Goal: Task Accomplishment & Management: Manage account settings

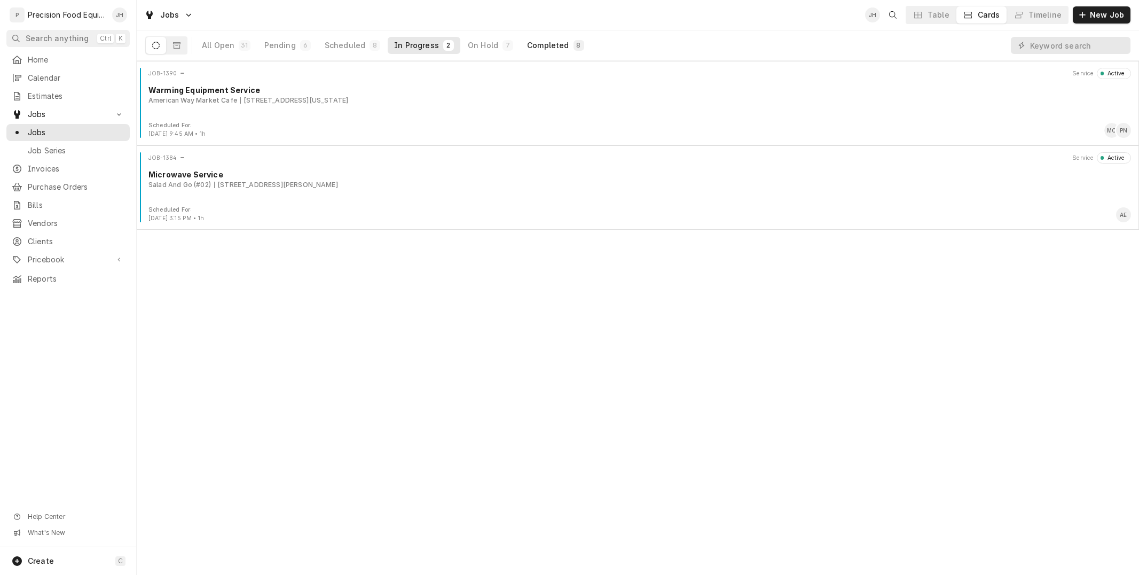
click at [532, 46] on div "Completed" at bounding box center [548, 45] width 42 height 11
click at [531, 48] on div "Completed" at bounding box center [548, 45] width 42 height 11
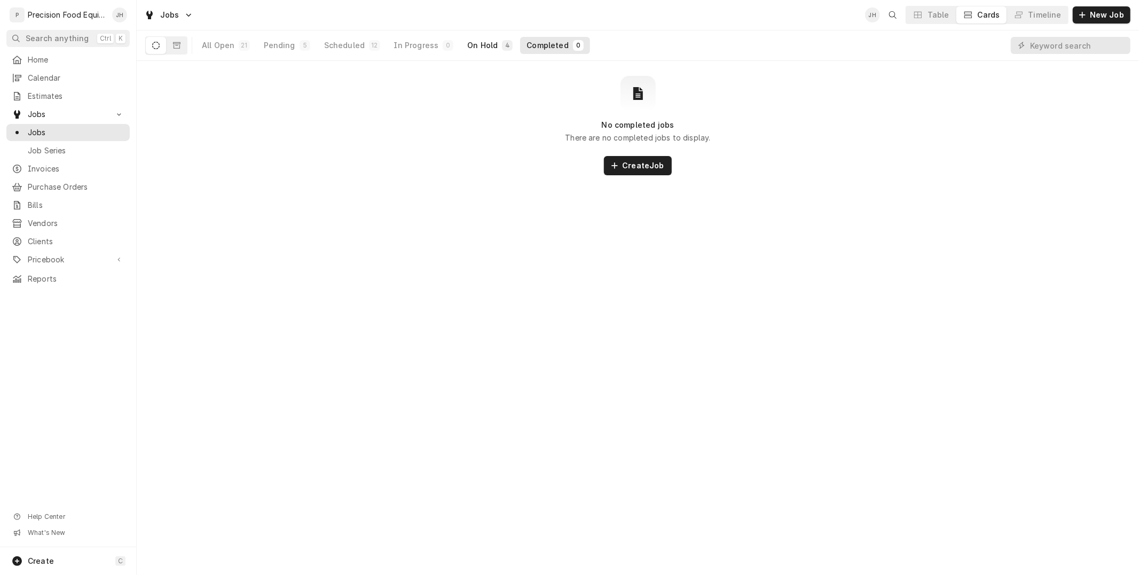
click at [489, 44] on div "On Hold" at bounding box center [482, 45] width 30 height 11
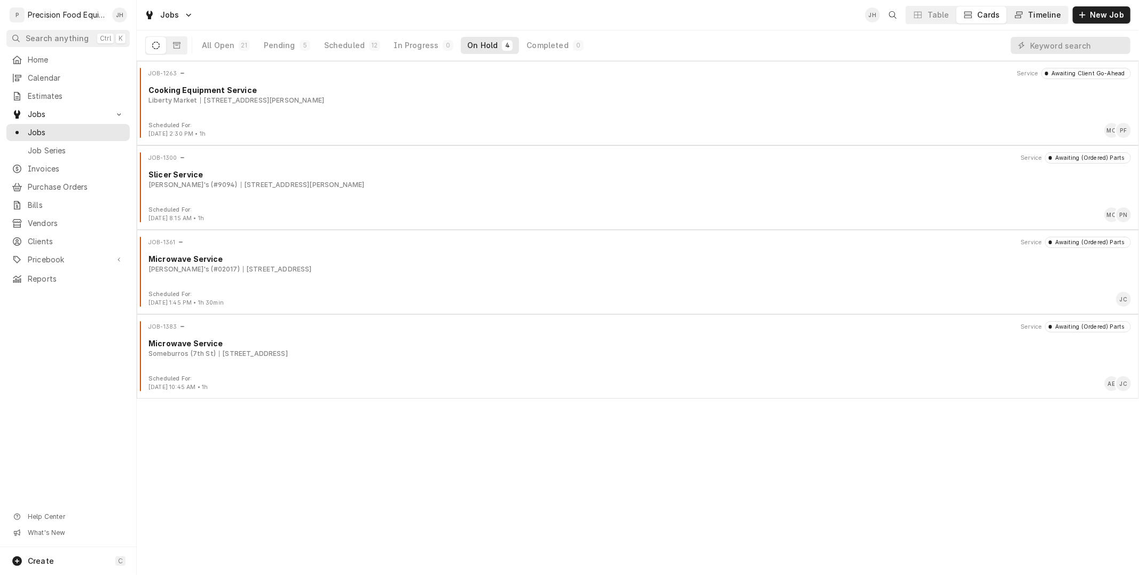
click at [1022, 17] on icon "Dynamic Content Wrapper" at bounding box center [1018, 14] width 7 height 7
click at [1038, 12] on div "Timeline" at bounding box center [1044, 15] width 33 height 11
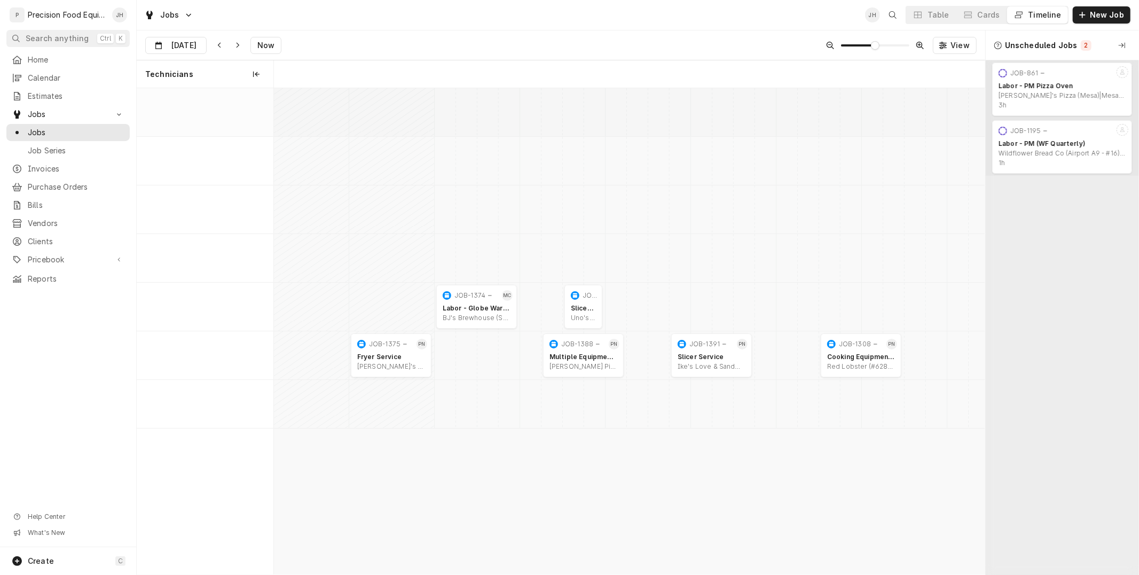
scroll to position [0, 14107]
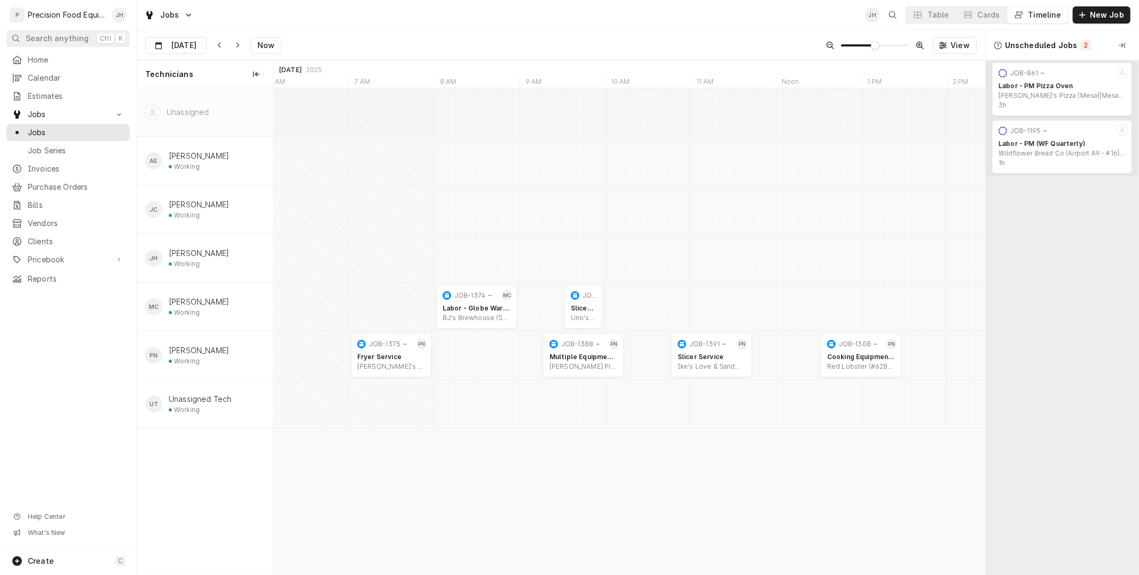
scroll to position [0, 14107]
click at [994, 12] on div "Cards" at bounding box center [989, 15] width 22 height 11
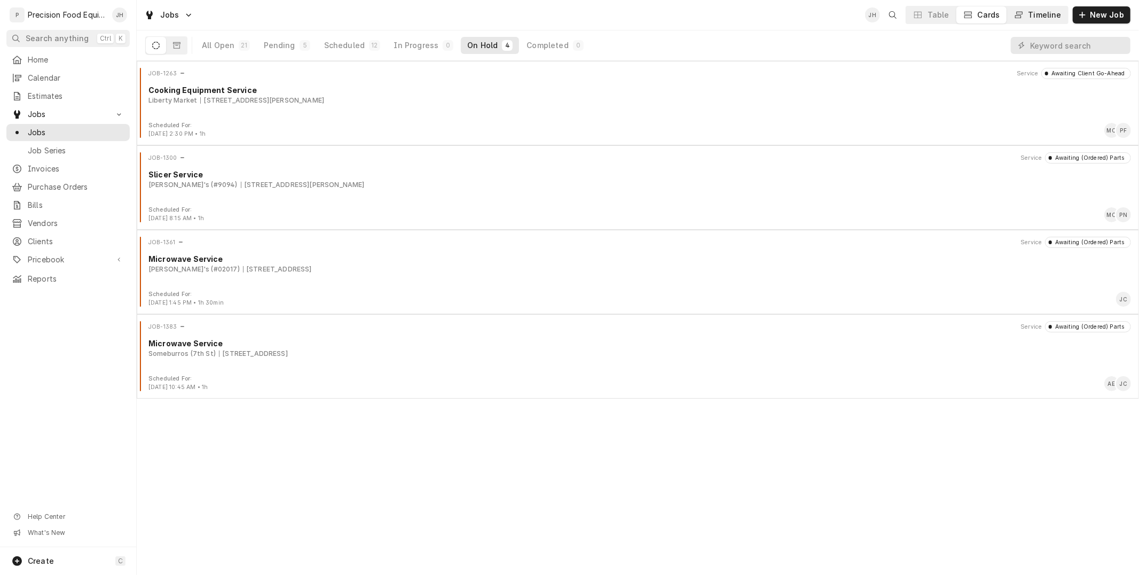
click at [1043, 23] on button "Timeline" at bounding box center [1037, 14] width 61 height 17
click at [1042, 12] on div "Timeline" at bounding box center [1044, 15] width 33 height 11
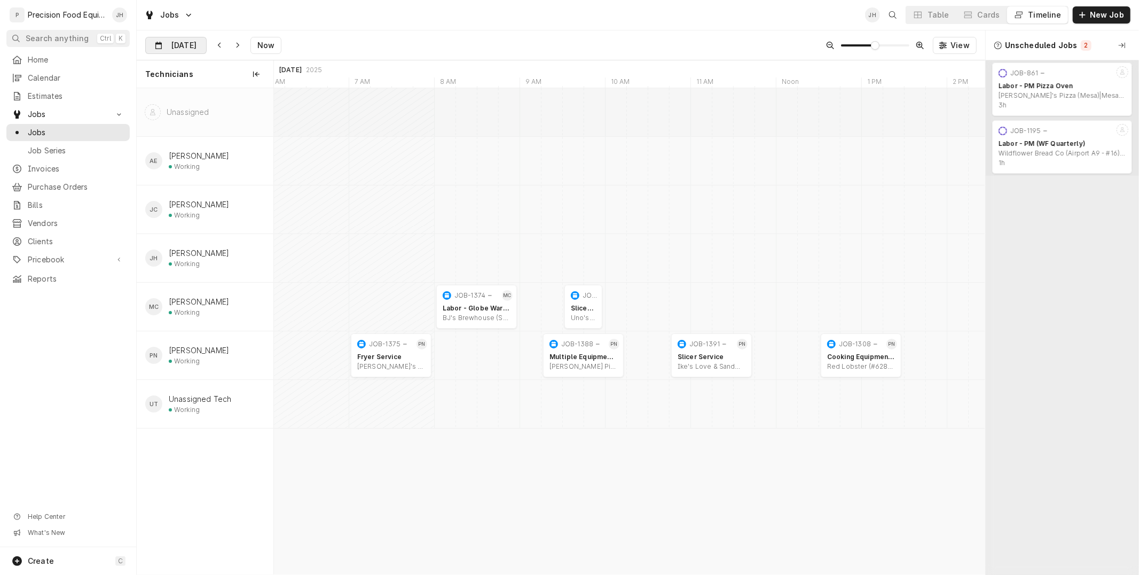
click at [169, 43] on input "Aug 26" at bounding box center [168, 47] width 45 height 21
click at [214, 191] on div "27" at bounding box center [213, 192] width 15 height 15
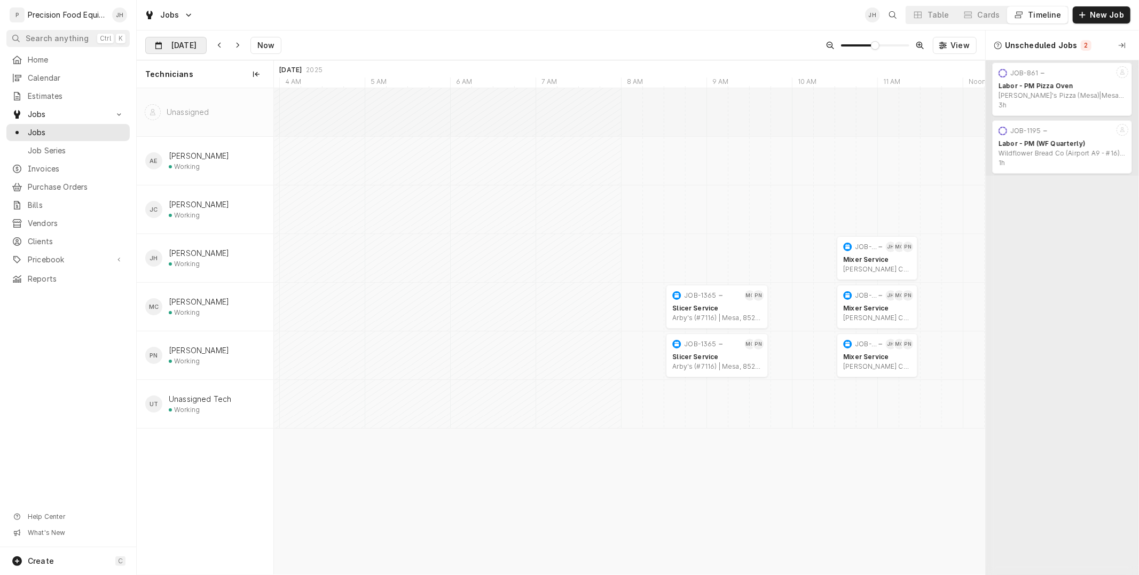
click at [179, 42] on input "[DATE]" at bounding box center [168, 47] width 45 height 21
click at [173, 192] on div "25" at bounding box center [175, 192] width 15 height 15
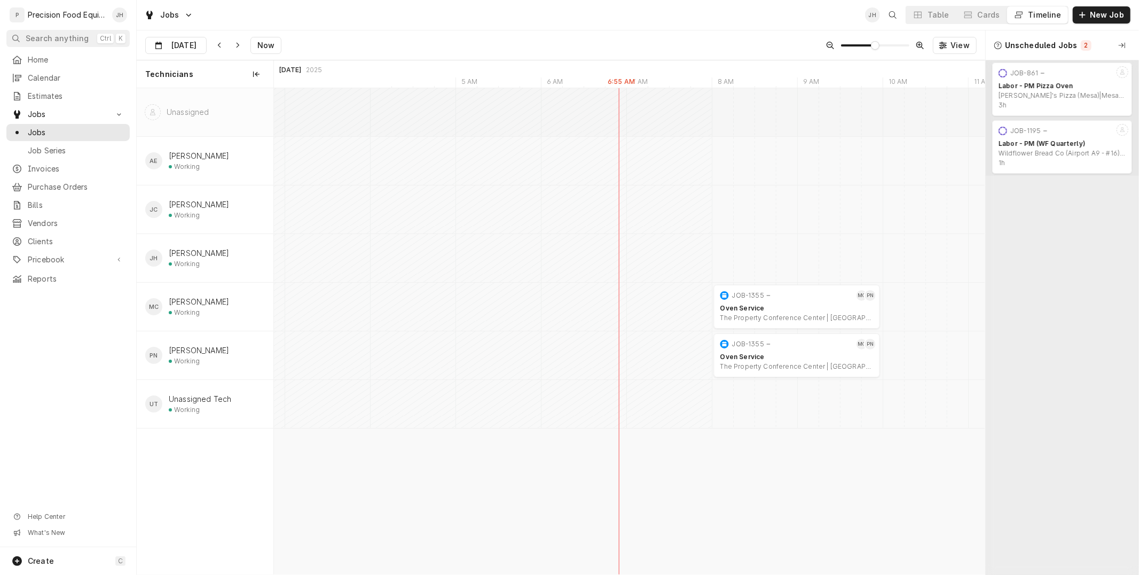
scroll to position [0, 12118]
click at [201, 43] on div "Dynamic Content Wrapper" at bounding box center [198, 45] width 15 height 17
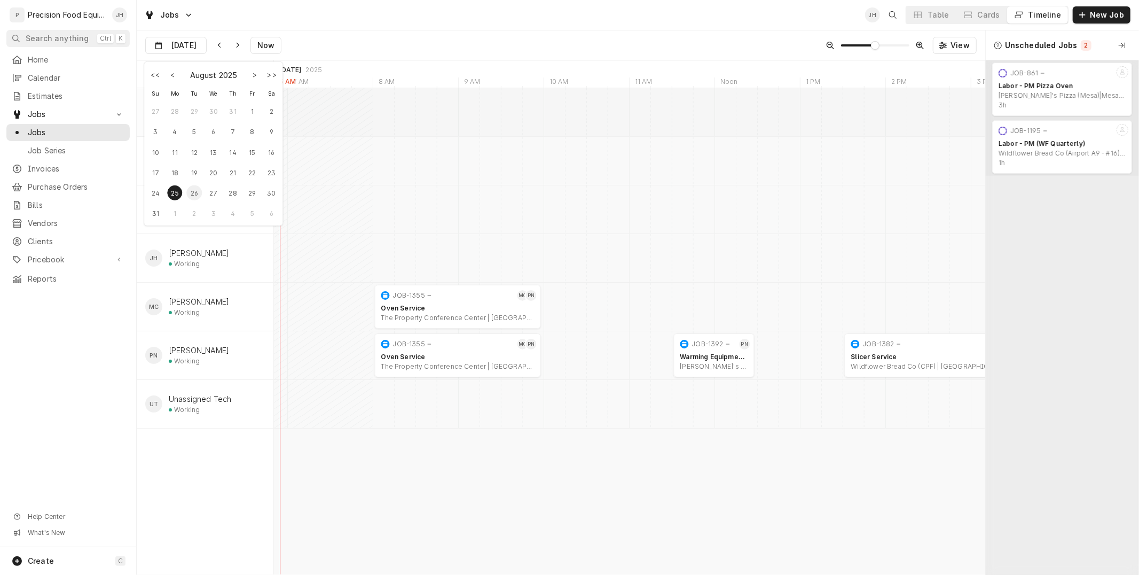
click at [192, 194] on div "26" at bounding box center [194, 192] width 15 height 15
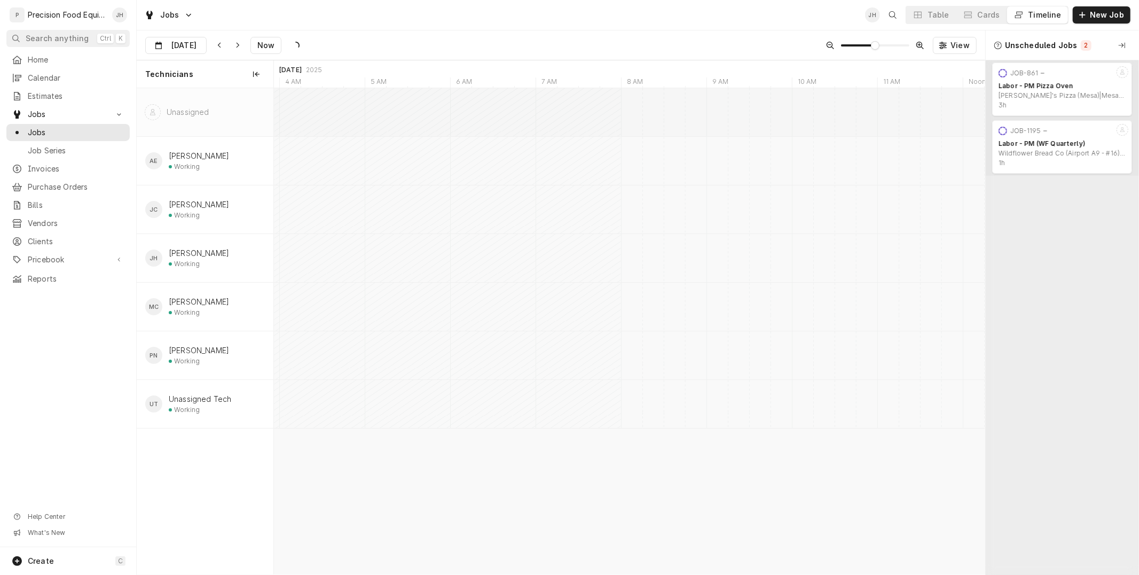
scroll to position [0, 0]
click at [187, 46] on input "Aug 26" at bounding box center [168, 47] width 45 height 21
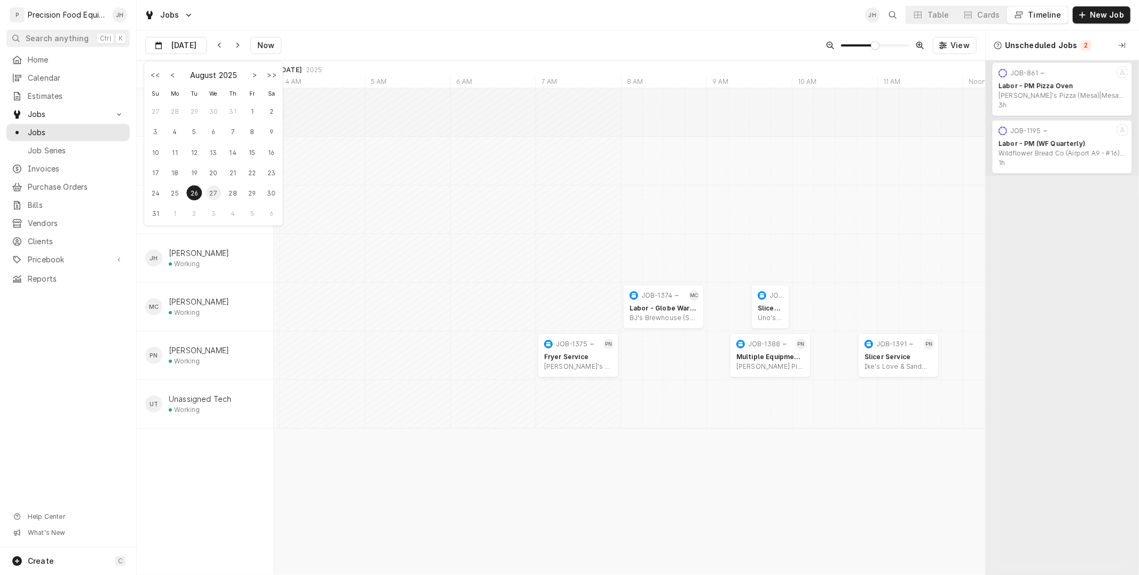
click at [215, 191] on div "27" at bounding box center [213, 192] width 15 height 15
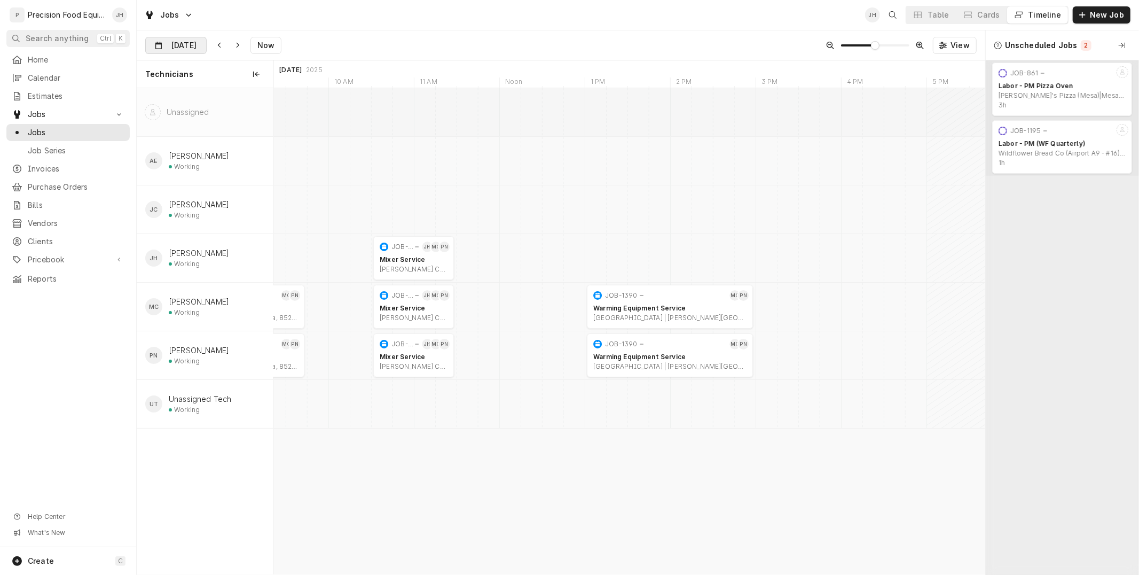
click at [189, 45] on input "Aug 27" at bounding box center [168, 47] width 45 height 21
click at [230, 188] on div "28" at bounding box center [232, 192] width 15 height 15
type input "Aug 28"
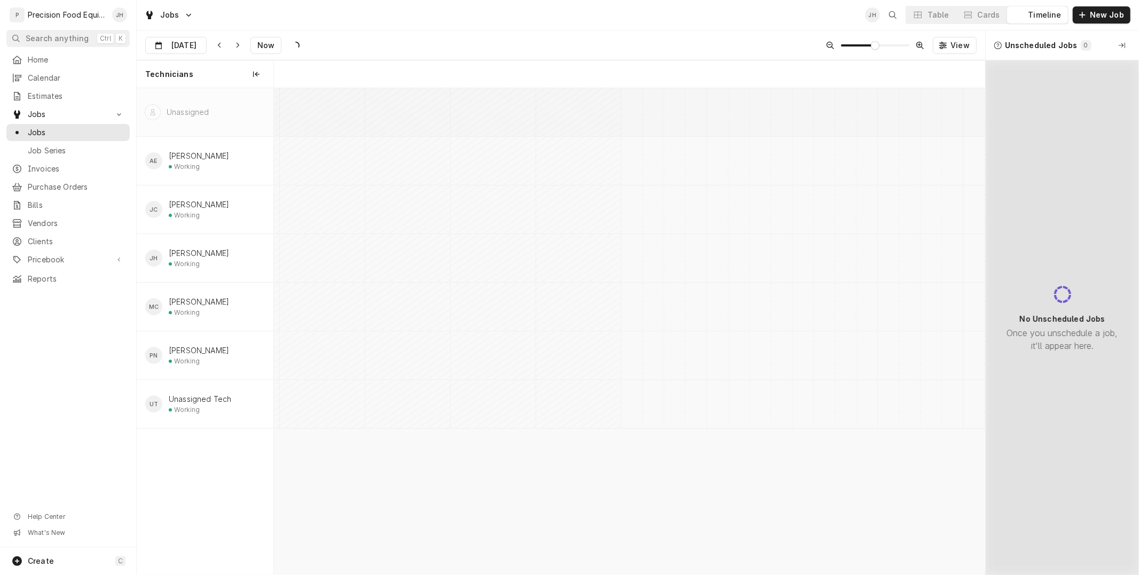
scroll to position [0, 14113]
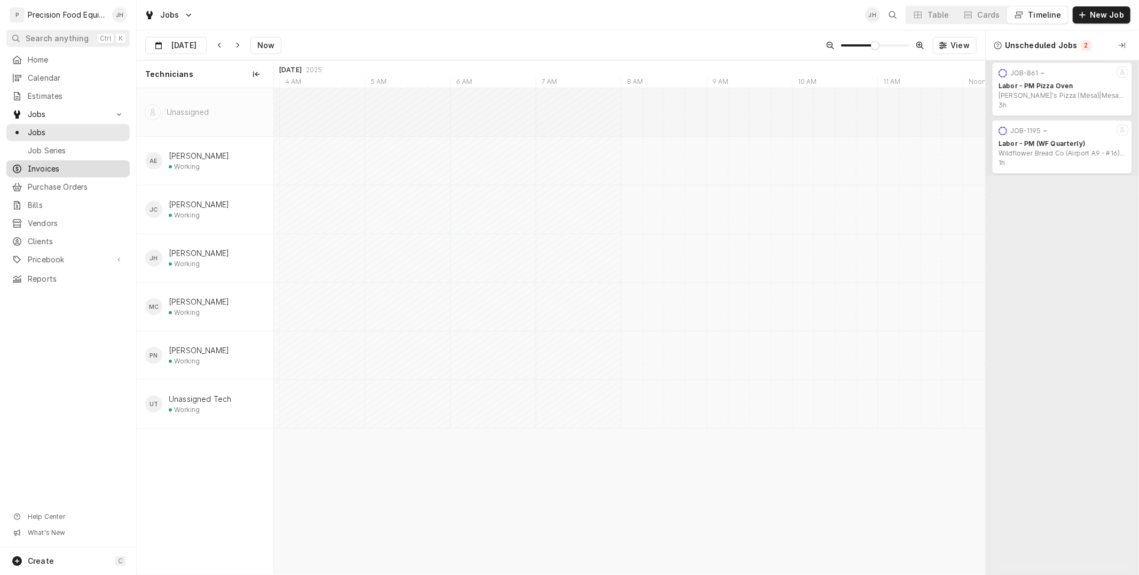
click at [52, 171] on span "Invoices" at bounding box center [76, 168] width 97 height 11
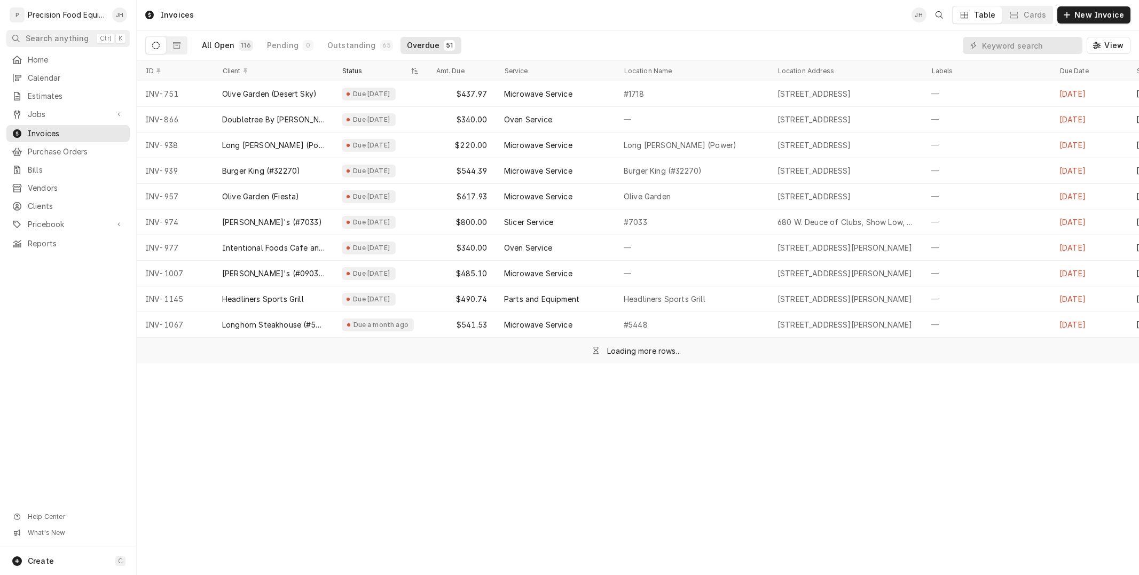
click at [219, 43] on div "All Open" at bounding box center [218, 45] width 33 height 11
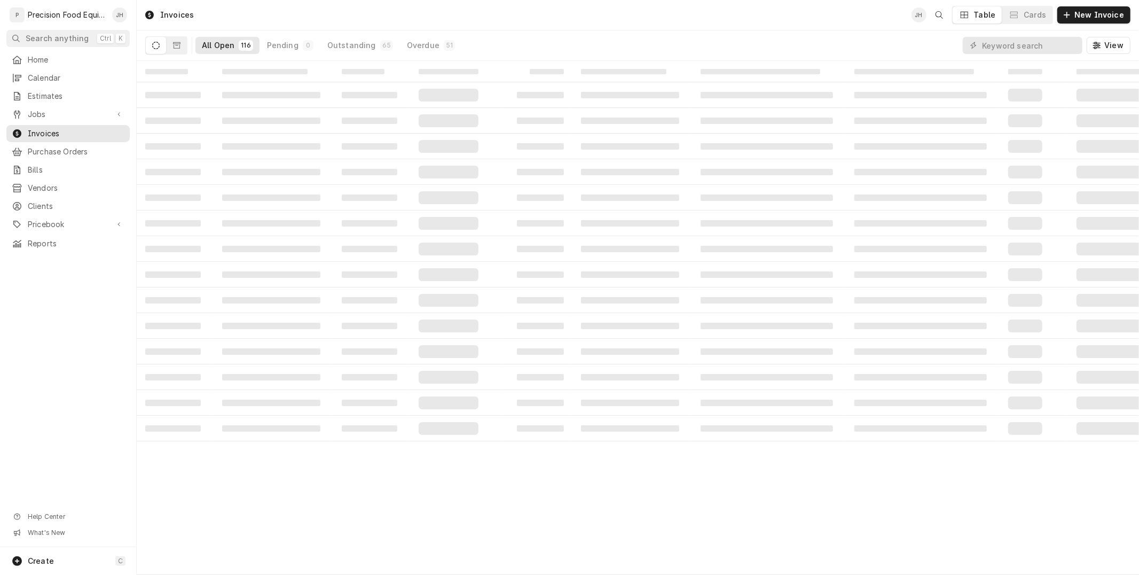
click at [219, 43] on div "All Open" at bounding box center [218, 45] width 33 height 11
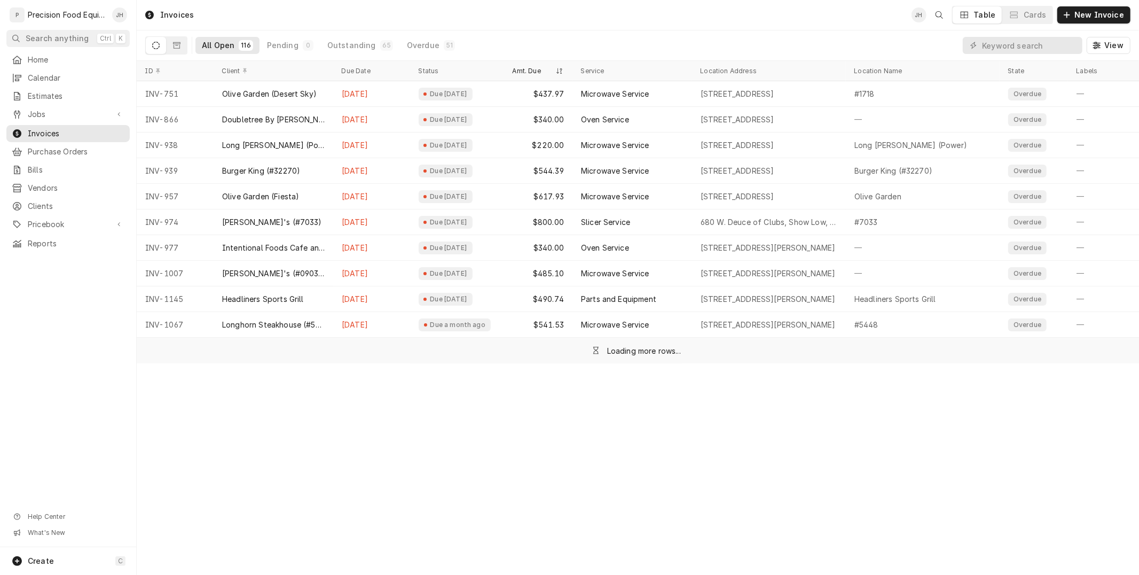
click at [219, 43] on div "All Open" at bounding box center [218, 45] width 33 height 11
click at [215, 43] on div "All Open" at bounding box center [218, 45] width 33 height 11
click at [210, 46] on div "All Open" at bounding box center [218, 45] width 33 height 11
click at [211, 50] on div "All Open" at bounding box center [218, 45] width 33 height 11
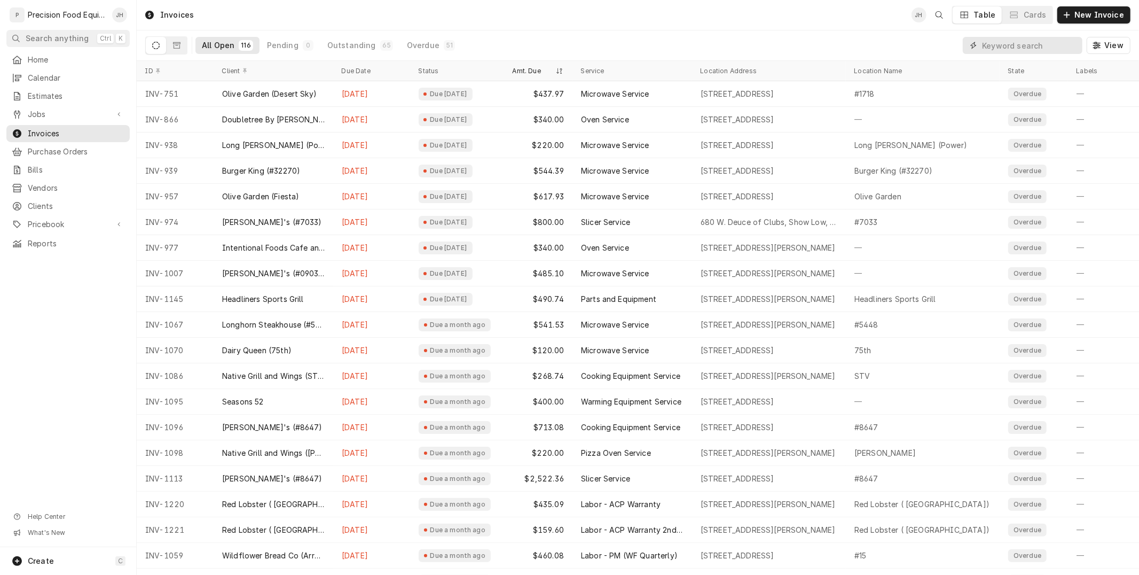
click at [1007, 41] on input "Dynamic Content Wrapper" at bounding box center [1029, 45] width 95 height 17
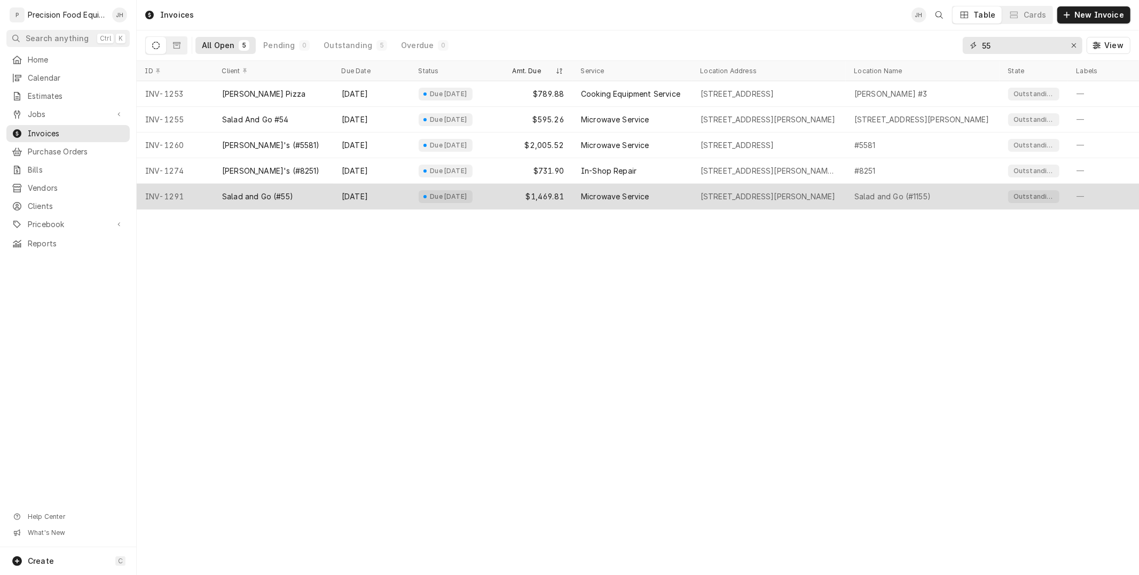
type input "55"
click at [552, 195] on div "$1,469.81" at bounding box center [538, 197] width 68 height 26
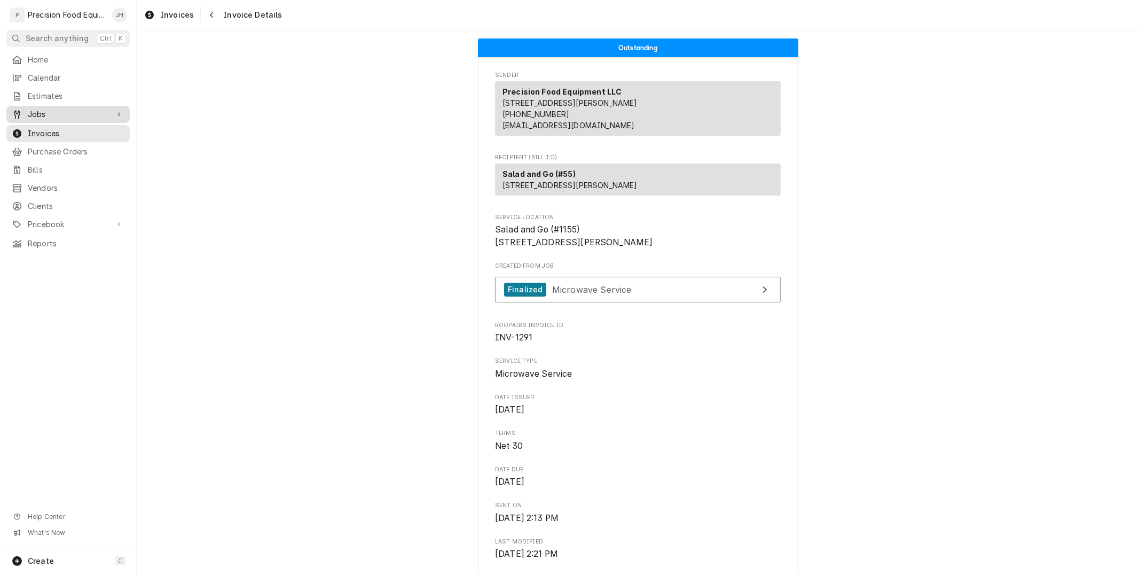
click at [37, 112] on span "Jobs" at bounding box center [68, 114] width 81 height 11
click at [43, 130] on span "Jobs" at bounding box center [76, 132] width 97 height 11
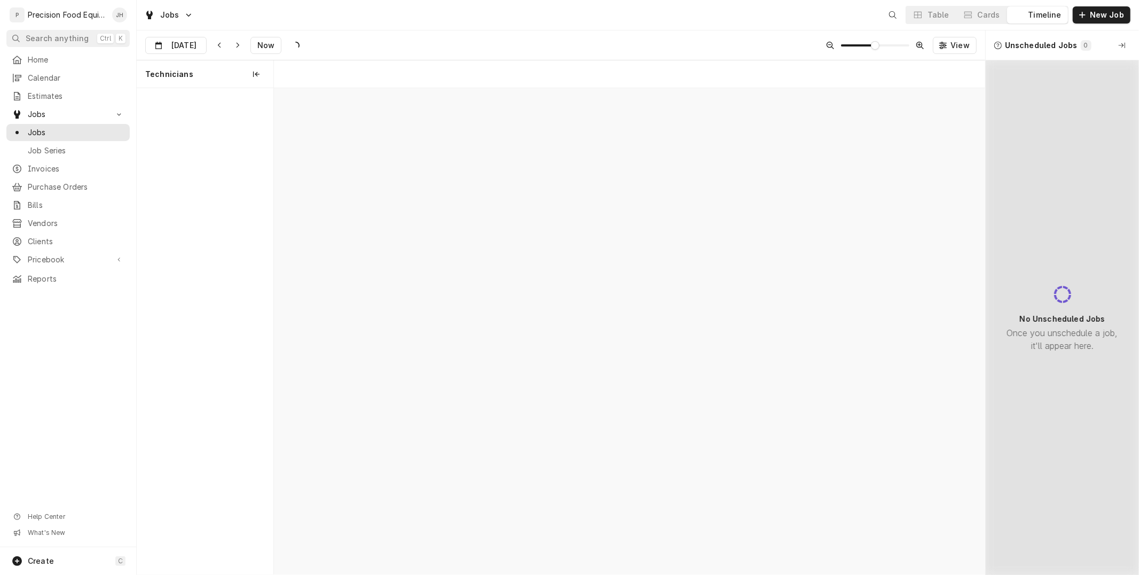
scroll to position [0, 14113]
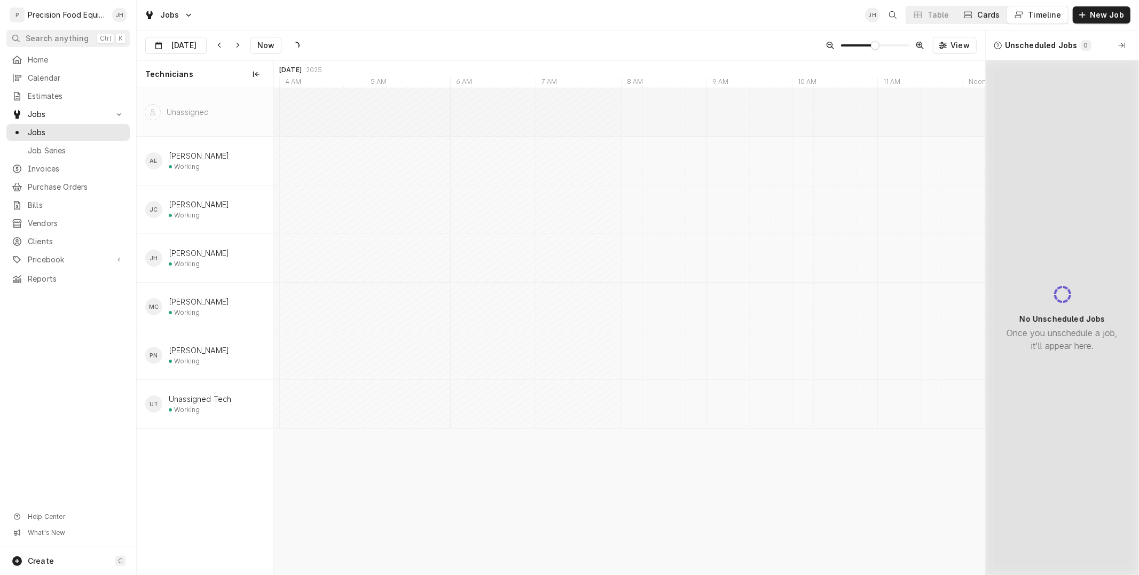
click at [992, 9] on button "Cards" at bounding box center [981, 14] width 50 height 17
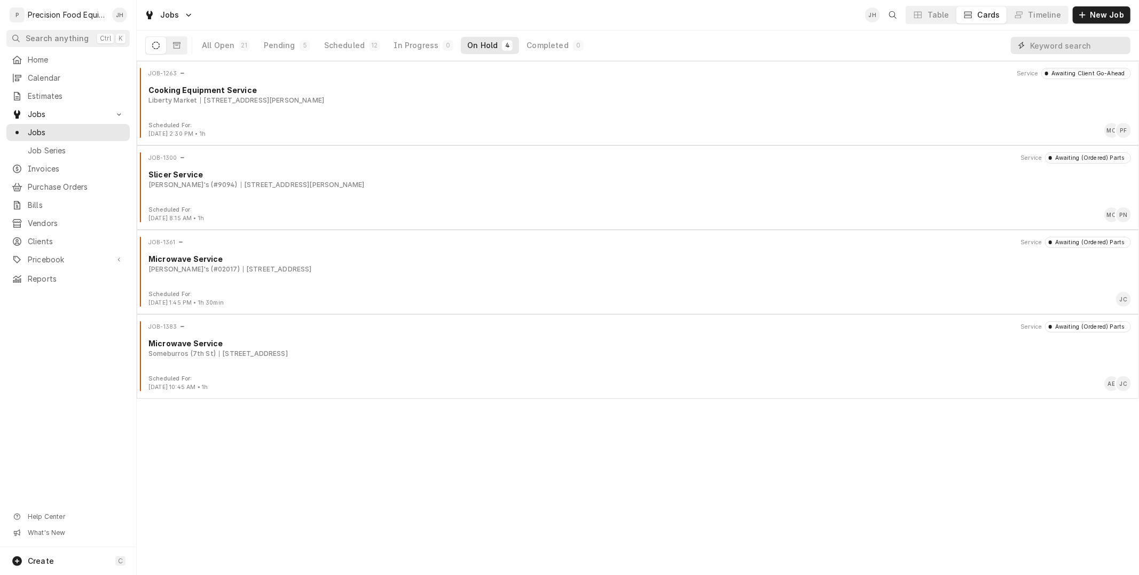
click at [1049, 46] on input "Dynamic Content Wrapper" at bounding box center [1077, 45] width 95 height 17
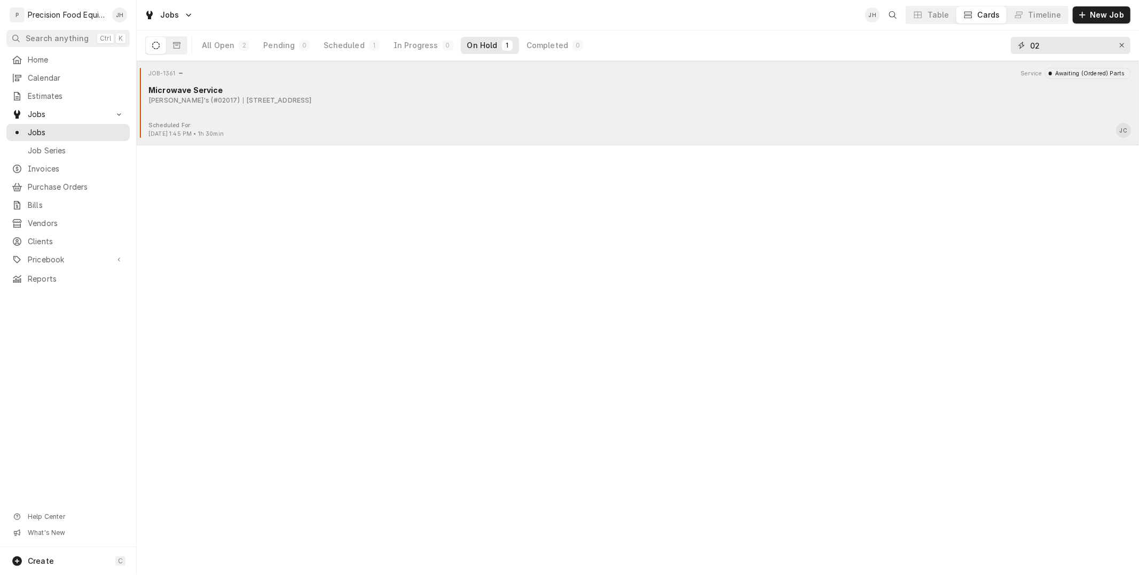
type input "02"
click at [273, 115] on div "JOB-1361 Service Awaiting (Ordered) Parts Microwave Service Wendy's (#02017) 22…" at bounding box center [638, 94] width 994 height 53
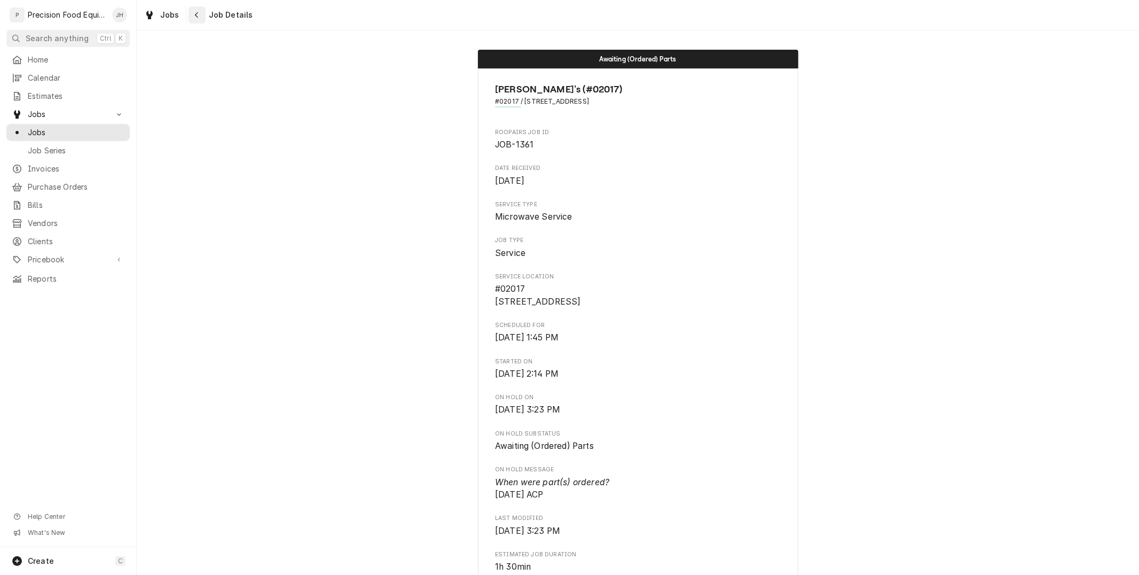
click at [192, 11] on div "Navigate back" at bounding box center [197, 15] width 11 height 11
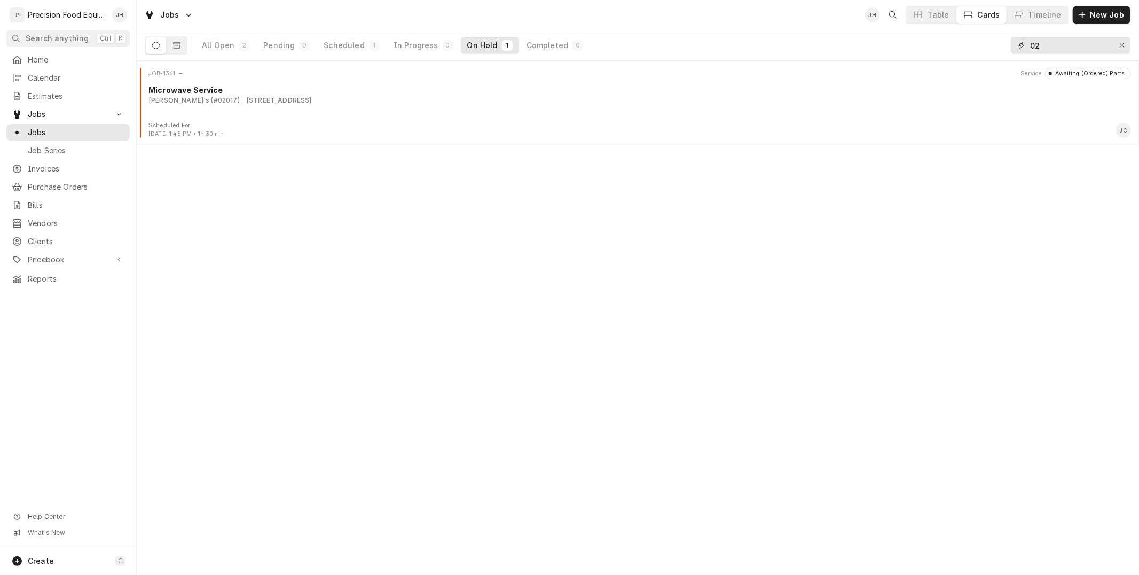
drag, startPoint x: 1060, startPoint y: 43, endPoint x: 999, endPoint y: 34, distance: 62.1
click at [999, 34] on div "All Open 2 Pending 0 Scheduled 1 In Progress 0 On Hold 1 Completed 0 02" at bounding box center [637, 45] width 985 height 30
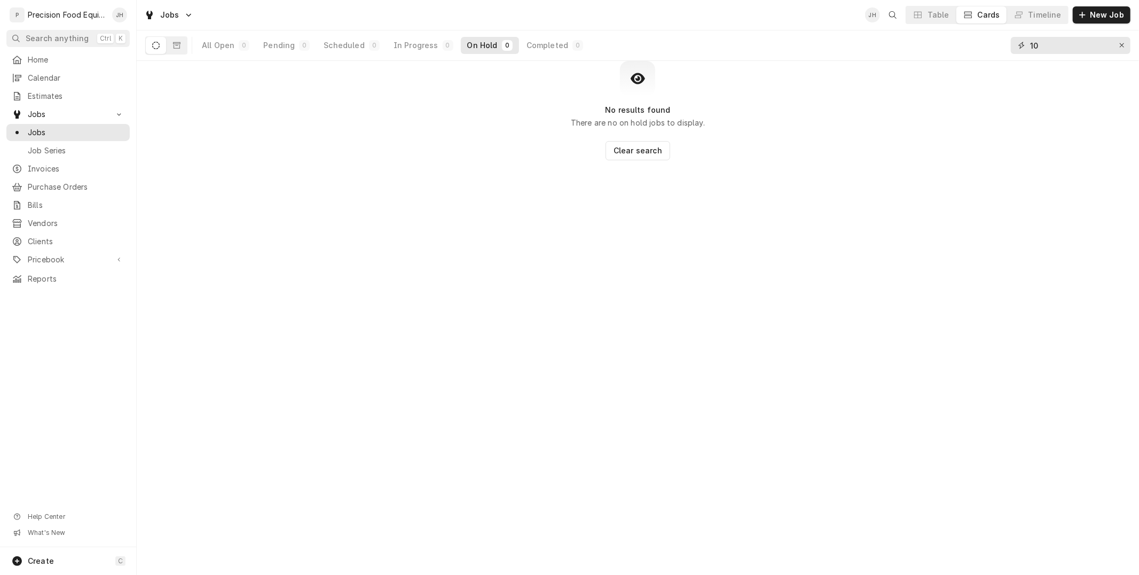
type input "1"
type input "02"
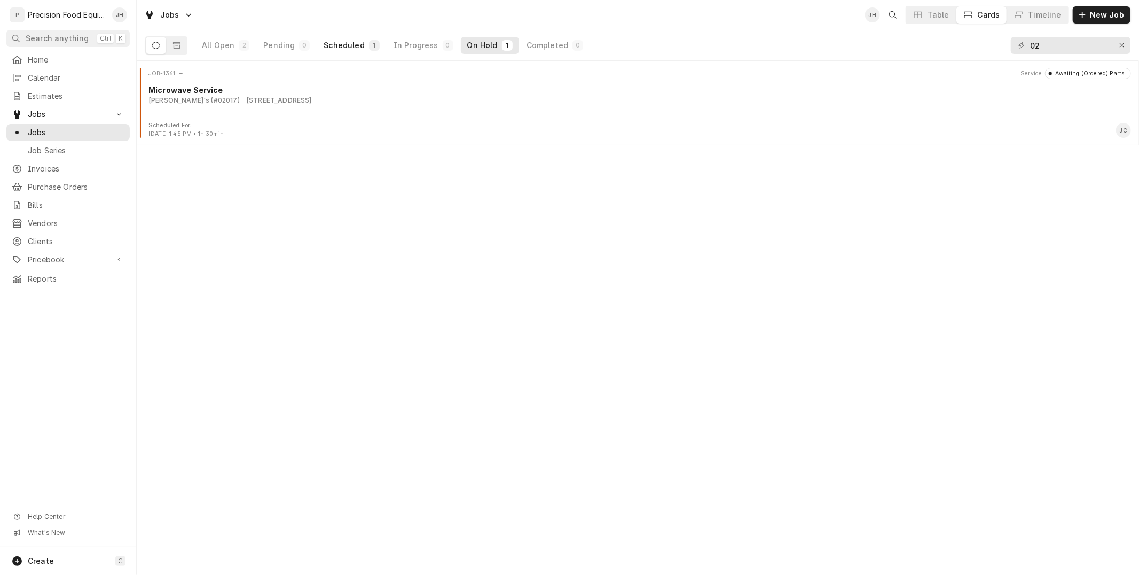
click at [349, 46] on div "Scheduled" at bounding box center [344, 45] width 41 height 11
click at [223, 44] on div "All Open" at bounding box center [218, 45] width 33 height 11
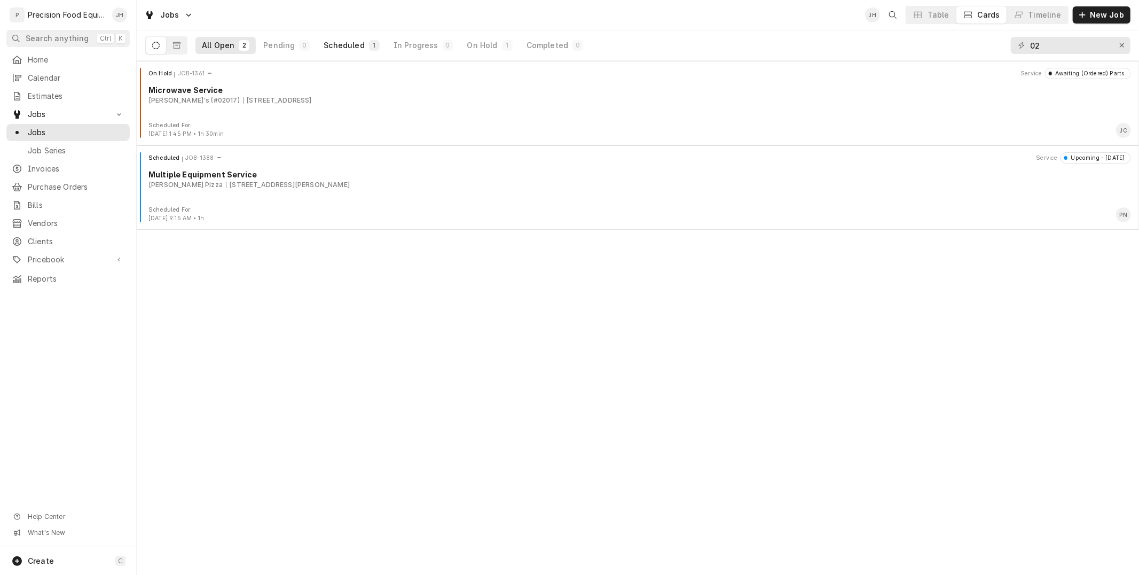
click at [354, 48] on div "Scheduled" at bounding box center [344, 45] width 41 height 11
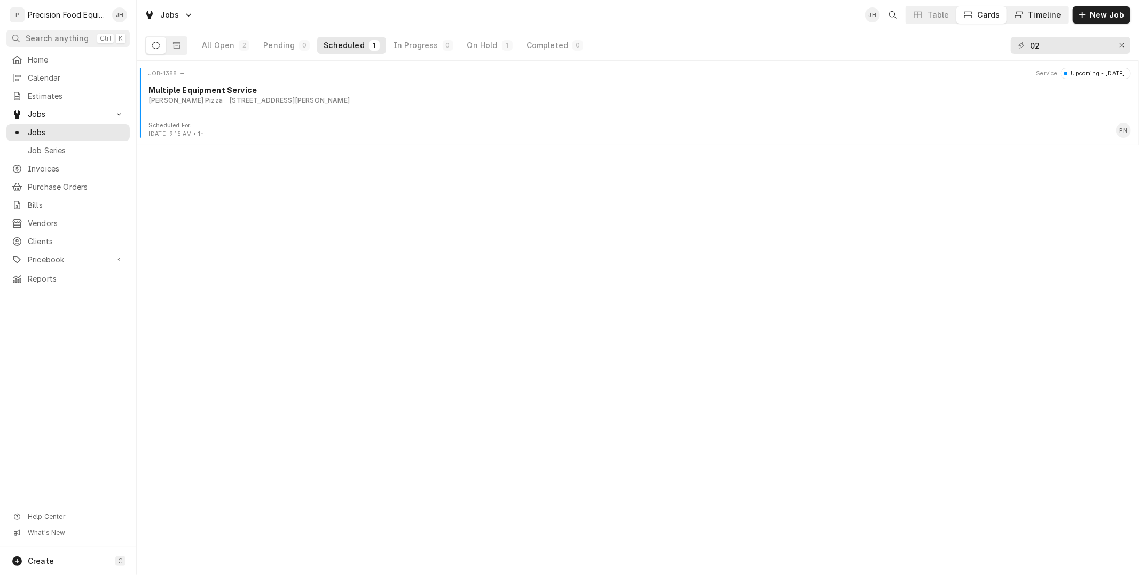
click at [1042, 12] on div "Timeline" at bounding box center [1044, 15] width 33 height 11
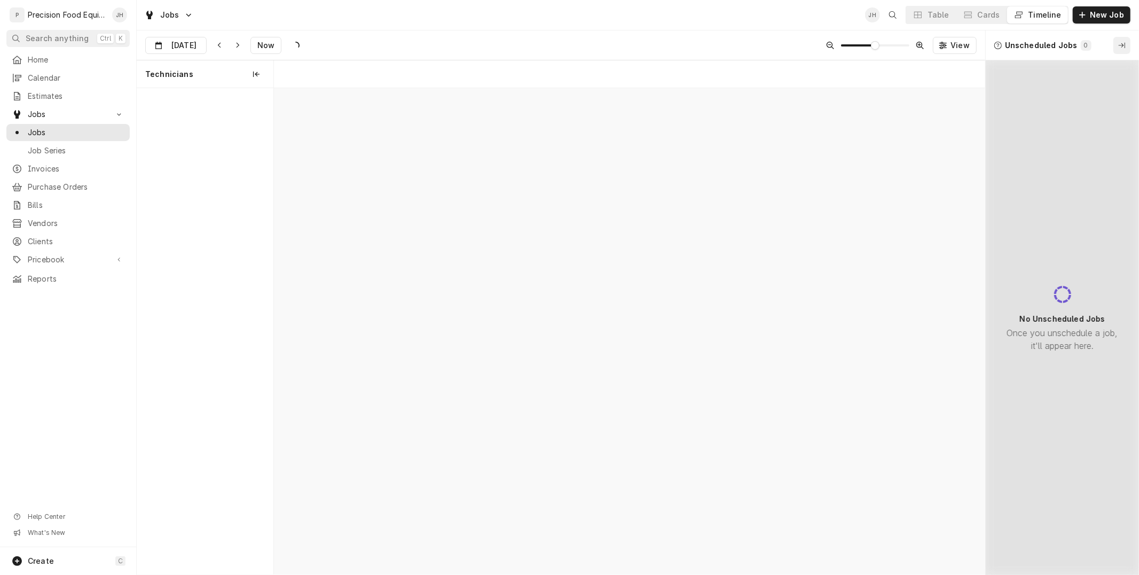
click at [1120, 44] on icon "Collapse Unscheduled Jobs" at bounding box center [1122, 45] width 6 height 7
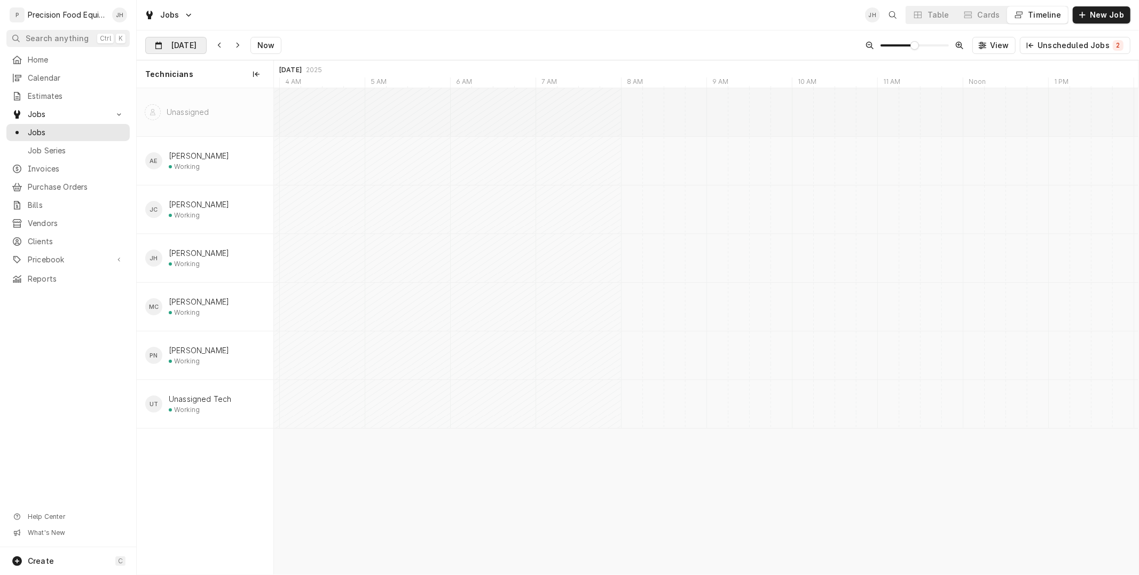
click at [179, 44] on input "[DATE]" at bounding box center [168, 47] width 45 height 21
click at [173, 191] on div "25" at bounding box center [175, 192] width 15 height 15
type input "[DATE]"
click at [992, 12] on div "Cards" at bounding box center [989, 15] width 22 height 11
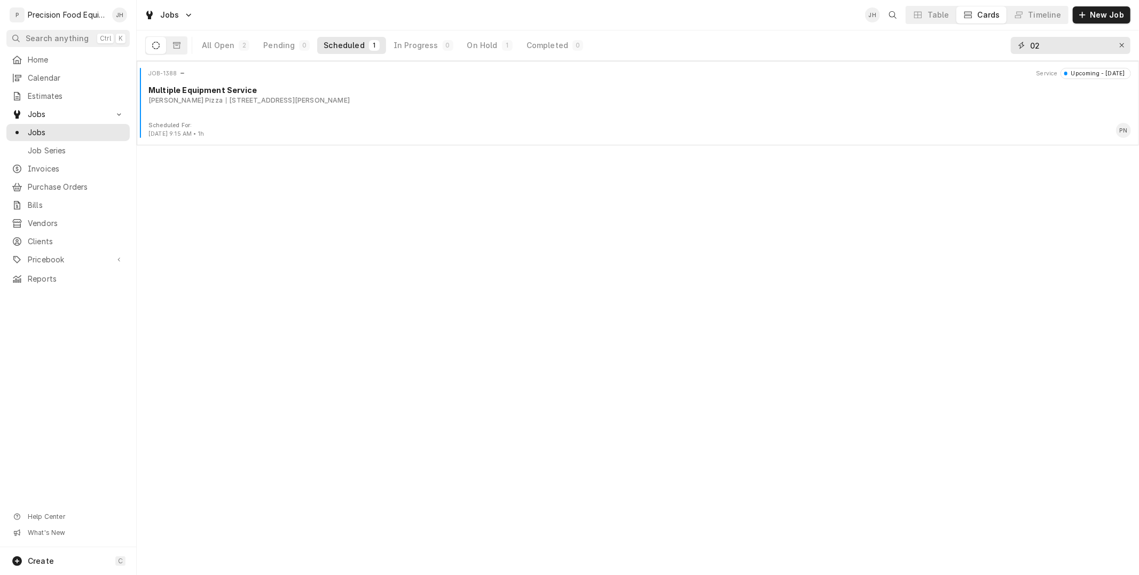
click at [1117, 46] on div "Erase input" at bounding box center [1122, 45] width 11 height 11
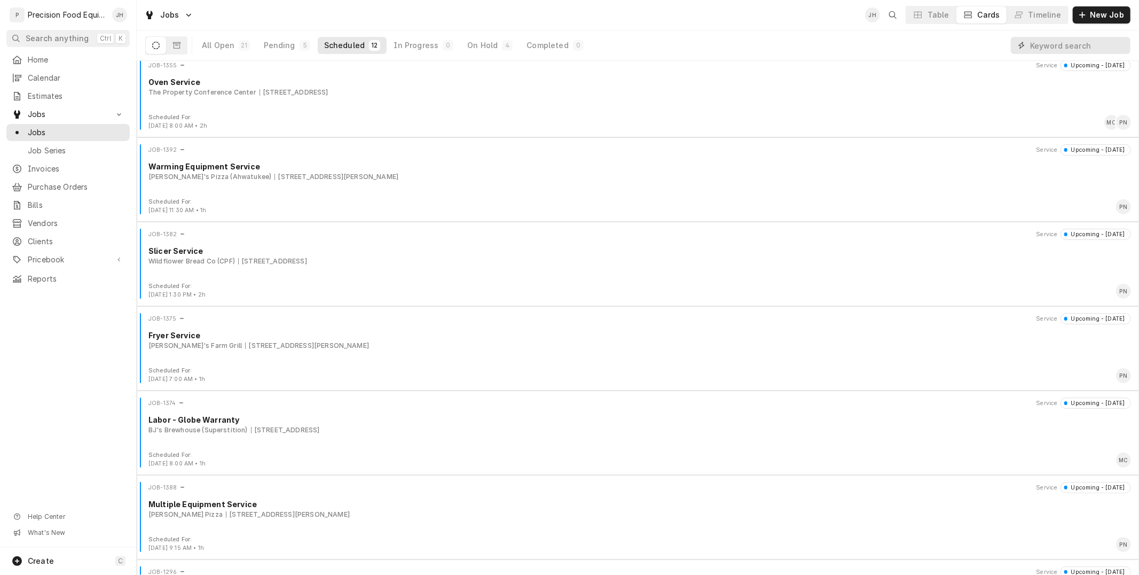
scroll to position [0, 0]
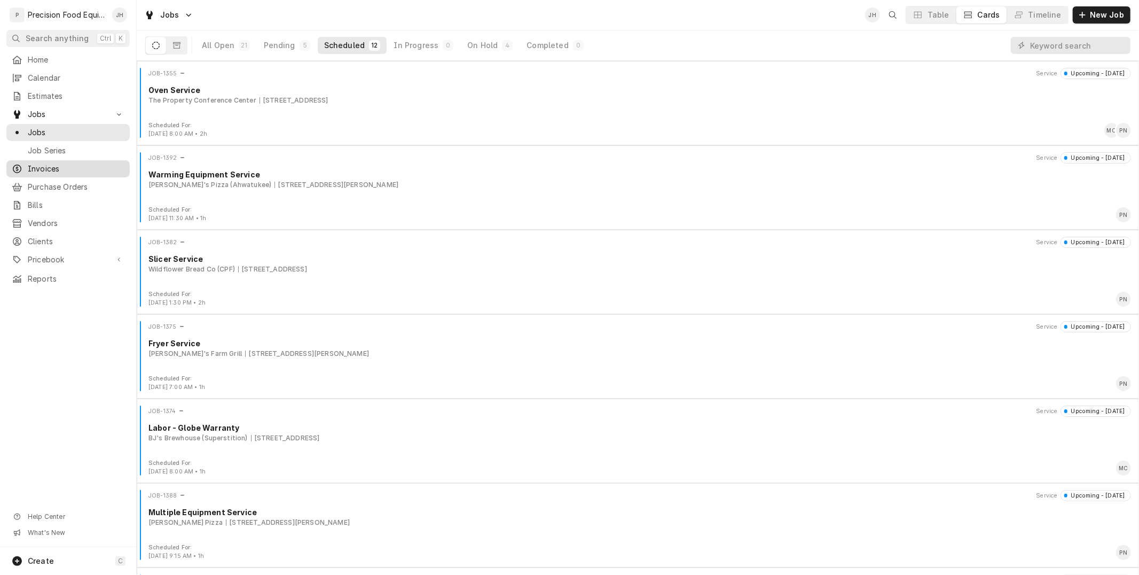
click at [44, 164] on span "Invoices" at bounding box center [76, 168] width 97 height 11
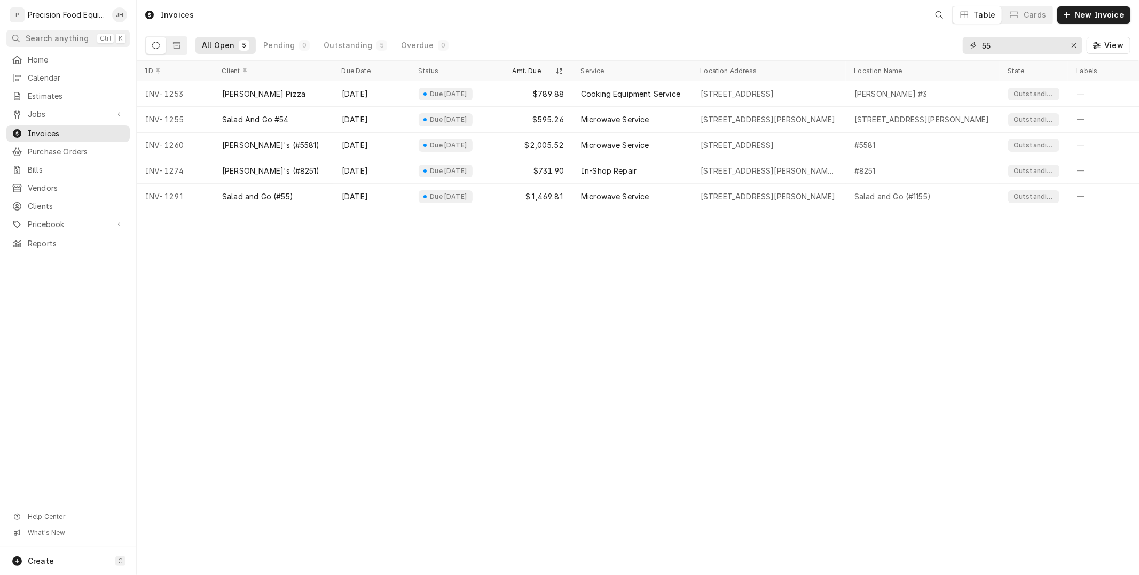
click at [1032, 42] on input "55" at bounding box center [1022, 45] width 80 height 17
drag, startPoint x: 1026, startPoint y: 46, endPoint x: 938, endPoint y: 50, distance: 88.2
click at [935, 51] on div "All Open 5 Pending 0 Outstanding 5 Overdue 0 55 View" at bounding box center [637, 45] width 985 height 30
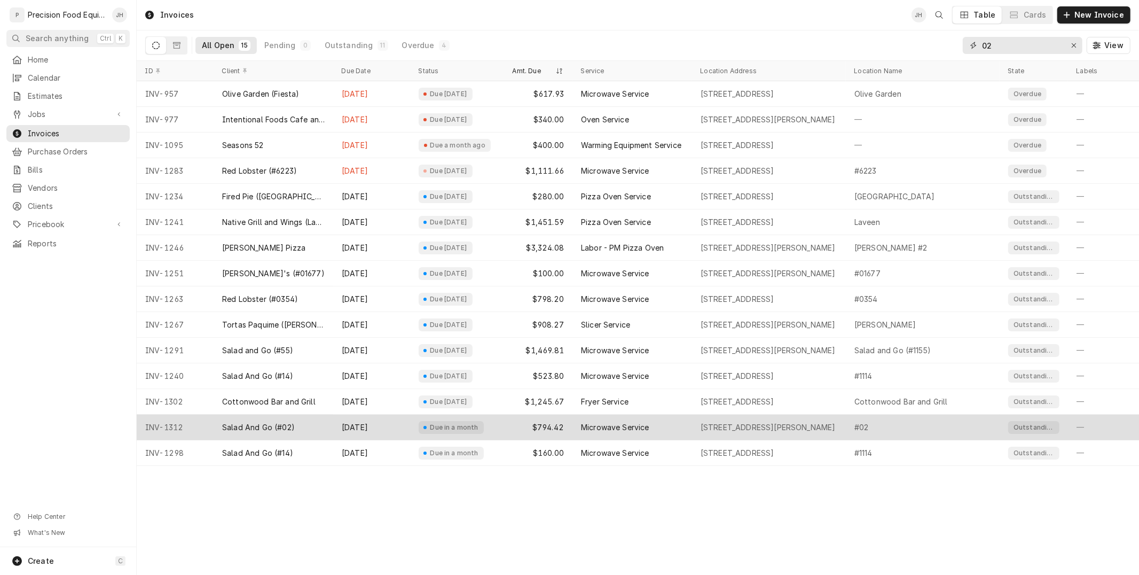
type input "02"
click at [301, 415] on div "Salad And Go (#02)" at bounding box center [274, 427] width 120 height 26
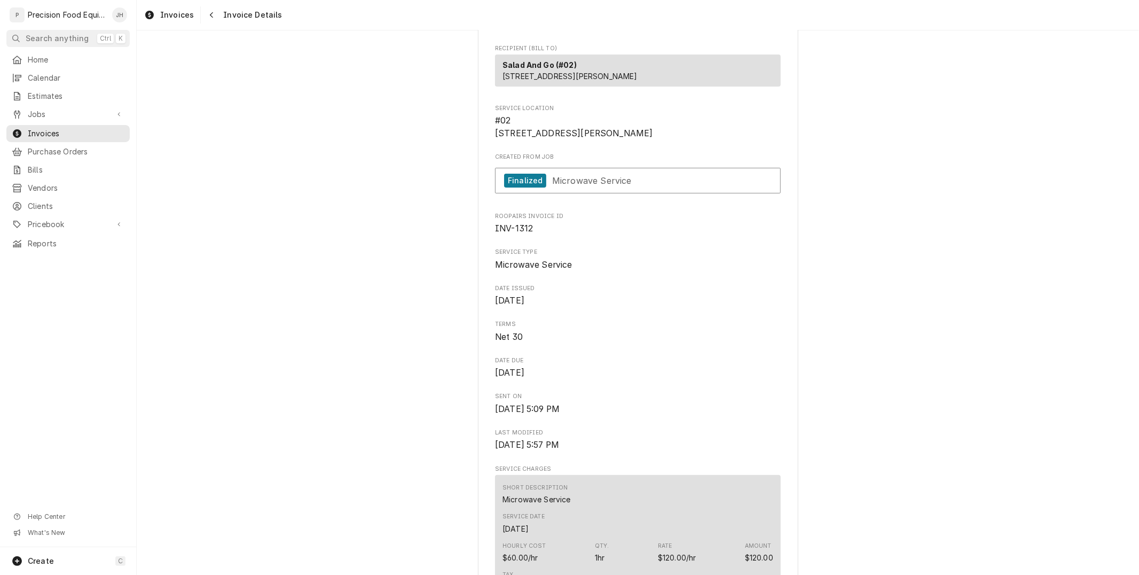
scroll to position [356, 0]
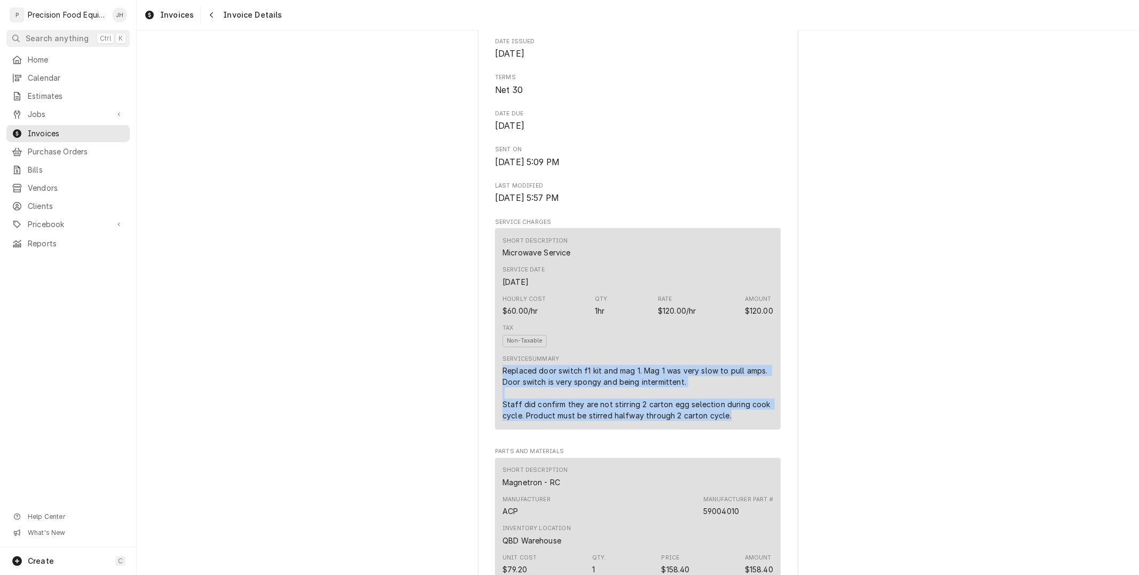
drag, startPoint x: 490, startPoint y: 403, endPoint x: 760, endPoint y: 472, distance: 278.8
click at [760, 472] on div "Sender Precision Food Equipment LLC [STREET_ADDRESS][PERSON_NAME] (480) 208-341…" at bounding box center [638, 449] width 286 height 1468
copy div "Replaced door switch f1 kit and mag 1. Mag 1 was very slow to pull amps. Door s…"
click at [41, 116] on span "Jobs" at bounding box center [68, 114] width 81 height 11
click at [47, 128] on span "Jobs" at bounding box center [76, 132] width 97 height 11
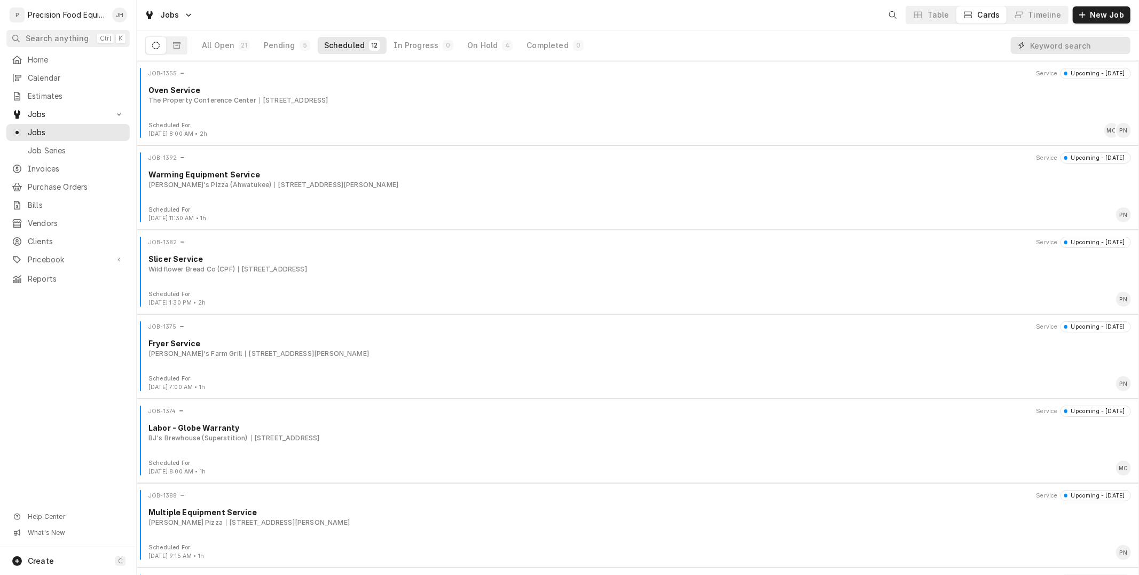
click at [1063, 49] on input "Dynamic Content Wrapper" at bounding box center [1077, 45] width 95 height 17
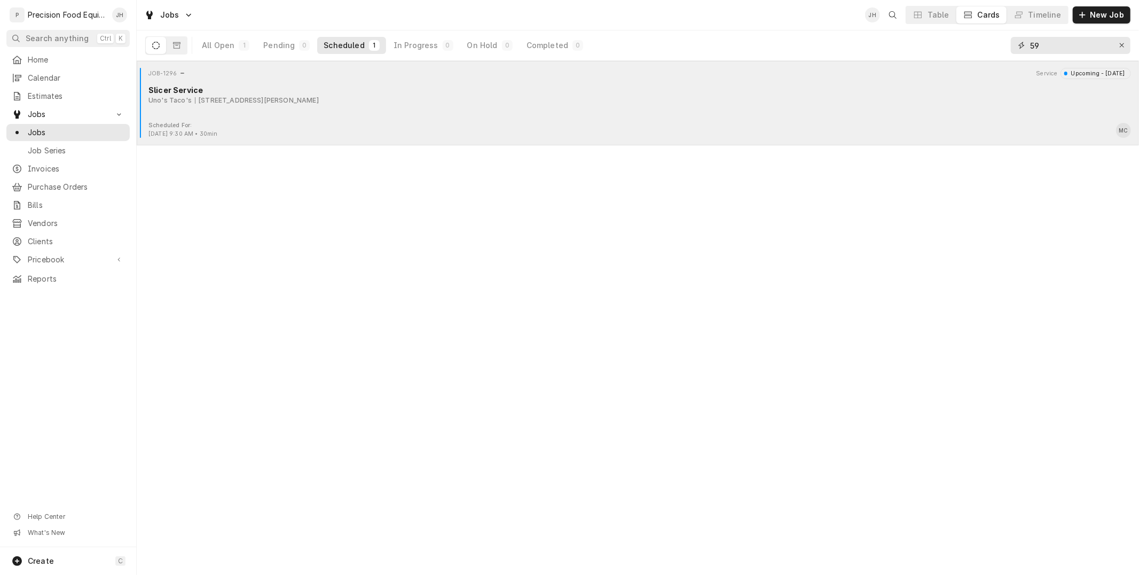
type input "59"
click at [295, 78] on div "JOB-1296 Service Upcoming - Tomorrow" at bounding box center [638, 73] width 994 height 11
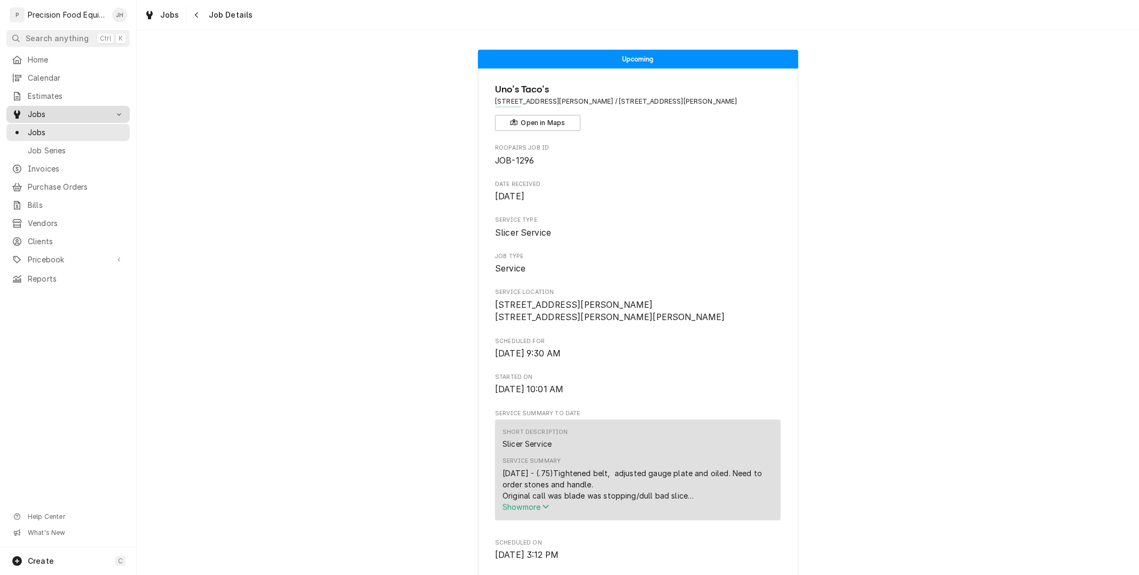
click at [53, 119] on span "Jobs" at bounding box center [68, 114] width 81 height 11
click at [50, 125] on link "Invoices" at bounding box center [67, 133] width 123 height 17
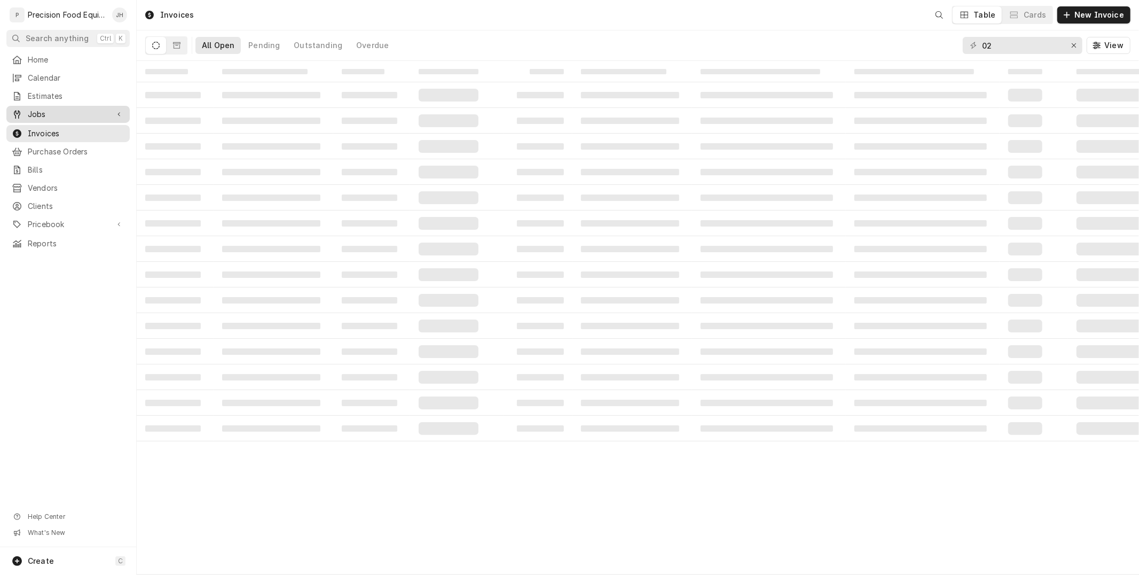
click at [39, 114] on span "Jobs" at bounding box center [68, 114] width 81 height 11
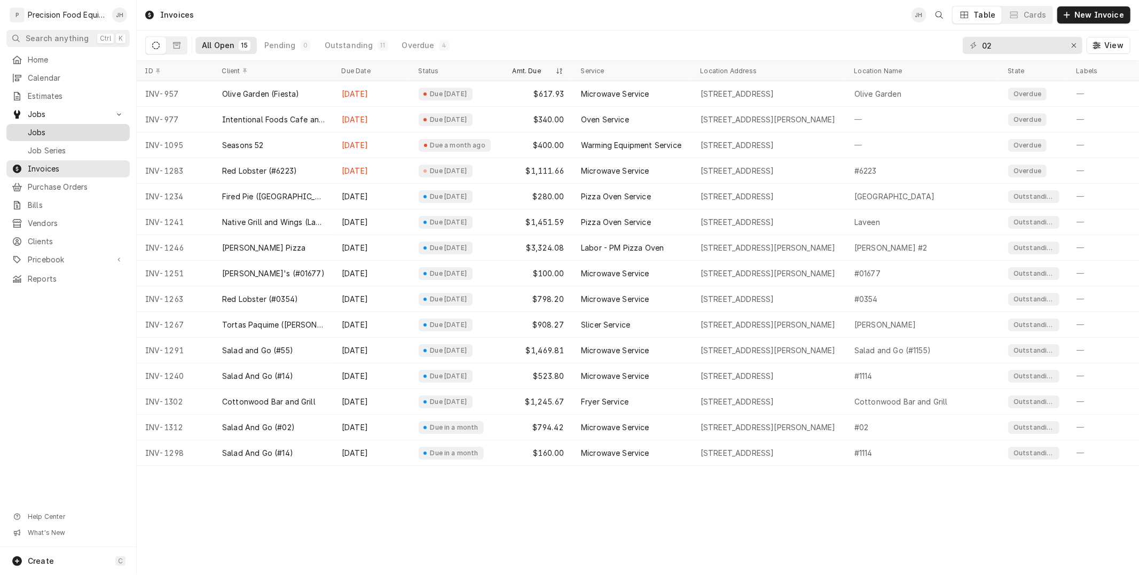
click at [50, 127] on span "Jobs" at bounding box center [76, 132] width 97 height 11
click at [46, 129] on span "Jobs" at bounding box center [76, 132] width 97 height 11
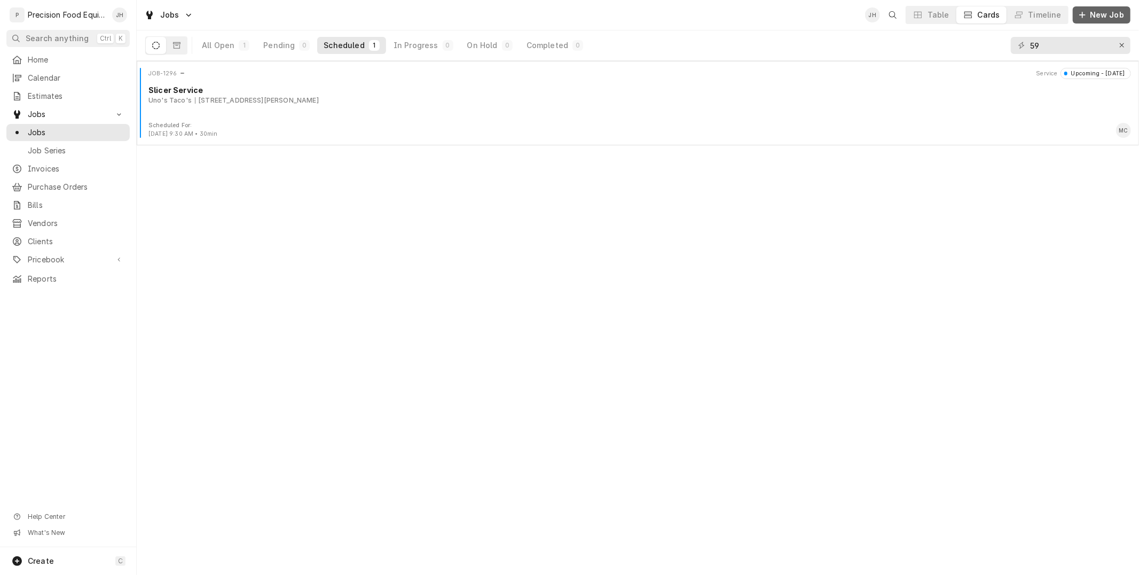
click at [1086, 14] on icon "Dynamic Content Wrapper" at bounding box center [1082, 14] width 6 height 7
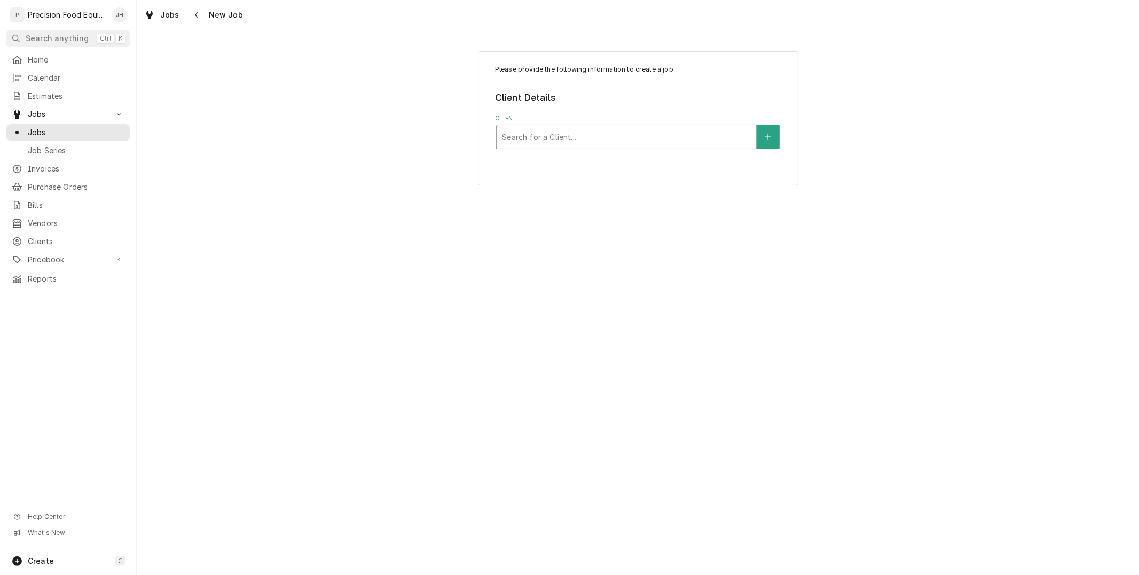
click at [680, 137] on div "Client" at bounding box center [626, 136] width 249 height 19
type input "59"
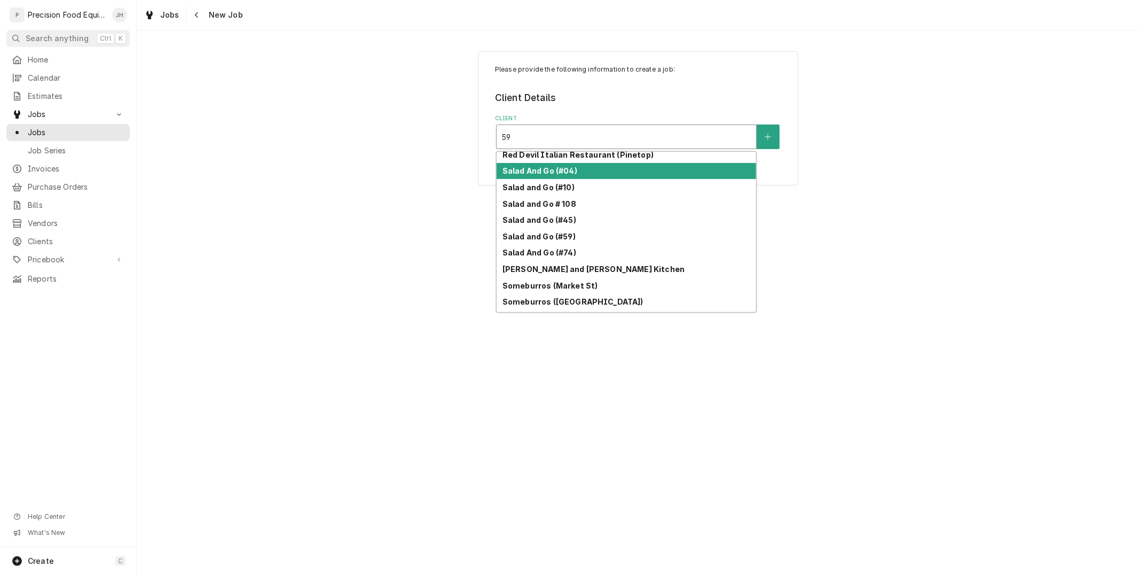
scroll to position [449, 0]
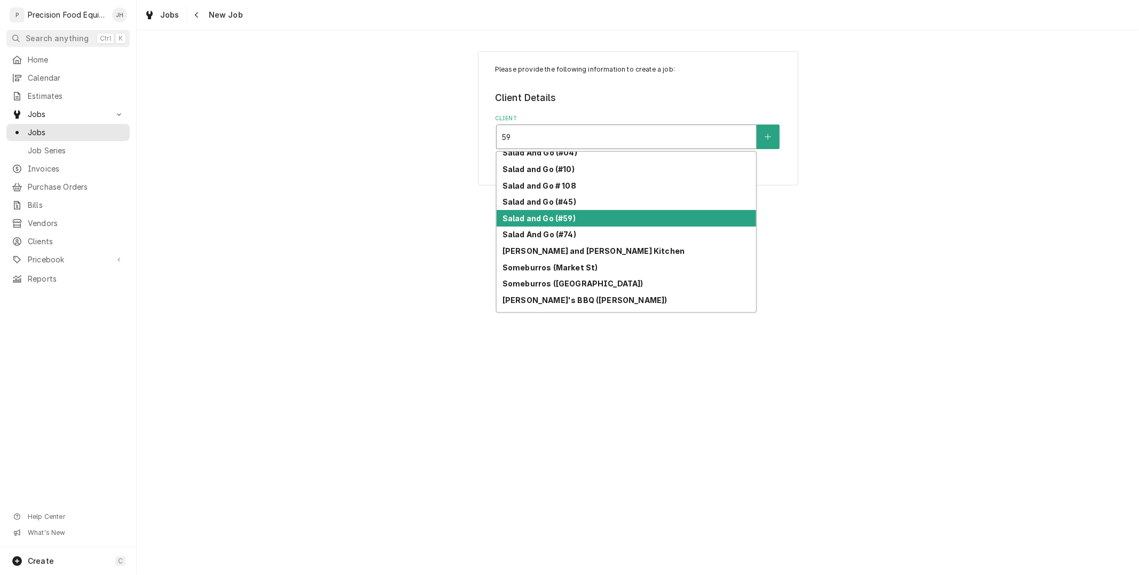
click at [558, 214] on strong "Salad and Go (#59)" at bounding box center [538, 218] width 73 height 9
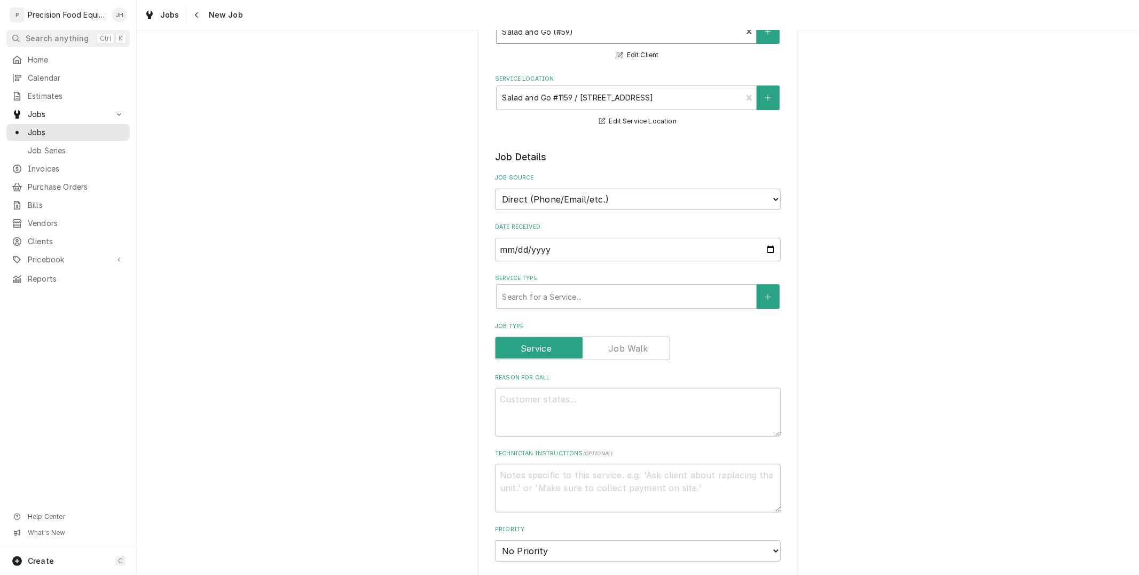
scroll to position [119, 0]
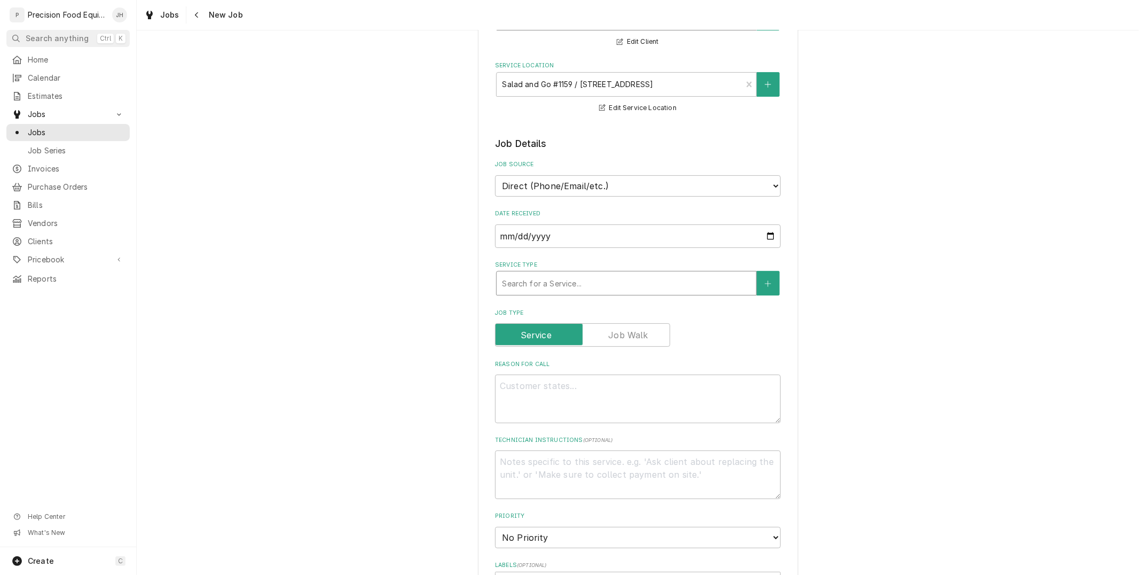
click at [558, 290] on div "Service Type" at bounding box center [626, 282] width 249 height 19
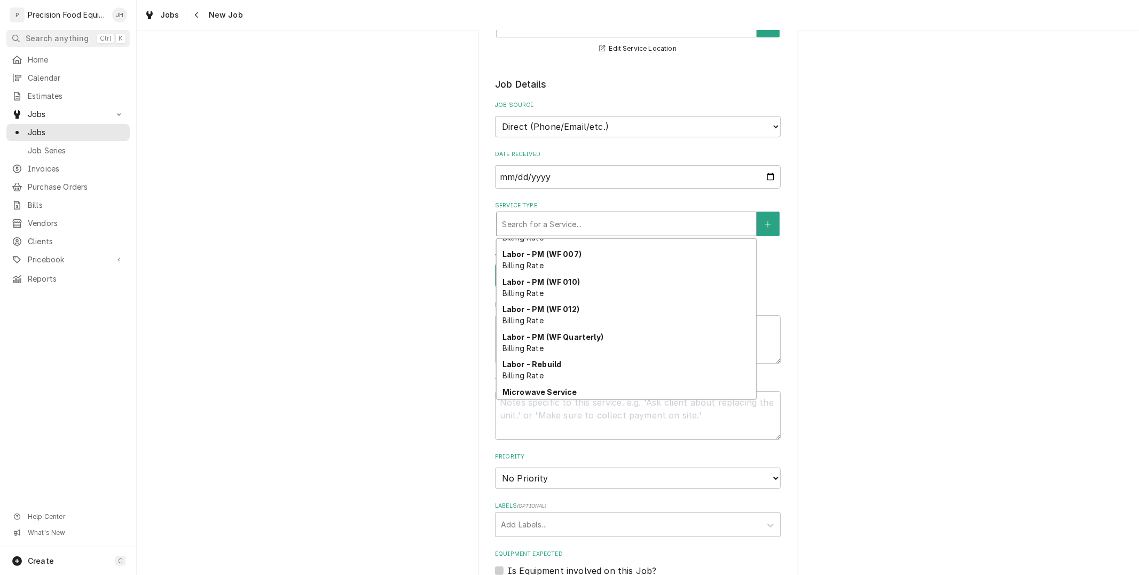
scroll to position [368, 0]
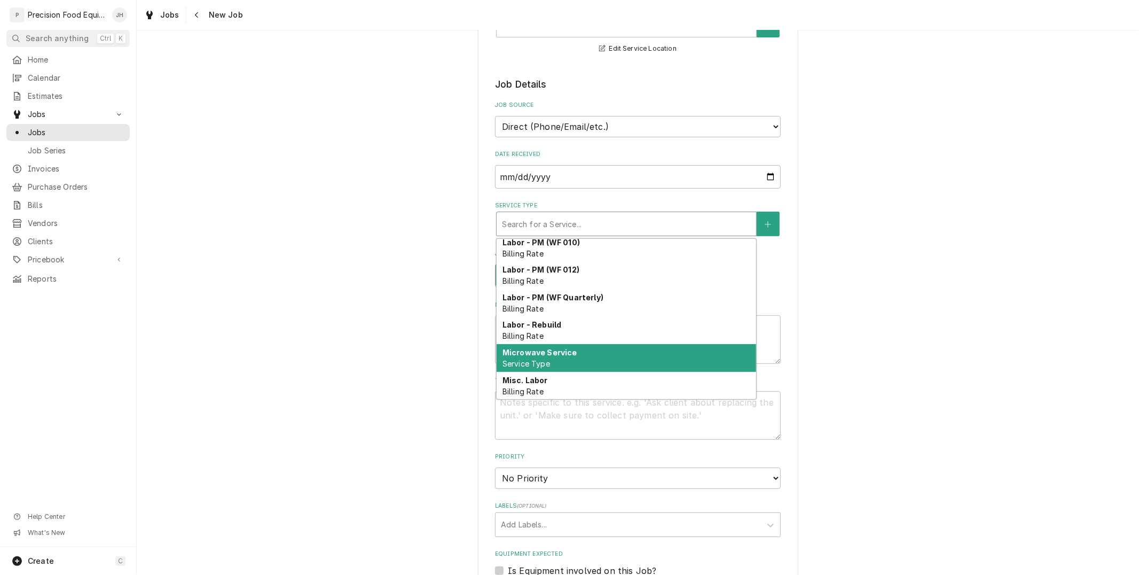
click at [563, 344] on div "Microwave Service Service Type" at bounding box center [627, 358] width 260 height 28
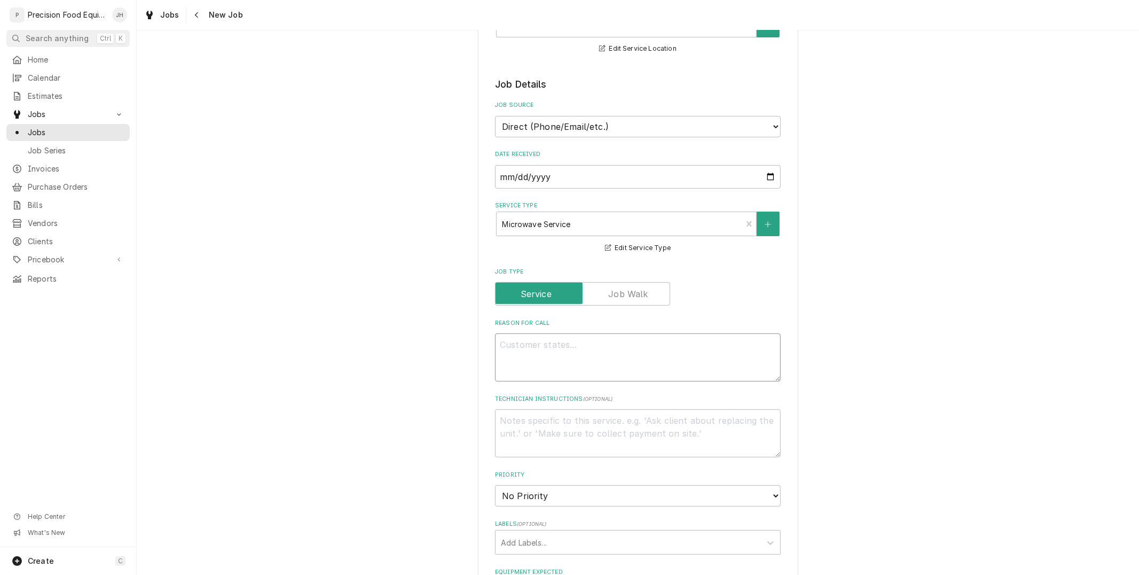
click at [612, 352] on textarea "Reason For Call" at bounding box center [638, 357] width 286 height 48
paste textarea "the oven isnt heating the food fully during the time needed"
type textarea "x"
type textarea "the oven isnt heating the food fully during the time needed"
type textarea "x"
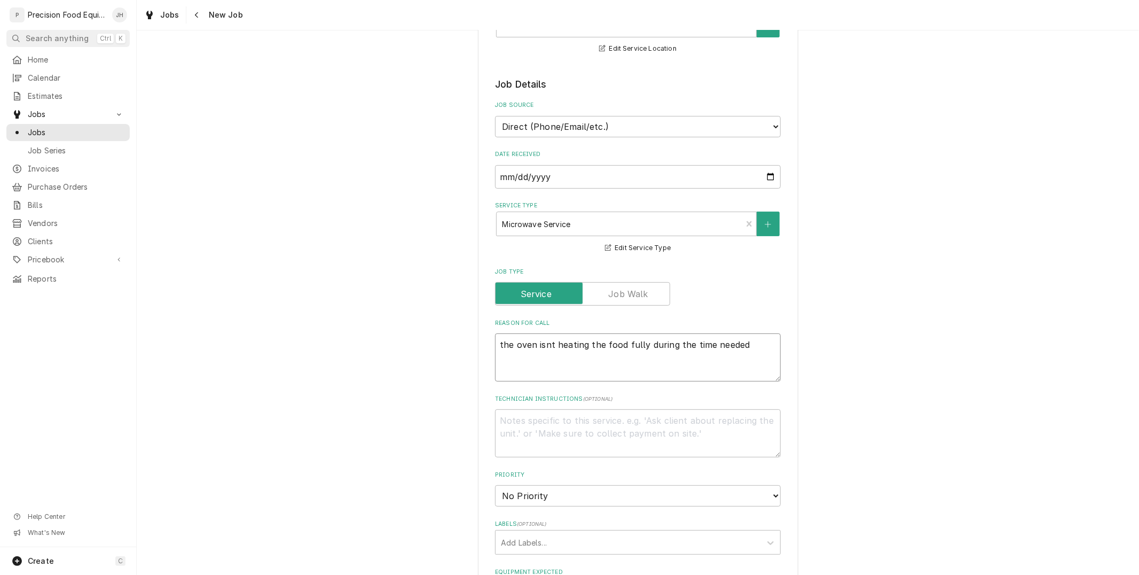
type textarea "the oven isnt heating the food fully during the time needed"
type textarea "x"
type textarea "the oven isn't heating the food fully during the time needed"
click at [751, 343] on textarea "the oven isn't heating the food fully during the time needed" at bounding box center [638, 357] width 286 height 48
type textarea "x"
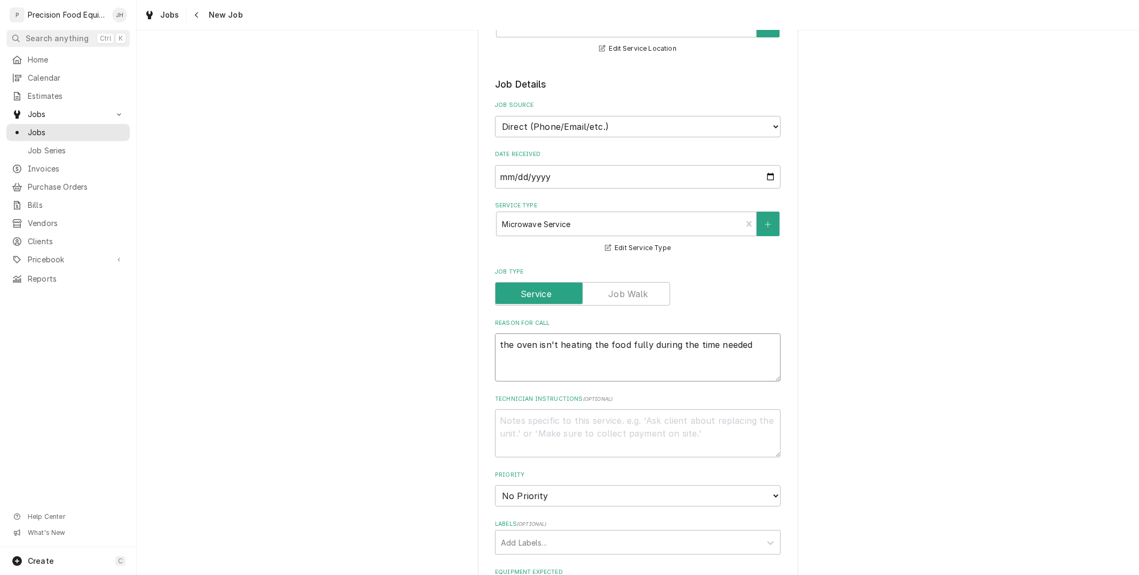
type textarea "the oven isn't heating the food fully during the time needed"
type textarea "x"
type textarea "the oven isn't heating the food fully during the time needed P"
type textarea "x"
type textarea "the oven isn't heating the food fully during the time needed Ph"
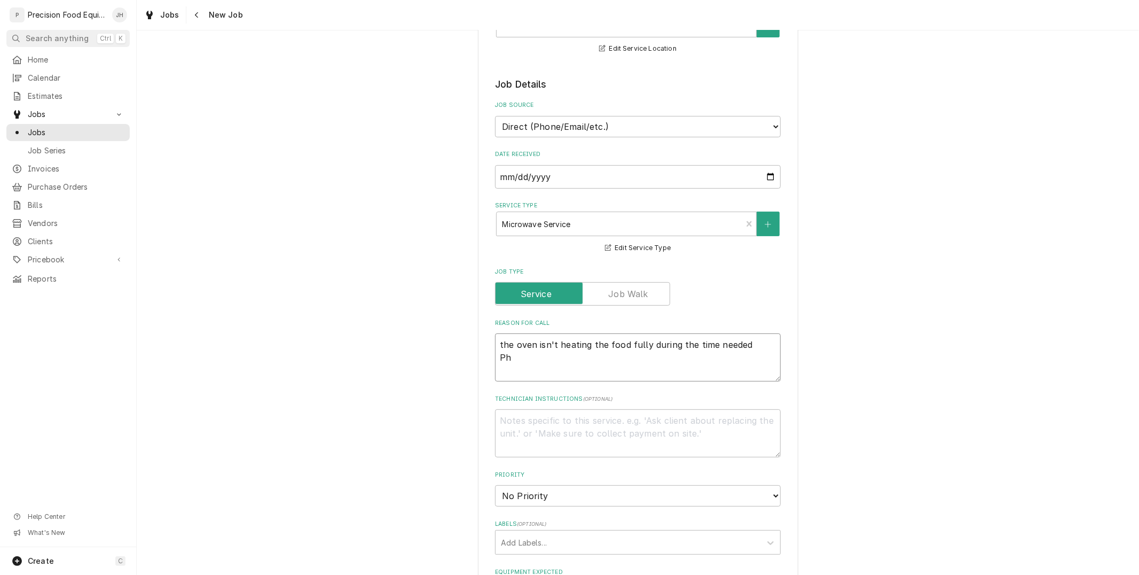
type textarea "x"
type textarea "the oven isn't heating the food fully during the time needed Pho"
type textarea "x"
type textarea "the oven isn't heating the food fully during the time needed Phone"
type textarea "x"
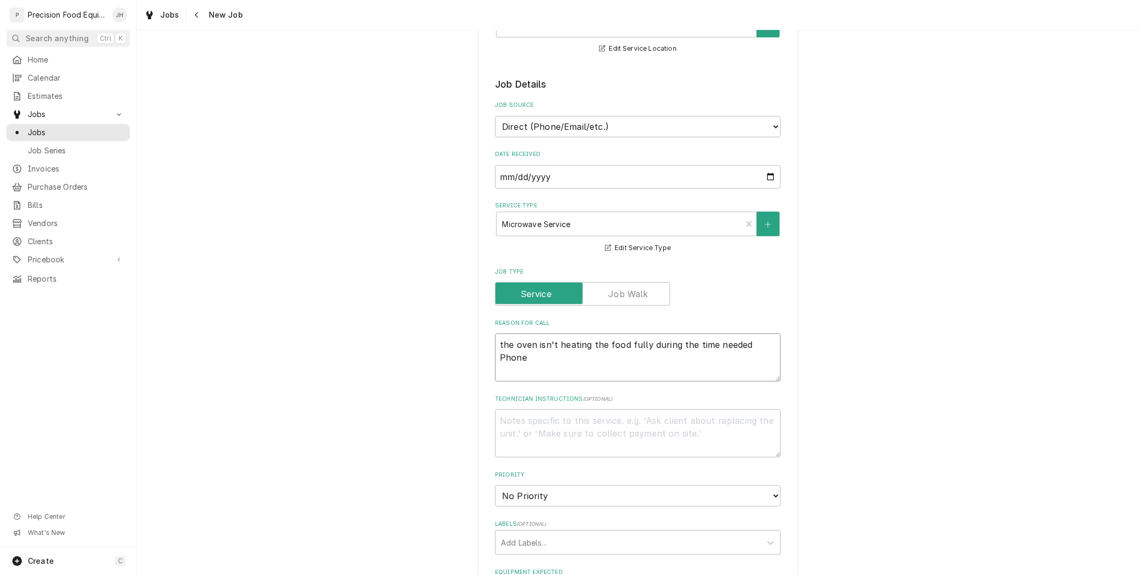
type textarea "the oven isn't heating the food fully during the time needed Phone"
type textarea "x"
type textarea "the oven isn't heating the food fully during the time needed Phone n"
type textarea "x"
type textarea "the oven isn't heating the food fully during the time needed Phone nu"
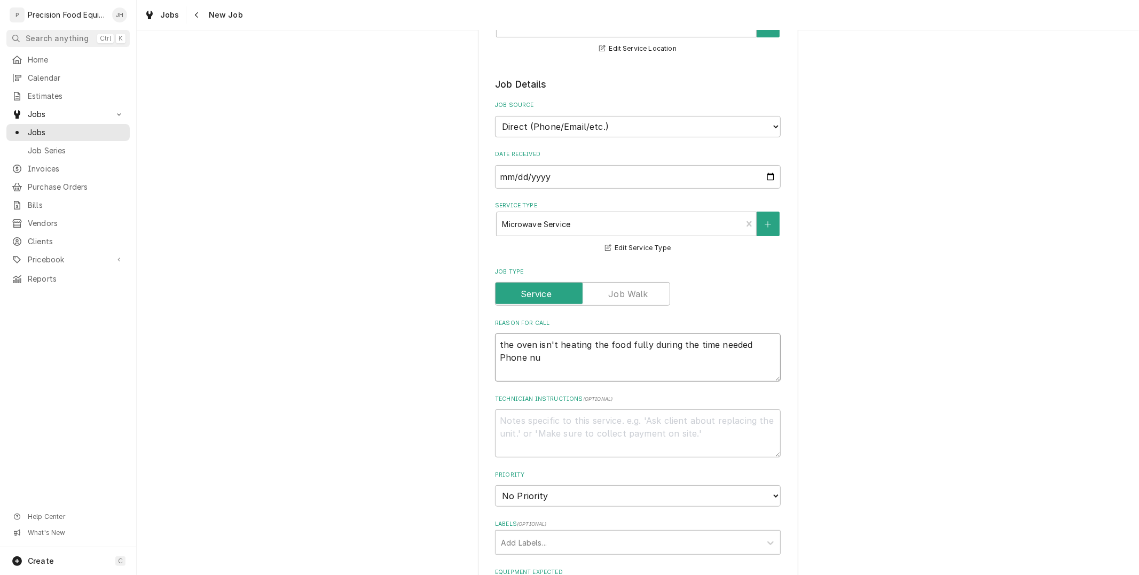
type textarea "x"
type textarea "the oven isn't heating the food fully during the time needed Phone num"
type textarea "x"
type textarea "the oven isn't heating the food fully during the time needed Phone numb"
type textarea "x"
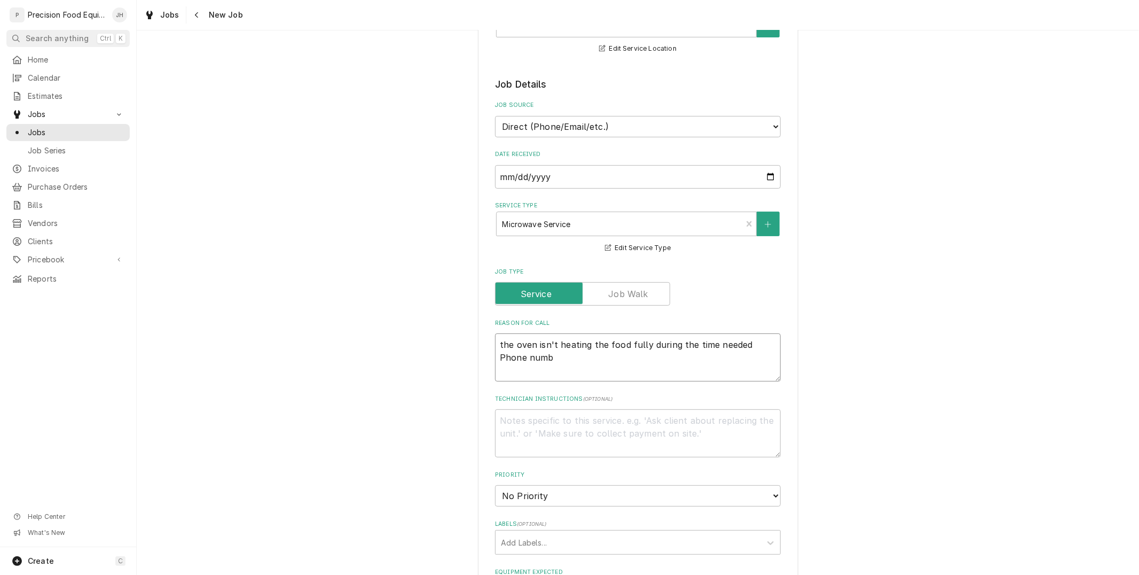
type textarea "the oven isn't heating the food fully during the time needed Phone numbe"
type textarea "x"
type textarea "the oven isn't heating the food fully during the time needed Phone number"
type textarea "x"
type textarea "the oven isn't heating the food fully during the time needed Phone number"
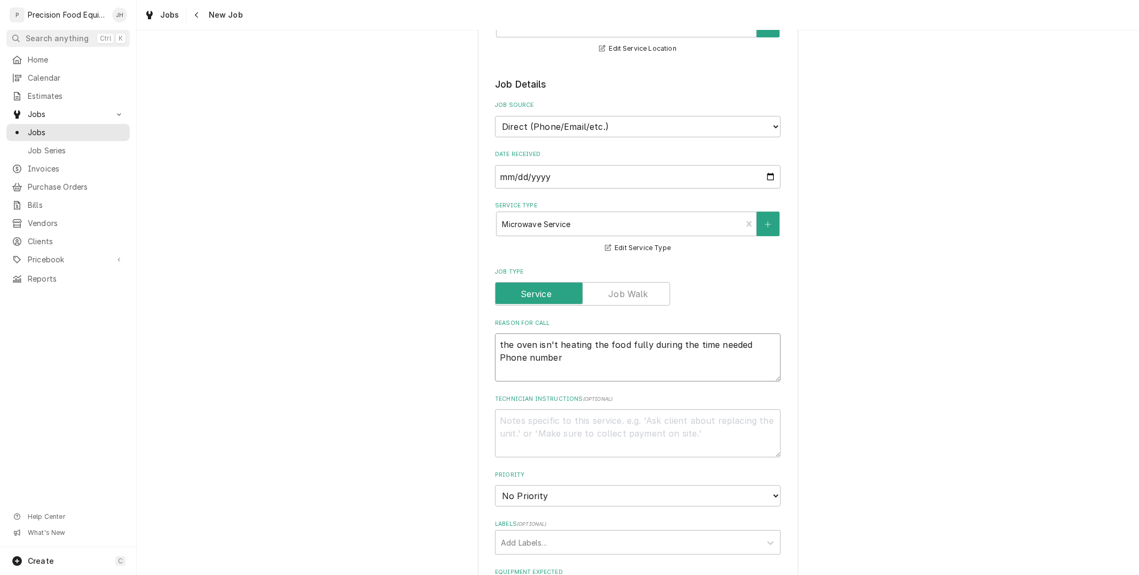
paste textarea "[PHONE_NUMBER], [PHONE_NUMBER]"
type textarea "x"
type textarea "the oven isn't heating the food fully during the time needed Phone number 516-5…"
type textarea "x"
type textarea "the oven isn't heating the food fully during the time needed Phone number 516-5…"
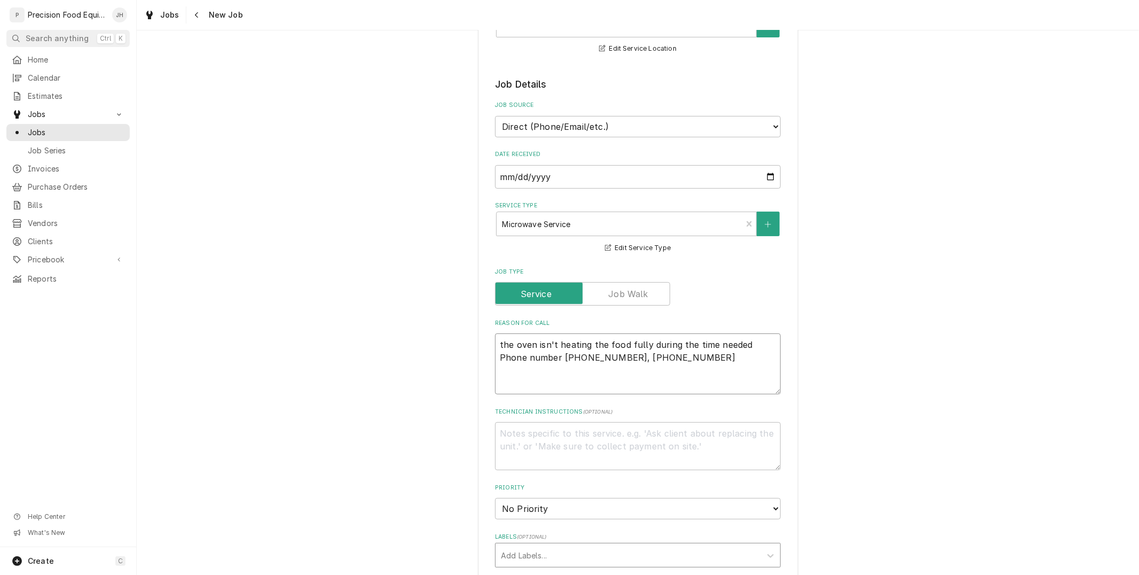
type textarea "x"
type textarea "the oven isn't heating the food fully during the time needed Phone number 516-5…"
type textarea "x"
type textarea "the oven isn't heating the food fully during the time needed Phone number 516-5…"
type textarea "x"
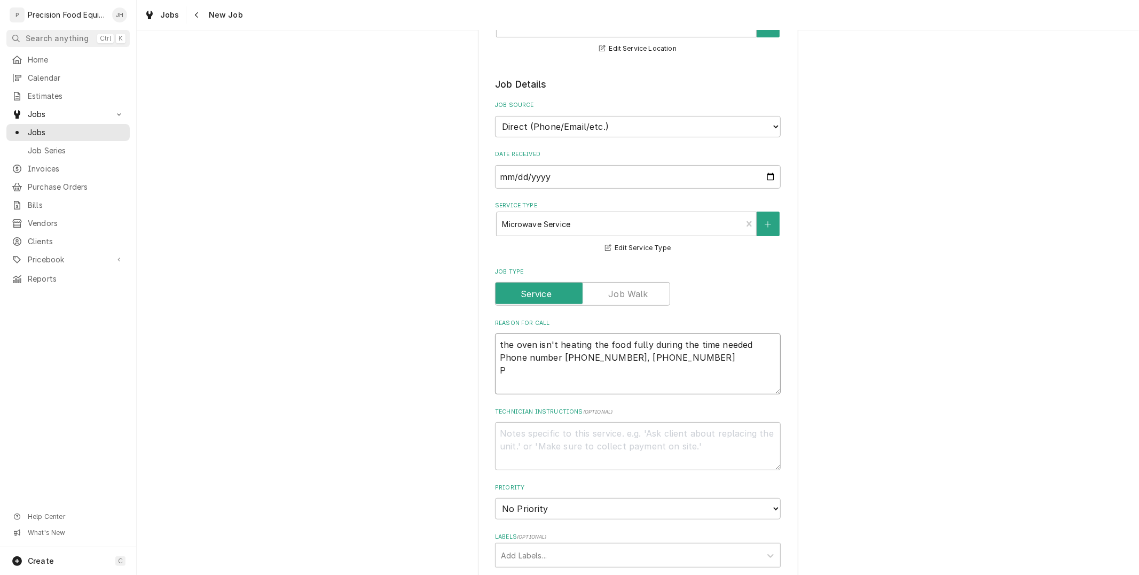
type textarea "the oven isn't heating the food fully during the time needed Phone number 516-5…"
type textarea "x"
type textarea "the oven isn't heating the food fully during the time needed Phone number 516-5…"
type textarea "x"
type textarea "the oven isn't heating the food fully during the time needed Phone number 516-5…"
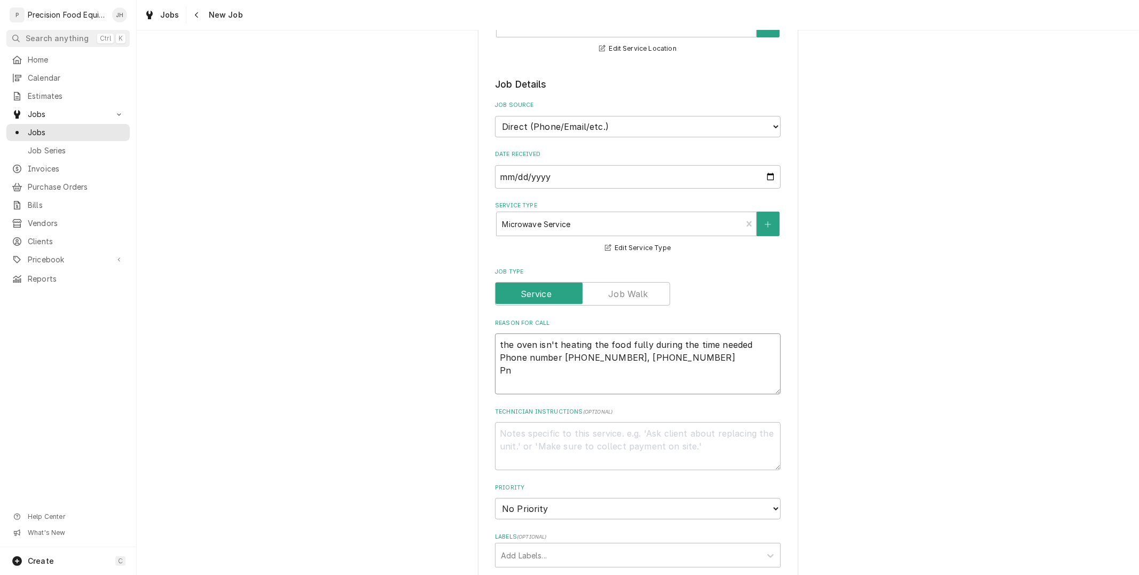
type textarea "x"
type textarea "the oven isn't heating the food fully during the time needed Phone number 516-5…"
type textarea "x"
type textarea "the oven isn't heating the food fully during the time needed Phone number 516-5…"
type textarea "x"
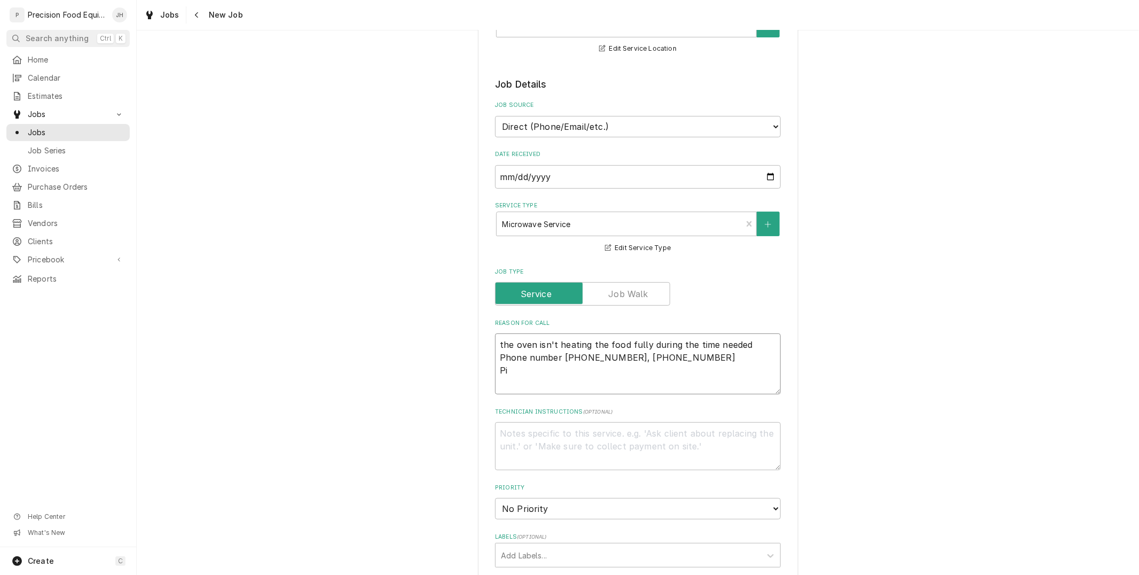
type textarea "the oven isn't heating the food fully during the time needed Phone number 516-5…"
type textarea "x"
type textarea "the oven isn't heating the food fully during the time needed Phone number 516-5…"
type textarea "x"
type textarea "the oven isn't heating the food fully during the time needed Phone number 516-5…"
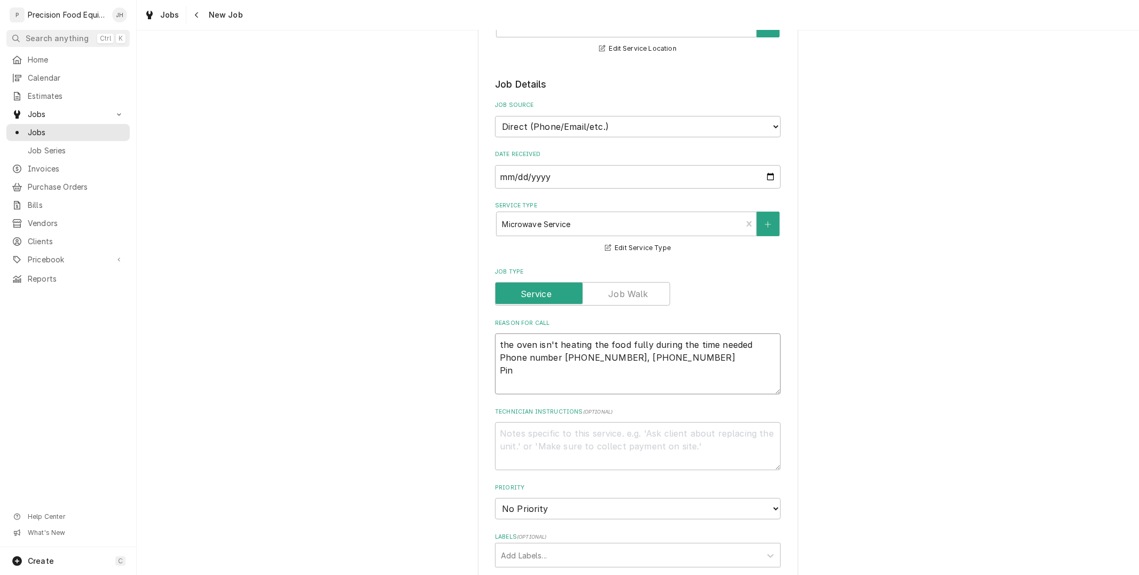
paste textarea "2136843"
type textarea "x"
type textarea "the oven isn't heating the food fully during the time needed Phone number 516-5…"
type textarea "x"
type textarea "the oven isn't heating the food fully during the time needed Phone number 516-5…"
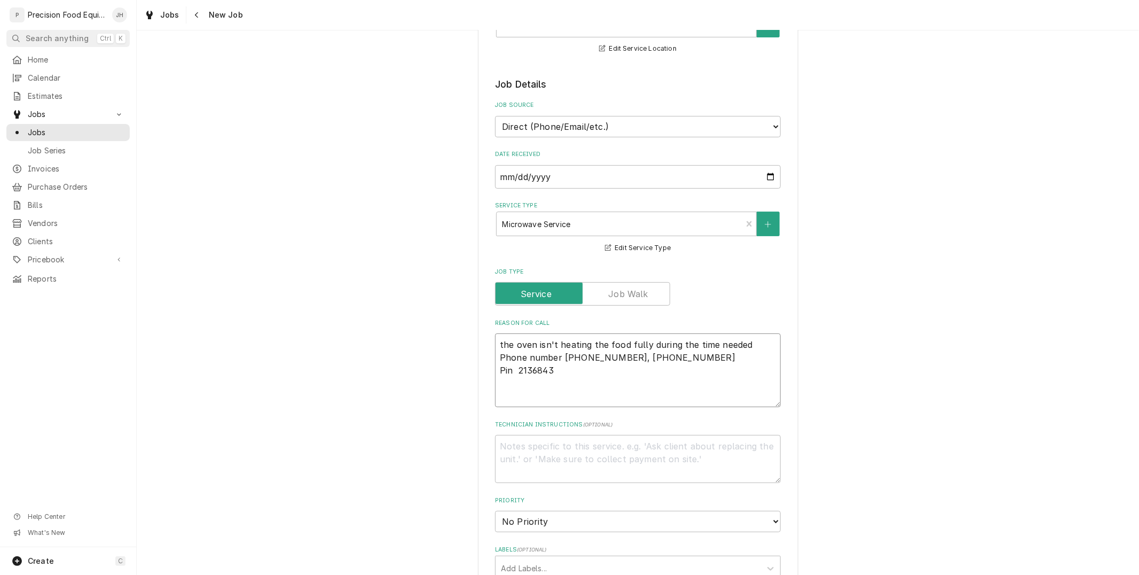
type textarea "x"
type textarea "the oven isn't heating the food fully during the time needed Phone number 516-5…"
type textarea "x"
type textarea "the oven isn't heating the food fully during the time needed Phone number 516-5…"
type textarea "x"
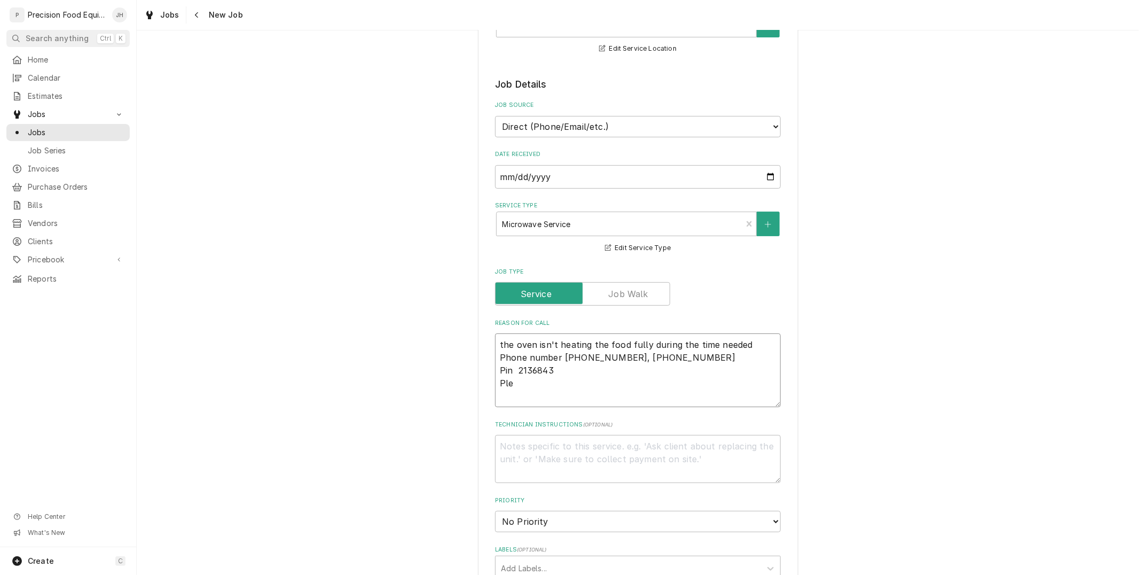
type textarea "the oven isn't heating the food fully during the time needed Phone number 516-5…"
type textarea "x"
type textarea "the oven isn't heating the food fully during the time needed Phone number 516-5…"
type textarea "x"
type textarea "the oven isn't heating the food fully during the time needed Phone number 516-5…"
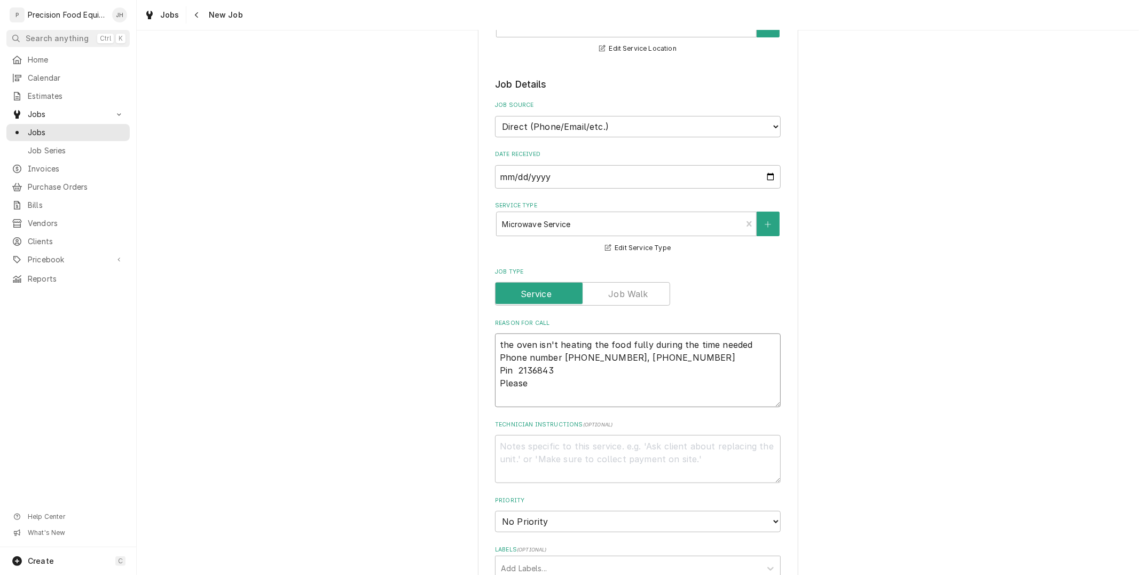
type textarea "x"
type textarea "the oven isn't heating the food fully during the time needed Phone number 516-5…"
type textarea "x"
type textarea "the oven isn't heating the food fully during the time needed Phone number 516-5…"
type textarea "x"
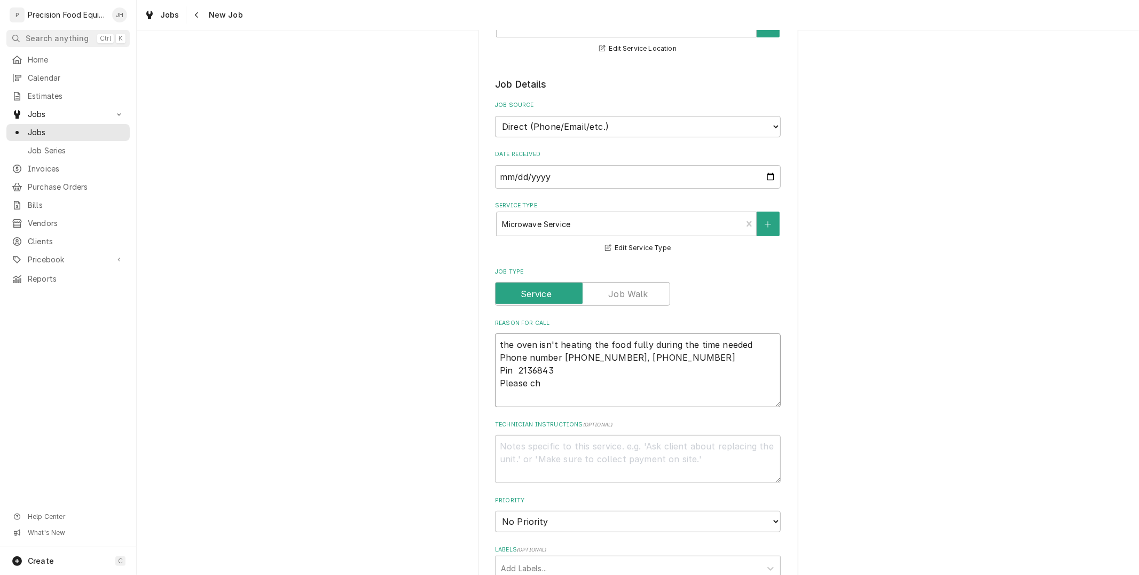
type textarea "the oven isn't heating the food fully during the time needed Phone number 516-5…"
type textarea "x"
type textarea "the oven isn't heating the food fully during the time needed Phone number 516-5…"
type textarea "x"
type textarea "the oven isn't heating the food fully during the time needed Phone number 516-5…"
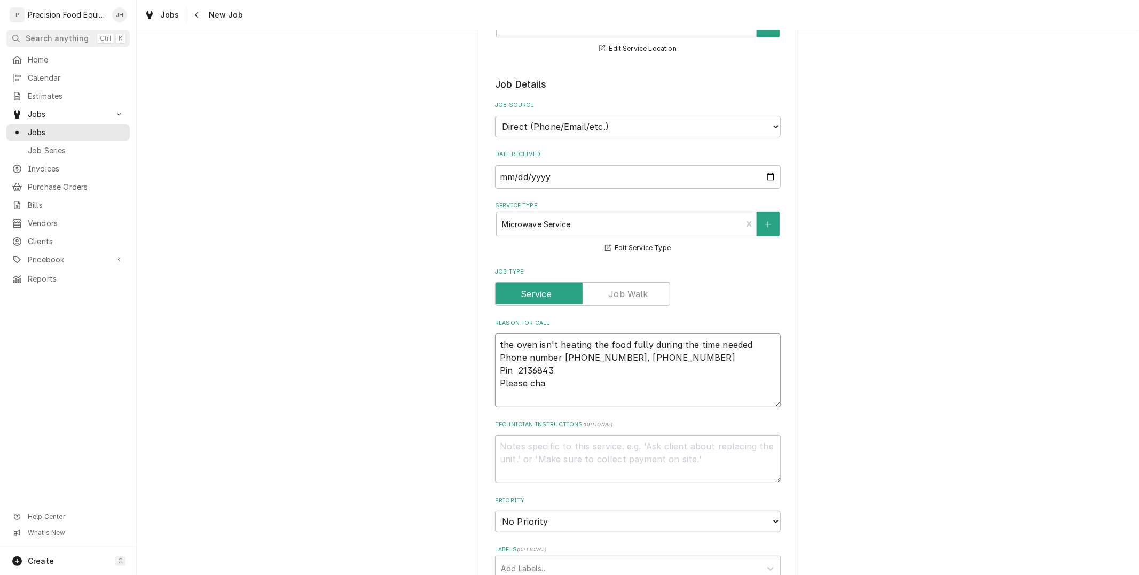
type textarea "x"
type textarea "the oven isn't heating the food fully during the time needed Phone number 516-5…"
type textarea "x"
type textarea "the oven isn't heating the food fully during the time needed Phone number 516-5…"
type textarea "x"
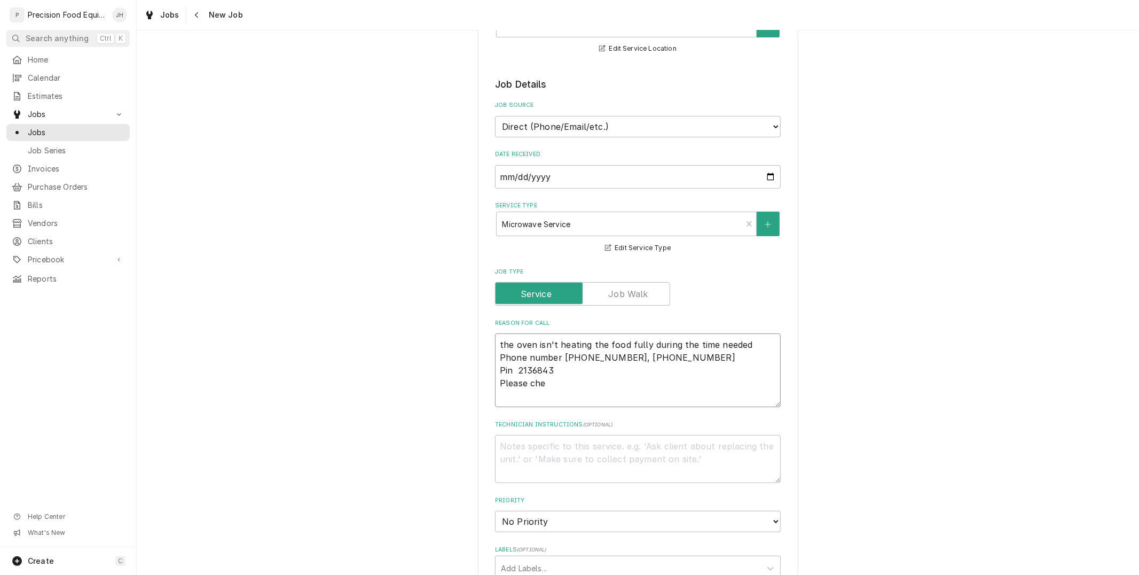
type textarea "the oven isn't heating the food fully during the time needed Phone number 516-5…"
type textarea "x"
type textarea "the oven isn't heating the food fully during the time needed Phone number 516-5…"
type textarea "x"
type textarea "the oven isn't heating the food fully during the time needed Phone number 516-5…"
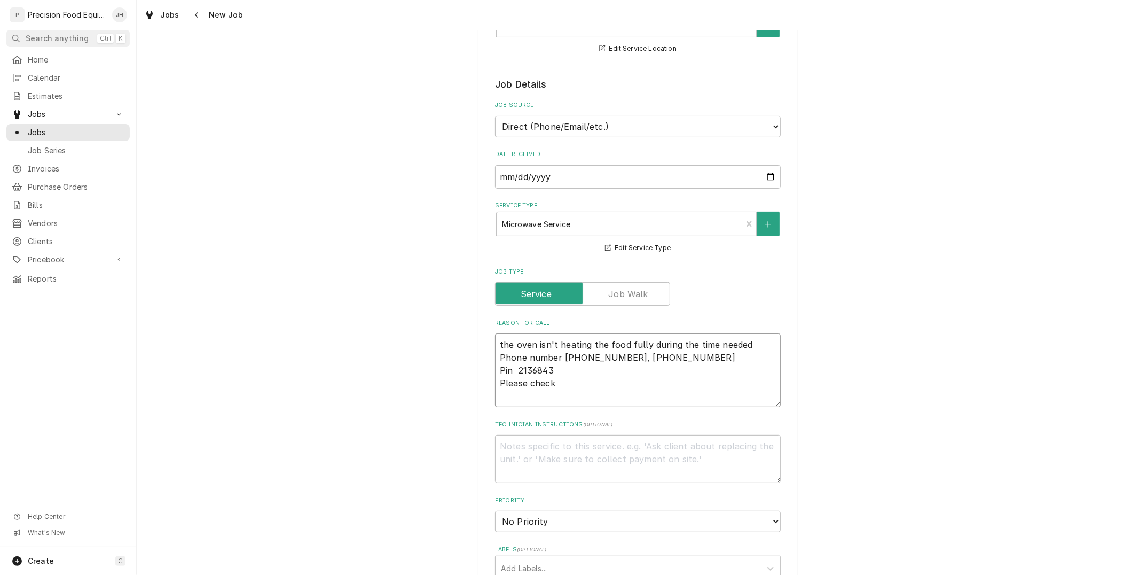
type textarea "x"
type textarea "the oven isn't heating the food fully during the time needed Phone number 516-5…"
type textarea "x"
type textarea "the oven isn't heating the food fully during the time needed Phone number 516-5…"
type textarea "x"
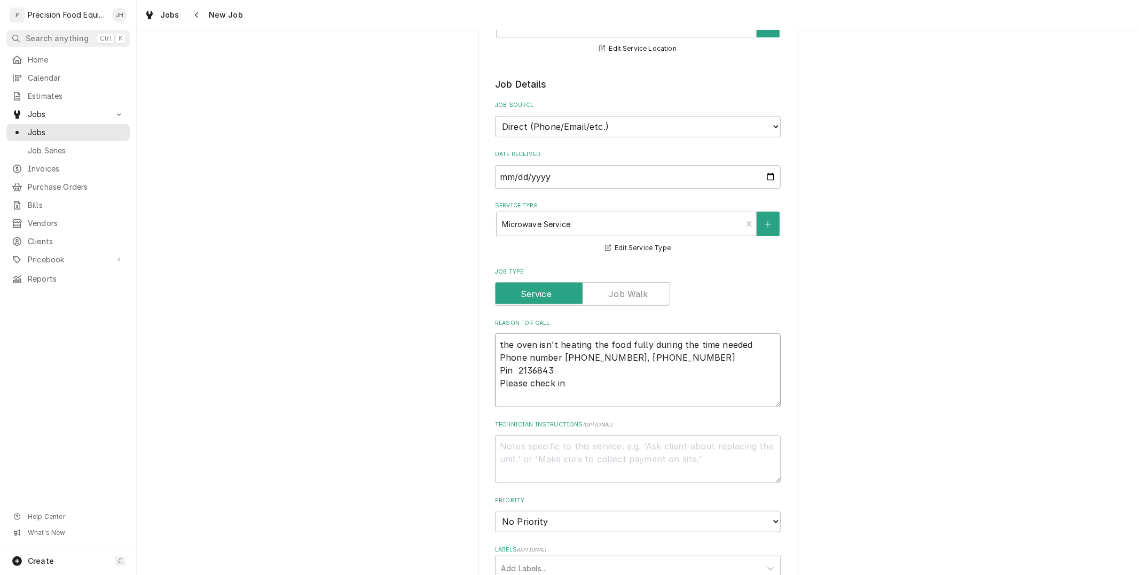
type textarea "the oven isn't heating the food fully during the time needed Phone number 516-5…"
type textarea "x"
type textarea "the oven isn't heating the food fully during the time needed Phone number 516-5…"
type textarea "x"
type textarea "the oven isn't heating the food fully during the time needed Phone number 516-5…"
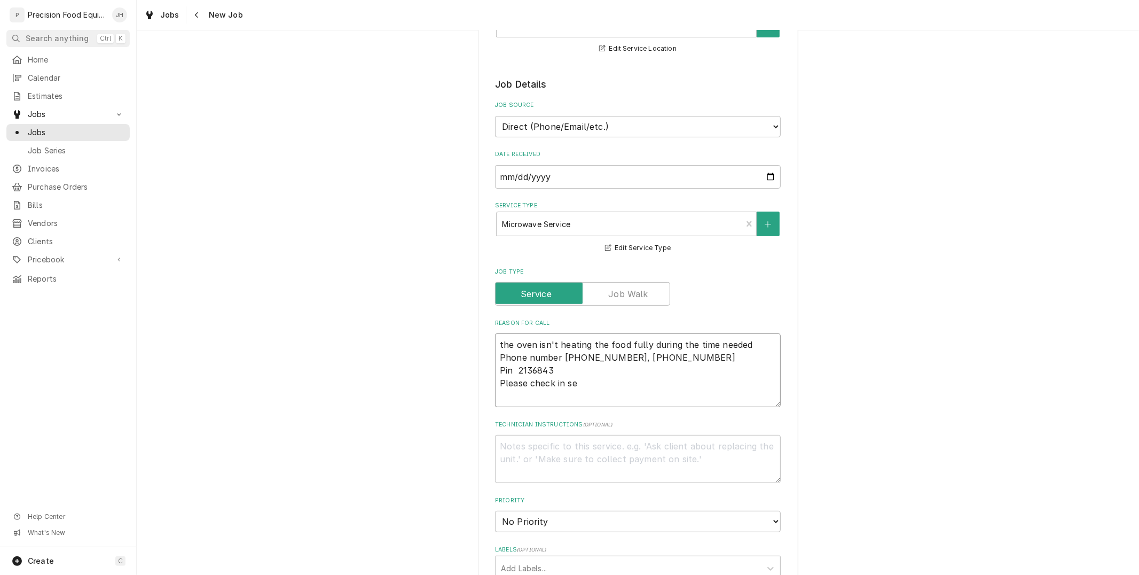
type textarea "x"
type textarea "the oven isn't heating the food fully during the time needed Phone number 516-5…"
type textarea "x"
type textarea "the oven isn't heating the food fully during the time needed Phone number 516-5…"
type textarea "x"
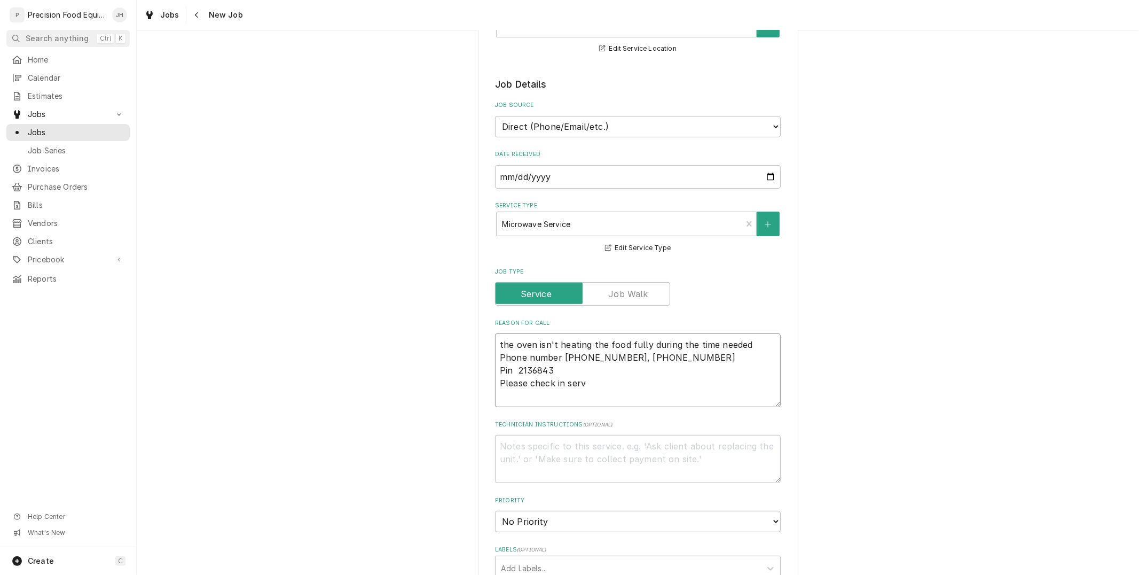
type textarea "the oven isn't heating the food fully during the time needed Phone number 516-5…"
type textarea "x"
type textarea "the oven isn't heating the food fully during the time needed Phone number 516-5…"
type textarea "x"
type textarea "the oven isn't heating the food fully during the time needed Phone number 516-5…"
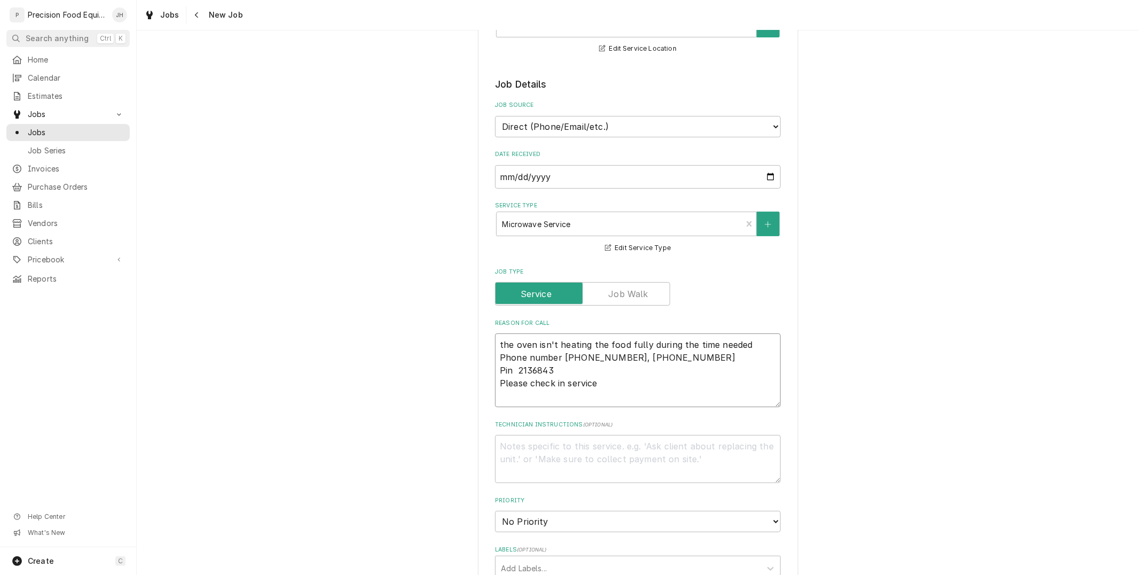
type textarea "x"
type textarea "the oven isn't heating the food fully during the time needed Phone number 516-5…"
type textarea "x"
type textarea "the oven isn't heating the food fully during the time needed Phone number 516-5…"
type textarea "x"
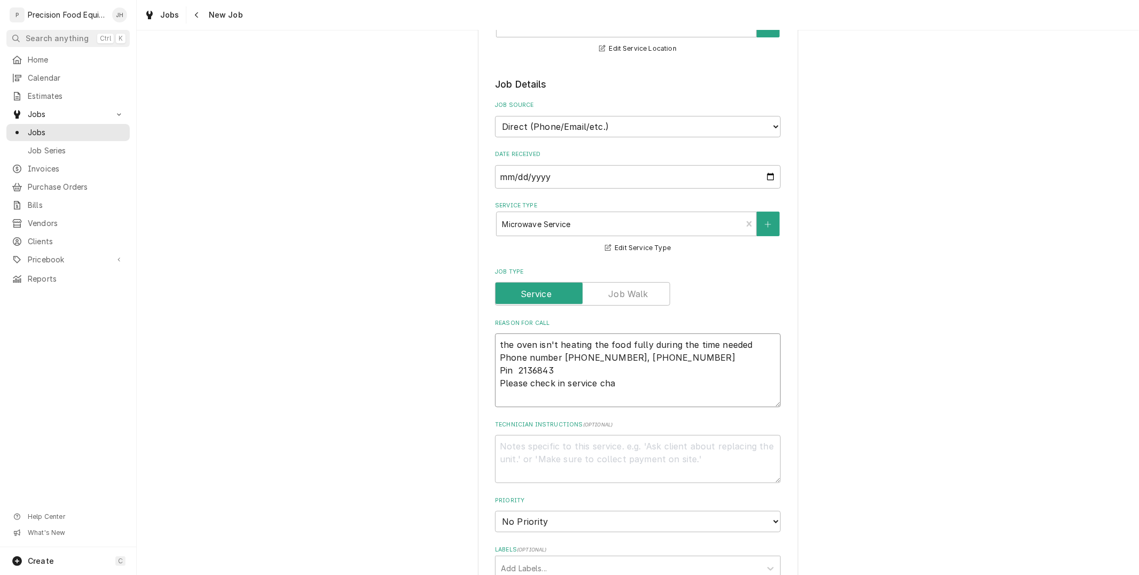
type textarea "the oven isn't heating the food fully during the time needed Phone number 516-5…"
type textarea "x"
type textarea "the oven isn't heating the food fully during the time needed Phone number 516-5…"
type textarea "x"
type textarea "the oven isn't heating the food fully during the time needed Phone number 516-5…"
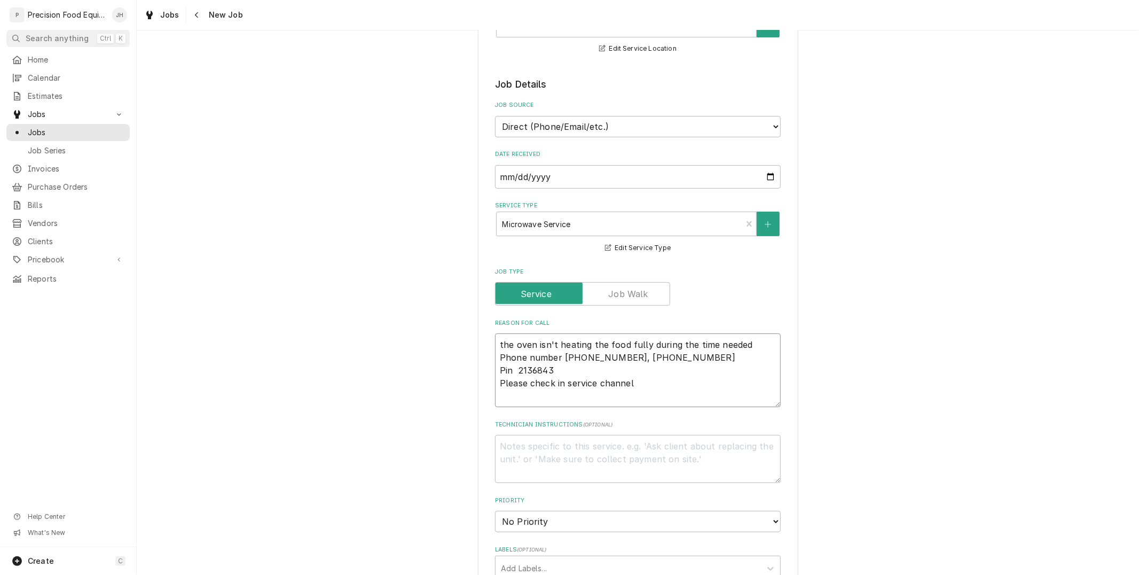
type textarea "x"
type textarea "the oven isn't heating the food fully during the time needed Phone number 516-5…"
type textarea "x"
type textarea "the oven isn't heating the food fully during the time needed Phone number 516-5…"
type textarea "x"
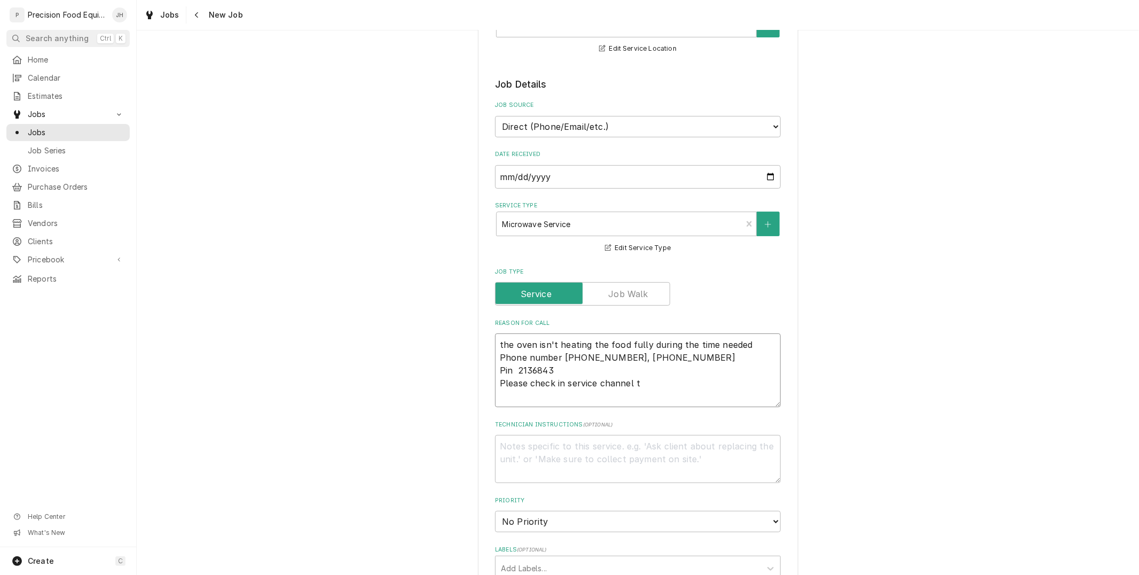
type textarea "the oven isn't heating the food fully during the time needed Phone number 516-5…"
type textarea "x"
type textarea "the oven isn't heating the food fully during the time needed Phone number 516-5…"
type textarea "x"
type textarea "the oven isn't heating the food fully during the time needed Phone number 516-5…"
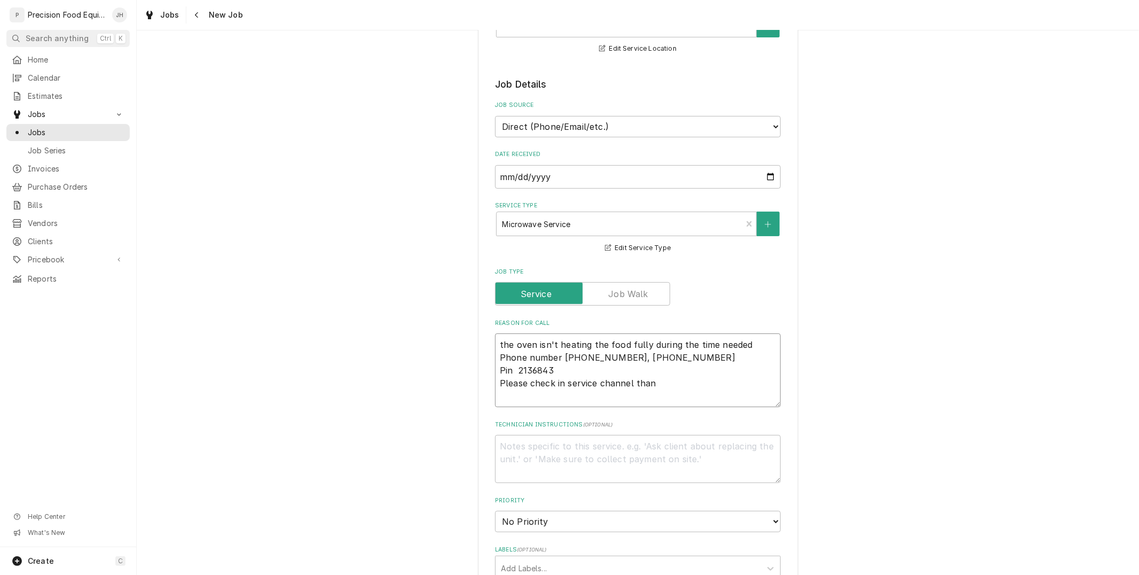
type textarea "x"
type textarea "the oven isn't heating the food fully during the time needed Phone number 516-5…"
type textarea "x"
type textarea "the oven isn't heating the food fully during the time needed Phone number 516-5…"
type textarea "x"
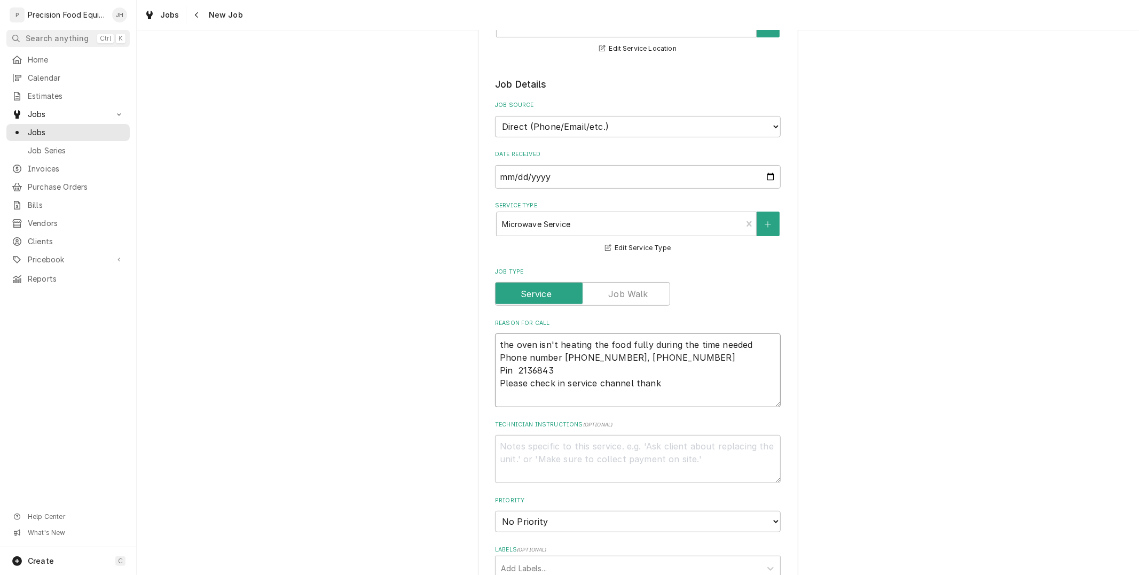
type textarea "the oven isn't heating the food fully during the time needed Phone number 516-5…"
type textarea "x"
type textarea "the oven isn't heating the food fully during the time needed Phone number 516-5…"
type textarea "x"
type textarea "the oven isn't heating the food fully during the time needed Phone number 516-5…"
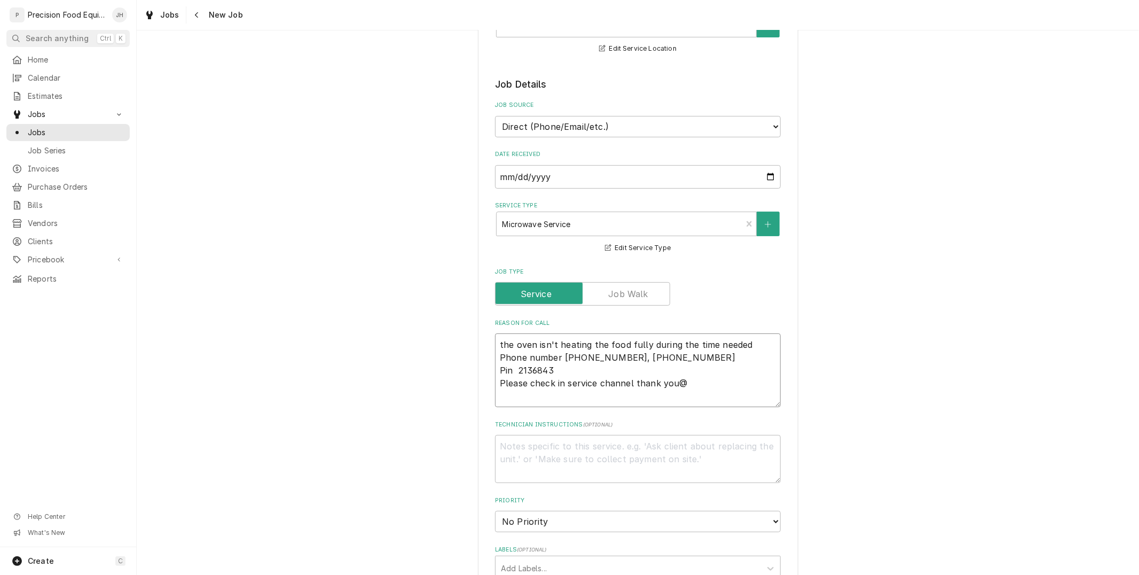
type textarea "x"
type textarea "the oven isn't heating the food fully during the time needed Phone number 516-5…"
type textarea "x"
type textarea "the oven isn't heating the food fully during the time needed Phone number 516-5…"
type textarea "x"
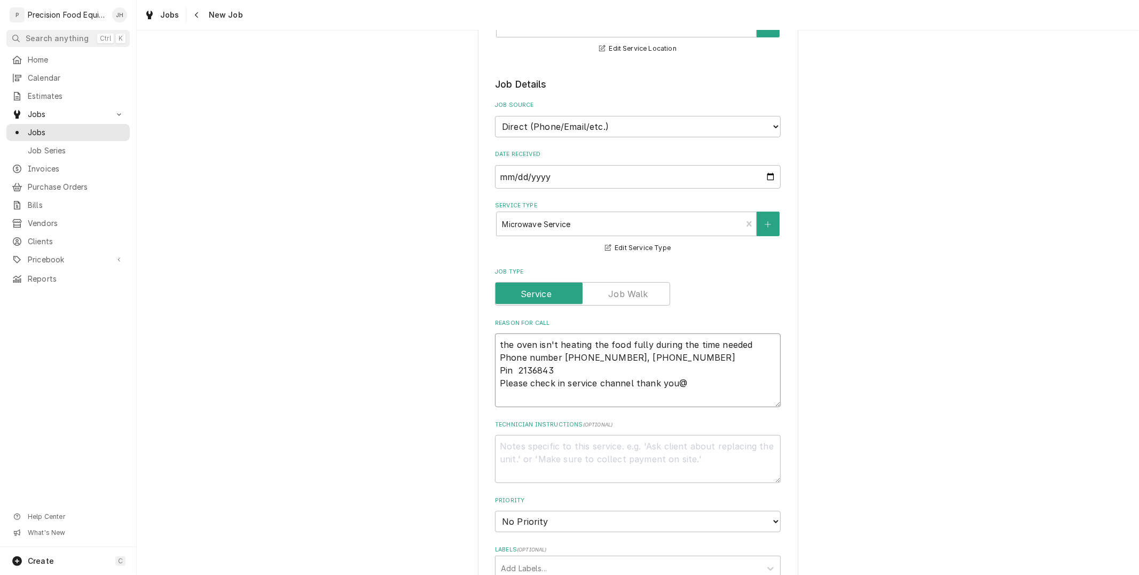
type textarea "the oven isn't heating the food fully during the time needed Phone number 516-5…"
type textarea "x"
type textarea "the oven isn't heating the food fully during the time needed Phone number 516-5…"
type textarea "x"
type textarea "the oven isn't heating the food fully during the time needed Phone number 516-5…"
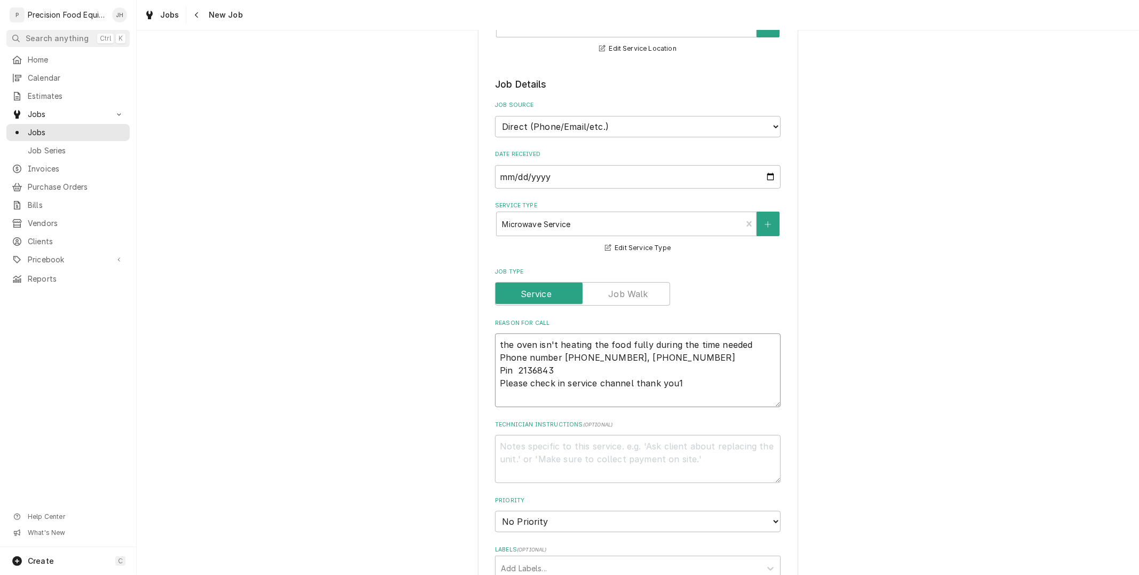
type textarea "x"
type textarea "the oven isn't heating the food fully during the time needed Phone number 516-5…"
type textarea "x"
type textarea "the oven isn't heating the food fully during the time needed Phone number 516-5…"
type textarea "x"
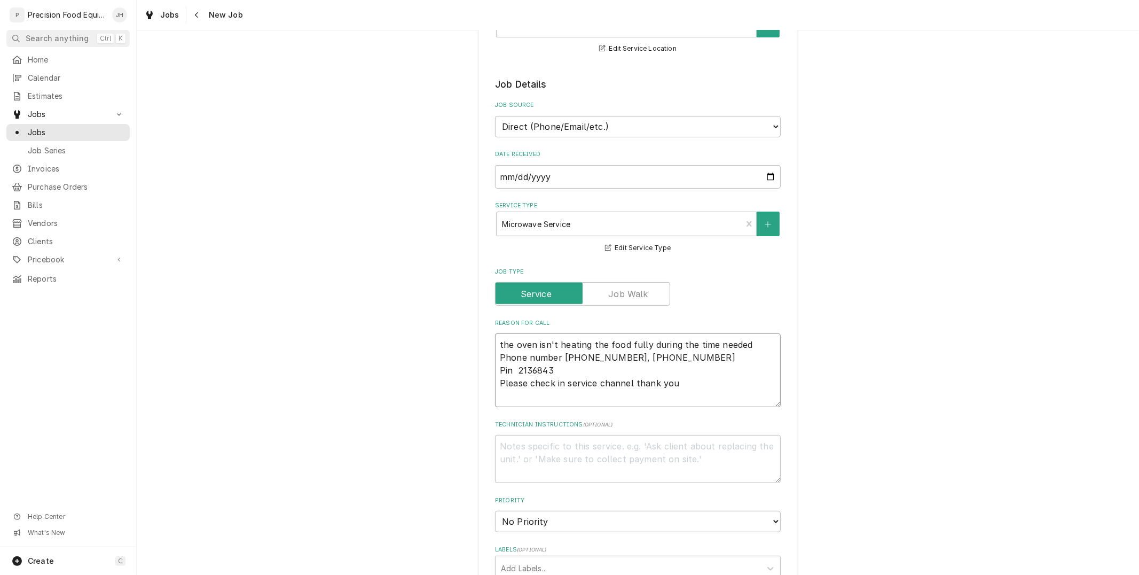
type textarea "the oven isn't heating the food fully during the time needed Phone number 516-5…"
type textarea "x"
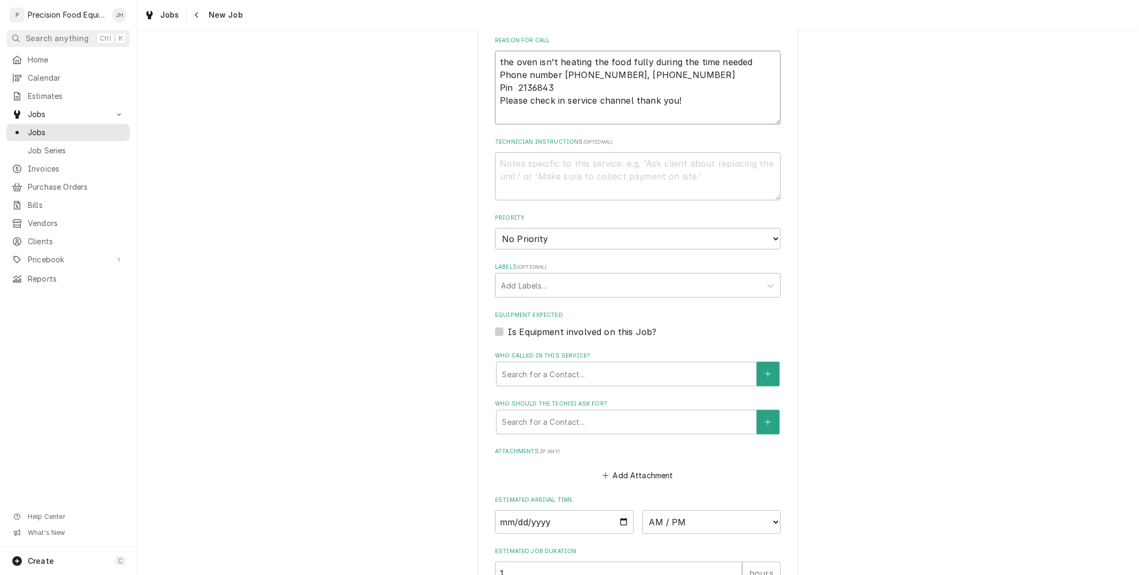
scroll to position [534, 0]
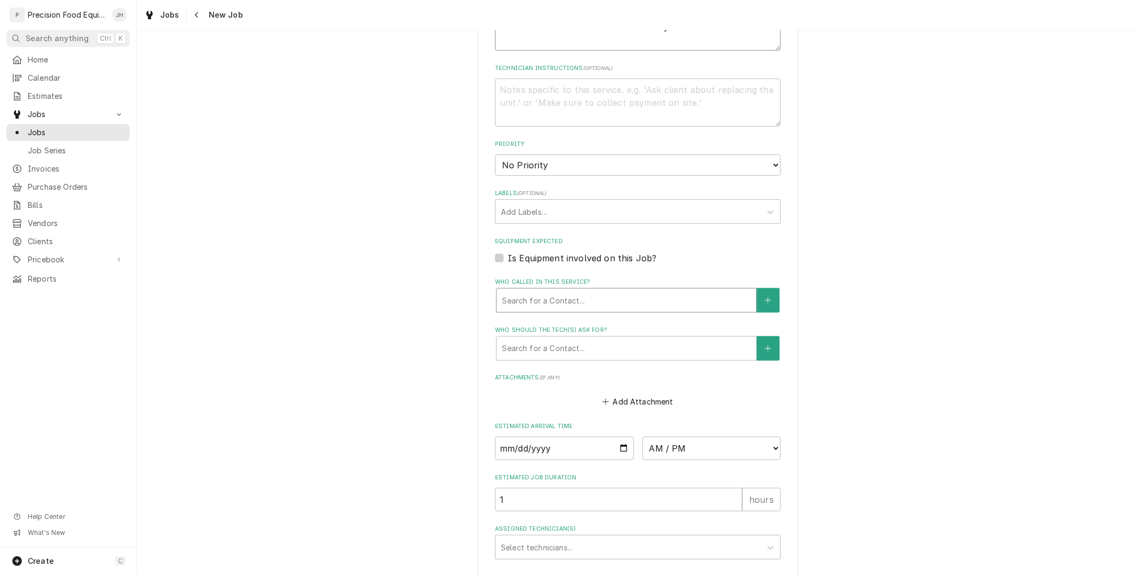
type textarea "the oven isn't heating the food fully during the time needed Phone number 516-5…"
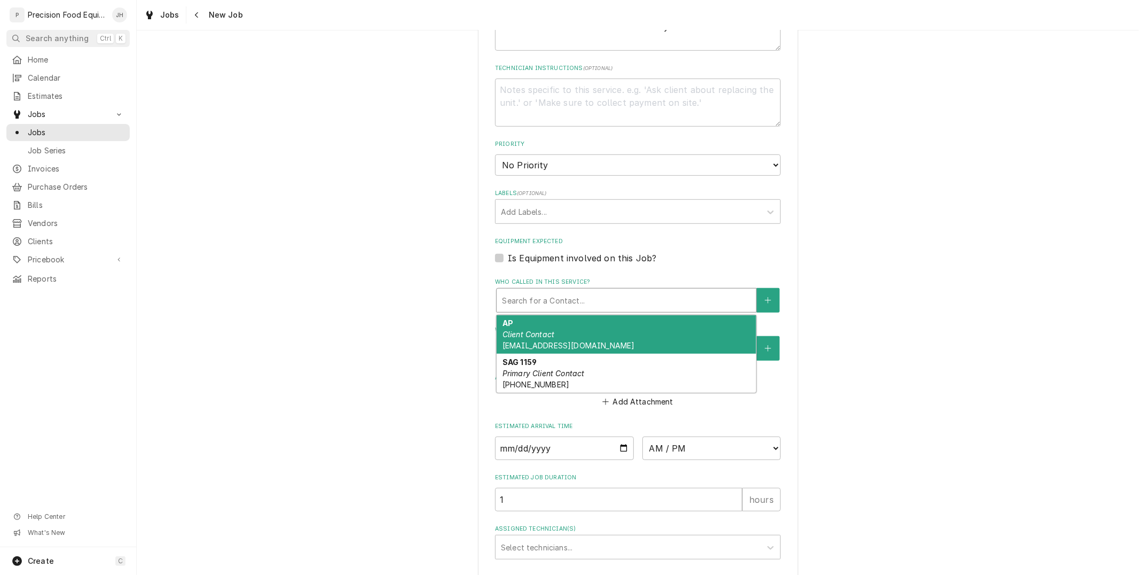
click at [597, 308] on div "Search for a Contact..." at bounding box center [627, 299] width 260 height 23
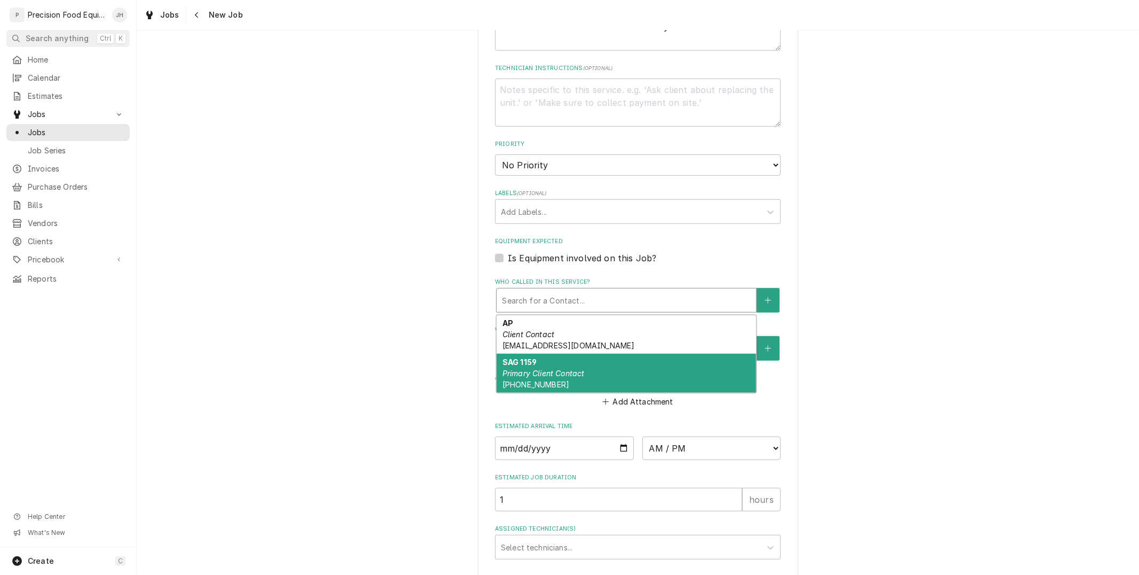
click at [586, 364] on div "SAG 1159 Primary Client Contact (520) 276-5509" at bounding box center [627, 372] width 260 height 39
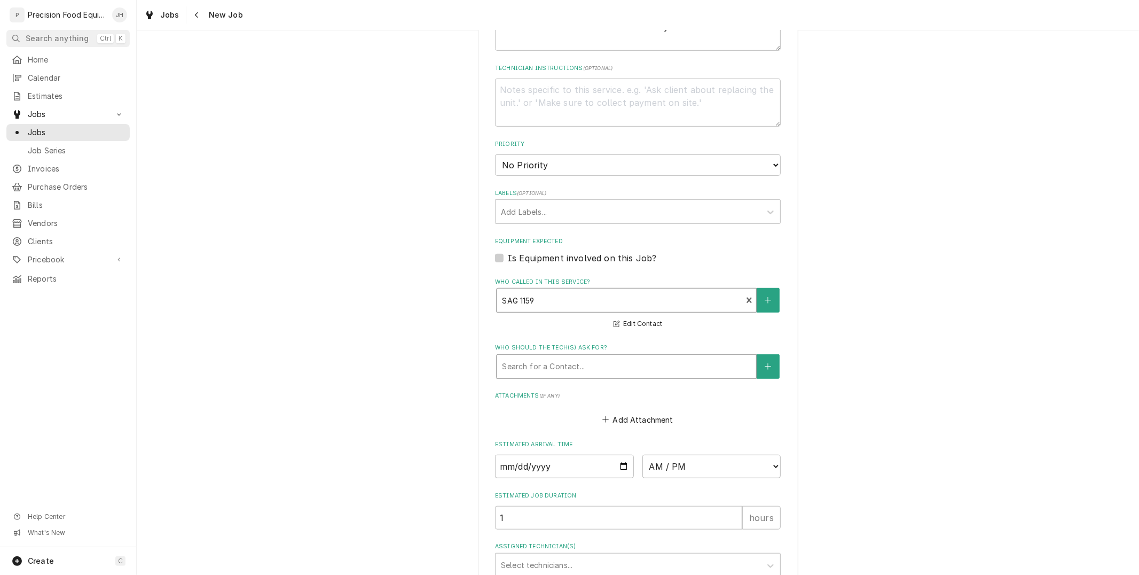
click at [586, 358] on div "Who should the tech(s) ask for?" at bounding box center [626, 366] width 249 height 19
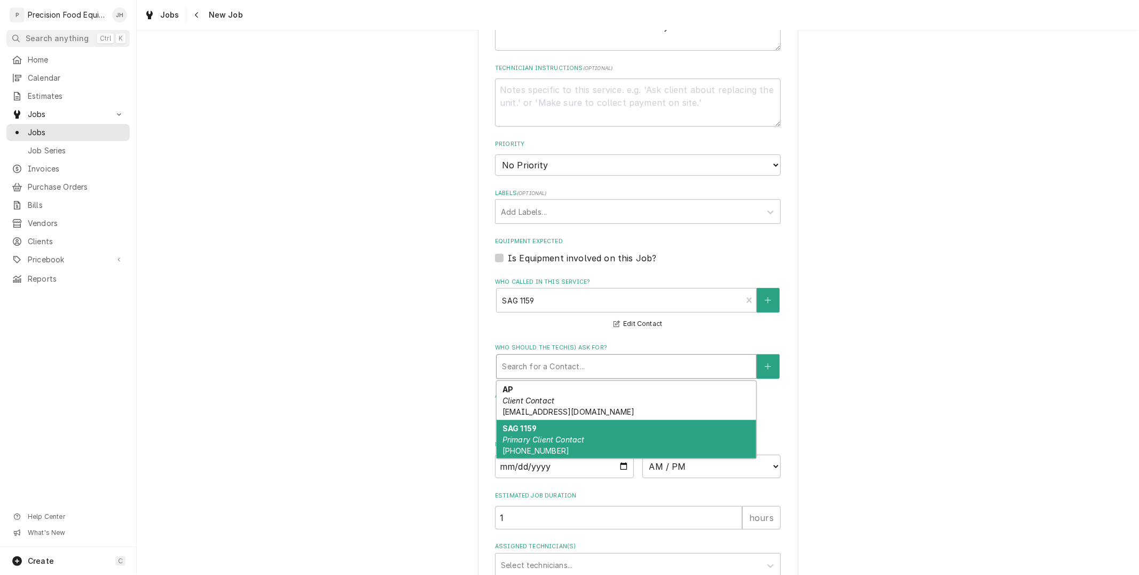
click at [576, 435] on em "Primary Client Contact" at bounding box center [543, 439] width 82 height 9
type textarea "x"
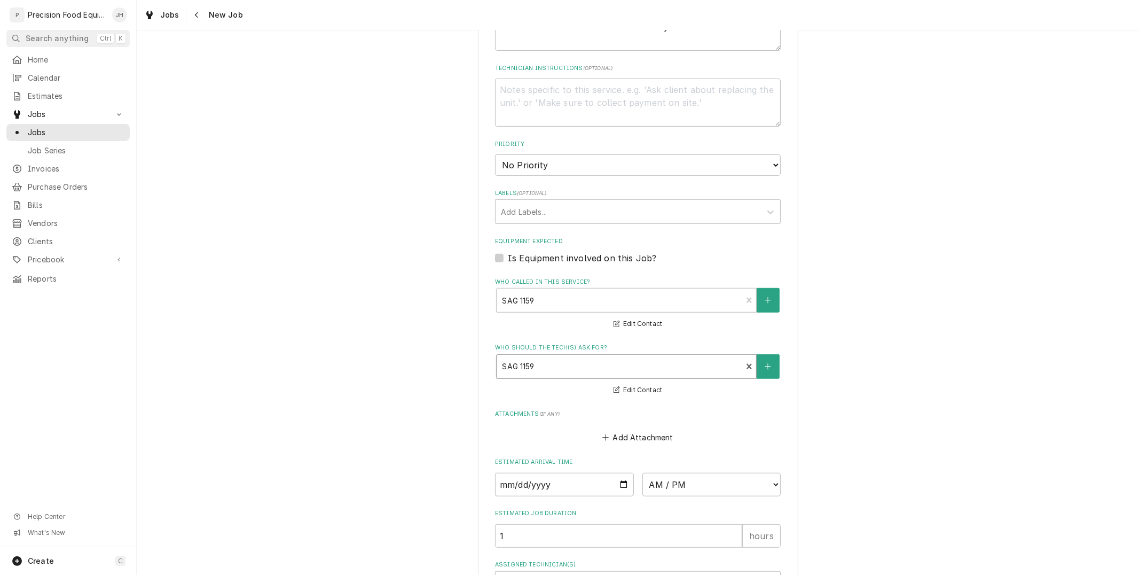
scroll to position [644, 0]
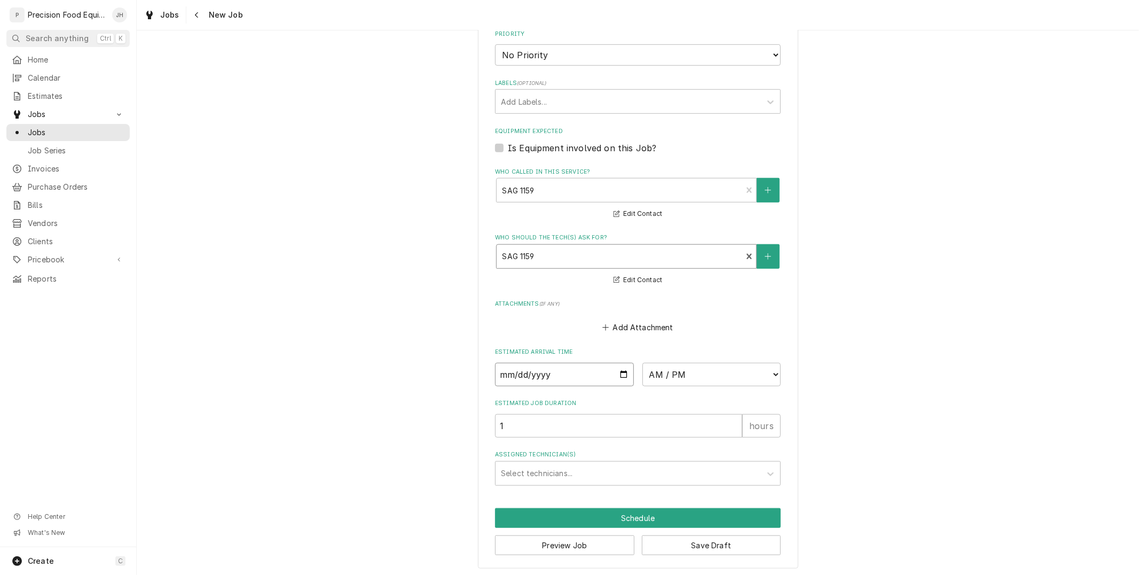
click at [618, 371] on input "Date" at bounding box center [564, 374] width 139 height 23
type input "[DATE]"
click at [714, 371] on select "AM / PM 6:00 AM 6:15 AM 6:30 AM 6:45 AM 7:00 AM 7:15 AM 7:30 AM 7:45 AM 8:00 AM…" at bounding box center [711, 374] width 139 height 23
type textarea "x"
select select "09:00:00"
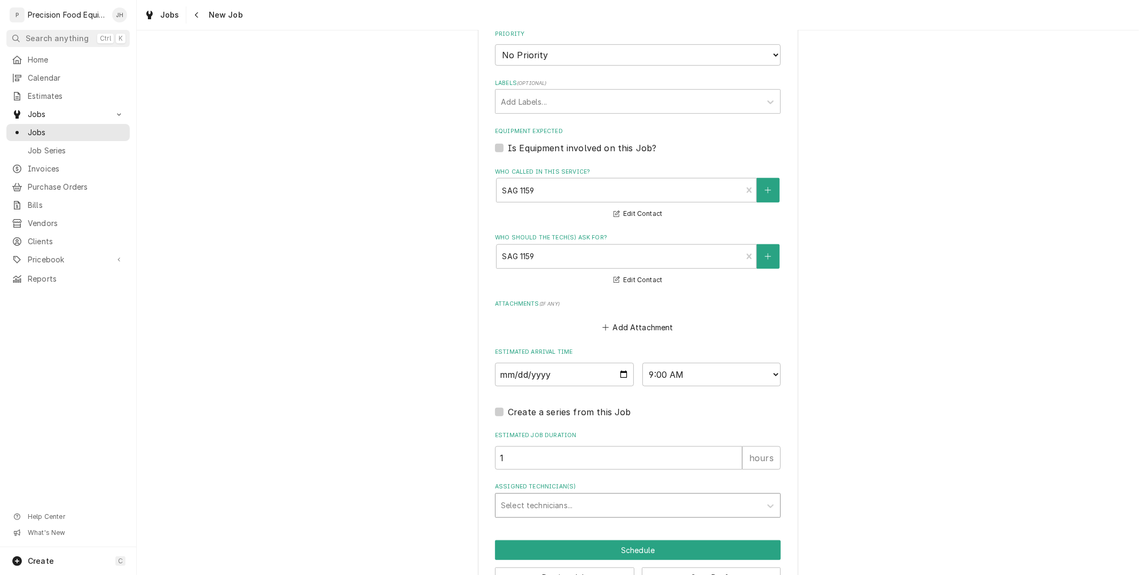
click at [556, 499] on div "Assigned Technician(s)" at bounding box center [628, 505] width 255 height 19
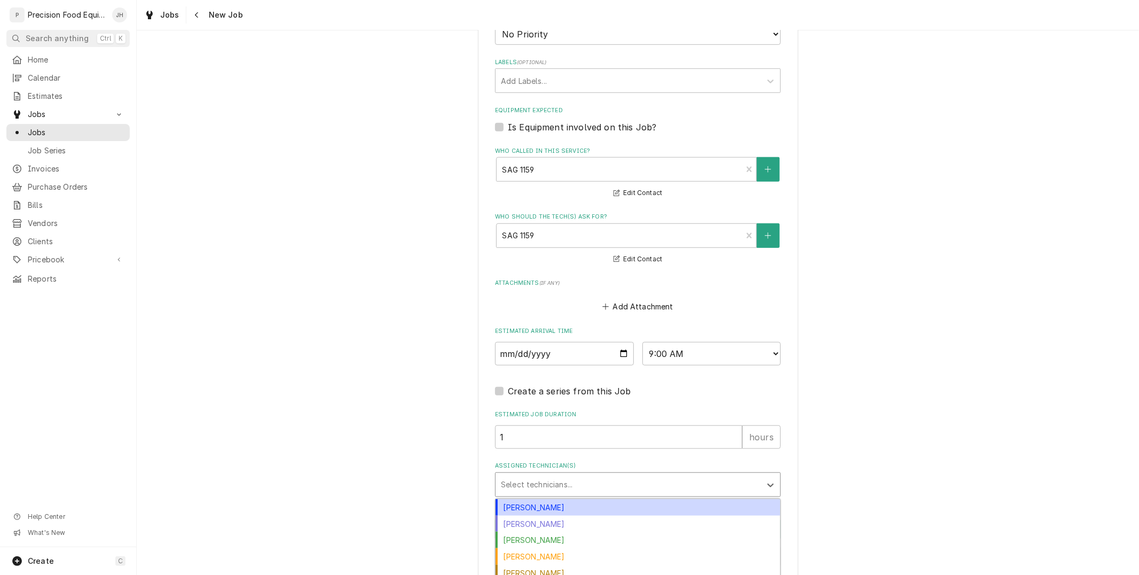
scroll to position [685, 0]
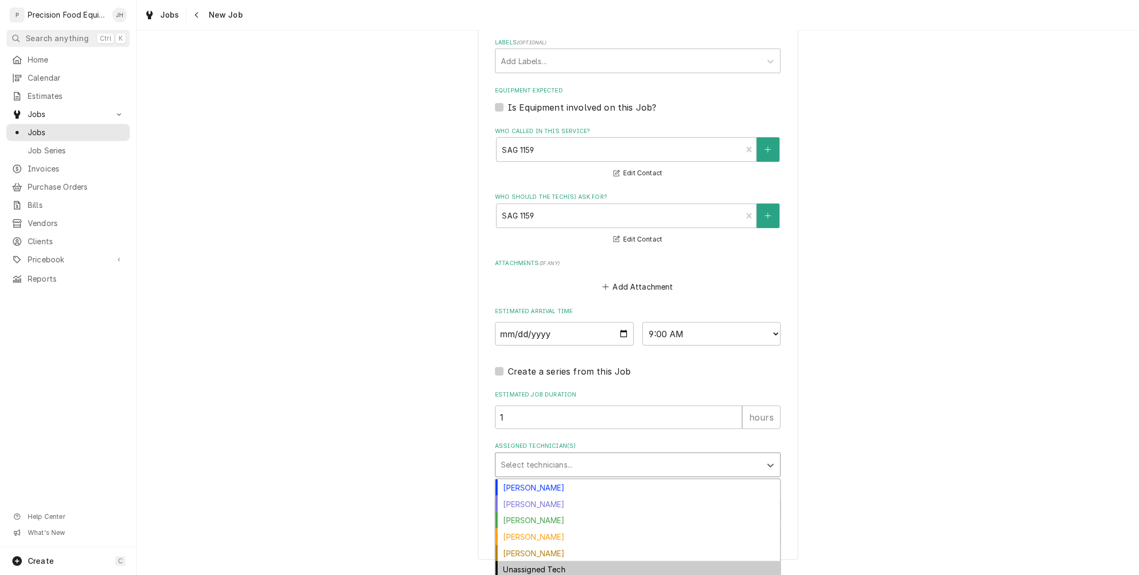
click at [557, 567] on div "Unassigned Tech" at bounding box center [638, 569] width 285 height 17
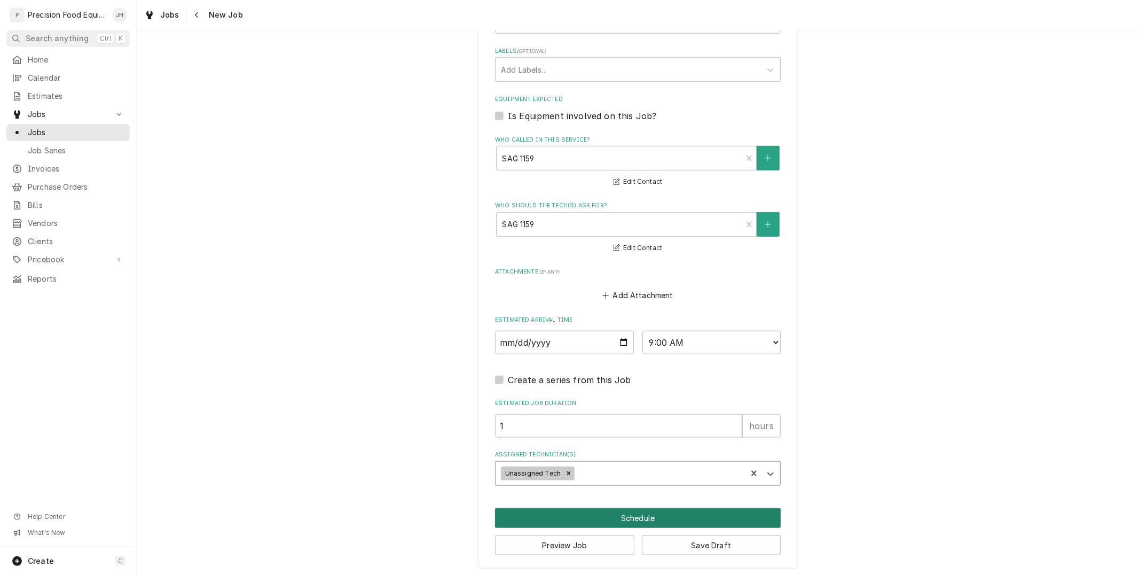
click at [597, 518] on button "Schedule" at bounding box center [638, 518] width 286 height 20
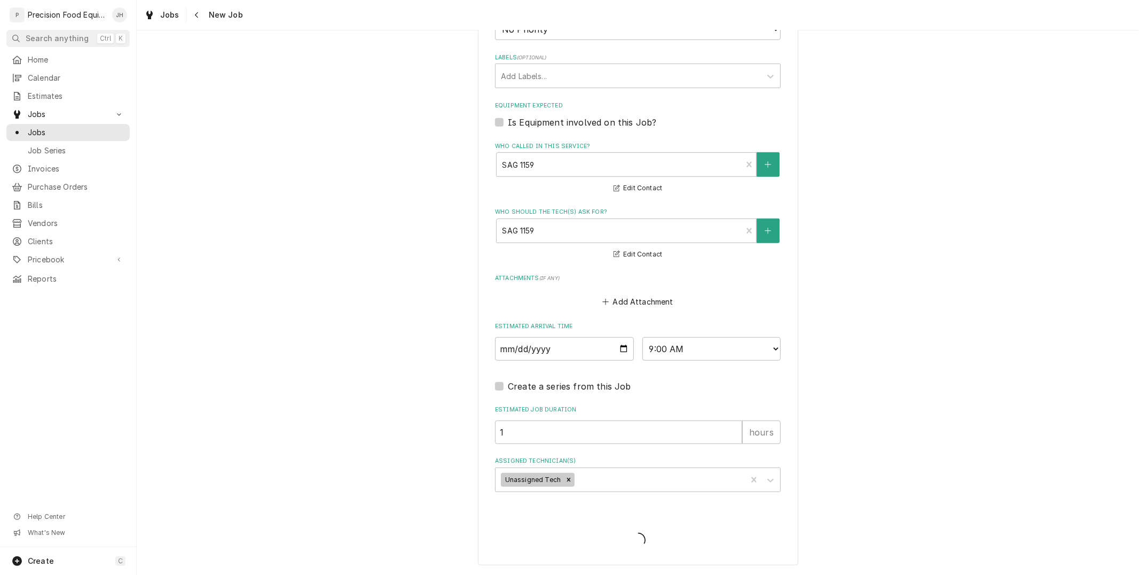
scroll to position [666, 0]
type textarea "x"
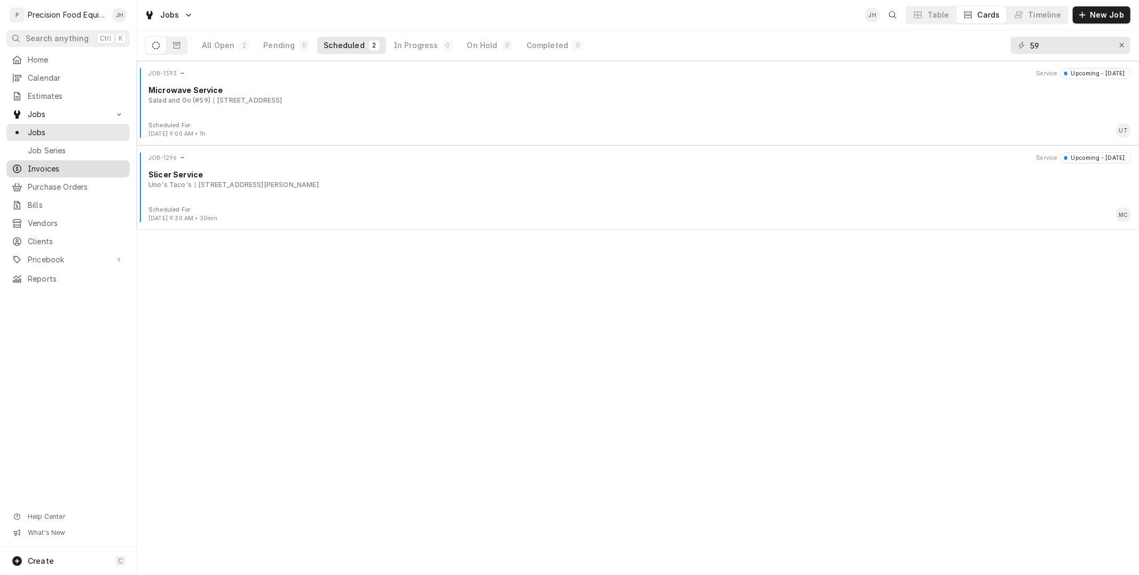
click at [52, 160] on link "Invoices" at bounding box center [67, 168] width 123 height 17
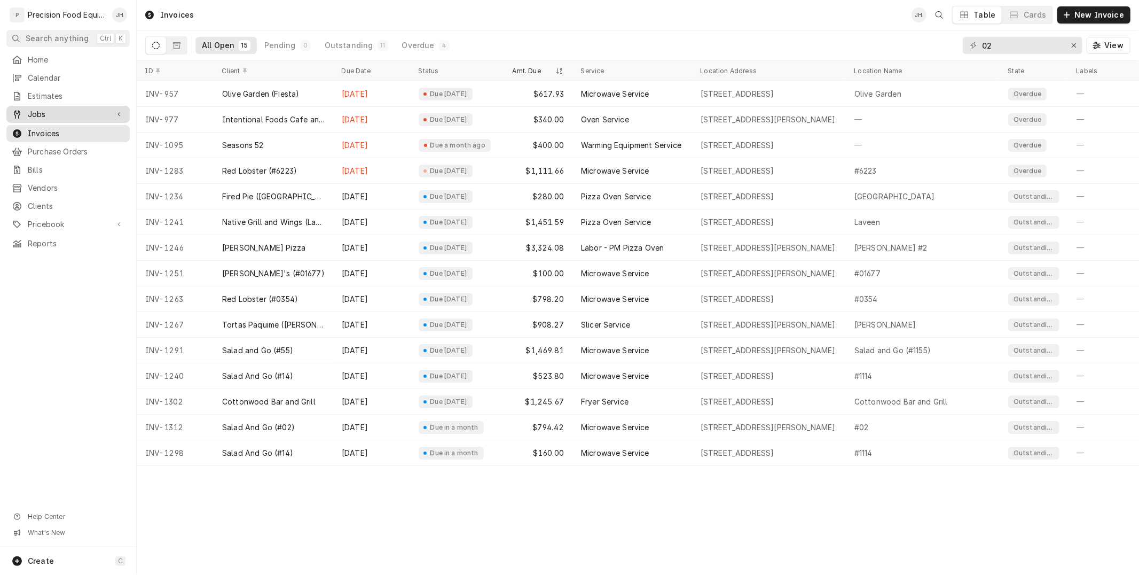
click at [28, 111] on span "Jobs" at bounding box center [68, 114] width 81 height 11
click at [44, 127] on span "Jobs" at bounding box center [76, 132] width 97 height 11
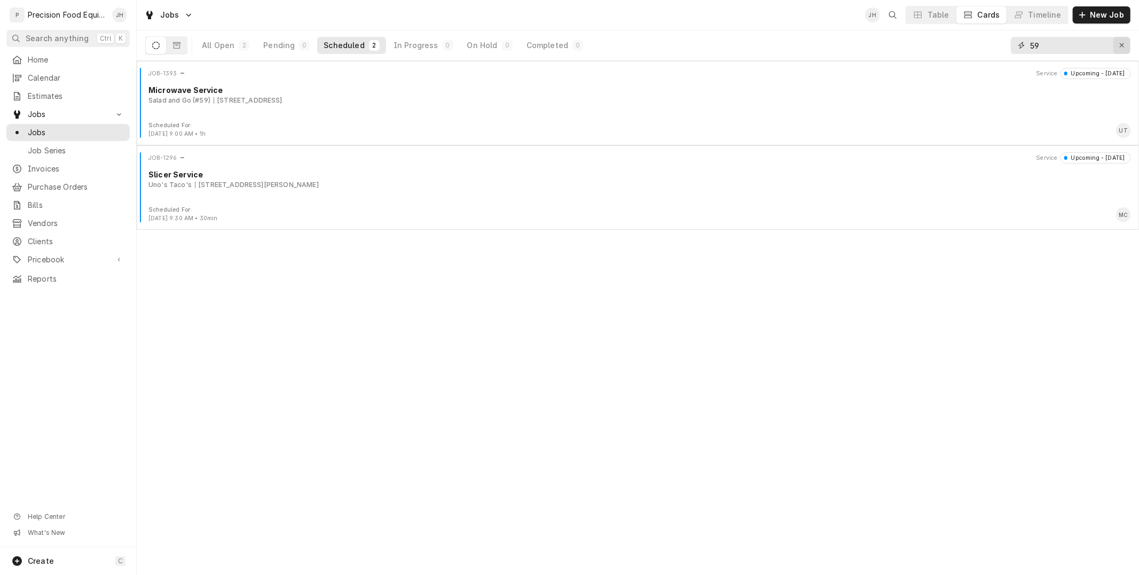
click at [1123, 48] on icon "Erase input" at bounding box center [1122, 45] width 6 height 7
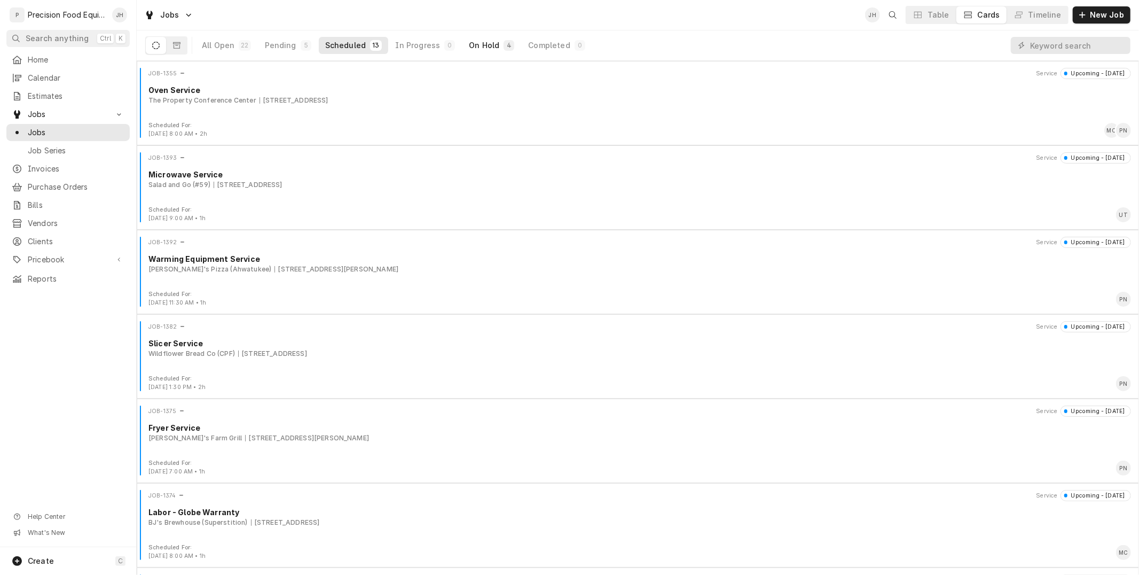
click at [486, 44] on div "On Hold" at bounding box center [484, 45] width 30 height 11
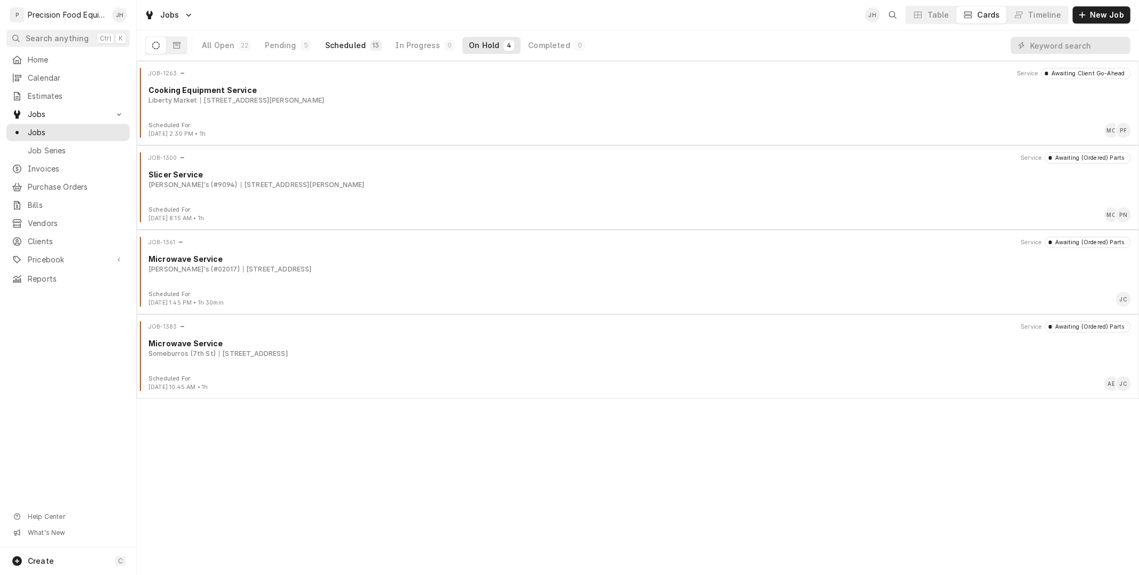
click at [347, 43] on div "Scheduled" at bounding box center [345, 45] width 41 height 11
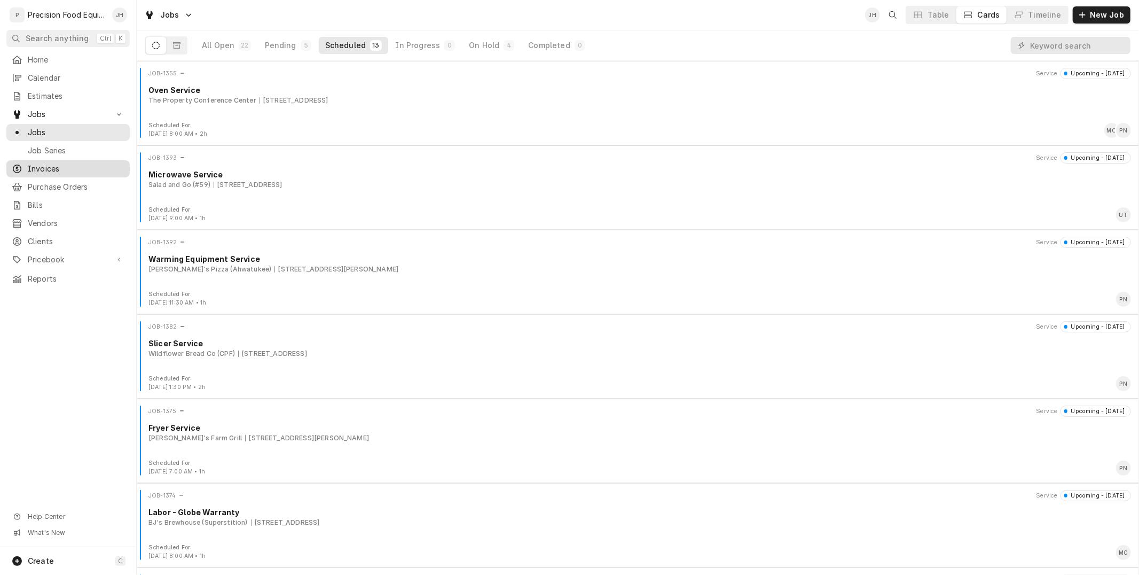
click at [65, 162] on div "Invoices" at bounding box center [68, 168] width 119 height 13
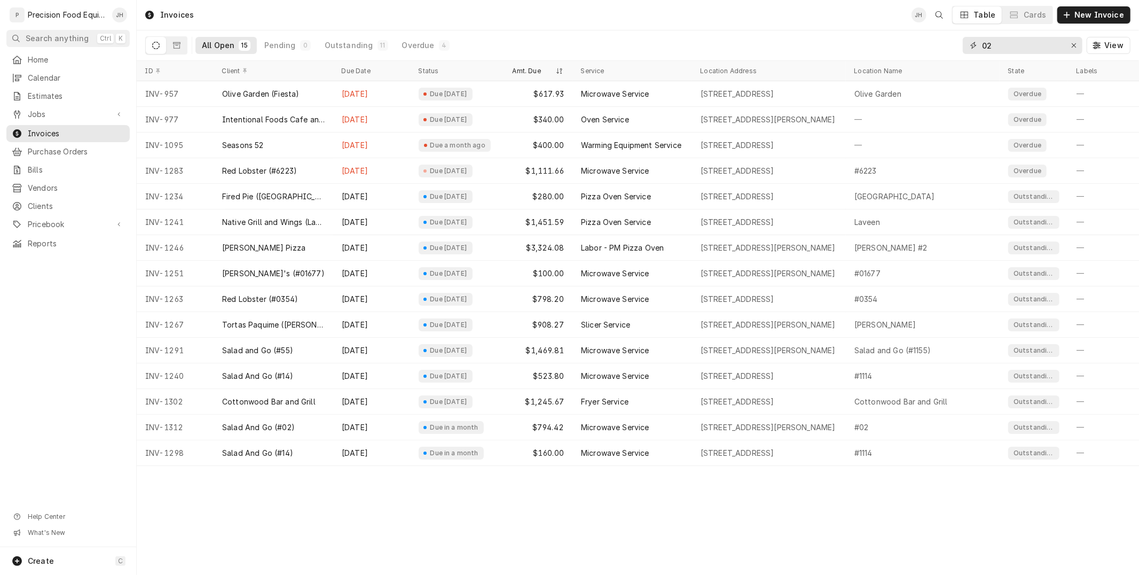
click at [1001, 48] on input "02" at bounding box center [1022, 45] width 80 height 17
type input "0"
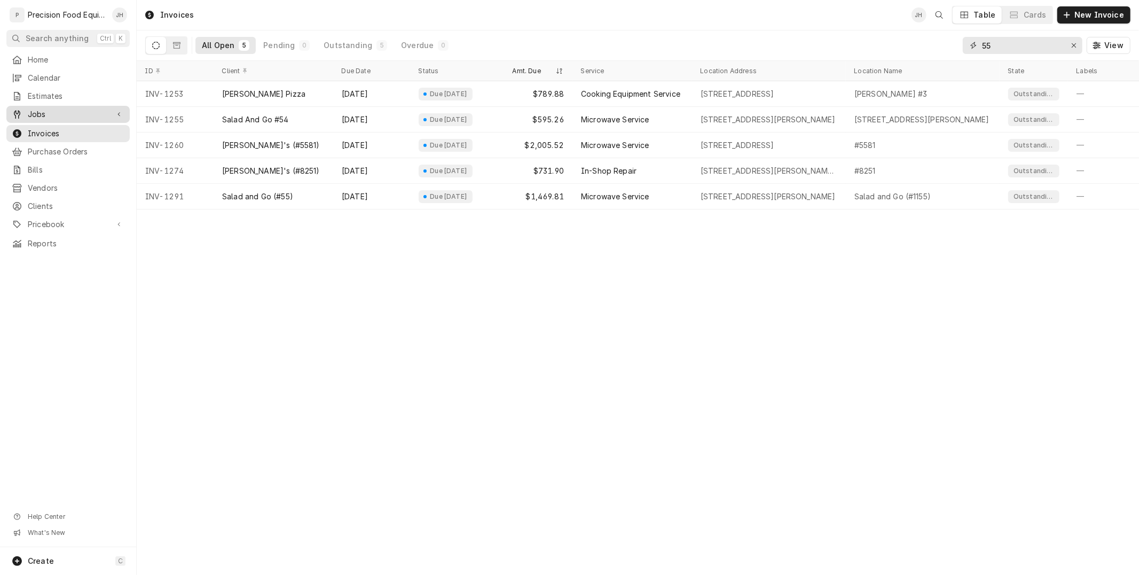
type input "55"
click at [62, 111] on span "Jobs" at bounding box center [68, 114] width 81 height 11
click at [57, 135] on span "Jobs" at bounding box center [76, 132] width 97 height 11
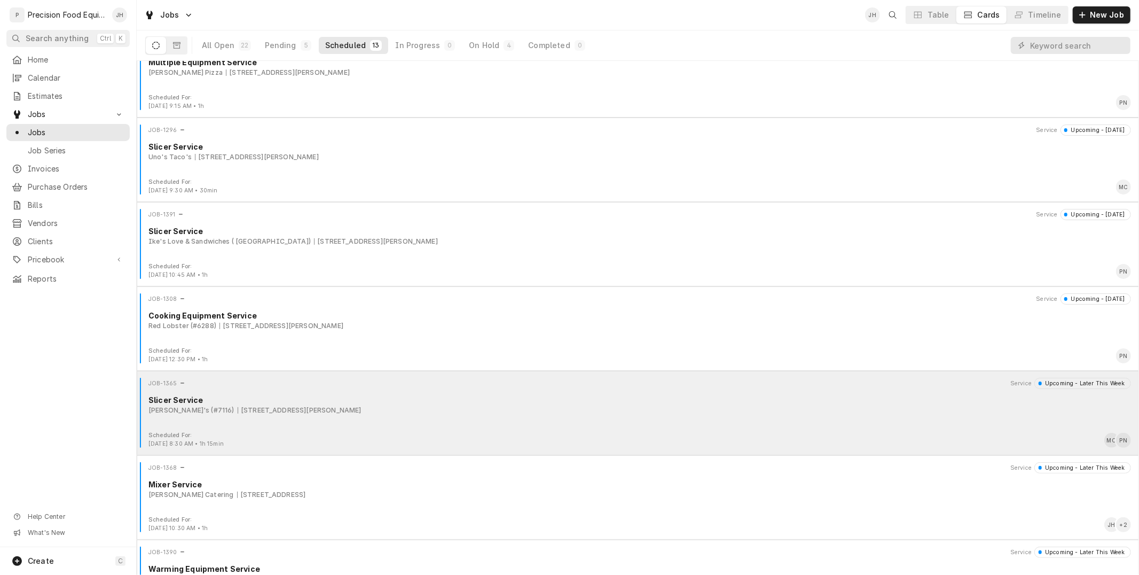
scroll to position [583, 0]
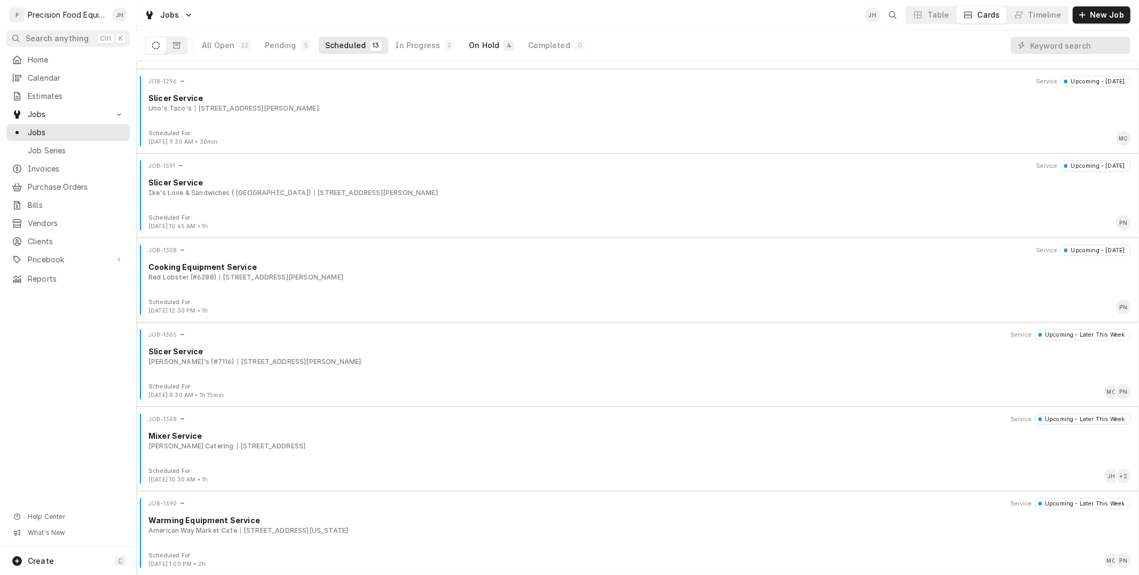
click at [483, 47] on div "On Hold" at bounding box center [484, 45] width 30 height 11
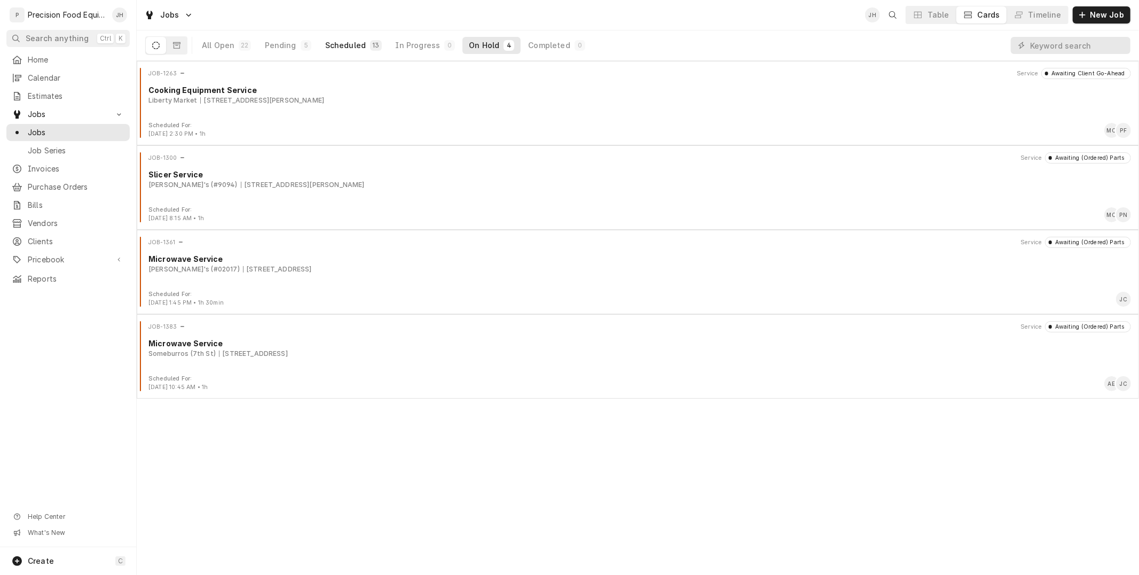
click at [355, 43] on div "Scheduled" at bounding box center [345, 45] width 41 height 11
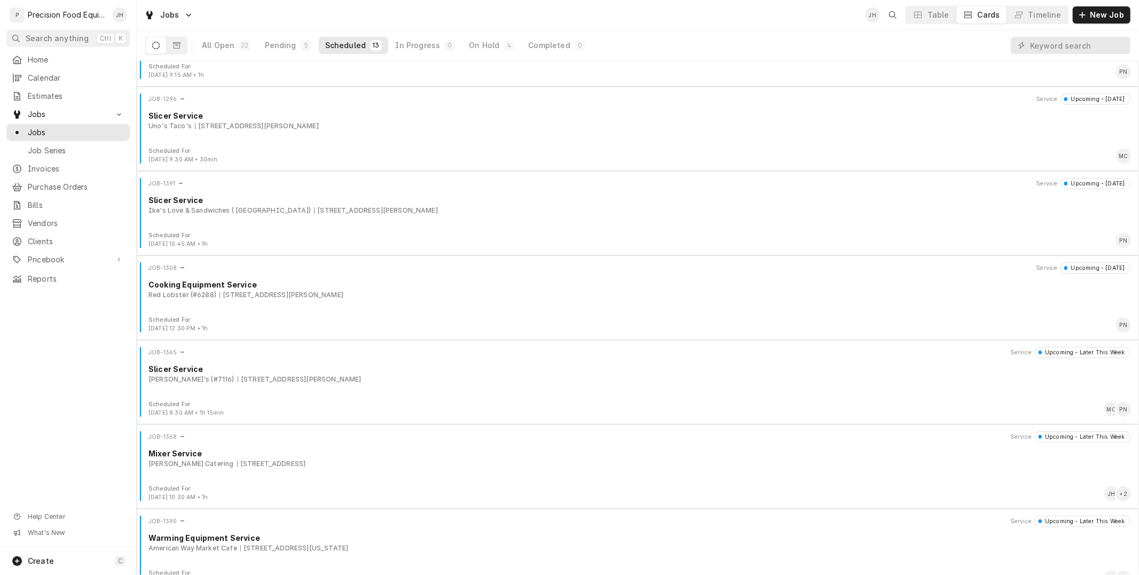
scroll to position [583, 0]
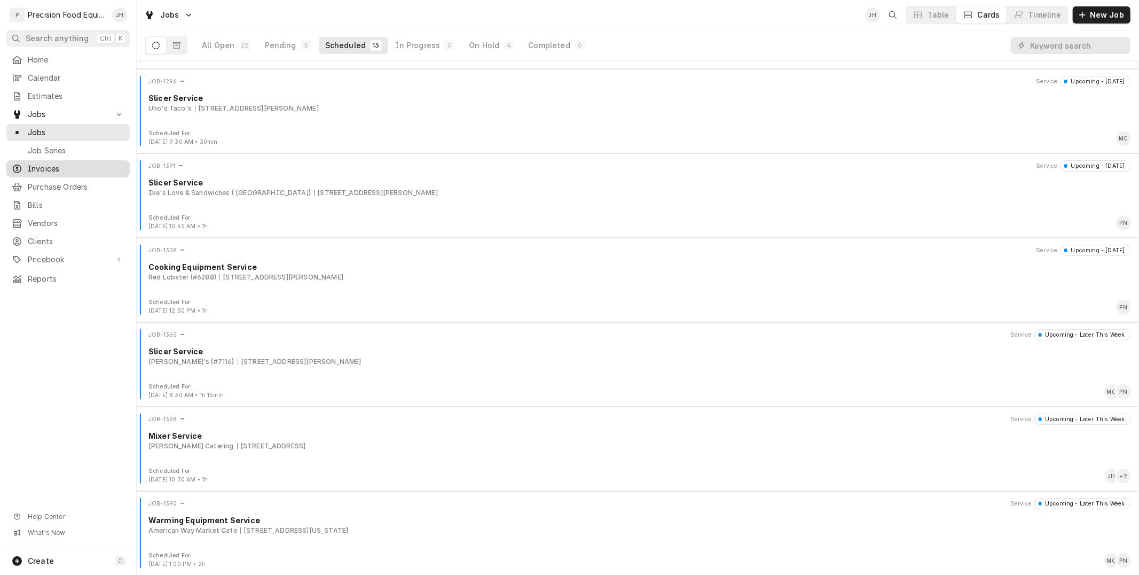
click at [50, 168] on span "Invoices" at bounding box center [76, 168] width 97 height 11
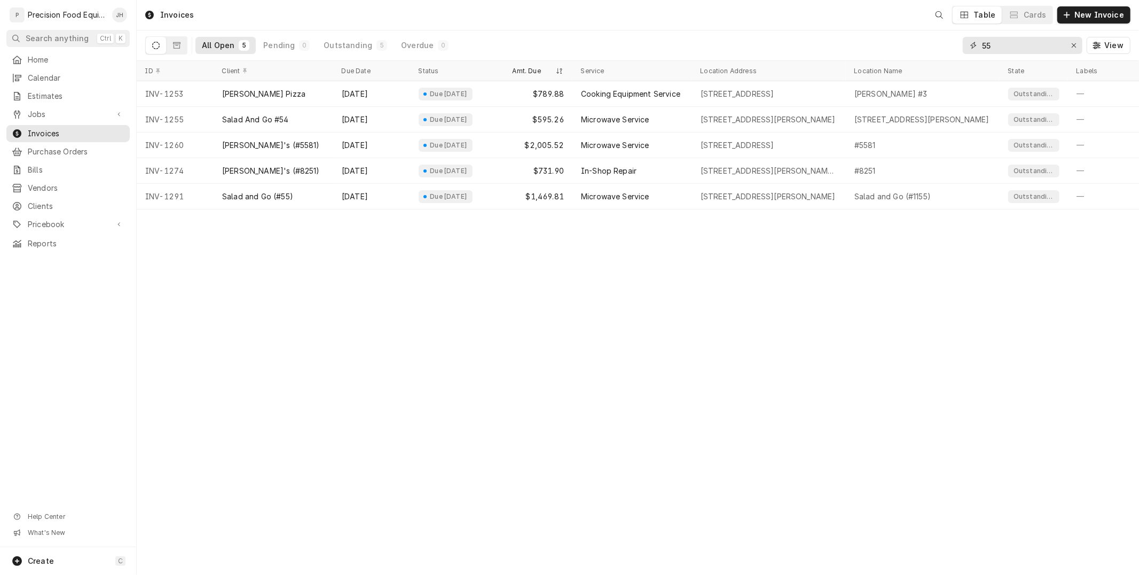
click at [1042, 43] on input "55" at bounding box center [1022, 45] width 80 height 17
drag, startPoint x: 1042, startPoint y: 43, endPoint x: 887, endPoint y: 50, distance: 155.0
click at [887, 50] on div "All Open 5 Pending 0 Outstanding 5 Overdue 0 55 View" at bounding box center [637, 45] width 985 height 30
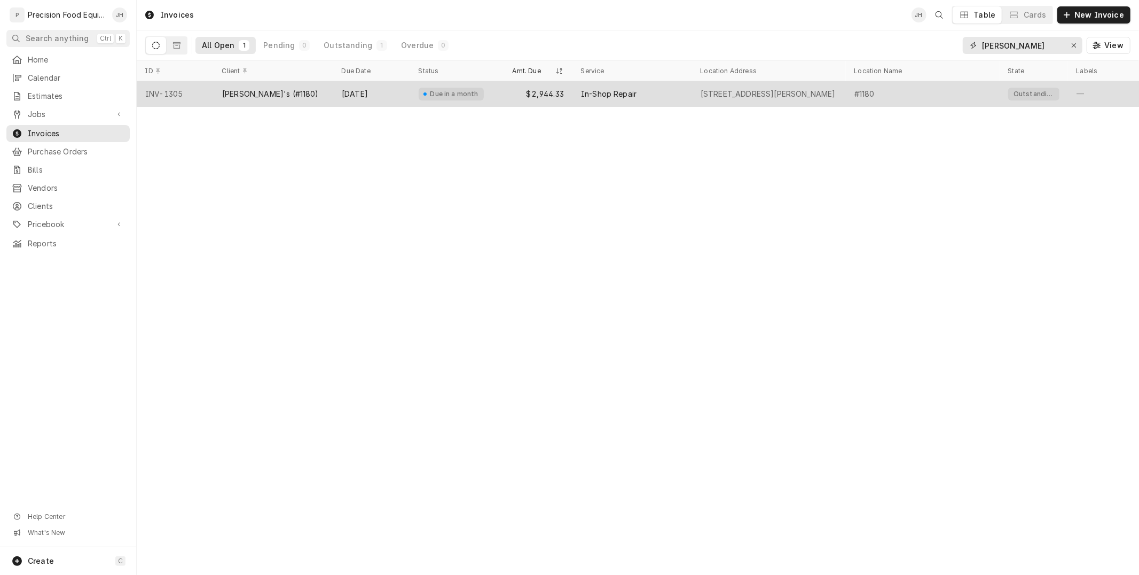
type input "[PERSON_NAME]"
click at [649, 86] on div "In-Shop Repair" at bounding box center [632, 94] width 120 height 26
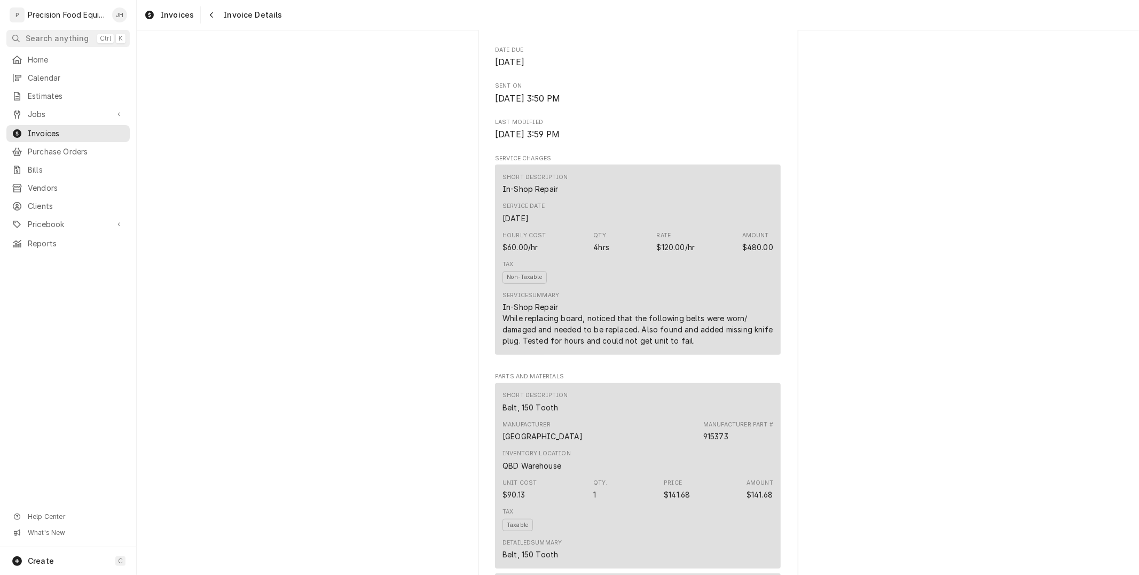
scroll to position [534, 0]
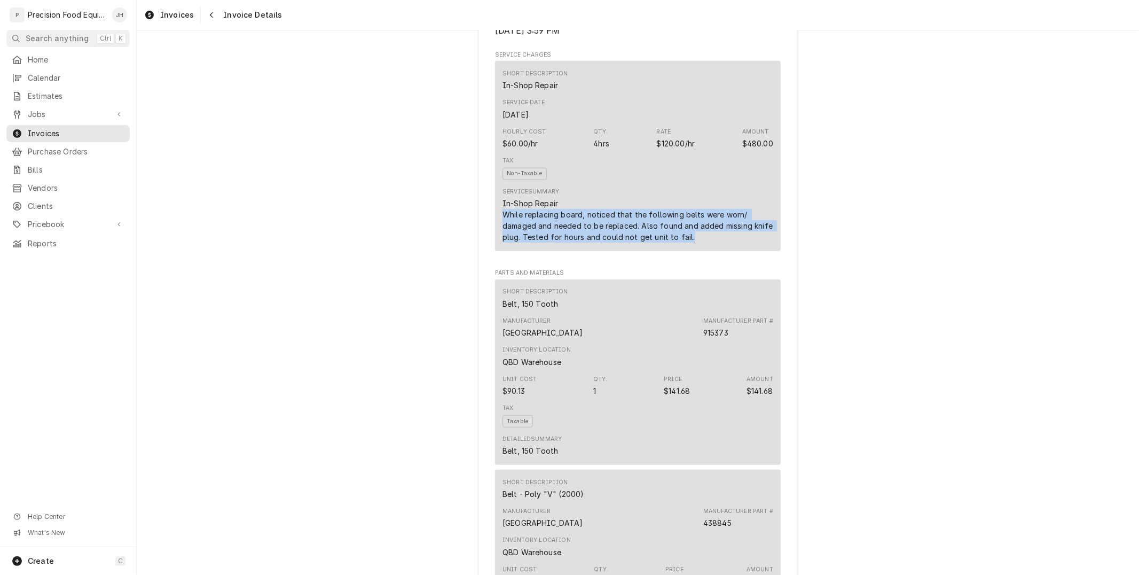
drag, startPoint x: 495, startPoint y: 248, endPoint x: 741, endPoint y: 271, distance: 246.7
click at [741, 251] on div "Short Description In-Shop Repair Service Date Jul 31, 2025 Hourly Cost $60.00/h…" at bounding box center [638, 156] width 286 height 190
copy div "While replacing board, noticed that the following belts were worn/ damaged and …"
click at [45, 114] on span "Jobs" at bounding box center [68, 114] width 81 height 11
click at [54, 128] on span "Jobs" at bounding box center [76, 132] width 97 height 11
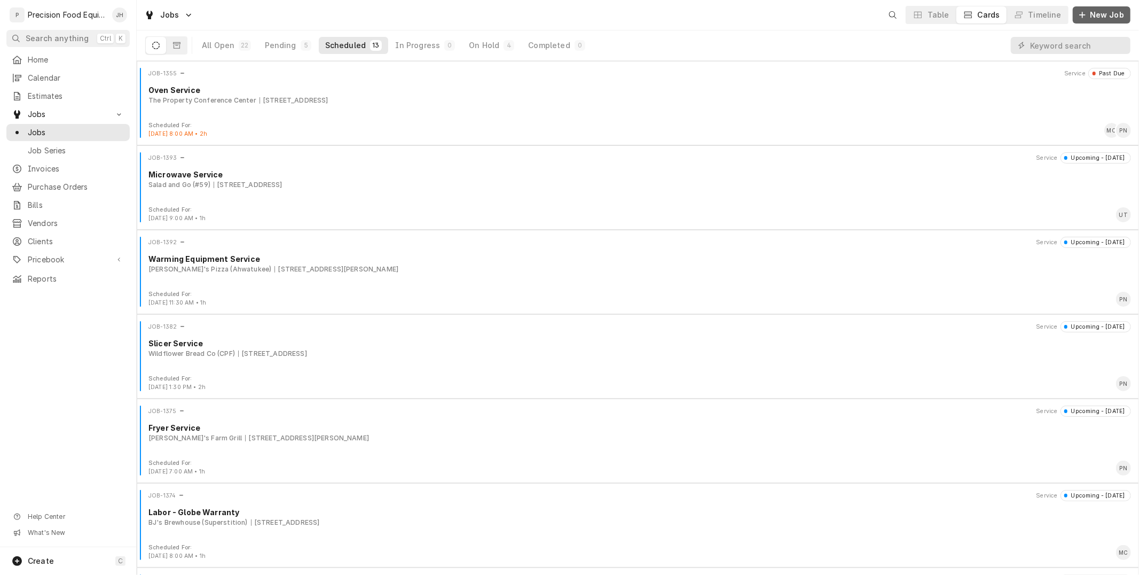
click at [1106, 19] on span "New Job" at bounding box center [1107, 15] width 38 height 11
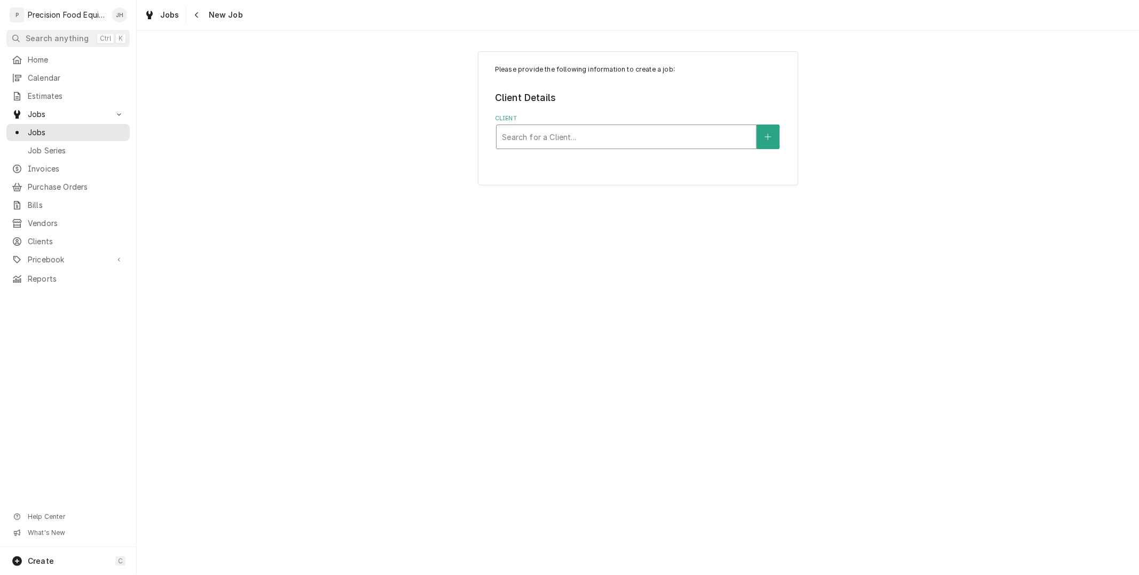
click at [650, 139] on div "Client" at bounding box center [626, 136] width 249 height 19
type input "WILD FLOWER"
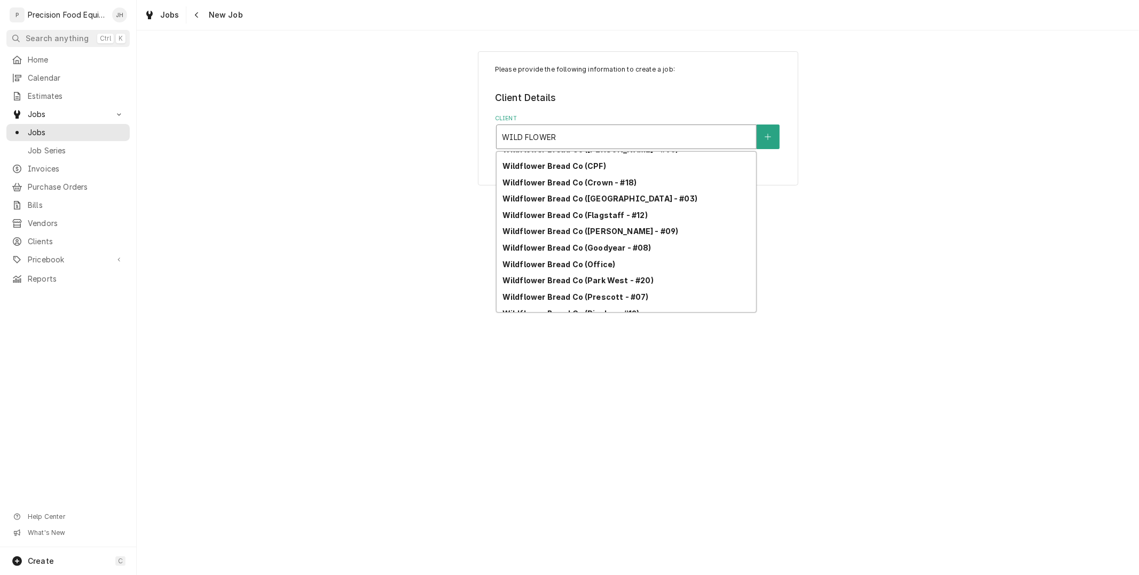
scroll to position [119, 0]
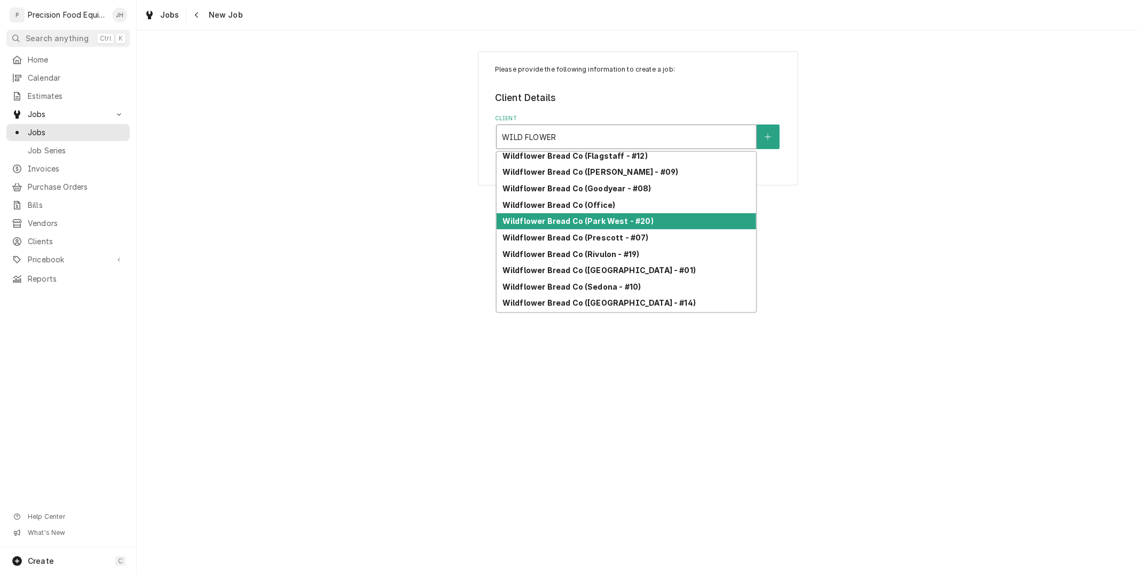
click at [633, 216] on strong "Wildflower Bread Co (Park West - #20)" at bounding box center [577, 220] width 151 height 9
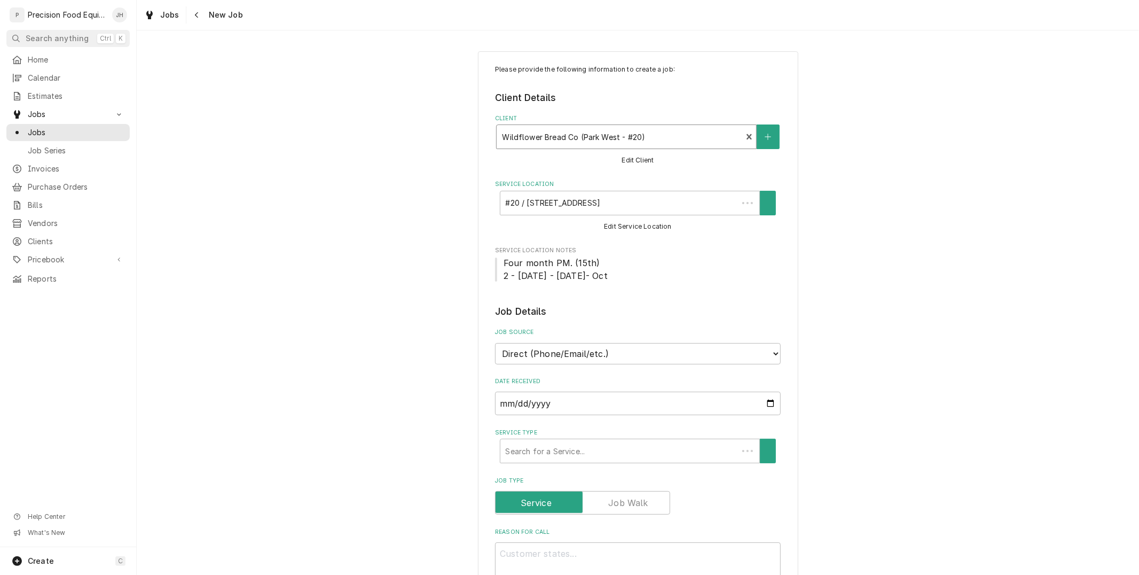
type textarea "x"
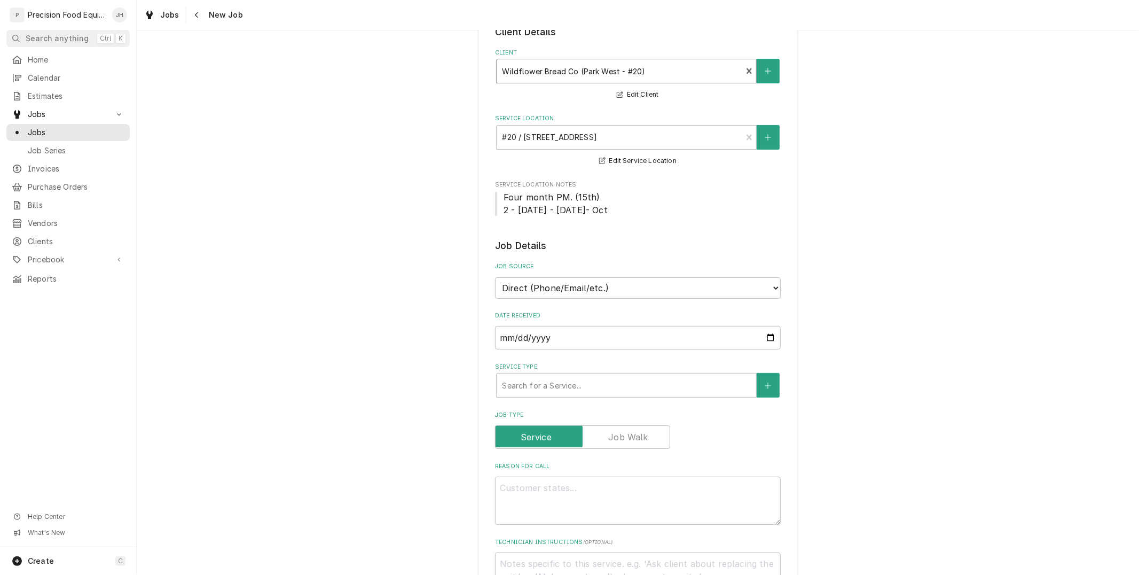
scroll to position [356, 0]
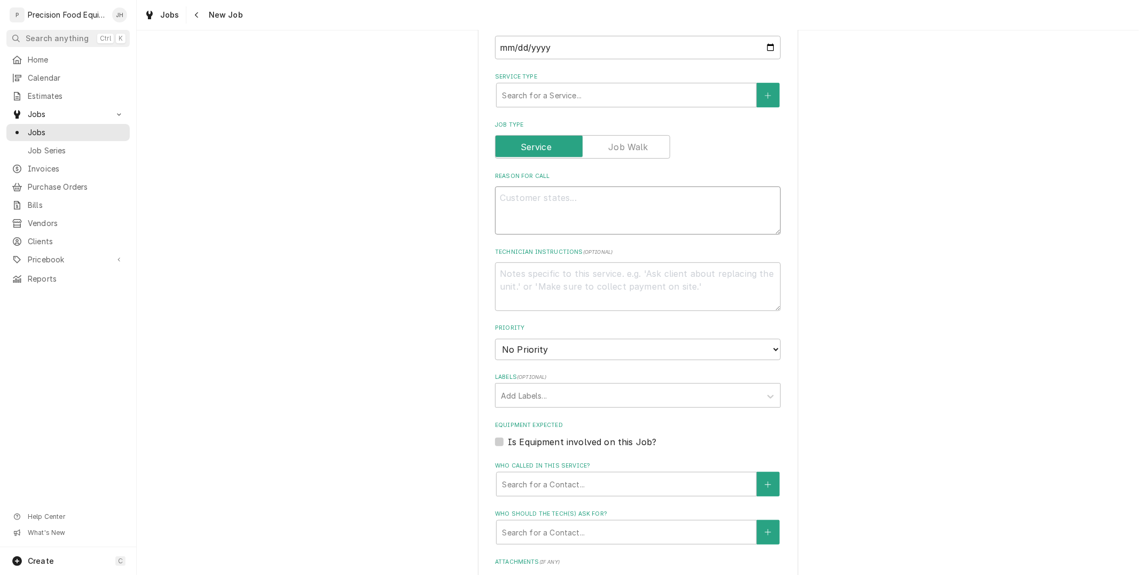
click at [629, 234] on textarea "Reason For Call" at bounding box center [638, 210] width 286 height 48
type textarea "S"
type textarea "x"
type textarea "SL"
type textarea "x"
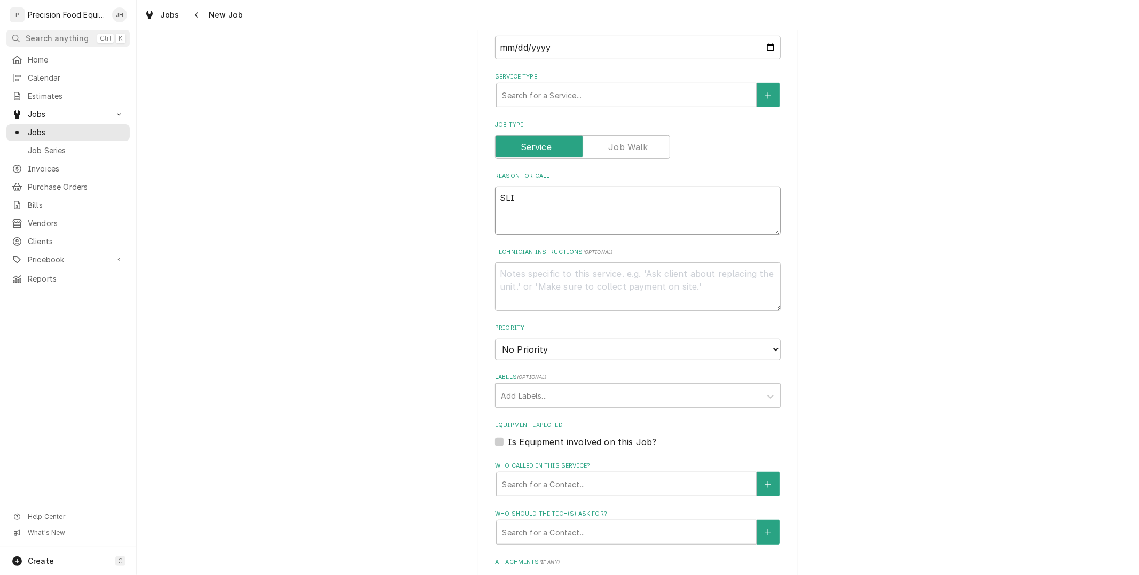
type textarea "SLIC"
type textarea "x"
type textarea "SLICE"
type textarea "x"
type textarea "SLICER"
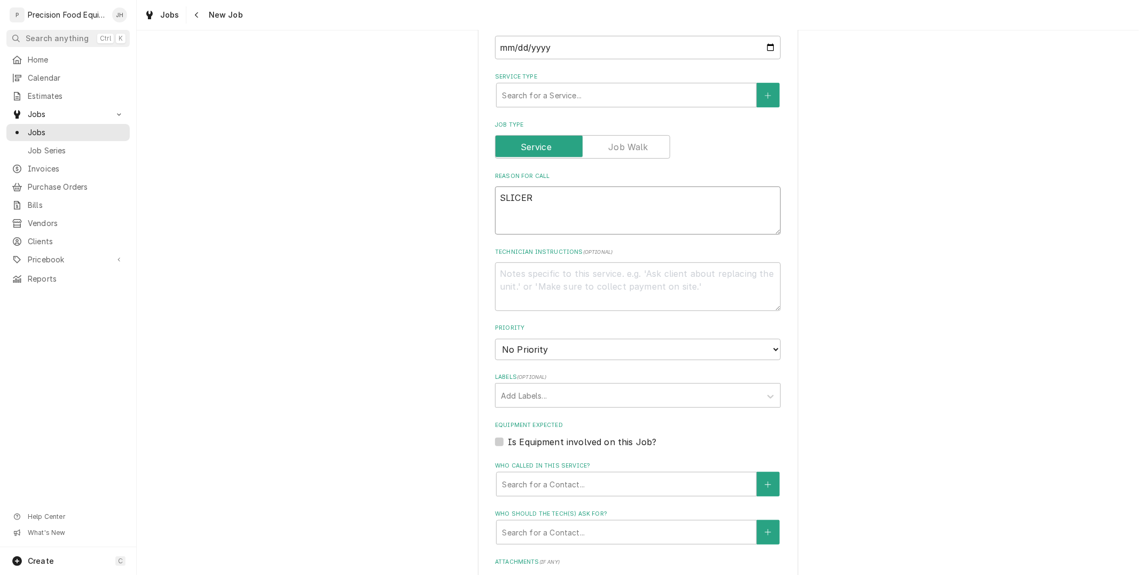
type textarea "x"
type textarea "SLICER"
type textarea "x"
type textarea "SLICER W"
type textarea "x"
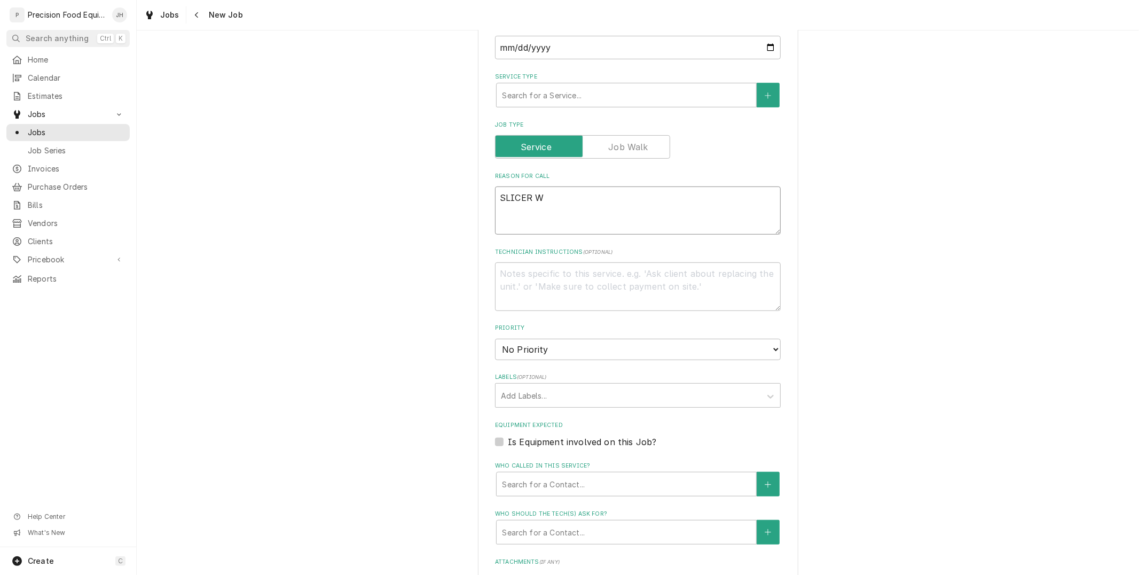
type textarea "SLICER WI"
type textarea "x"
type textarea "SLICER W"
type textarea "x"
type textarea "SLICER"
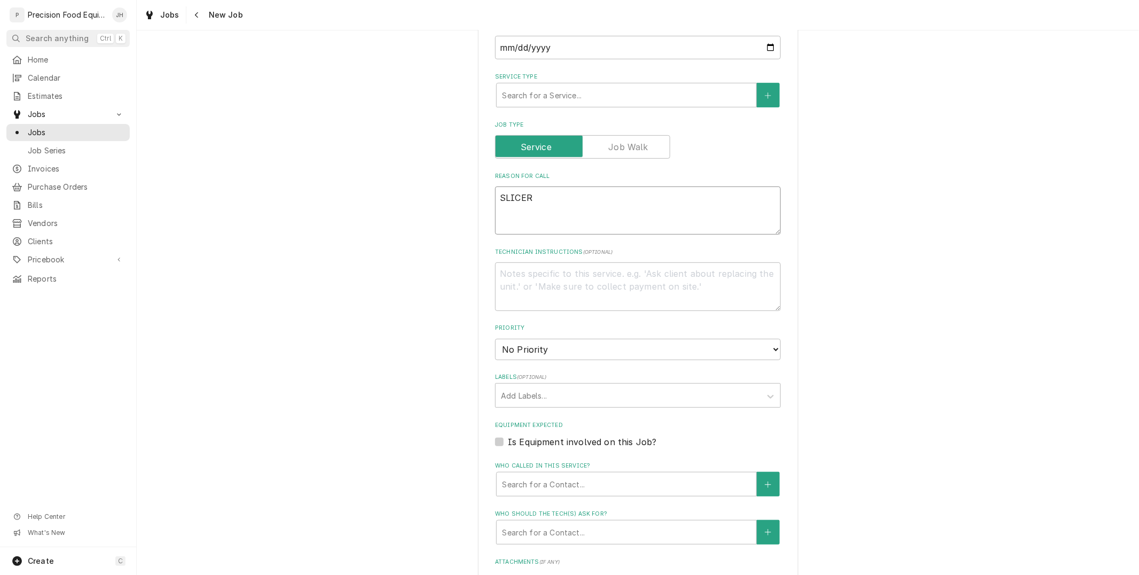
type textarea "x"
type textarea "SLICER"
type textarea "x"
type textarea "SLICE"
type textarea "x"
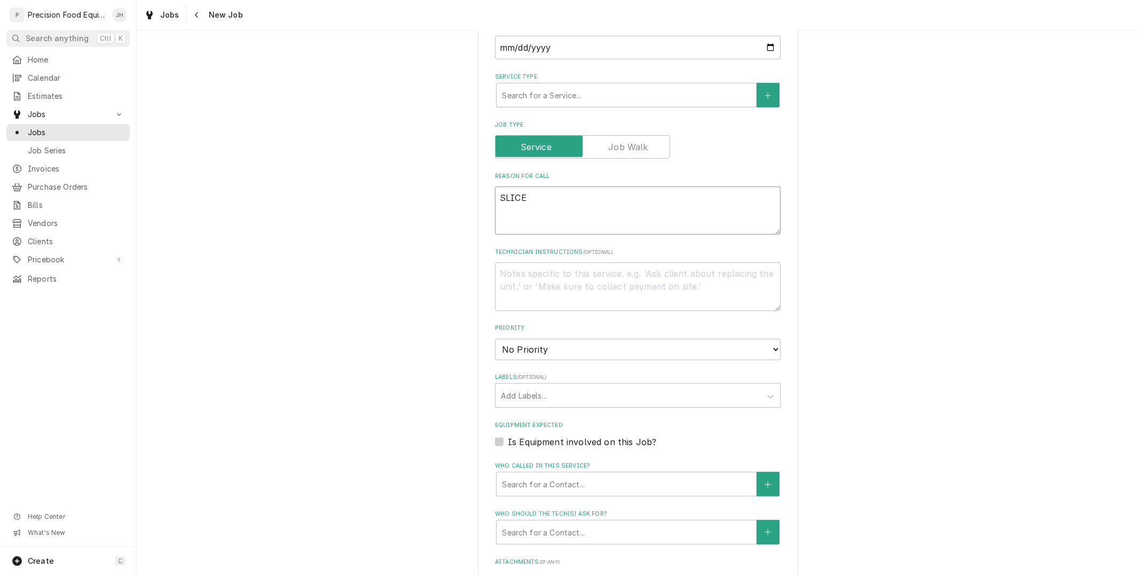
type textarea "SLIC"
type textarea "x"
type textarea "SLI"
type textarea "x"
type textarea "SL"
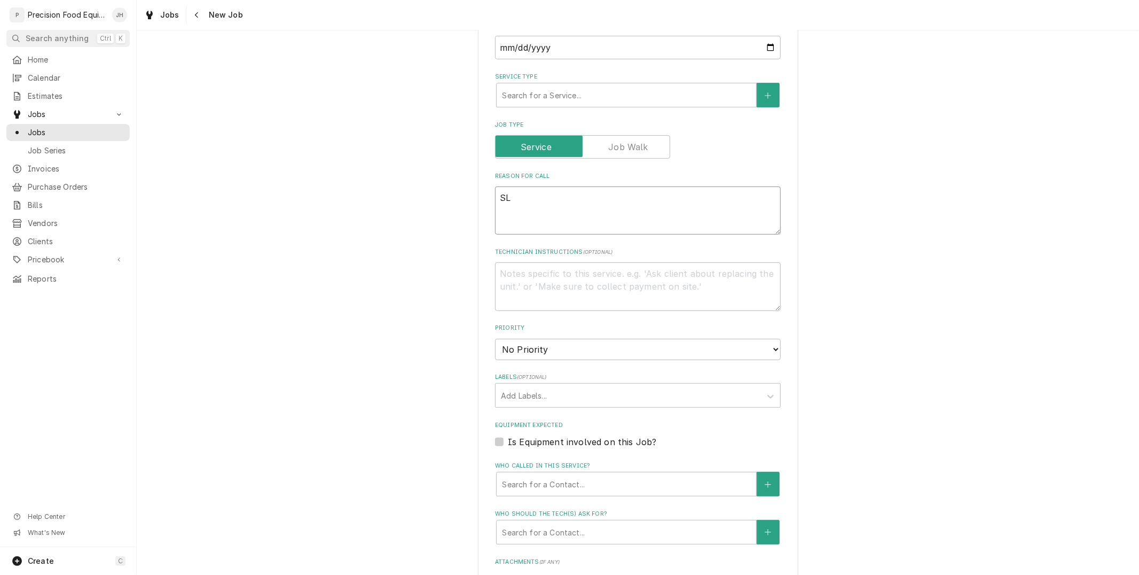
type textarea "x"
type textarea "S"
type textarea "x"
type textarea "Sl"
type textarea "x"
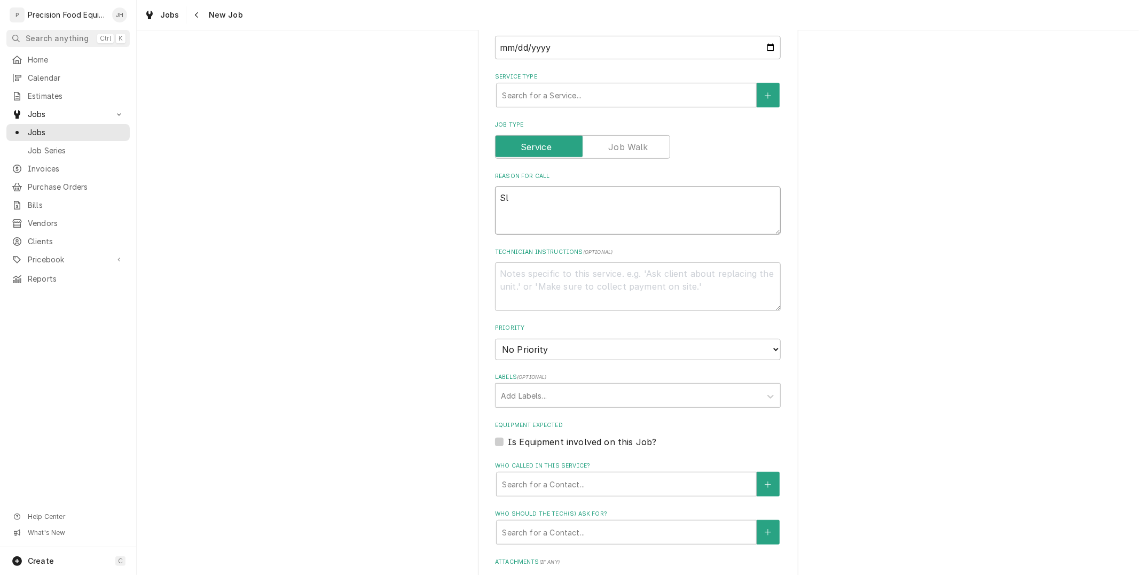
type textarea "Sli"
type textarea "x"
type textarea "Slic"
type textarea "x"
type textarea "Slice"
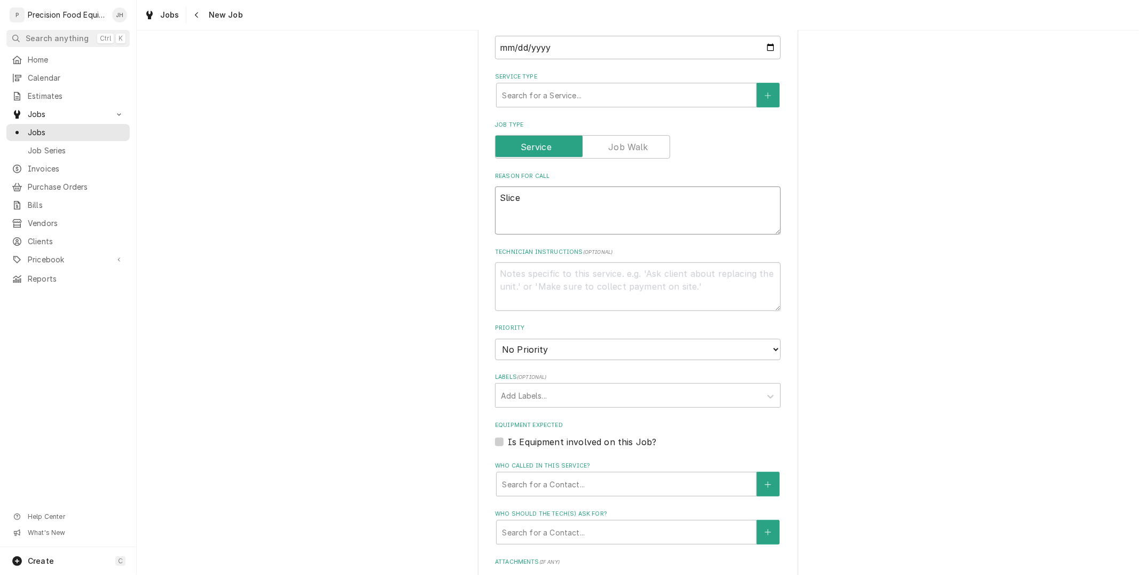
type textarea "x"
type textarea "Slicer"
type textarea "x"
type textarea "Slicer"
type textarea "x"
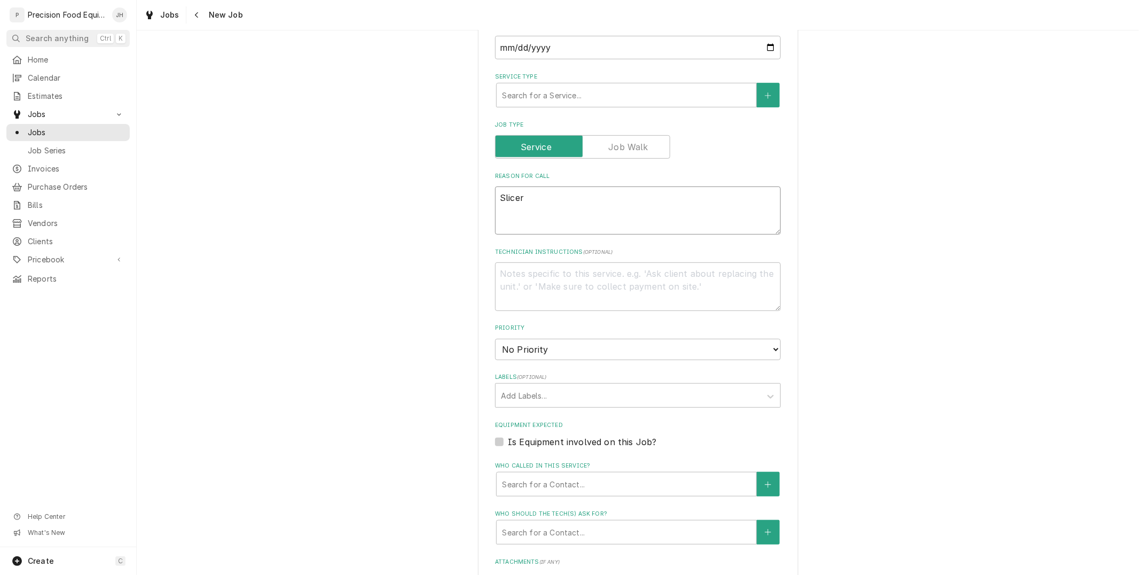
type textarea "Slicer w"
type textarea "x"
type textarea "Slicer wi"
type textarea "x"
type textarea "Slicer wil"
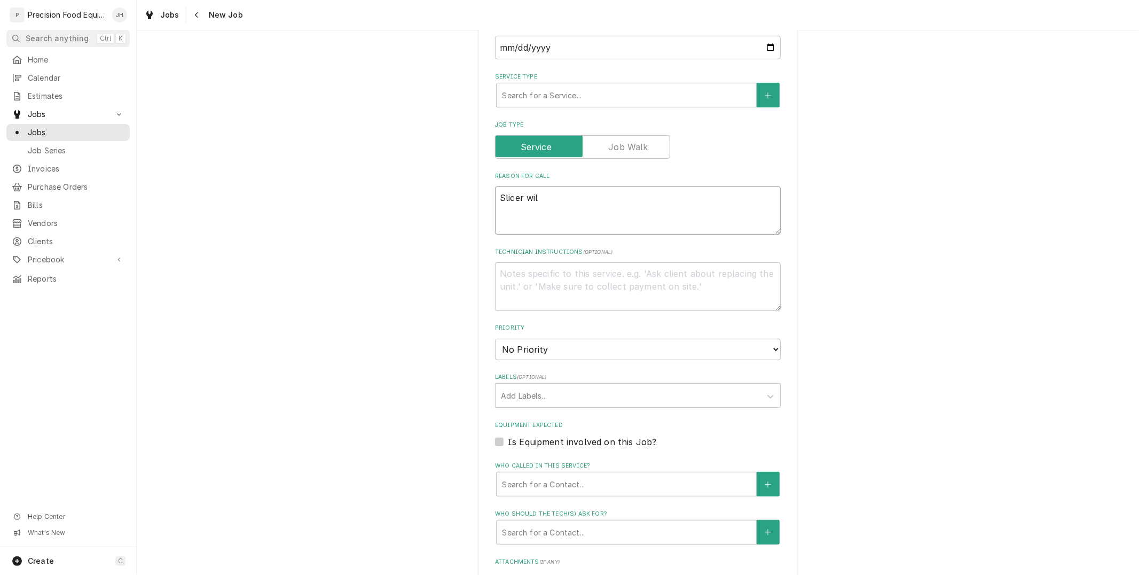
type textarea "x"
type textarea "Slicer will not move from"
type textarea "x"
type textarea "Slicer will not move from"
type textarea "x"
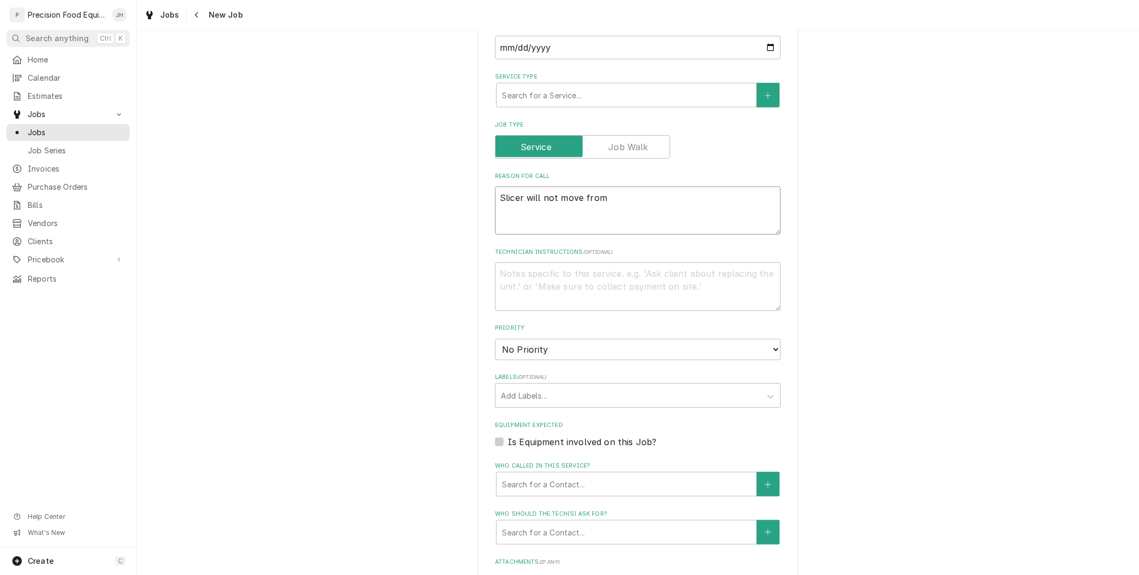
type textarea "Slicer will not move from"
type textarea "x"
type textarea "Slicer will not move from m"
type textarea "x"
type textarea "Slicer will not move from ma"
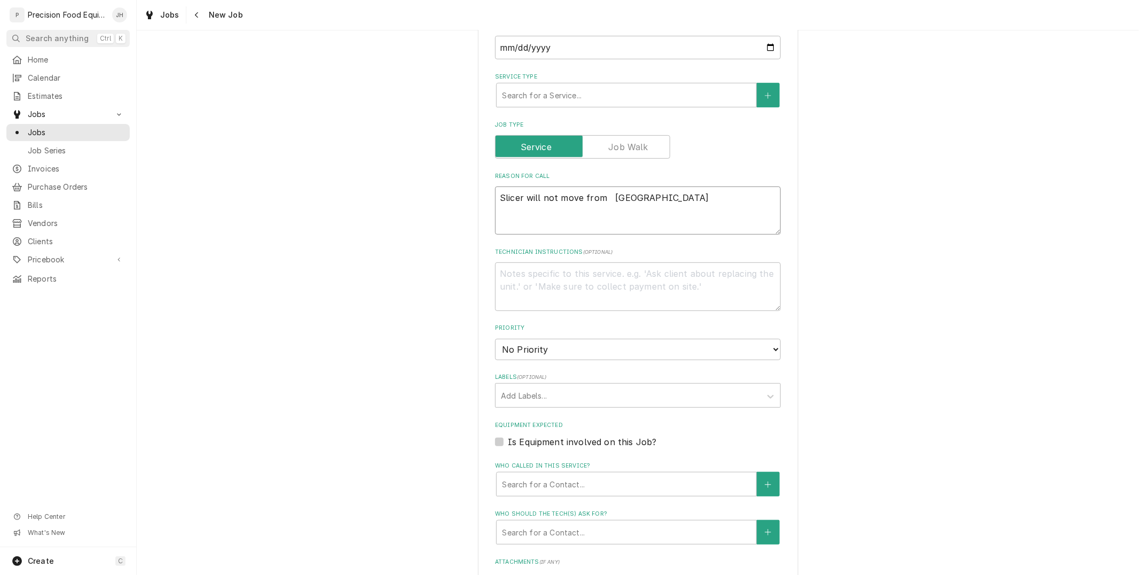
type textarea "x"
type textarea "Slicer will not move from man"
type textarea "x"
type textarea "Slicer will not move from manu"
type textarea "x"
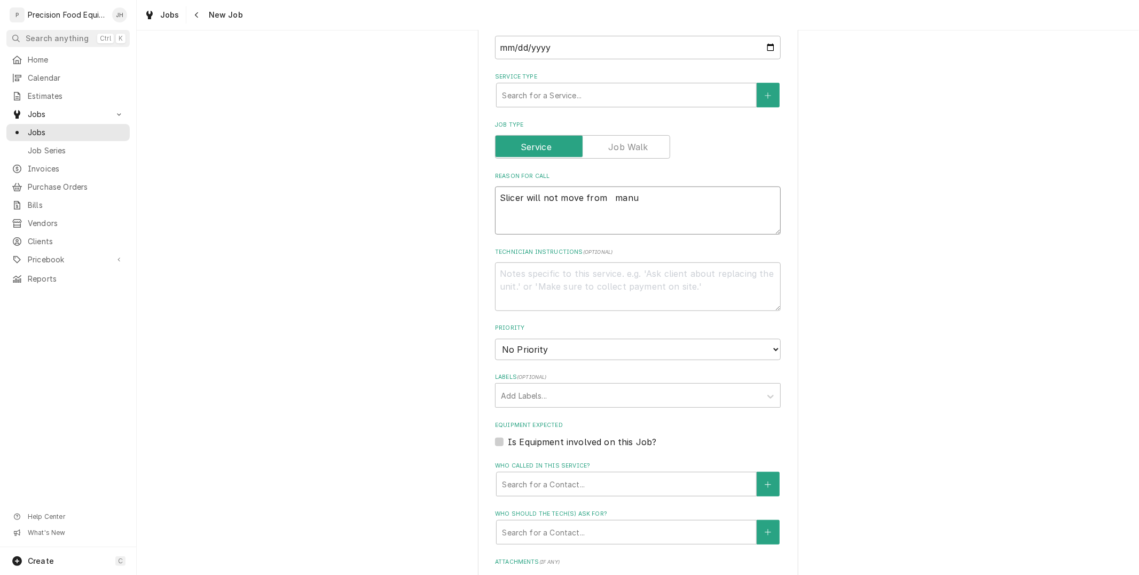
type textarea "Slicer will not move from manua"
type textarea "x"
type textarea "Slicer will not move from manual"
type textarea "x"
type textarea "Slicer will not move from manua"
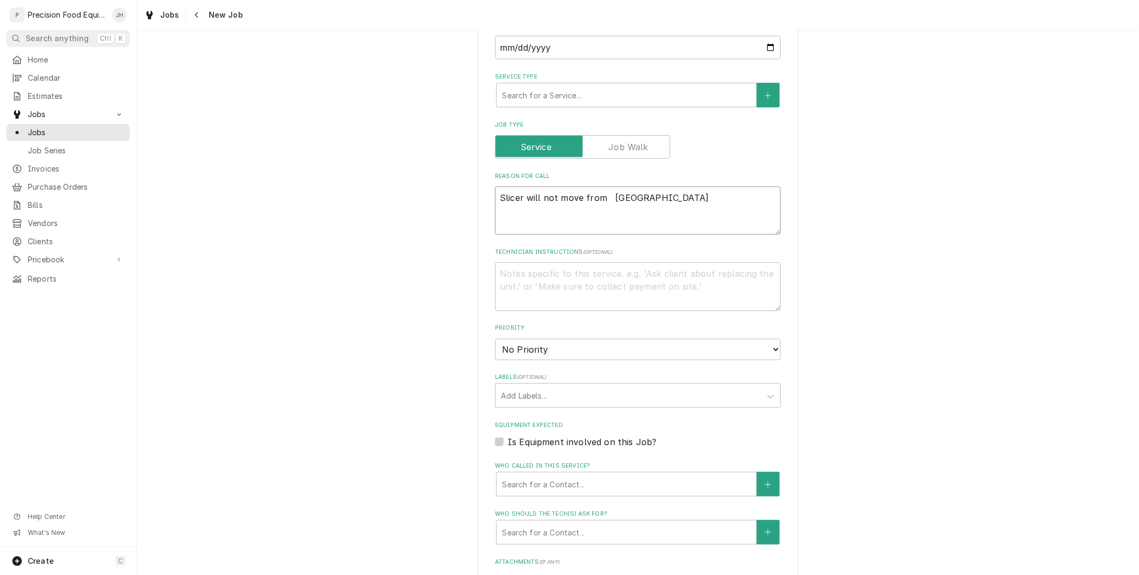
type textarea "x"
type textarea "Slicer will not move from manu"
type textarea "x"
type textarea "Slicer will not move from manua"
type textarea "x"
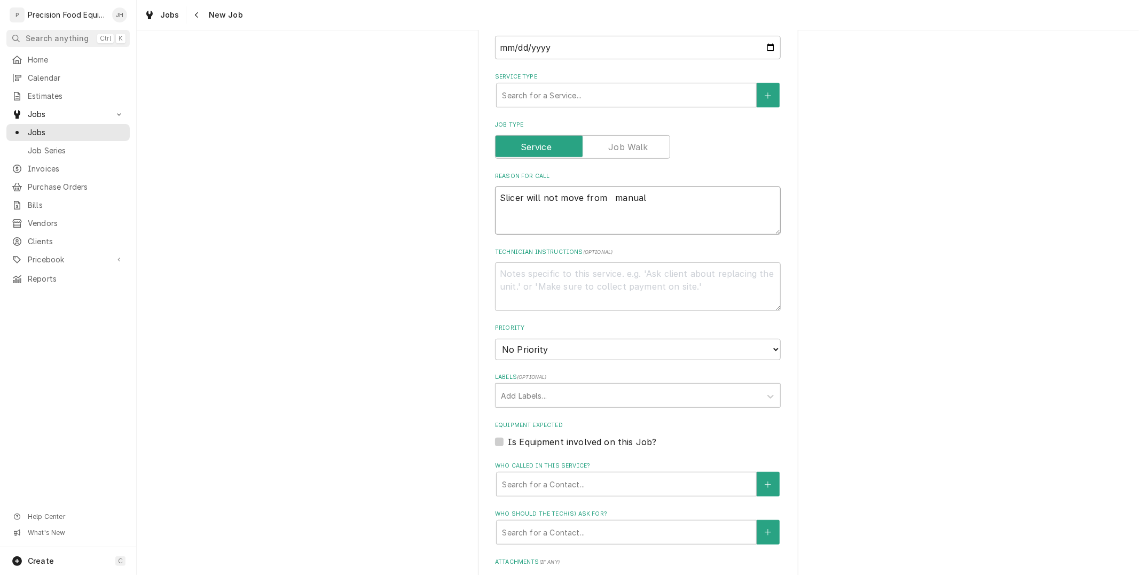
type textarea "Slicer will not move from manual"
type textarea "x"
type textarea "Slicer will not move from manual t"
type textarea "x"
type textarea "Slicer will not move from manual to"
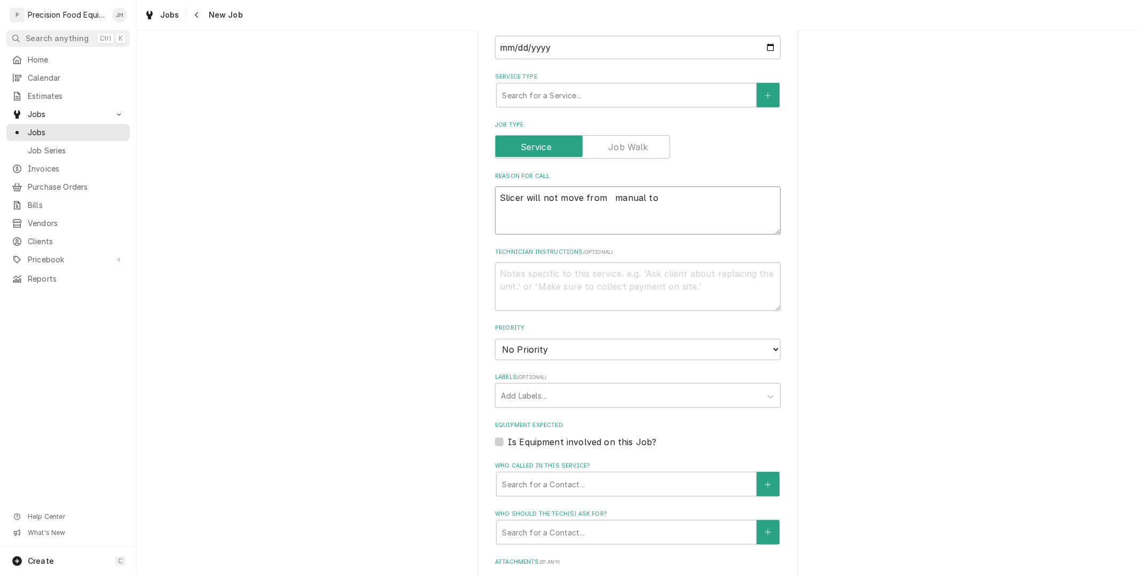
type textarea "x"
type textarea "Slicer will not move from manual to"
type textarea "x"
type textarea "Slicer will not move from manual to a"
type textarea "x"
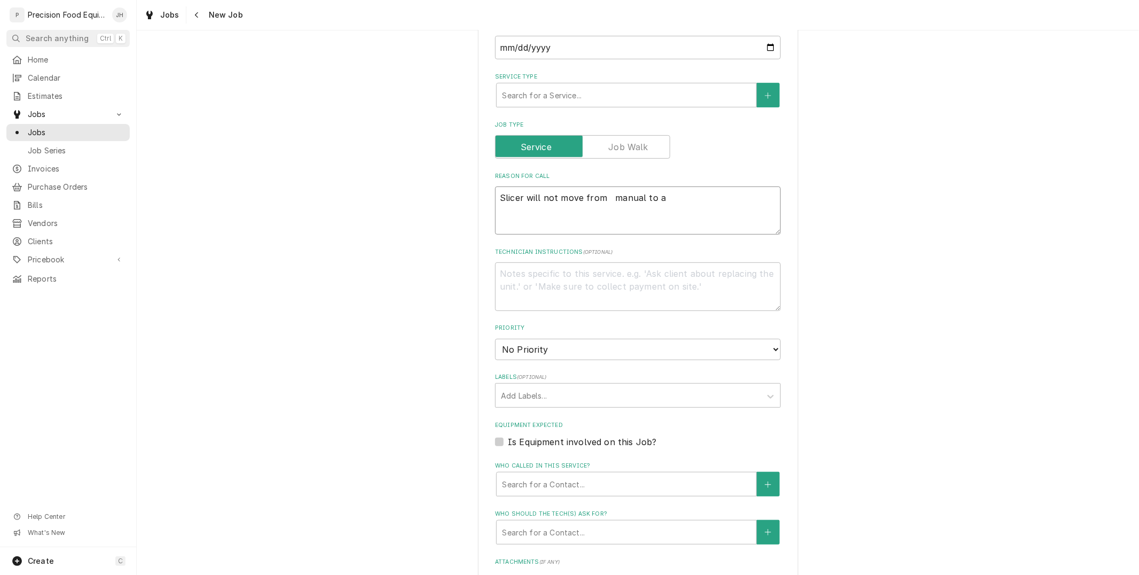
type textarea "Slicer will not move from manual to au"
type textarea "x"
type textarea "Slicer will not move from manual to auto"
type textarea "x"
type textarea "Slicer will not move from manual to autom"
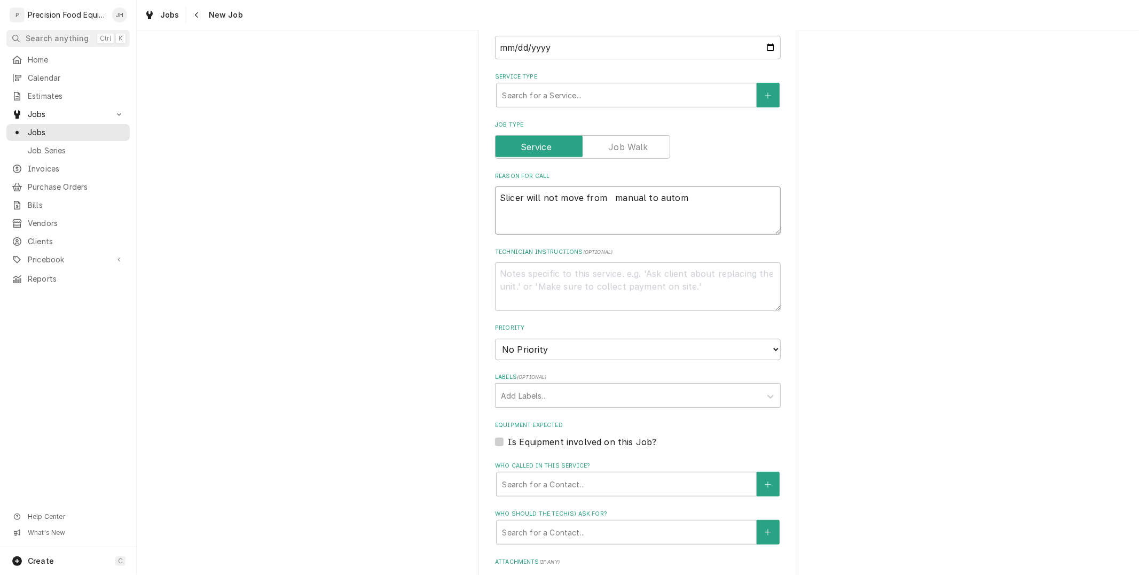
type textarea "x"
type textarea "Slicer will not move from manual to automat"
type textarea "x"
type textarea "Slicer will not move from manual to automati"
type textarea "x"
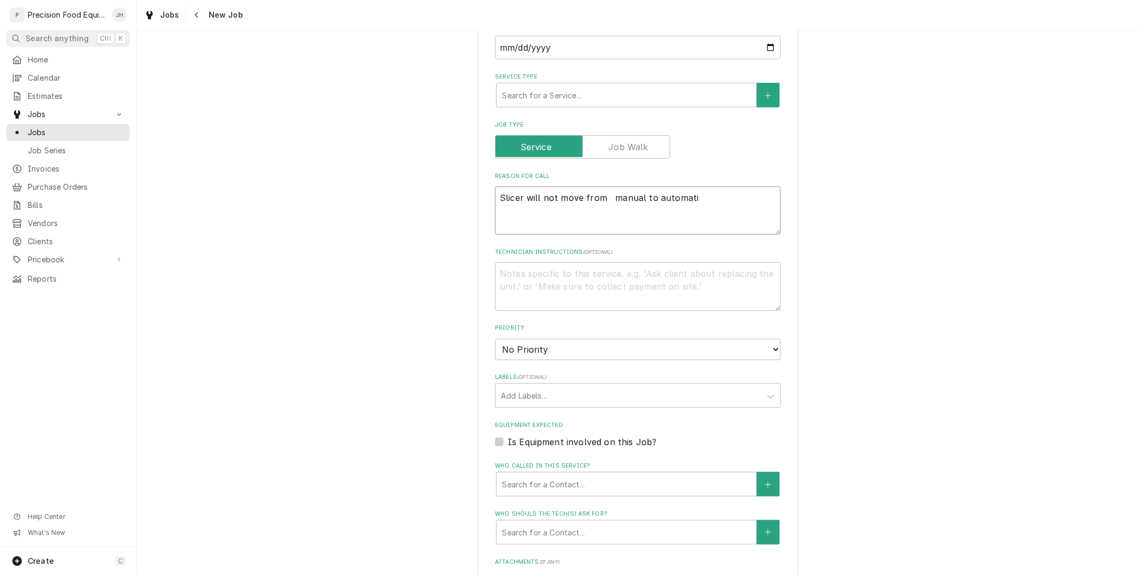
type textarea "Slicer will not move from manual to automatic"
type textarea "x"
type textarea "Slicer will not move from manual to automatic"
type textarea "x"
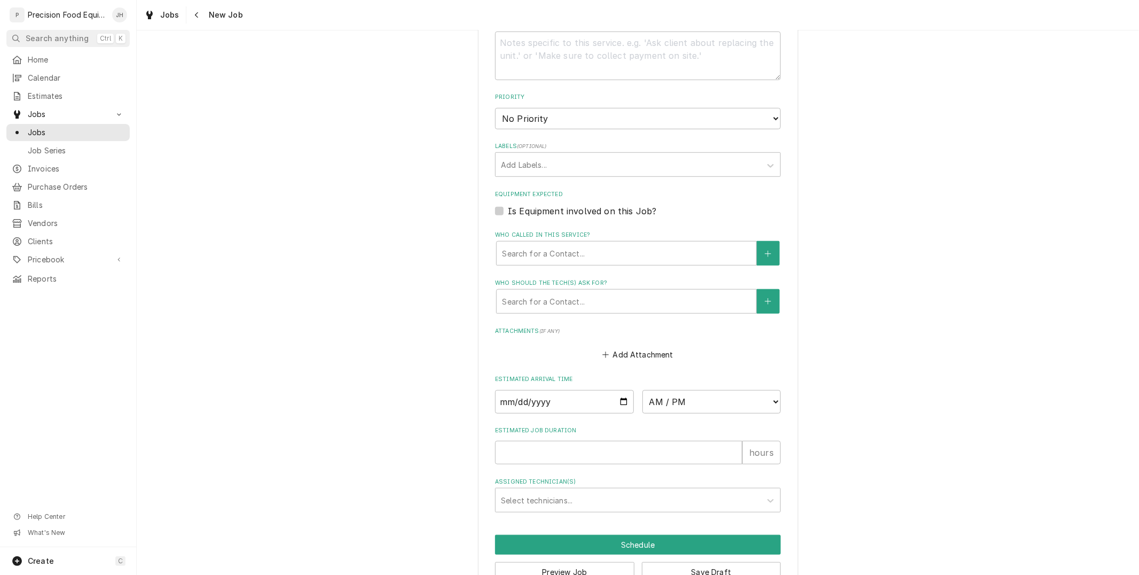
scroll to position [639, 0]
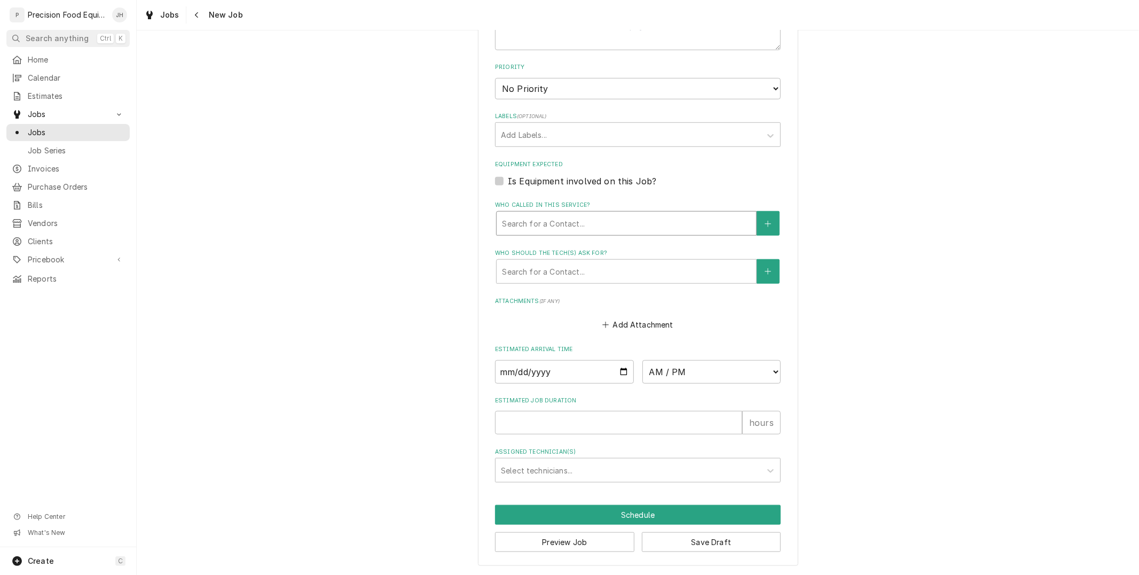
type textarea "Slicer will not move from manual to automatic"
click at [596, 222] on div "Who called in this service?" at bounding box center [626, 223] width 249 height 19
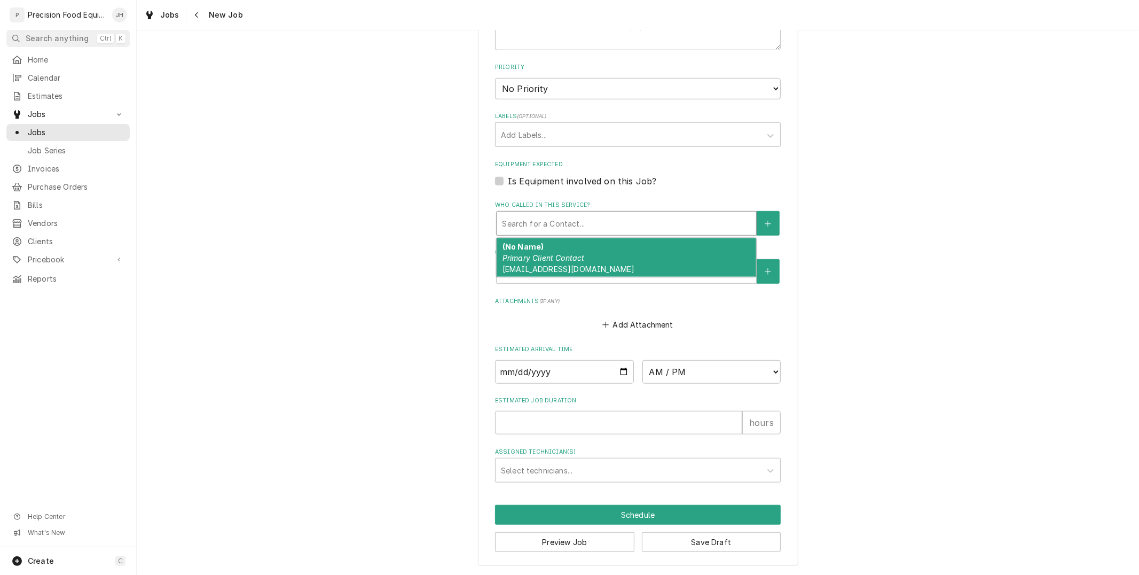
click at [588, 244] on div "(No Name) Primary Client Contact AccountsPayable@wildflowerbread.com" at bounding box center [627, 257] width 260 height 39
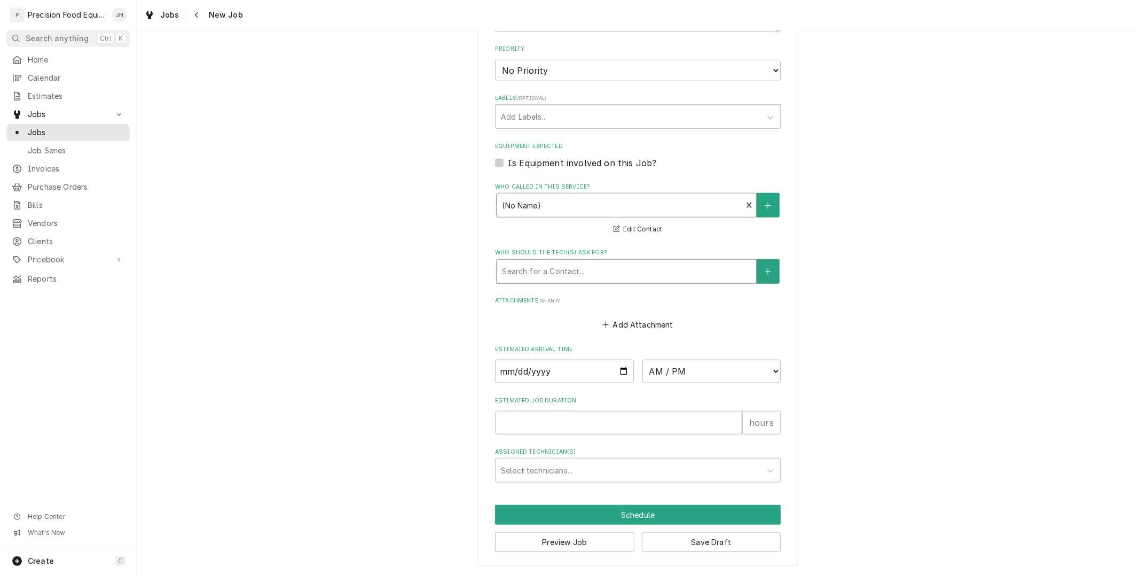
click at [574, 281] on div "Who should the tech(s) ask for?" at bounding box center [626, 271] width 249 height 19
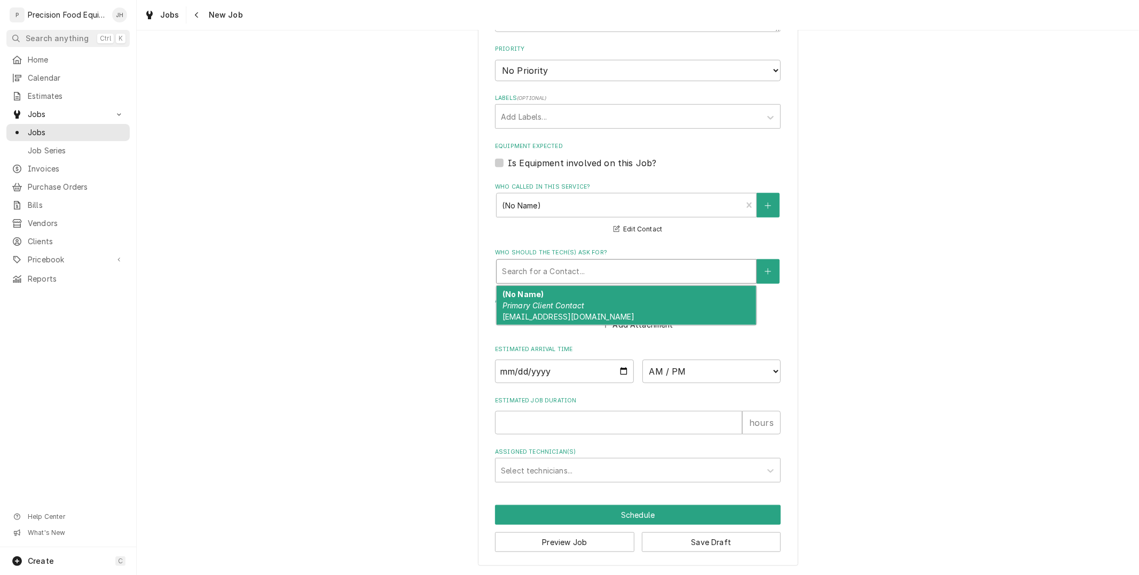
click at [568, 310] on em "Primary Client Contact" at bounding box center [543, 305] width 82 height 9
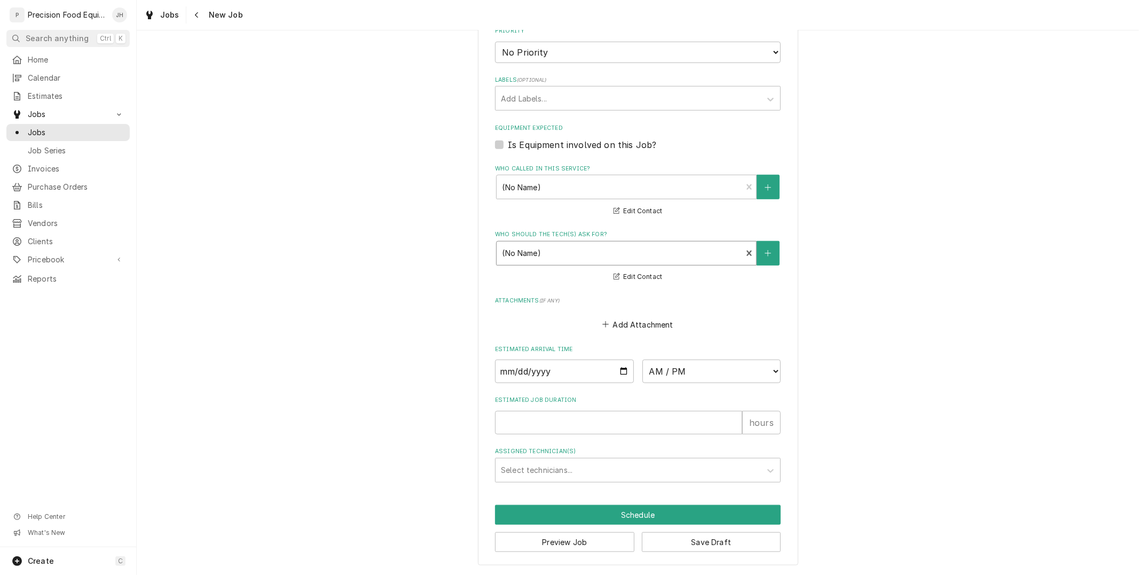
scroll to position [675, 0]
click at [617, 372] on input "Date" at bounding box center [564, 370] width 139 height 23
type textarea "x"
type input "[DATE]"
type textarea "x"
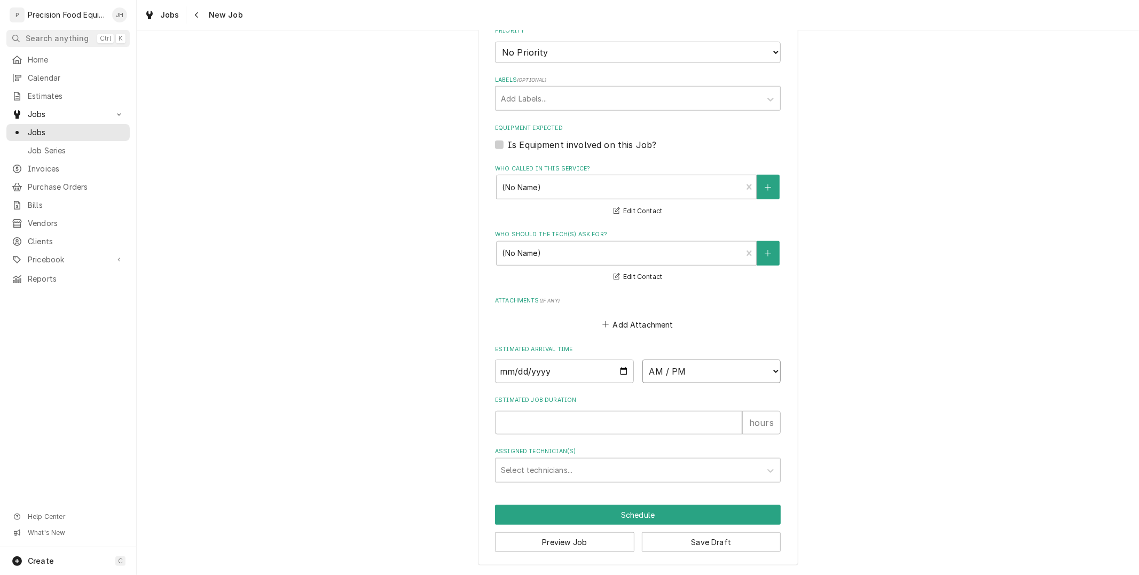
click at [735, 371] on select "AM / PM 6:00 AM 6:15 AM 6:30 AM 6:45 AM 7:00 AM 7:15 AM 7:30 AM 7:45 AM 8:00 AM…" at bounding box center [711, 370] width 139 height 23
select select "10:00:00"
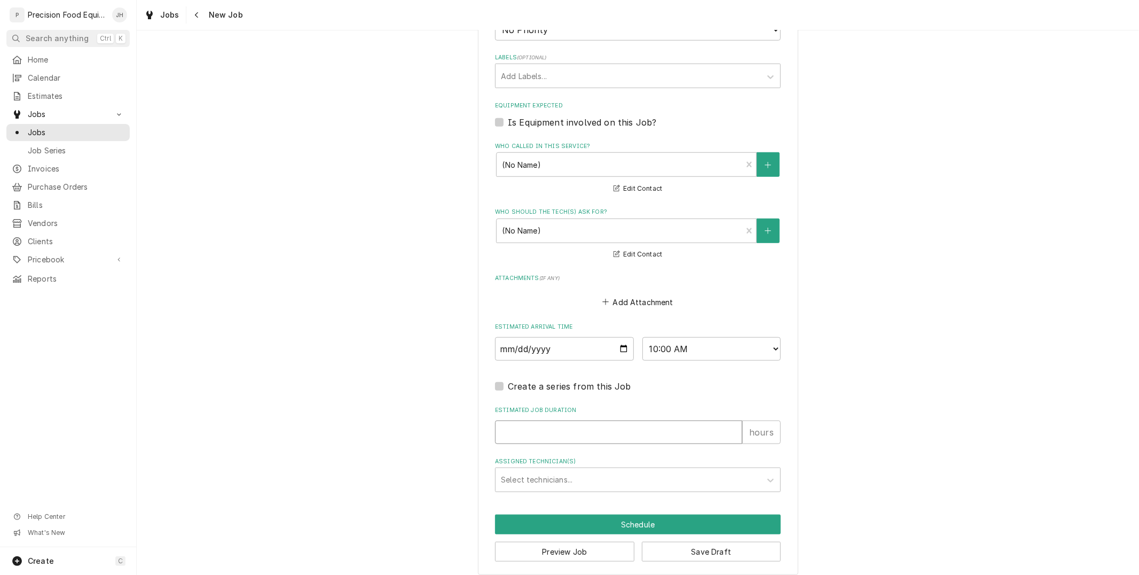
click at [600, 444] on input "Estimated Job Duration" at bounding box center [618, 431] width 247 height 23
type textarea "x"
type input "1"
type textarea "x"
type input "1"
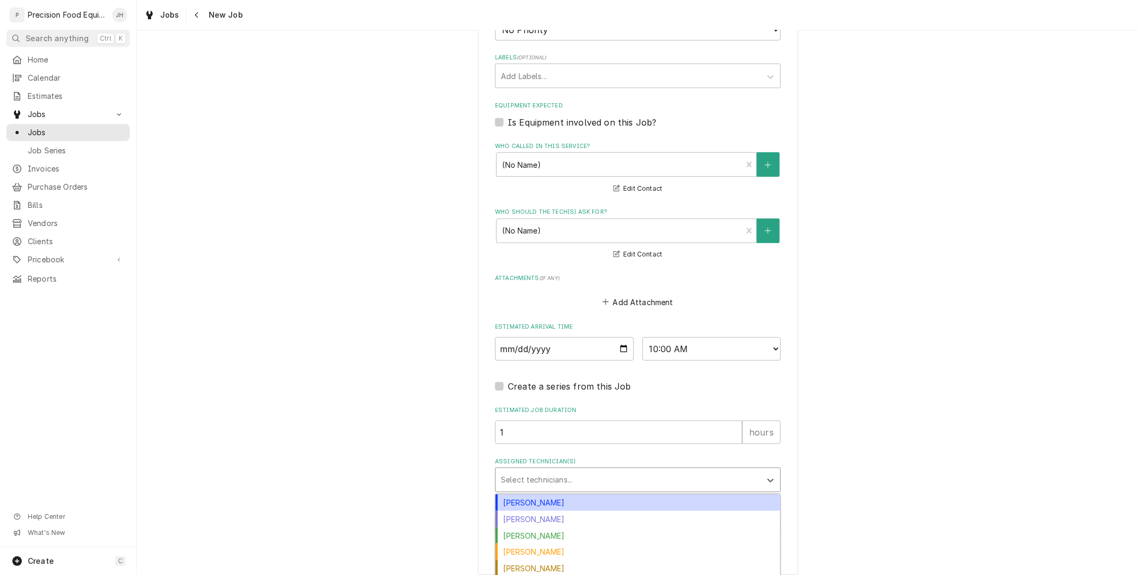
click at [585, 489] on div "Assigned Technician(s)" at bounding box center [628, 479] width 255 height 19
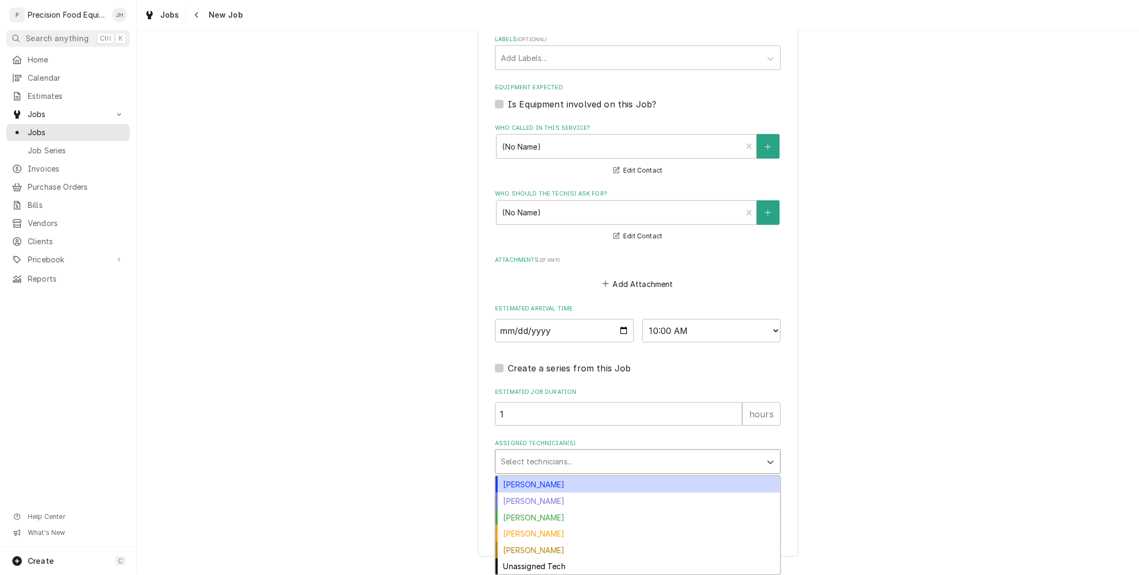
scroll to position [716, 0]
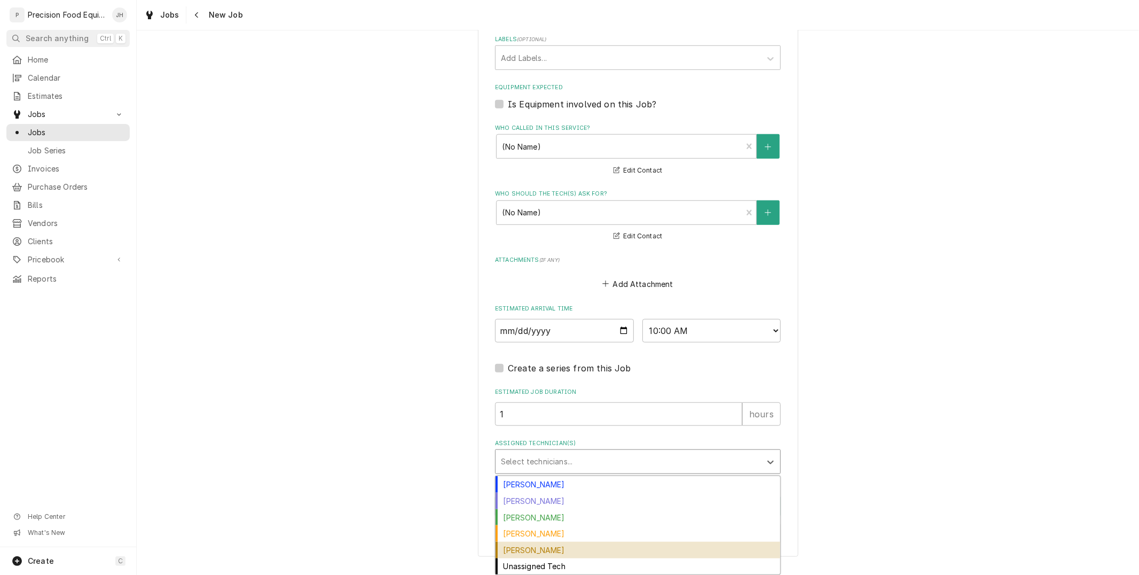
click at [568, 543] on div "[PERSON_NAME]" at bounding box center [638, 549] width 285 height 17
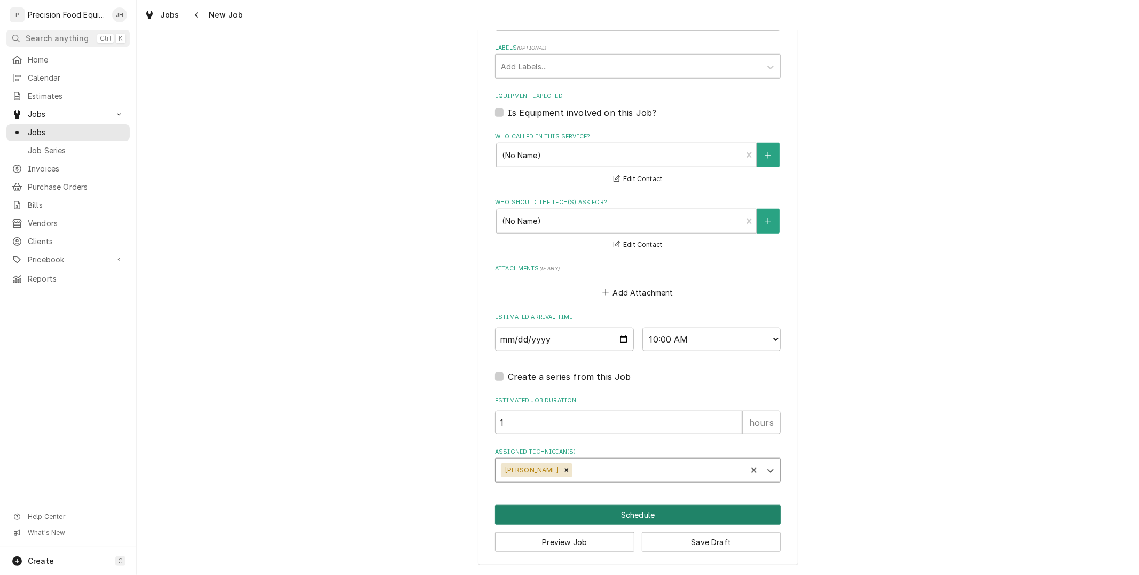
click at [594, 513] on button "Schedule" at bounding box center [638, 515] width 286 height 20
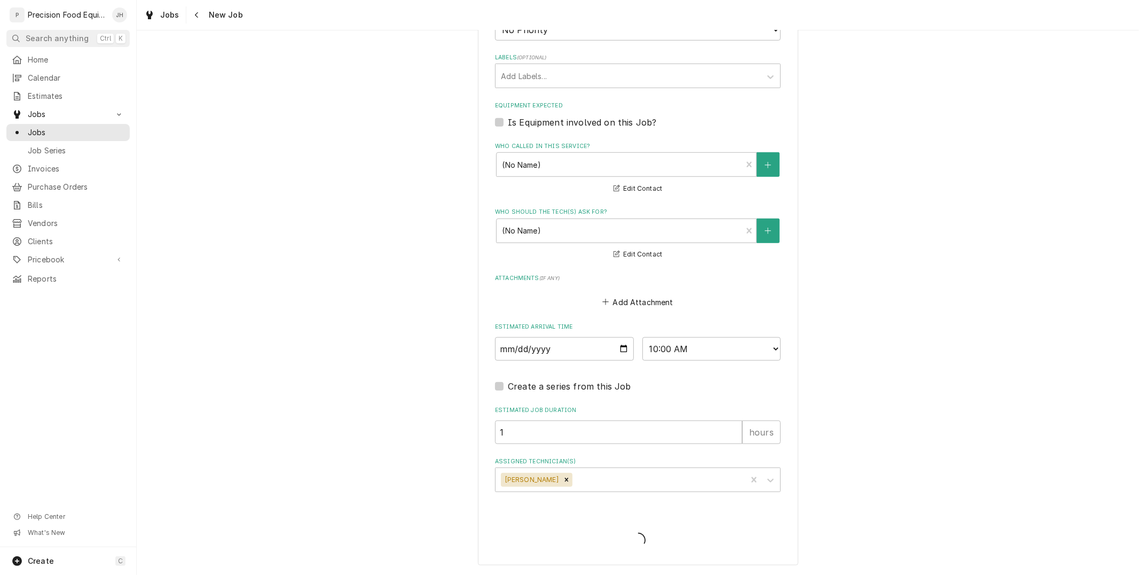
scroll to position [422, 0]
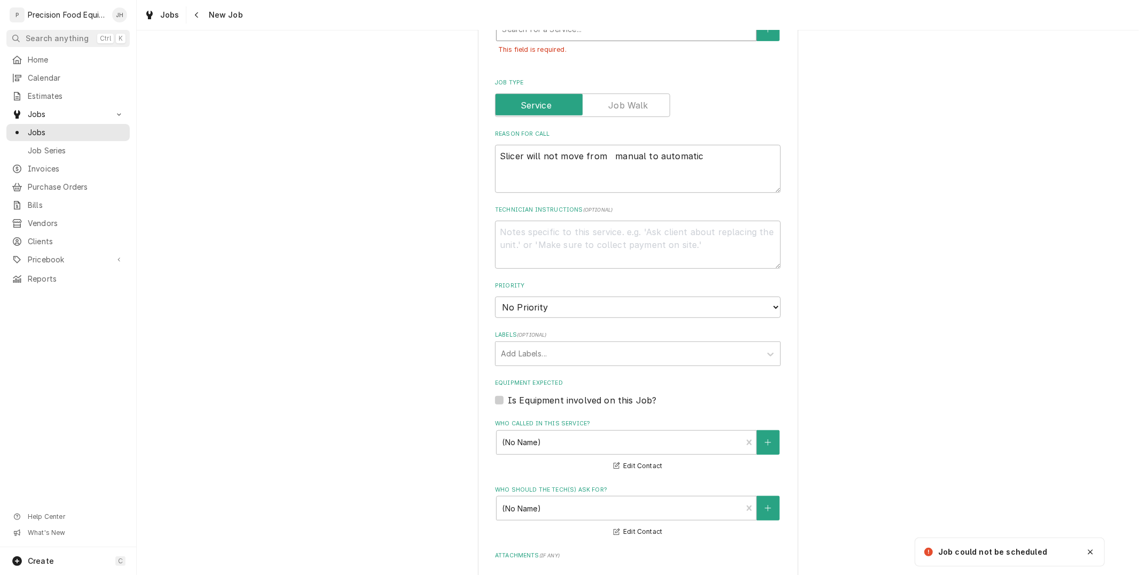
click at [577, 38] on div "Service Type" at bounding box center [626, 28] width 249 height 19
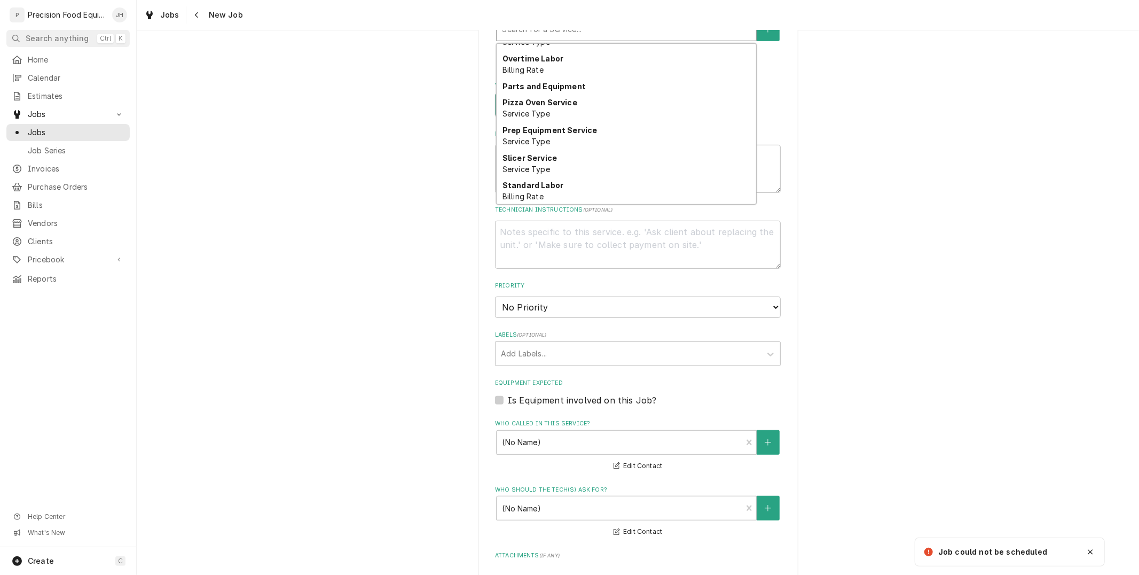
scroll to position [606, 0]
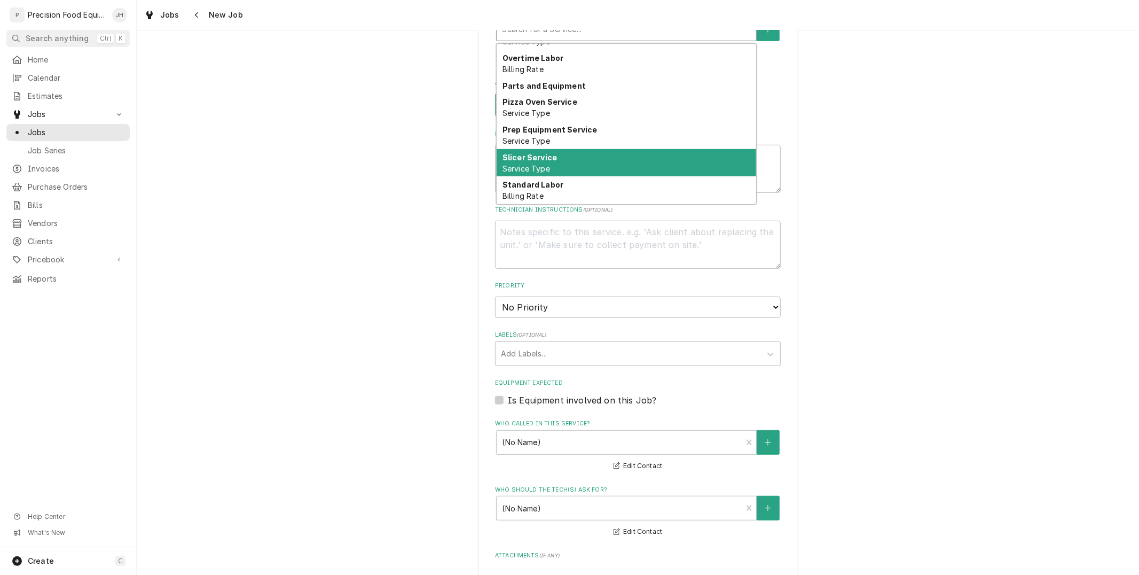
click at [558, 177] on div "Slicer Service Service Type" at bounding box center [627, 163] width 260 height 28
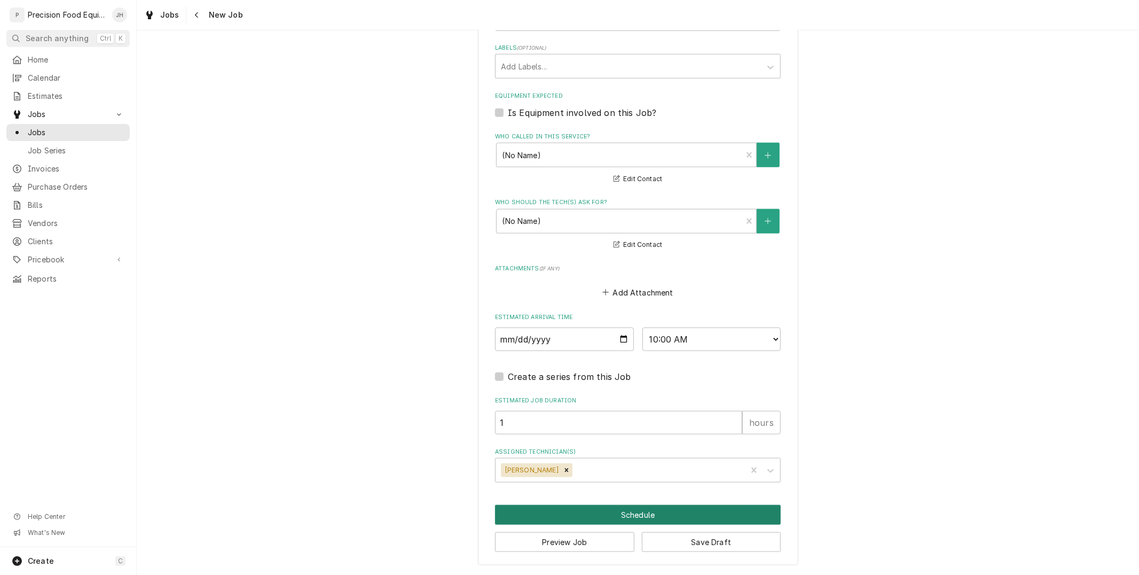
click at [599, 509] on button "Schedule" at bounding box center [638, 515] width 286 height 20
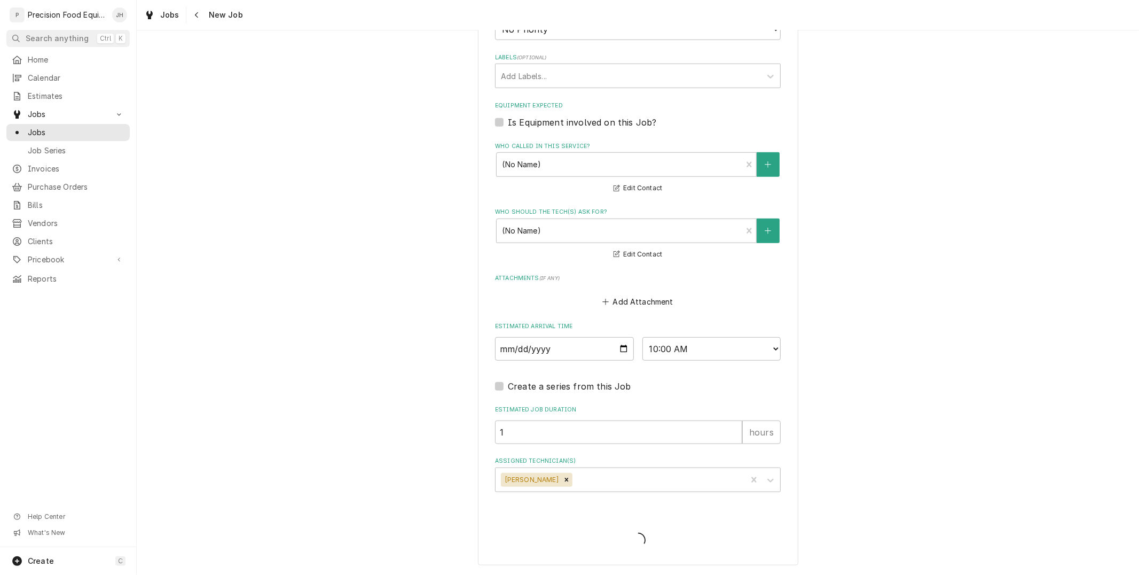
type textarea "x"
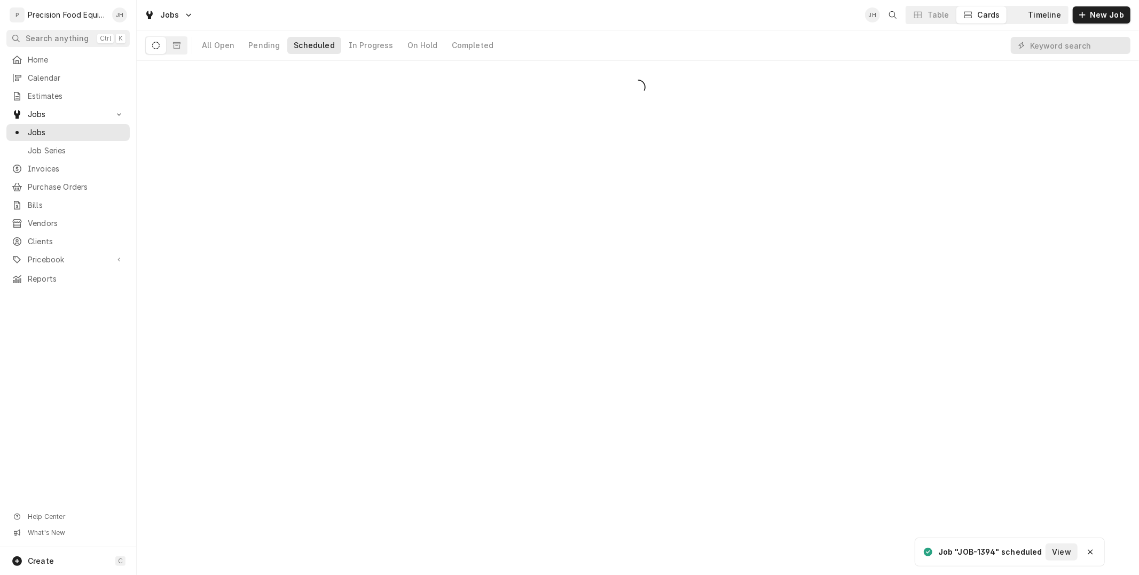
click at [1033, 19] on div "Timeline" at bounding box center [1044, 15] width 33 height 11
click at [1054, 4] on div "Jobs JH Table Cards Timeline New Job" at bounding box center [638, 15] width 1002 height 30
click at [1050, 8] on button "Timeline" at bounding box center [1037, 14] width 61 height 17
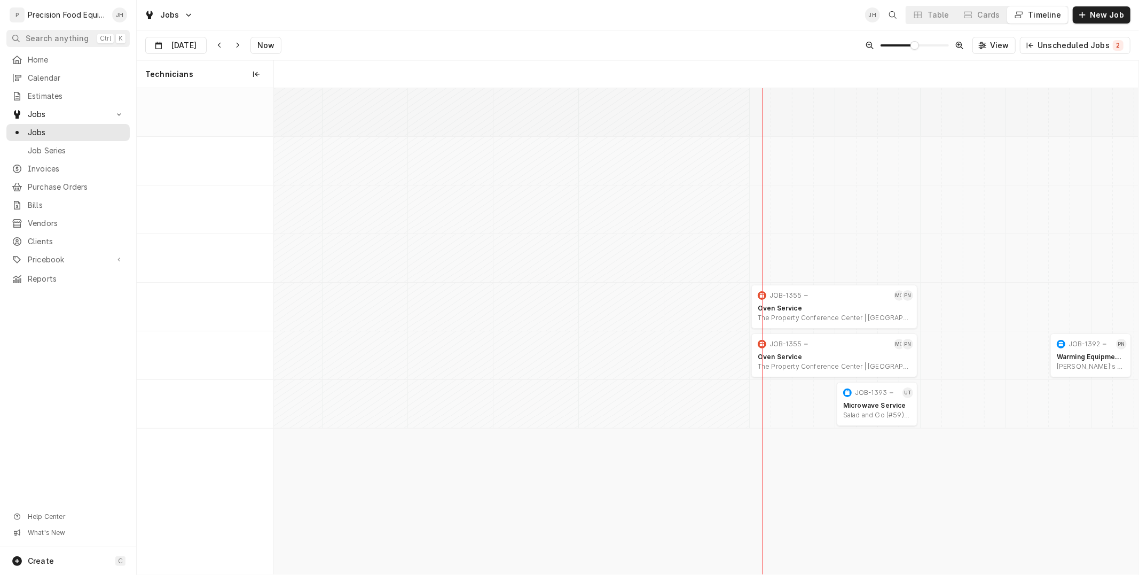
scroll to position [0, 17146]
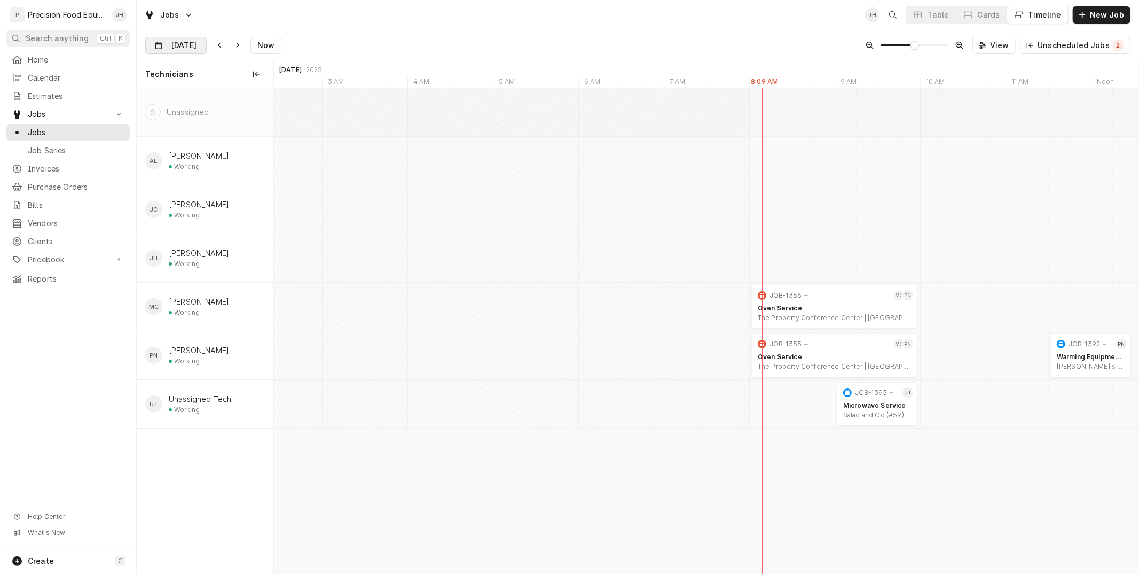
click at [185, 50] on input "[DATE]" at bounding box center [168, 47] width 45 height 21
click at [195, 191] on div "26" at bounding box center [194, 192] width 15 height 15
type input "[DATE]"
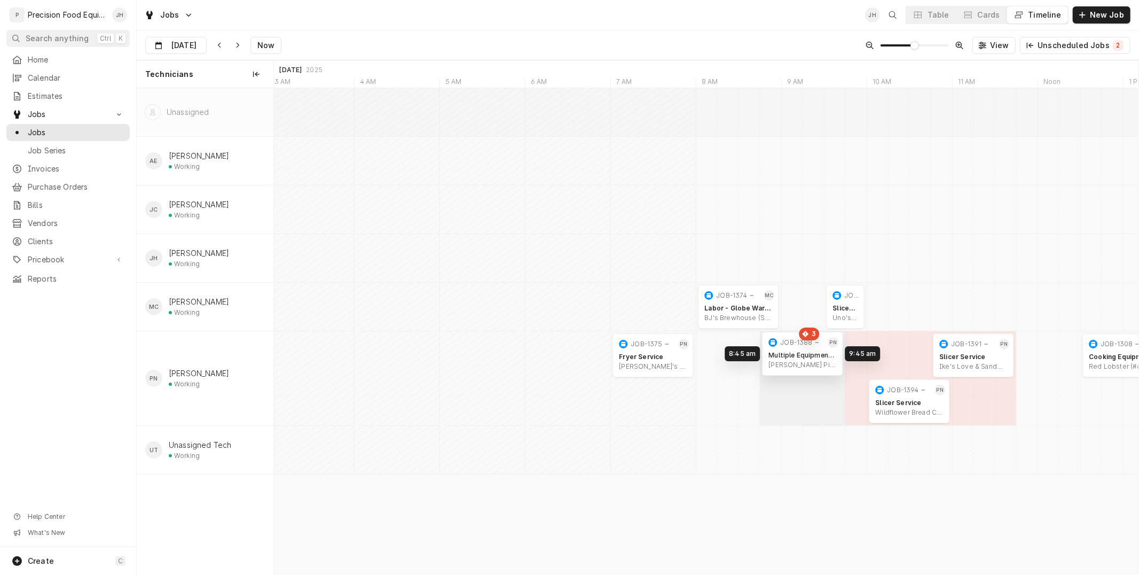
drag, startPoint x: 845, startPoint y: 361, endPoint x: 814, endPoint y: 361, distance: 31.5
click at [812, 360] on div "8:00 AM 9:00 AM JOB-1374 MC Labor - Globe Warranty BJ's Brewhouse (Superstition…" at bounding box center [706, 331] width 864 height 486
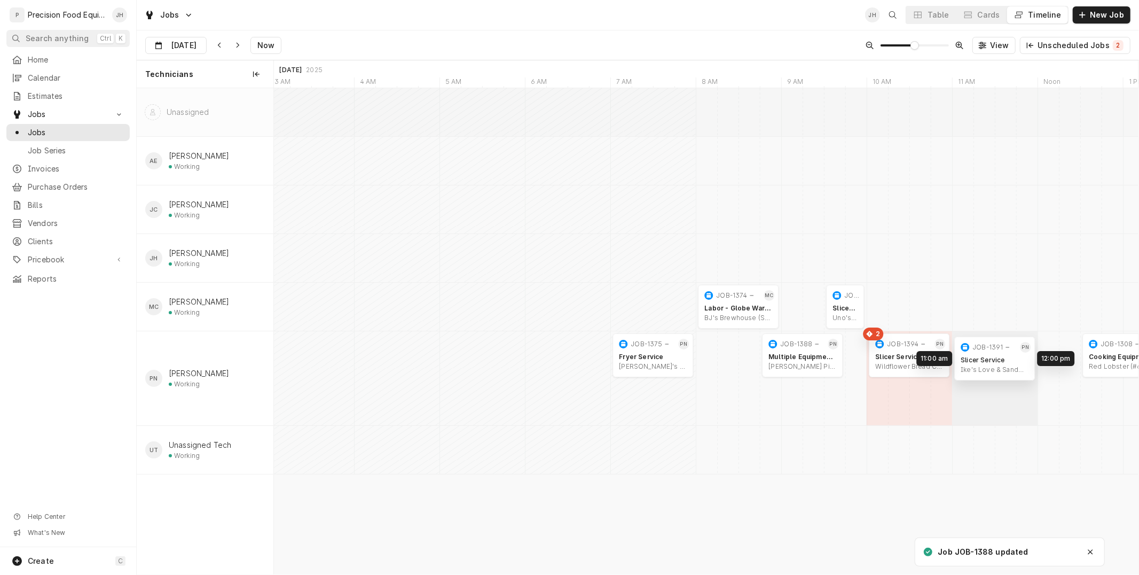
drag, startPoint x: 973, startPoint y: 403, endPoint x: 999, endPoint y: 360, distance: 49.8
click at [999, 360] on div "8:00 AM 9:00 AM JOB-1374 MC Labor - Globe Warranty BJ's Brewhouse (Superstition…" at bounding box center [706, 331] width 864 height 486
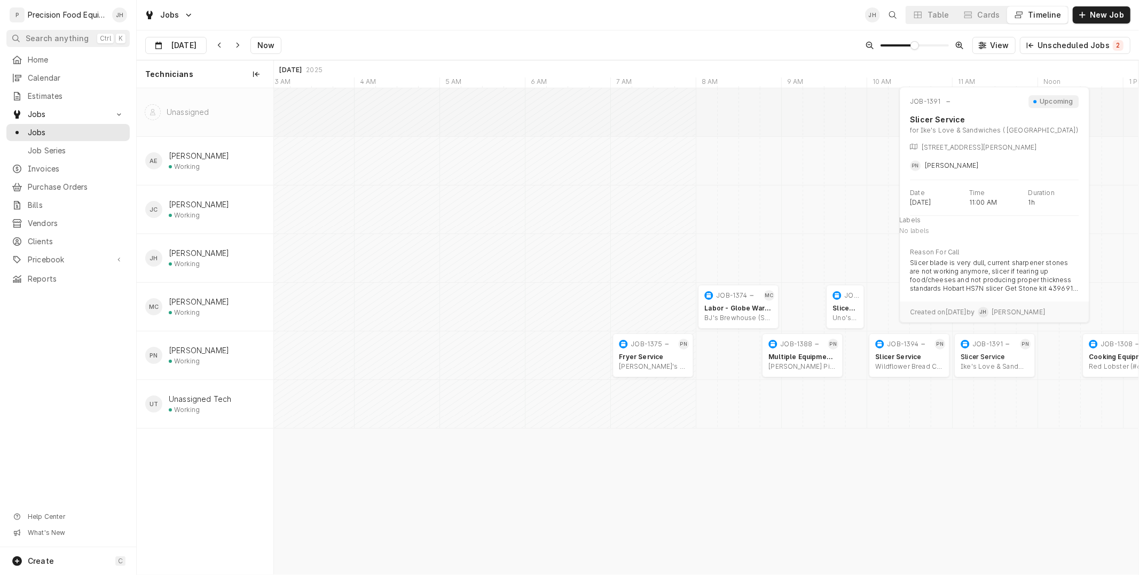
drag, startPoint x: 986, startPoint y: 360, endPoint x: 979, endPoint y: 347, distance: 14.6
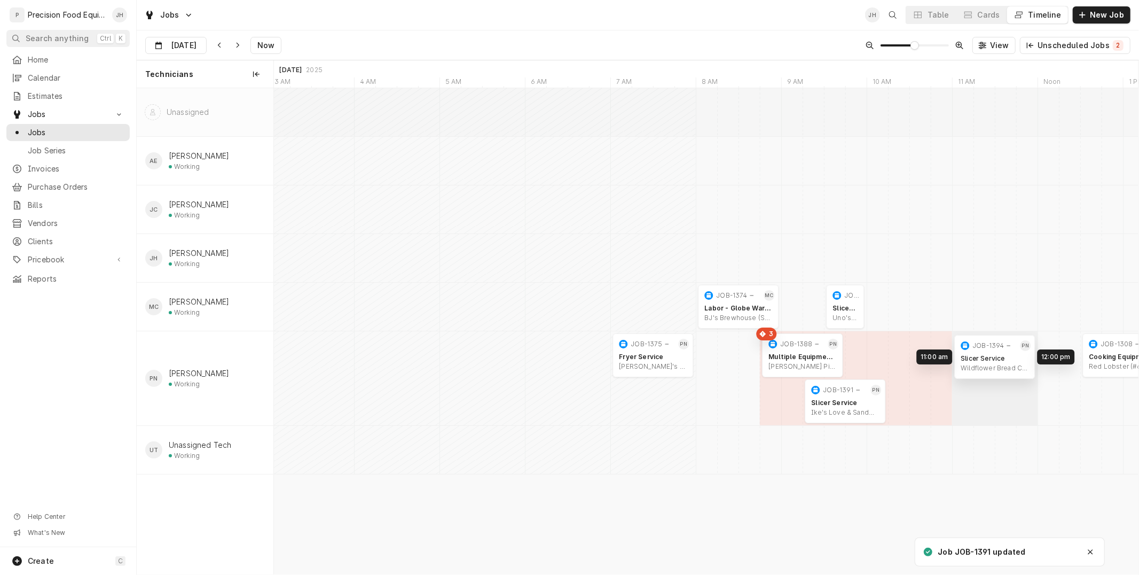
drag, startPoint x: 917, startPoint y: 353, endPoint x: 996, endPoint y: 355, distance: 79.0
click at [996, 355] on div "8:00 AM 9:00 AM JOB-1374 MC Labor - Globe Warranty BJ's Brewhouse (Superstition…" at bounding box center [706, 331] width 864 height 486
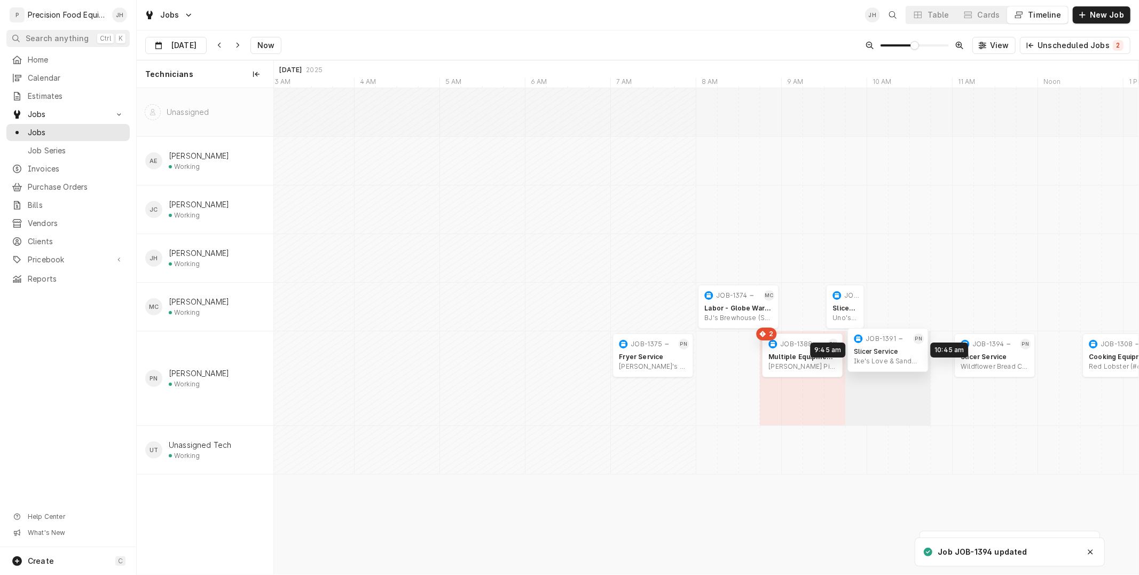
drag, startPoint x: 845, startPoint y: 398, endPoint x: 894, endPoint y: 347, distance: 71.0
click at [894, 347] on div "8:00 AM 9:00 AM JOB-1374 MC Labor - Globe Warranty BJ's Brewhouse (Superstition…" at bounding box center [706, 331] width 864 height 486
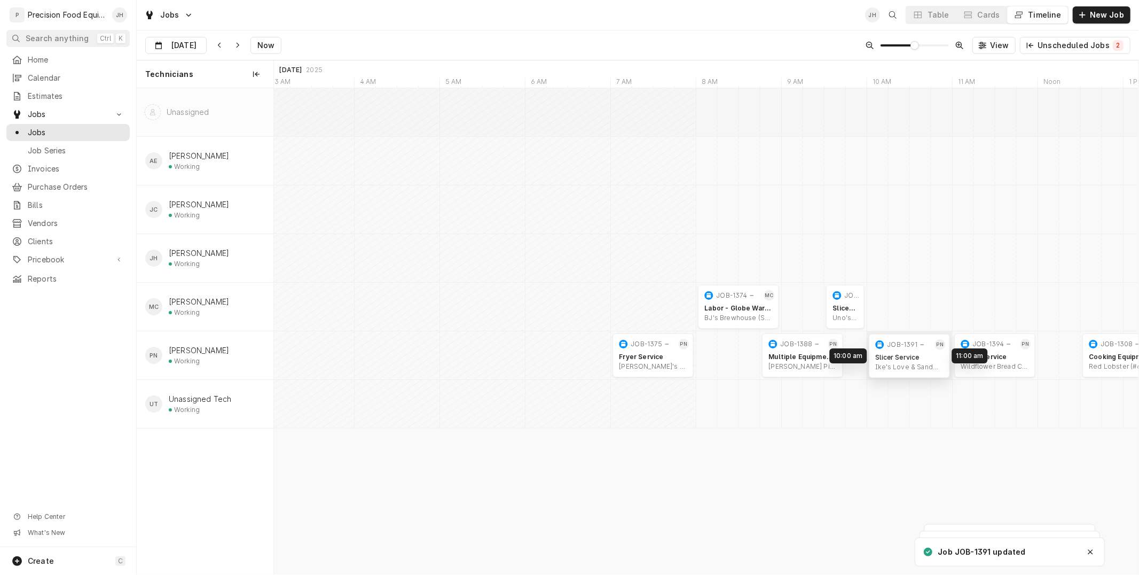
drag, startPoint x: 896, startPoint y: 356, endPoint x: 916, endPoint y: 356, distance: 19.8
click at [916, 356] on div "8:00 AM 9:00 AM JOB-1374 MC Labor - Globe Warranty BJ's Brewhouse (Superstition…" at bounding box center [706, 331] width 864 height 486
click at [1099, 16] on span "New Job" at bounding box center [1107, 15] width 38 height 11
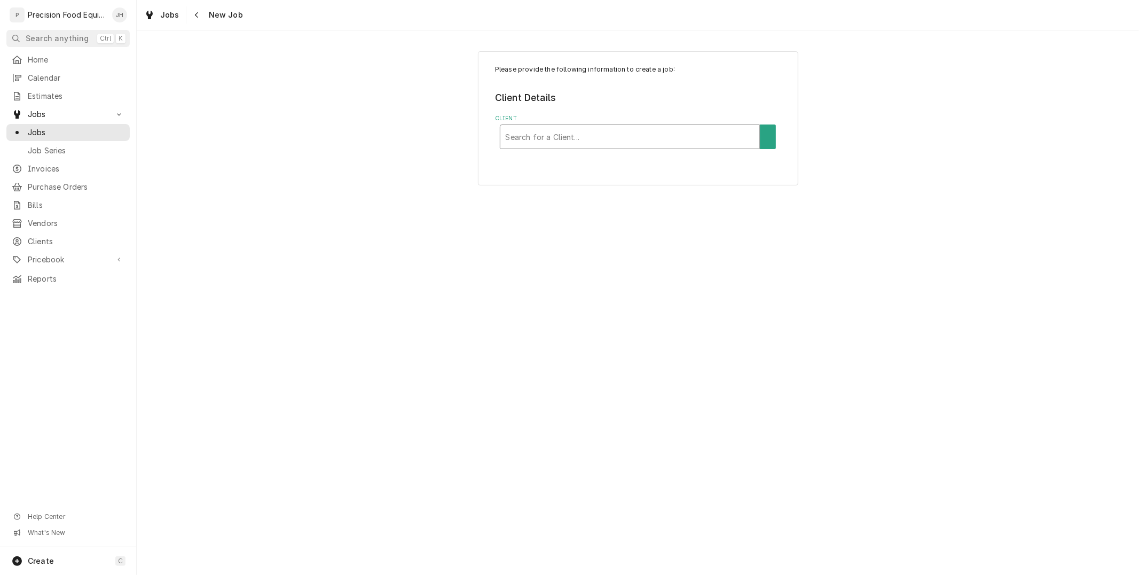
click at [541, 136] on div "Client" at bounding box center [630, 136] width 249 height 19
type input "old vail"
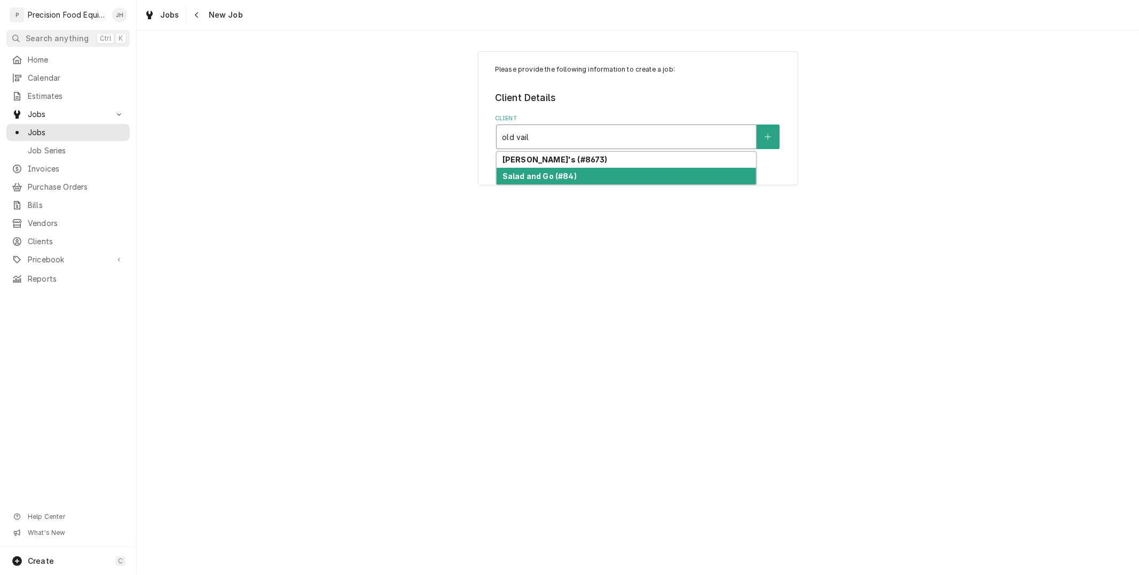
click at [557, 182] on div "Salad and Go (#84)" at bounding box center [627, 176] width 260 height 17
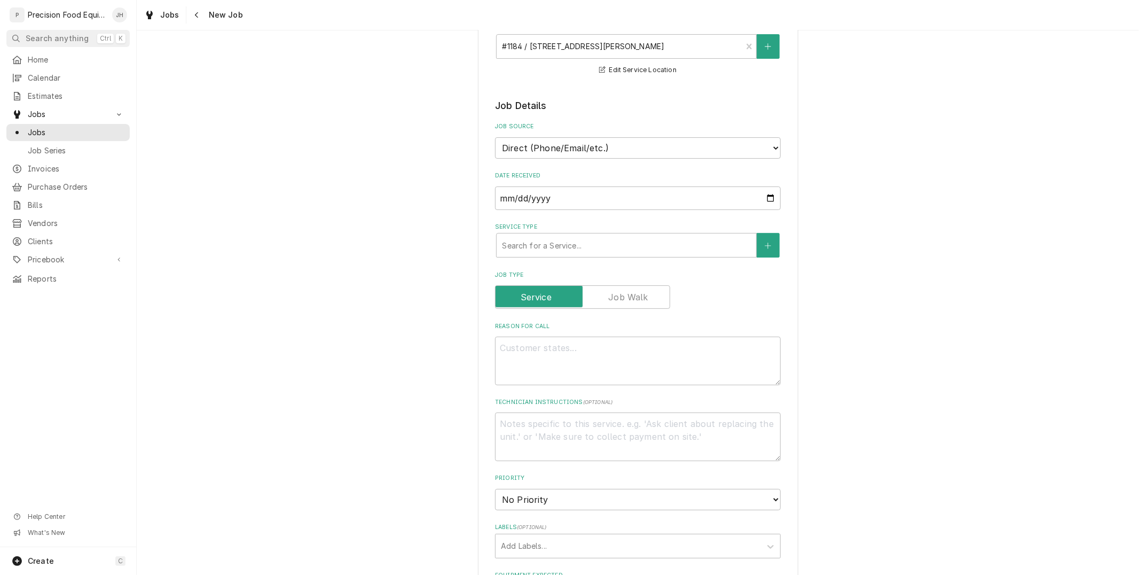
scroll to position [177, 0]
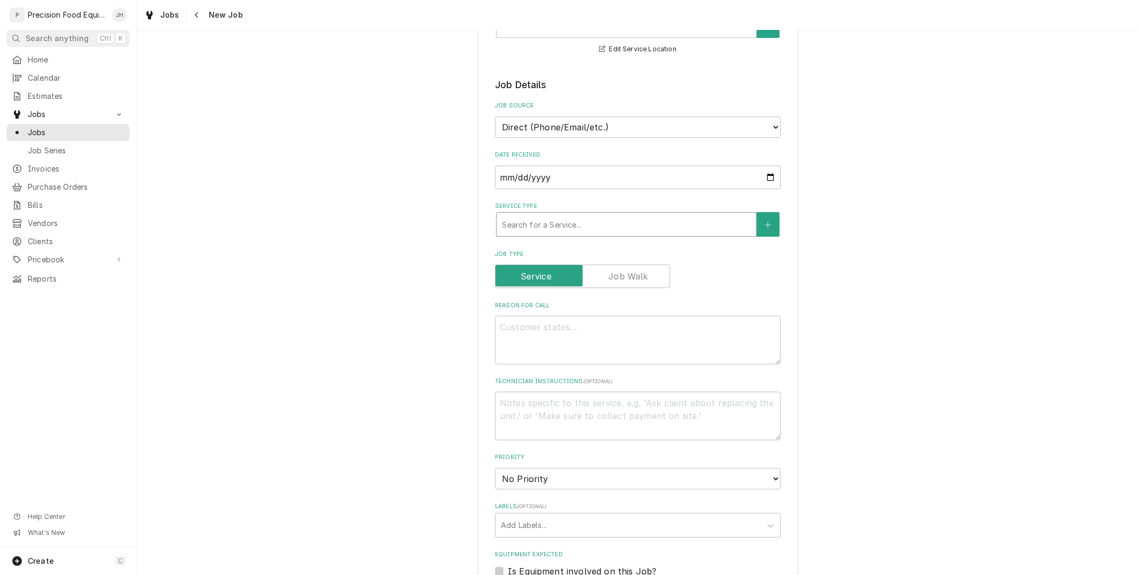
click at [641, 219] on div "Service Type" at bounding box center [626, 224] width 249 height 19
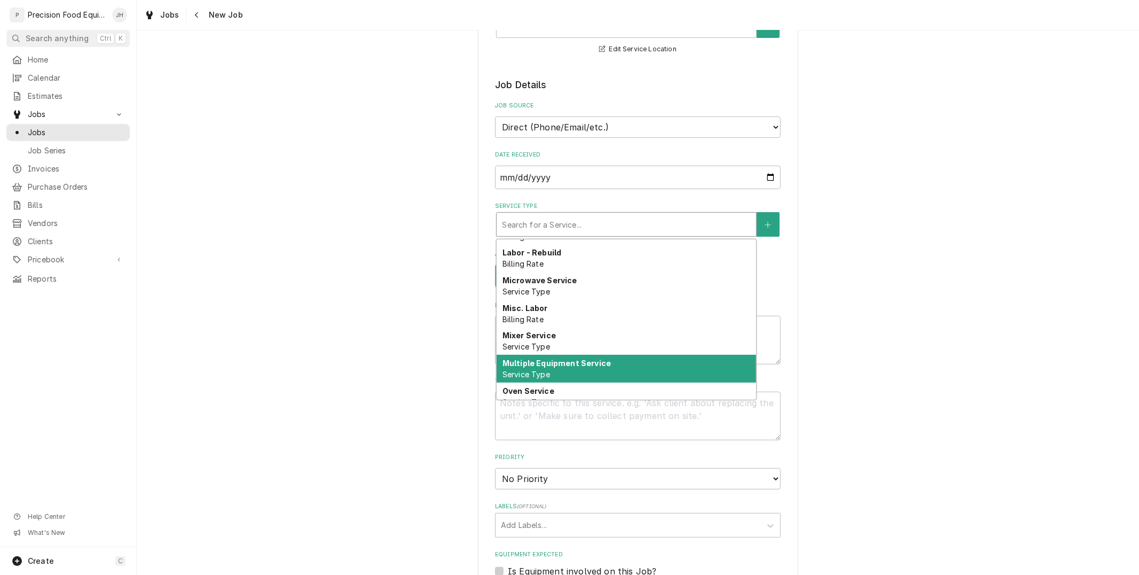
scroll to position [368, 0]
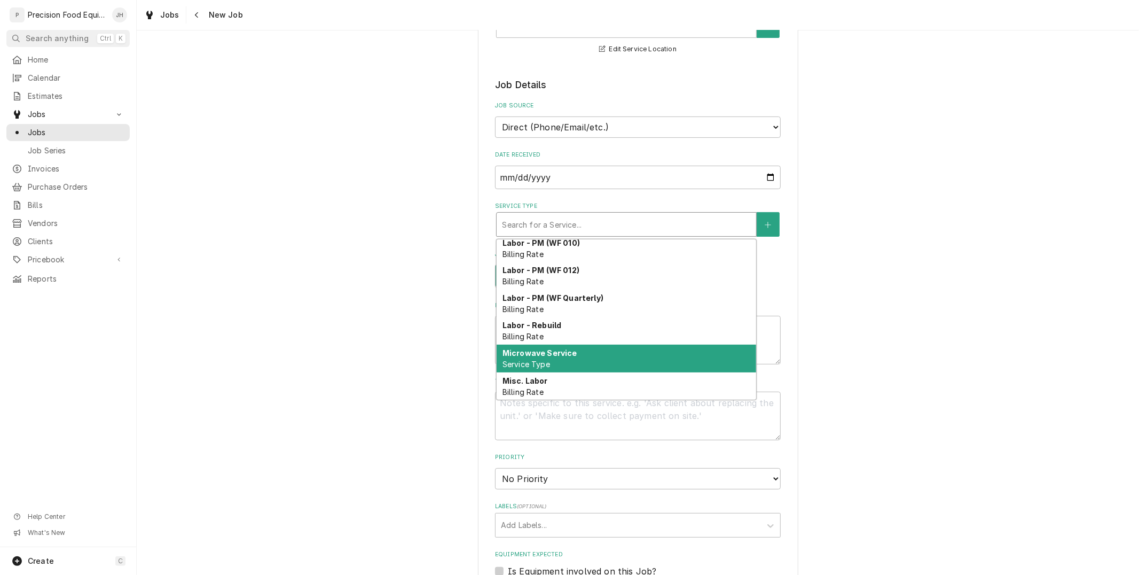
click at [585, 352] on div "Microwave Service Service Type" at bounding box center [627, 358] width 260 height 28
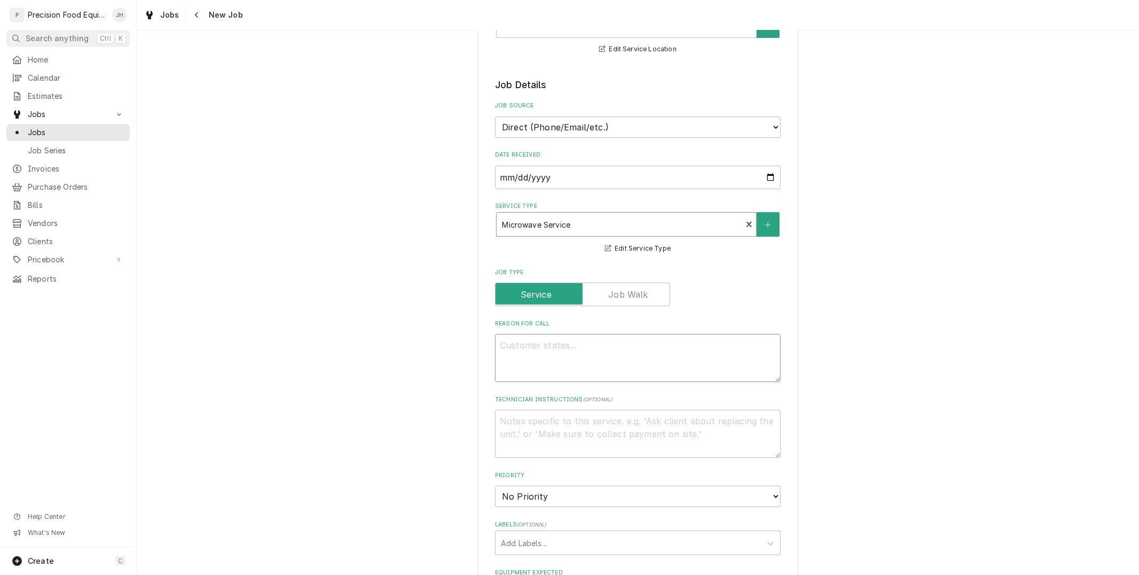
click at [585, 352] on textarea "Reason For Call" at bounding box center [638, 358] width 286 height 48
paste textarea "oven is not heating, have to cook twice"
type textarea "x"
type textarea "oven is not heating, have to cook twice"
type textarea "x"
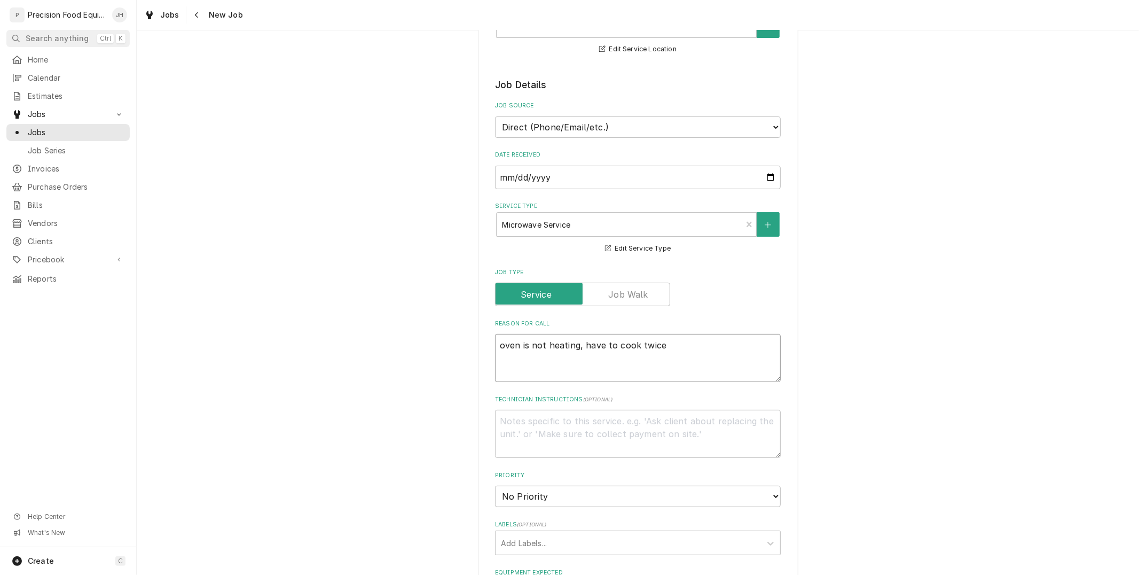
type textarea "oven is not heating, have to cook twice"
type textarea "x"
type textarea "oven is not heating, have to cook twice"
paste textarea "516-500-7776, 516-200-3363"
type textarea "x"
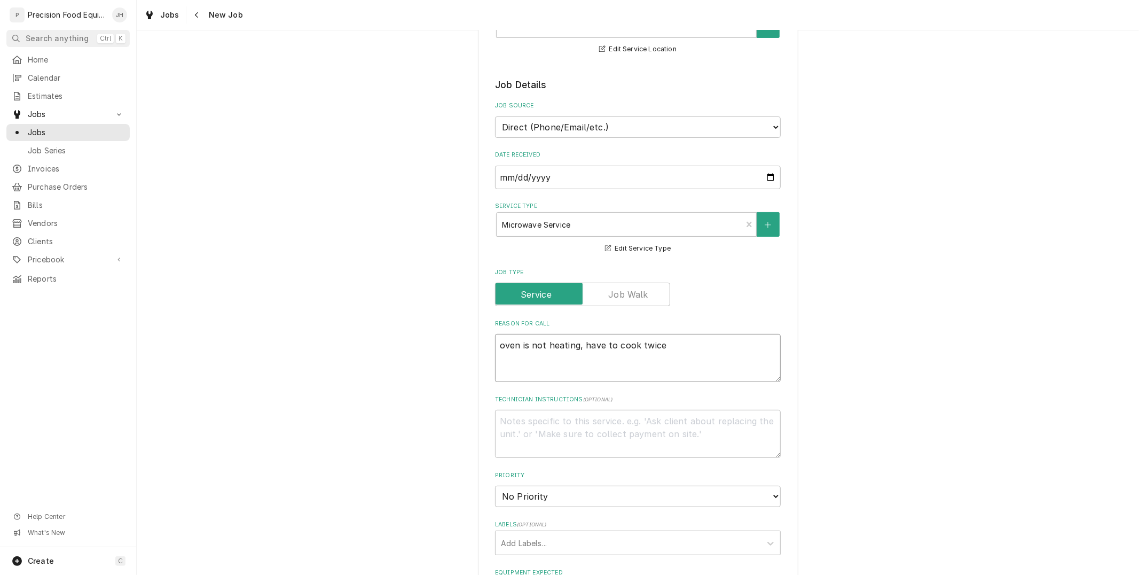
type textarea "oven is not heating, have to cook twice 516-500-7776, 516-200-3363"
type textarea "x"
type textarea "oven is not heating, have to cook twice 516-500-7776, 516-200-3363"
type textarea "x"
type textarea "oven is not heating, have to cook twice 516-500-7776, 516-200-3363 P"
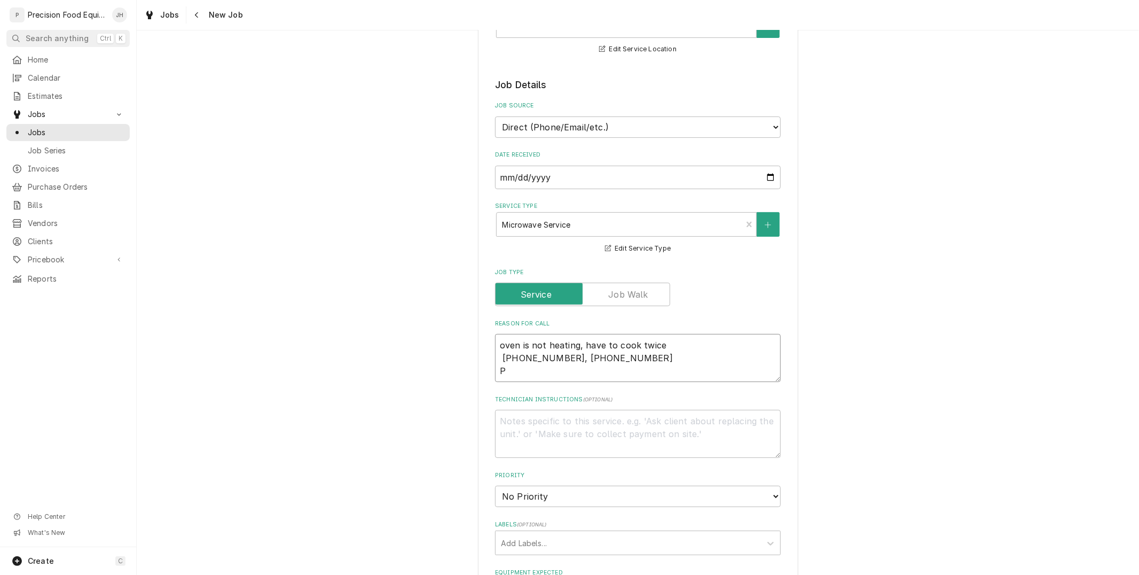
type textarea "x"
type textarea "oven is not heating, have to cook twice 516-500-7776, 516-200-3363 Pi"
type textarea "x"
type textarea "oven is not heating, have to cook twice 516-500-7776, 516-200-3363 Pin"
type textarea "x"
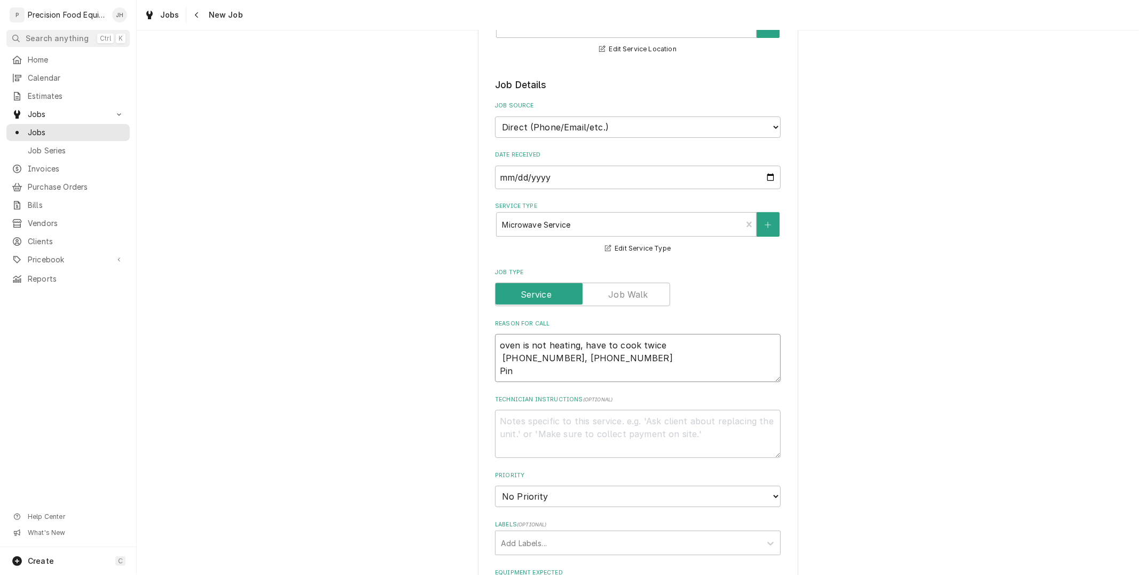
type textarea "oven is not heating, have to cook twice 516-500-7776, 516-200-3363 Pin"
type textarea "x"
type textarea "oven is not heating, have to cook twice 516-500-7776, 516-200-3363 Pin"
paste textarea "2136843"
type textarea "x"
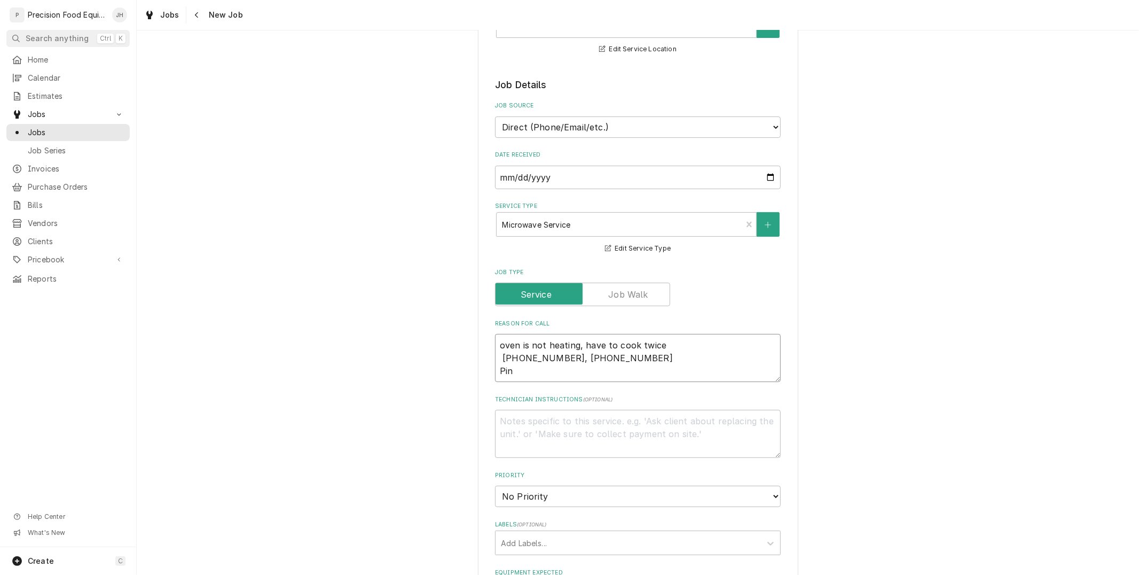
type textarea "oven is not heating, have to cook twice 516-500-7776, 516-200-3363 Pin 2136843"
type textarea "x"
type textarea "oven is not heating, have to cook twice 516-500-7776, 516-200-3363 Pin 2136843"
type textarea "x"
type textarea "oven is not heating, have to cook twice 516-500-7776, 516-200-3363 Pin 2136843 P"
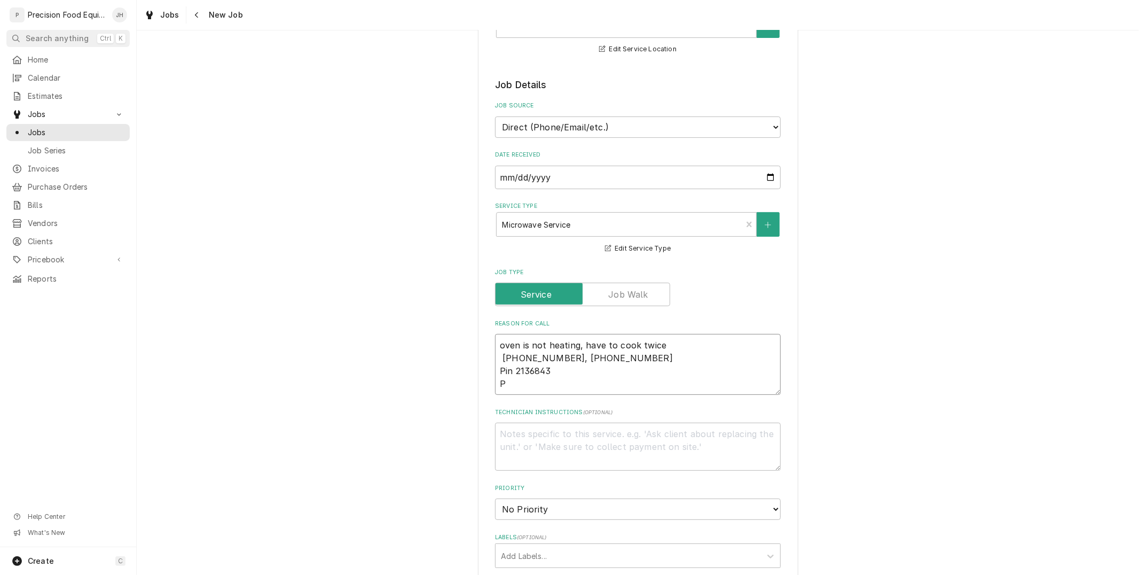
type textarea "x"
type textarea "oven is not heating, have to cook twice 516-500-7776, 516-200-3363 Pin 2136843 …"
type textarea "x"
type textarea "oven is not heating, have to cook twice 516-500-7776, 516-200-3363 Pin 2136843 …"
type textarea "x"
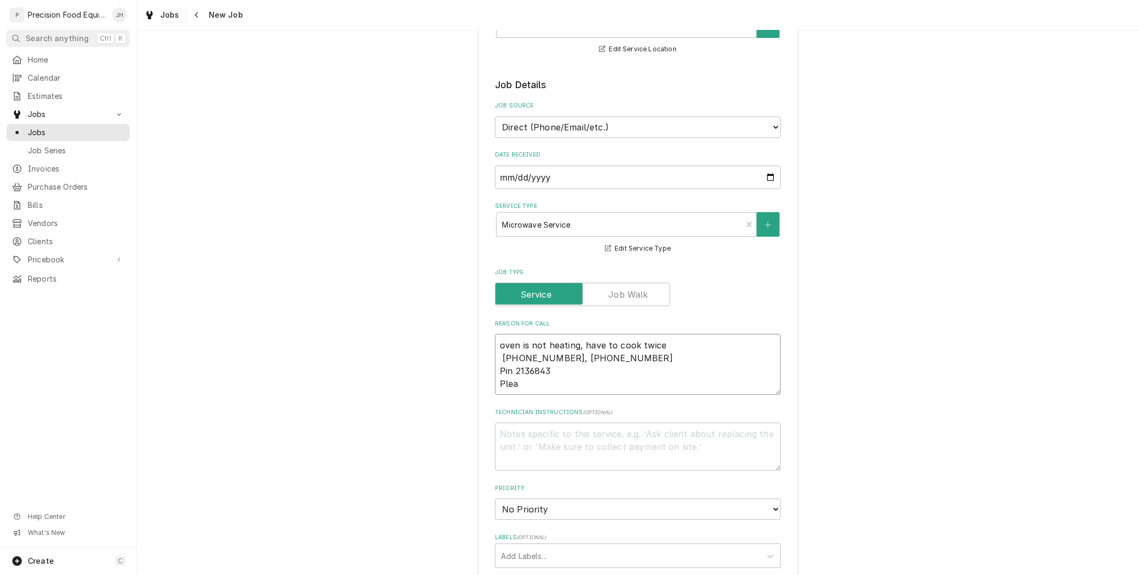
type textarea "oven is not heating, have to cook twice 516-500-7776, 516-200-3363 Pin 2136843 …"
type textarea "x"
type textarea "oven is not heating, have to cook twice 516-500-7776, 516-200-3363 Pin 2136843 …"
type textarea "x"
type textarea "oven is not heating, have to cook twice 516-500-7776, 516-200-3363 Pin 2136843 …"
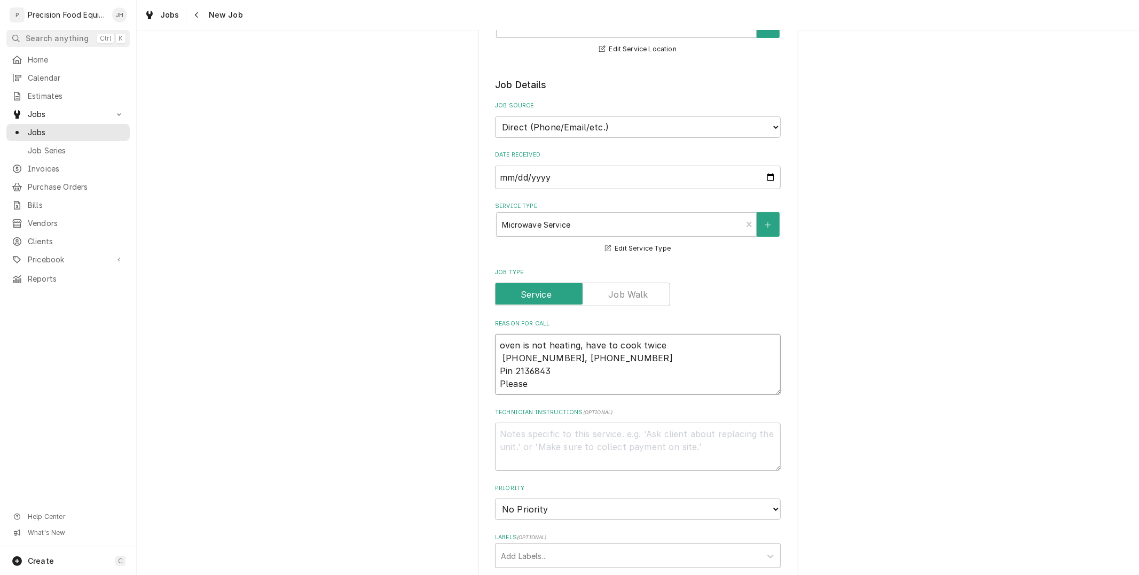
type textarea "x"
type textarea "oven is not heating, have to cook twice 516-500-7776, 516-200-3363 Pin 2136843 …"
type textarea "x"
type textarea "oven is not heating, have to cook twice 516-500-7776, 516-200-3363 Pin 2136843 …"
type textarea "x"
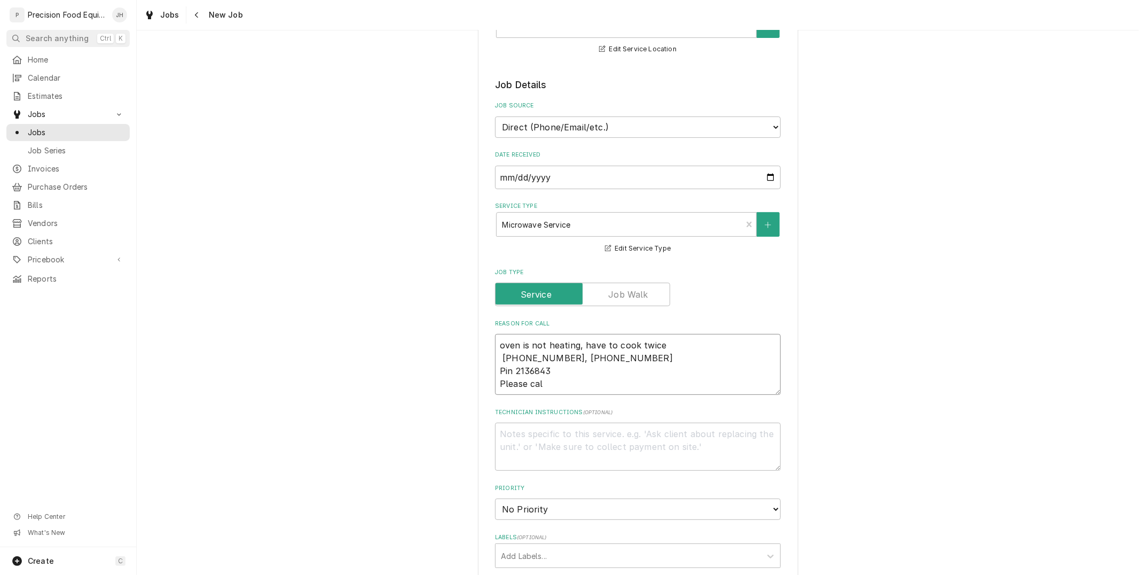
type textarea "oven is not heating, have to cook twice 516-500-7776, 516-200-3363 Pin 2136843 …"
type textarea "x"
type textarea "oven is not heating, have to cook twice 516-500-7776, 516-200-3363 Pin 2136843 …"
type textarea "x"
type textarea "oven is not heating, have to cook twice 516-500-7776, 516-200-3363 Pin 2136843 …"
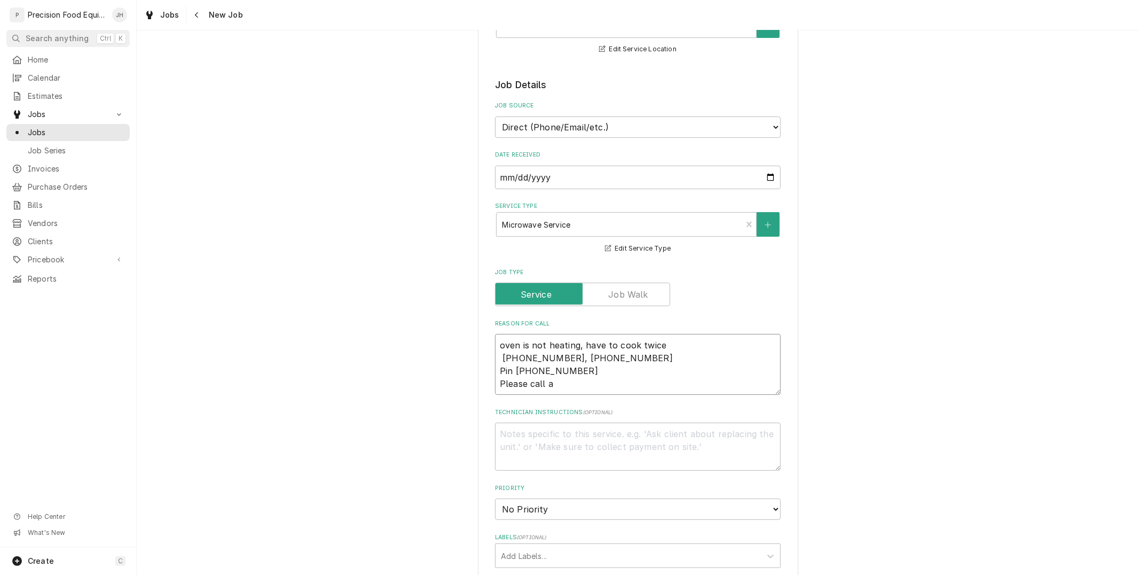
type textarea "x"
type textarea "oven is not heating, have to cook twice 516-500-7776, 516-200-3363 Pin 2136843 …"
type textarea "x"
type textarea "oven is not heating, have to cook twice 516-500-7776, 516-200-3363 Pin 2136843 …"
type textarea "x"
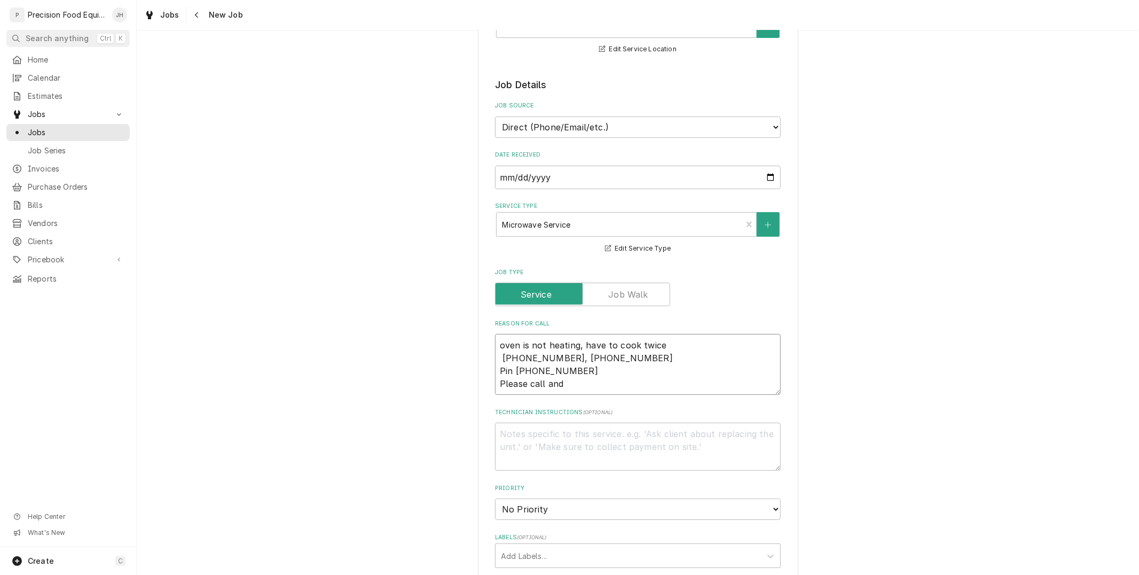
type textarea "oven is not heating, have to cook twice 516-500-7776, 516-200-3363 Pin 2136843 …"
type textarea "x"
type textarea "oven is not heating, have to cook twice 516-500-7776, 516-200-3363 Pin 2136843 …"
type textarea "x"
type textarea "oven is not heating, have to cook twice 516-500-7776, 516-200-3363 Pin 2136843 …"
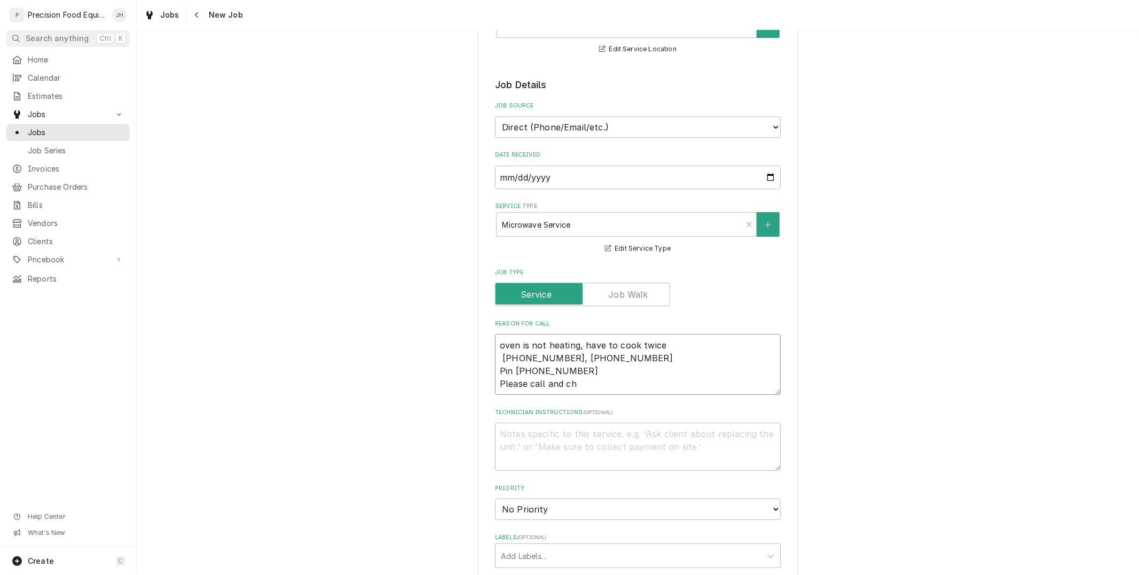
type textarea "x"
type textarea "oven is not heating, have to cook twice 516-500-7776, 516-200-3363 Pin 2136843 …"
type textarea "x"
type textarea "oven is not heating, have to cook twice 516-500-7776, 516-200-3363 Pin 2136843 …"
type textarea "x"
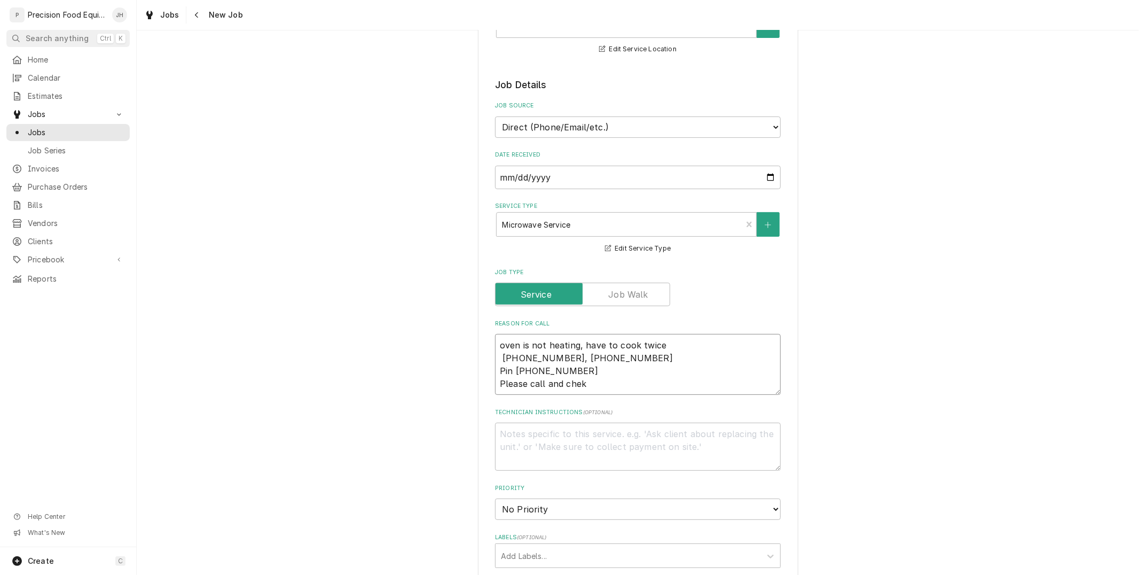
type textarea "oven is not heating, have to cook twice 516-500-7776, 516-200-3363 Pin 2136843 …"
type textarea "x"
type textarea "oven is not heating, have to cook twice 516-500-7776, 516-200-3363 Pin 2136843 …"
type textarea "x"
type textarea "oven is not heating, have to cook twice 516-500-7776, 516-200-3363 Pin 2136843 …"
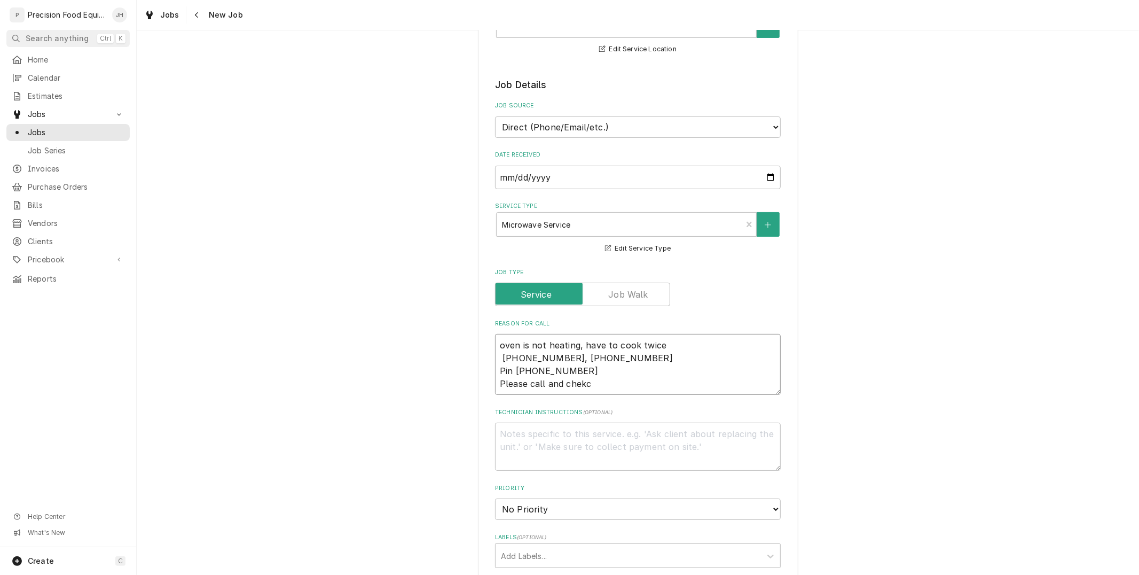
type textarea "x"
type textarea "oven is not heating, have to cook twice 516-500-7776, 516-200-3363 Pin 2136843 …"
type textarea "x"
type textarea "oven is not heating, have to cook twice 516-500-7776, 516-200-3363 Pin 2136843 …"
type textarea "x"
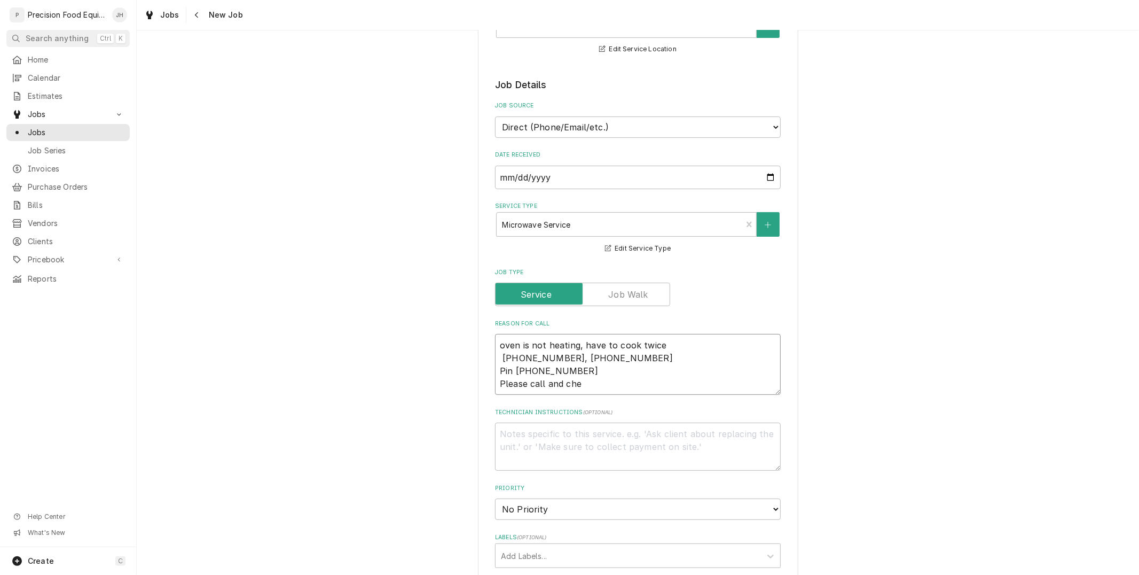
type textarea "oven is not heating, have to cook twice 516-500-7776, 516-200-3363 Pin 2136843 …"
type textarea "x"
type textarea "oven is not heating, have to cook twice 516-500-7776, 516-200-3363 Pin 2136843 …"
type textarea "x"
type textarea "oven is not heating, have to cook twice 516-500-7776, 516-200-3363 Pin 2136843 …"
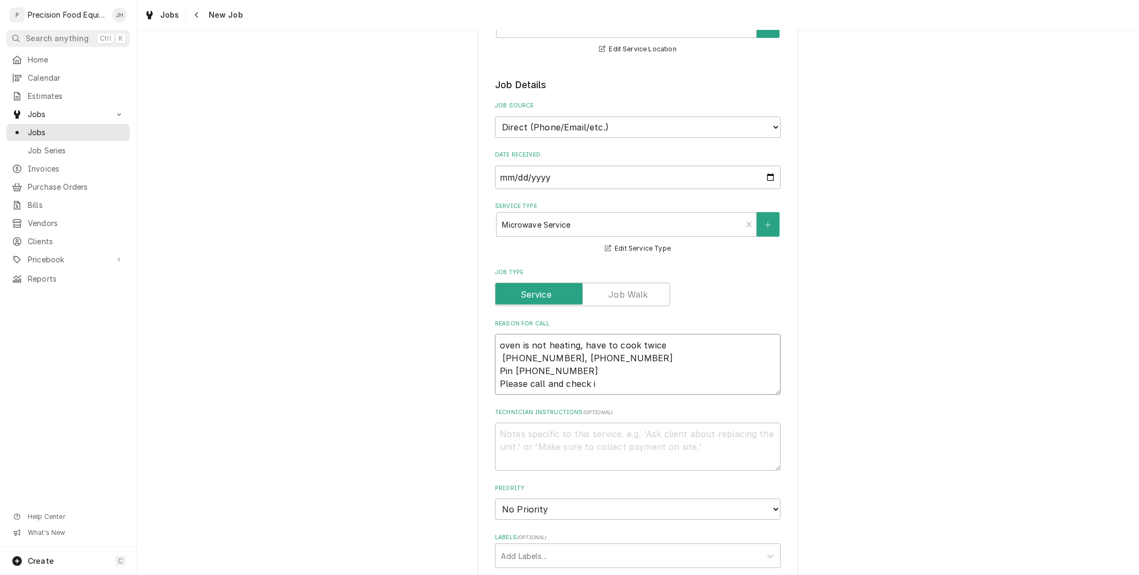
type textarea "x"
type textarea "oven is not heating, have to cook twice 516-500-7776, 516-200-3363 Pin 2136843 …"
type textarea "x"
type textarea "oven is not heating, have to cook twice 516-500-7776, 516-200-3363 Pin 2136843 …"
type textarea "x"
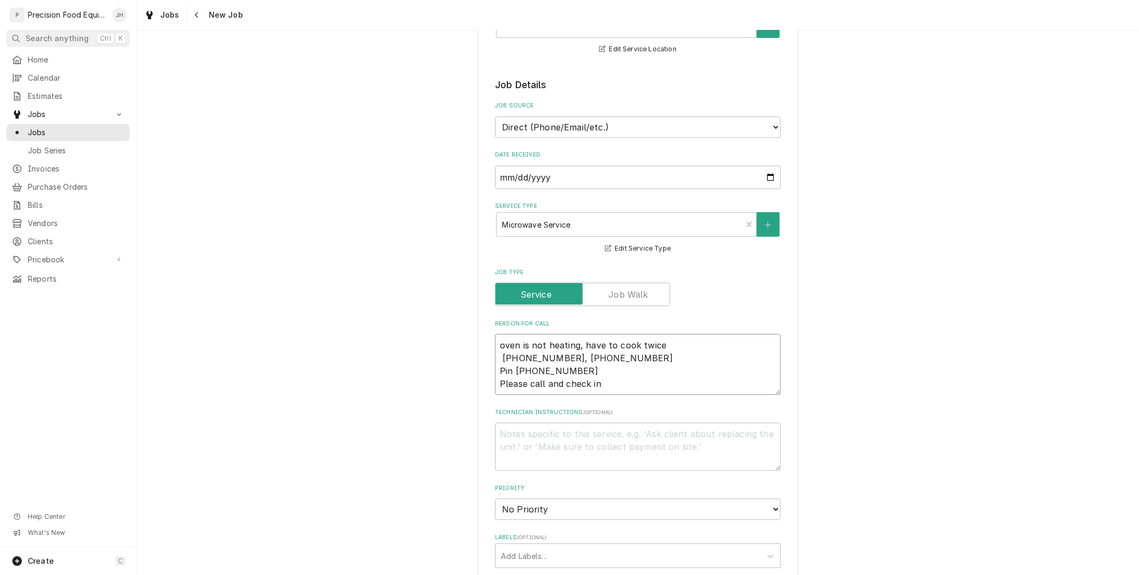
type textarea "oven is not heating, have to cook twice 516-500-7776, 516-200-3363 Pin 2136843 …"
type textarea "x"
type textarea "oven is not heating, have to cook twice 516-500-7776, 516-200-3363 Pin 2136843 …"
type textarea "x"
type textarea "oven is not heating, have to cook twice 516-500-7776, 516-200-3363 Pin 2136843 …"
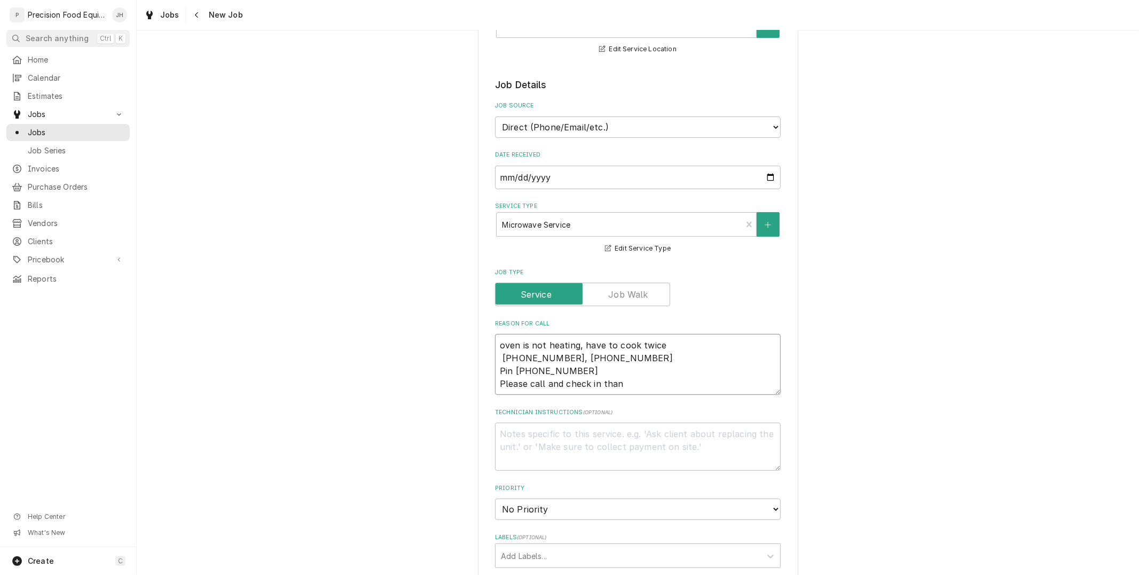
type textarea "x"
type textarea "oven is not heating, have to cook twice 516-500-7776, 516-200-3363 Pin 2136843 …"
type textarea "x"
type textarea "oven is not heating, have to cook twice 516-500-7776, 516-200-3363 Pin 2136843 …"
type textarea "x"
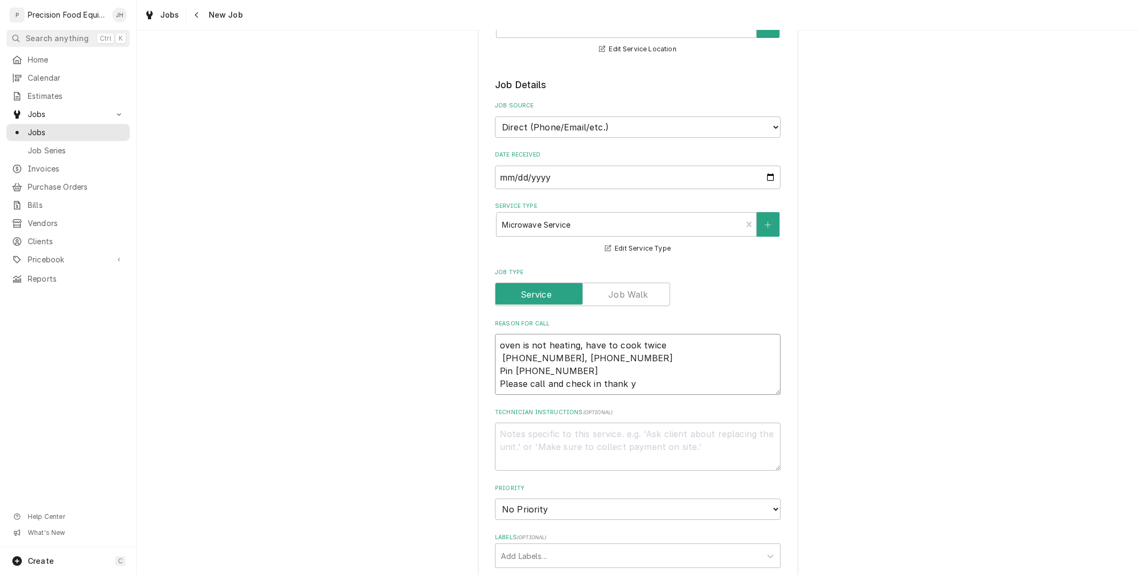
type textarea "oven is not heating, have to cook twice 516-500-7776, 516-200-3363 Pin 2136843 …"
type textarea "x"
type textarea "oven is not heating, have to cook twice 516-500-7776, 516-200-3363 Pin 2136843 …"
type textarea "x"
type textarea "oven is not heating, have to cook twice 516-500-7776, 516-200-3363 Pin 2136843 …"
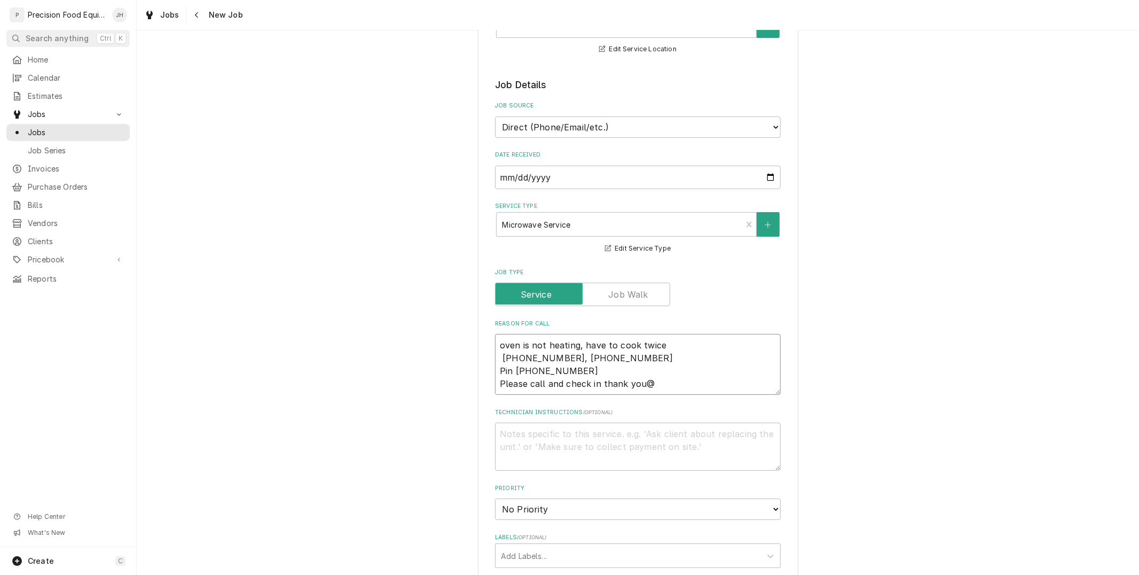
type textarea "x"
type textarea "oven is not heating, have to cook twice 516-500-7776, 516-200-3363 Pin 2136843 …"
type textarea "x"
type textarea "oven is not heating, have to cook twice 516-500-7776, 516-200-3363 Pin 2136843 …"
type textarea "x"
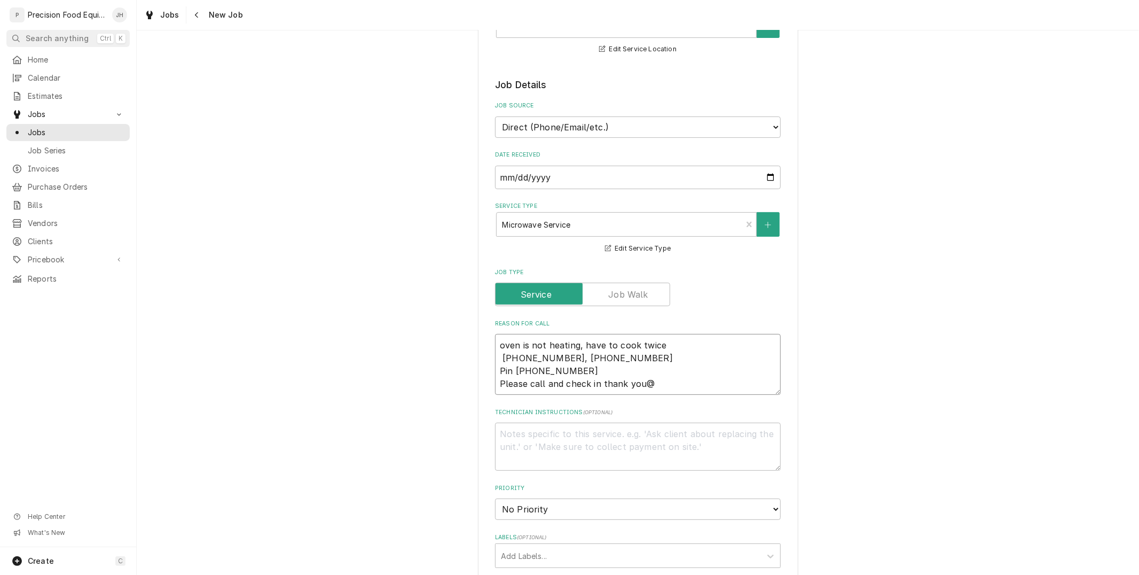
type textarea "oven is not heating, have to cook twice 516-500-7776, 516-200-3363 Pin 2136843 …"
type textarea "x"
type textarea "oven is not heating, have to cook twice 516-500-7776, 516-200-3363 Pin 2136843 …"
type textarea "x"
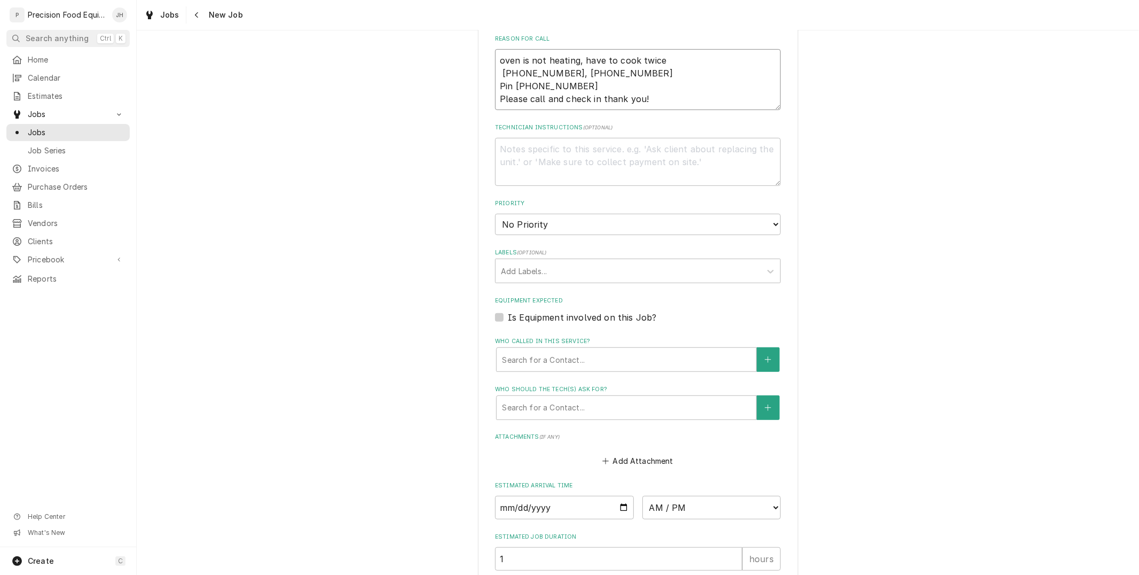
scroll to position [474, 0]
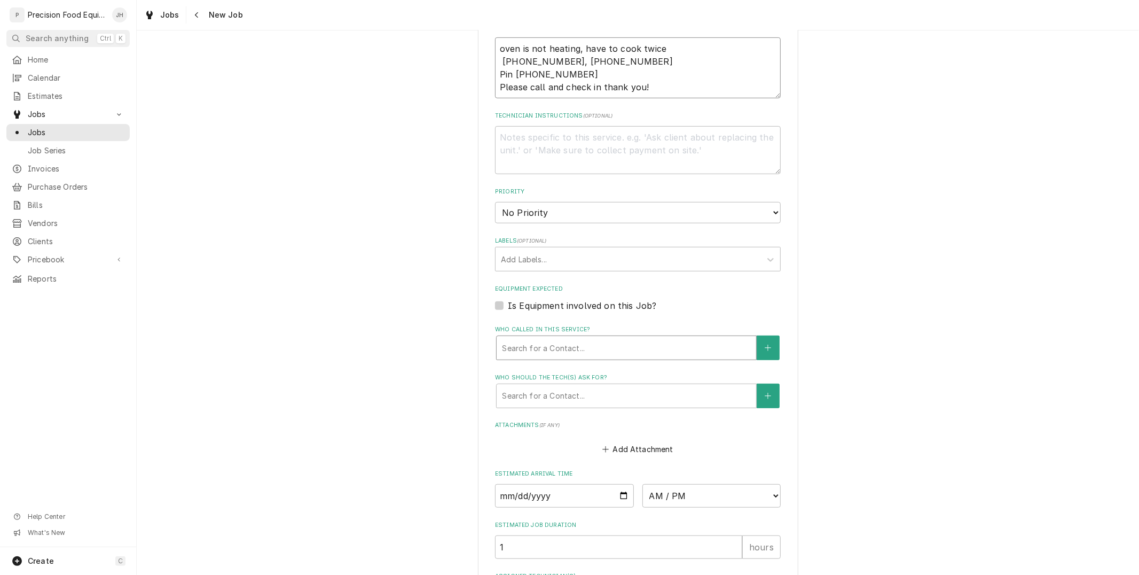
type textarea "oven is not heating, have to cook twice 516-500-7776, 516-200-3363 Pin 2136843 …"
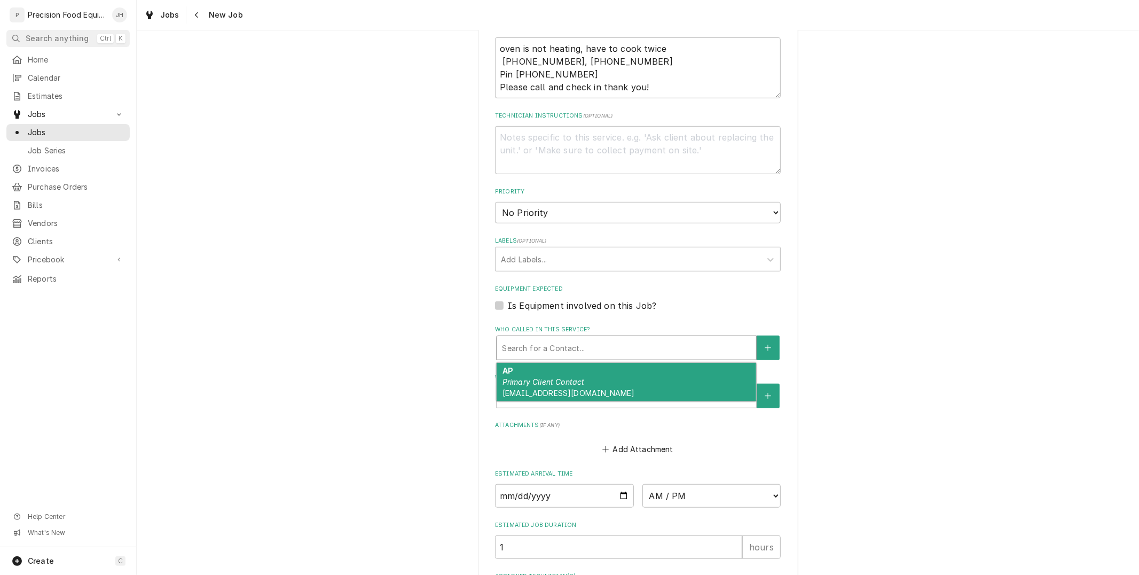
click at [597, 340] on div "Who called in this service?" at bounding box center [626, 347] width 249 height 19
click at [617, 375] on div "AP Primary Client Contact invoices@saladandgo.com" at bounding box center [627, 382] width 260 height 39
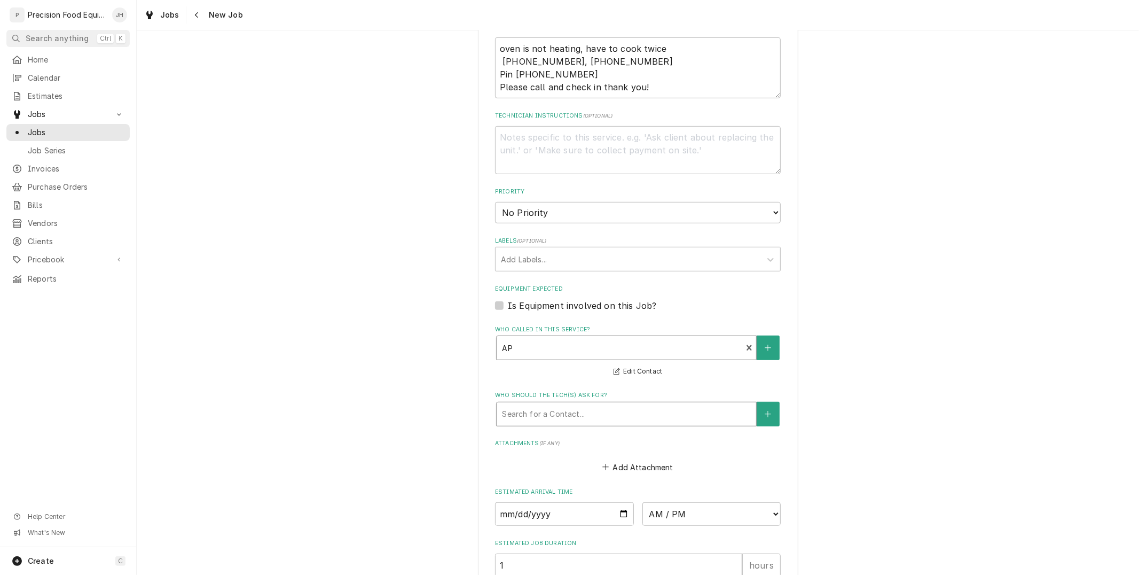
click at [621, 413] on div "Who should the tech(s) ask for?" at bounding box center [626, 413] width 249 height 19
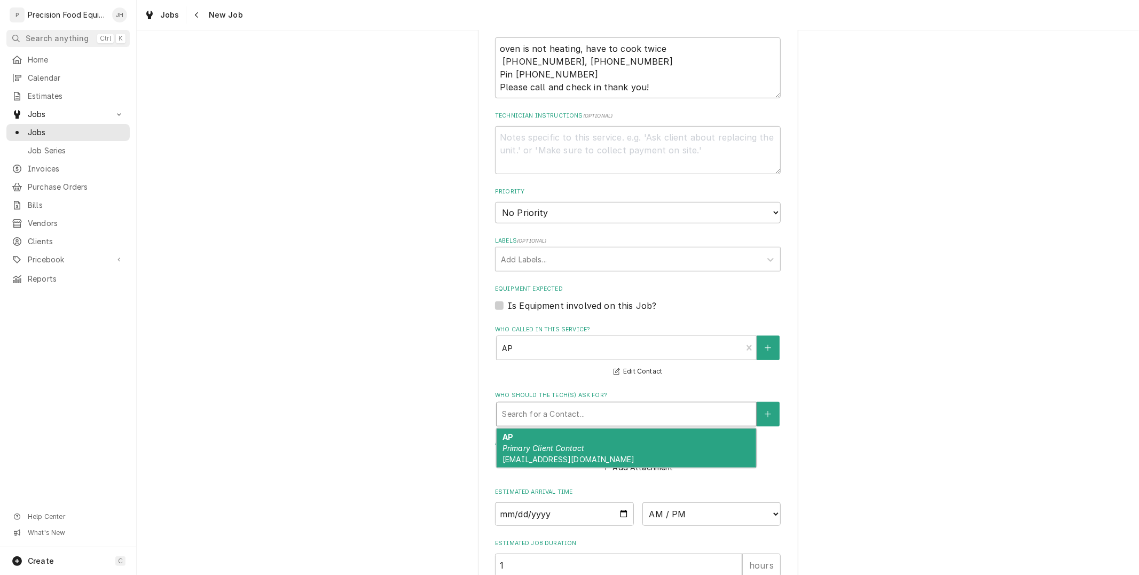
click at [617, 440] on div "AP Primary Client Contact invoices@saladandgo.com" at bounding box center [627, 447] width 260 height 39
type textarea "x"
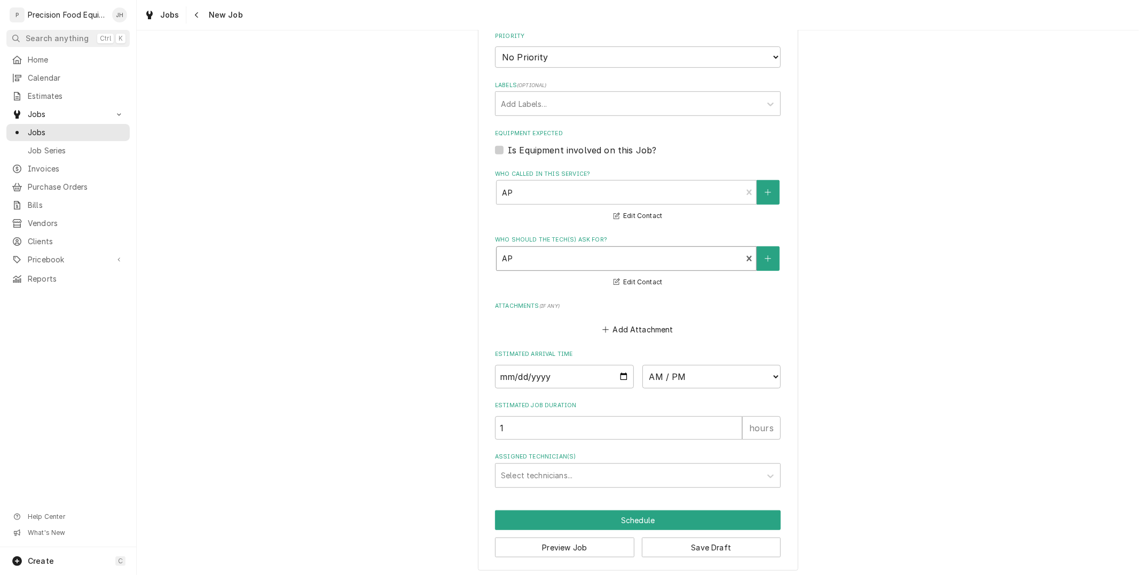
scroll to position [631, 0]
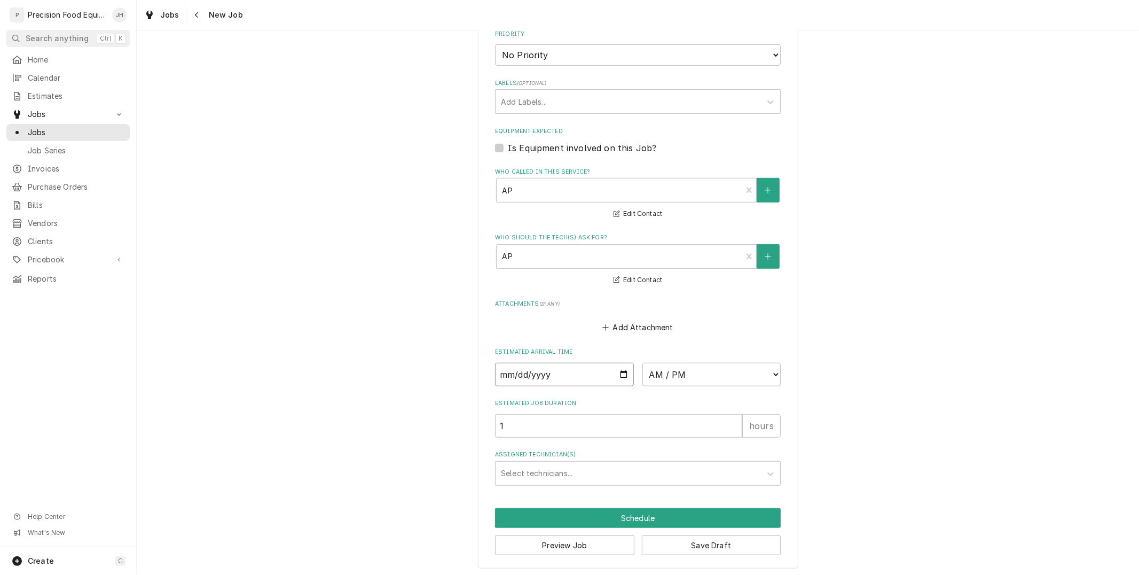
click at [622, 367] on input "Date" at bounding box center [564, 374] width 139 height 23
type input "2025-08-26"
click at [683, 372] on select "AM / PM 6:00 AM 6:15 AM 6:30 AM 6:45 AM 7:00 AM 7:15 AM 7:30 AM 7:45 AM 8:00 AM…" at bounding box center [711, 374] width 139 height 23
type textarea "x"
select select "08:45:00"
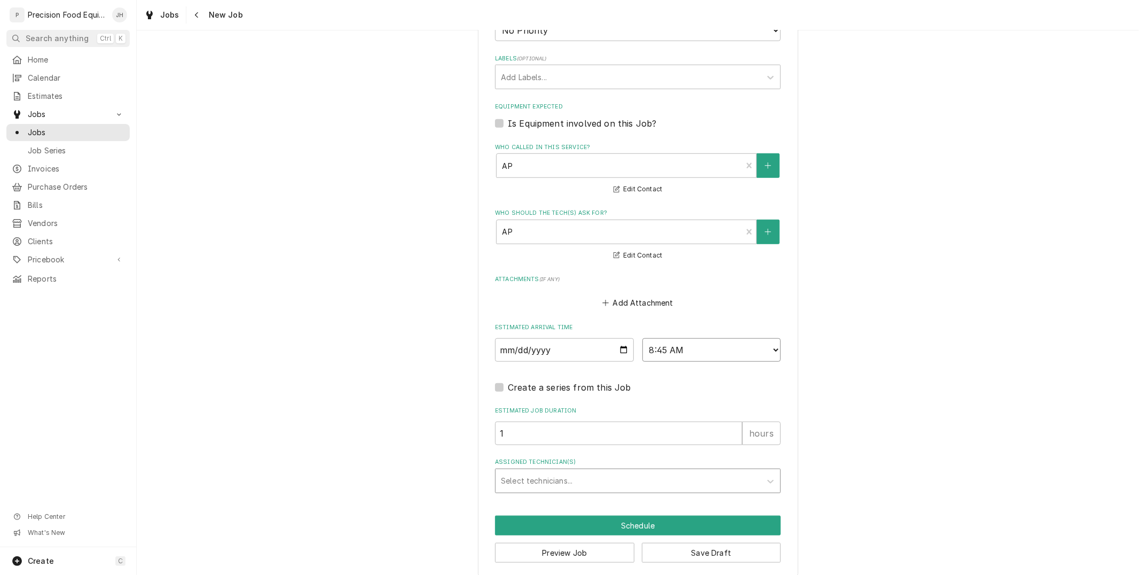
scroll to position [663, 0]
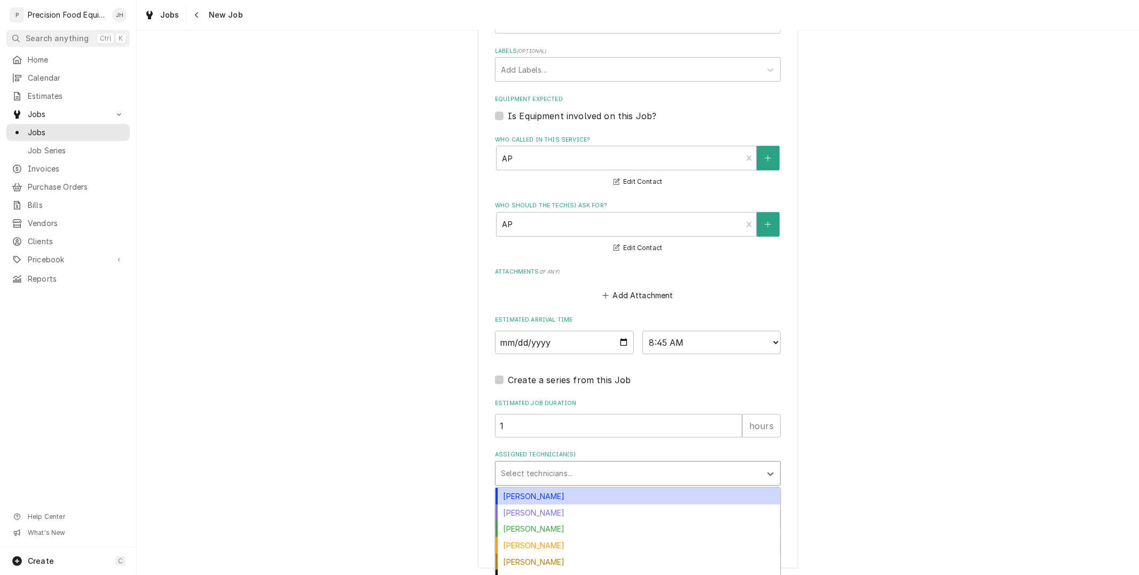
click at [622, 478] on div "Assigned Technician(s)" at bounding box center [628, 472] width 255 height 19
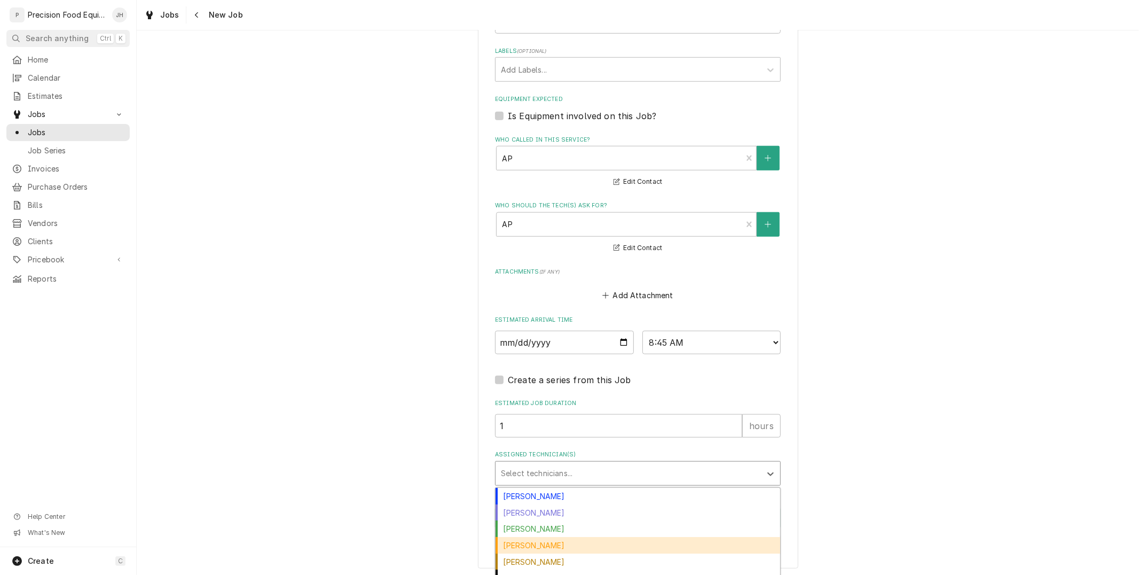
scroll to position [9, 0]
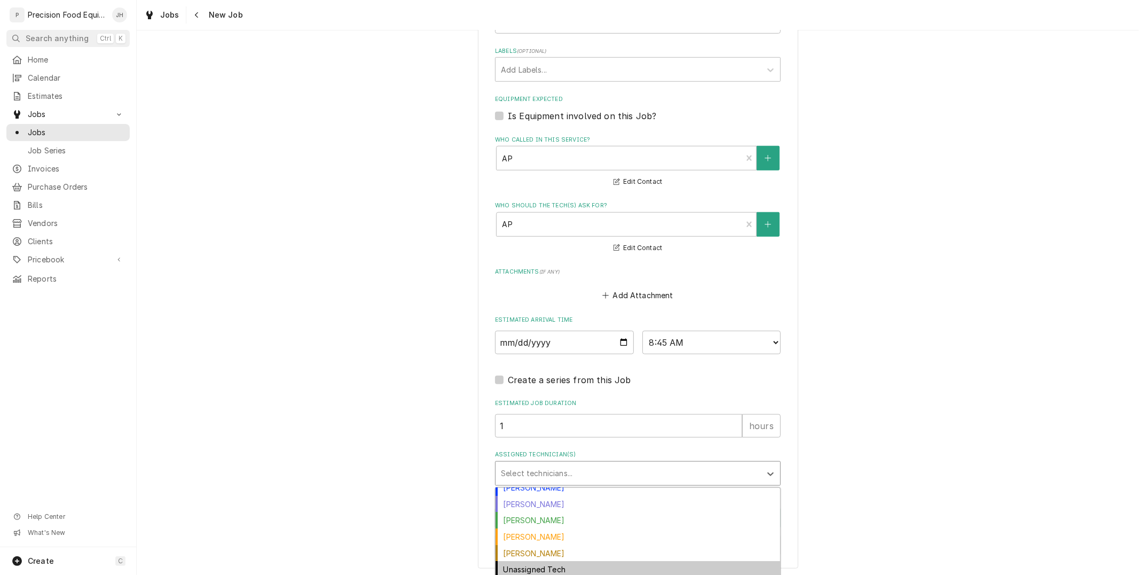
click at [558, 563] on div "Unassigned Tech" at bounding box center [638, 569] width 285 height 17
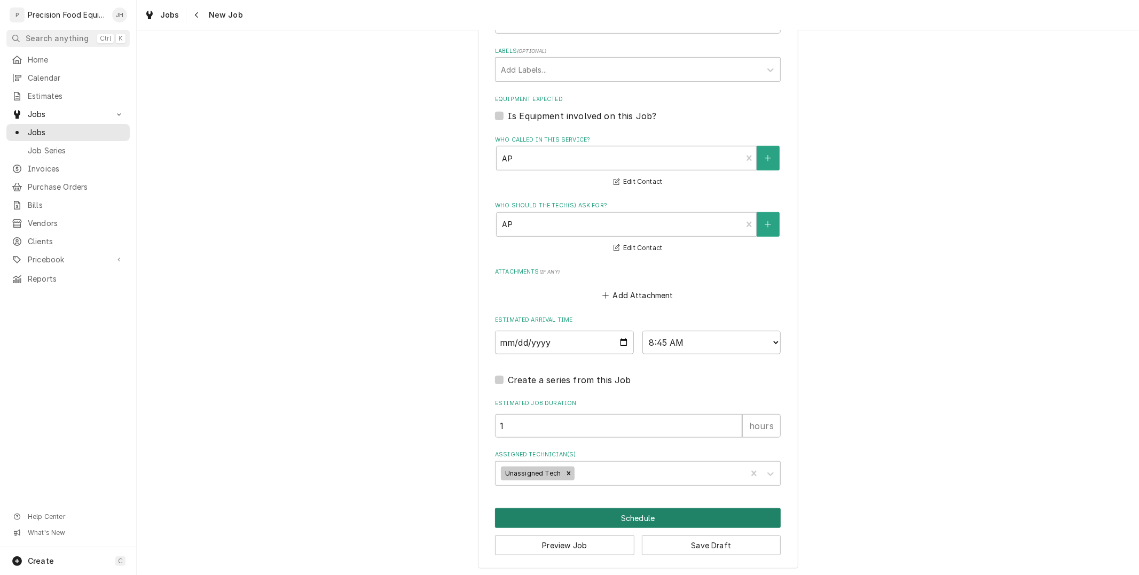
click at [608, 520] on button "Schedule" at bounding box center [638, 518] width 286 height 20
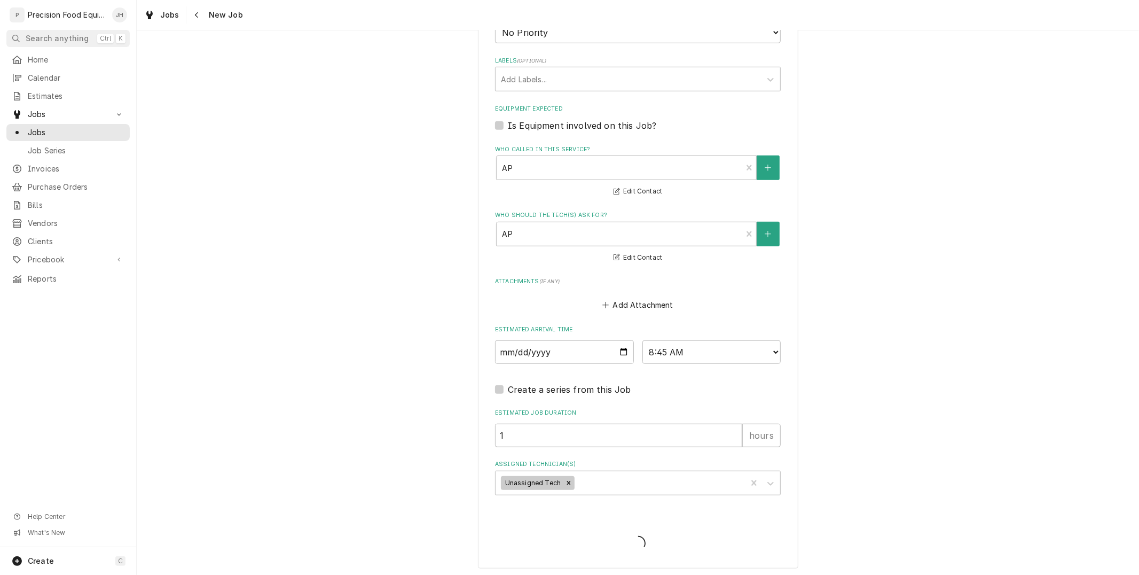
type textarea "x"
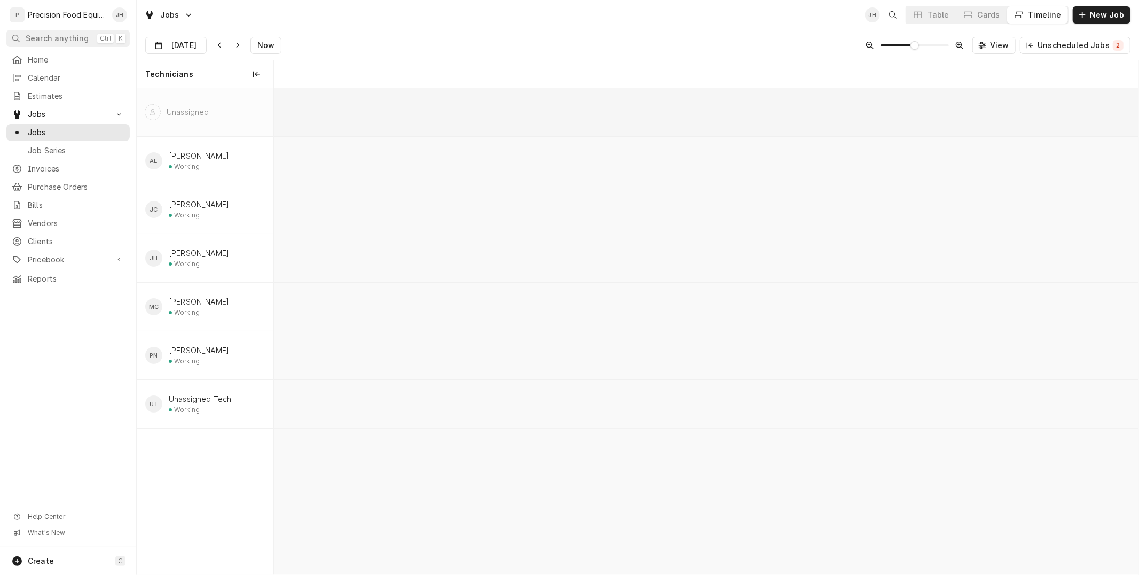
scroll to position [0, 17135]
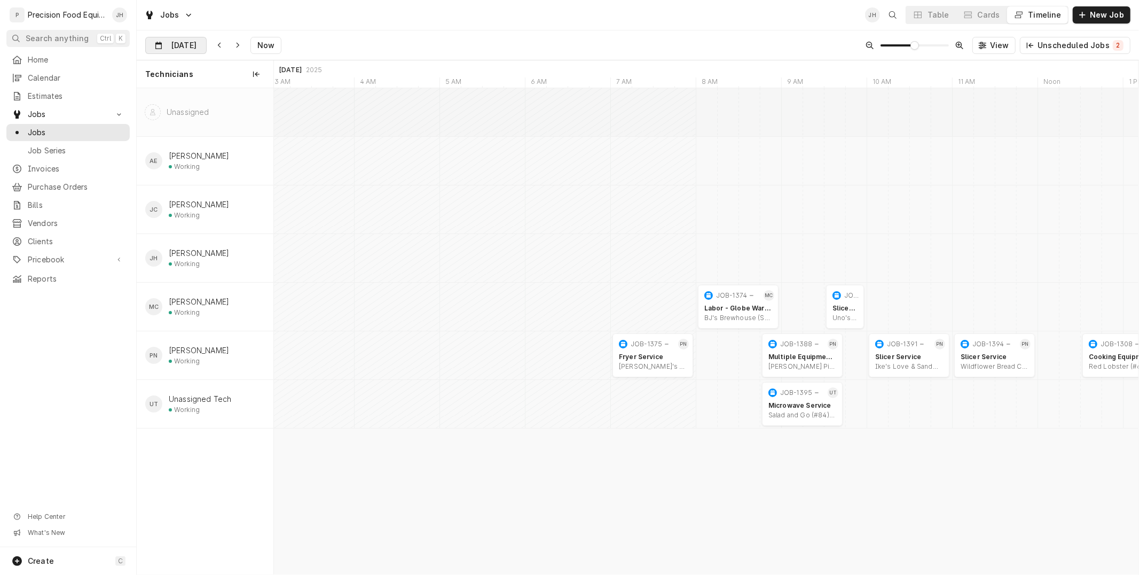
click at [187, 46] on input "[DATE]" at bounding box center [168, 47] width 45 height 21
click at [175, 187] on div "25" at bounding box center [175, 192] width 15 height 15
type input "[DATE]"
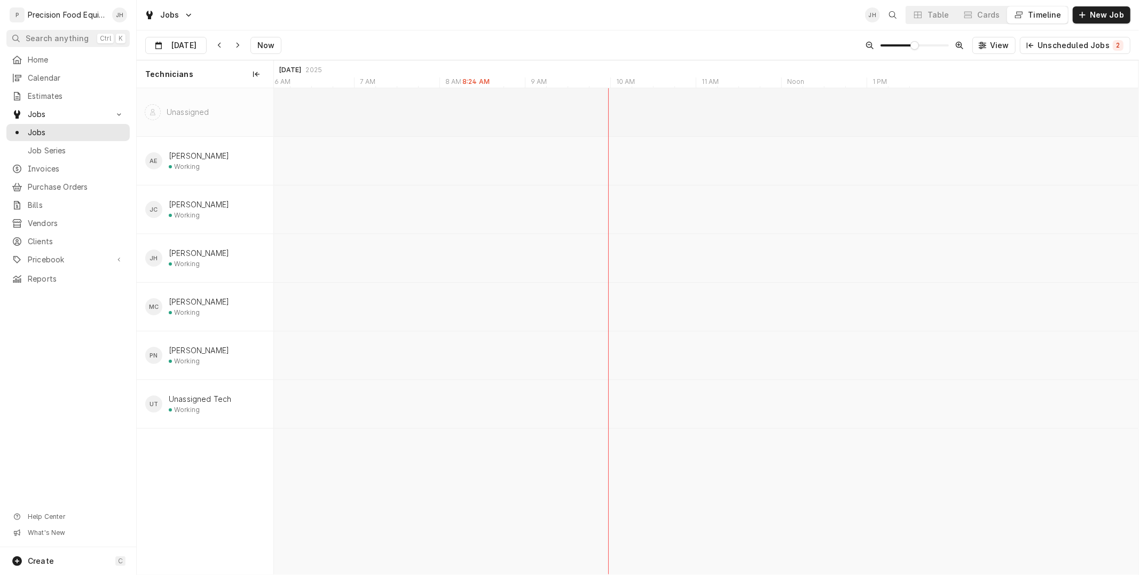
scroll to position [0, 15117]
click at [996, 7] on button "Cards" at bounding box center [981, 14] width 50 height 17
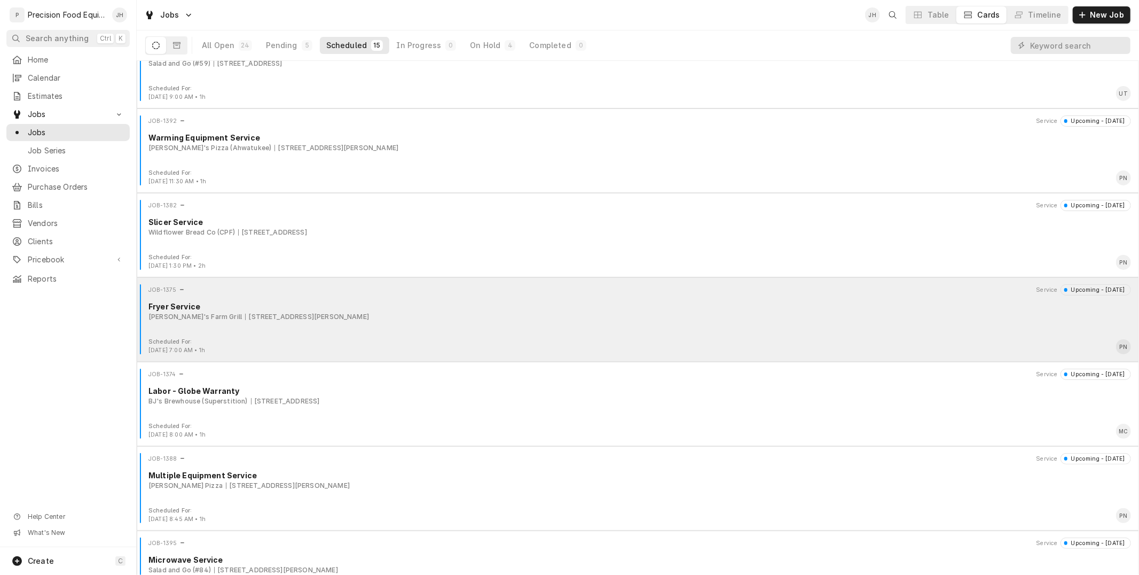
scroll to position [0, 0]
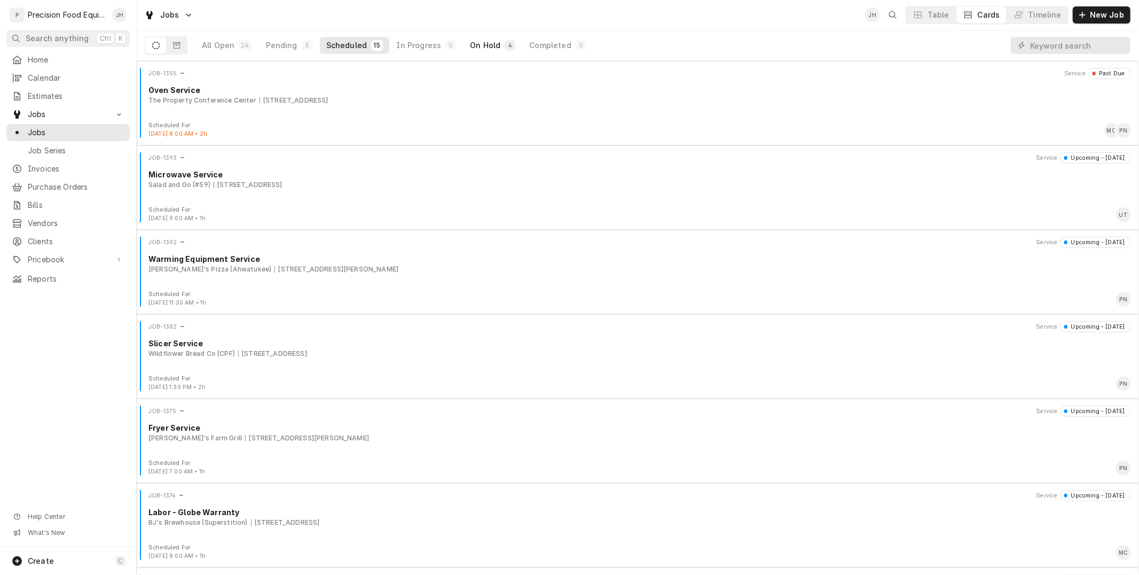
click at [488, 40] on div "On Hold" at bounding box center [485, 45] width 30 height 11
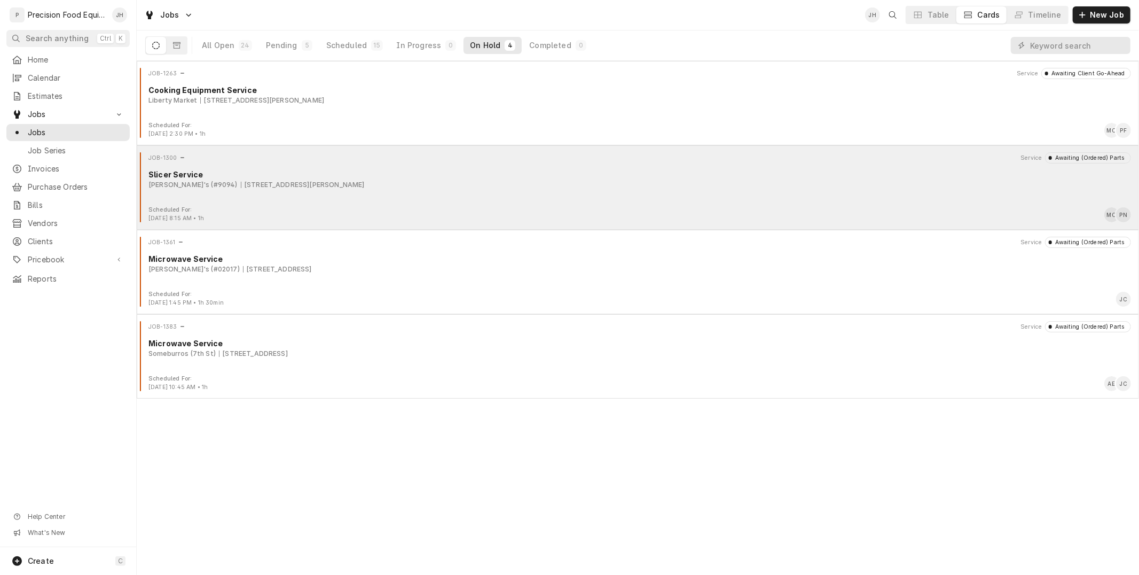
click at [337, 177] on div "Slicer Service" at bounding box center [639, 174] width 983 height 11
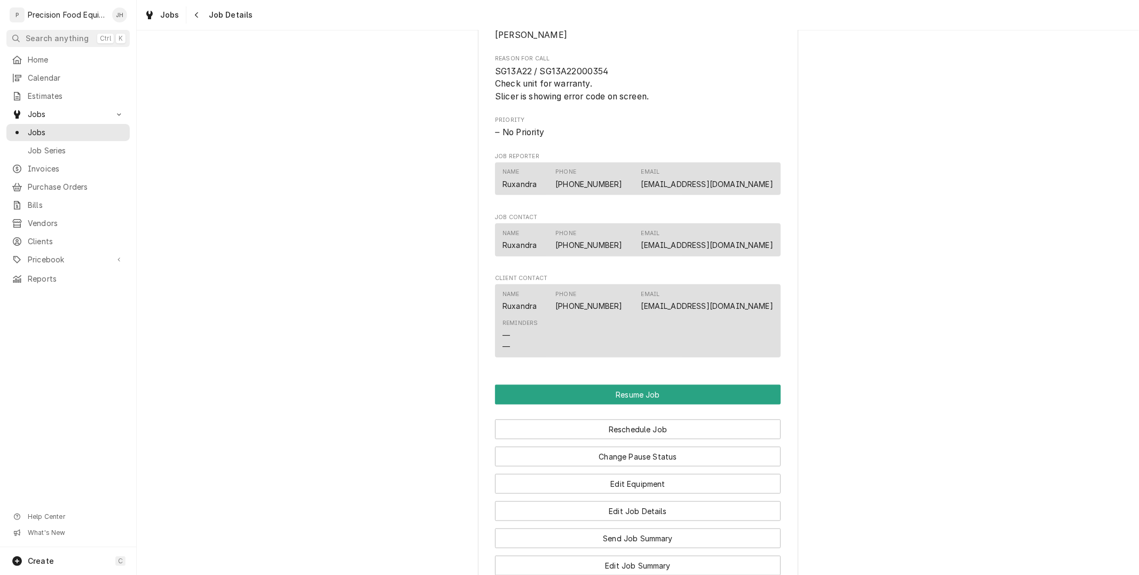
scroll to position [952, 0]
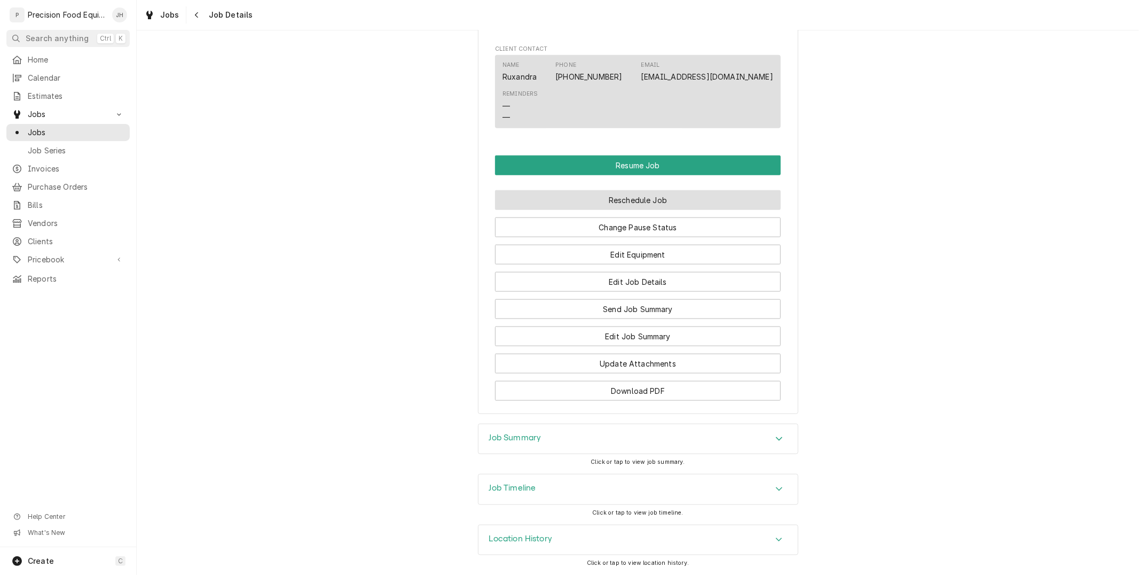
click at [649, 200] on button "Reschedule Job" at bounding box center [638, 200] width 286 height 20
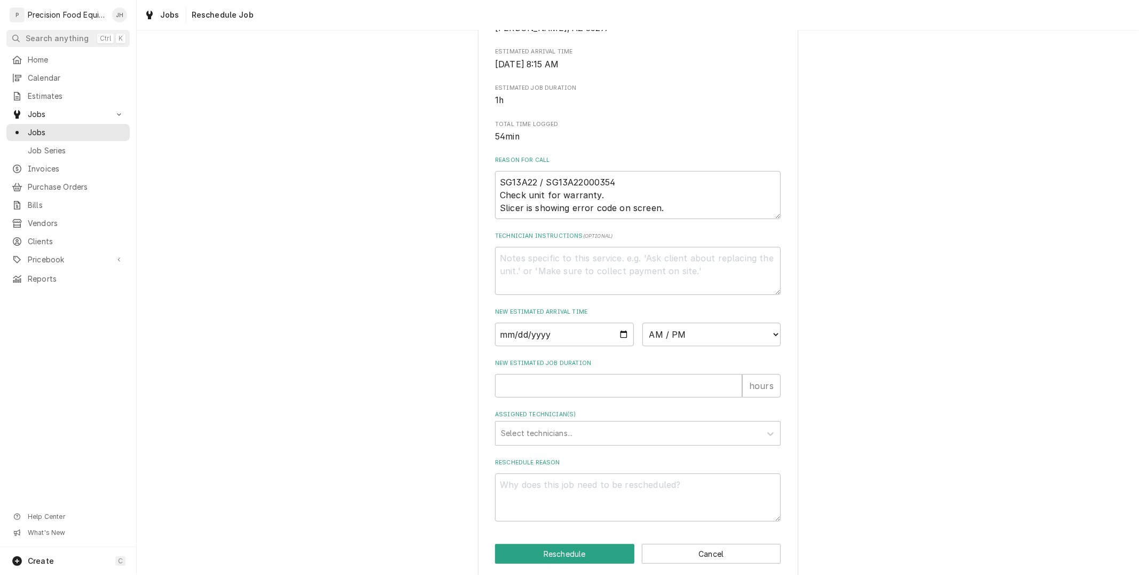
scroll to position [223, 0]
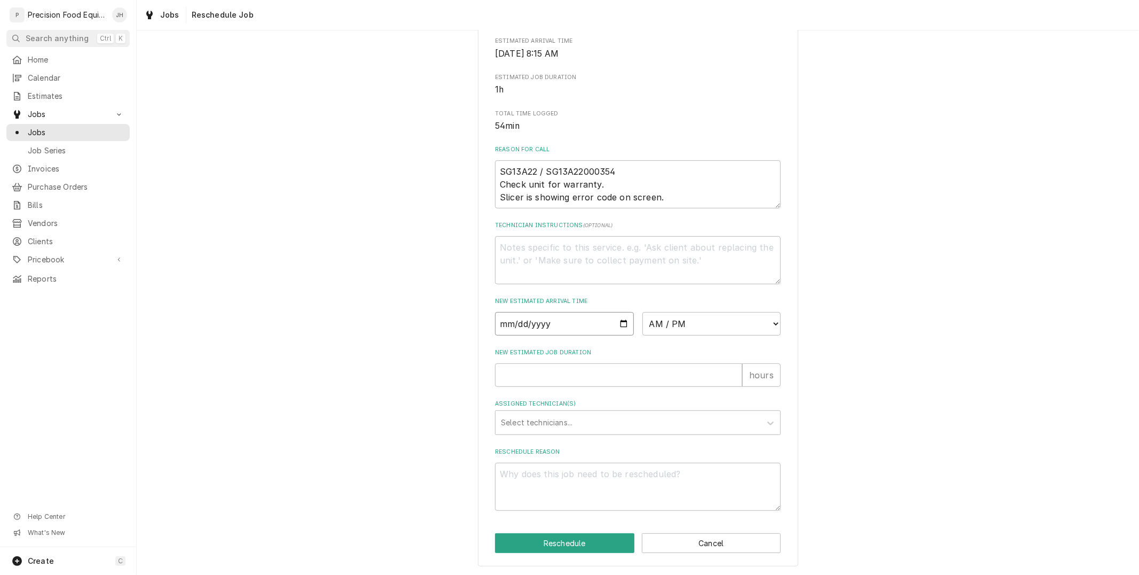
click at [622, 324] on input "Date" at bounding box center [564, 323] width 139 height 23
type input "[DATE]"
type textarea "x"
click at [702, 316] on select "AM / PM 6:00 AM 6:15 AM 6:30 AM 6:45 AM 7:00 AM 7:15 AM 7:30 AM 7:45 AM 8:00 AM…" at bounding box center [711, 323] width 139 height 23
select select "09:00:00"
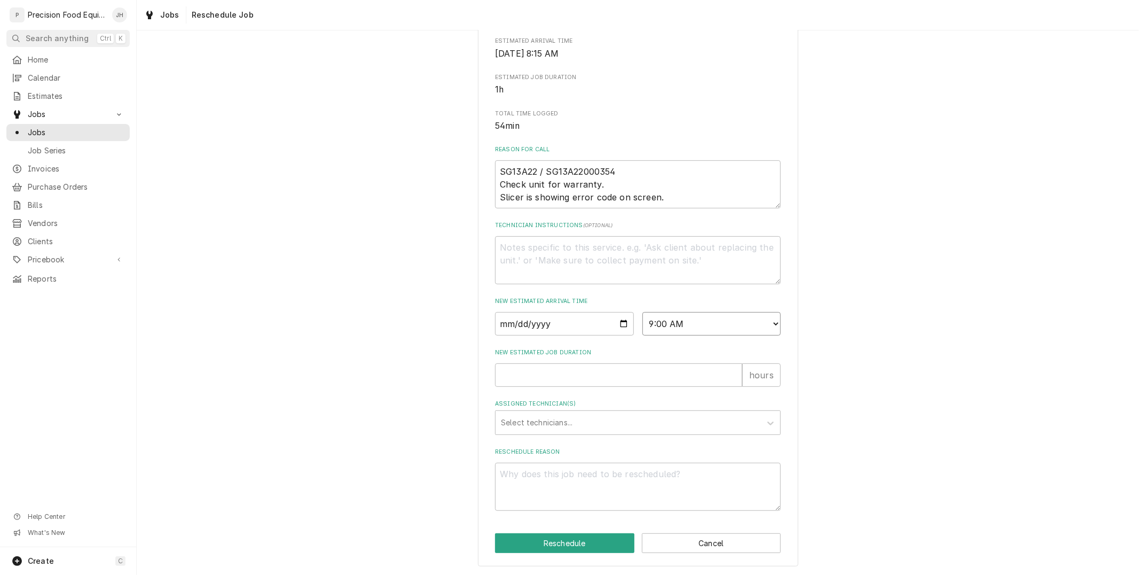
click at [642, 312] on select "AM / PM 6:00 AM 6:15 AM 6:30 AM 6:45 AM 7:00 AM 7:15 AM 7:30 AM 7:45 AM 8:00 AM…" at bounding box center [711, 323] width 139 height 23
click at [577, 476] on textarea "Reschedule Reason" at bounding box center [638, 486] width 286 height 48
type textarea "x"
type textarea "pas"
type textarea "x"
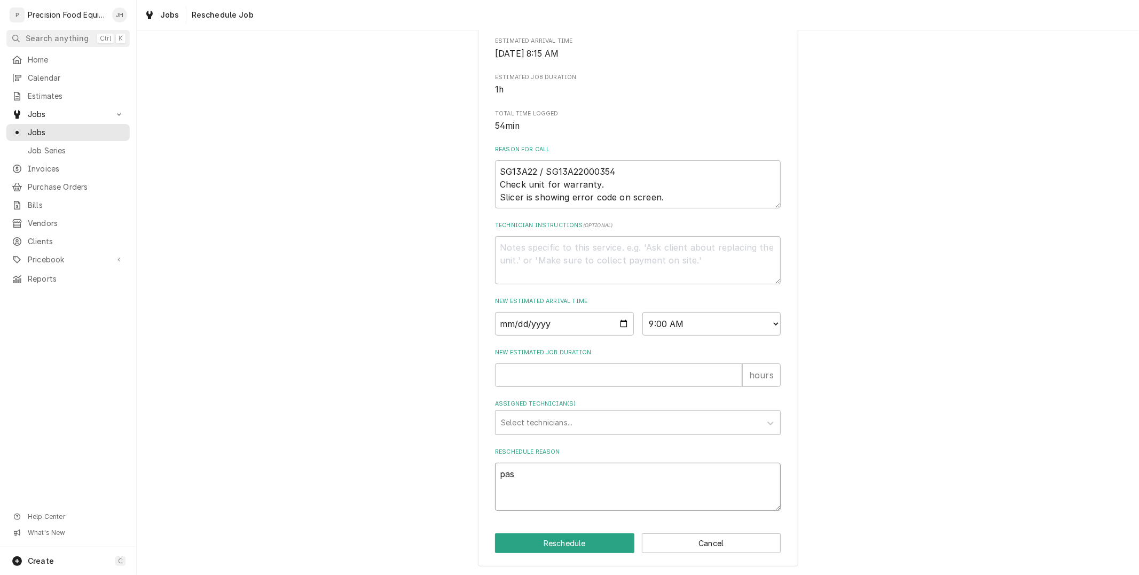
type textarea "pasr"
type textarea "x"
type textarea "pasrt"
type textarea "x"
type textarea "pasr"
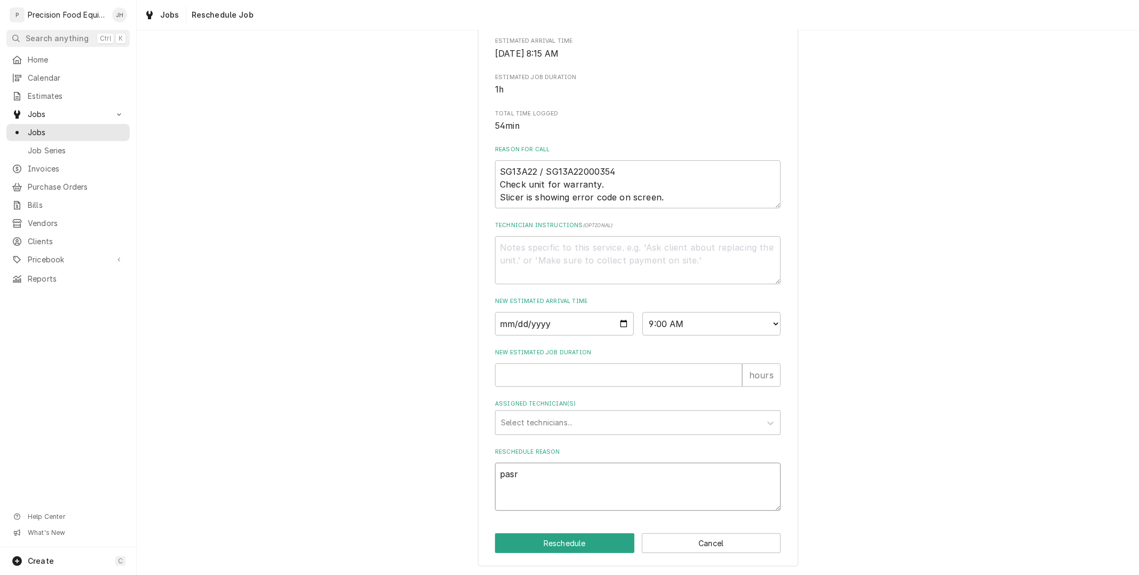
type textarea "x"
type textarea "pas"
type textarea "x"
type textarea "pa"
type textarea "x"
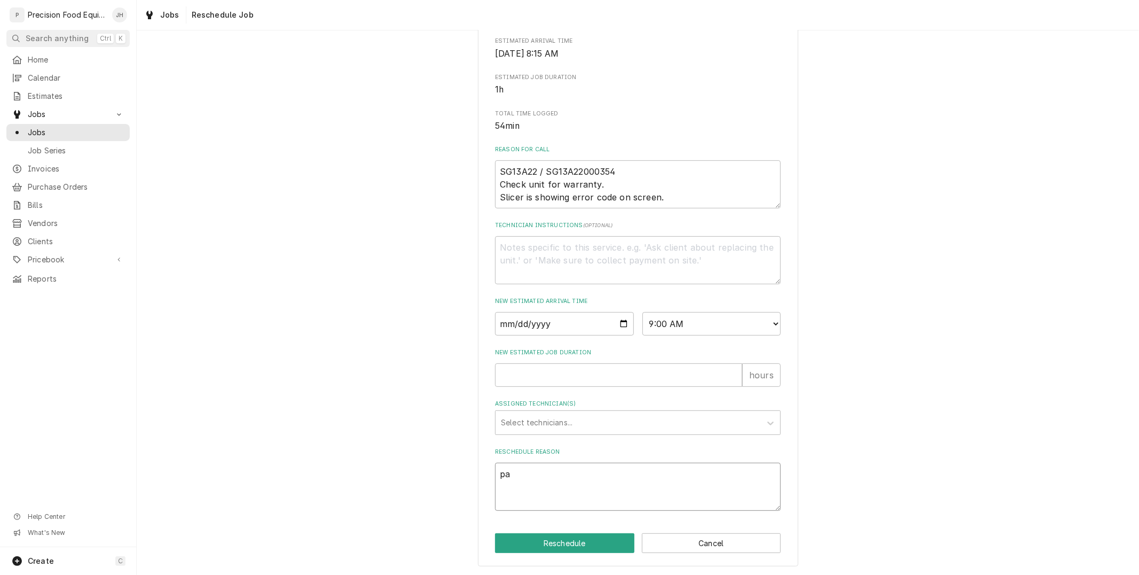
type textarea "par"
type textarea "x"
type textarea "part"
type textarea "x"
type textarea "part"
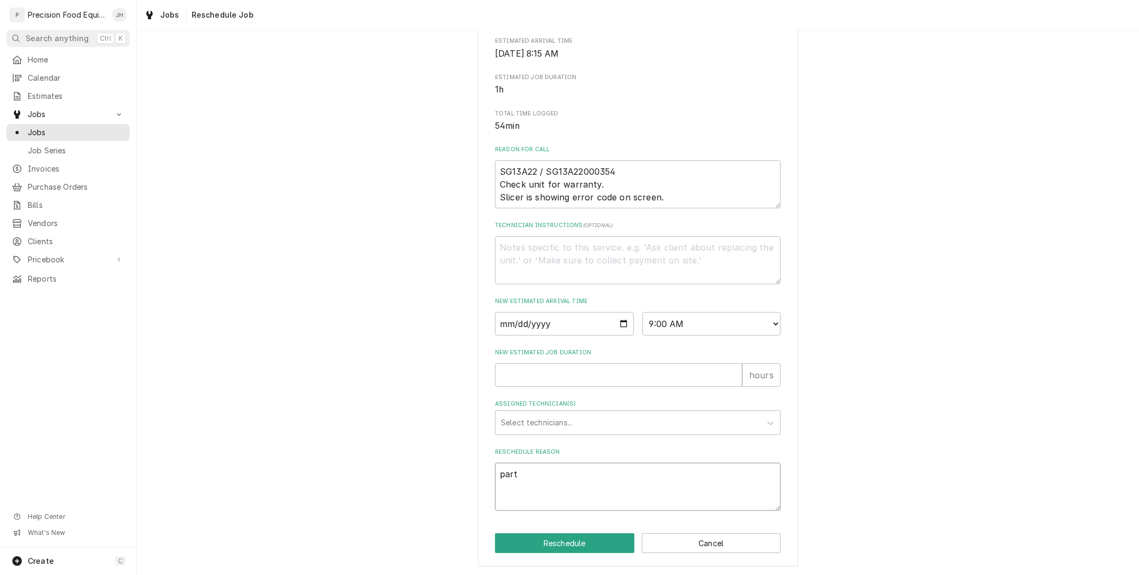
type textarea "x"
type textarea "part c"
type textarea "x"
type textarea "part ca"
type textarea "x"
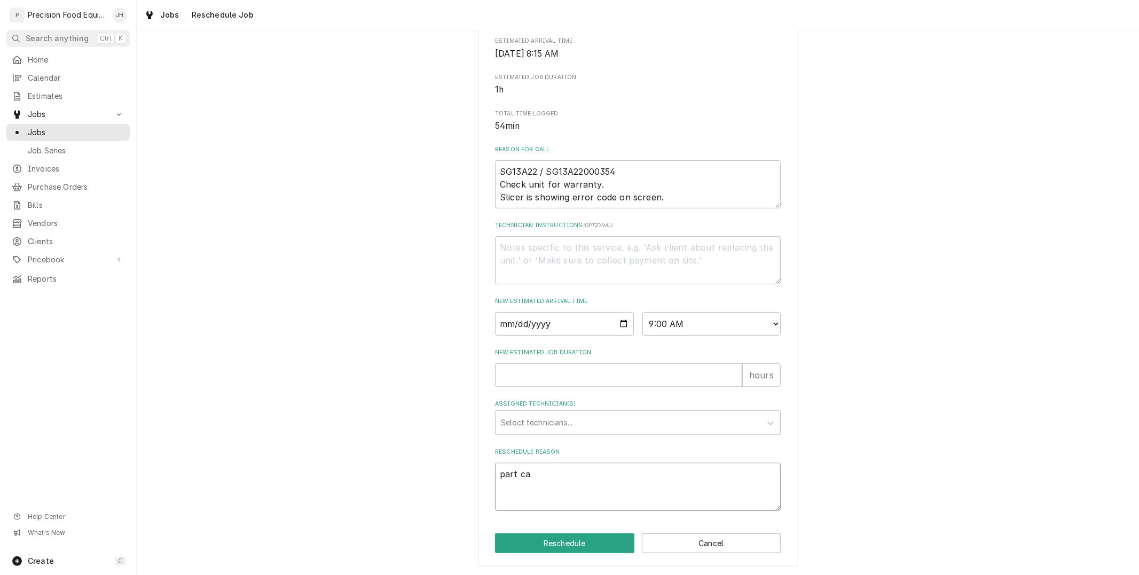
type textarea "part cam"
type textarea "x"
type textarea "part came"
type textarea "x"
type textarea "part came"
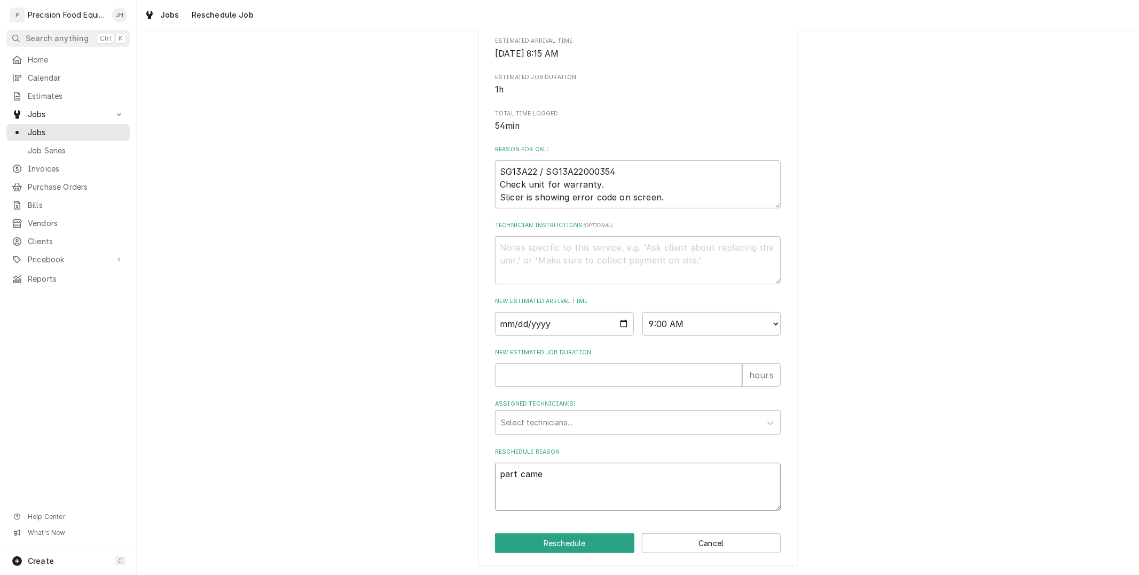
type textarea "x"
type textarea "part came i"
type textarea "x"
type textarea "part came in"
click at [659, 365] on input "New Estimated Job Duration" at bounding box center [618, 374] width 247 height 23
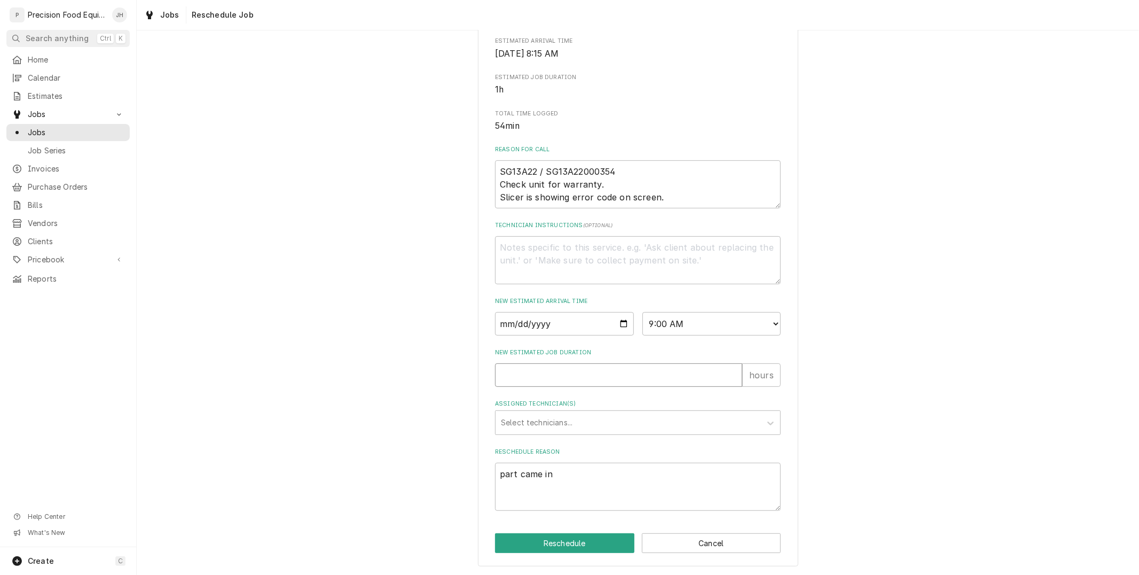
type textarea "x"
type input "1"
click at [593, 413] on div "Assigned Technician(s)" at bounding box center [628, 422] width 255 height 19
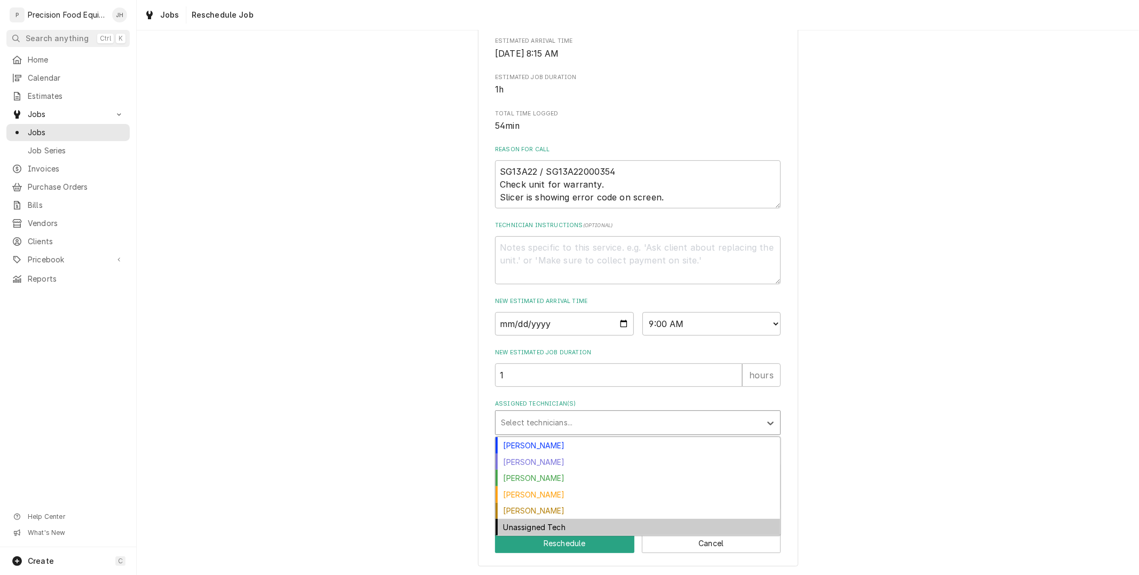
click at [569, 525] on div "Unassigned Tech" at bounding box center [638, 526] width 285 height 17
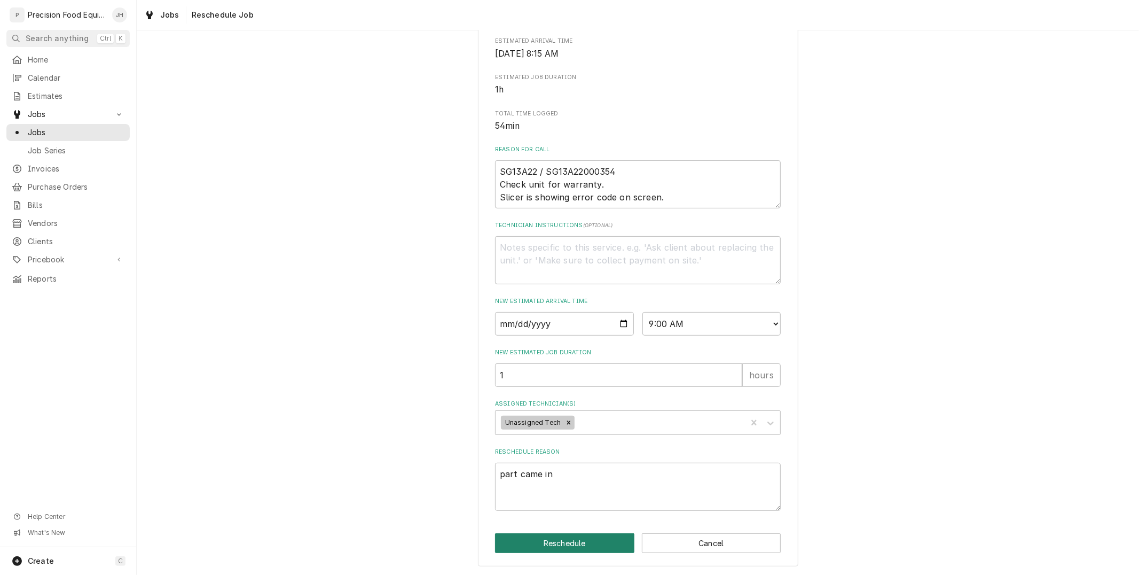
click at [573, 536] on button "Reschedule" at bounding box center [564, 543] width 139 height 20
type textarea "x"
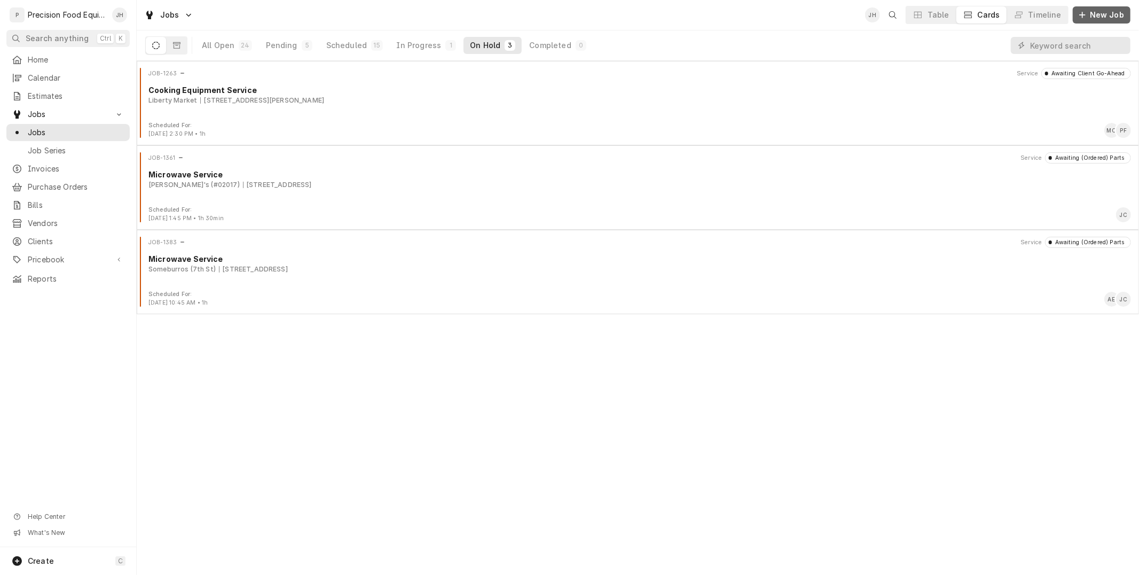
click at [1123, 6] on button "New Job" at bounding box center [1102, 14] width 58 height 17
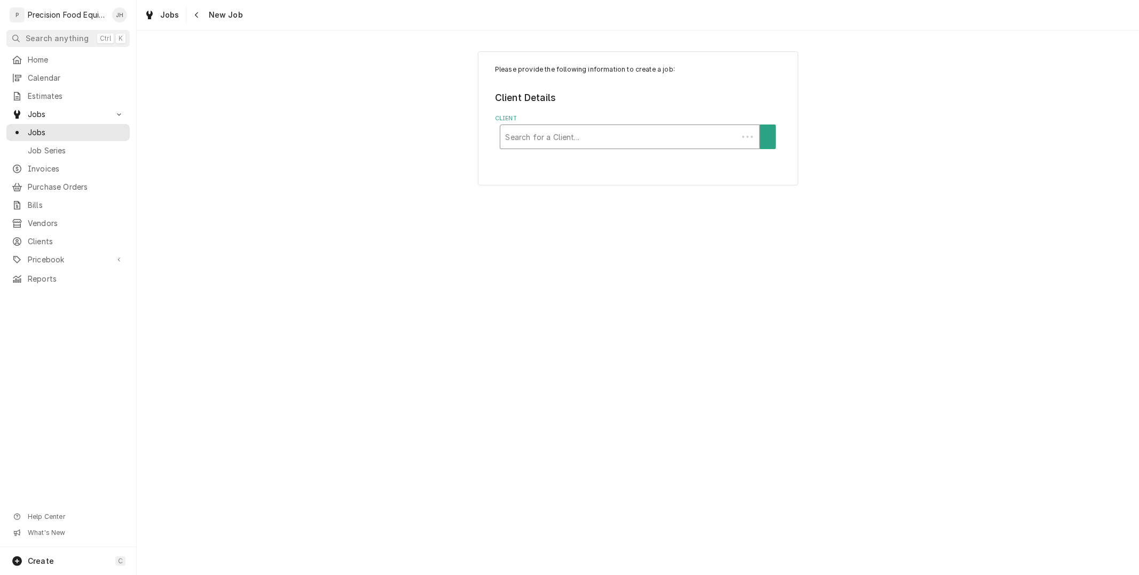
click at [543, 136] on div "Client" at bounding box center [619, 136] width 227 height 19
type input "olive"
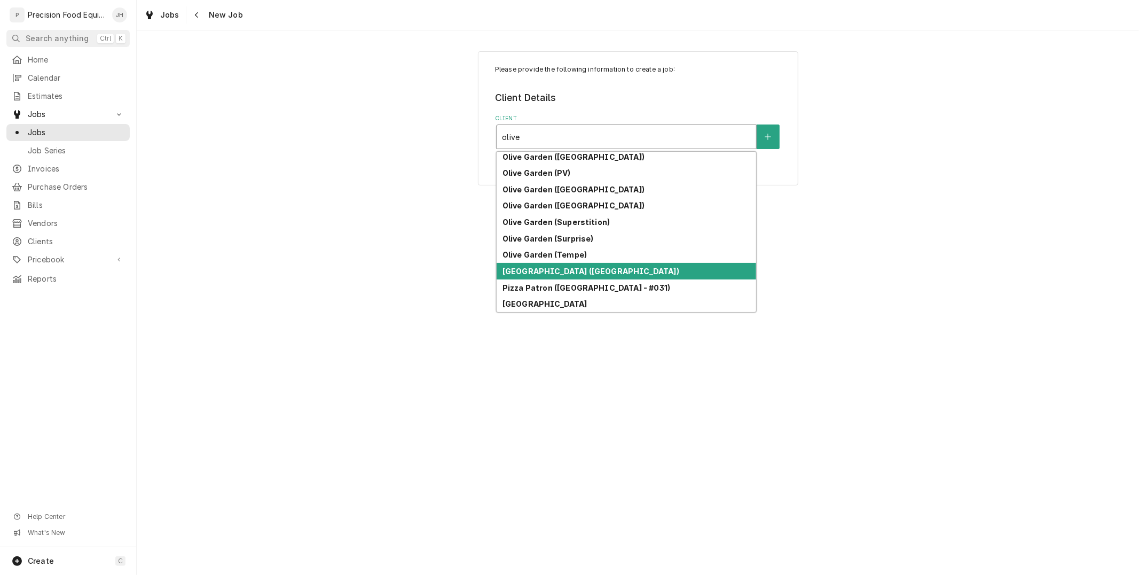
scroll to position [156, 0]
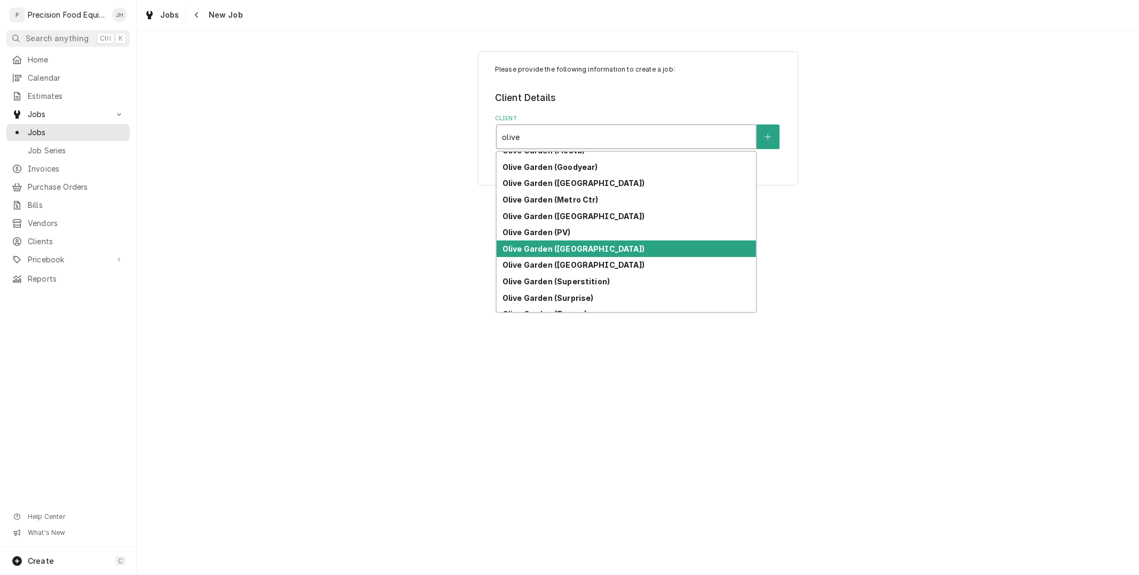
click at [564, 246] on strong "Olive Garden ([GEOGRAPHIC_DATA])" at bounding box center [573, 248] width 142 height 9
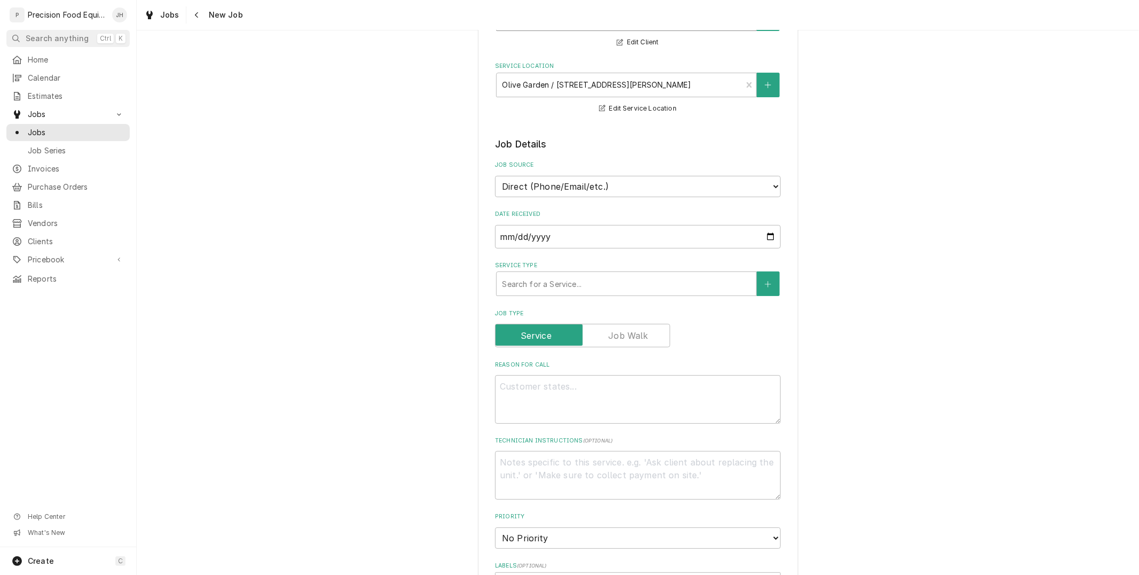
scroll to position [119, 0]
click at [559, 399] on textarea "Reason For Call" at bounding box center [638, 398] width 286 height 48
paste textarea "BURNING SMELL IN BRAND NEW OVEN"
type textarea "x"
type textarea "BURNING SMELL IN BRAND NEW OVEN"
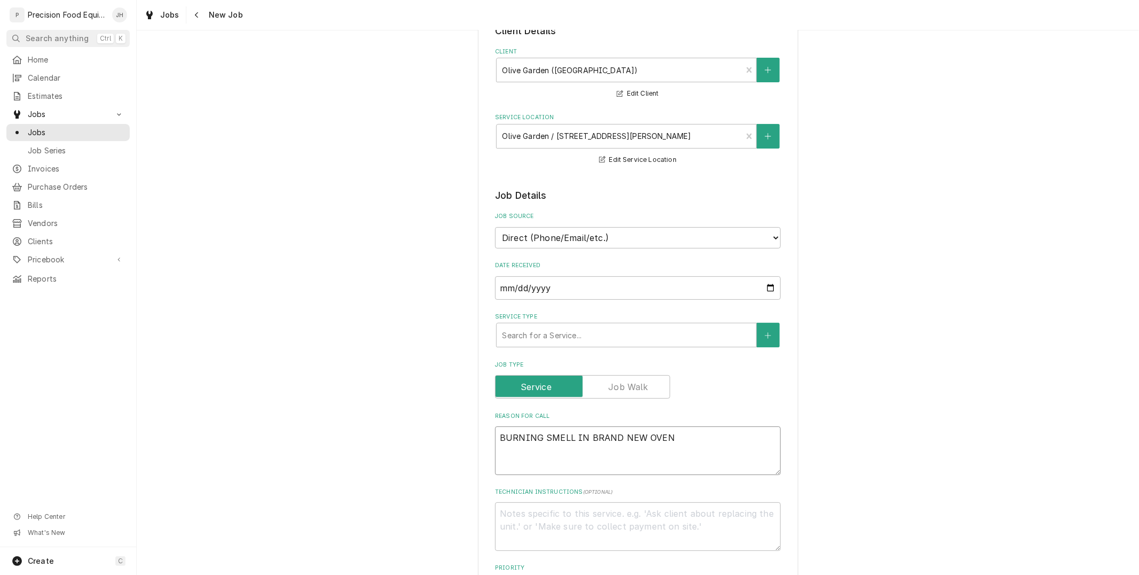
scroll to position [0, 0]
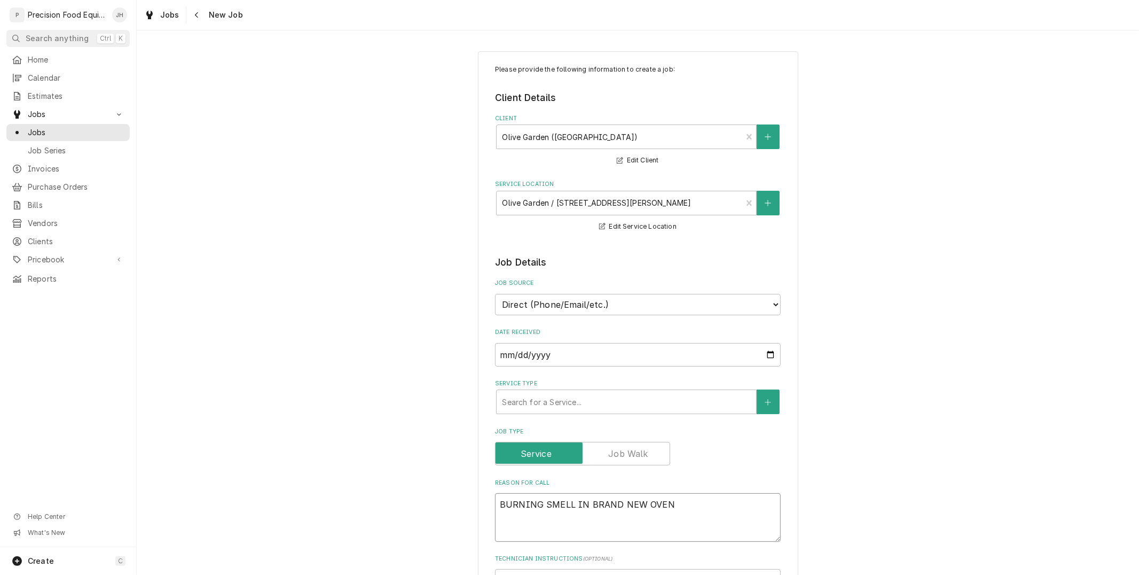
type textarea "x"
type textarea "BURNING SMELL IN BRAND NEW OVEN"
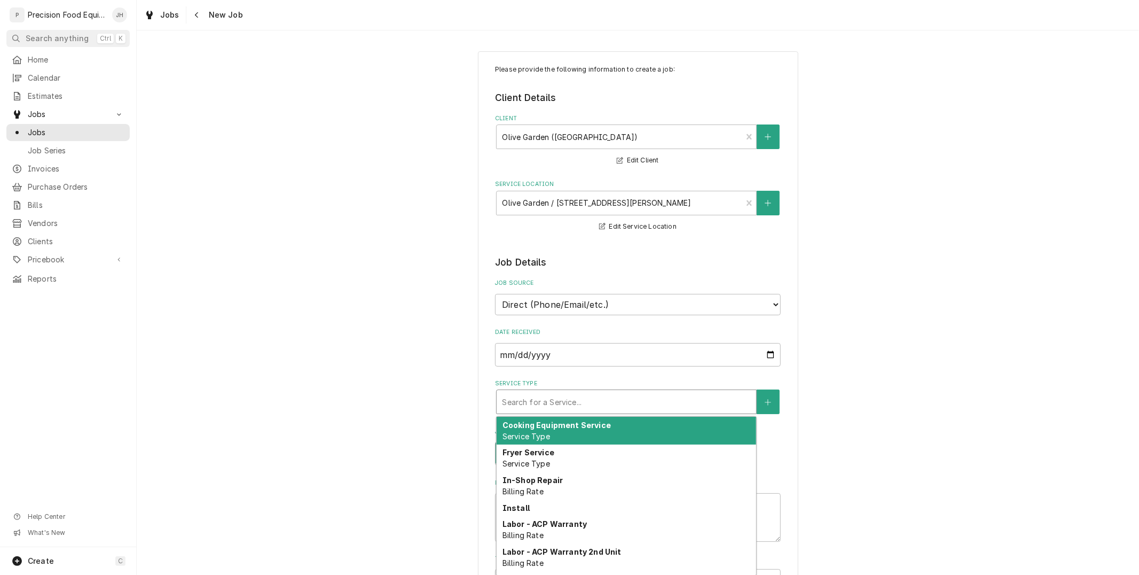
click at [597, 396] on div "Service Type" at bounding box center [626, 401] width 249 height 19
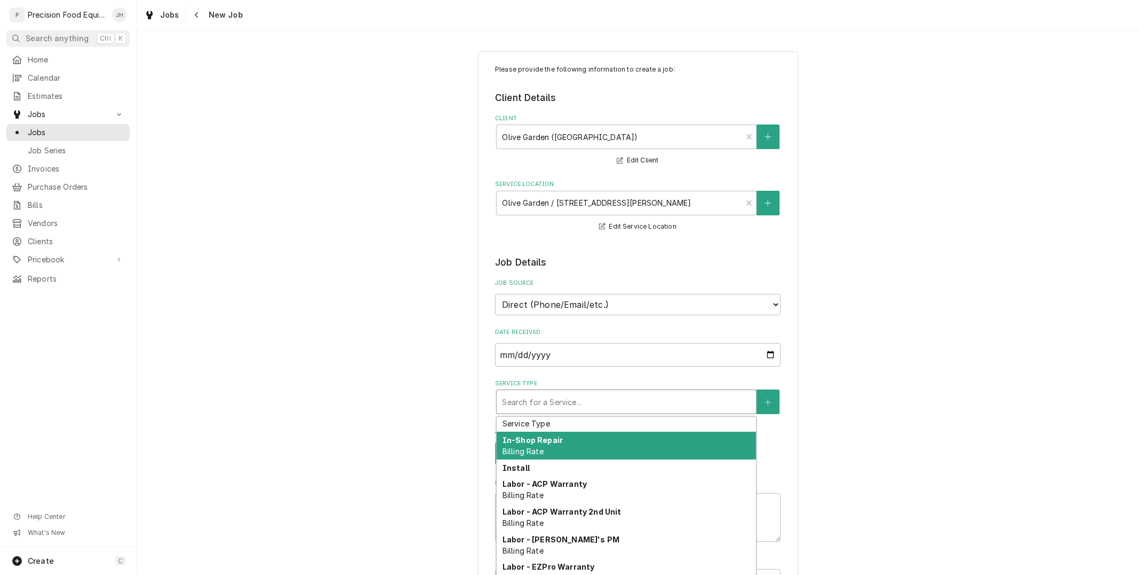
scroll to position [59, 0]
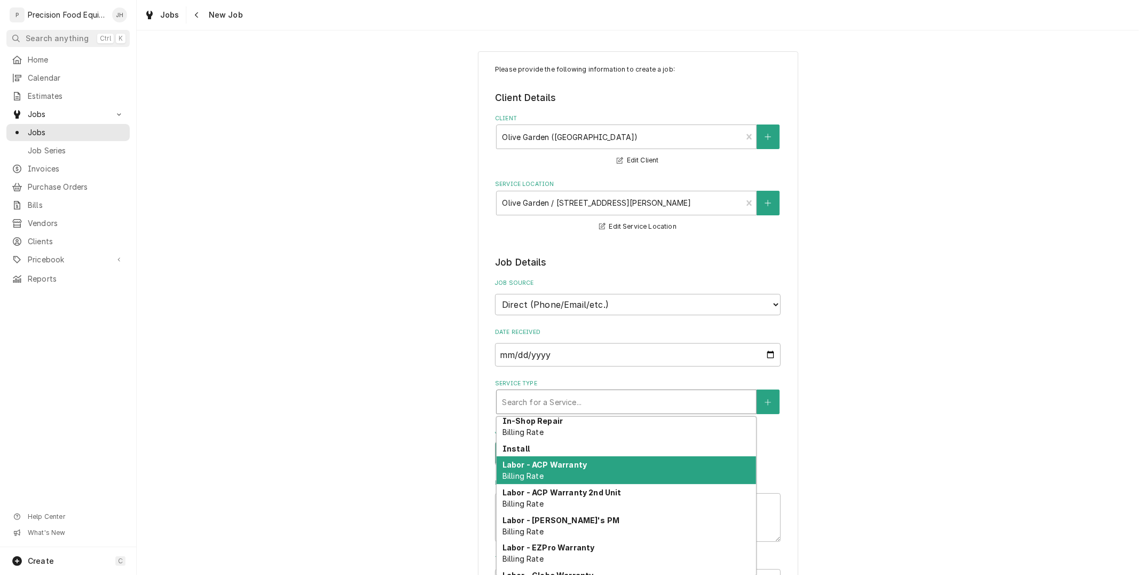
click at [568, 468] on div "Labor - ACP Warranty Billing Rate" at bounding box center [627, 470] width 260 height 28
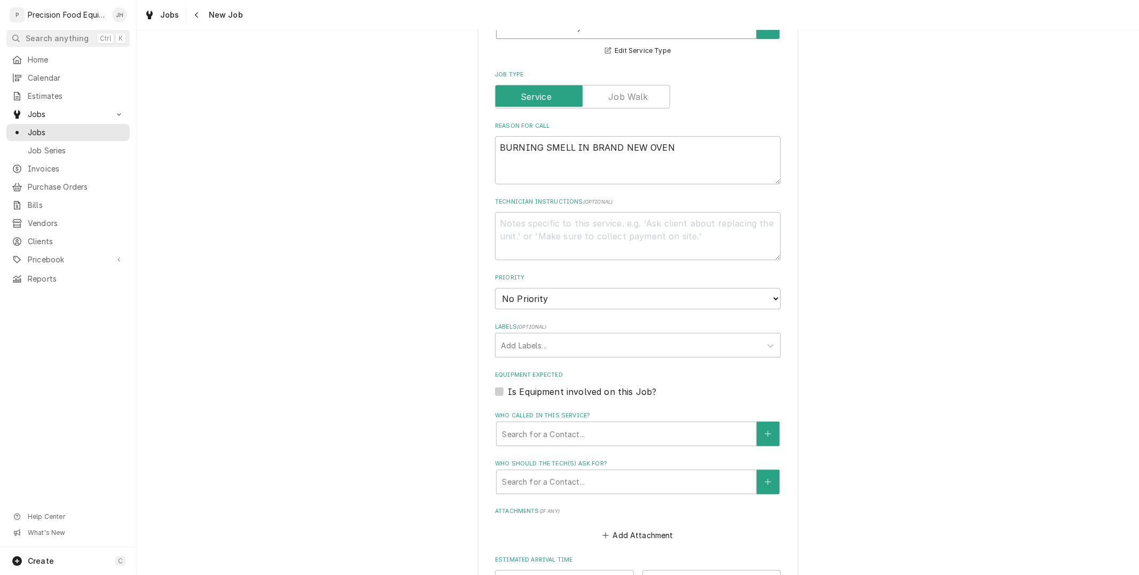
scroll to position [415, 0]
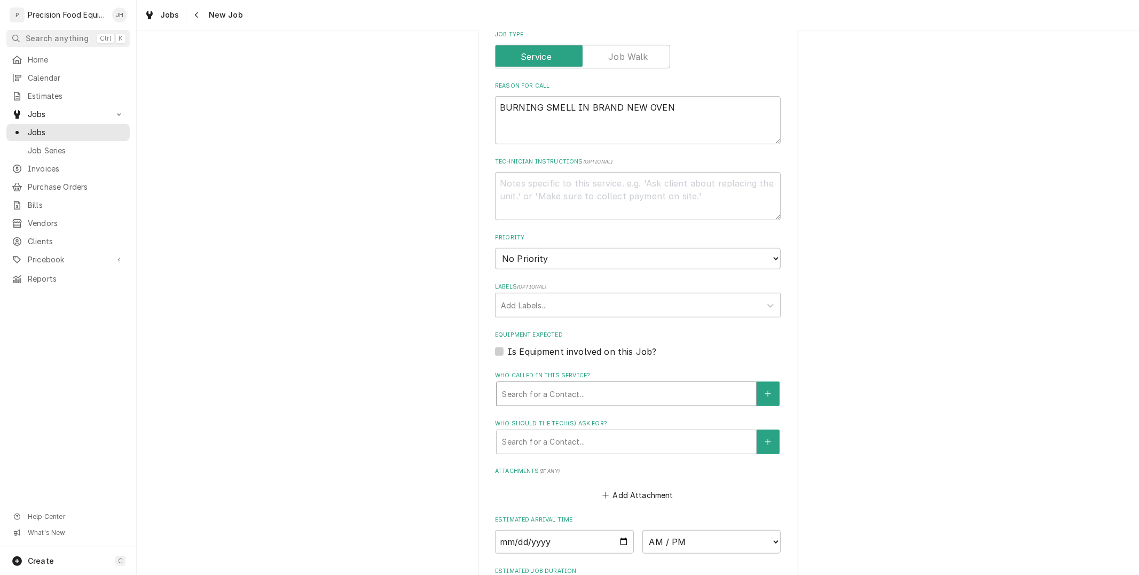
click at [610, 387] on div "Who called in this service?" at bounding box center [626, 393] width 249 height 19
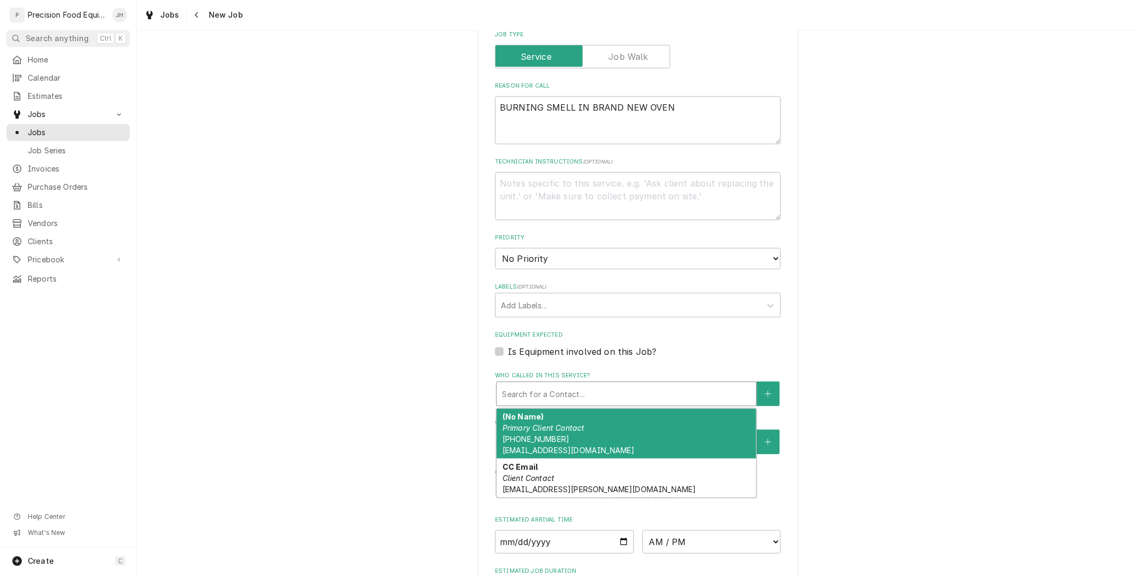
click at [600, 423] on div "(No Name) Primary Client Contact [PHONE_NUMBER] [EMAIL_ADDRESS][DOMAIN_NAME]" at bounding box center [627, 433] width 260 height 50
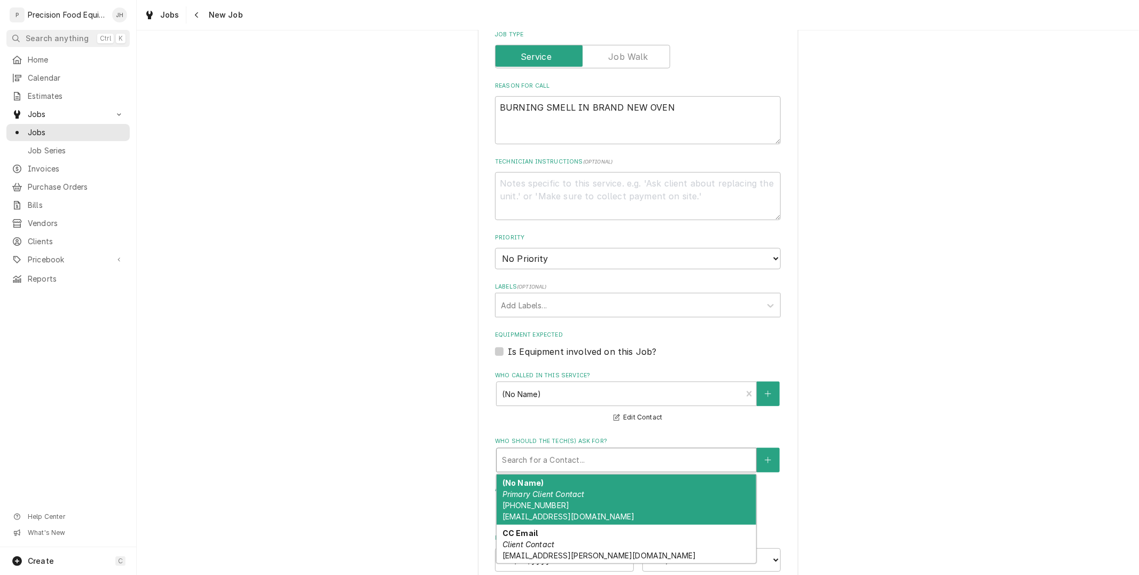
click at [587, 456] on div "Who should the tech(s) ask for?" at bounding box center [626, 459] width 249 height 19
click at [586, 508] on span "[PHONE_NUMBER] [EMAIL_ADDRESS][DOMAIN_NAME]" at bounding box center [568, 510] width 132 height 20
type textarea "x"
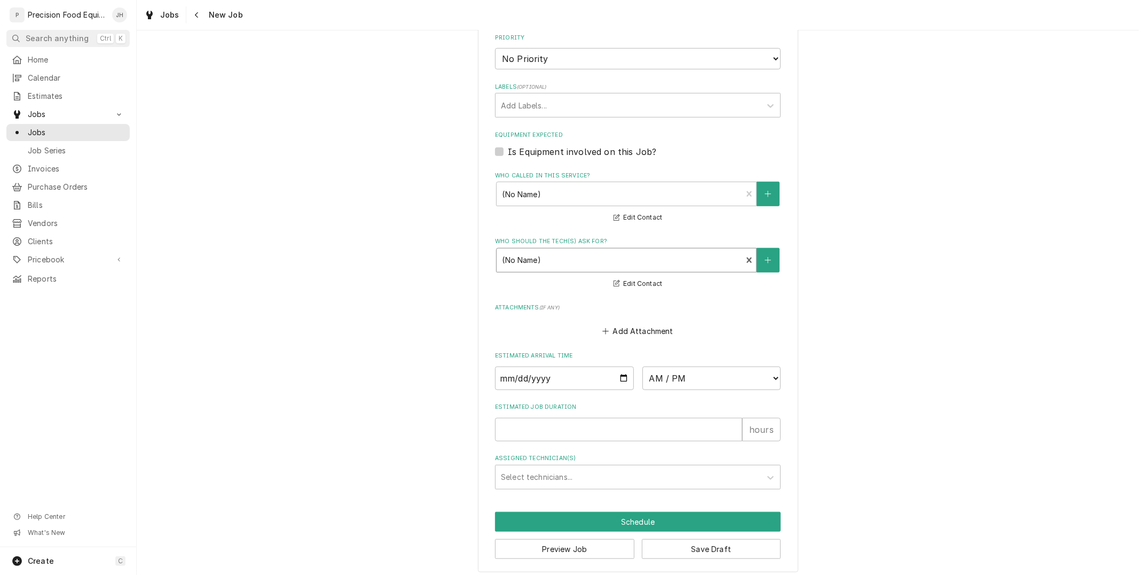
scroll to position [618, 0]
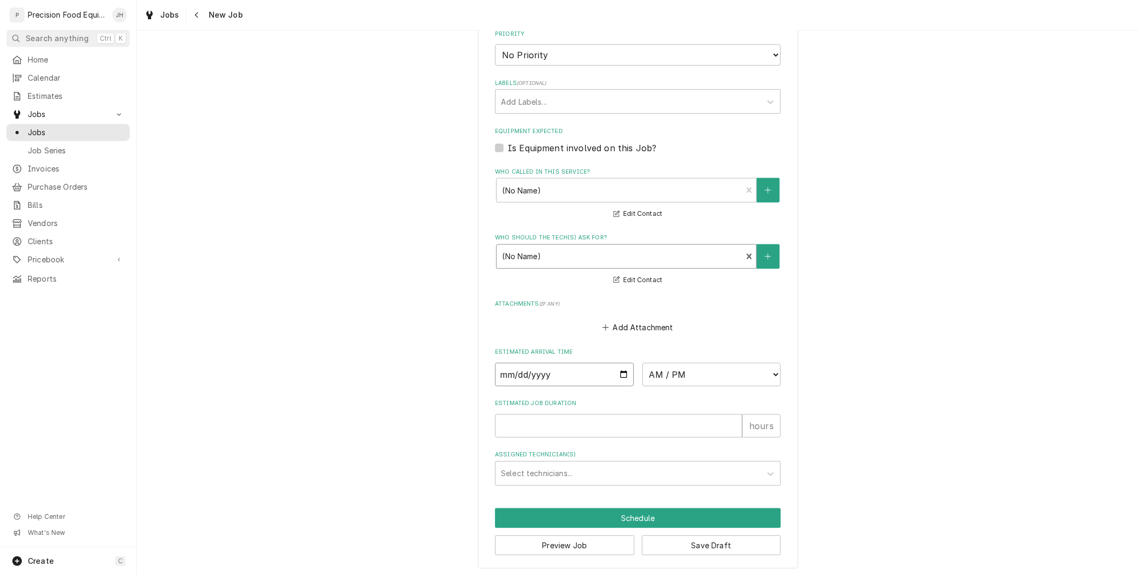
click at [618, 375] on input "Date" at bounding box center [564, 374] width 139 height 23
type input "2025-08-25"
type textarea "x"
click at [721, 363] on select "AM / PM 6:00 AM 6:15 AM 6:30 AM 6:45 AM 7:00 AM 7:15 AM 7:30 AM 7:45 AM 8:00 AM…" at bounding box center [711, 374] width 139 height 23
select select "08:00:00"
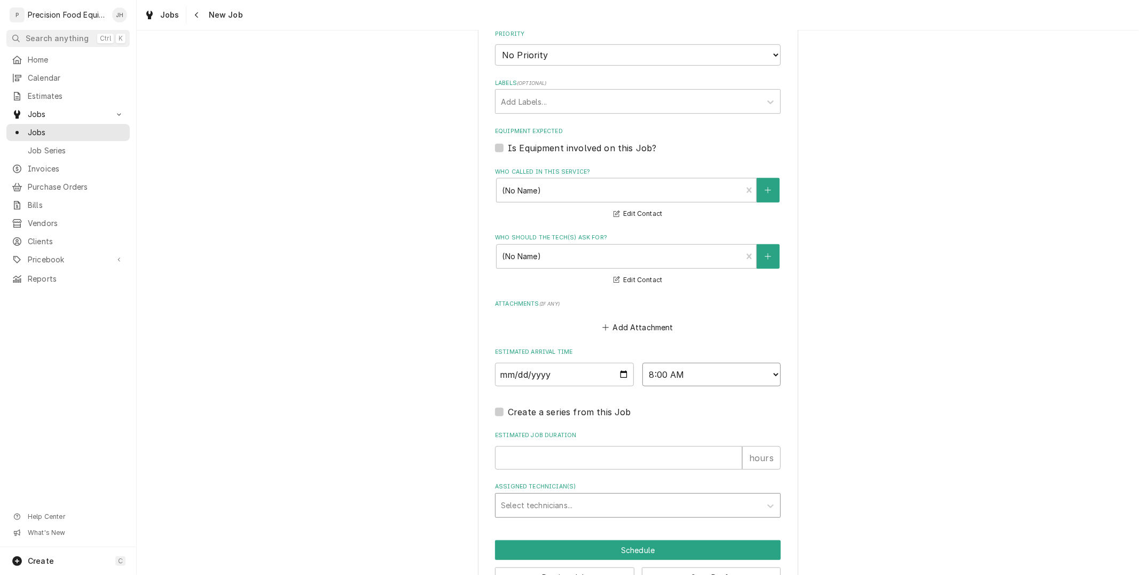
scroll to position [650, 0]
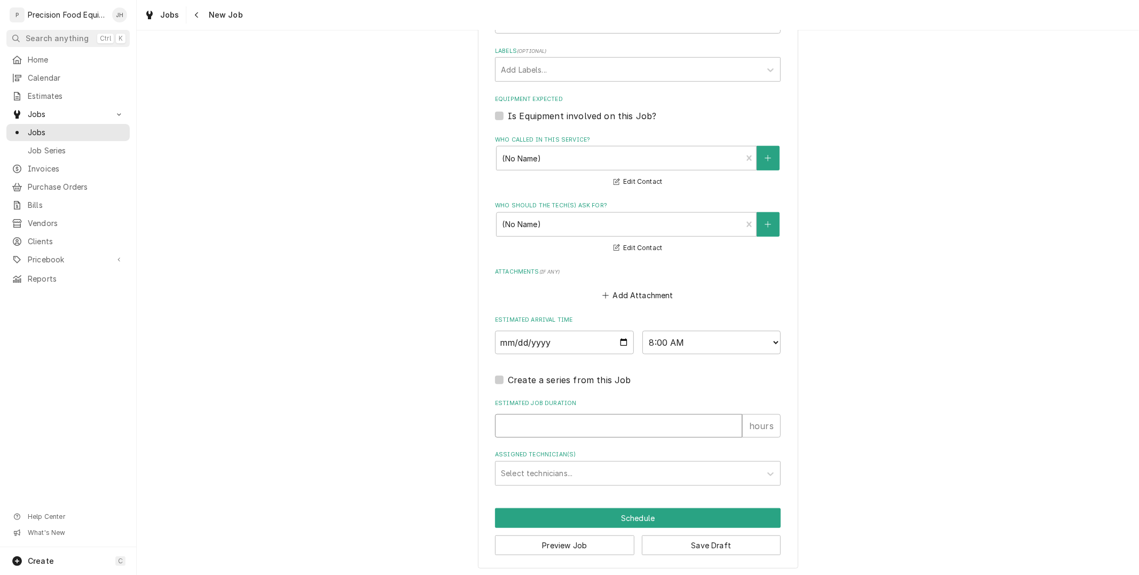
click at [573, 415] on input "Estimated Job Duration" at bounding box center [618, 425] width 247 height 23
type textarea "x"
type input "1"
type textarea "x"
type input "1"
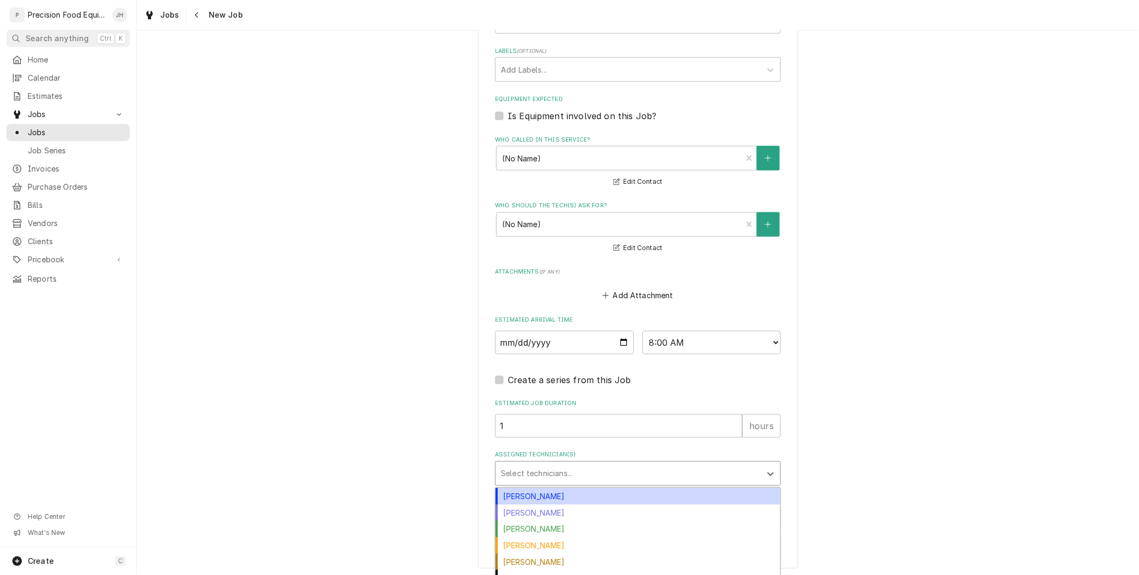
click at [568, 477] on div "Assigned Technician(s)" at bounding box center [628, 472] width 255 height 19
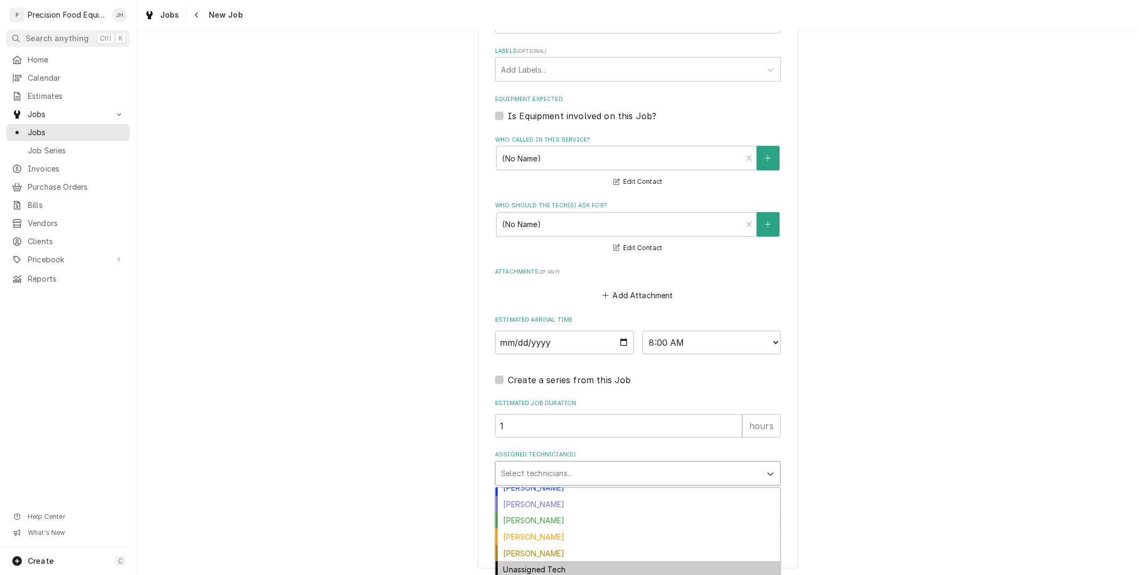
click at [556, 572] on div "Unassigned Tech" at bounding box center [638, 569] width 285 height 17
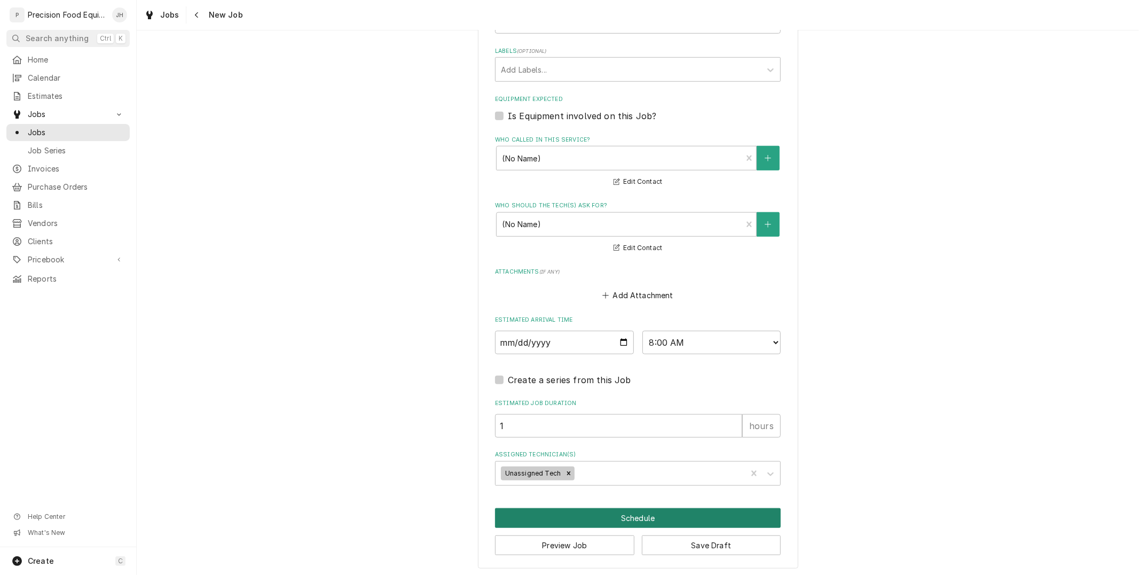
click at [623, 516] on button "Schedule" at bounding box center [638, 518] width 286 height 20
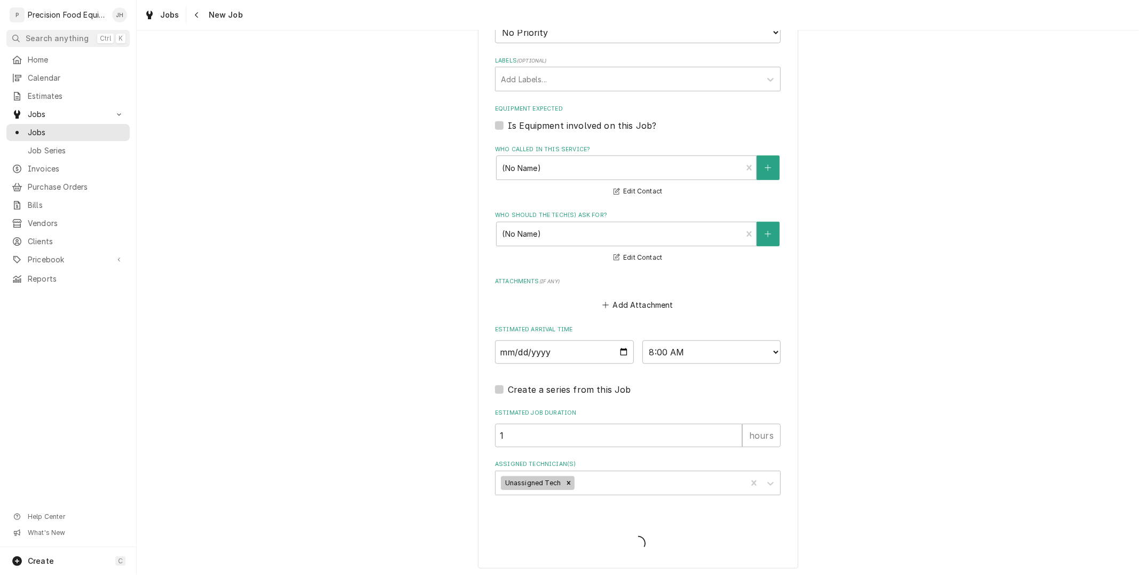
type textarea "x"
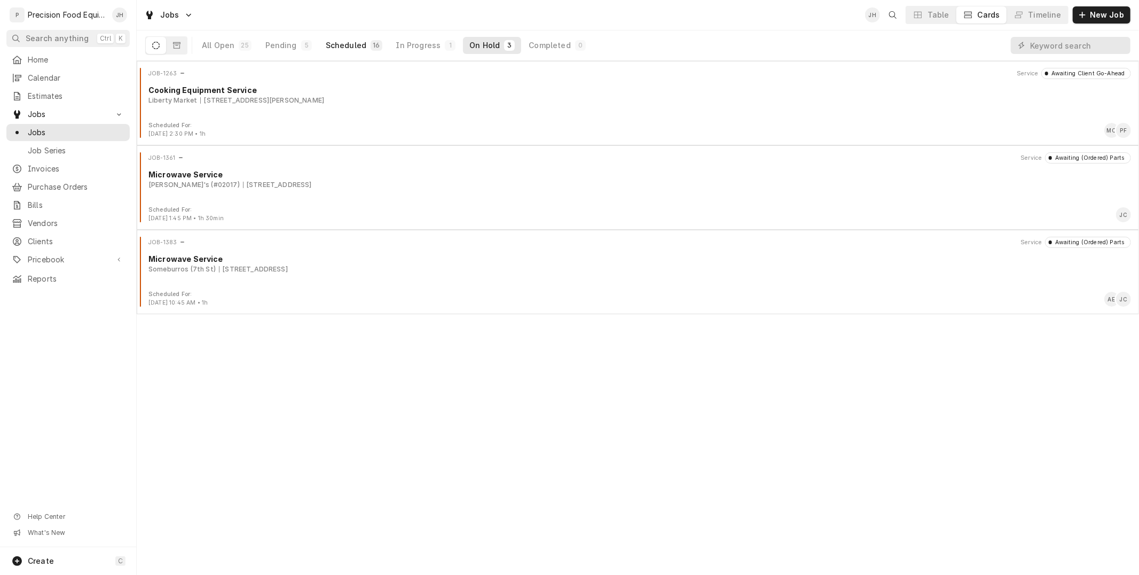
click at [329, 50] on div "Scheduled" at bounding box center [346, 45] width 41 height 11
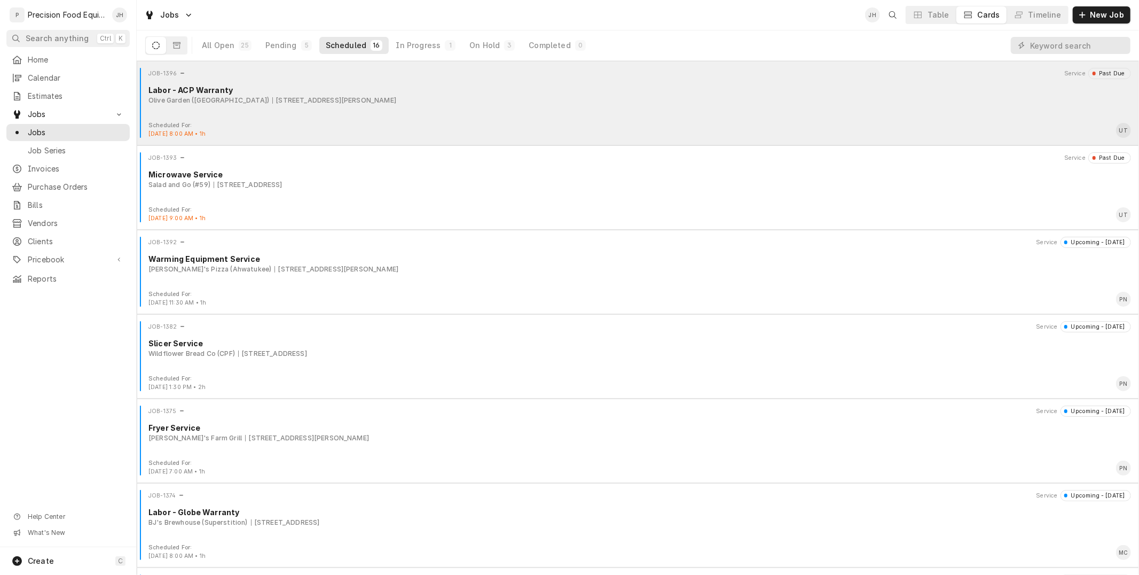
click at [653, 95] on div "Labor - ACP Warranty" at bounding box center [639, 89] width 983 height 11
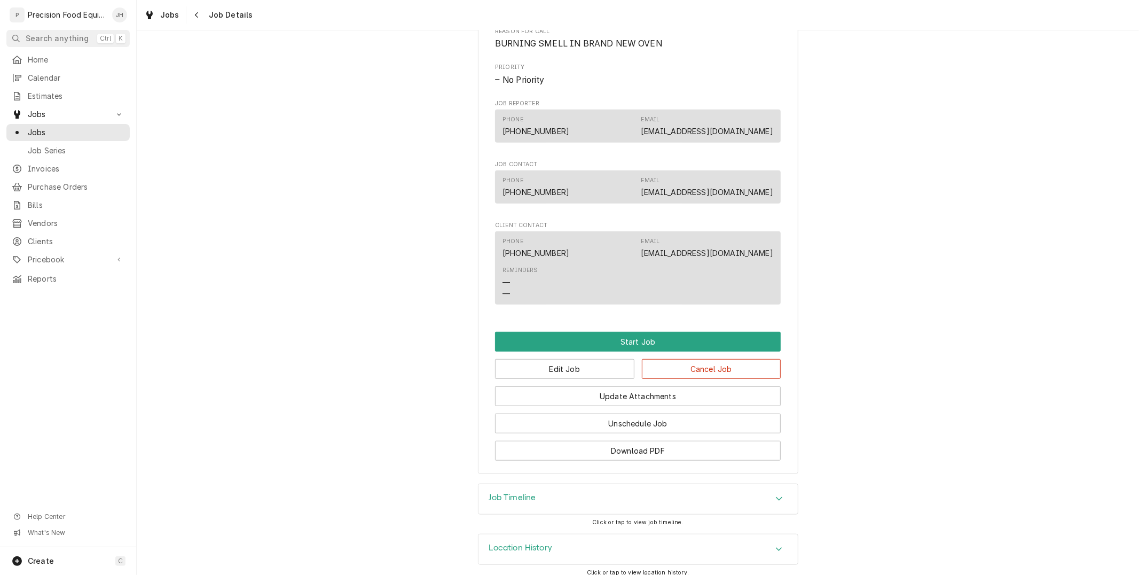
scroll to position [497, 0]
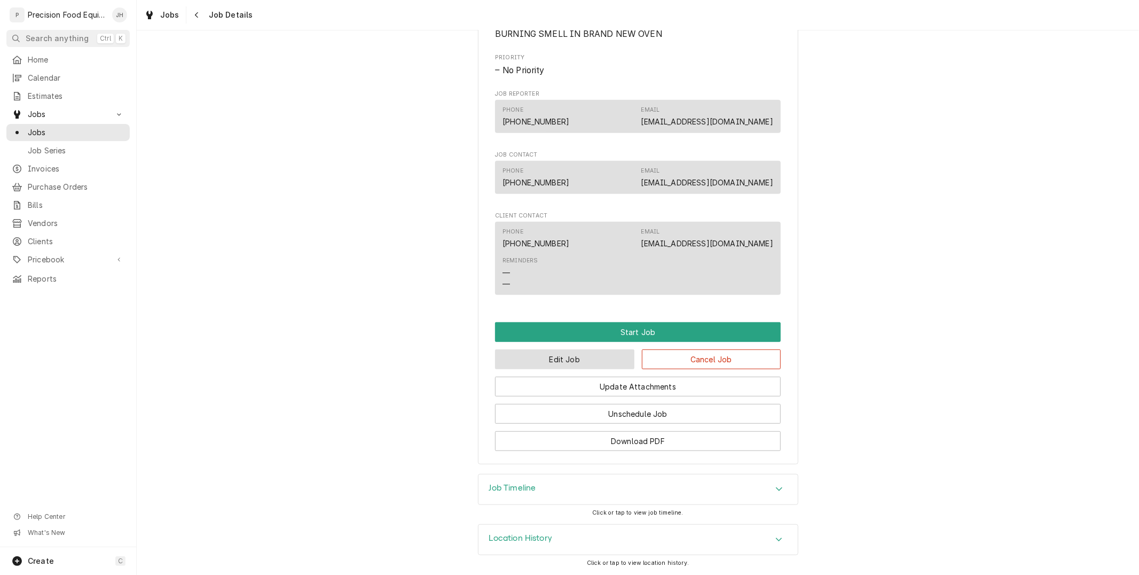
click at [594, 361] on button "Edit Job" at bounding box center [564, 359] width 139 height 20
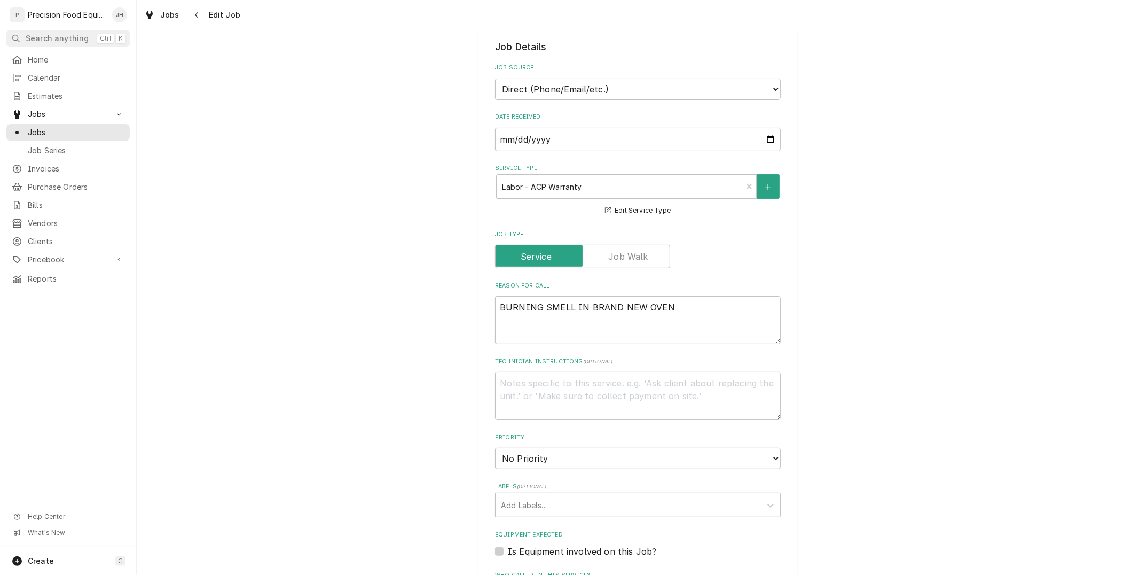
scroll to position [296, 0]
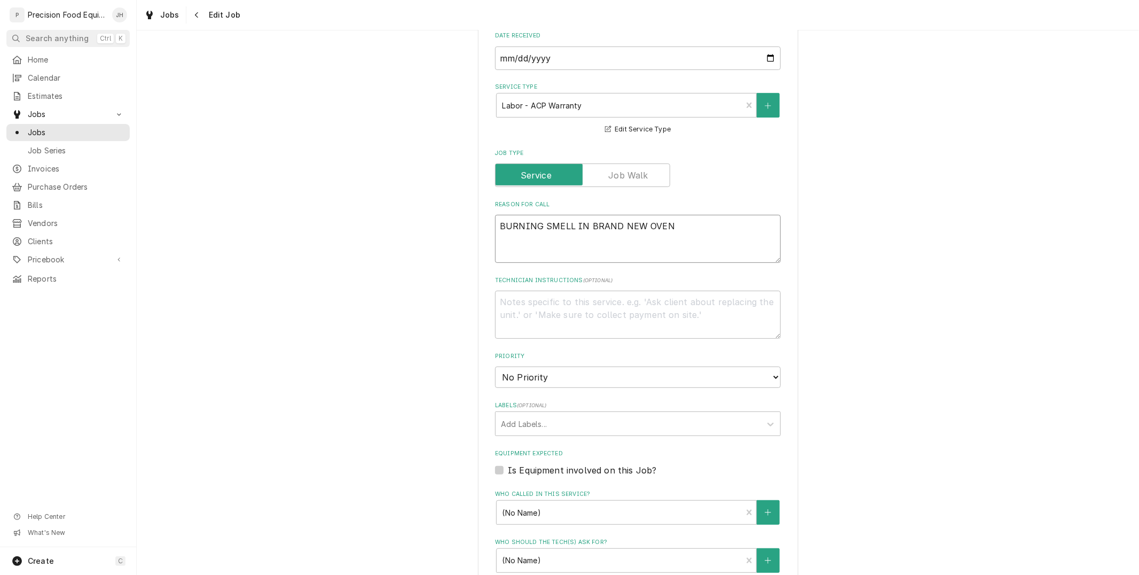
click at [684, 241] on textarea "BURNING SMELL IN BRAND NEW OVEN" at bounding box center [638, 239] width 286 height 48
type textarea "x"
type textarea "BURNING SMELL IN BRAND NEW OVEN"
paste textarea "2506110160 Priority Text Asset Item Number CRC18T2OG2"
type textarea "x"
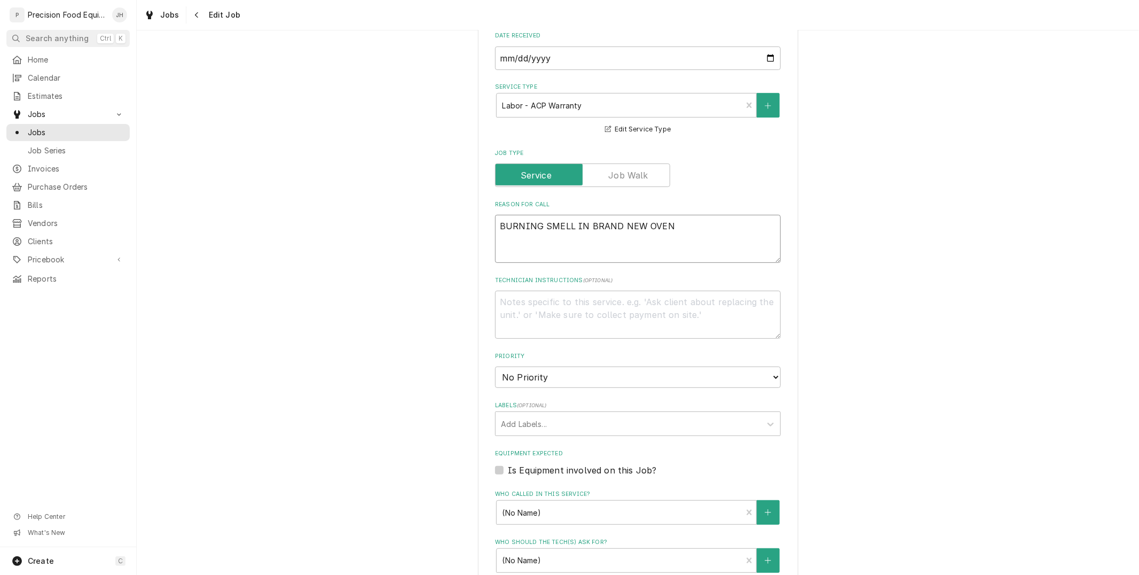
type textarea "BURNING SMELL IN BRAND NEW OVEN 2506110160 Priority Text Asset Item Number CRC1…"
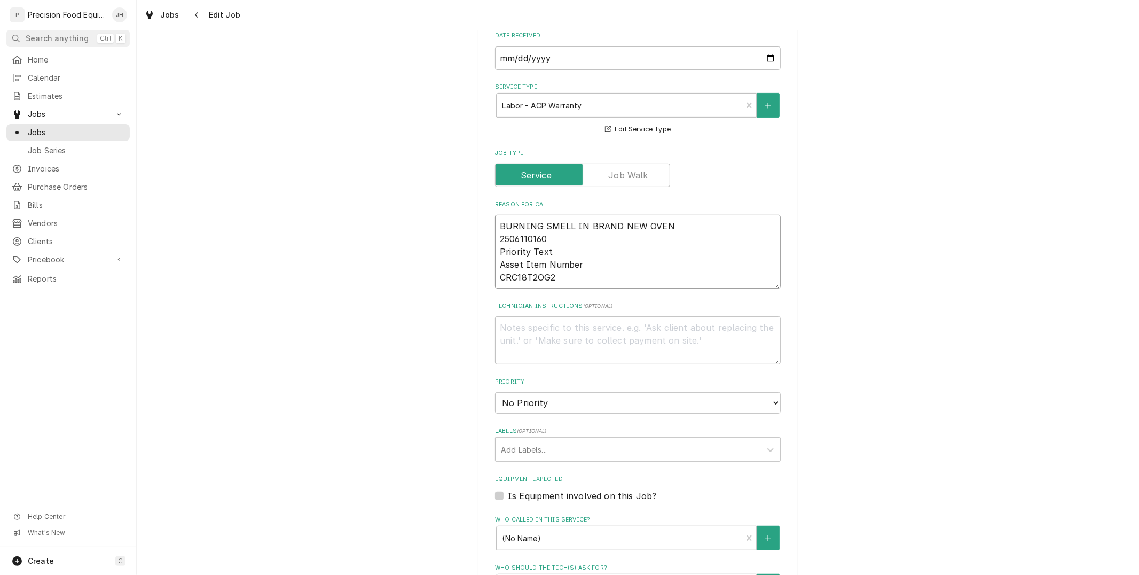
click at [581, 254] on textarea "BURNING SMELL IN BRAND NEW OVEN 2506110160 Priority Text Asset Item Number CRC1…" at bounding box center [638, 252] width 286 height 74
drag, startPoint x: 561, startPoint y: 248, endPoint x: 490, endPoint y: 252, distance: 70.6
click at [495, 252] on textarea "BURNING SMELL IN BRAND NEW OVEN 2506110160 Priority Text Asset Item Number CRC1…" at bounding box center [638, 252] width 286 height 74
type textarea "x"
type textarea "BURNING SMELL IN BRAND NEW OVEN 2506110160 s Asset Item Number CRC18T2OG2"
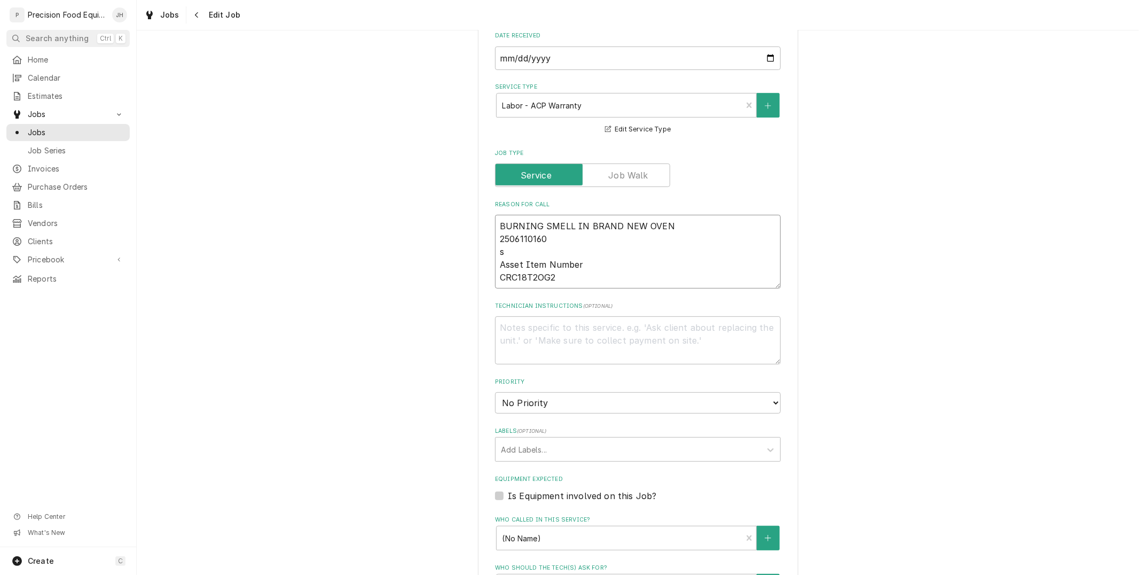
type textarea "x"
type textarea "BURNING SMELL IN BRAND NEW OVEN 2506110160 se Asset Item Number CRC18T2OG2"
type textarea "x"
type textarea "BURNING SMELL IN BRAND NEW OVEN 2506110160 ser Asset Item Number CRC18T2OG2"
type textarea "x"
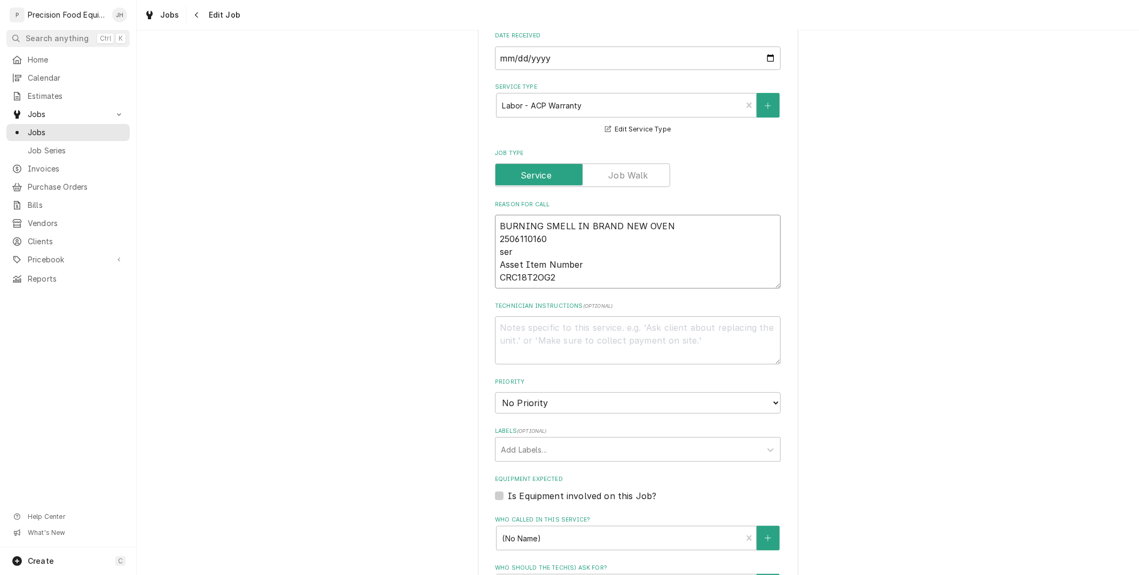
type textarea "BURNING SMELL IN BRAND NEW OVEN 2506110160 seri Asset Item Number CRC18T2OG2"
type textarea "x"
type textarea "BURNING SMELL IN BRAND NEW OVEN 2506110160 ser Asset Item Number CRC18T2OG2"
type textarea "x"
type textarea "BURNING SMELL IN BRAND NEW OVEN 2506110160 se Asset Item Number CRC18T2OG2"
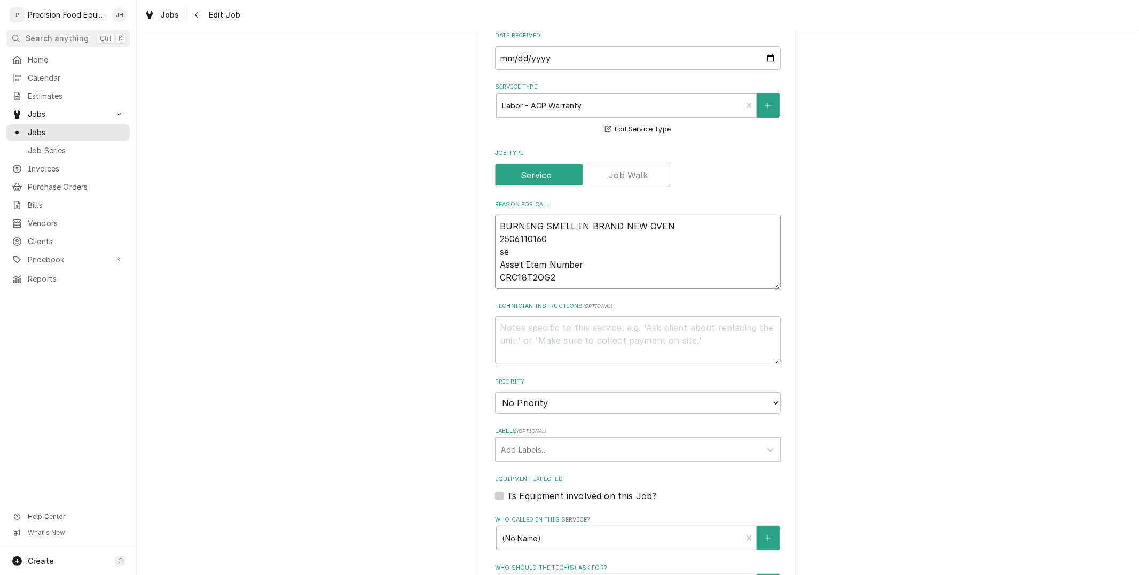
type textarea "x"
type textarea "BURNING SMELL IN BRAND NEW OVEN 2506110160 s Asset Item Number CRC18T2OG2"
type textarea "x"
type textarea "BURNING SMELL IN BRAND NEW OVEN 2506110160 Asset Item Number CRC18T2OG2"
click at [510, 232] on textarea "BURNING SMELL IN BRAND NEW OVEN 2506110160 Asset Item Number CRC18T2OG2" at bounding box center [638, 252] width 286 height 74
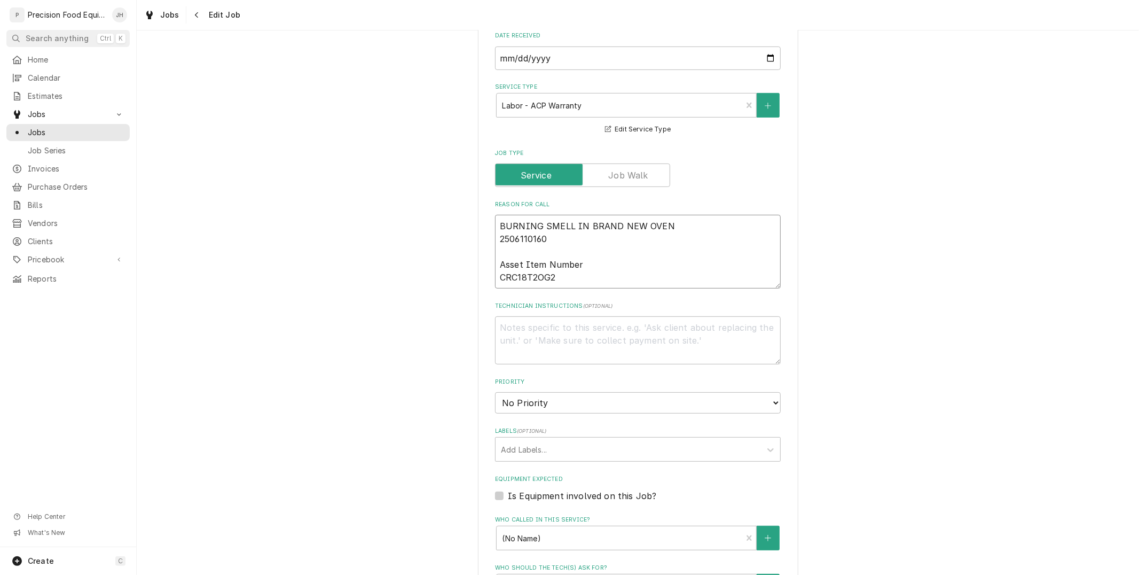
click at [543, 232] on textarea "BURNING SMELL IN BRAND NEW OVEN 2506110160 Asset Item Number CRC18T2OG2" at bounding box center [638, 252] width 286 height 74
type textarea "x"
type textarea "BURNING SMELL IN BRAND NEW OVEN 2506110160 Asset Item Number CRC18T2OG2"
type textarea "x"
type textarea "BURNING SMELL IN BRAND NEW OVEN 2506110160 s Asset Item Number CRC18T2OG2"
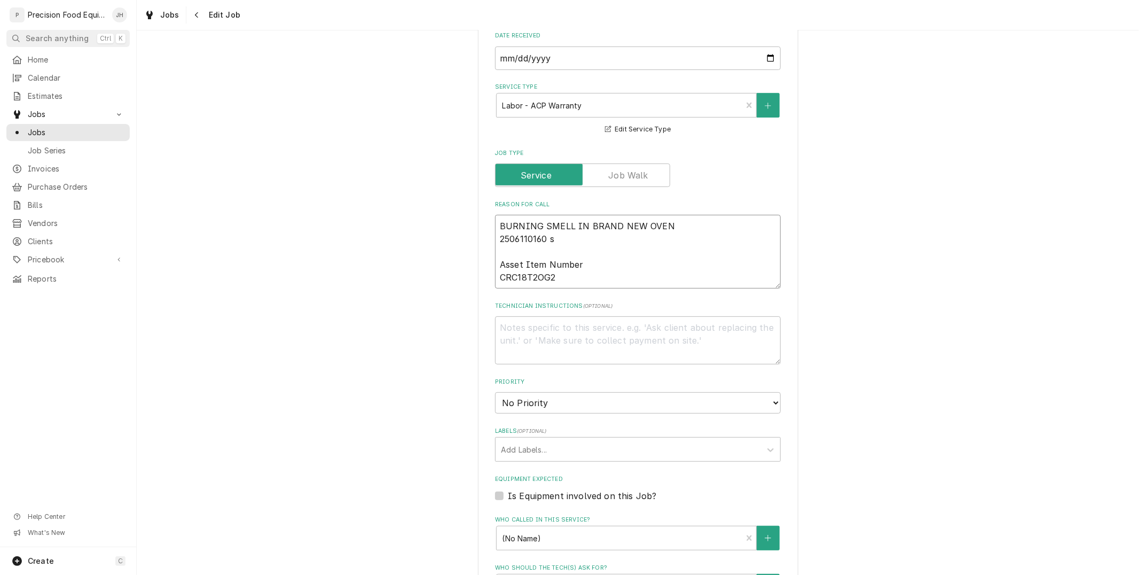
type textarea "x"
type textarea "BURNING SMELL IN BRAND NEW OVEN 2506110160 Asset Item Number CRC18T2OG2"
click at [664, 225] on textarea "BURNING SMELL IN BRAND NEW OVEN 2506110160 Asset Item Number CRC18T2OG2" at bounding box center [638, 252] width 286 height 74
type textarea "x"
type textarea "BURNING SMELL IN BRAND NEW OVEN 2506110160 Asset Item Number CRC18T2OG2"
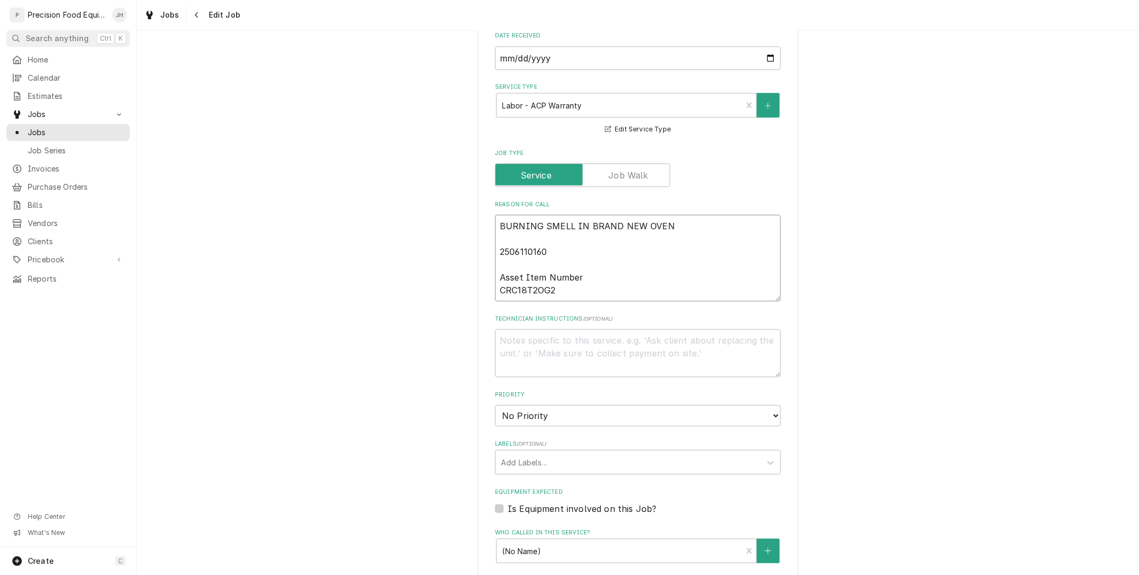
type textarea "x"
type textarea "BURNING SMELL IN BRAND NEW OVEN s 2506110160 Asset Item Number CRC18T2OG2"
type textarea "x"
type textarea "BURNING SMELL IN BRAND NEW OVEN ser 2506110160 Asset Item Number CRC18T2OG2"
type textarea "x"
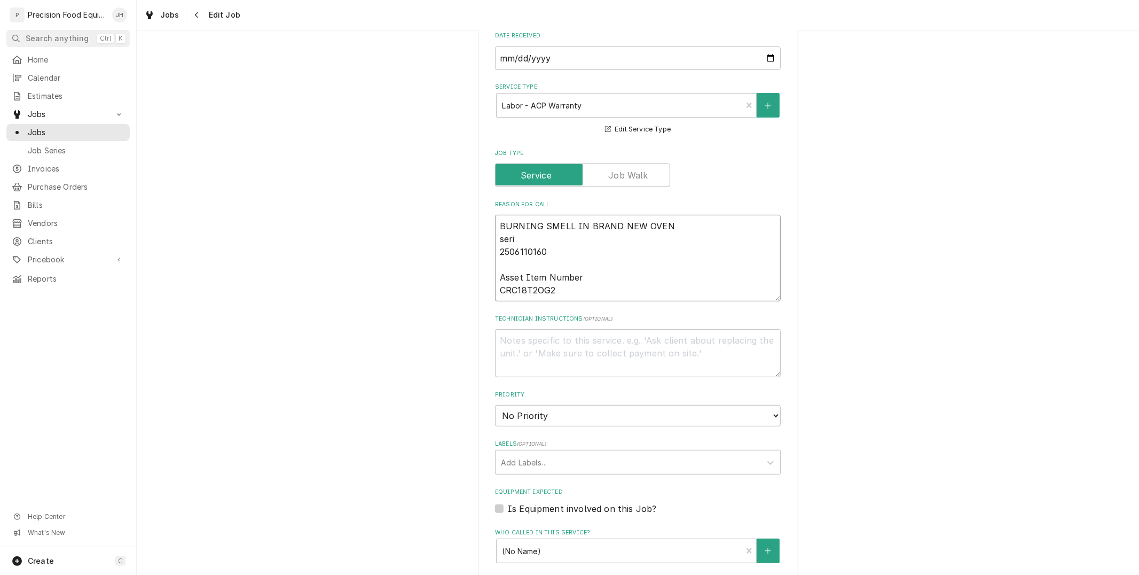
type textarea "BURNING SMELL IN BRAND NEW OVEN seric 2506110160 Asset Item Number CRC18T2OG2"
type textarea "x"
type textarea "BURNING SMELL IN BRAND NEW OVEN serica 2506110160 Asset Item Number CRC18T2OG2"
type textarea "x"
type textarea "BURNING SMELL IN BRAND NEW OVEN serical 2506110160 Asset Item Number CRC18T2OG2"
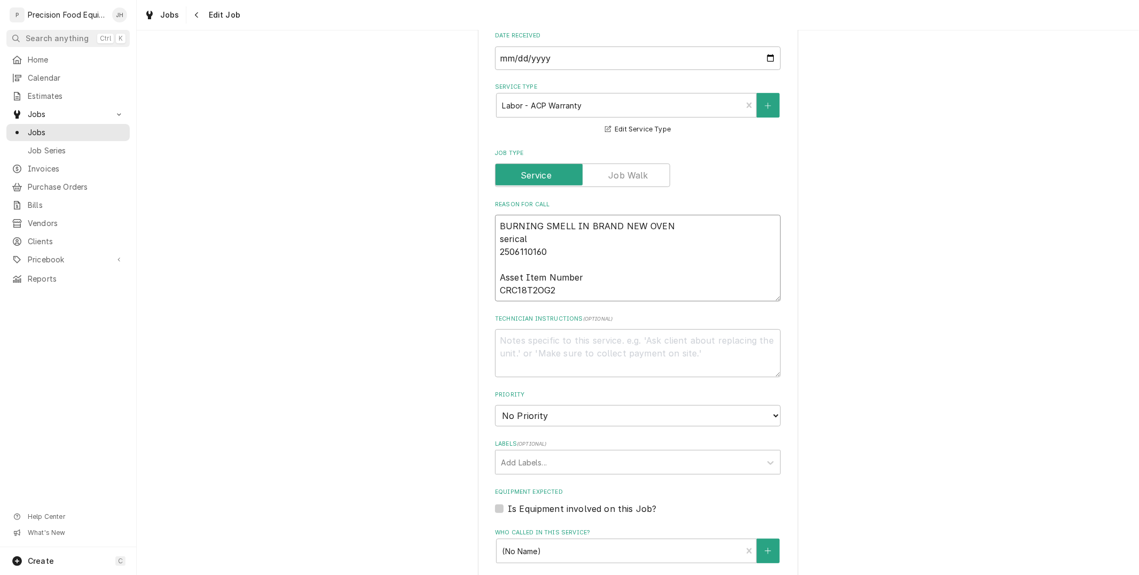
type textarea "x"
type textarea "BURNING SMELL IN BRAND NEW OVEN serical 2506110160 Asset Item Number CRC18T2OG2"
type textarea "x"
type textarea "BURNING SMELL IN BRAND NEW OVEN serical n 2506110160 Asset Item Number CRC18T2O…"
type textarea "x"
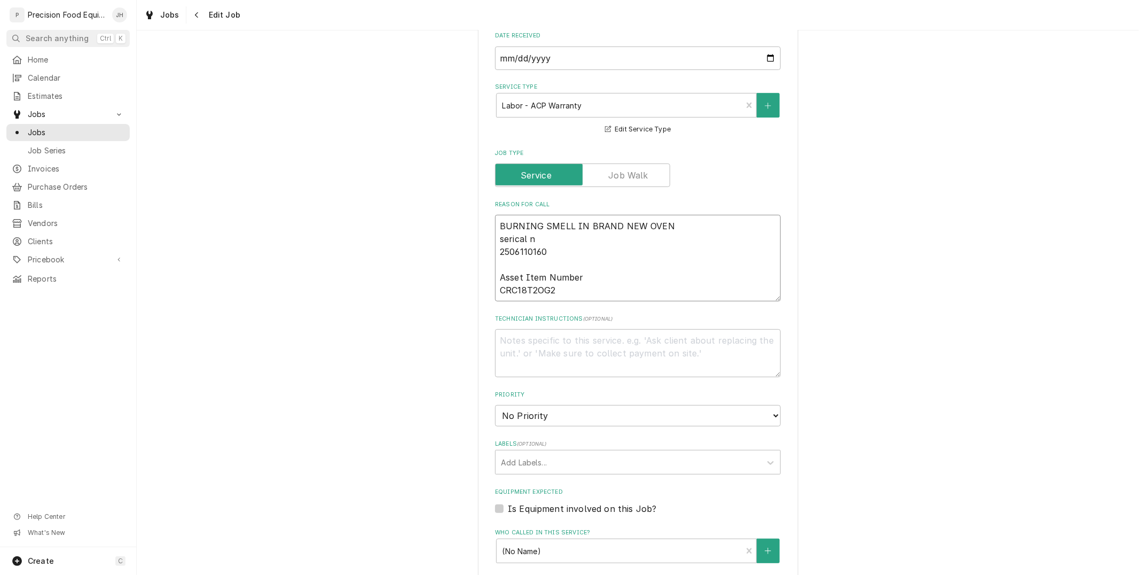
type textarea "BURNING SMELL IN BRAND NEW OVEN serical nu 2506110160 Asset Item Number CRC18T2…"
type textarea "x"
type textarea "BURNING SMELL IN BRAND NEW OVEN serical num 2506110160 Asset Item Number CRC18T…"
type textarea "x"
type textarea "BURNING SMELL IN BRAND NEW OVEN serical numb 2506110160 Asset Item Number CRC18…"
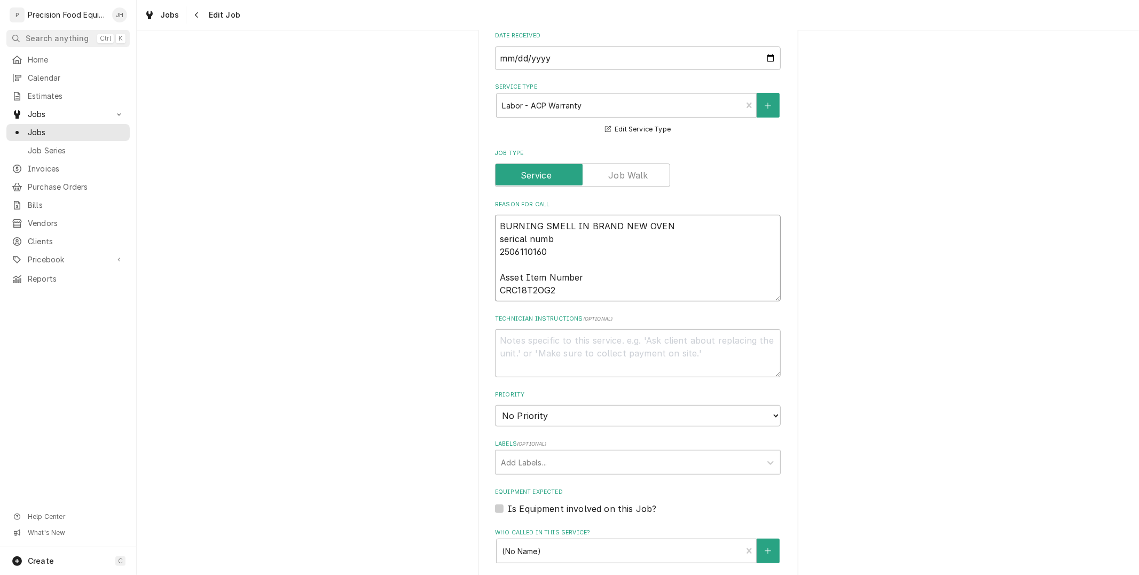
type textarea "x"
type textarea "BURNING SMELL IN BRAND NEW OVEN serical numbe 2506110160 Asset Item Number CRC1…"
type textarea "x"
type textarea "BURNING SMELL IN BRAND NEW OVEN serical number 2506110160 Asset Item Number CRC…"
drag, startPoint x: 510, startPoint y: 230, endPoint x: 499, endPoint y: 239, distance: 14.0
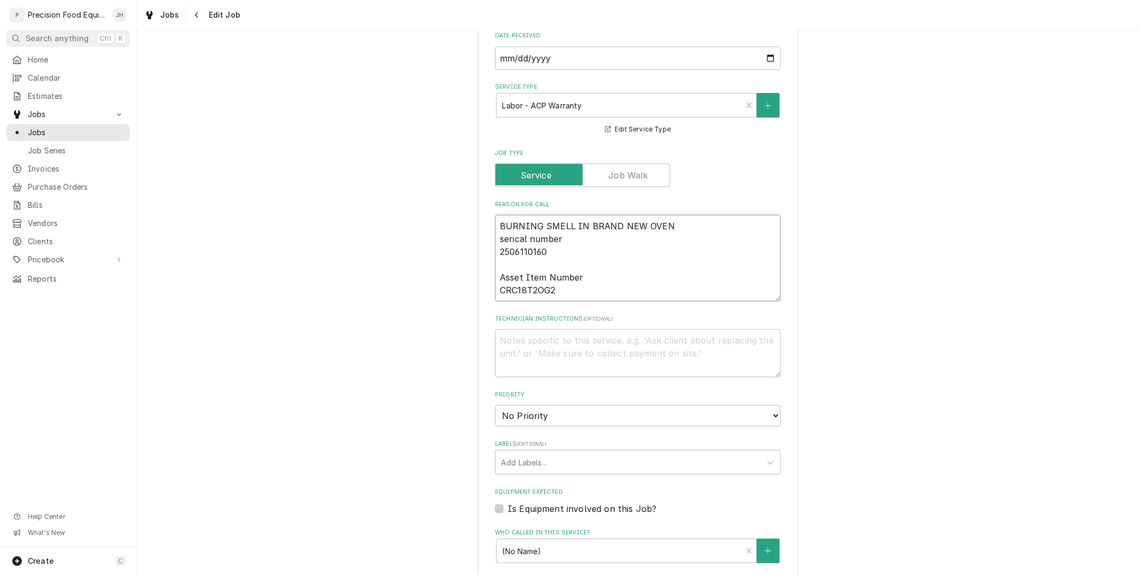
click at [499, 239] on textarea "BURNING SMELL IN BRAND NEW OVEN serical number 2506110160 Asset Item Number CRC…" at bounding box center [638, 258] width 286 height 87
type textarea "x"
type textarea "BURNING SMELL IN BRAND NEW OVEN serial number 2506110160 Asset Item Number CRC1…"
drag, startPoint x: 580, startPoint y: 274, endPoint x: 494, endPoint y: 276, distance: 85.4
click at [495, 276] on textarea "BURNING SMELL IN BRAND NEW OVEN serial number 2506110160 Asset Item Number CRC1…" at bounding box center [638, 258] width 286 height 87
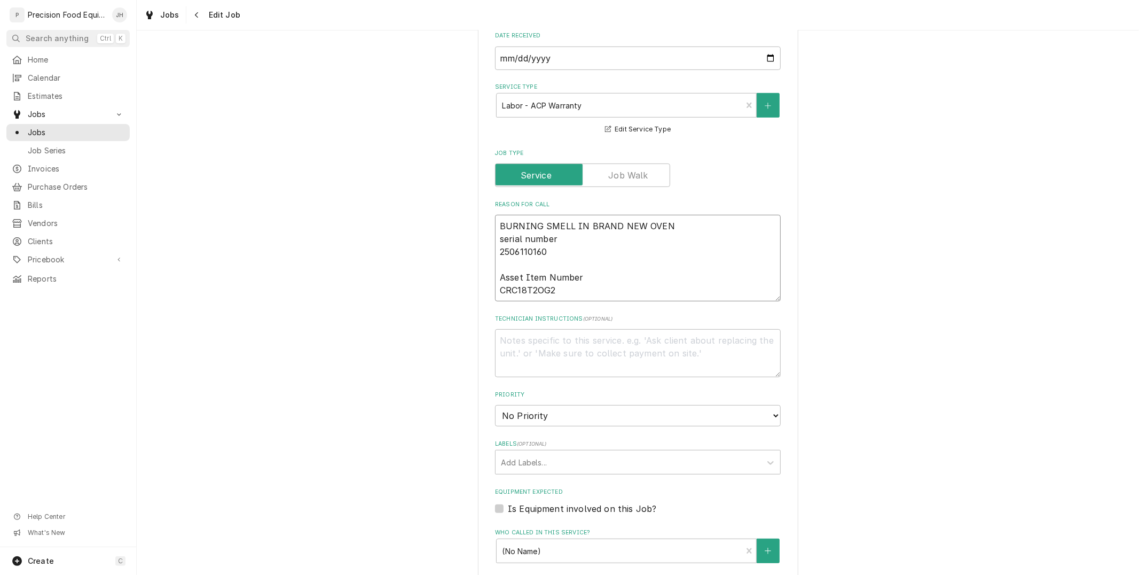
type textarea "x"
type textarea "BURNING SMELL IN BRAND NEW OVEN serial number 2506110160 m CRC18T2OG2"
type textarea "x"
type textarea "BURNING SMELL IN BRAND NEW OVEN serial number 2506110160 mo CRC18T2OG2"
type textarea "x"
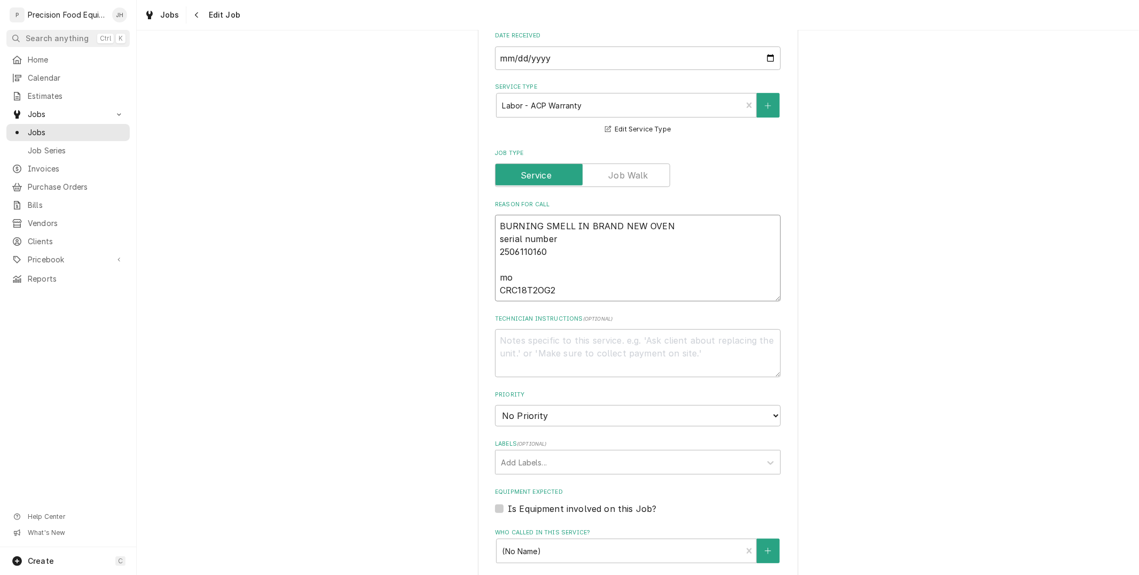
type textarea "BURNING SMELL IN BRAND NEW OVEN serial number 2506110160 mod CRC18T2OG2"
type textarea "x"
type textarea "BURNING SMELL IN BRAND NEW OVEN serial number 2506110160 mode CRC18T2OG2"
type textarea "x"
type textarea "BURNING SMELL IN BRAND NEW OVEN serial number 2506110160 model CRC18T2OG2"
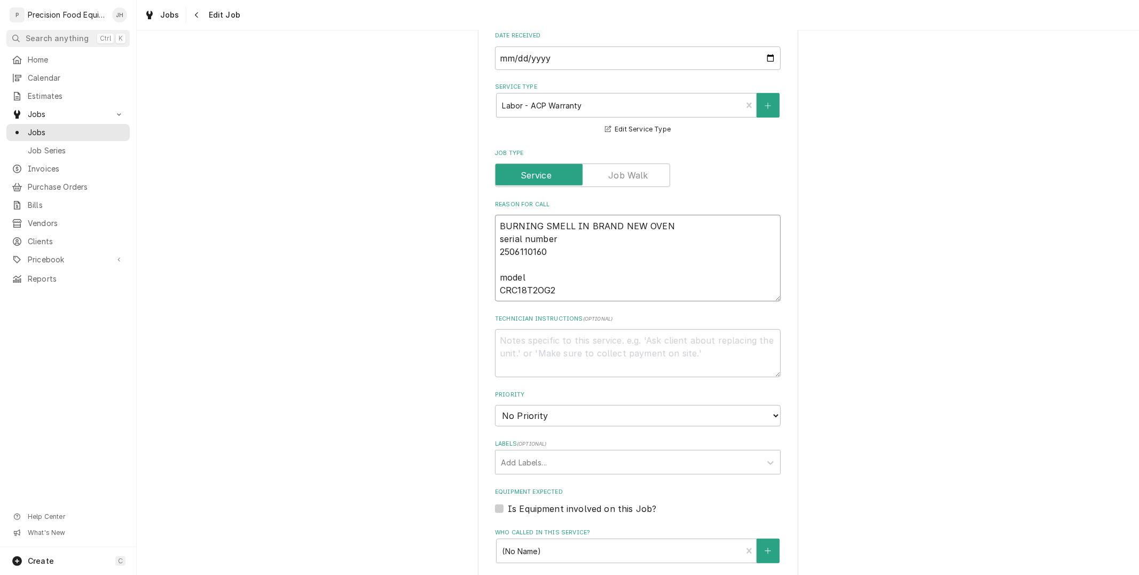
type textarea "x"
type textarea "BURNING SMELL IN BRAND NEW OVEN serial number 2506110160 model CRC18T2OG2"
type textarea "x"
type textarea "BURNING SMELL IN BRAND NEW OVEN serial number 2506110160 model n CRC18T2OG2"
type textarea "x"
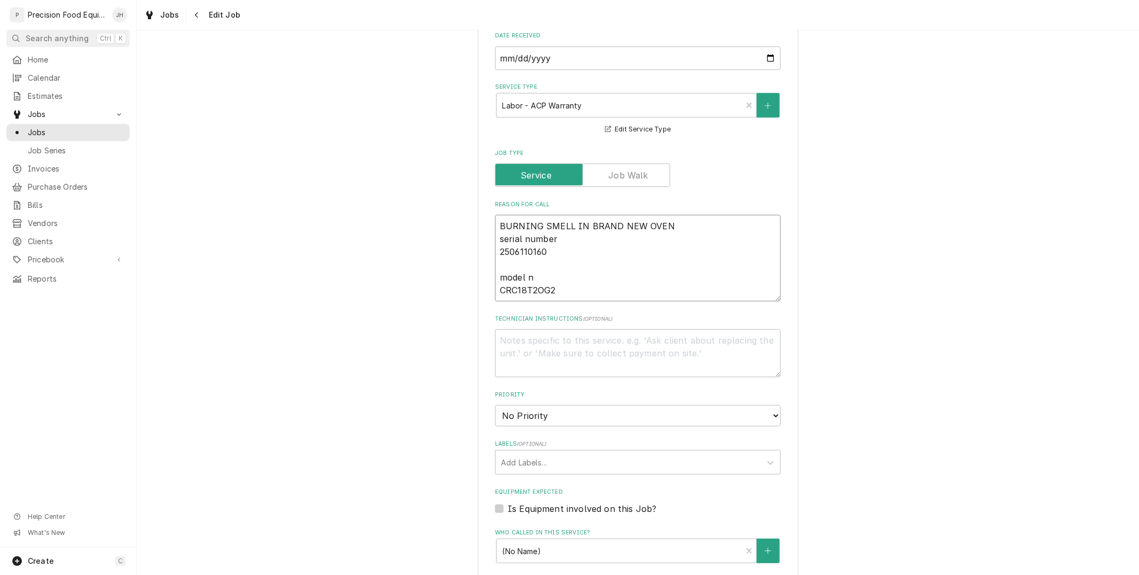
type textarea "BURNING SMELL IN BRAND NEW OVEN serial number 2506110160 model nu CRC18T2OG2"
type textarea "x"
type textarea "BURNING SMELL IN BRAND NEW OVEN serial number 2506110160 model num CRC18T2OG2"
type textarea "x"
type textarea "BURNING SMELL IN BRAND NEW OVEN serial number 2506110160 model numb CRC18T2OG2"
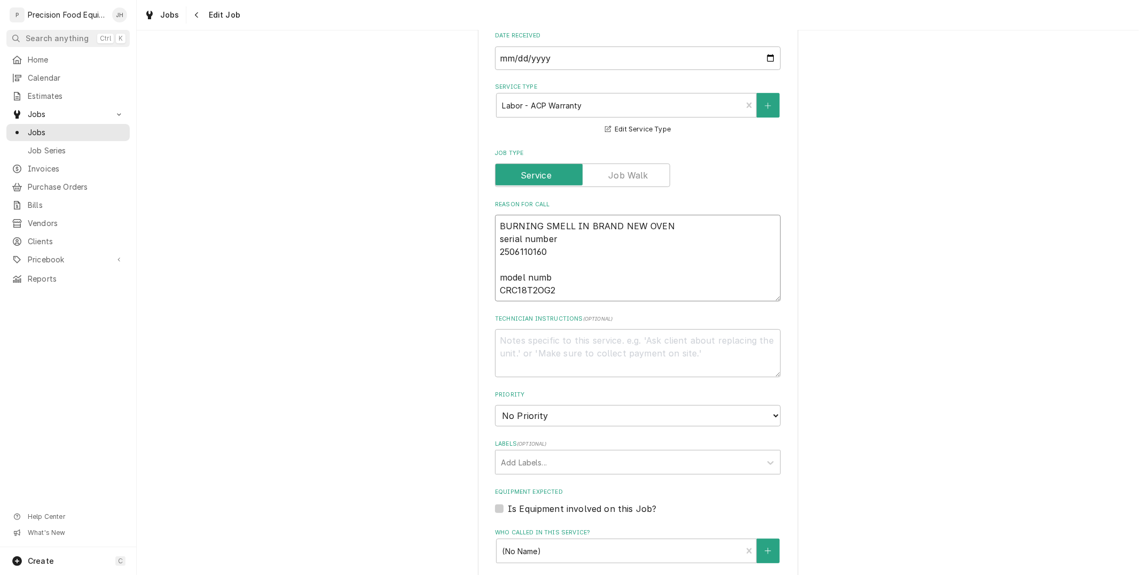
type textarea "x"
type textarea "BURNING SMELL IN BRAND NEW OVEN serial number 2506110160 model numbe CRC18T2OG2"
type textarea "x"
type textarea "BURNING SMELL IN BRAND NEW OVEN serial number 2506110160 model number CRC18T2OG2"
type textarea "x"
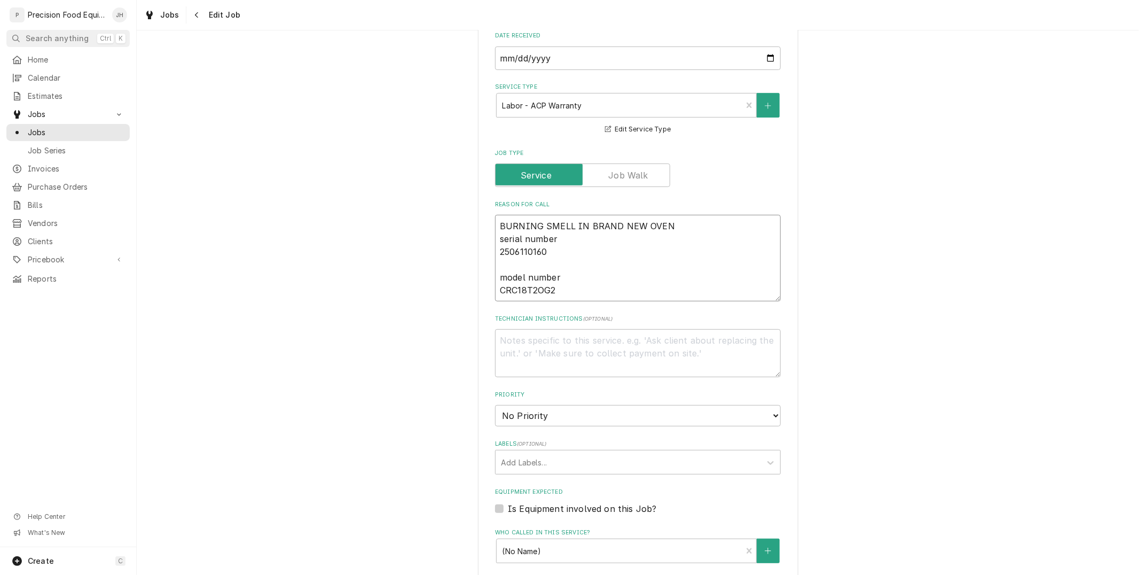
type textarea "BURNING SMELL IN BRAND NEW OVEN serial number 2506110160 model number CRC18T2OG2"
type textarea "x"
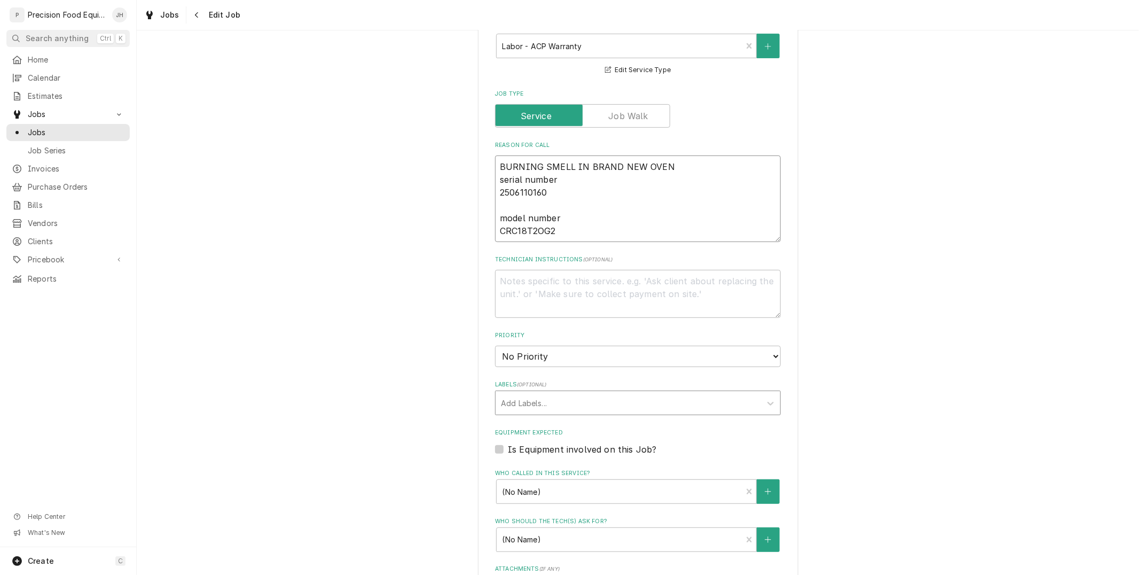
scroll to position [626, 0]
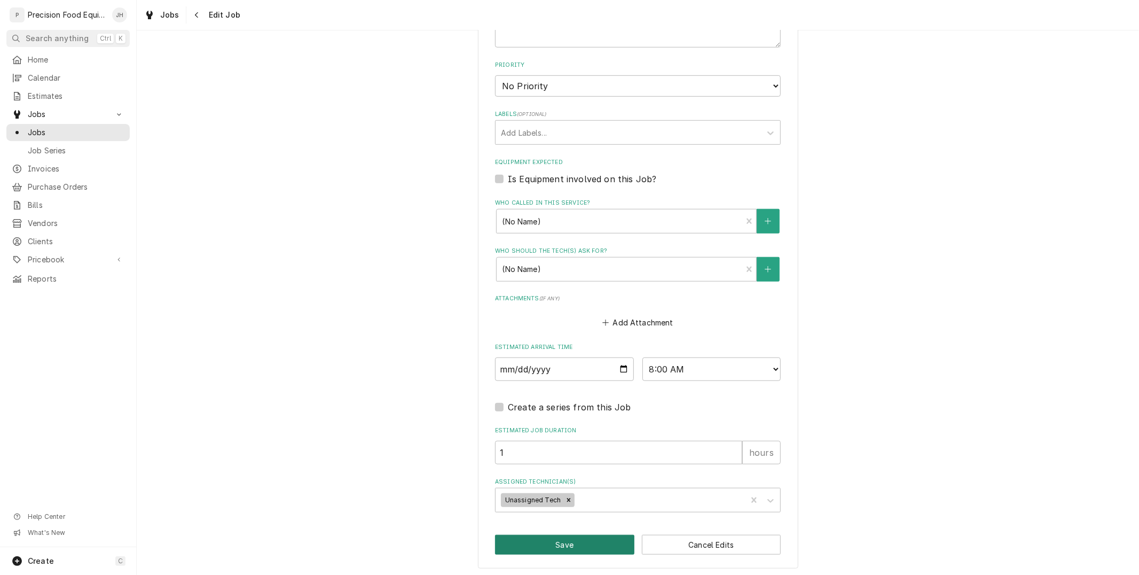
type textarea "BURNING SMELL IN BRAND NEW OVEN serial number 2506110160 model number CRC18T2OG2"
click at [569, 538] on button "Save" at bounding box center [564, 545] width 139 height 20
type textarea "x"
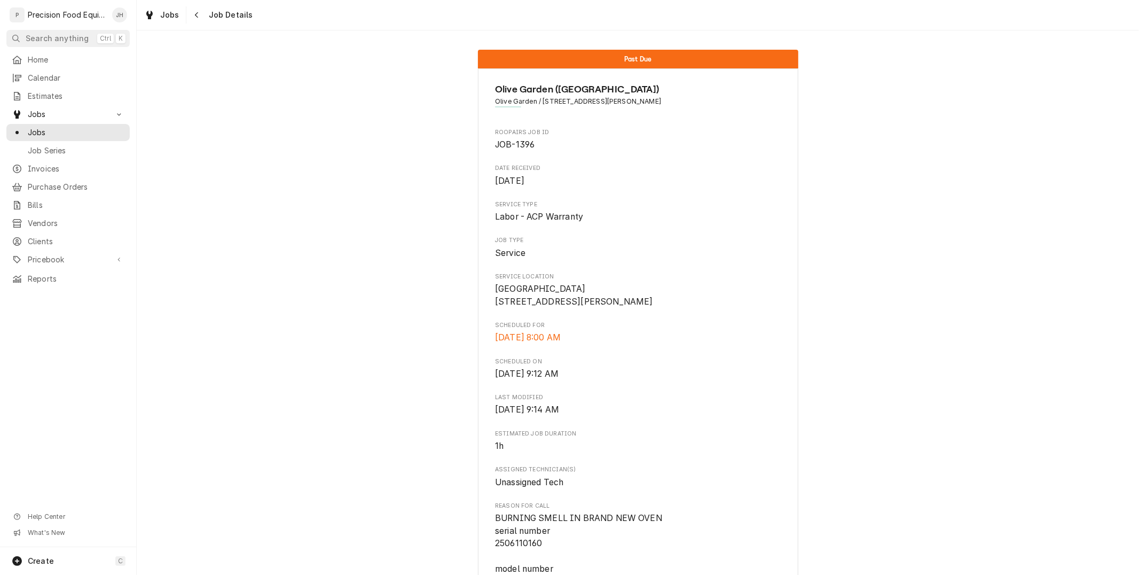
click at [185, 20] on div "Jobs Job Details" at bounding box center [196, 14] width 113 height 17
click at [189, 17] on button "Navigate back" at bounding box center [196, 14] width 17 height 17
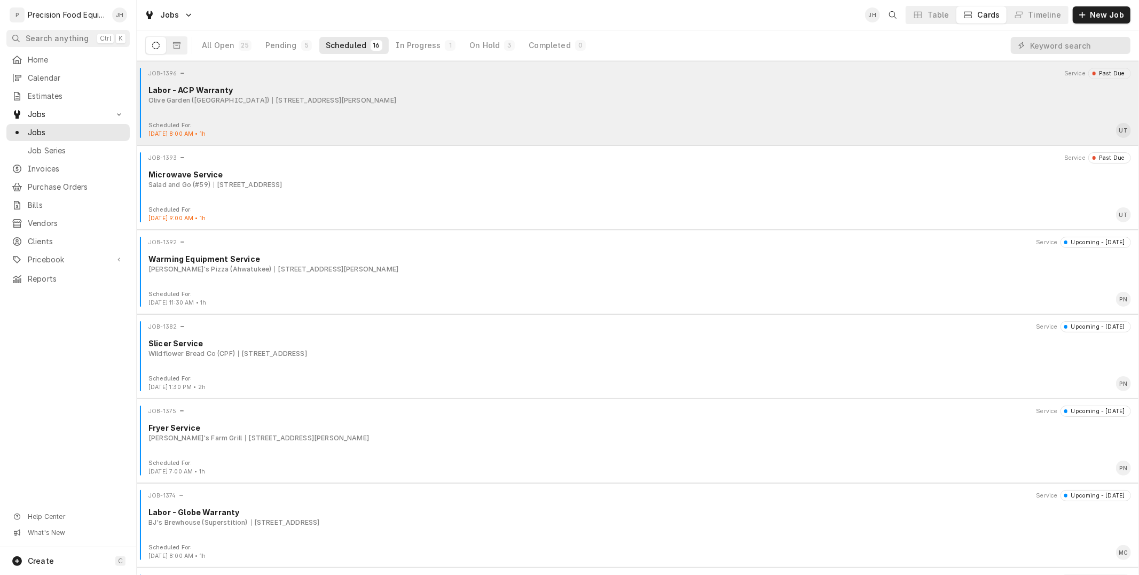
click at [327, 97] on div "[STREET_ADDRESS][PERSON_NAME]" at bounding box center [334, 101] width 124 height 10
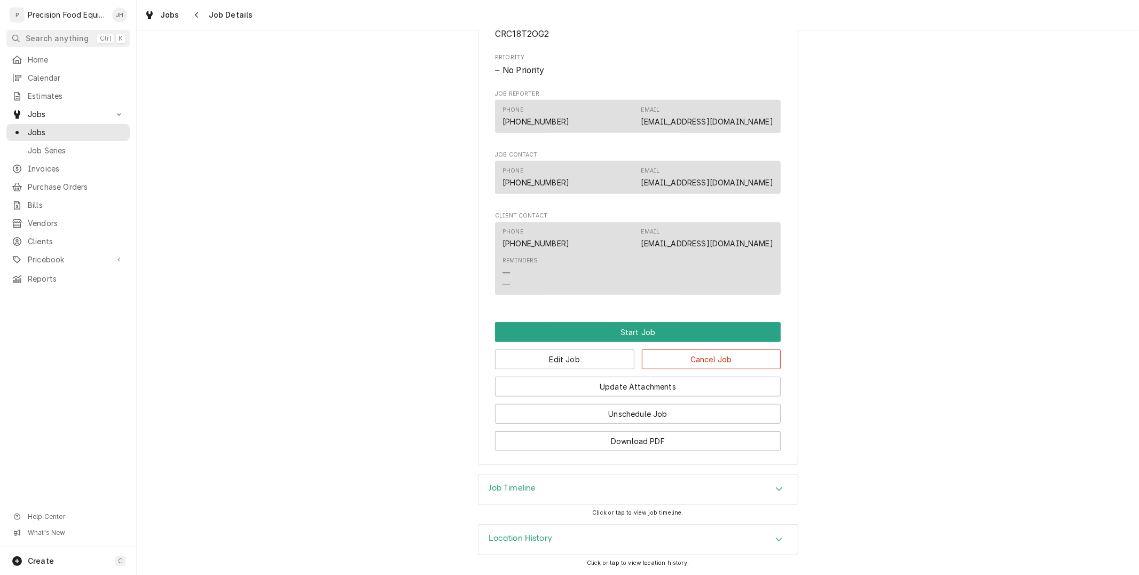
scroll to position [559, 0]
click at [620, 359] on button "Edit Job" at bounding box center [564, 359] width 139 height 20
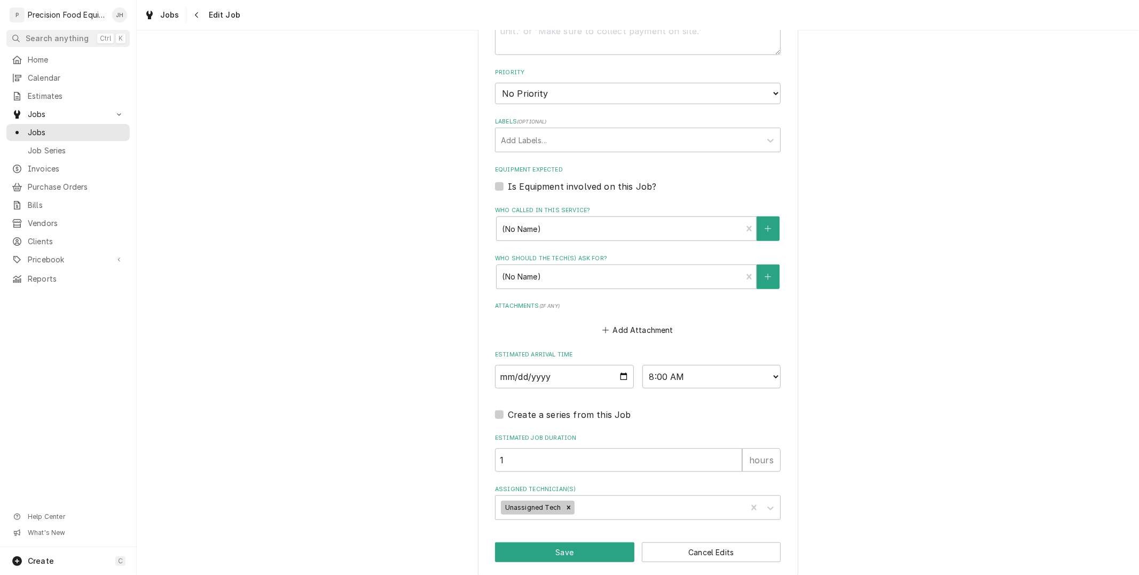
scroll to position [626, 0]
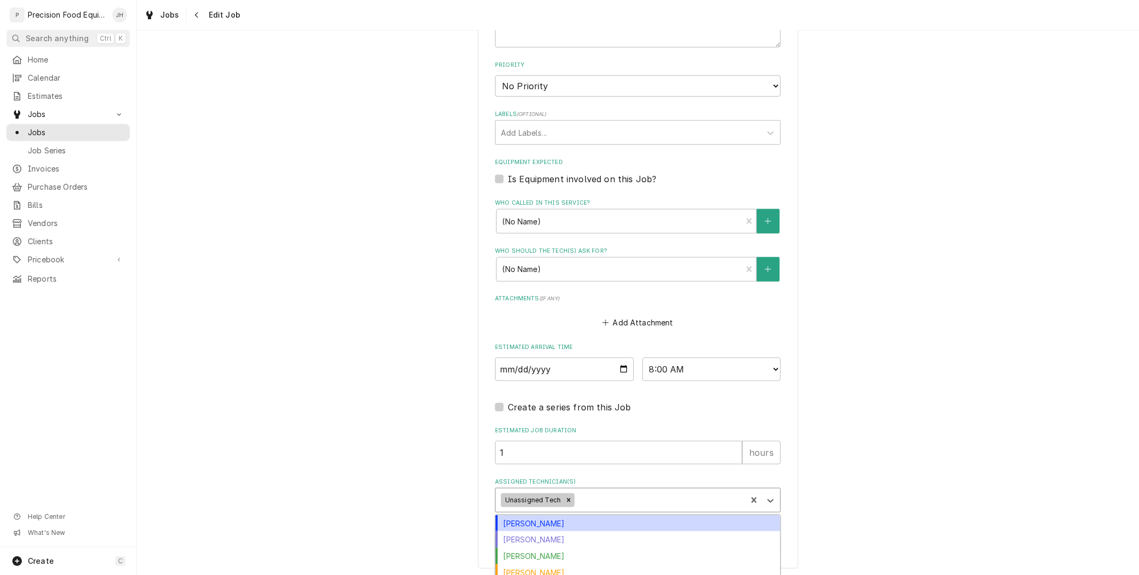
click at [688, 498] on div "Assigned Technician(s)" at bounding box center [659, 499] width 164 height 19
click at [587, 515] on div "[PERSON_NAME]" at bounding box center [638, 523] width 285 height 17
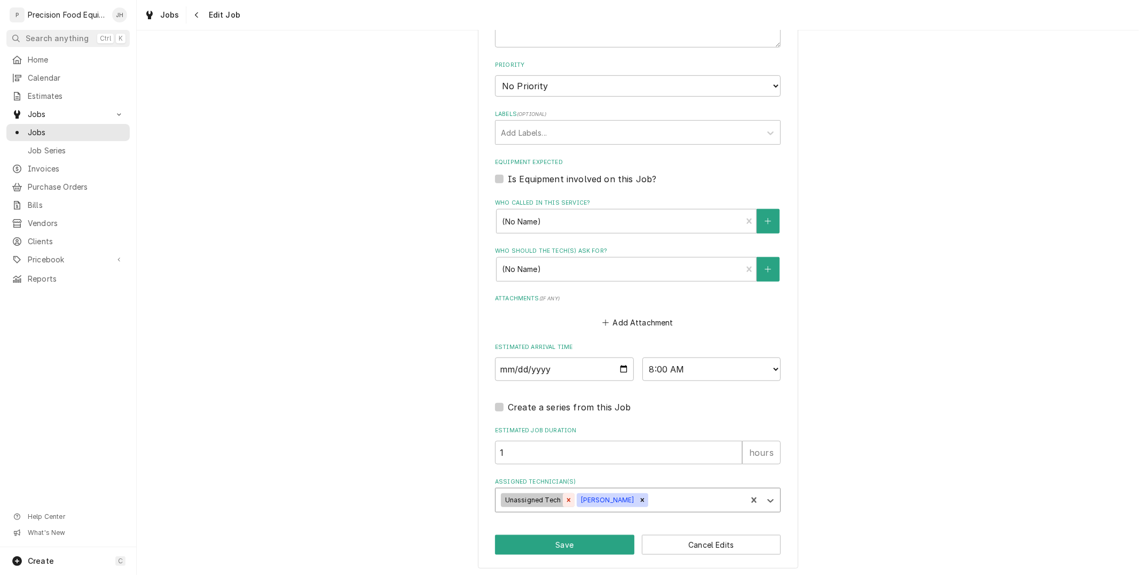
click at [563, 494] on div "Remove Unassigned Tech" at bounding box center [569, 500] width 12 height 14
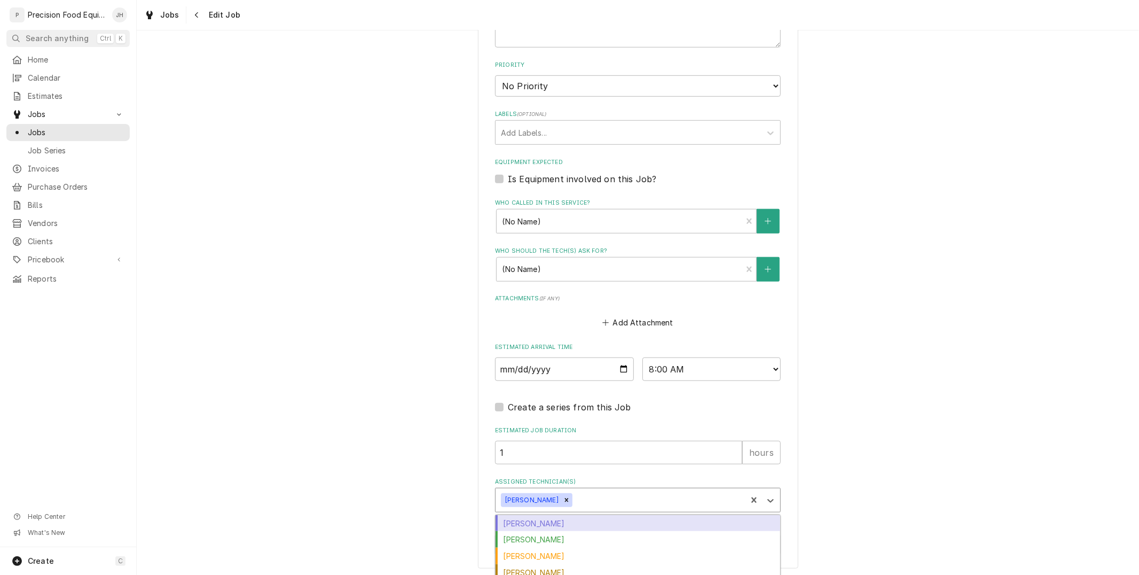
click at [631, 494] on div "Assigned Technician(s)" at bounding box center [658, 499] width 167 height 19
click at [600, 517] on div "Jacob Cardenas" at bounding box center [638, 523] width 285 height 17
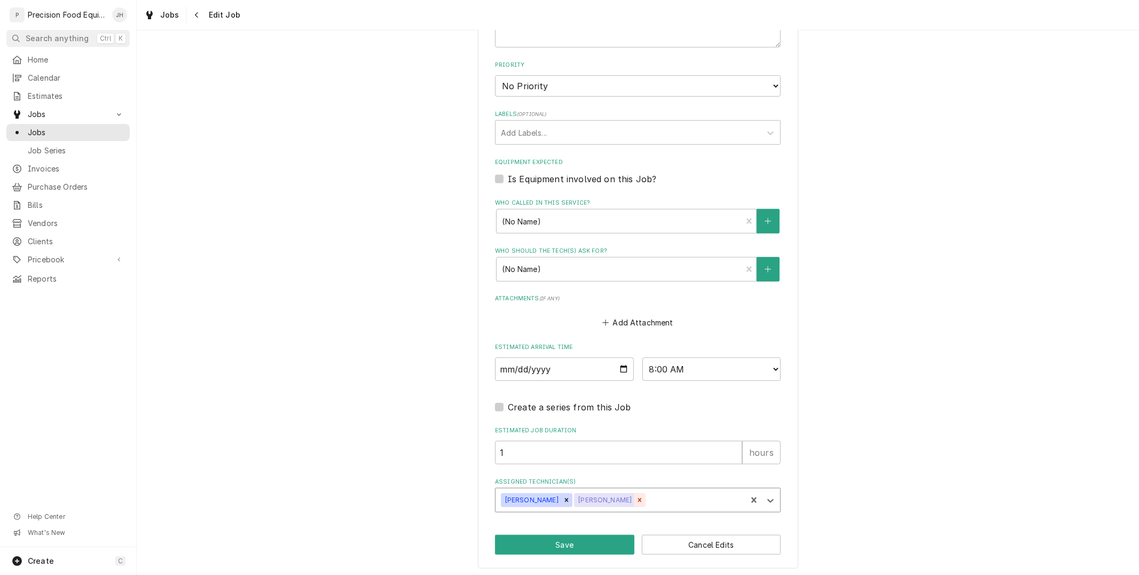
click at [634, 498] on div "Remove Jacob Cardenas" at bounding box center [640, 500] width 12 height 14
click at [563, 499] on icon "Remove Anthony Ellinger" at bounding box center [566, 499] width 7 height 7
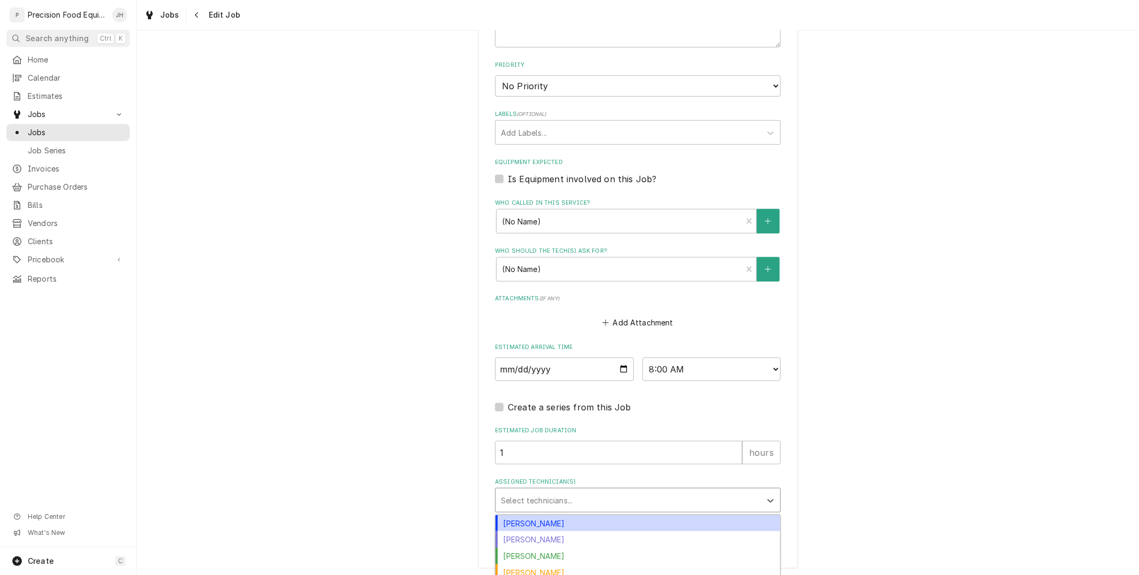
click at [556, 499] on div "Assigned Technician(s)" at bounding box center [628, 499] width 255 height 19
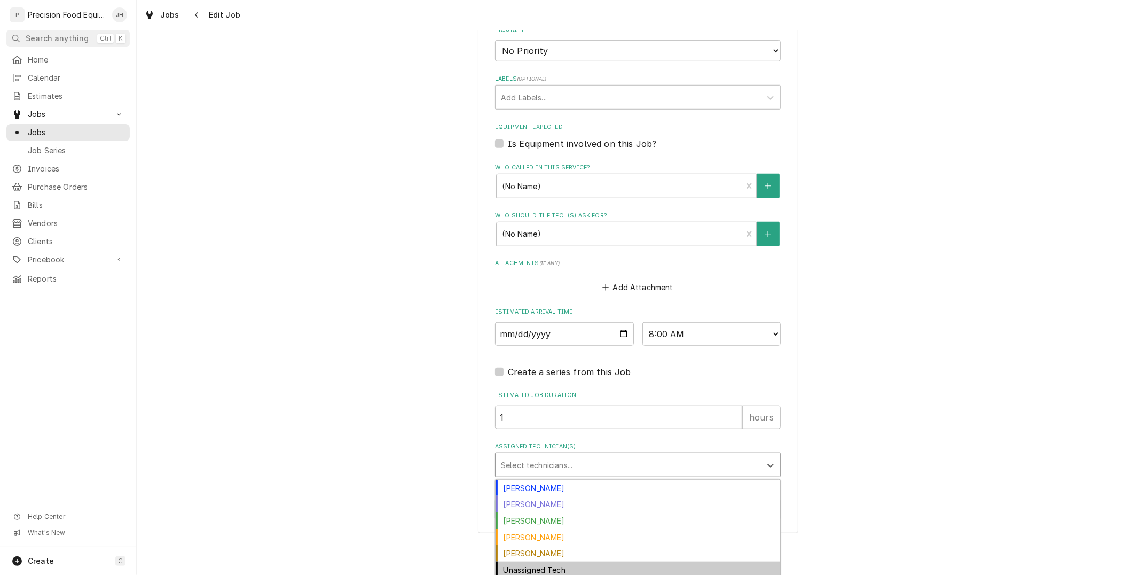
click at [532, 563] on div "Unassigned Tech" at bounding box center [638, 569] width 285 height 17
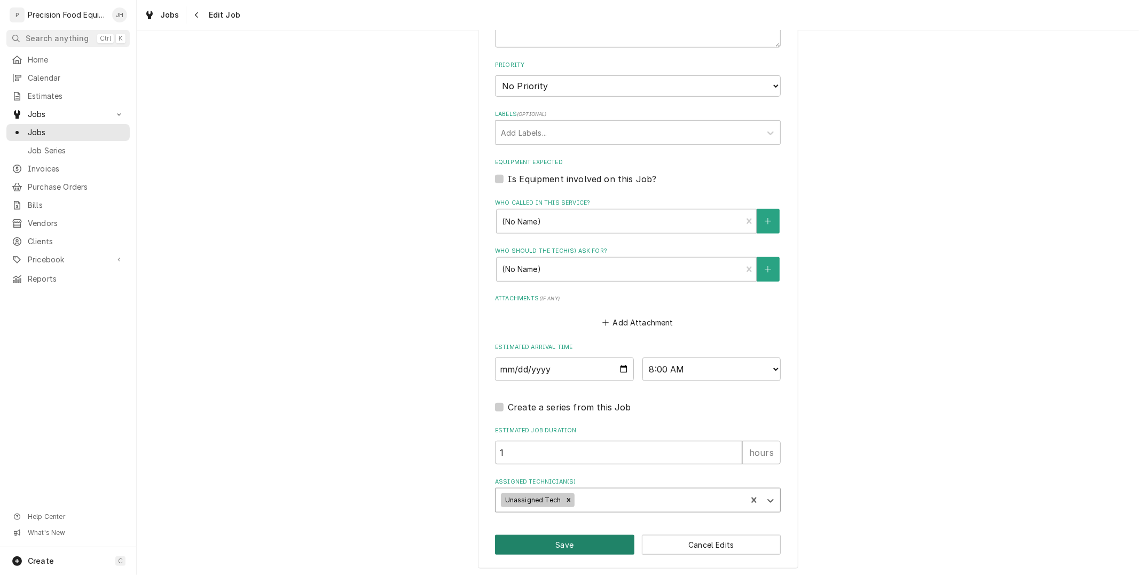
click at [555, 540] on button "Save" at bounding box center [564, 545] width 139 height 20
type textarea "x"
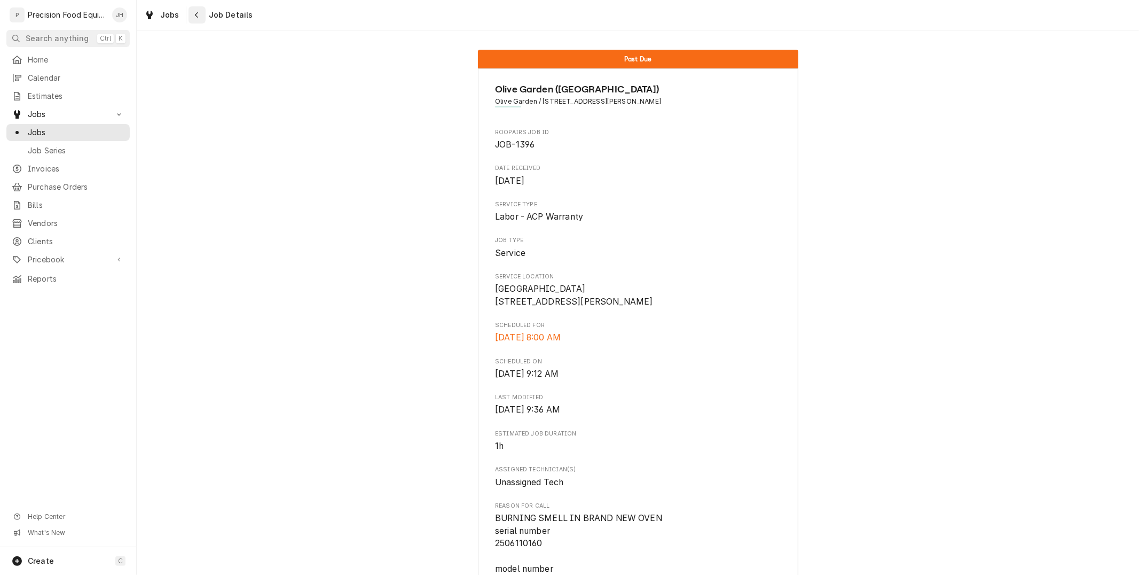
click at [188, 17] on button "Navigate back" at bounding box center [196, 14] width 17 height 17
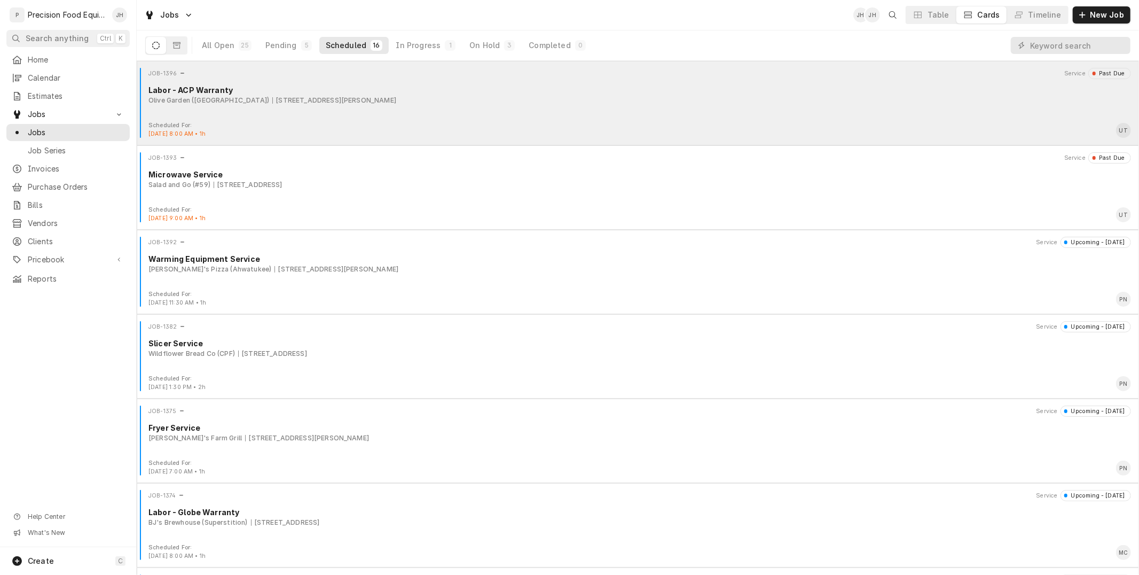
click at [460, 120] on div "JOB-1396 Service Past Due Labor - ACP Warranty Olive Garden (QC) 21422 S. Ellsw…" at bounding box center [638, 94] width 994 height 53
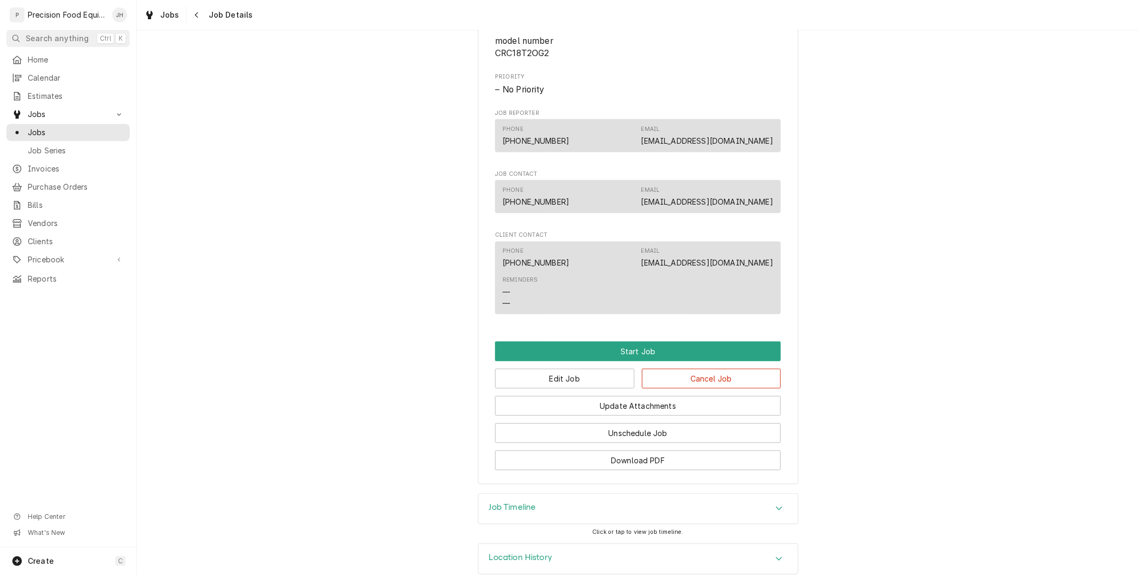
scroll to position [559, 0]
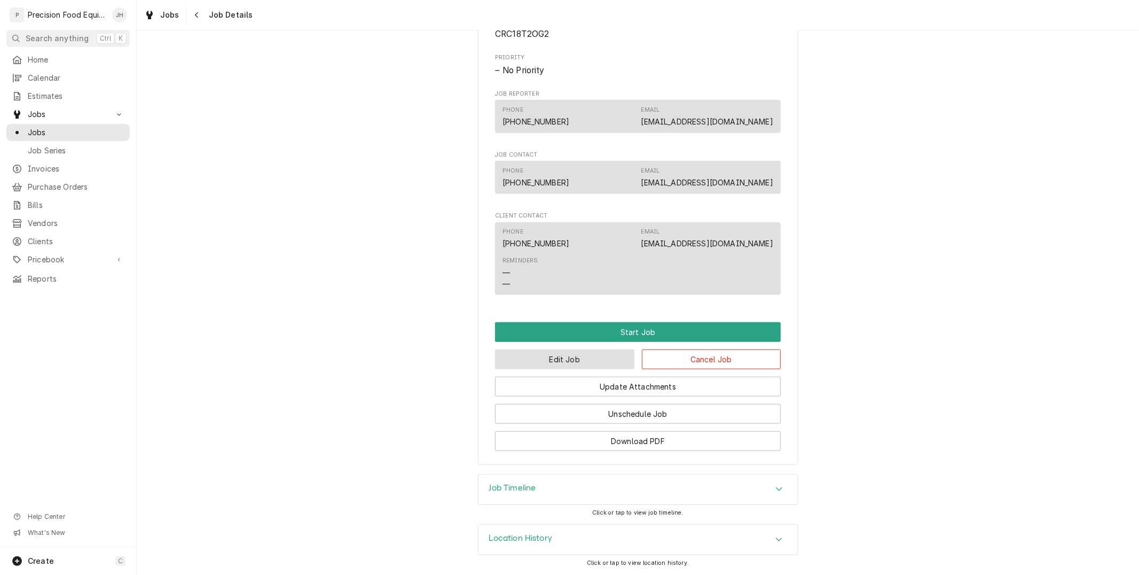
click at [579, 356] on button "Edit Job" at bounding box center [564, 359] width 139 height 20
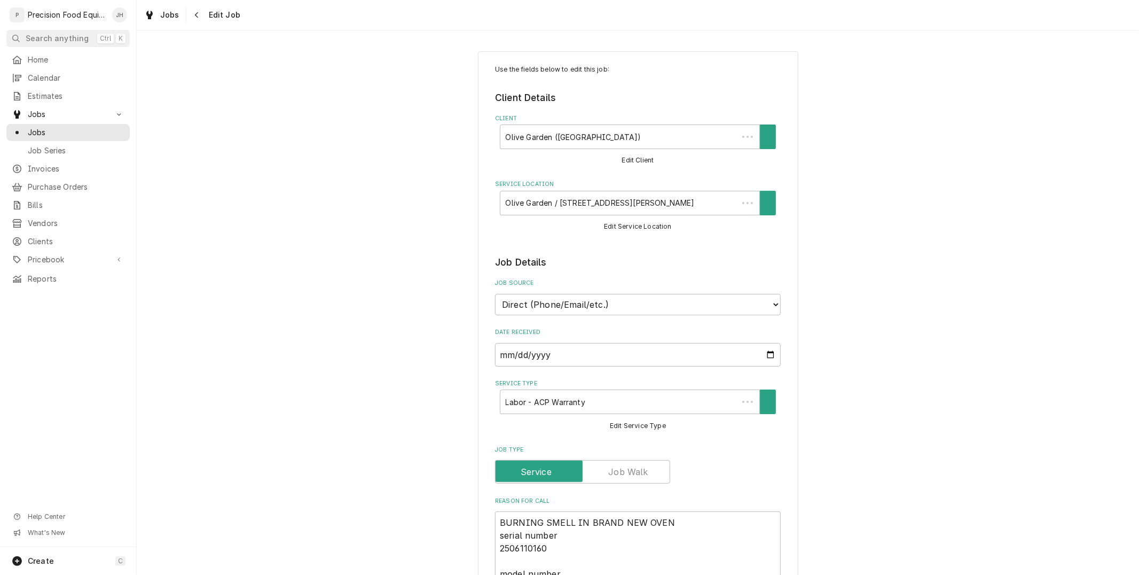
type textarea "x"
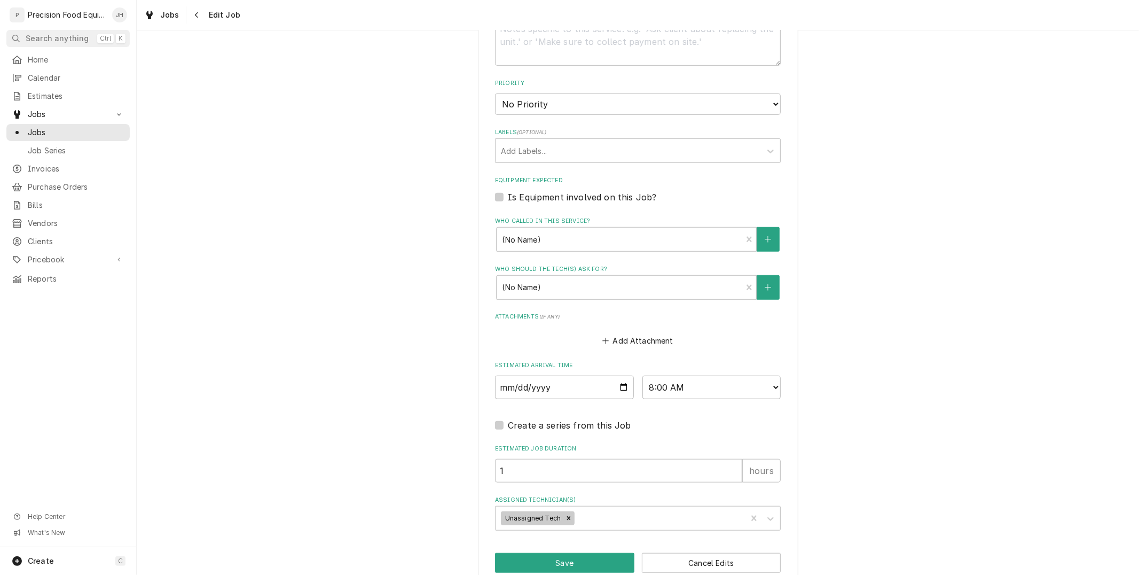
scroll to position [626, 0]
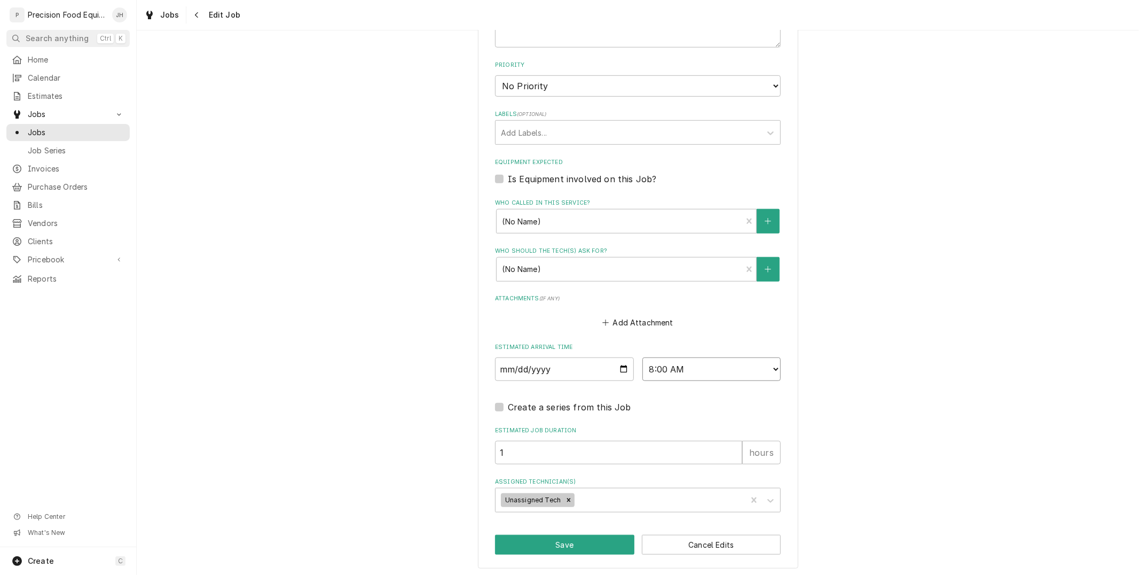
click at [655, 367] on select "AM / PM 6:00 AM 6:15 AM 6:30 AM 6:45 AM 7:00 AM 7:15 AM 7:30 AM 7:45 AM 8:00 AM…" at bounding box center [711, 368] width 139 height 23
select select "10:00:00"
click at [642, 357] on select "AM / PM 6:00 AM 6:15 AM 6:30 AM 6:45 AM 7:00 AM 7:15 AM 7:30 AM 7:45 AM 8:00 AM…" at bounding box center [711, 368] width 139 height 23
click at [567, 498] on icon "Remove Unassigned Tech" at bounding box center [569, 500] width 4 height 4
click at [562, 499] on div "Assigned Technician(s)" at bounding box center [628, 499] width 255 height 19
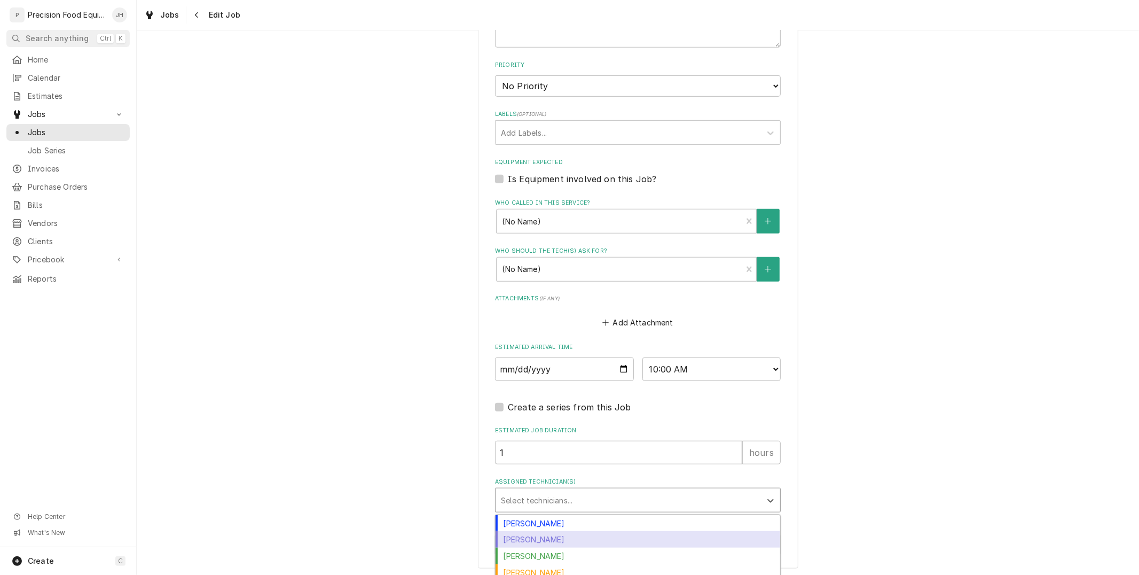
click at [551, 534] on div "Jacob Cardenas" at bounding box center [638, 539] width 285 height 17
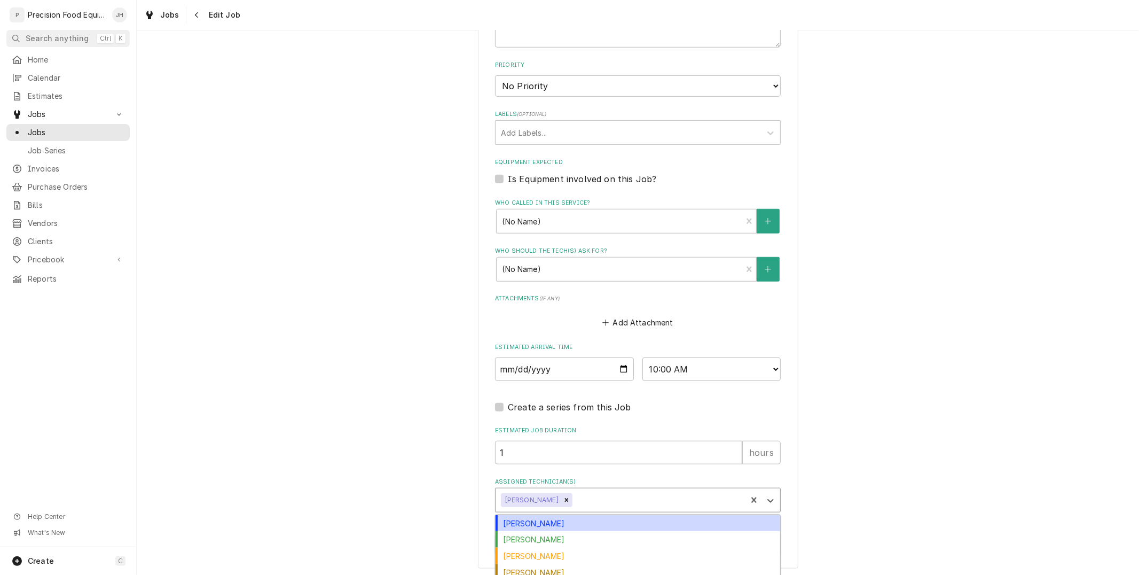
click at [593, 496] on div "Assigned Technician(s)" at bounding box center [658, 499] width 167 height 19
click at [579, 515] on div "Anthony Ellinger" at bounding box center [638, 523] width 285 height 17
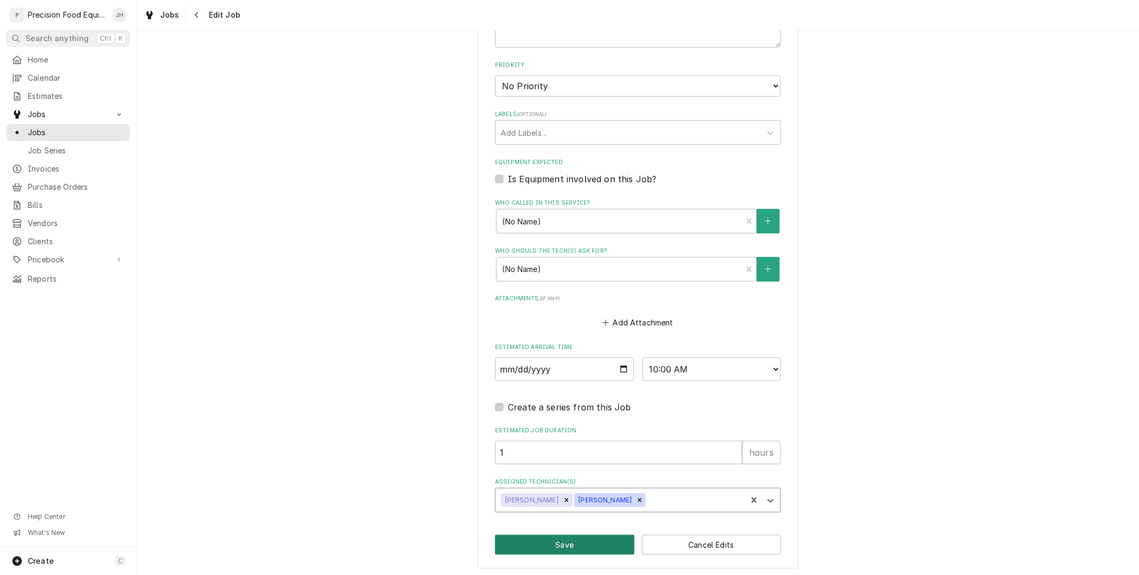
click at [554, 550] on button "Save" at bounding box center [564, 545] width 139 height 20
type textarea "x"
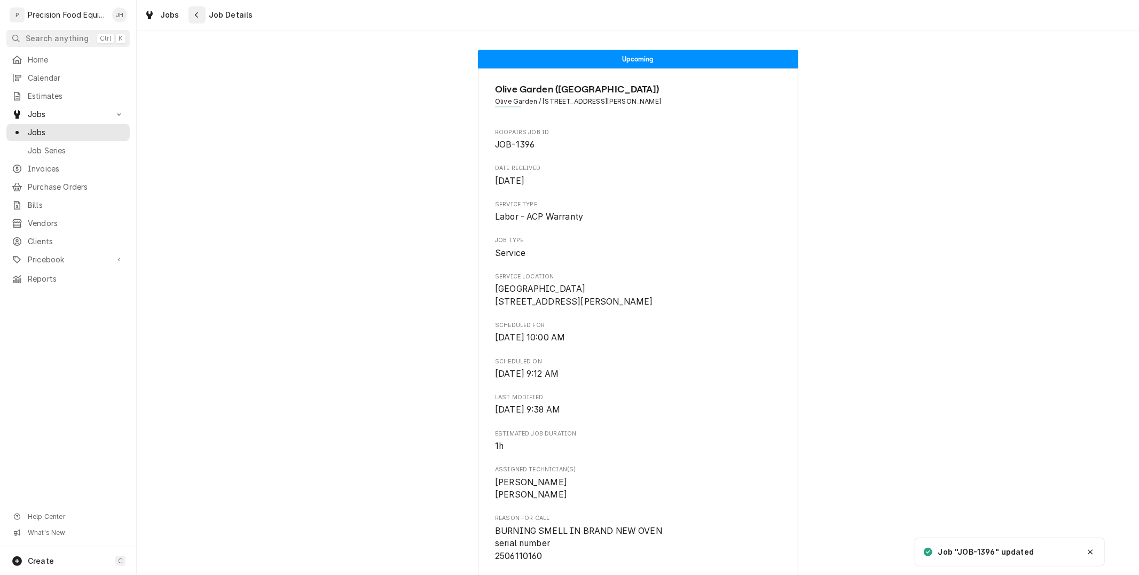
click at [195, 15] on icon "Navigate back" at bounding box center [196, 14] width 5 height 7
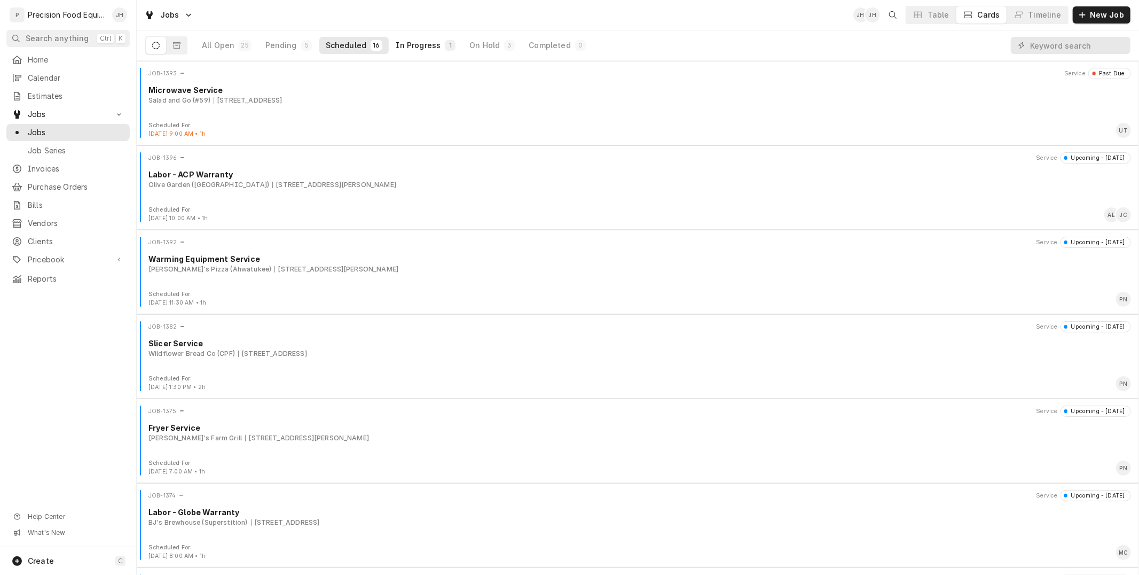
click at [418, 44] on div "In Progress" at bounding box center [418, 45] width 45 height 11
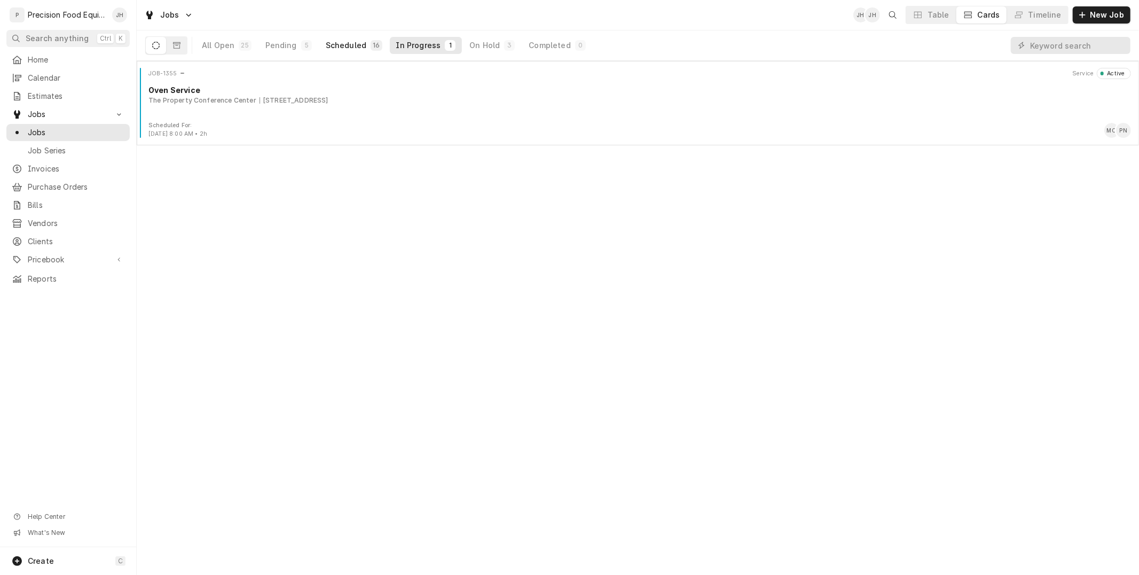
click at [360, 46] on div "Scheduled" at bounding box center [346, 45] width 41 height 11
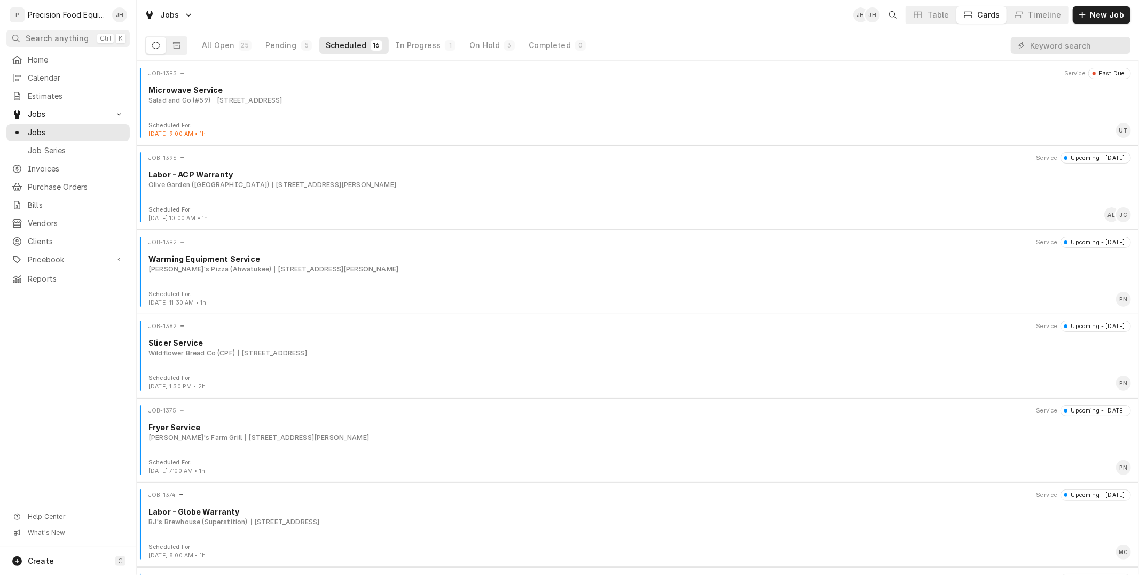
click at [979, 14] on button "Cards" at bounding box center [981, 14] width 50 height 17
click at [1051, 10] on div "Timeline" at bounding box center [1044, 15] width 33 height 11
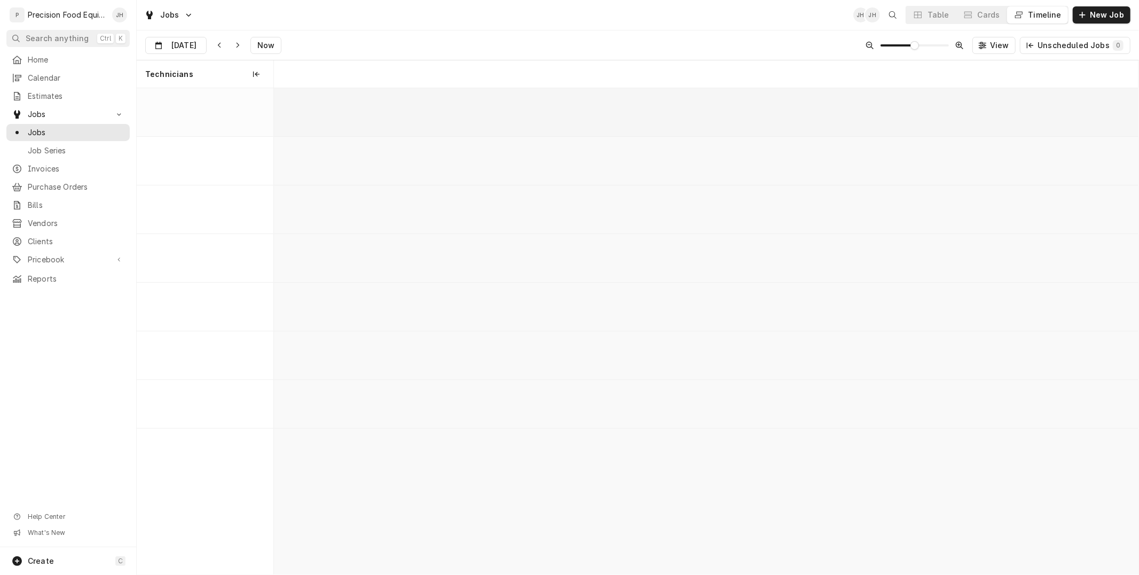
click at [1032, 16] on div "Timeline" at bounding box center [1044, 15] width 33 height 11
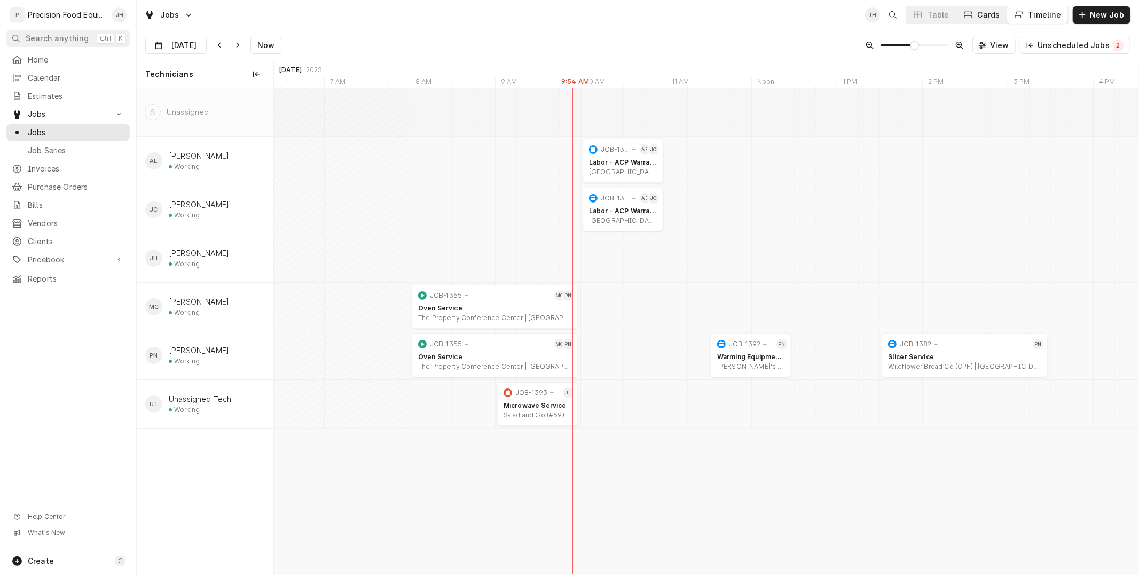
click at [1000, 19] on div "Cards" at bounding box center [989, 15] width 22 height 11
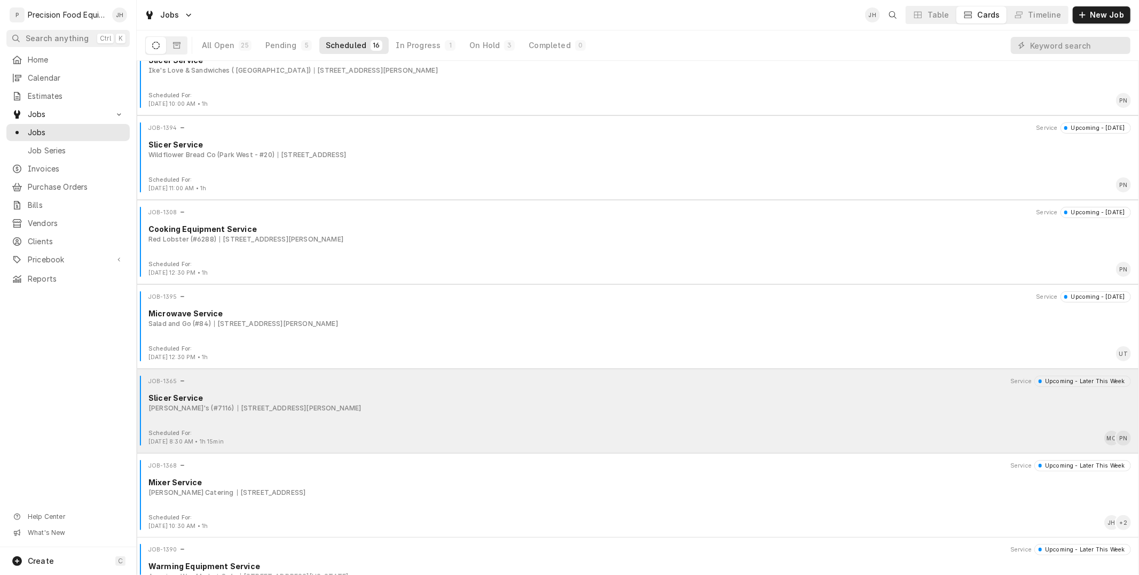
scroll to position [776, 0]
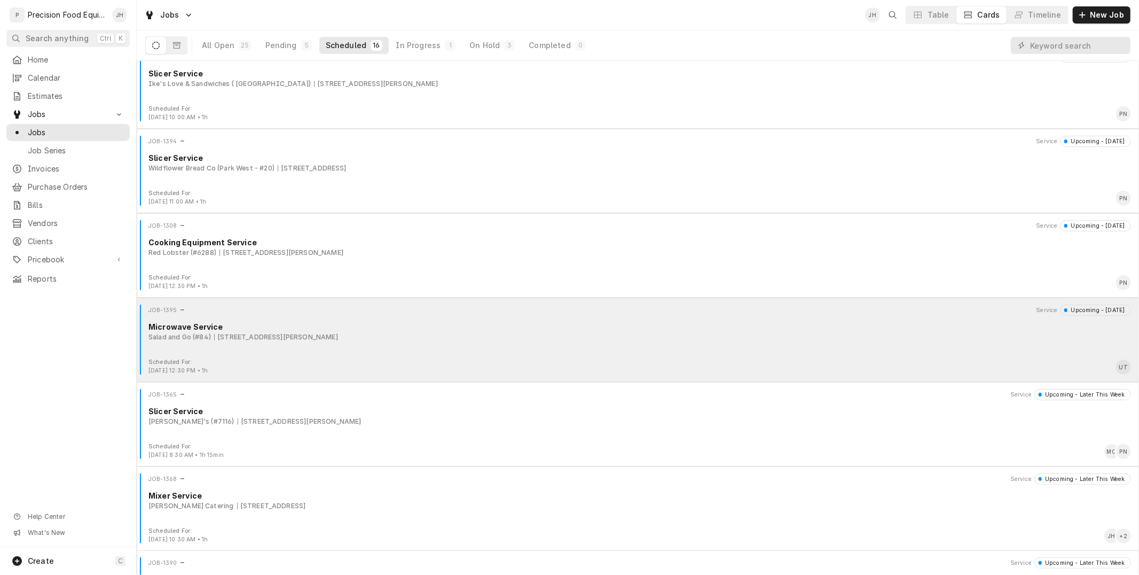
click at [299, 348] on div "JOB-1395 Service Upcoming - Tomorrow Microwave Service Salad and Go (#84) 10071…" at bounding box center [638, 330] width 994 height 53
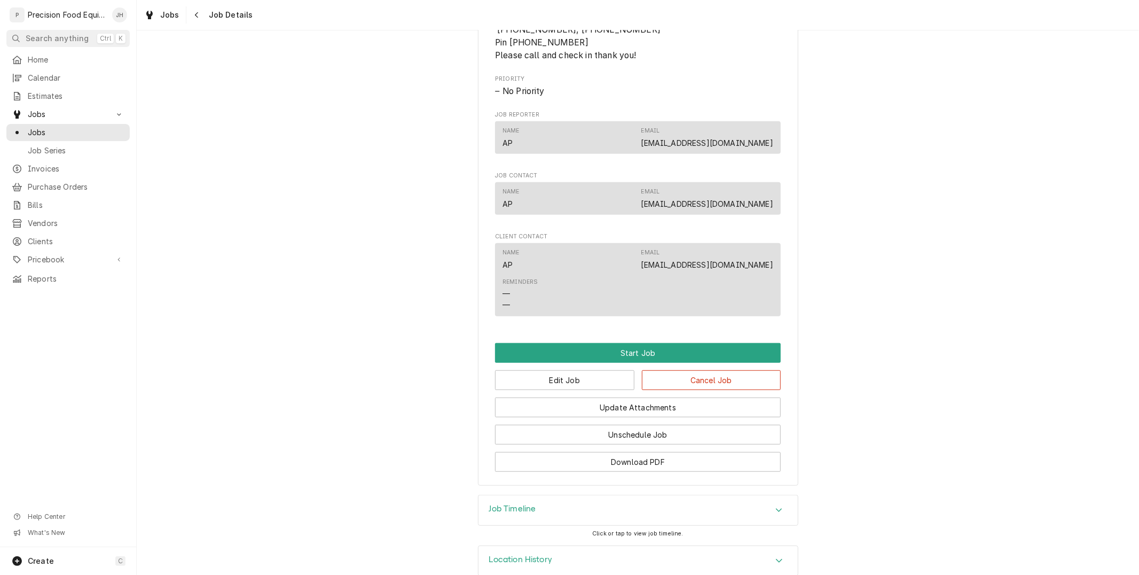
scroll to position [550, 0]
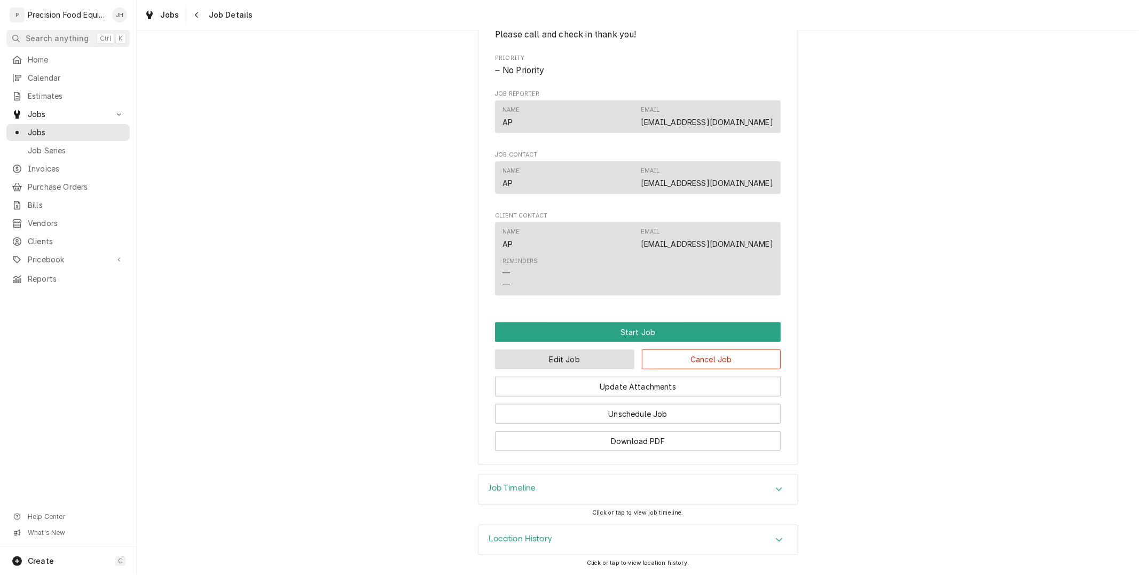
click at [579, 361] on button "Edit Job" at bounding box center [564, 359] width 139 height 20
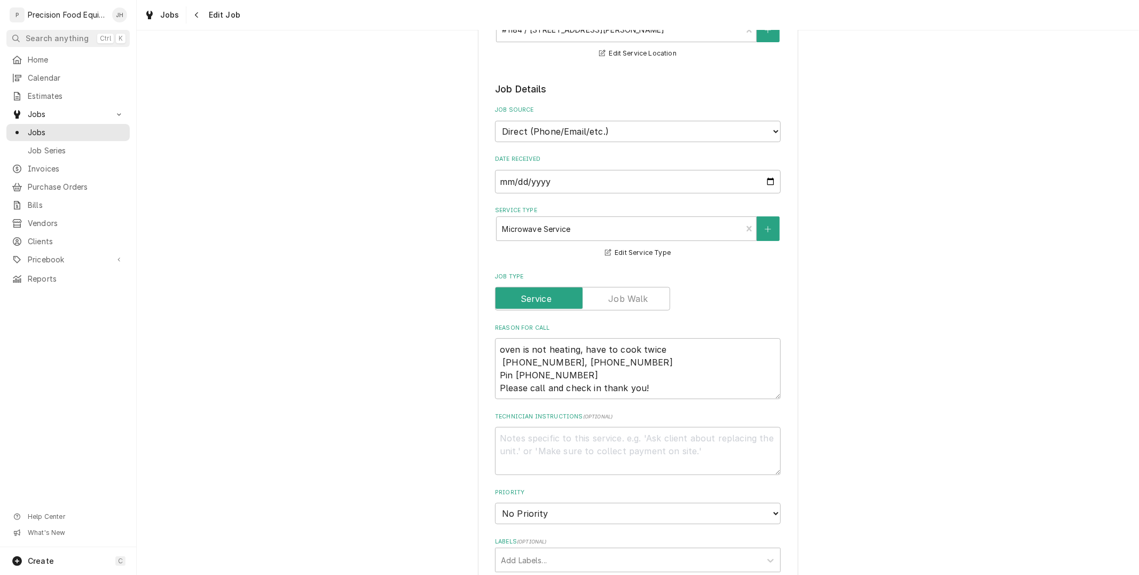
scroll to position [178, 0]
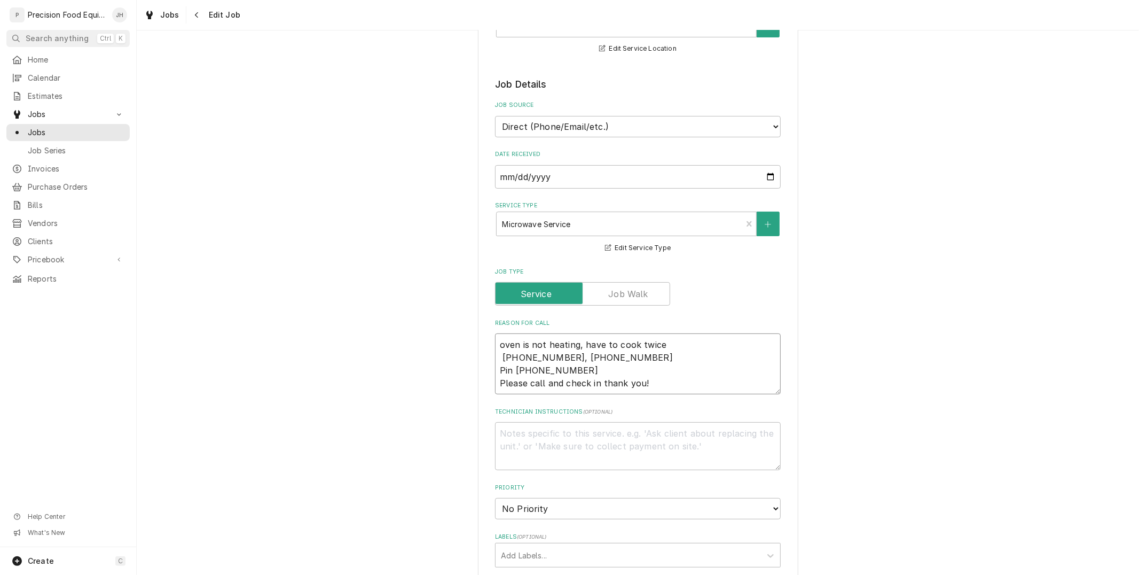
drag, startPoint x: 497, startPoint y: 358, endPoint x: 664, endPoint y: 379, distance: 168.5
click at [664, 379] on textarea "oven is not heating, have to cook twice [PHONE_NUMBER], [PHONE_NUMBER] Pin [PHO…" at bounding box center [638, 363] width 286 height 61
paste textarea "[PHONE_NUMBER], [PHONE_NUMBER] Pin [PHONE_NUMBER] Please call and check in than…"
type textarea "x"
type textarea "[PHONE_NUMBER], [PHONE_NUMBER] Pin [PHONE_NUMBER] Please call and check in than…"
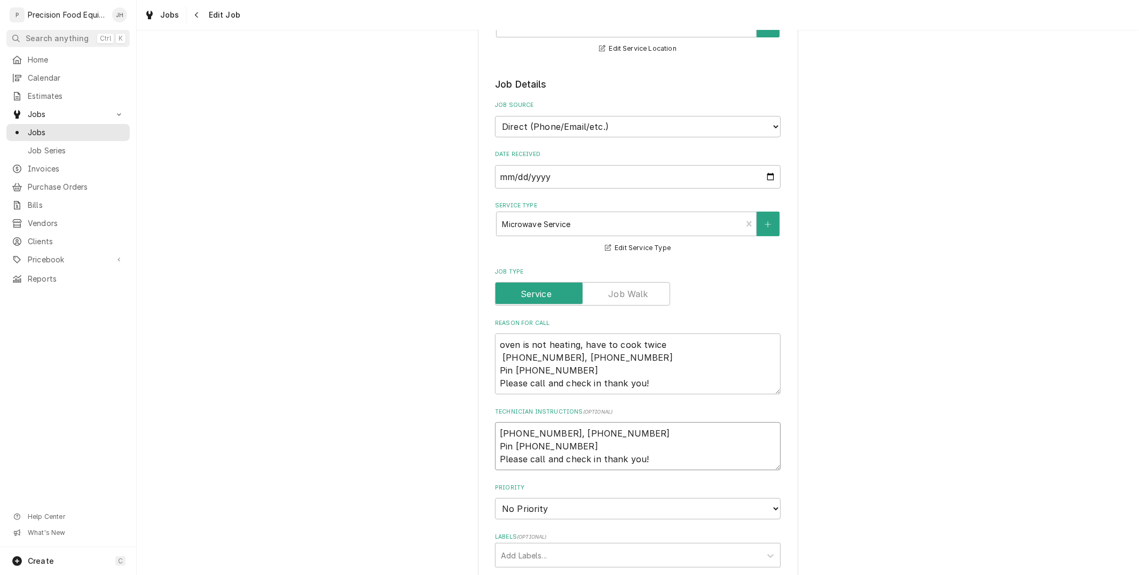
type textarea "x"
type textarea "[PHONE_NUMBER], [PHONE_NUMBER] Pin [PHONE_NUMBER] Please call and check in than…"
drag, startPoint x: 650, startPoint y: 378, endPoint x: 485, endPoint y: 353, distance: 167.3
click at [485, 353] on div "Use the fields below to edit this job: Client Details Client Salad and Go (#84)…" at bounding box center [638, 431] width 320 height 1117
type textarea "oven is not heating, have to cook twice"
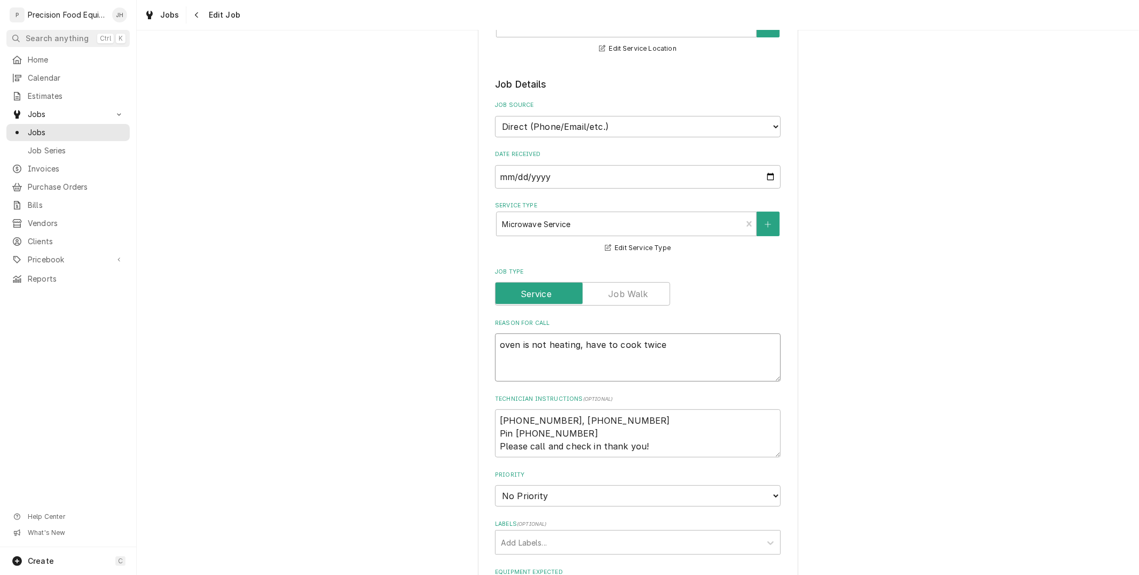
type textarea "x"
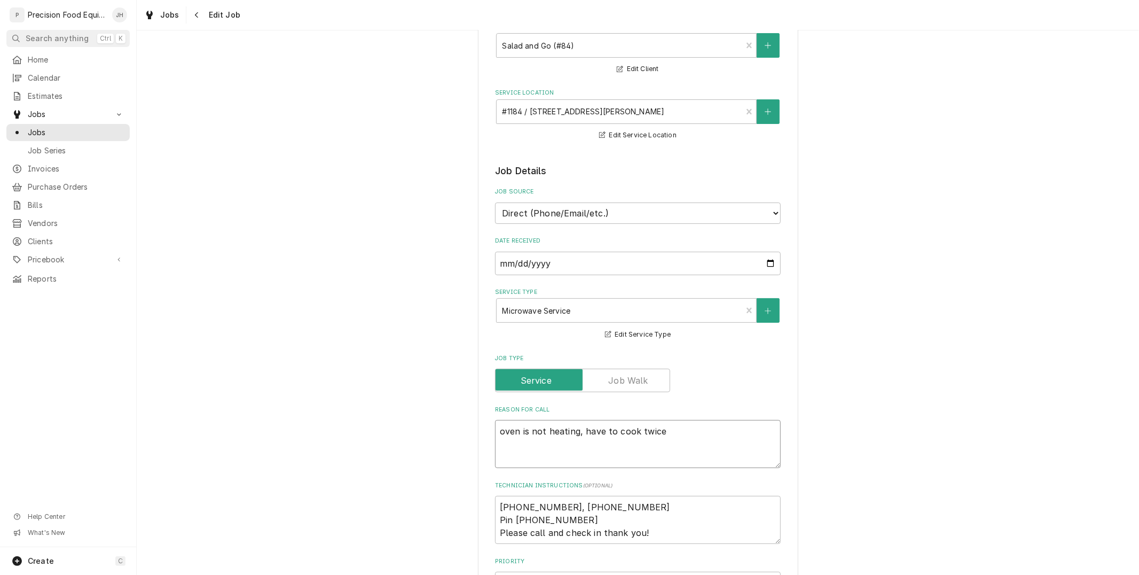
scroll to position [0, 0]
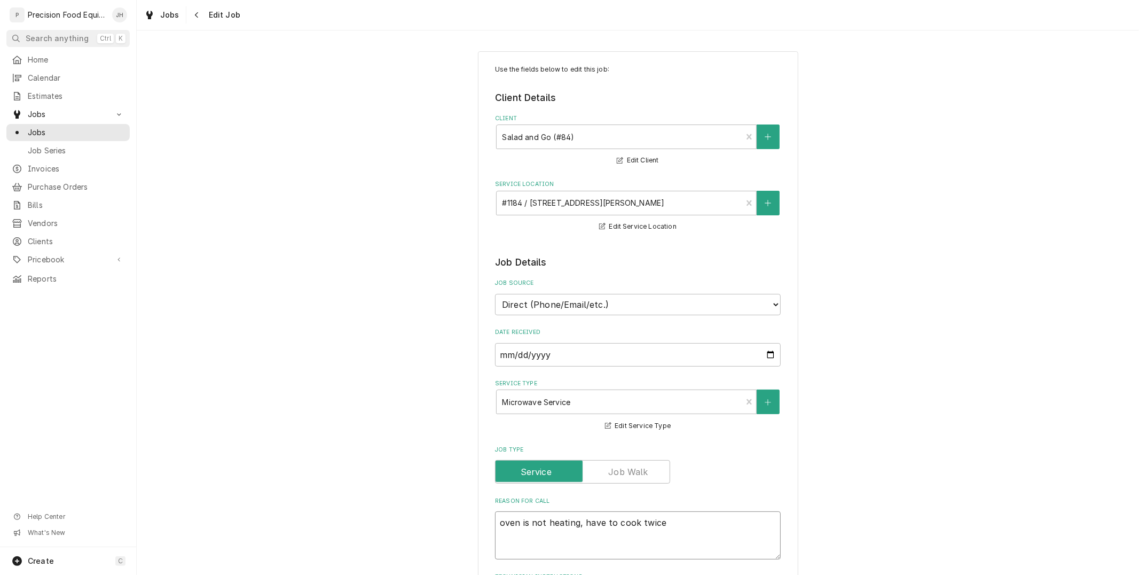
type textarea "oven is not heating, have to cook twice"
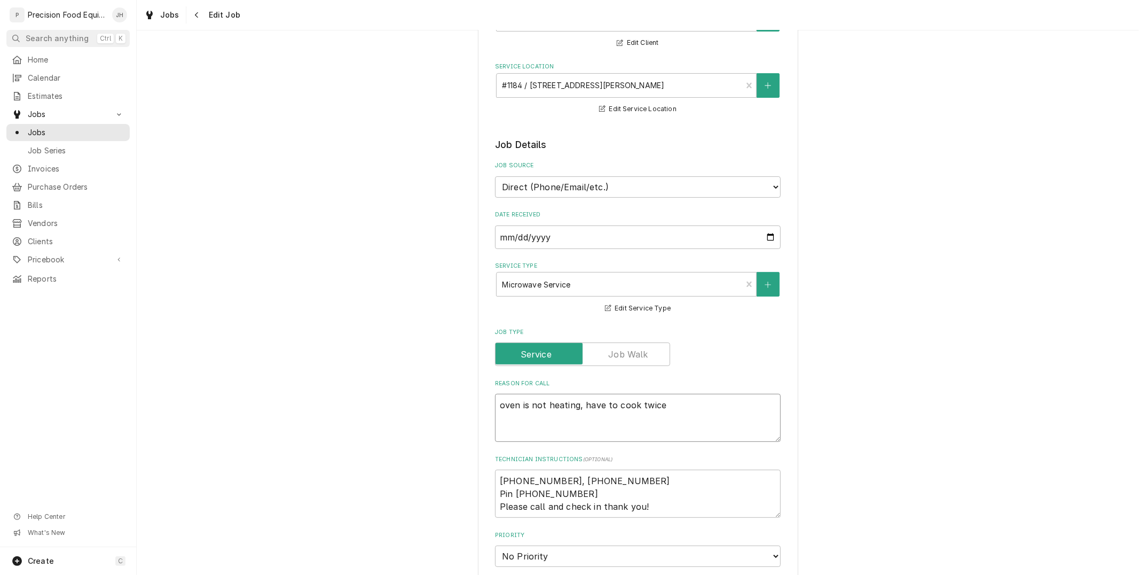
scroll to position [119, 0]
click at [600, 423] on textarea "oven is not heating, have to cook twice" at bounding box center [638, 416] width 286 height 48
click at [672, 499] on textarea "516-500-7776, 516-200-3363 Pin 2136843 Please call and check in thank you!" at bounding box center [638, 492] width 286 height 48
type textarea "516-500-7776, 516-200-3363 Pin 2136843 Please call and check in thank you!"
type textarea "x"
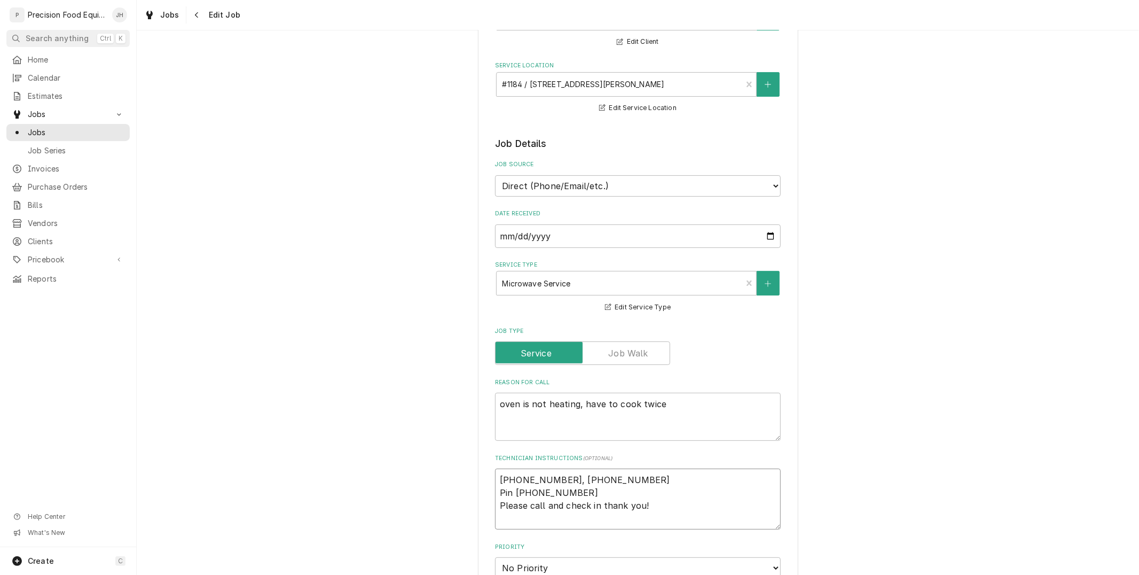
type textarea "516-500-7776, 516-200-3363 Pin 2136843 Please call and check in thank you! W"
type textarea "x"
type textarea "516-500-7776, 516-200-3363 Pin 2136843 Please call and check in thank you! WO"
type textarea "x"
type textarea "516-500-7776, 516-200-3363 Pin 2136843 Please call and check in thank you! WO"
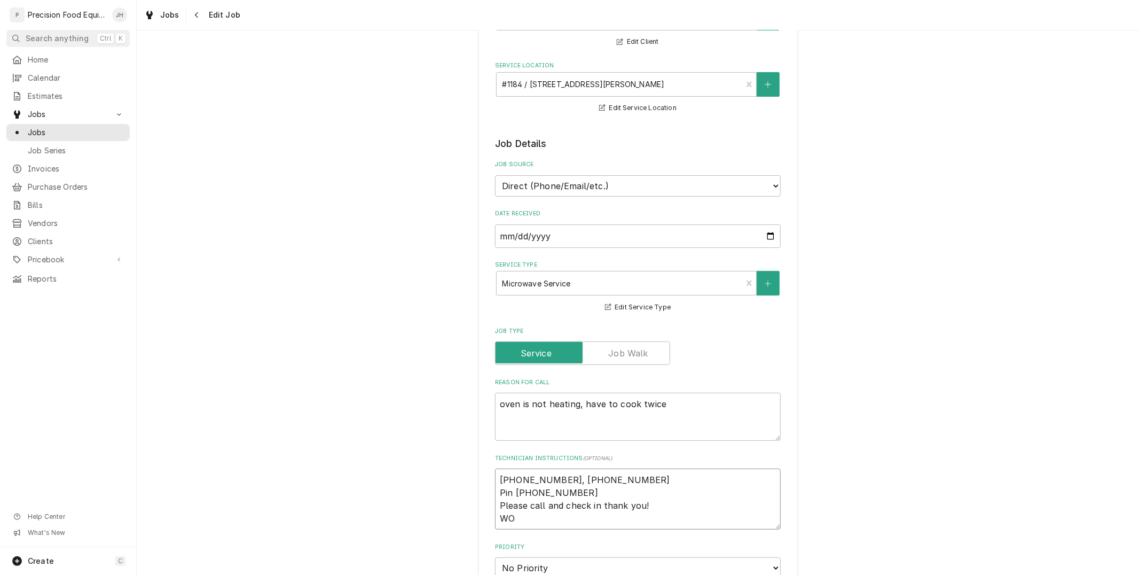
type textarea "x"
type textarea "516-500-7776, 516-200-3363 Pin 2136843 Please call and check in thank you! WO #"
type textarea "x"
type textarea "516-500-7776, 516-200-3363 Pin 2136843 Please call and check in thank you! WO #"
paste textarea "323642829"
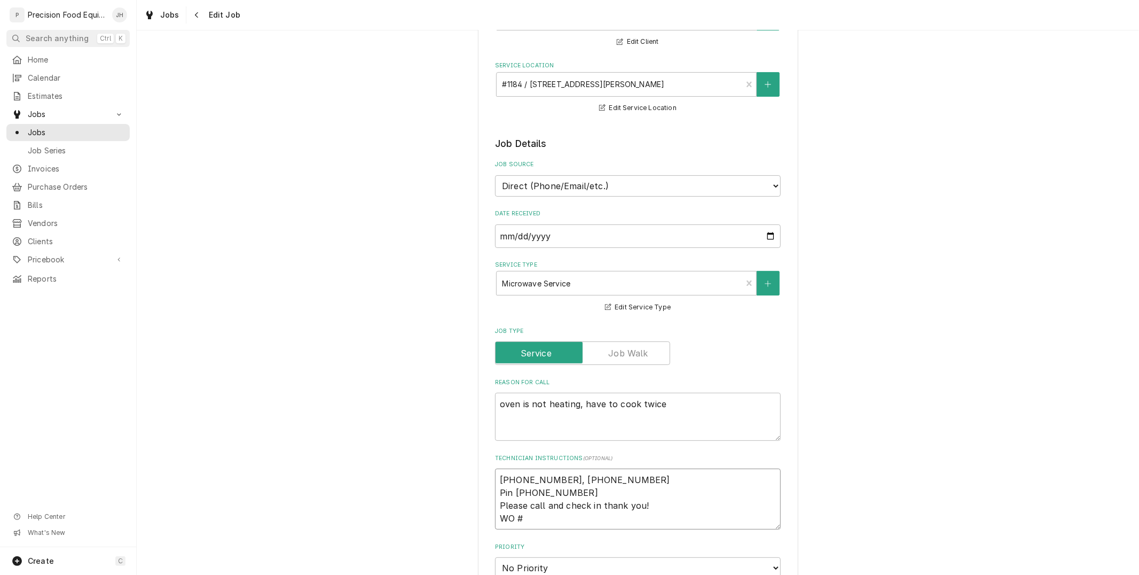
type textarea "x"
type textarea "516-500-7776, 516-200-3363 Pin 2136843 Please call and check in thank you! WO #…"
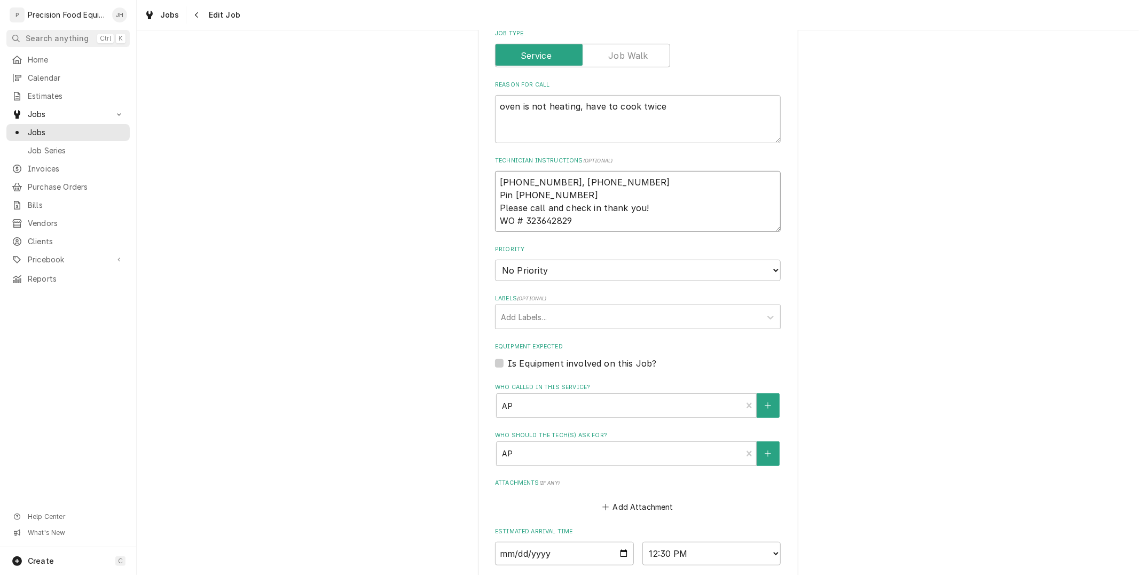
type textarea "x"
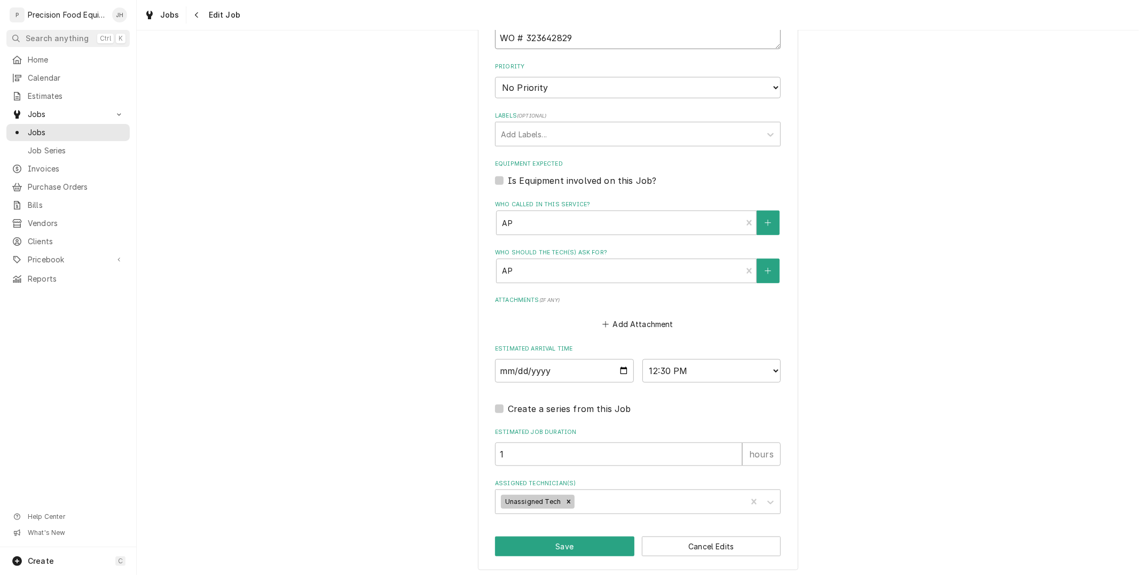
scroll to position [600, 0]
type textarea "516-500-7776, 516-200-3363 Pin 2136843 Please call and check in thank you! WO #…"
click at [587, 539] on button "Save" at bounding box center [564, 545] width 139 height 20
type textarea "x"
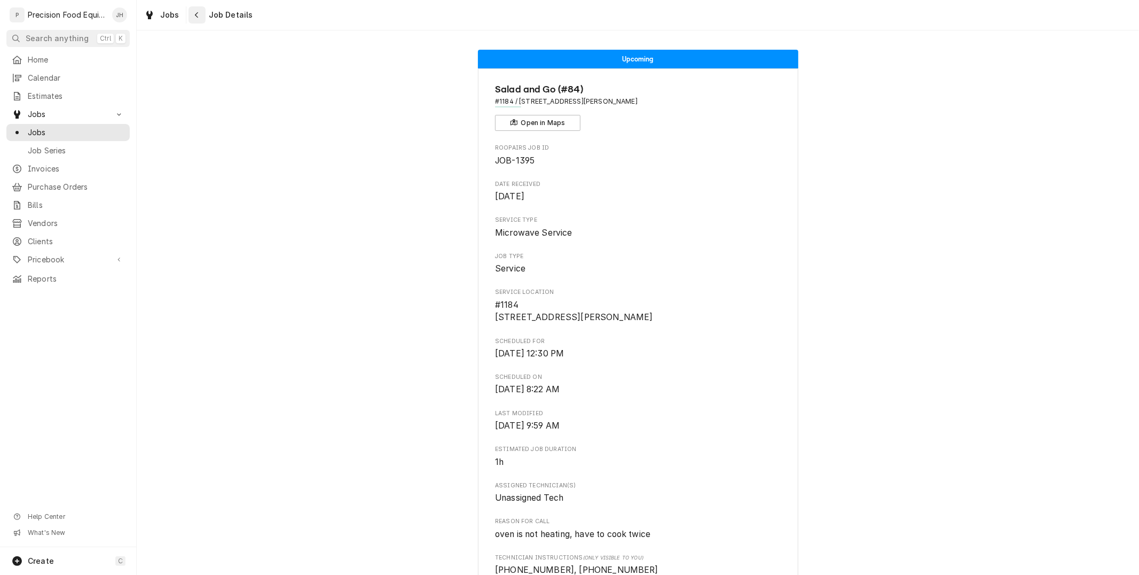
click at [195, 18] on icon "Navigate back" at bounding box center [196, 14] width 5 height 7
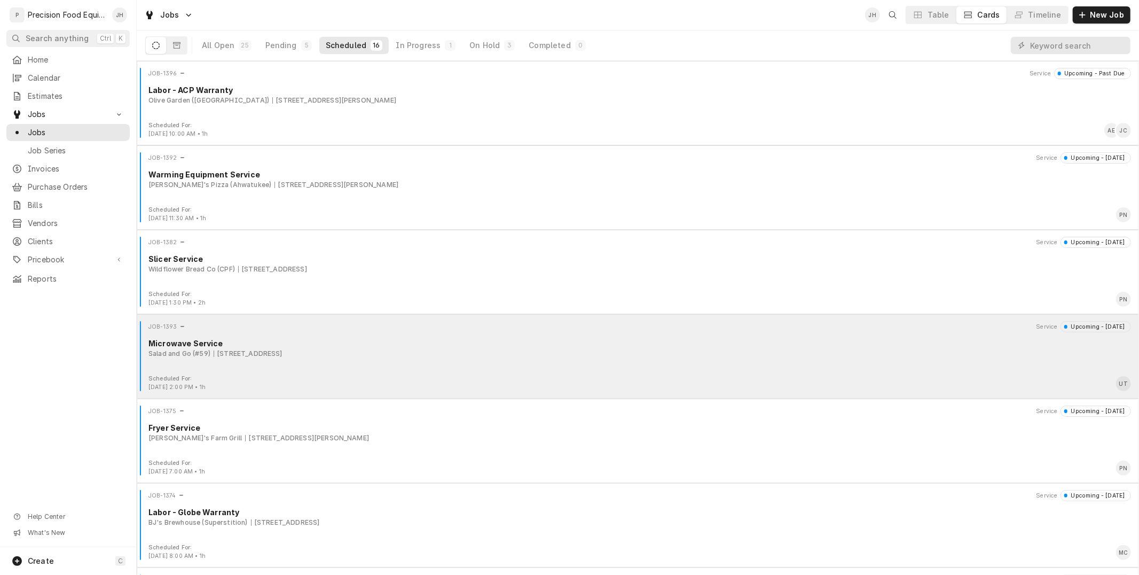
click at [359, 354] on div "Salad and Go (#59) [STREET_ADDRESS]" at bounding box center [639, 354] width 983 height 10
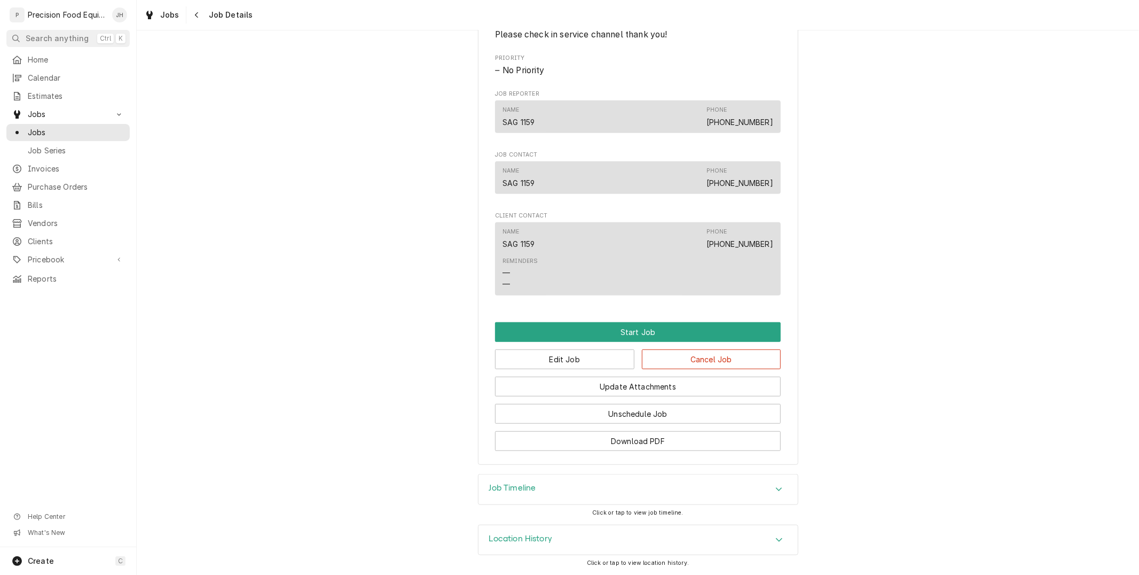
scroll to position [550, 0]
click at [592, 361] on button "Edit Job" at bounding box center [564, 359] width 139 height 20
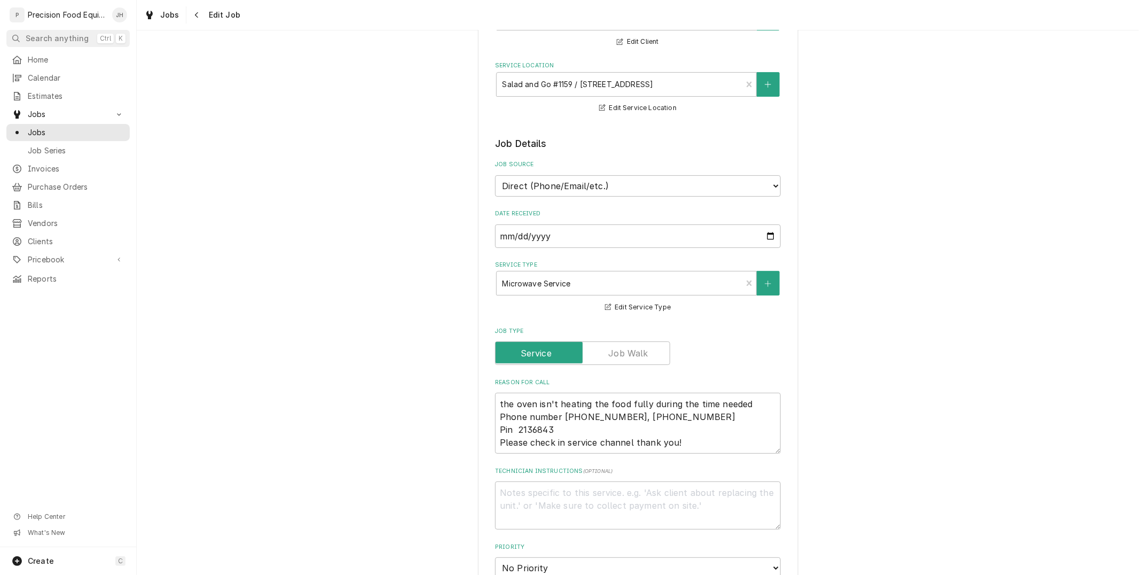
scroll to position [474, 0]
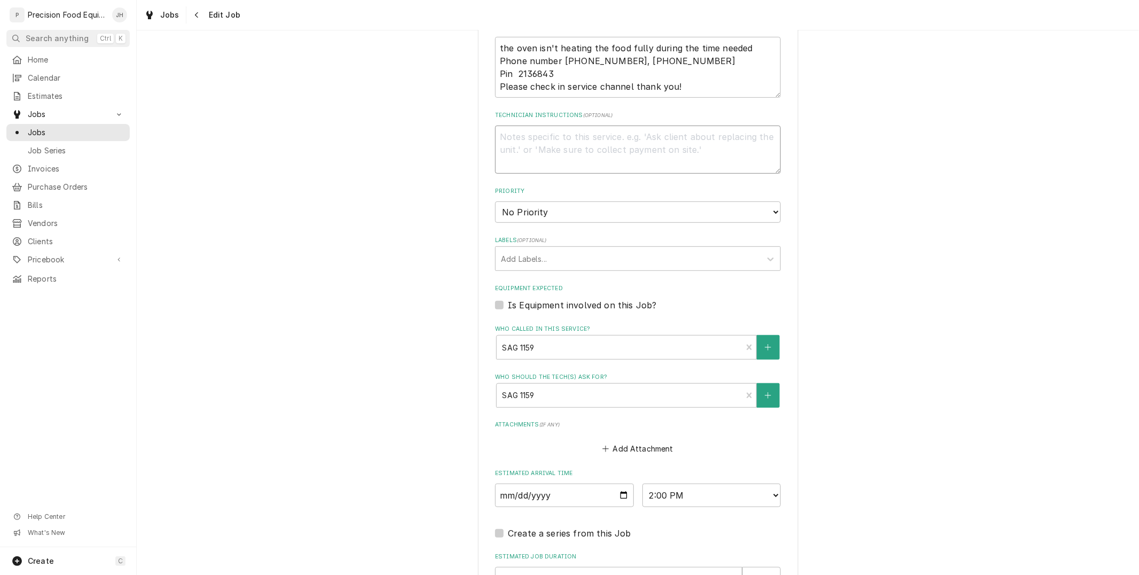
click at [529, 153] on textarea "Technician Instructions ( optional )" at bounding box center [638, 149] width 286 height 48
type textarea "x"
type textarea "W"
type textarea "x"
type textarea "WO"
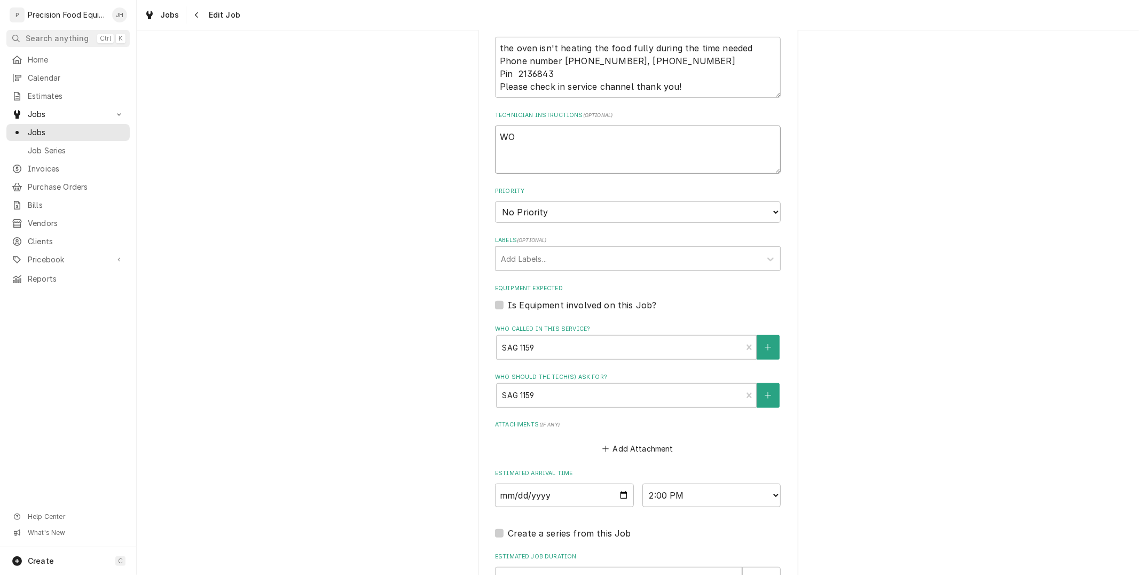
type textarea "x"
type textarea "WO#"
type textarea "x"
type textarea "WO#"
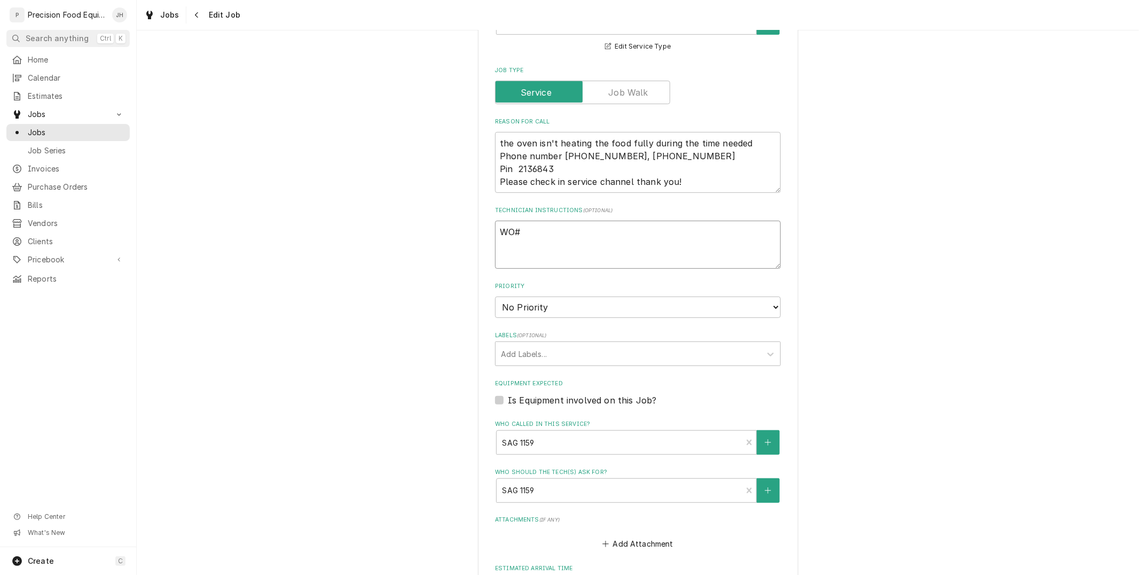
scroll to position [356, 0]
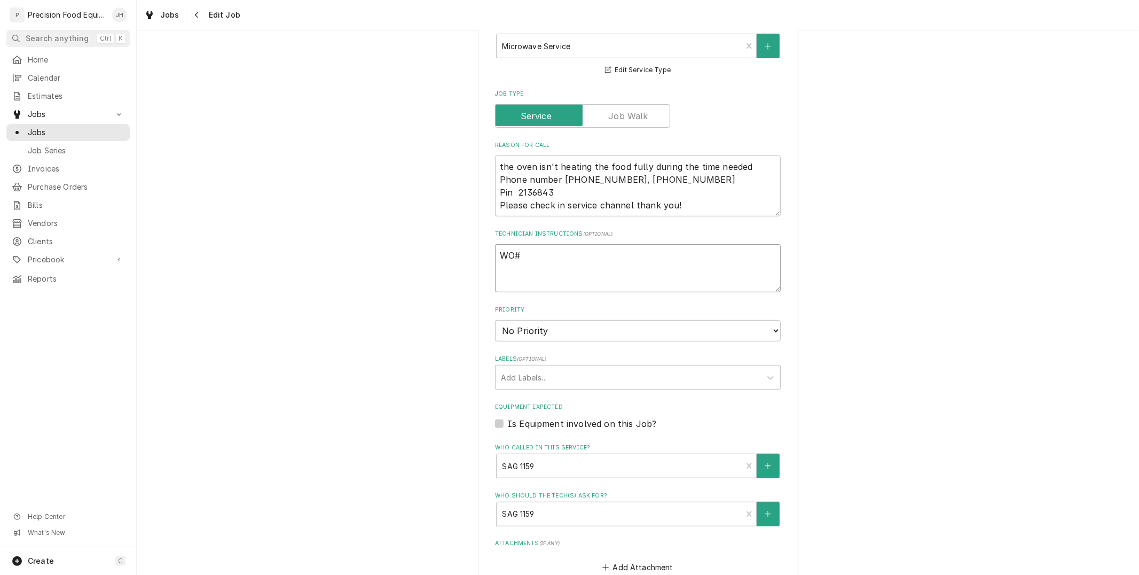
paste textarea "323566853"
type textarea "x"
type textarea "WO# 323566853"
type textarea "x"
type textarea "WO# 323566853"
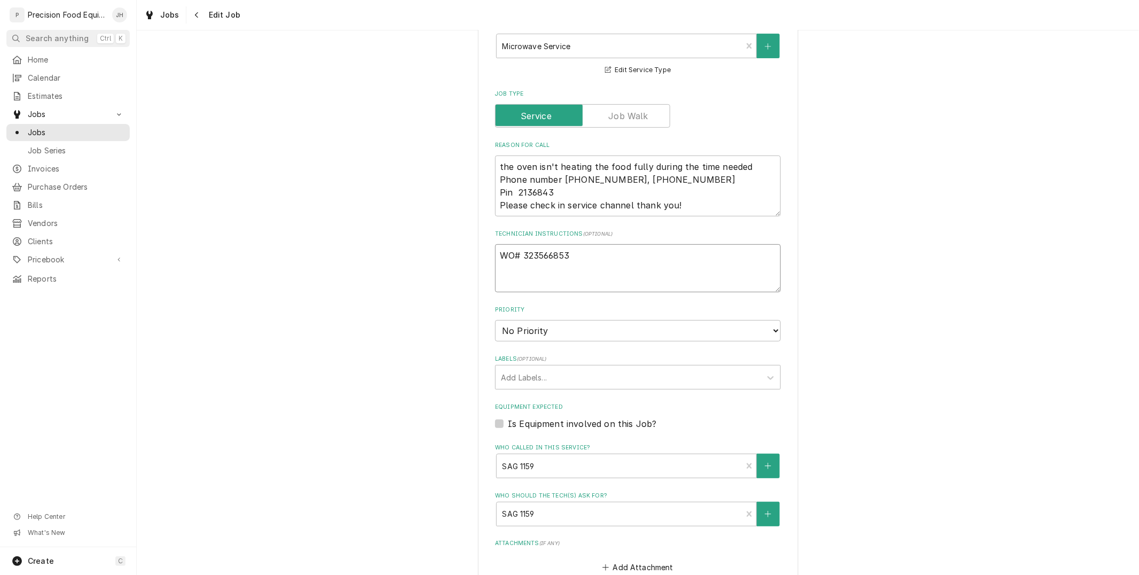
type textarea "x"
type textarea "WO# 323566853"
drag, startPoint x: 491, startPoint y: 177, endPoint x: 706, endPoint y: 207, distance: 217.3
click at [706, 207] on textarea "the oven isn't heating the food fully during the time needed Phone number 516-5…" at bounding box center [638, 185] width 286 height 61
click at [593, 257] on textarea "WO# 323566853" at bounding box center [638, 268] width 286 height 48
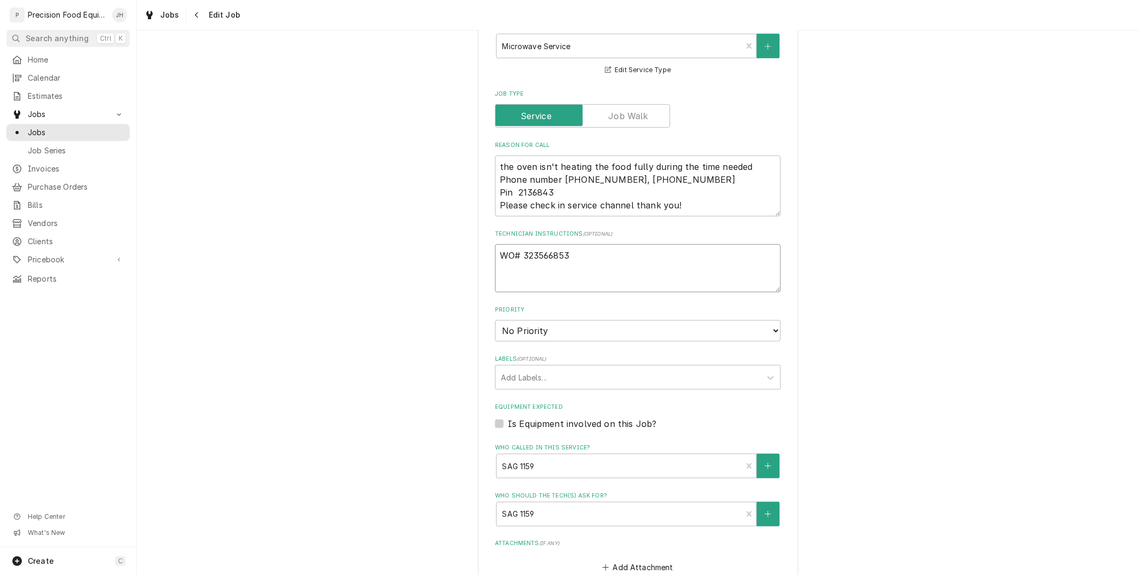
type textarea "x"
type textarea "WO# 323566853"
paste textarea "Phone number 516-500-7776, 516-200-3363 Pin 2136843 Please check in service cha…"
type textarea "x"
type textarea "WO# 323566853 Phone number 516-500-7776, 516-200-3363 Pin 2136843 Please check …"
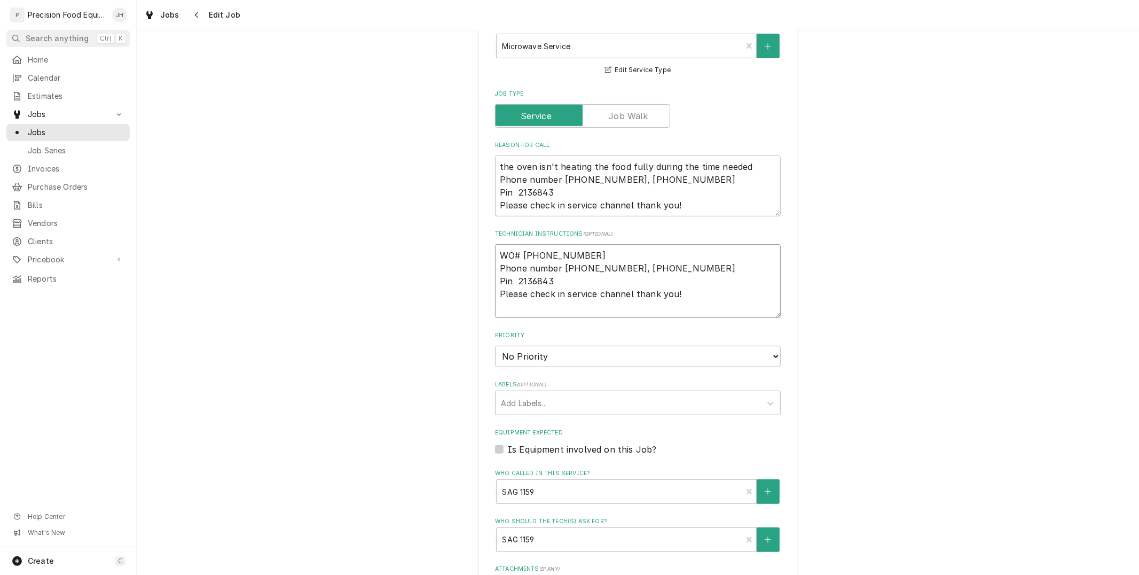
type textarea "x"
type textarea "WO# 323566853 Phone number 516-500-7776, 516-200-3363 Pin 2136843 Please check …"
drag, startPoint x: 494, startPoint y: 182, endPoint x: 724, endPoint y: 201, distance: 230.5
click at [724, 201] on textarea "the oven isn't heating the food fully during the time needed Phone number 516-5…" at bounding box center [638, 185] width 286 height 61
type textarea "x"
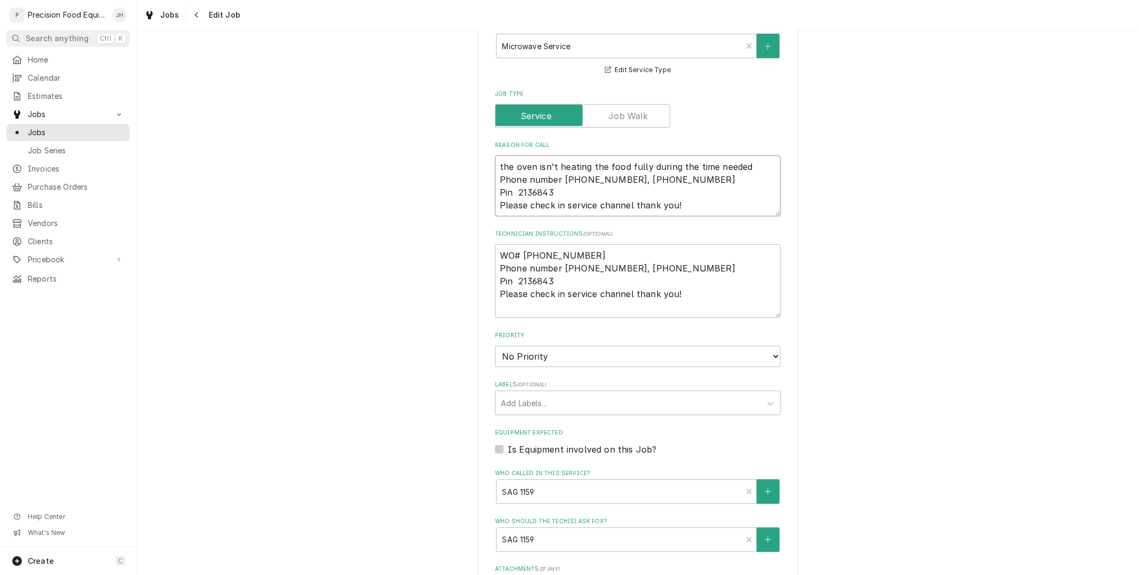
type textarea "the oven isn't heating the food fully during the time needed"
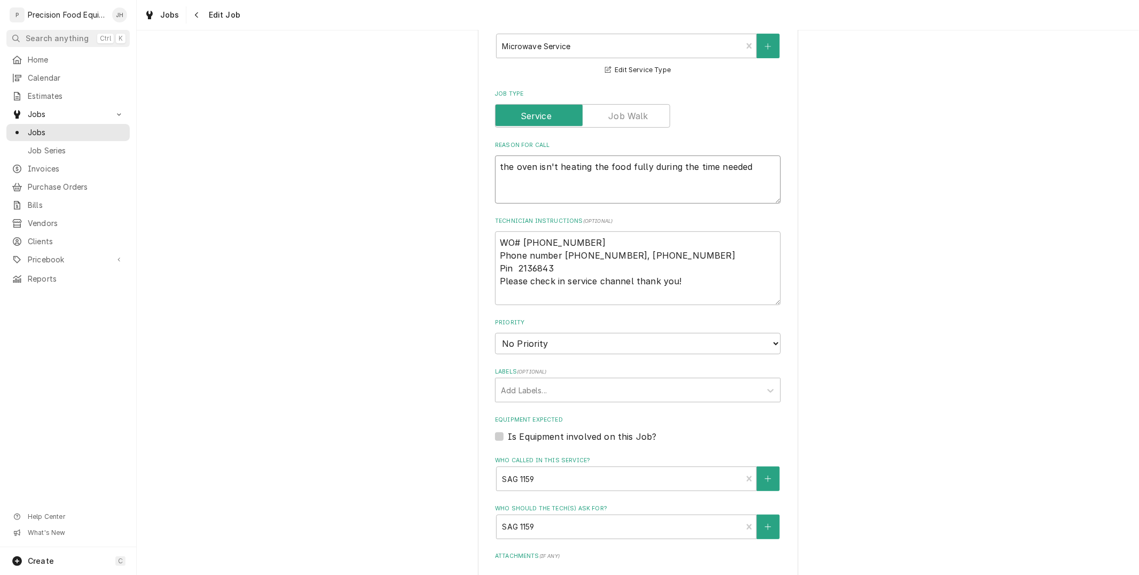
type textarea "x"
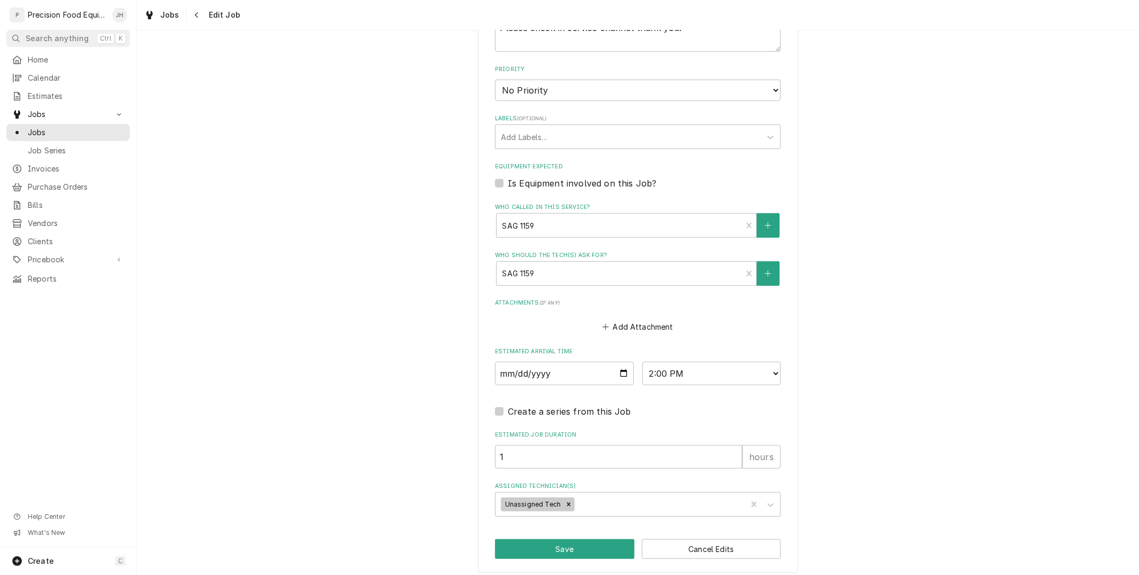
scroll to position [612, 0]
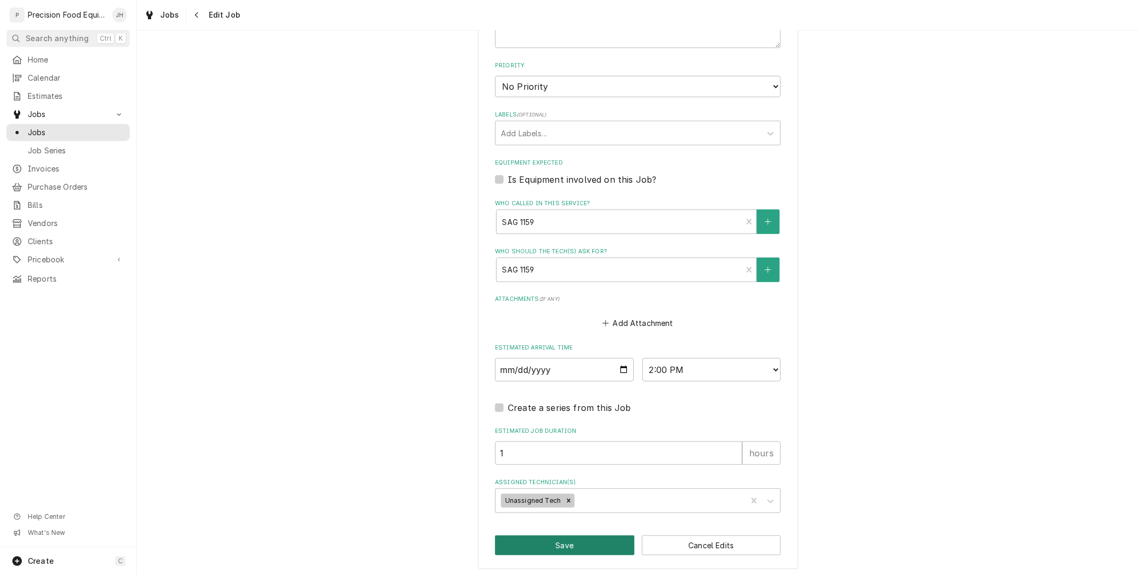
type textarea "the oven isn't heating the food fully during the time needed"
click at [583, 542] on button "Save" at bounding box center [564, 545] width 139 height 20
type textarea "x"
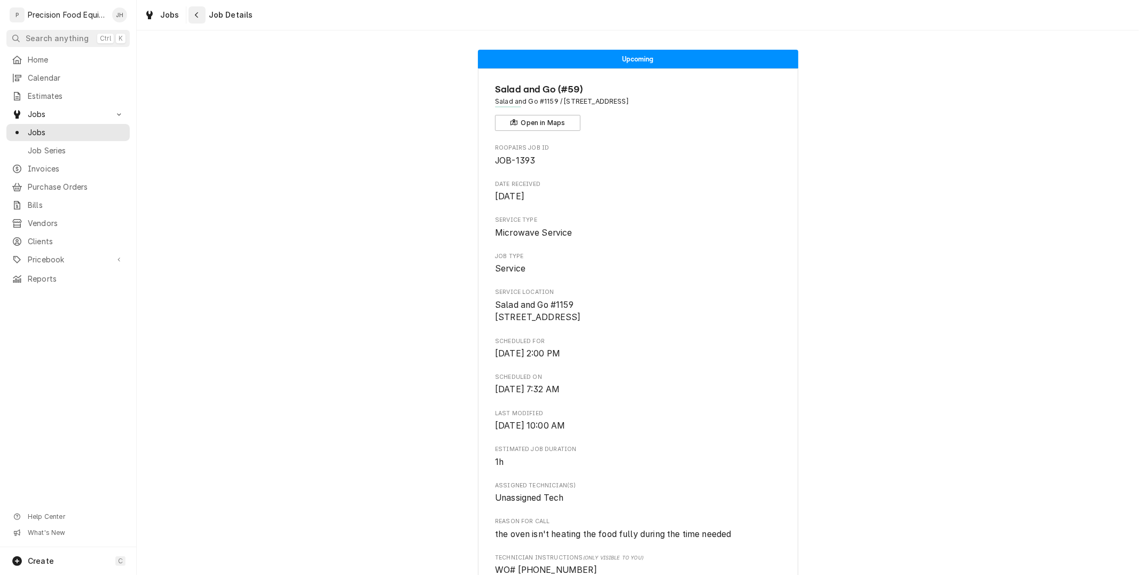
click at [195, 17] on icon "Navigate back" at bounding box center [196, 15] width 3 height 6
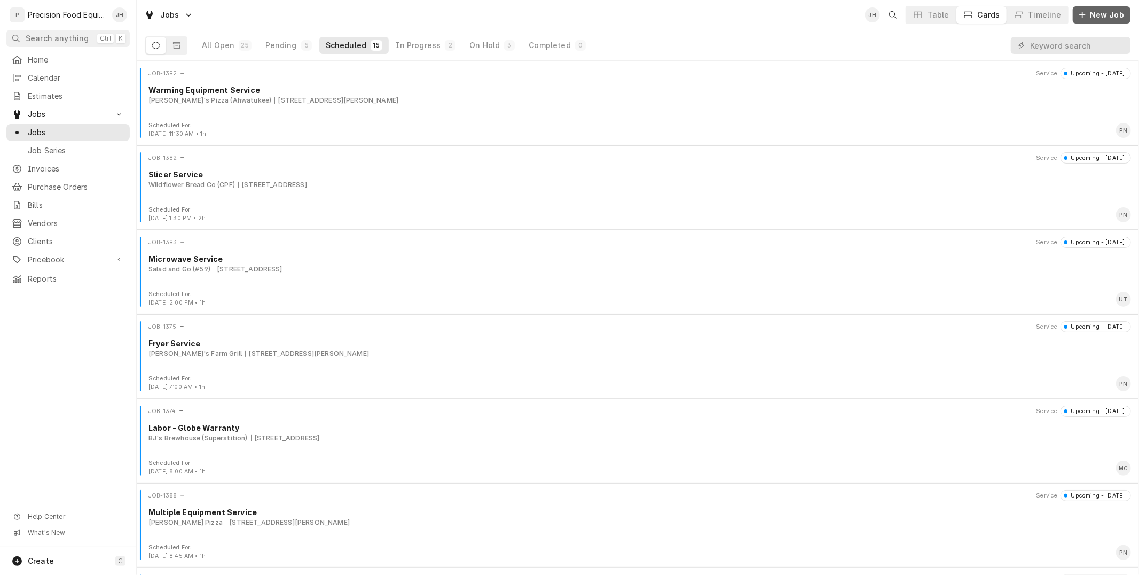
click at [1102, 13] on span "New Job" at bounding box center [1107, 15] width 38 height 11
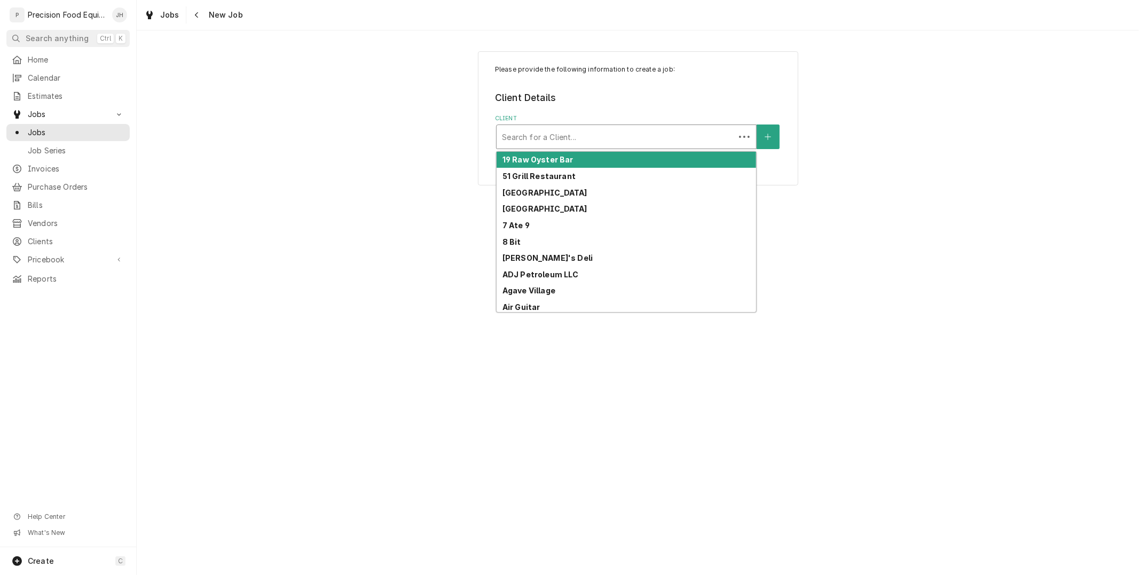
click at [559, 137] on div "Client" at bounding box center [615, 136] width 227 height 19
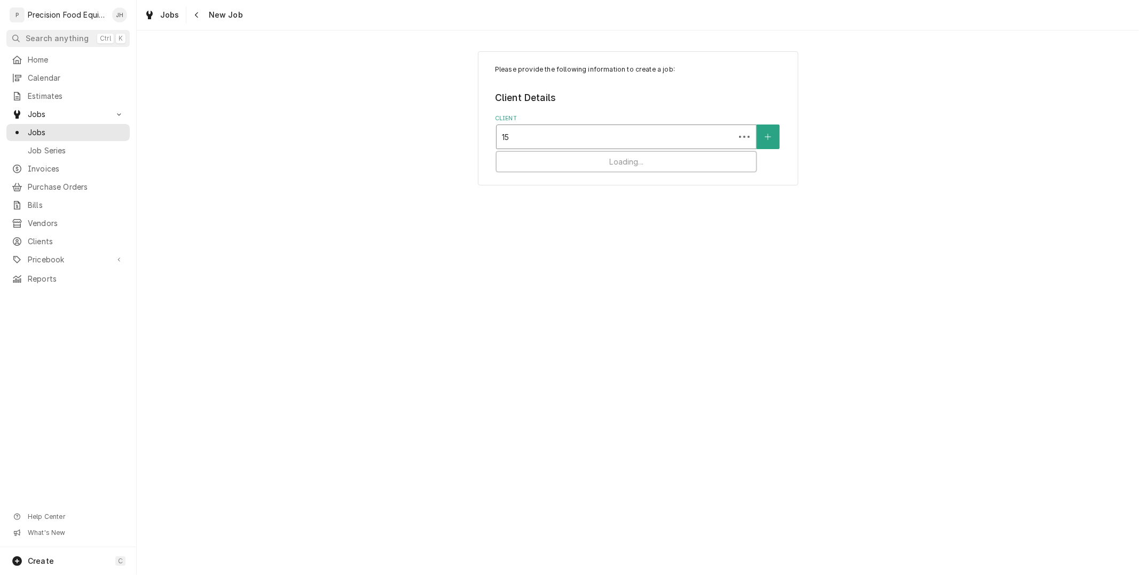
type input "154"
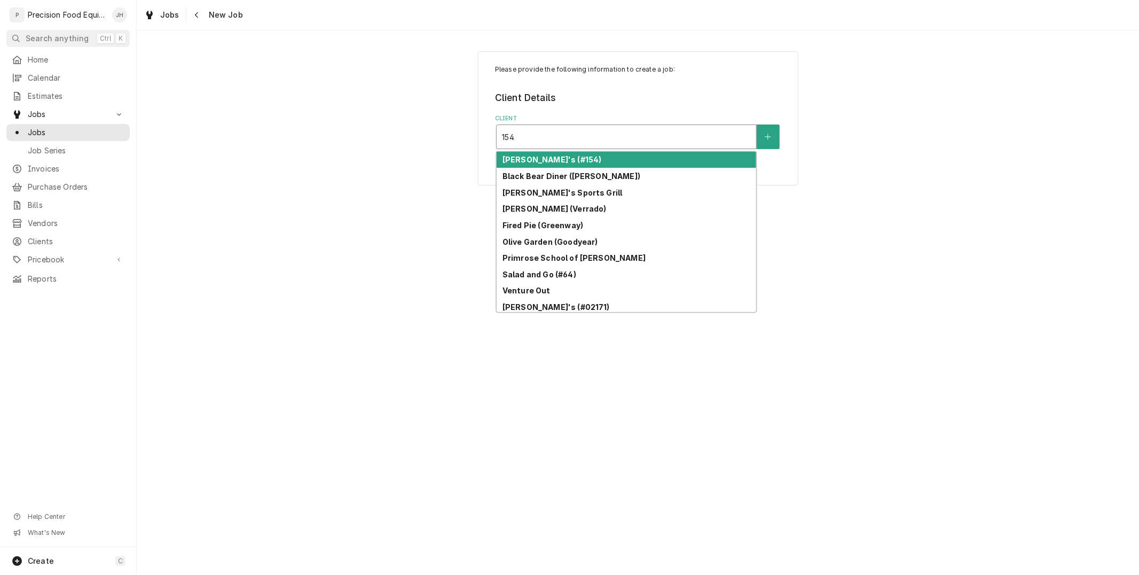
click at [586, 156] on div "[PERSON_NAME]'s (#154)" at bounding box center [627, 160] width 260 height 17
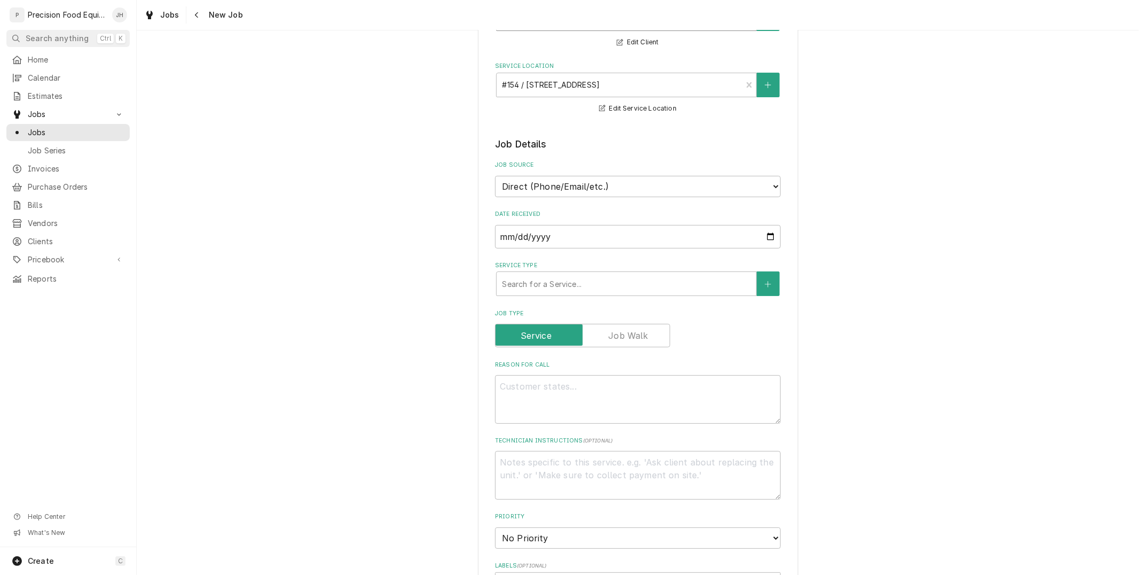
scroll to position [119, 0]
click at [626, 274] on div "Service Type" at bounding box center [626, 282] width 249 height 19
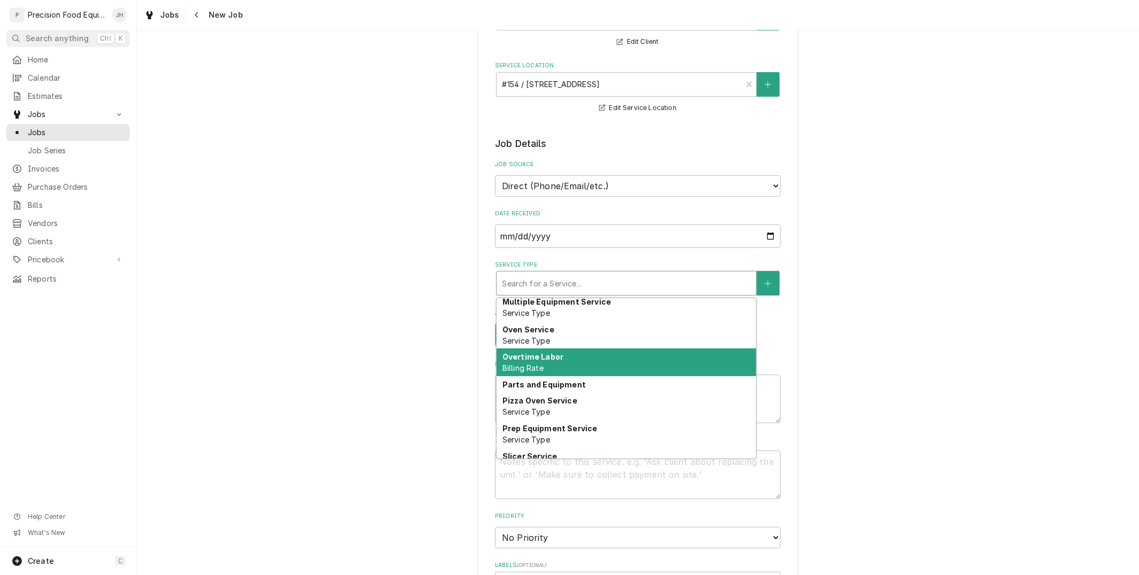
scroll to position [606, 0]
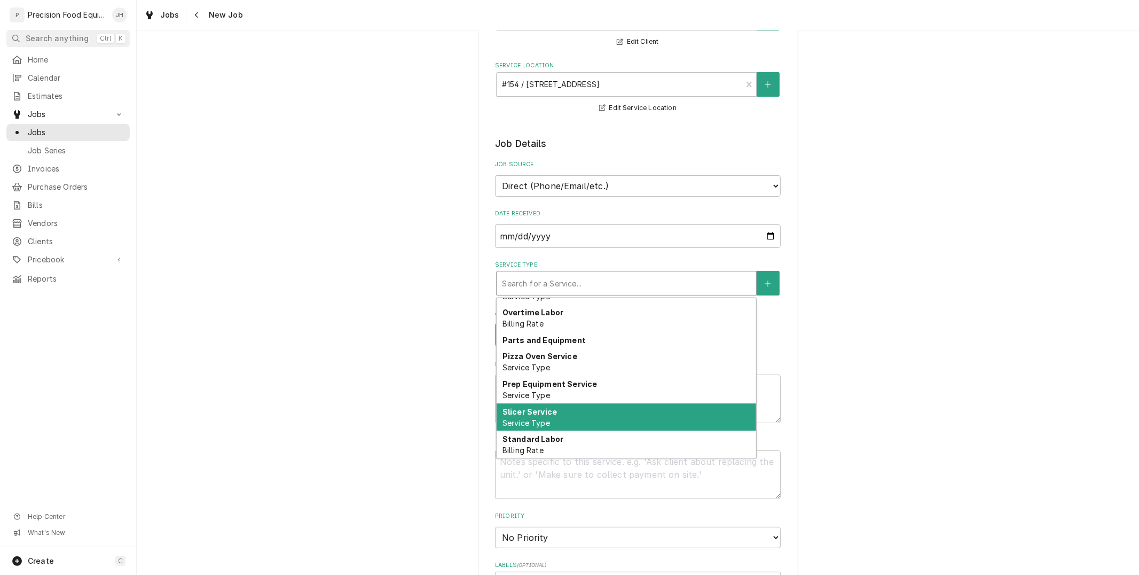
click at [591, 422] on div "Slicer Service Service Type" at bounding box center [627, 417] width 260 height 28
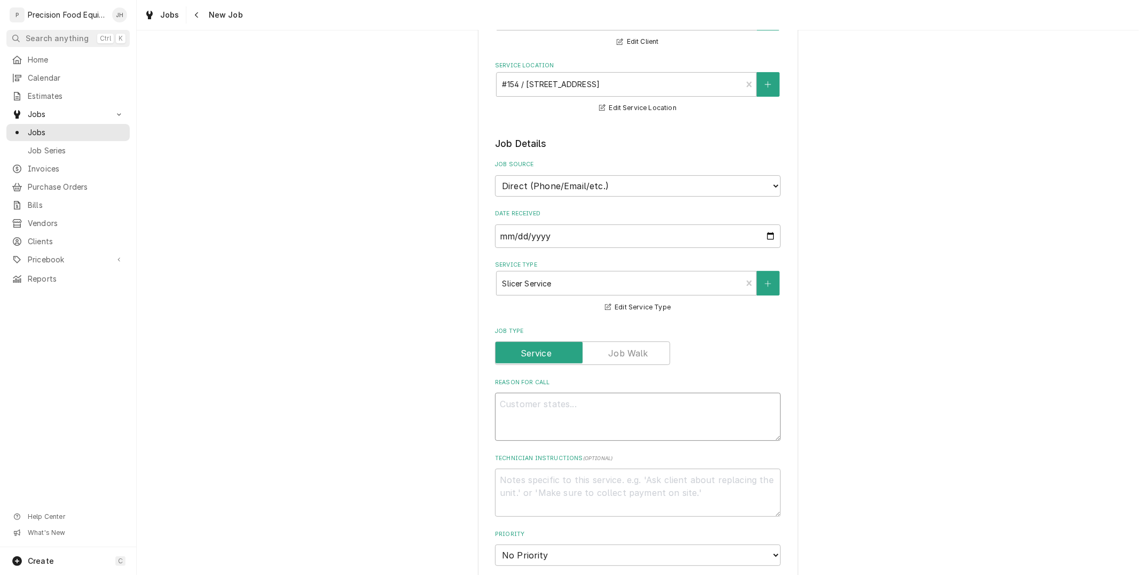
click at [561, 421] on textarea "Reason For Call" at bounding box center [638, 416] width 286 height 48
paste textarea "the knob is not closing the blade"
type textarea "x"
type textarea "the knob is not closing the blade"
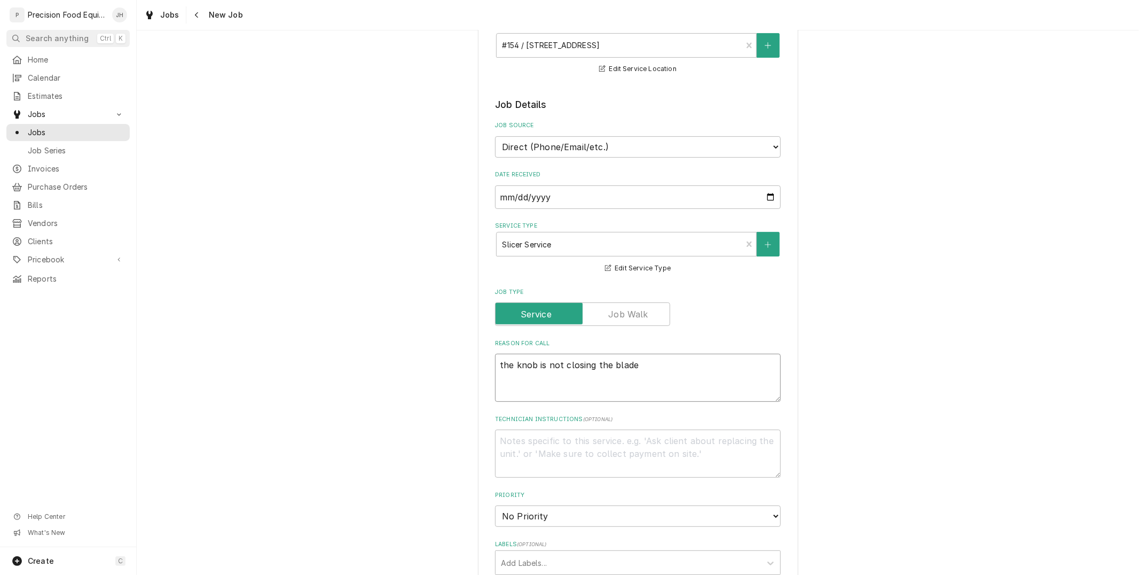
type textarea "x"
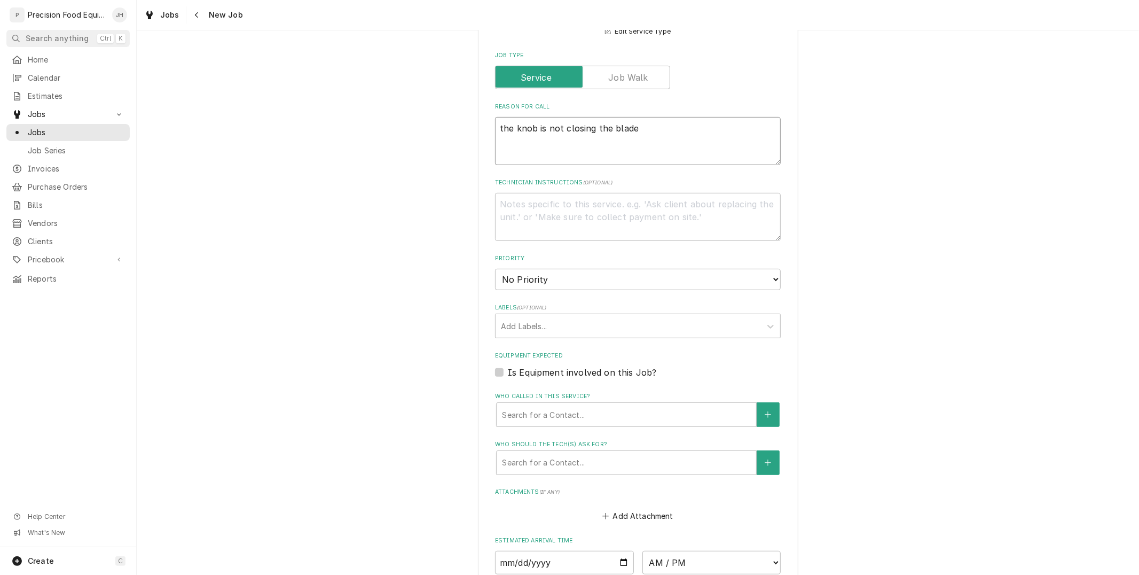
scroll to position [415, 0]
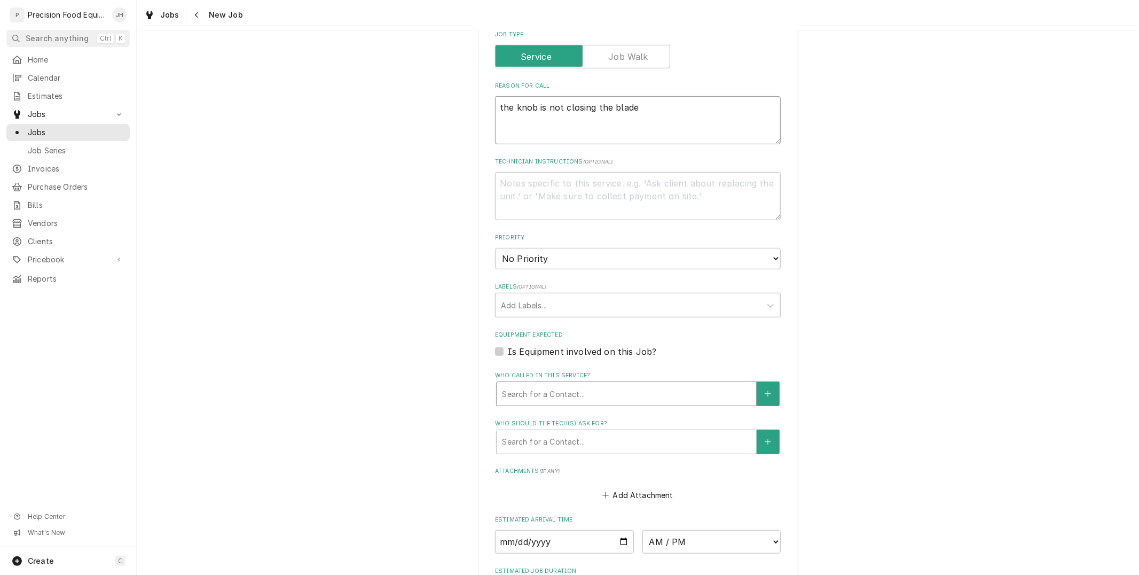
type textarea "the knob is not closing the blade"
click at [547, 392] on div "Who called in this service?" at bounding box center [626, 393] width 249 height 19
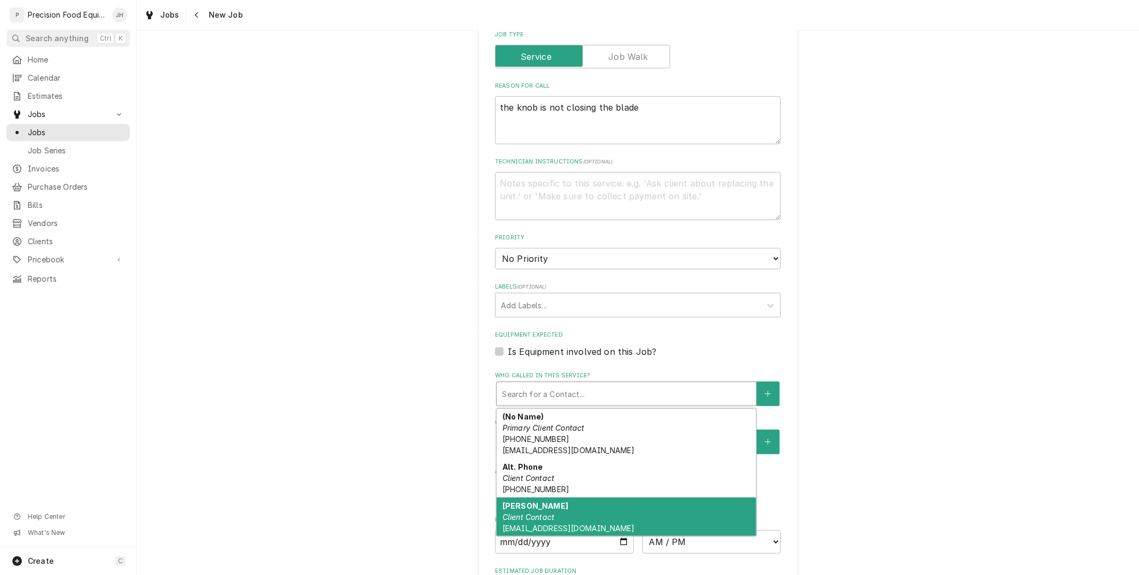
click at [563, 514] on div "Enrique Lopez Client Contact elopez@kbpinspired.com" at bounding box center [627, 516] width 260 height 39
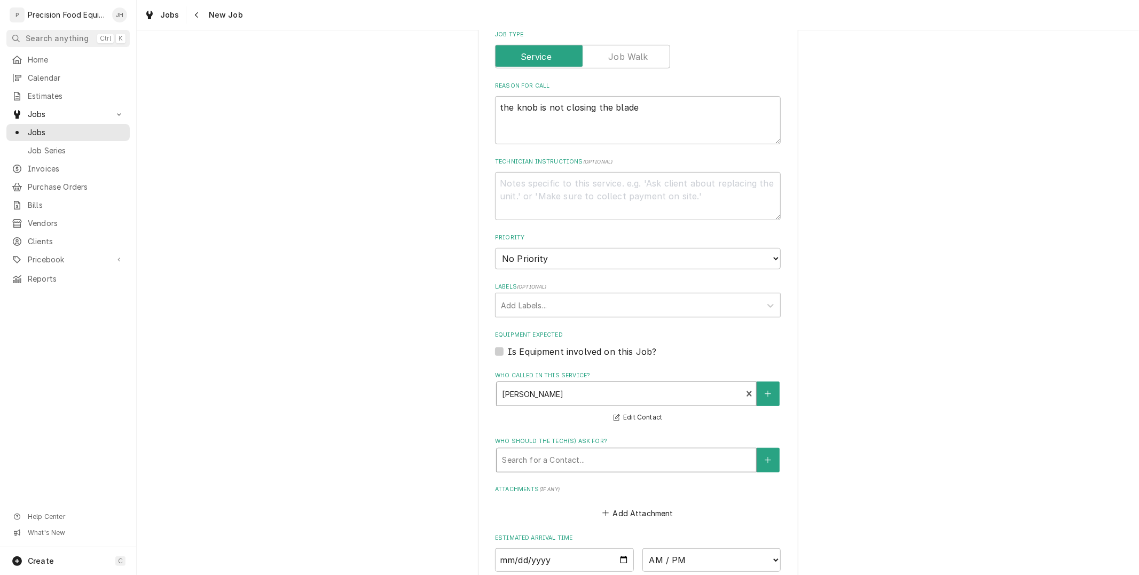
click at [567, 450] on div "Who should the tech(s) ask for?" at bounding box center [626, 459] width 249 height 19
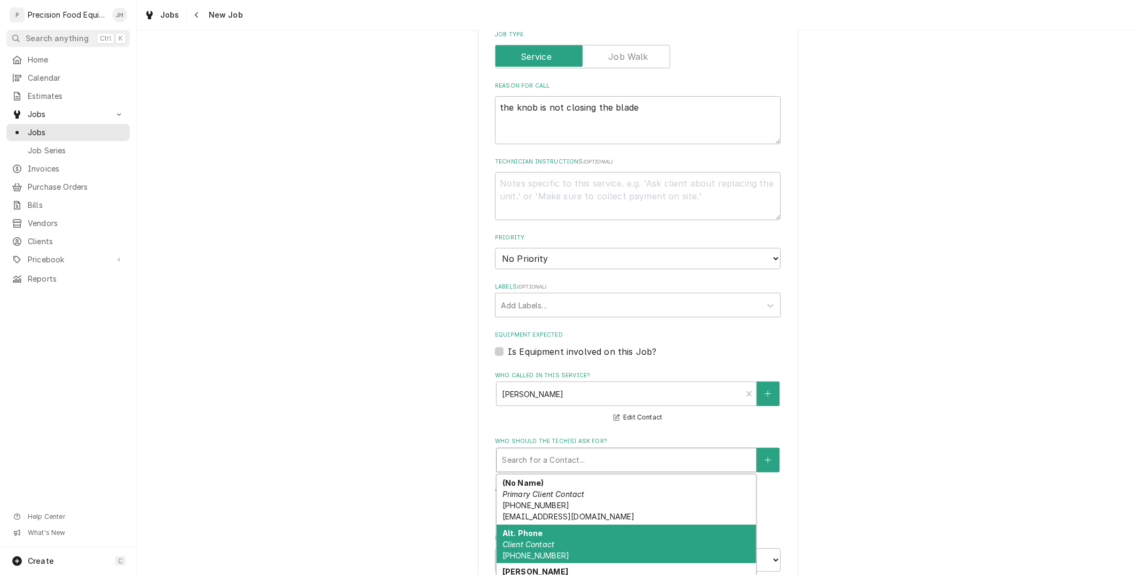
scroll to position [25, 0]
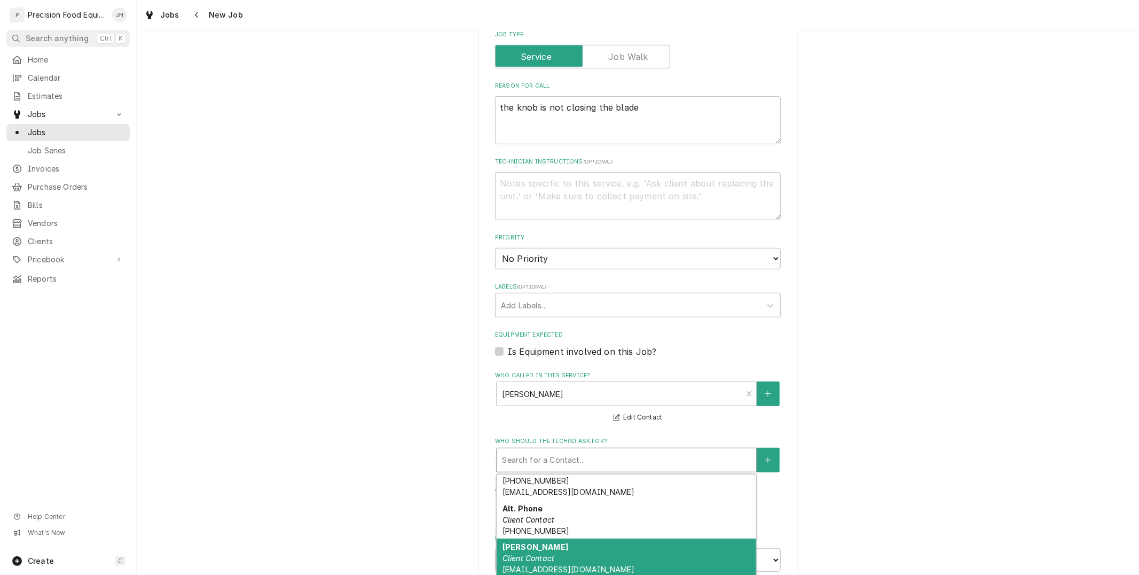
click at [570, 567] on span "elopez@kbpinspired.com" at bounding box center [568, 568] width 132 height 9
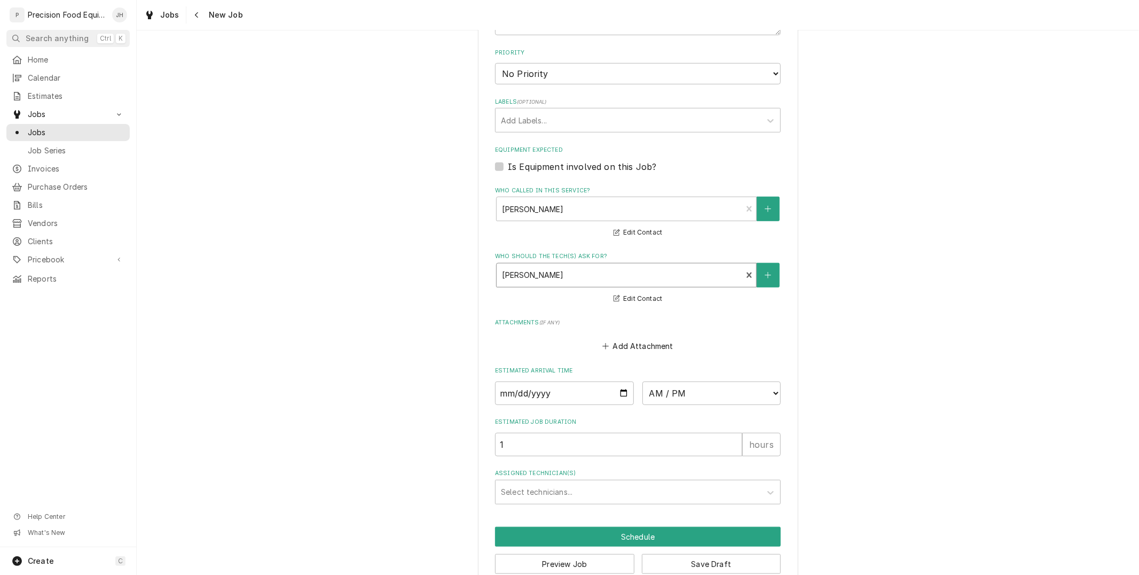
scroll to position [618, 0]
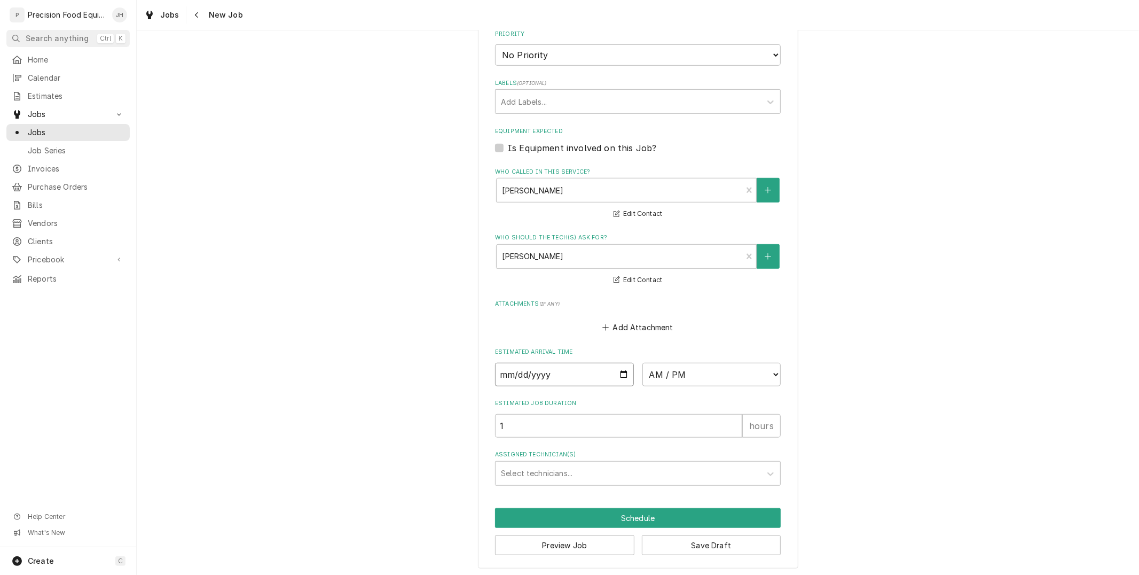
click at [617, 368] on input "Date" at bounding box center [564, 374] width 139 height 23
type textarea "x"
type input "2025-08-27"
click at [674, 373] on select "AM / PM 6:00 AM 6:15 AM 6:30 AM 6:45 AM 7:00 AM 7:15 AM 7:30 AM 7:45 AM 8:00 AM…" at bounding box center [711, 374] width 139 height 23
type textarea "x"
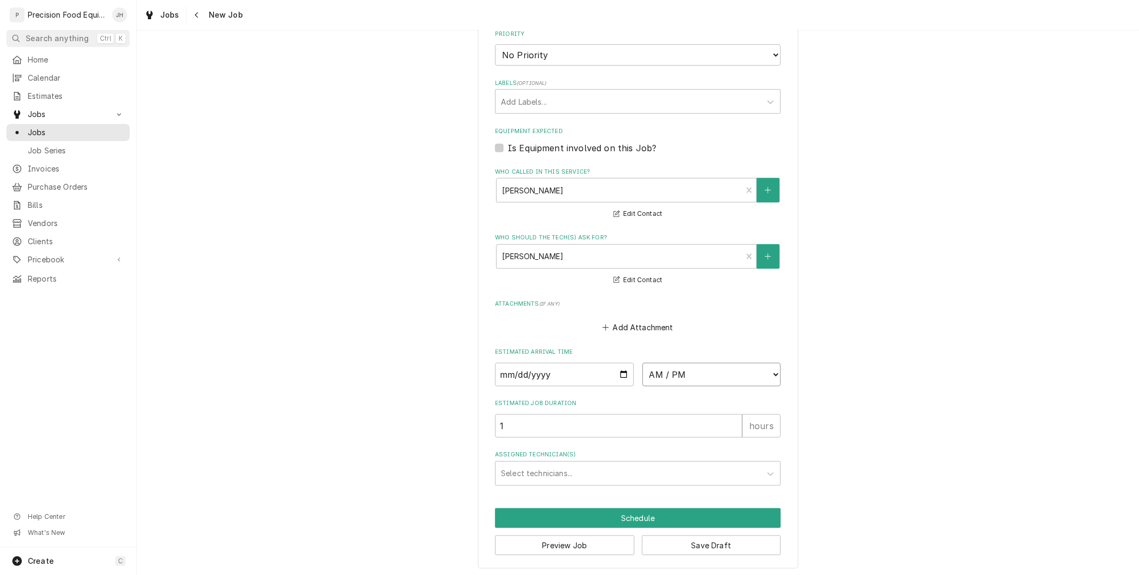
select select "10:00:00"
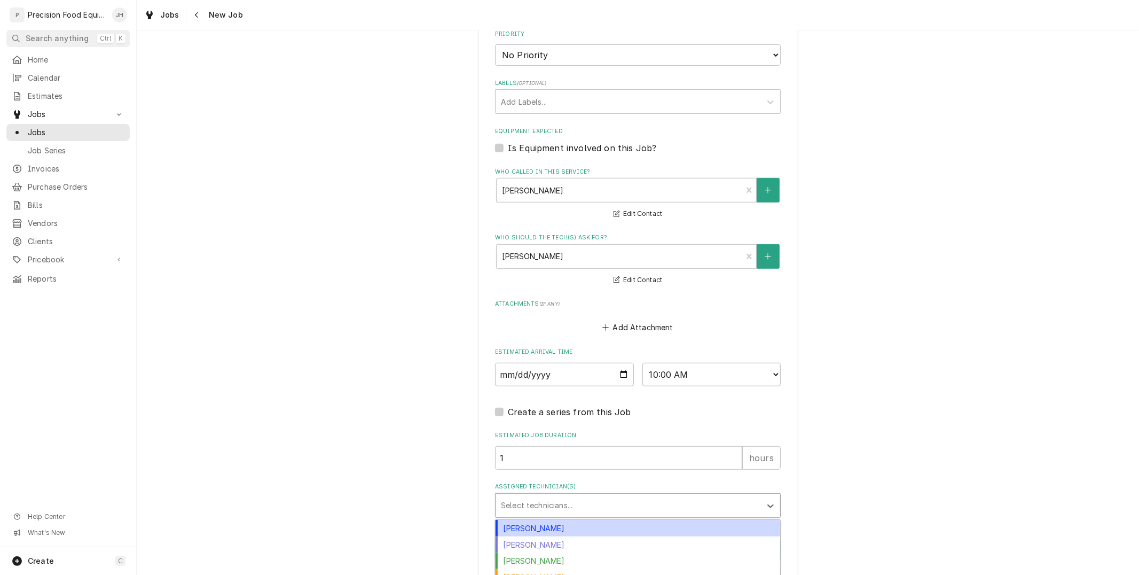
click at [580, 496] on div "Assigned Technician(s)" at bounding box center [628, 505] width 255 height 19
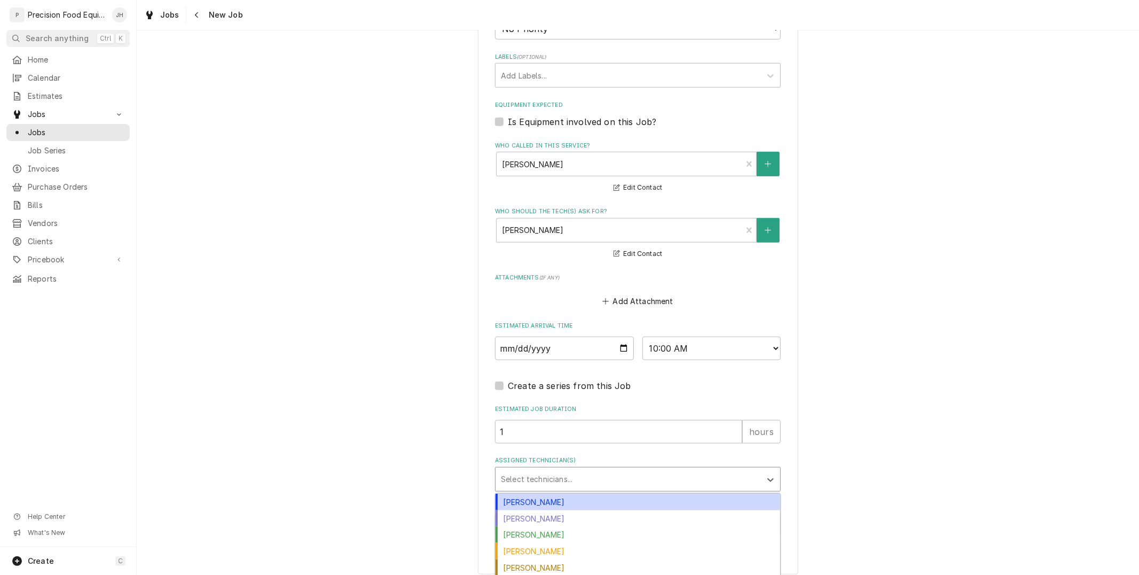
scroll to position [659, 0]
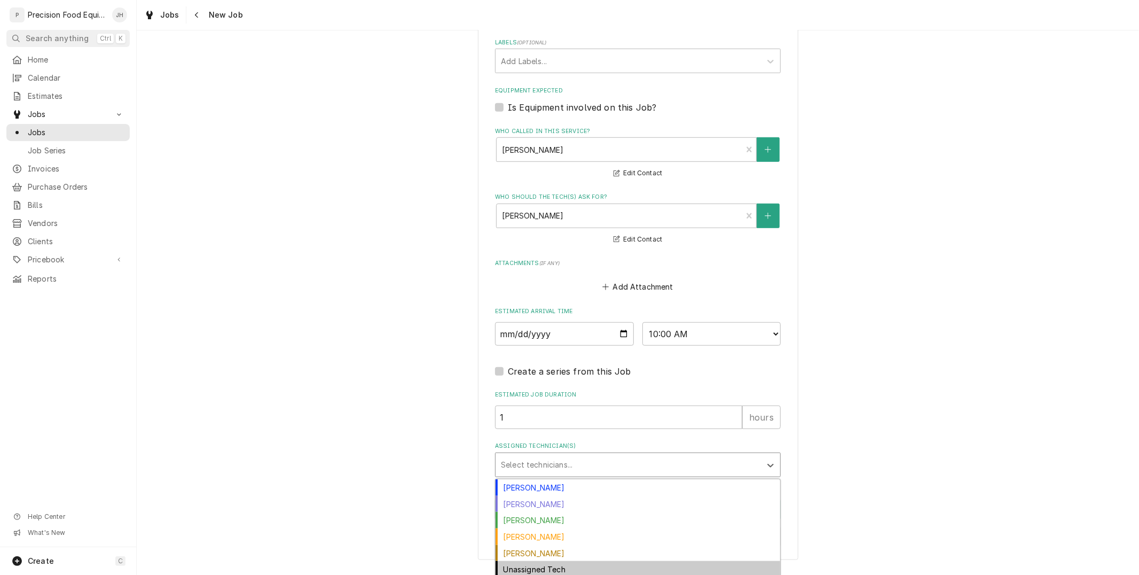
click at [550, 569] on div "Unassigned Tech" at bounding box center [638, 569] width 285 height 17
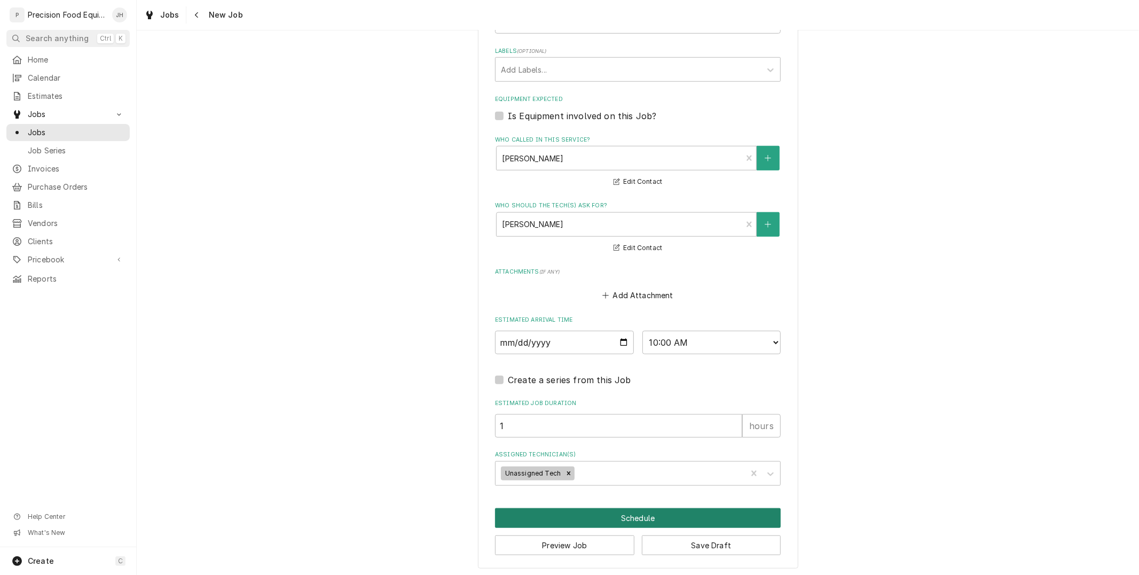
click at [620, 520] on button "Schedule" at bounding box center [638, 518] width 286 height 20
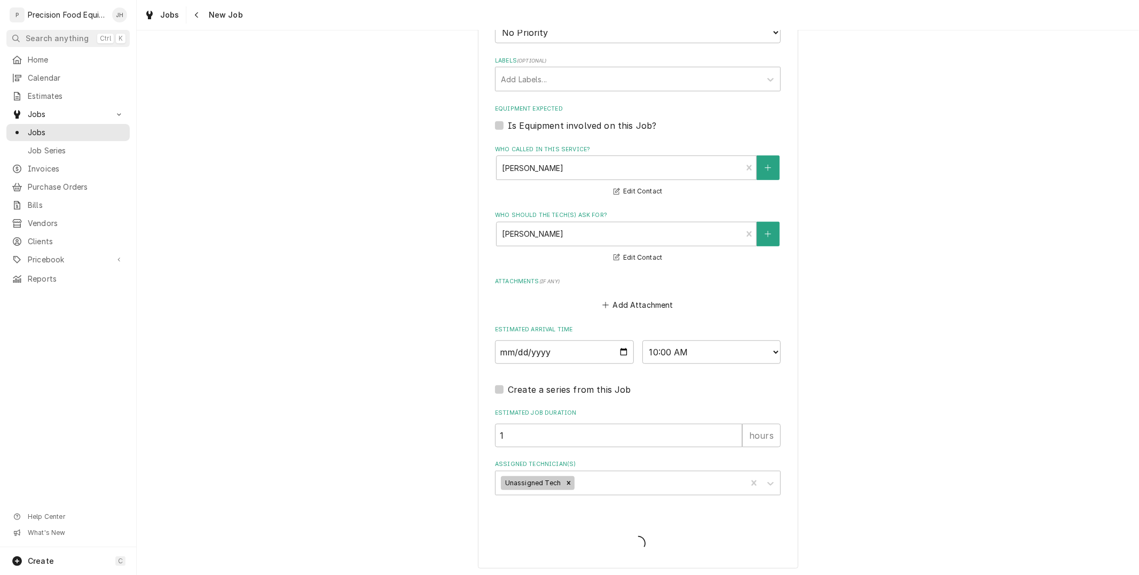
type textarea "x"
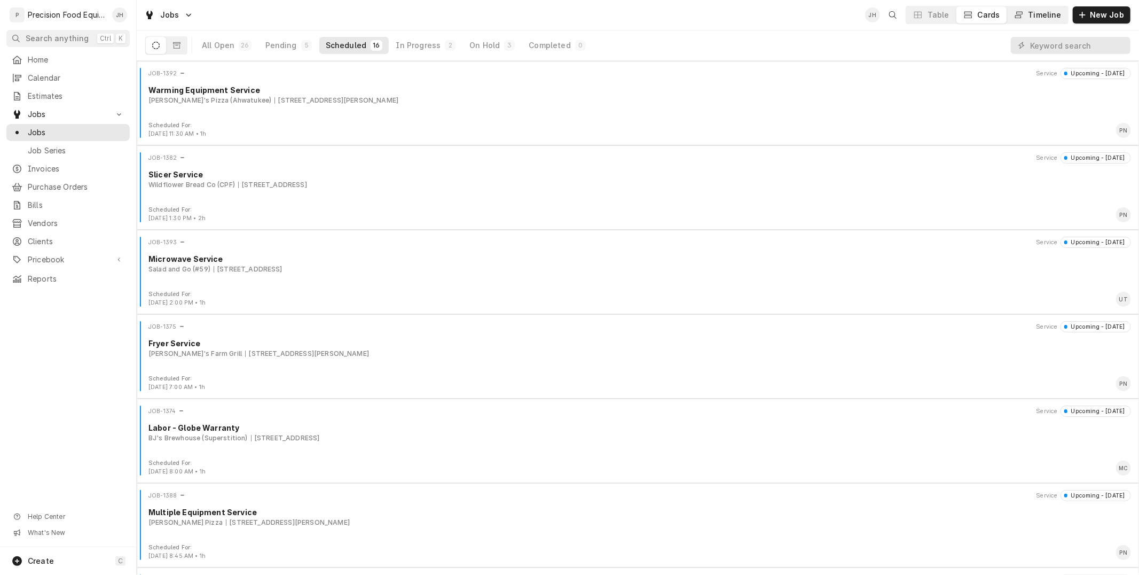
click at [1047, 18] on div "Timeline" at bounding box center [1044, 15] width 33 height 11
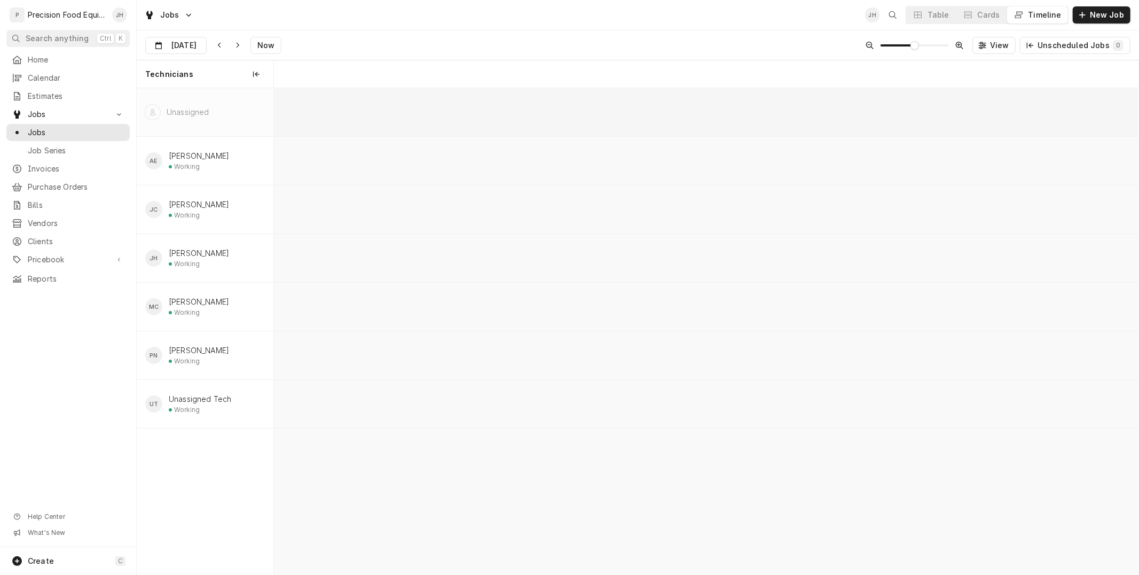
scroll to position [0, 17143]
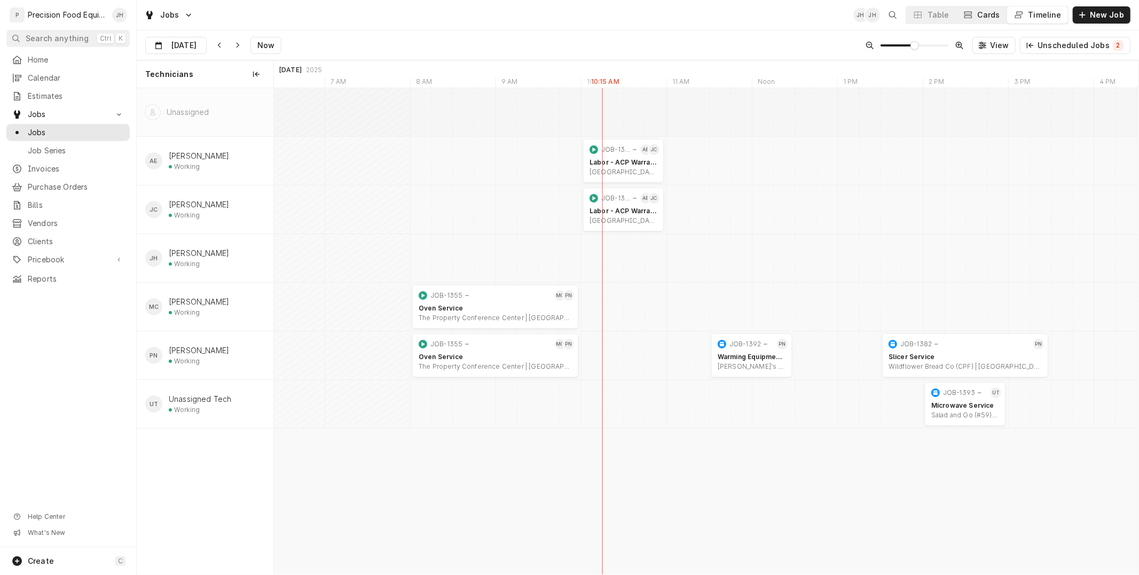
click at [973, 10] on div "Dynamic Content Wrapper" at bounding box center [968, 15] width 11 height 11
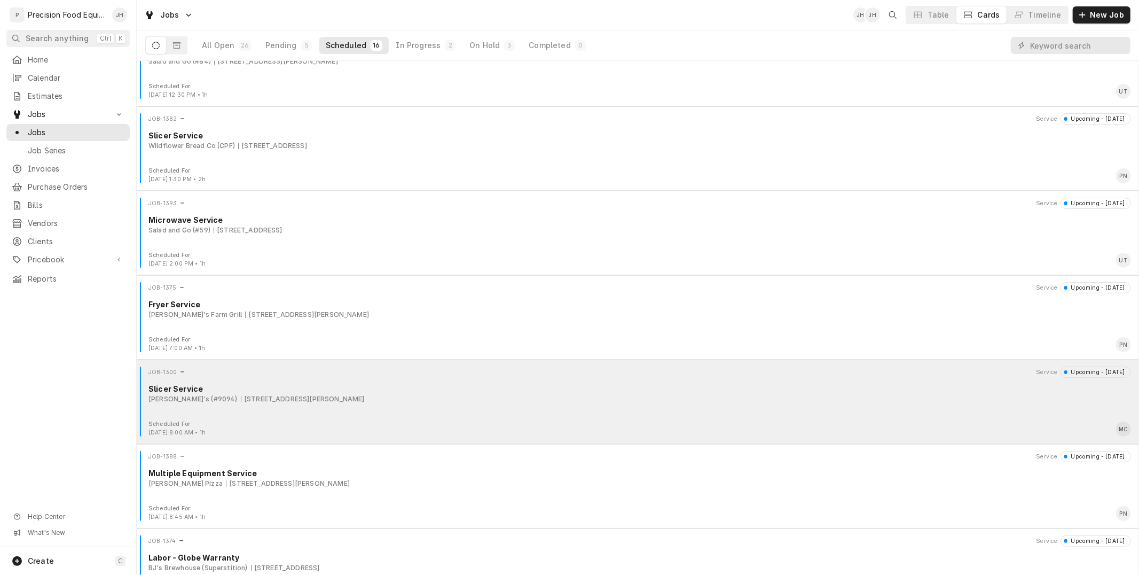
scroll to position [0, 0]
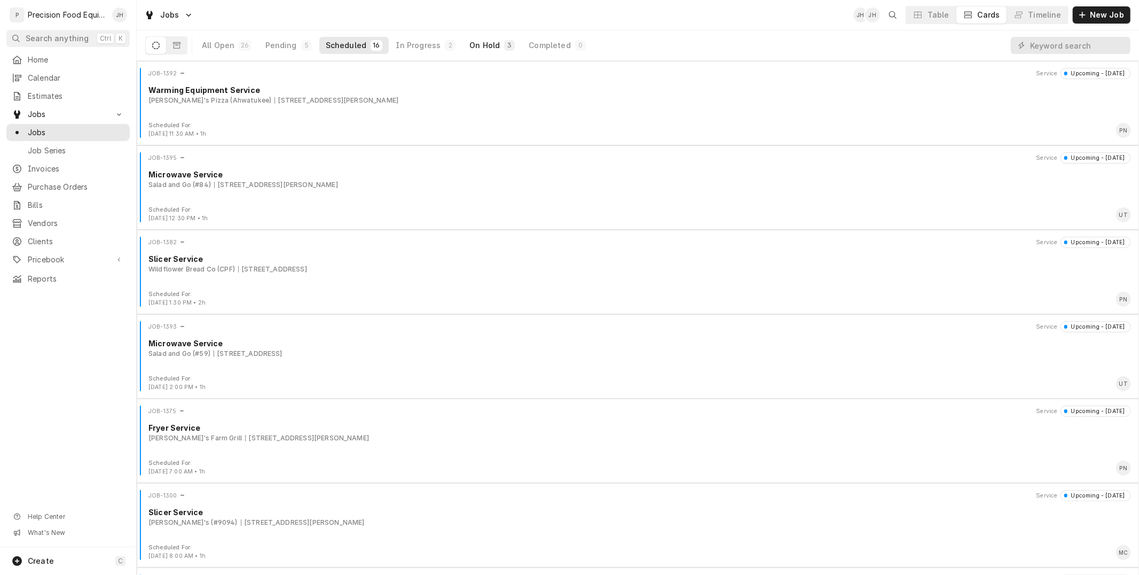
click at [474, 48] on div "On Hold" at bounding box center [484, 45] width 30 height 11
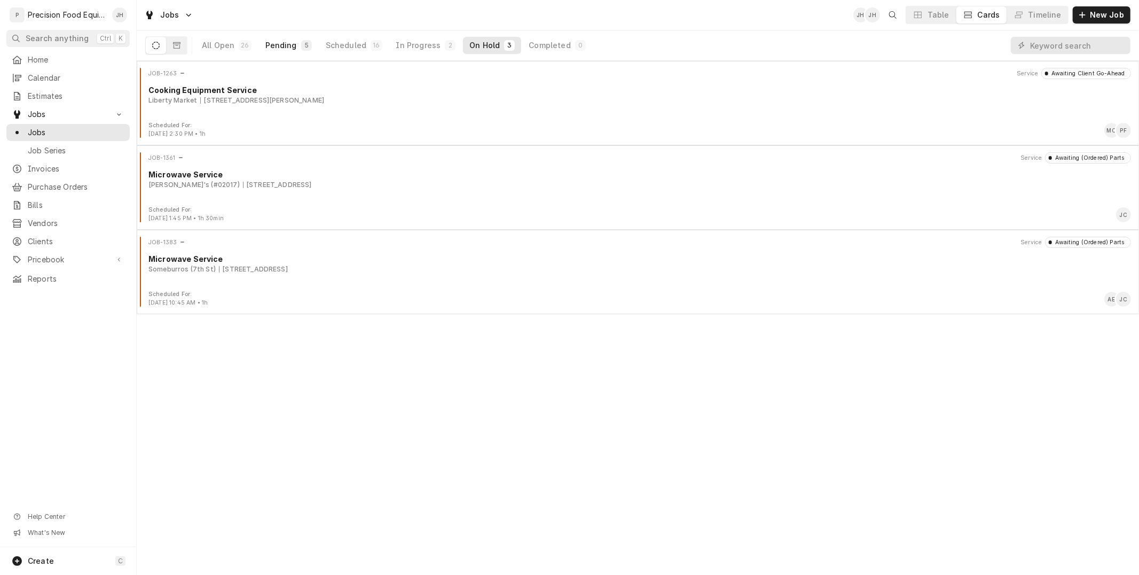
click at [278, 48] on div "Pending" at bounding box center [281, 45] width 32 height 11
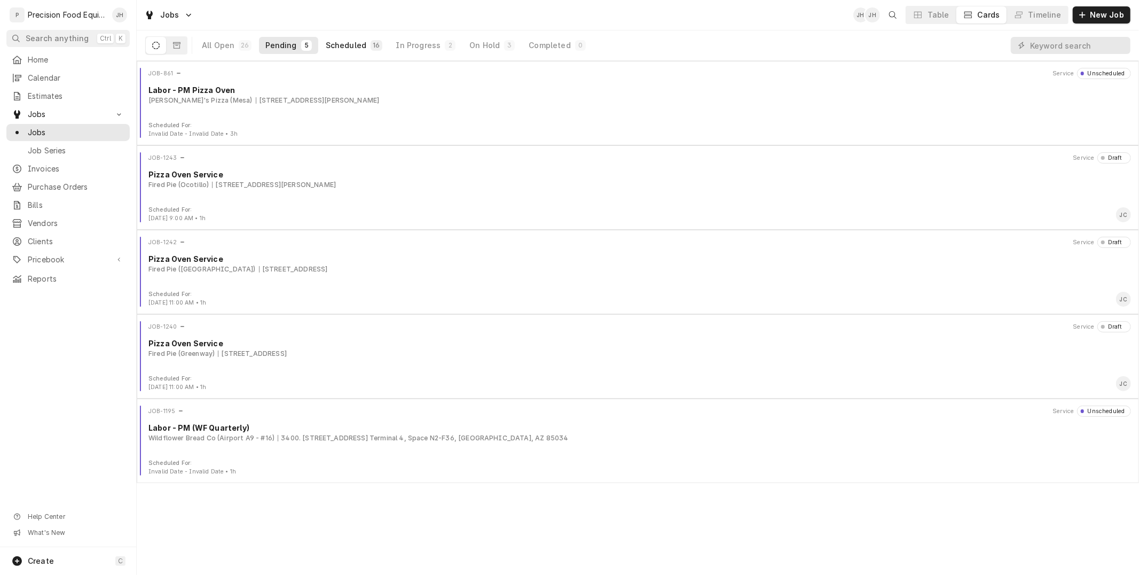
click at [346, 40] on div "Scheduled" at bounding box center [346, 45] width 41 height 11
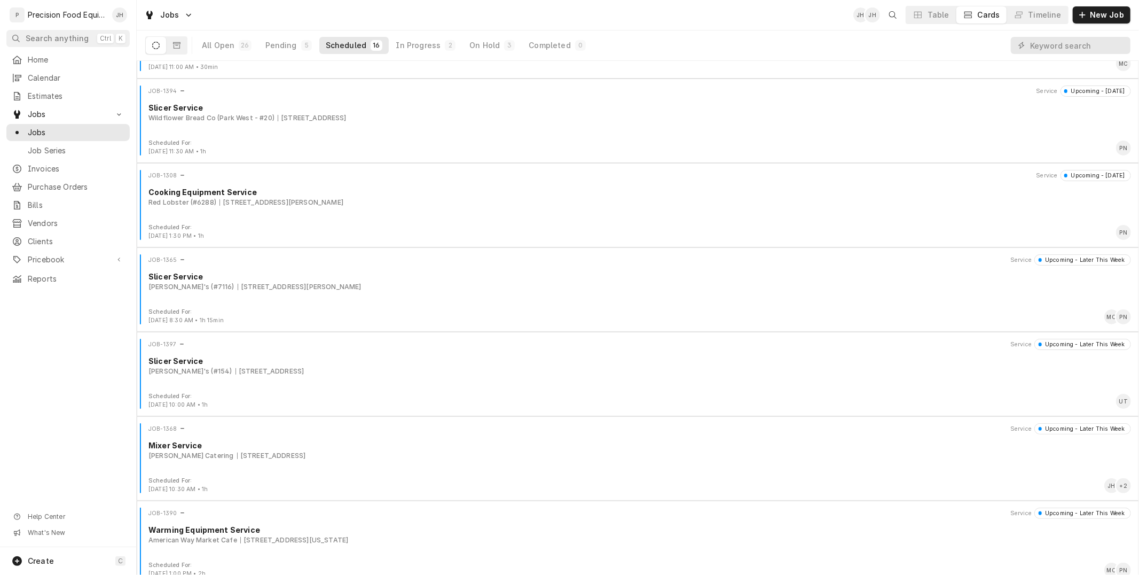
scroll to position [830, 0]
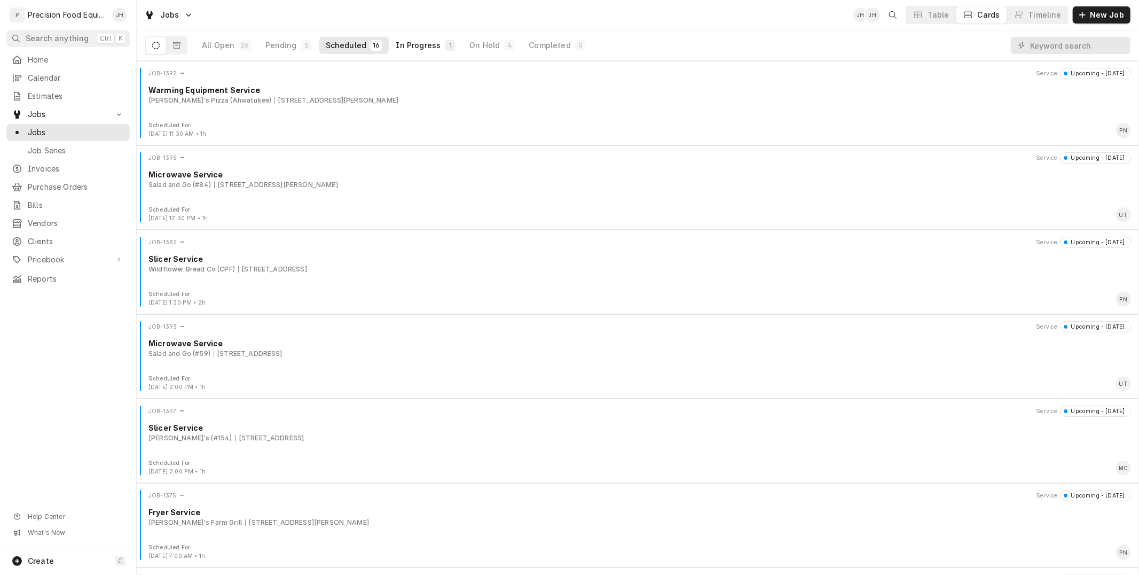
click at [422, 41] on div "In Progress" at bounding box center [418, 45] width 45 height 11
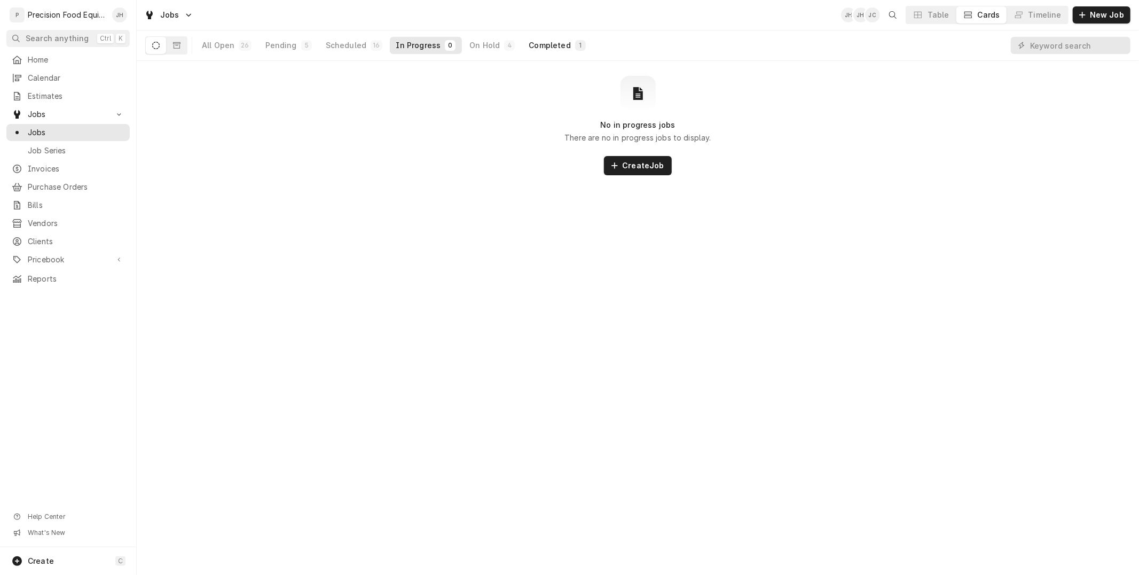
click at [549, 38] on button "Completed 1" at bounding box center [556, 45] width 69 height 17
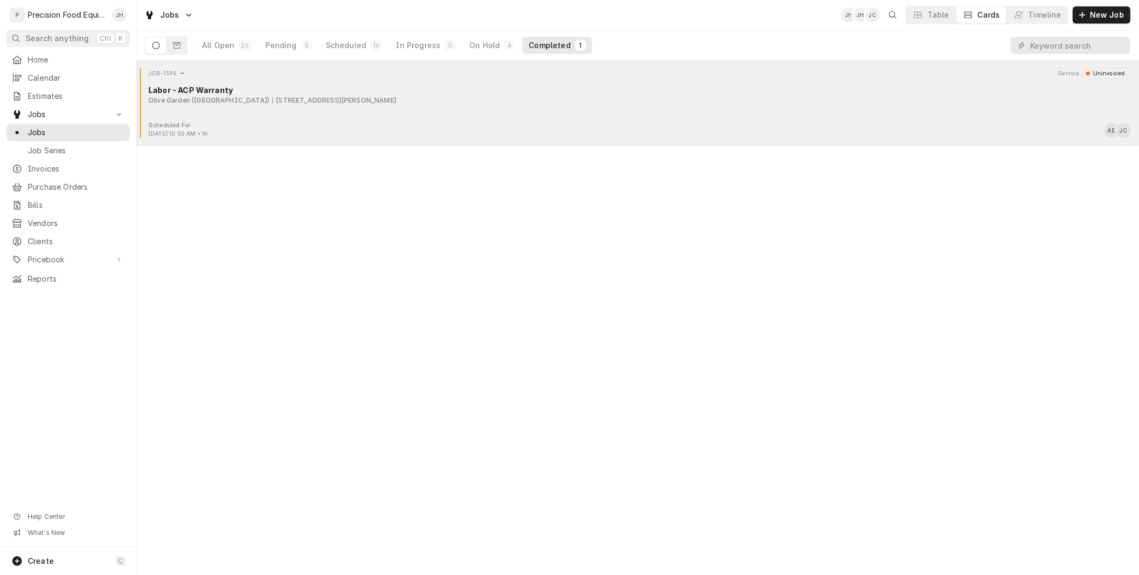
click at [316, 97] on div "[STREET_ADDRESS][PERSON_NAME]" at bounding box center [334, 101] width 124 height 10
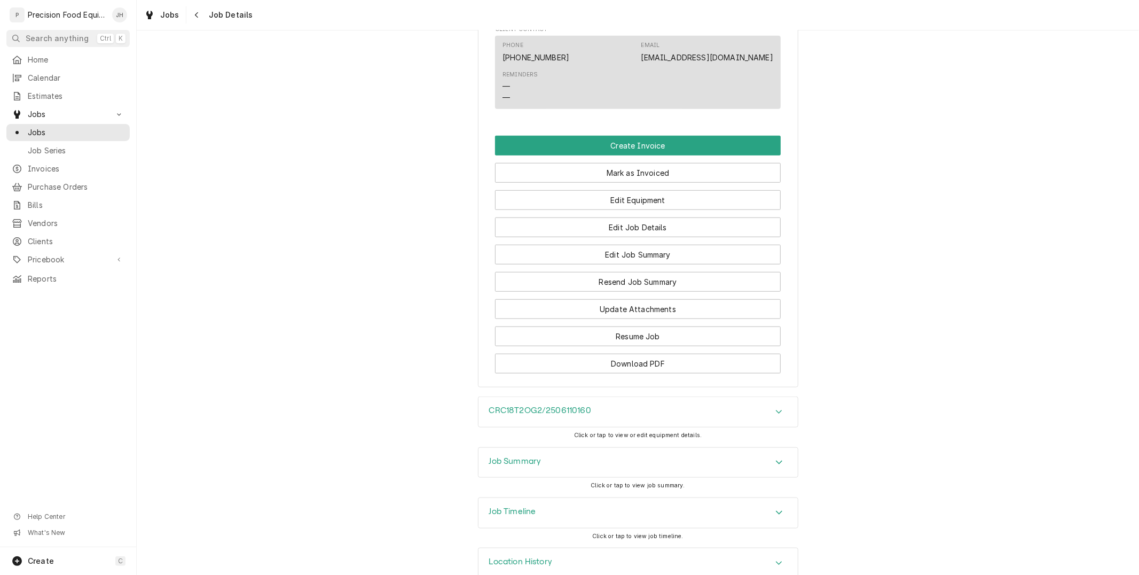
scroll to position [818, 0]
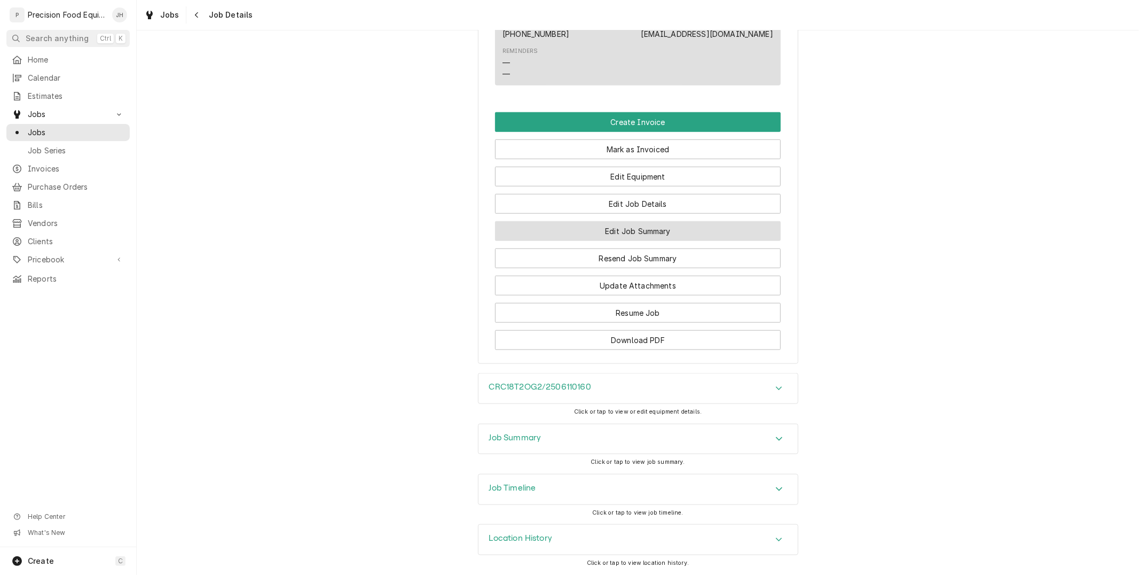
click at [648, 235] on button "Edit Job Summary" at bounding box center [638, 231] width 286 height 20
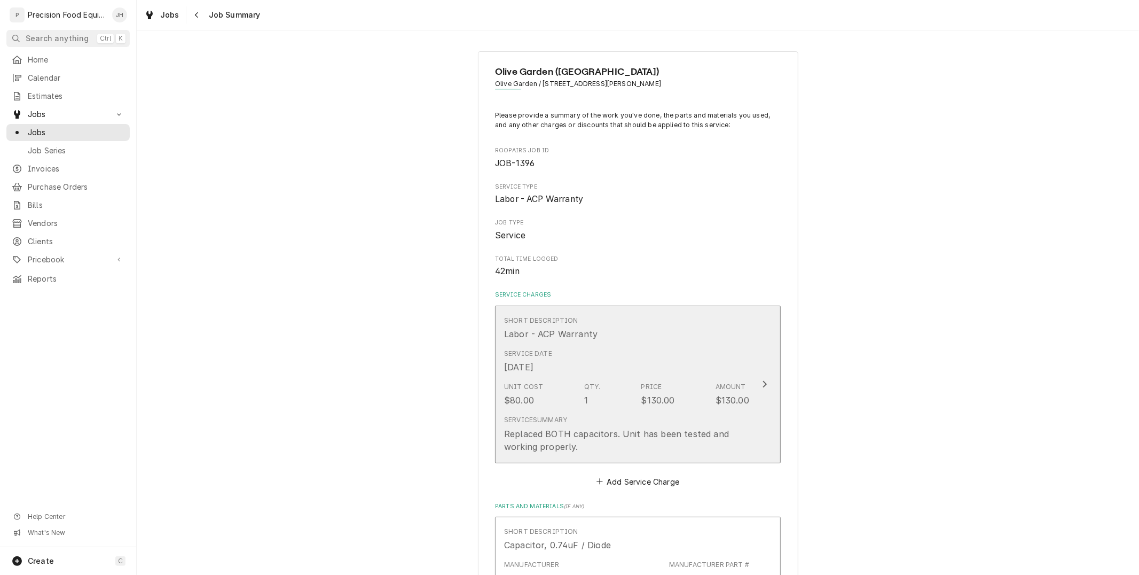
click at [707, 398] on div "Unit Cost $80.00 Qty. 1 Price $130.00 Amount $130.00" at bounding box center [626, 394] width 245 height 33
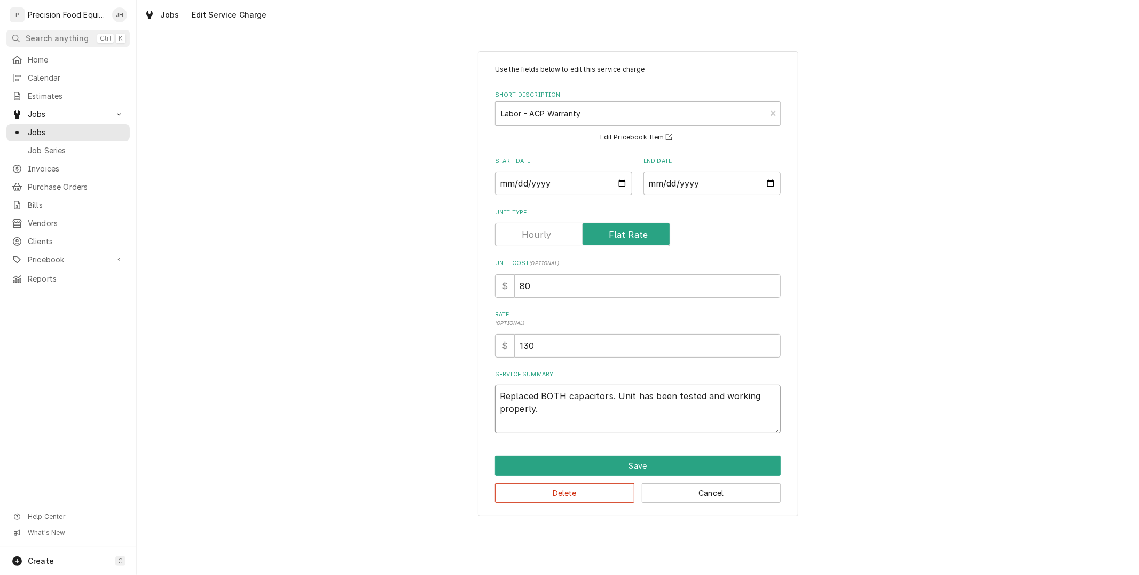
click at [564, 415] on textarea "Replaced BOTH capacitors. Unit has been tested and working properly." at bounding box center [638, 408] width 286 height 48
click at [639, 461] on button "Save" at bounding box center [638, 465] width 286 height 20
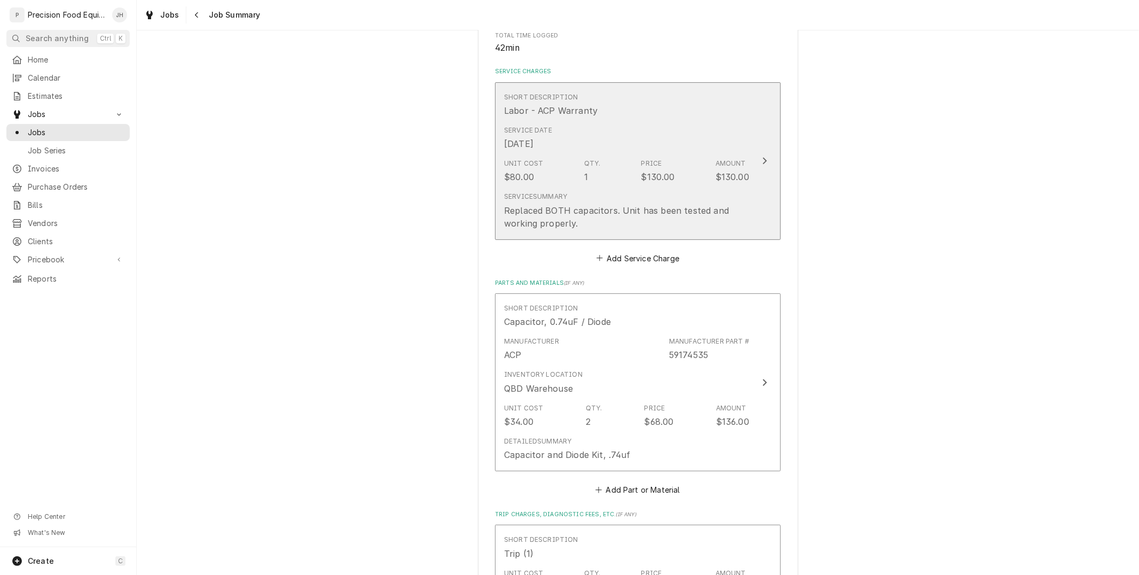
scroll to position [296, 0]
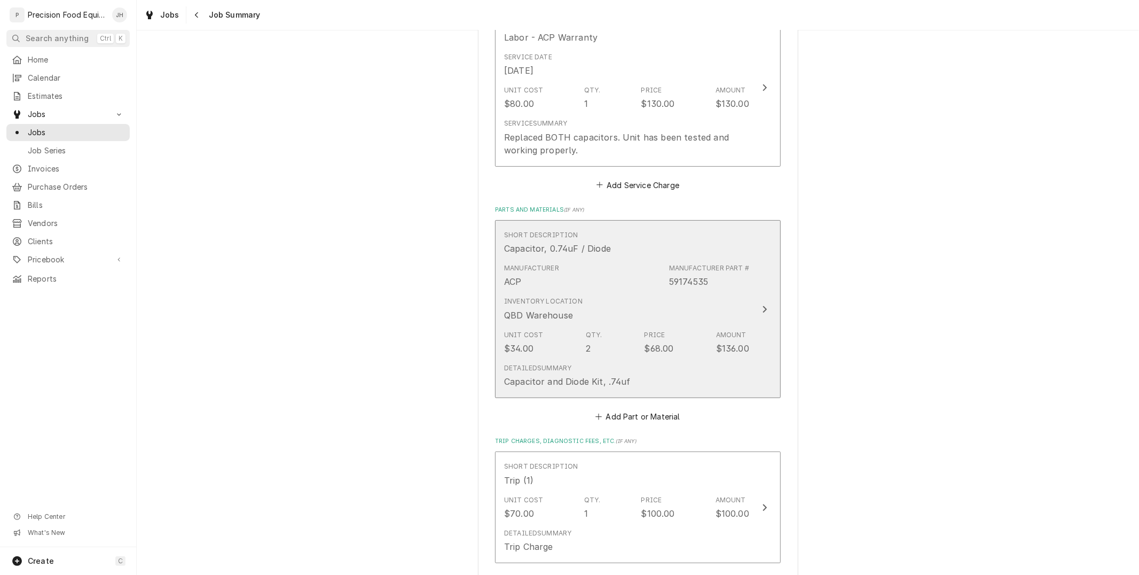
click at [642, 312] on div "Inventory Location QBD Warehouse" at bounding box center [626, 308] width 245 height 33
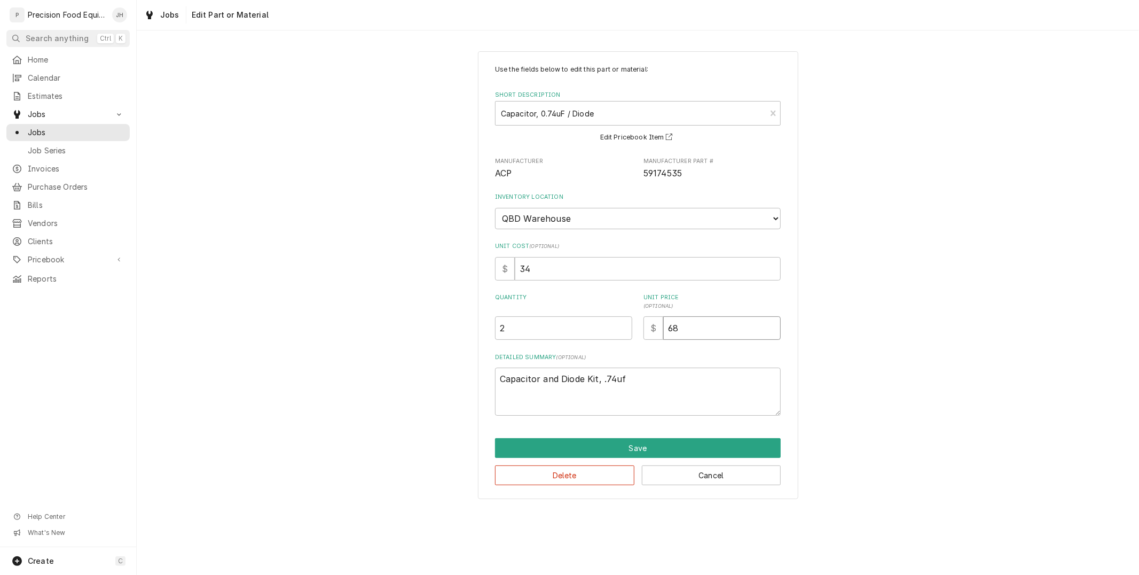
drag, startPoint x: 692, startPoint y: 329, endPoint x: 626, endPoint y: 333, distance: 66.3
click at [626, 333] on div "Quantity 2 Unit Price ( optional ) $ 68" at bounding box center [638, 316] width 286 height 46
type textarea "x"
type input "3"
type textarea "x"
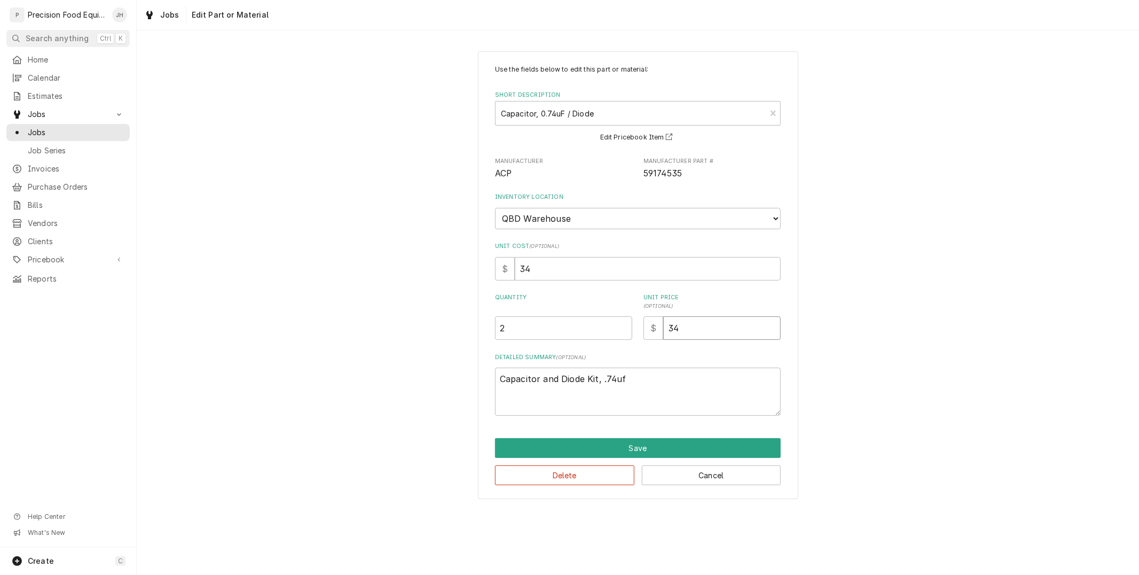
type input "34"
click at [660, 396] on textarea "Capacitor and Diode Kit, .74uf" at bounding box center [638, 391] width 286 height 48
drag, startPoint x: 694, startPoint y: 176, endPoint x: 649, endPoint y: 177, distance: 44.9
click at [644, 175] on span "59174535" at bounding box center [711, 173] width 137 height 13
copy span "59174535"
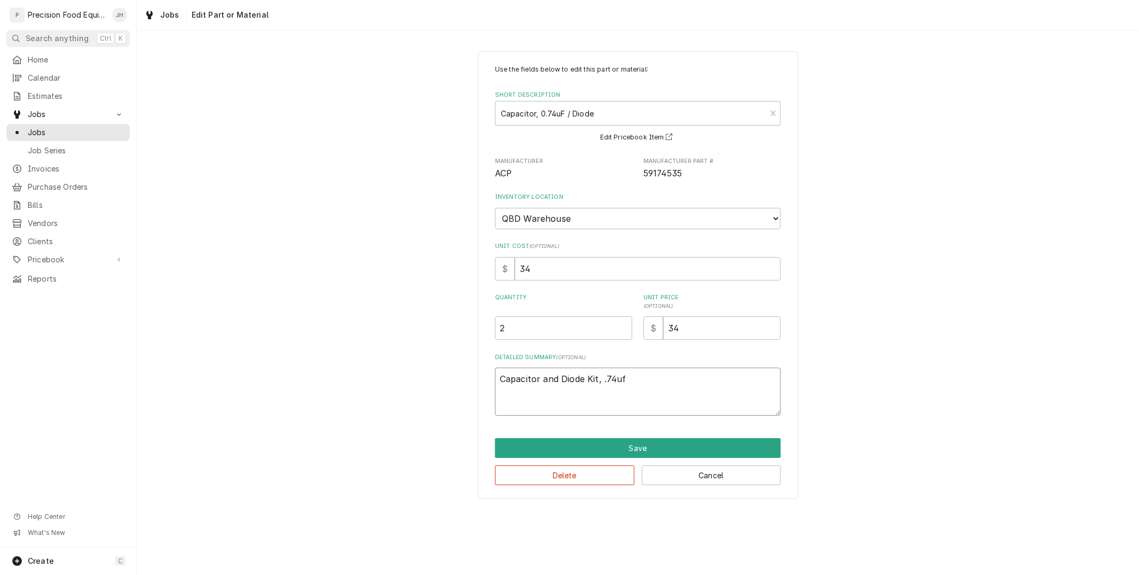
click at [523, 399] on textarea "Capacitor and Diode Kit, .74uf" at bounding box center [638, 391] width 286 height 48
click at [639, 380] on textarea "Capacitor and Diode Kit, .74uf" at bounding box center [638, 391] width 286 height 48
type textarea "x"
type textarea "Capacitor and Diode Kit, .74uf"
paste textarea "59174535"
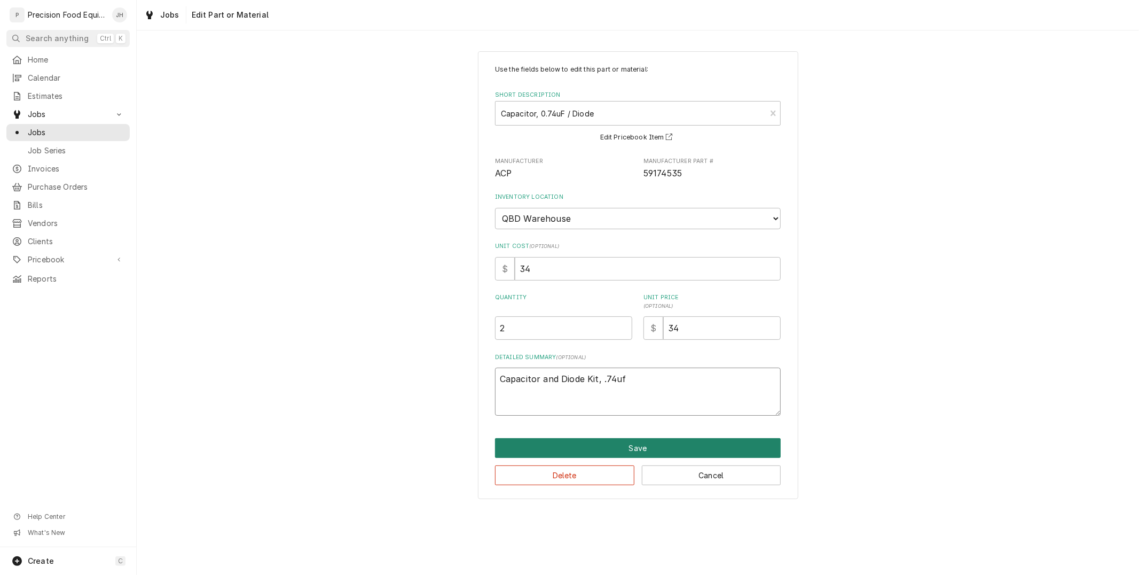
type textarea "x"
type textarea "Capacitor and Diode Kit, .74uf 59174535"
type textarea "x"
type textarea "Capacitor and Diode Kit, .74uf 59174535"
type textarea "x"
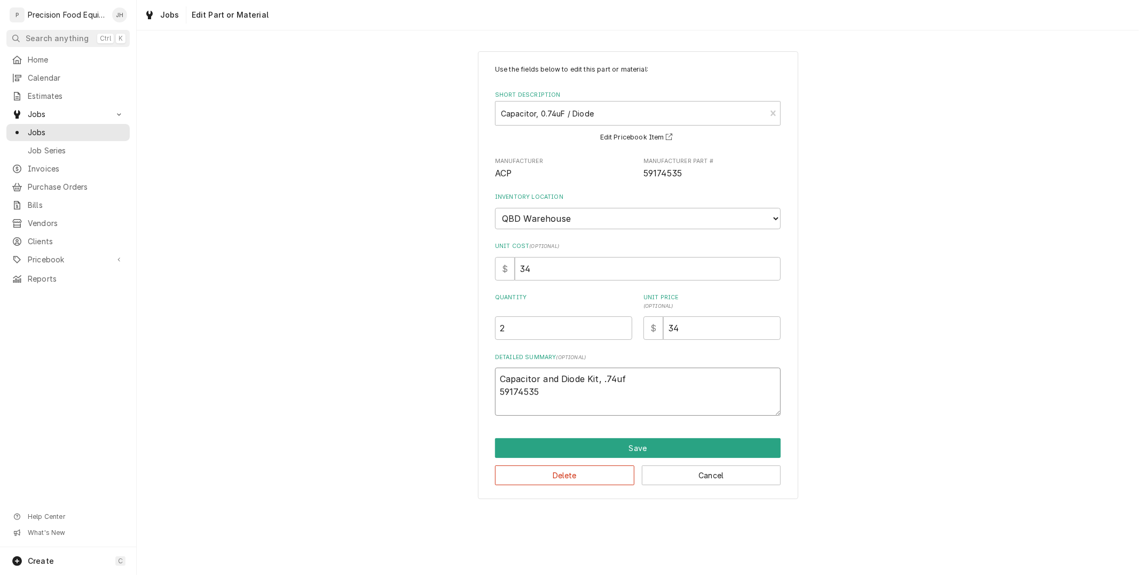
type textarea "Capacitor and Diode Kit, .74uf 59174535 R"
type textarea "x"
type textarea "Capacitor and Diode Kit, .74uf 59174535 RS"
type textarea "x"
type textarea "Capacitor and Diode Kit, .74uf 59174535 RSI"
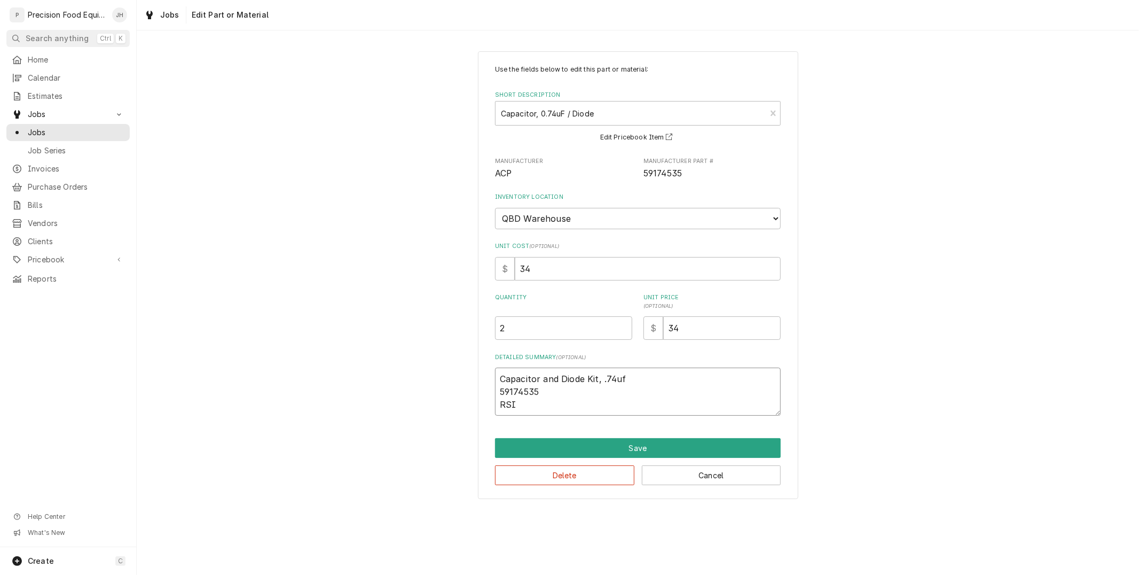
type textarea "x"
type textarea "Capacitor and Diode Kit, .74uf 59174535 RSI4"
type textarea "x"
type textarea "Capacitor and Diode Kit, .74uf 59174535 RSI47"
type textarea "x"
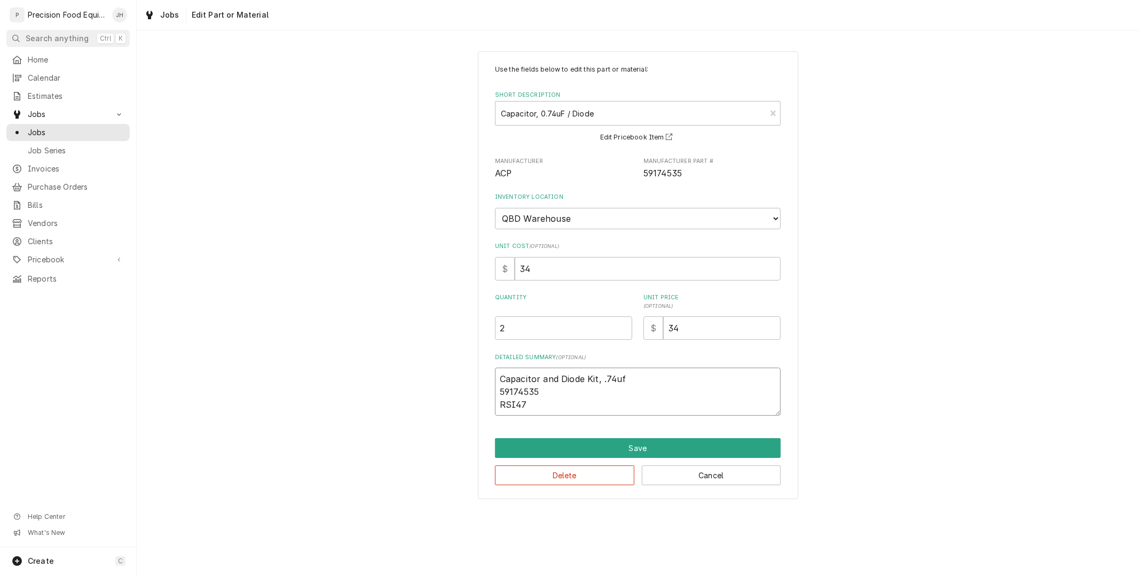
type textarea "Capacitor and Diode Kit, .74uf 59174535 RSI476"
type textarea "x"
type textarea "Capacitor and Diode Kit, .74uf 59174535 RSI4765"
type textarea "x"
type textarea "Capacitor and Diode Kit, .74uf 59174535 RSI47652"
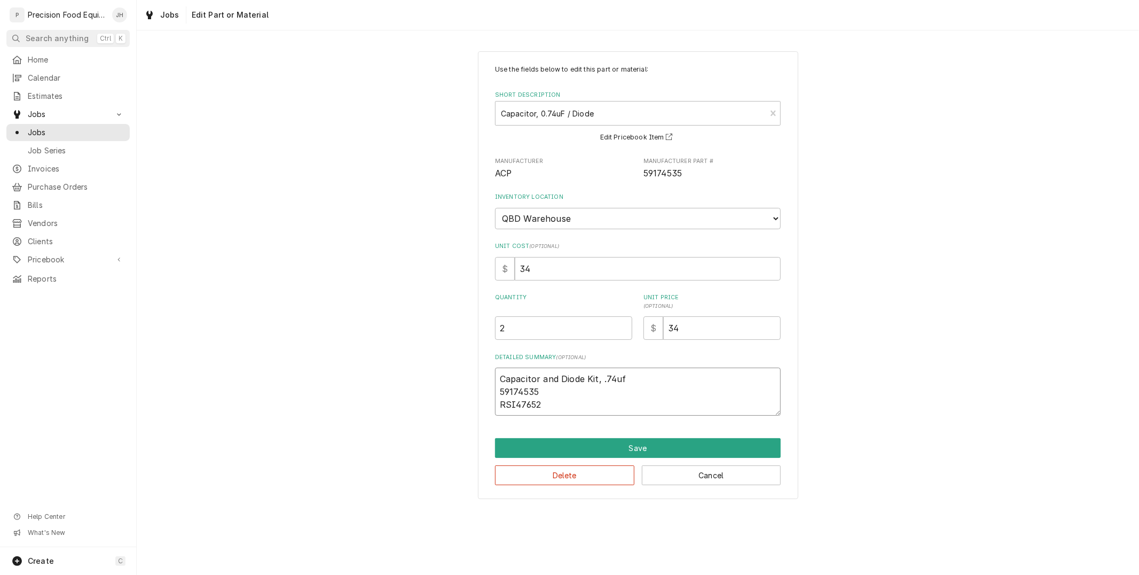
type textarea "x"
type textarea "Capacitor and Diode Kit, .74uf 59174535 RSI476525"
click at [615, 446] on button "Save" at bounding box center [638, 448] width 286 height 20
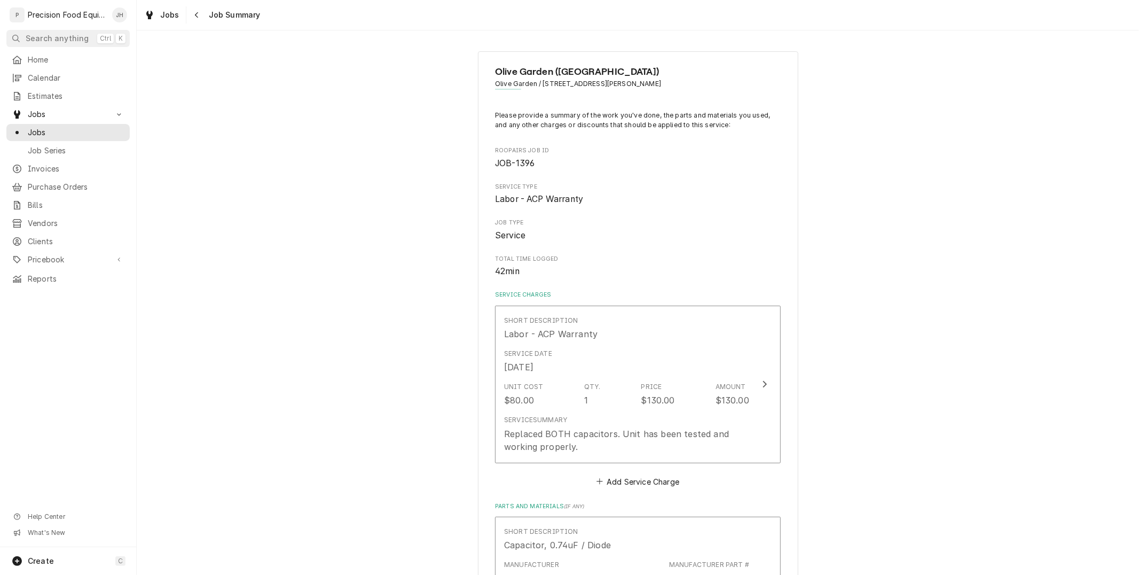
drag, startPoint x: 694, startPoint y: 83, endPoint x: 536, endPoint y: 98, distance: 159.2
copy span "21422 S. Ellsworth Loop, Queen Creek, AZ 85142"
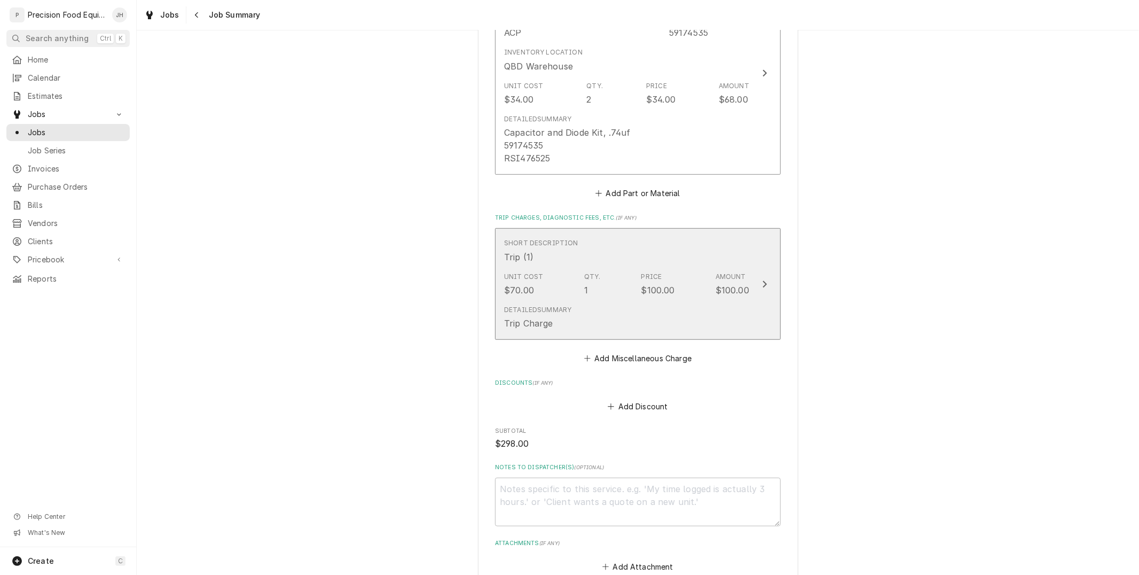
scroll to position [534, 0]
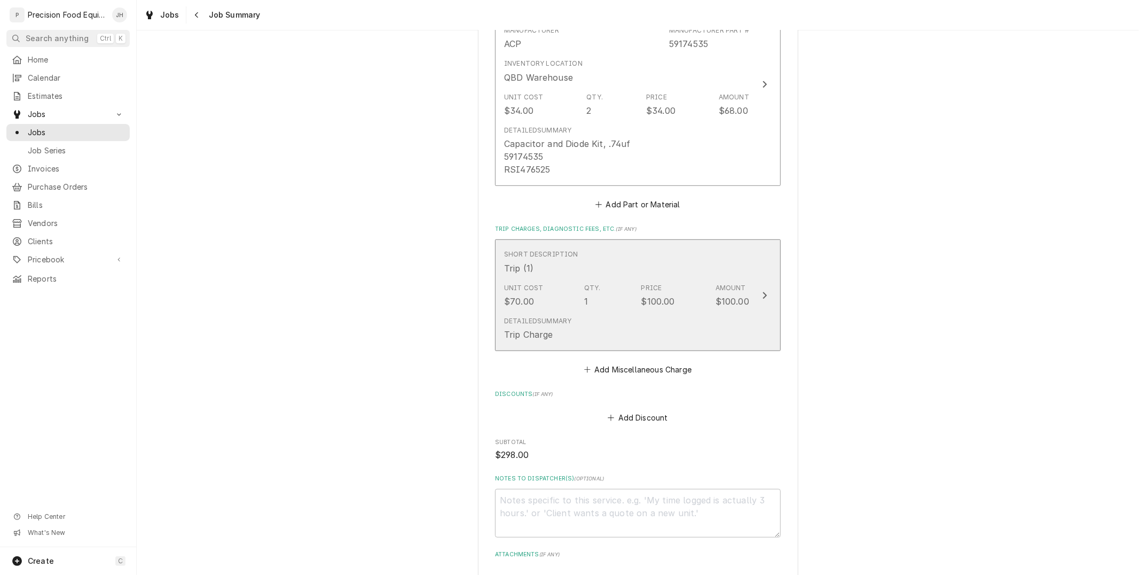
click at [680, 295] on div "Unit Cost $70.00 Qty. 1 Price $100.00 Amount $100.00" at bounding box center [626, 295] width 245 height 33
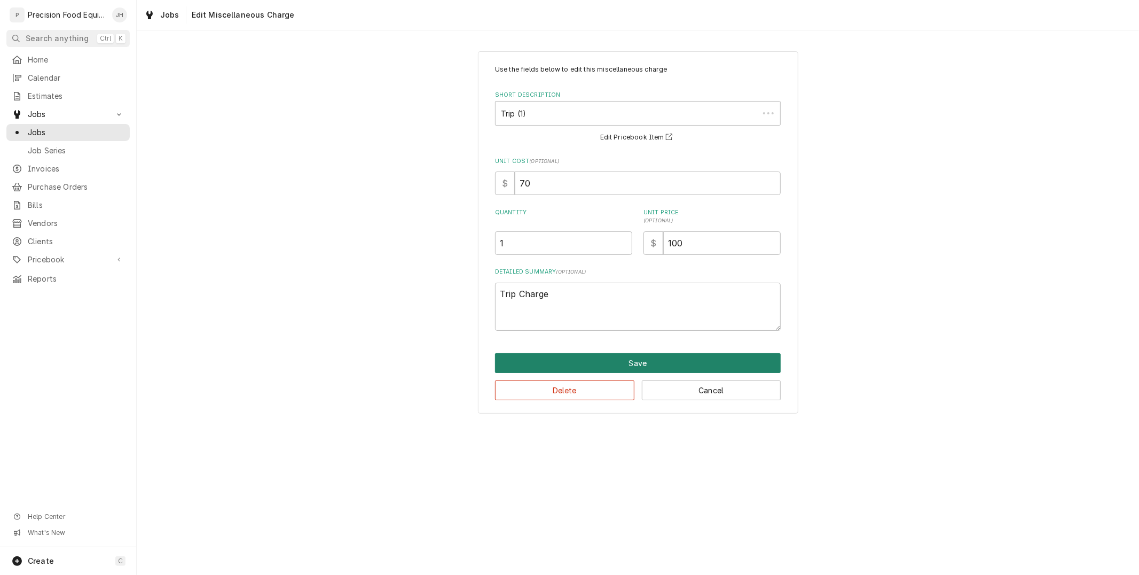
click at [587, 370] on button "Save" at bounding box center [638, 363] width 286 height 20
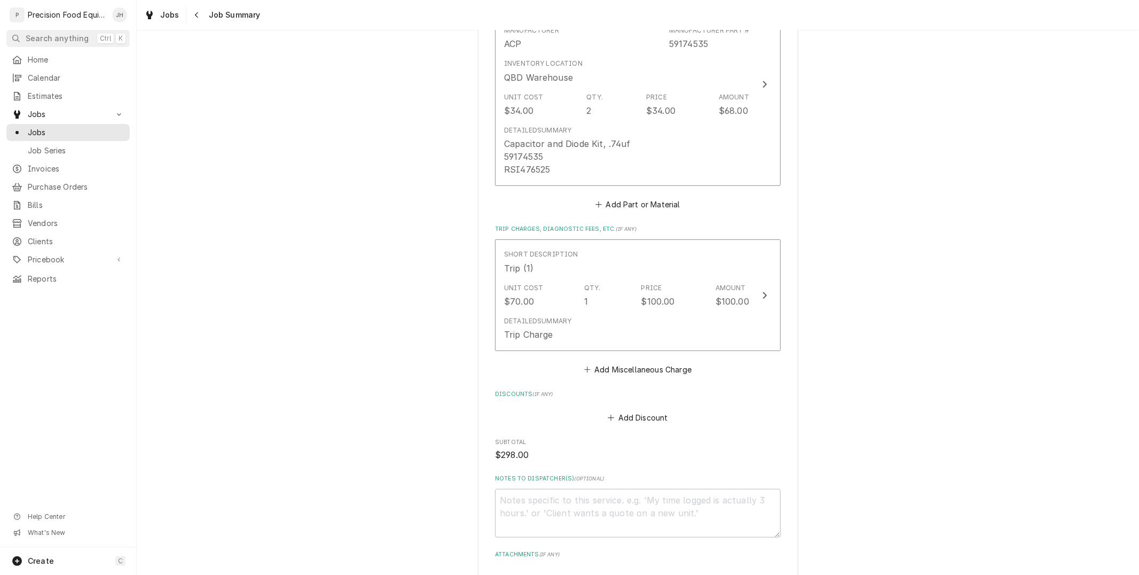
scroll to position [593, 0]
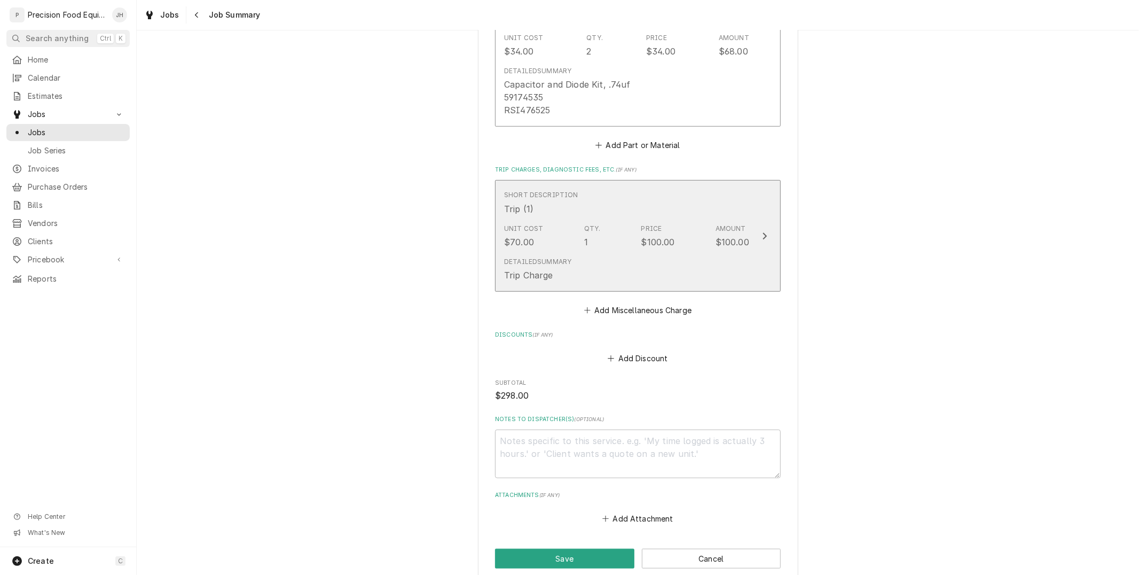
click at [639, 269] on div "Detailed Summary Trip Charge" at bounding box center [626, 269] width 245 height 33
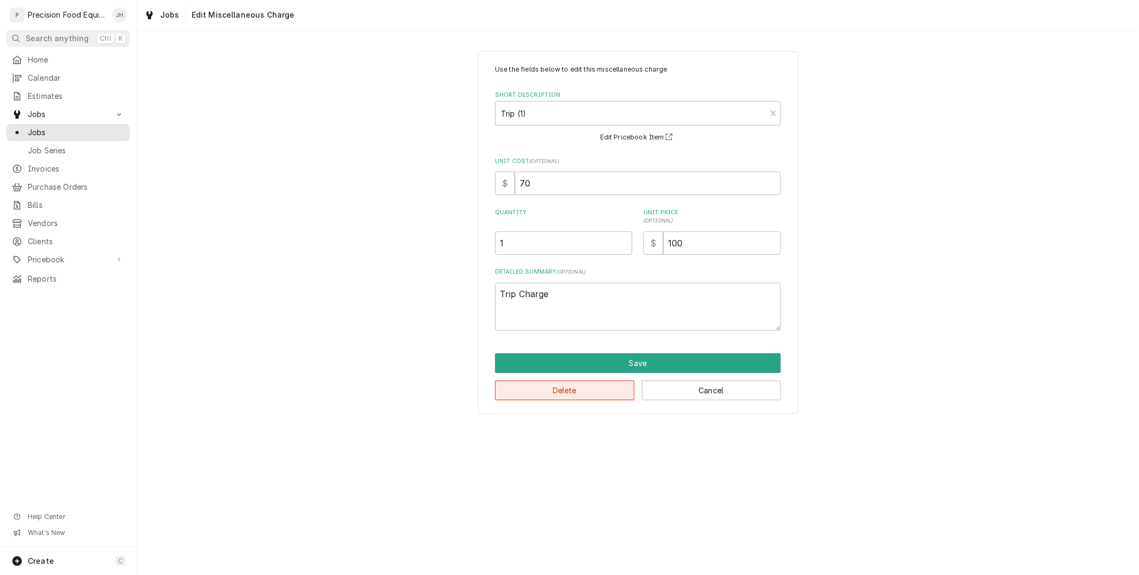
click at [596, 390] on button "Delete" at bounding box center [564, 390] width 139 height 20
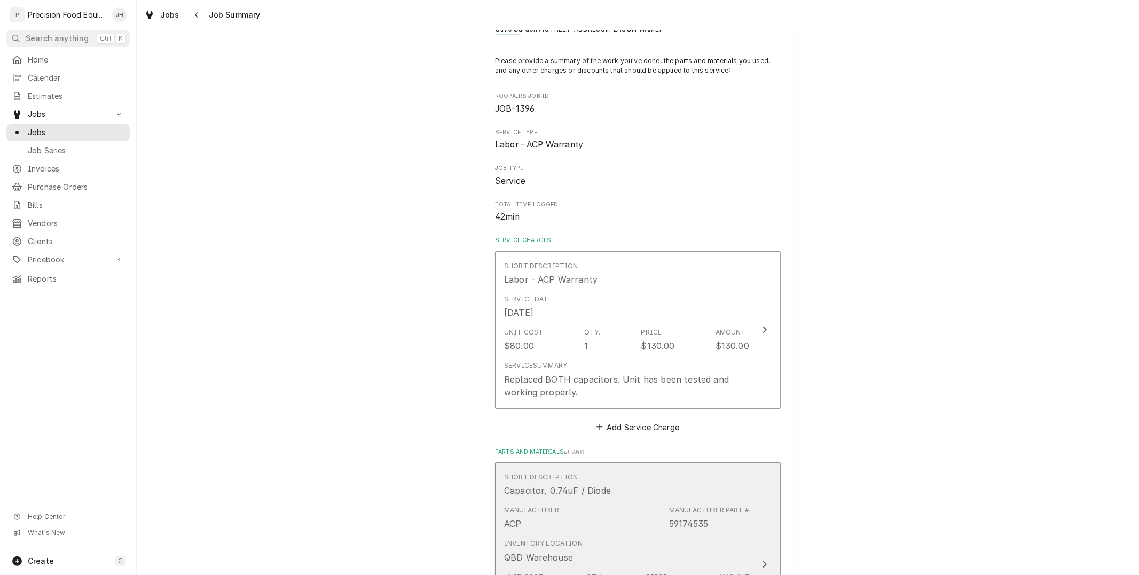
scroll to position [594, 0]
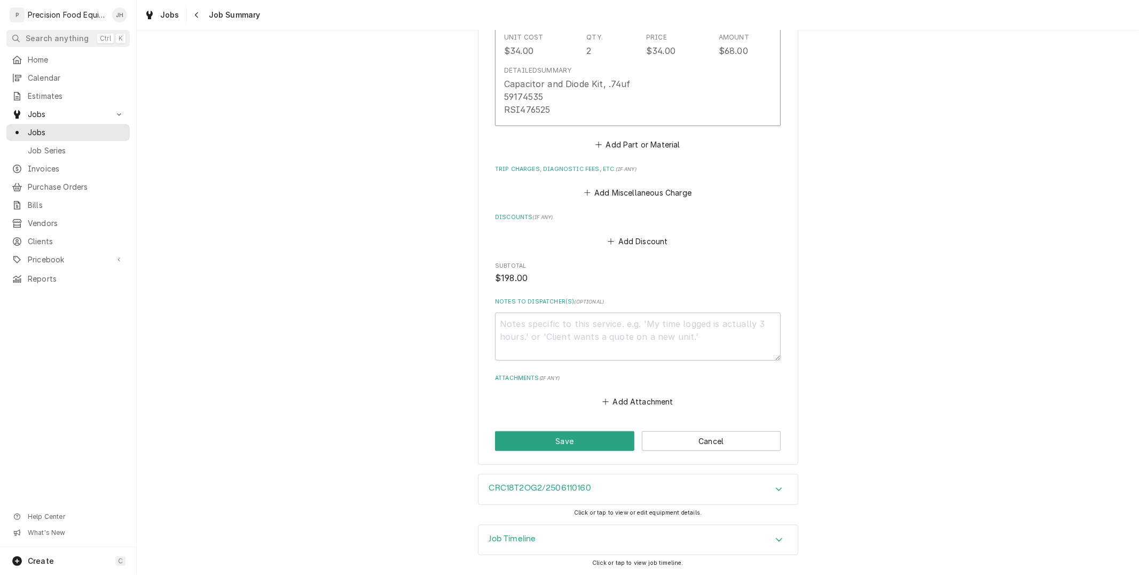
click at [610, 496] on div "CRC18T2OG2/2506110160" at bounding box center [637, 489] width 319 height 30
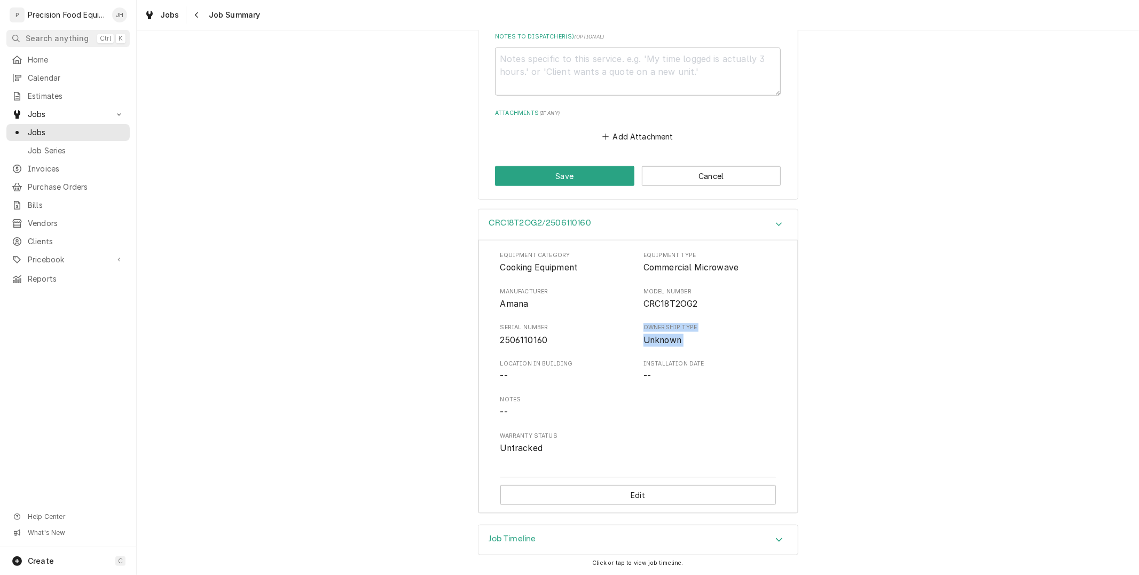
drag, startPoint x: 558, startPoint y: 340, endPoint x: 482, endPoint y: 357, distance: 78.2
click at [482, 357] on div "Equipment Category Cooking Equipment Equipment Type Commercial Microwave Manufa…" at bounding box center [637, 376] width 319 height 273
click at [641, 313] on div "Equipment Category Cooking Equipment Equipment Type Commercial Microwave Manufa…" at bounding box center [638, 352] width 276 height 203
drag, startPoint x: 707, startPoint y: 297, endPoint x: 641, endPoint y: 303, distance: 65.9
click at [643, 303] on span "CRC18T2OG2" at bounding box center [709, 303] width 132 height 13
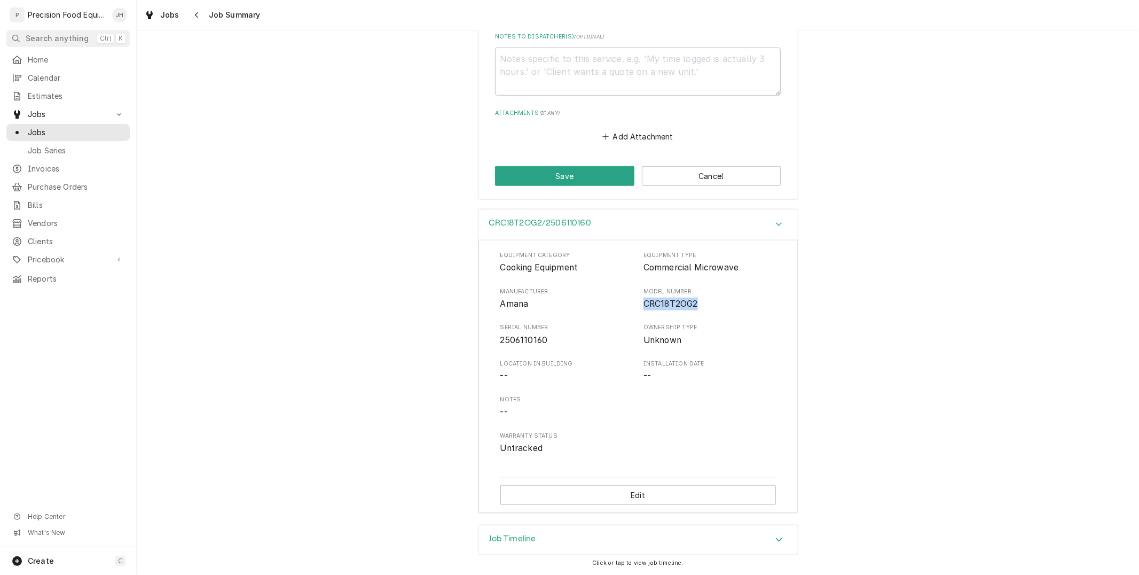
copy span "CRC18T2OG2"
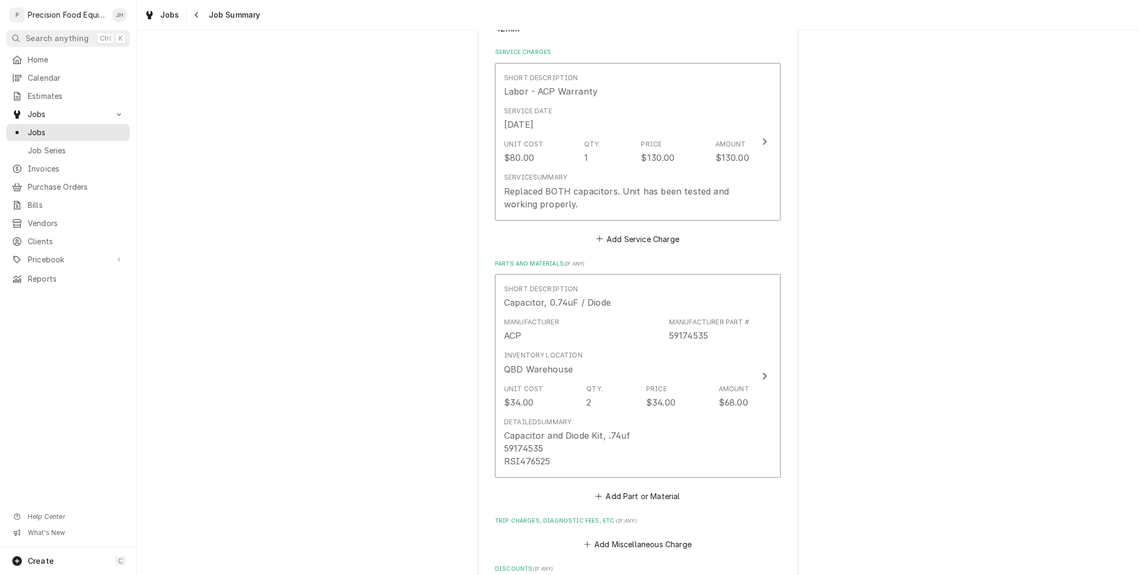
scroll to position [206, 0]
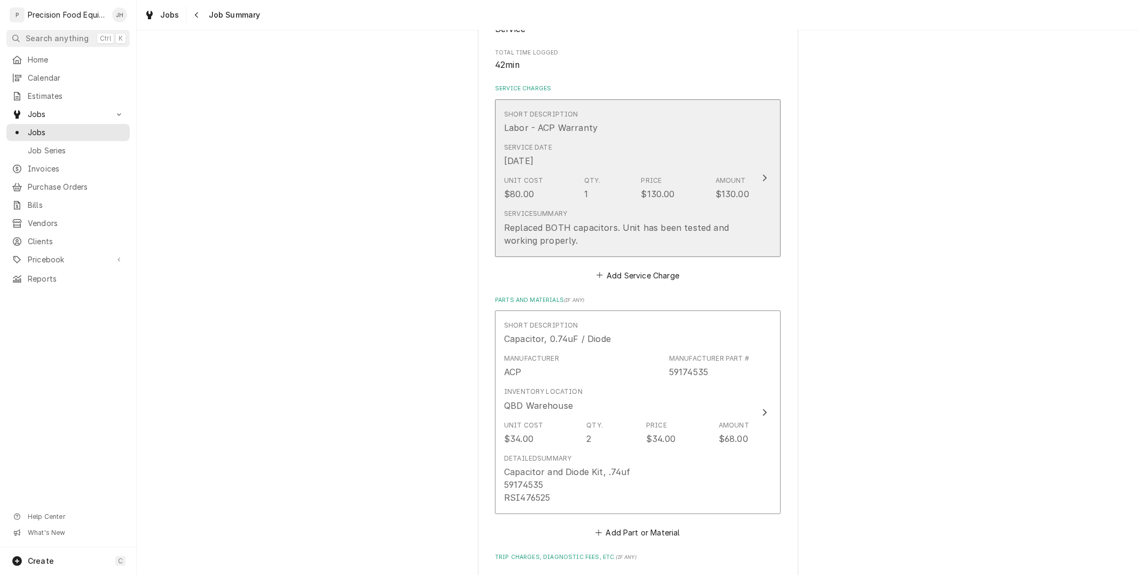
click at [625, 218] on div "Service Summary Replaced BOTH capacitors. Unit has been tested and working prop…" at bounding box center [626, 227] width 245 height 37
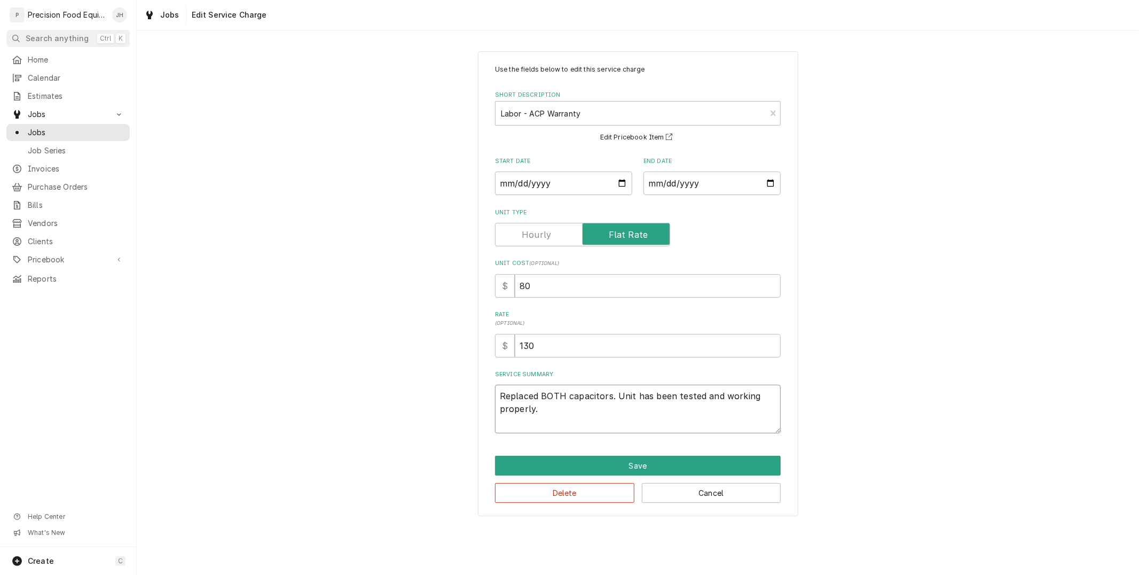
click at [553, 410] on textarea "Replaced BOTH capacitors. Unit has been tested and working properly." at bounding box center [638, 408] width 286 height 48
type textarea "x"
type textarea "Replaced BOTH capacitors. Unit has been tested and working properly."
type textarea "x"
type textarea "Replaced BOTH capacitors. Unit has been tested and working properly."
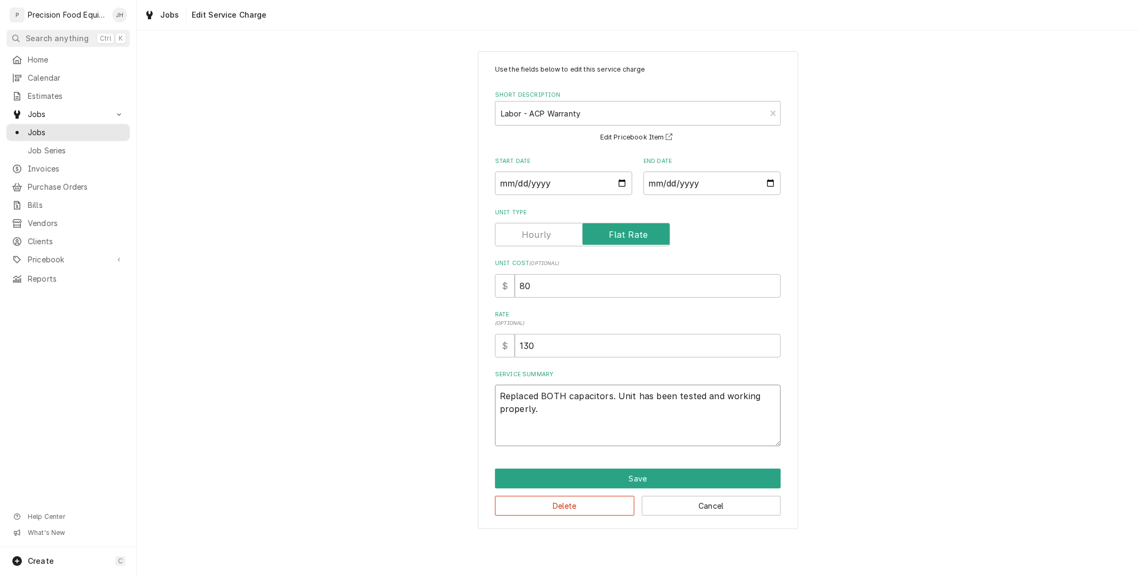
type textarea "x"
type textarea "Replaced BOTH capacitors. Unit has been tested and working properly. M"
type textarea "x"
type textarea "Replaced BOTH capacitors. Unit has been tested and working properly. Mo"
type textarea "x"
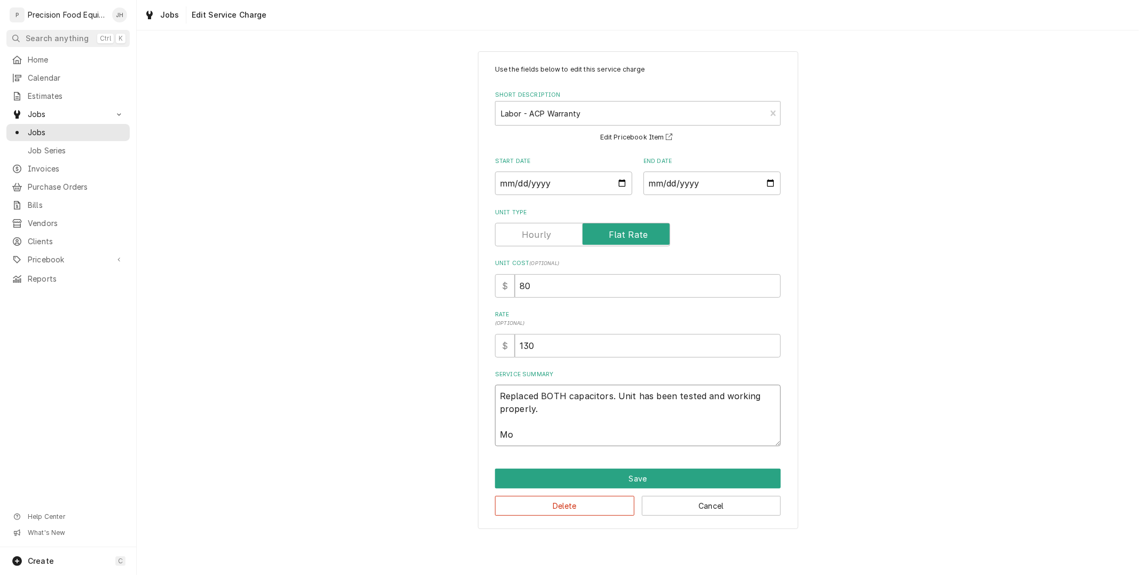
type textarea "Replaced BOTH capacitors. Unit has been tested and working properly. Mod"
type textarea "x"
type textarea "Replaced BOTH capacitors. Unit has been tested and working properly. Mode"
type textarea "x"
type textarea "Replaced BOTH capacitors. Unit has been tested and working properly. Model"
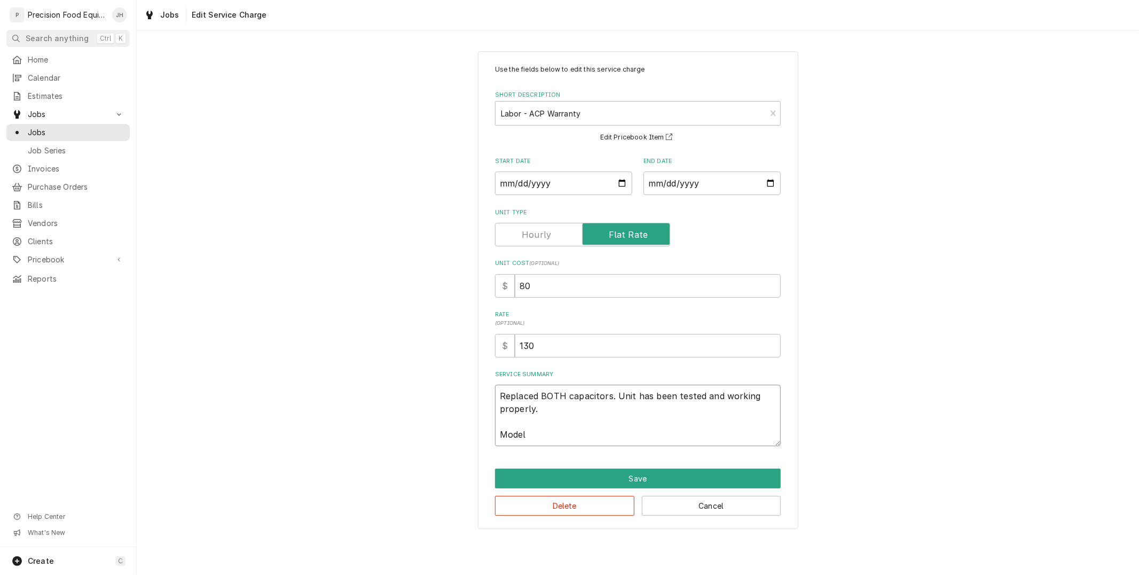
type textarea "x"
type textarea "Replaced BOTH capacitors. Unit has been tested and working properly. Model"
type textarea "x"
type textarea "Replaced BOTH capacitors. Unit has been tested and working properly. Model #"
type textarea "x"
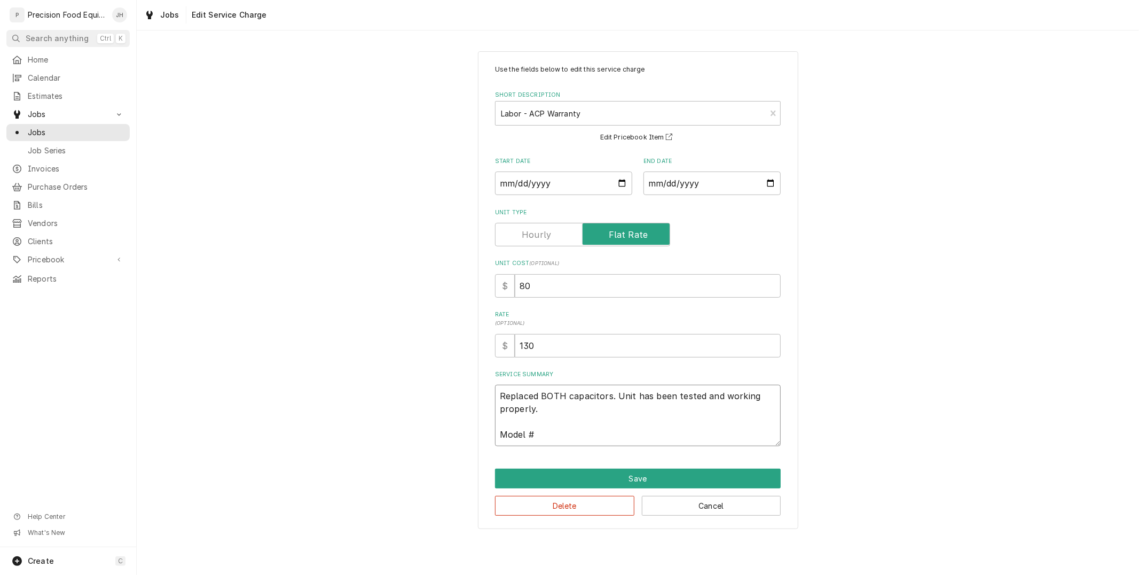
type textarea "Replaced BOTH capacitors. Unit has been tested and working properly. Model #"
paste textarea "CRC18T2OG2"
type textarea "x"
type textarea "Replaced BOTH capacitors. Unit has been tested and working properly. Model # CR…"
type textarea "x"
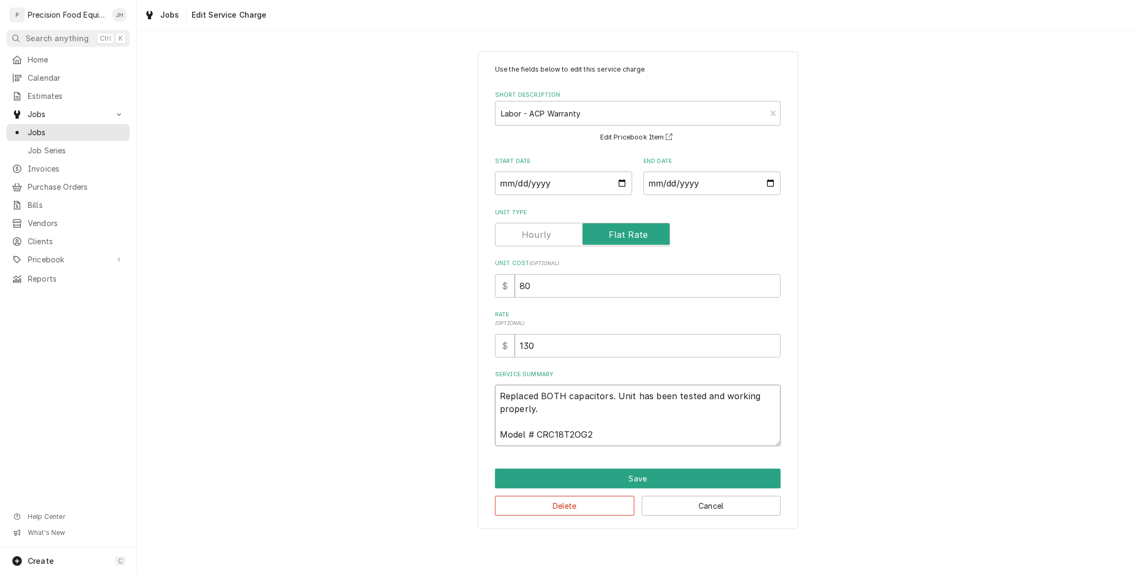
type textarea "Replaced BOTH capacitors. Unit has been tested and working properly. Model # CR…"
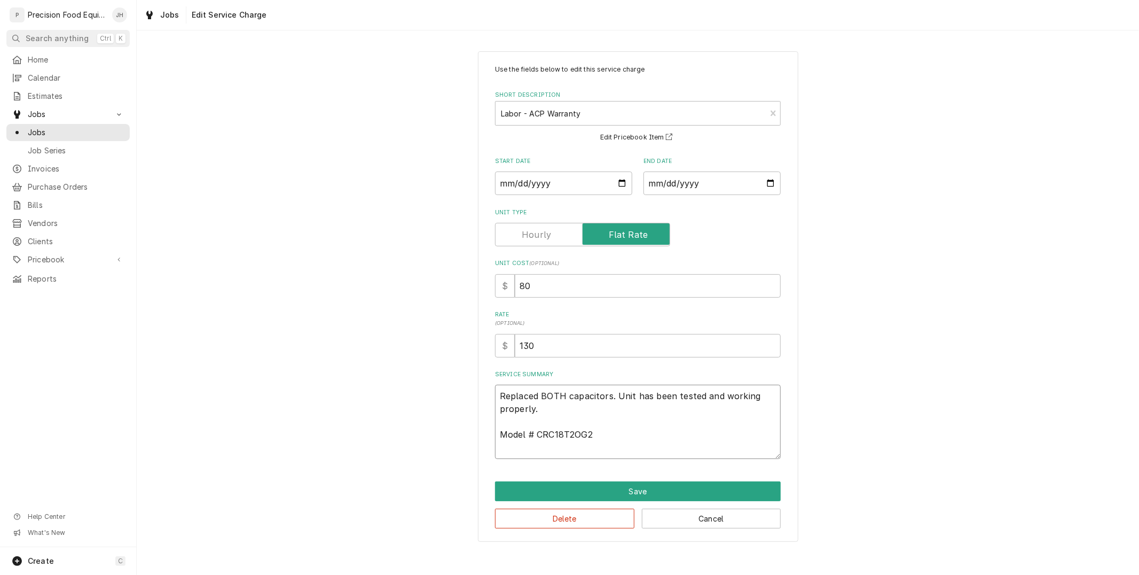
type textarea "x"
type textarea "Replaced BOTH capacitors. Unit has been tested and working properly. Model # CR…"
type textarea "x"
type textarea "Replaced BOTH capacitors. Unit has been tested and working properly. Model # CR…"
type textarea "x"
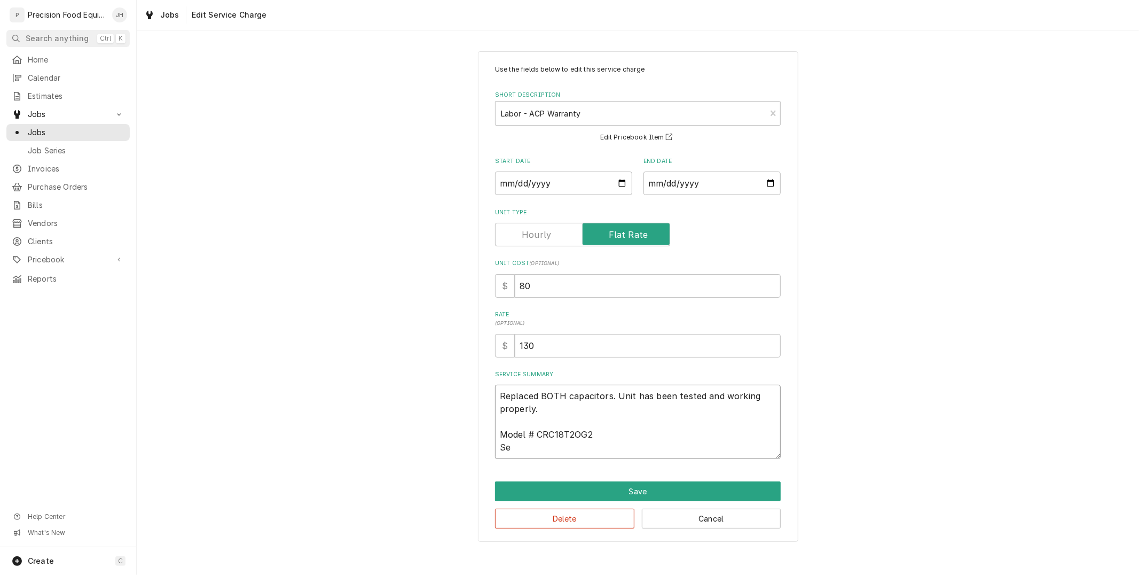
type textarea "Replaced BOTH capacitors. Unit has been tested and working properly. Model # CR…"
type textarea "x"
type textarea "Replaced BOTH capacitors. Unit has been tested and working properly. Model # CR…"
type textarea "x"
type textarea "Replaced BOTH capacitors. Unit has been tested and working properly. Model # CR…"
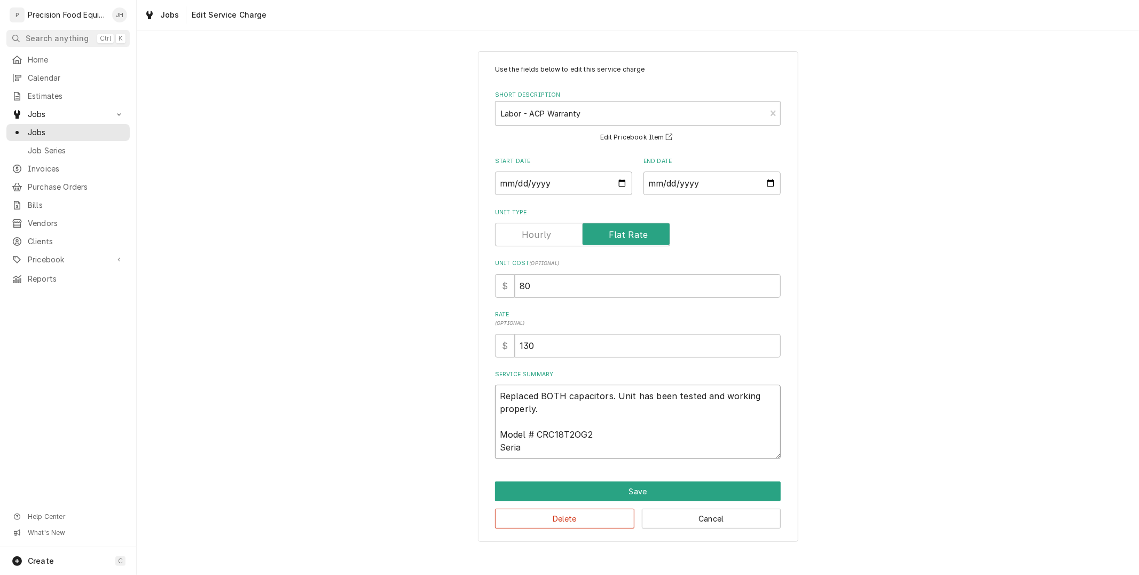
type textarea "x"
type textarea "Replaced BOTH capacitors. Unit has been tested and working properly. Model # CR…"
type textarea "x"
type textarea "Replaced BOTH capacitors. Unit has been tested and working properly. Model # CR…"
type textarea "x"
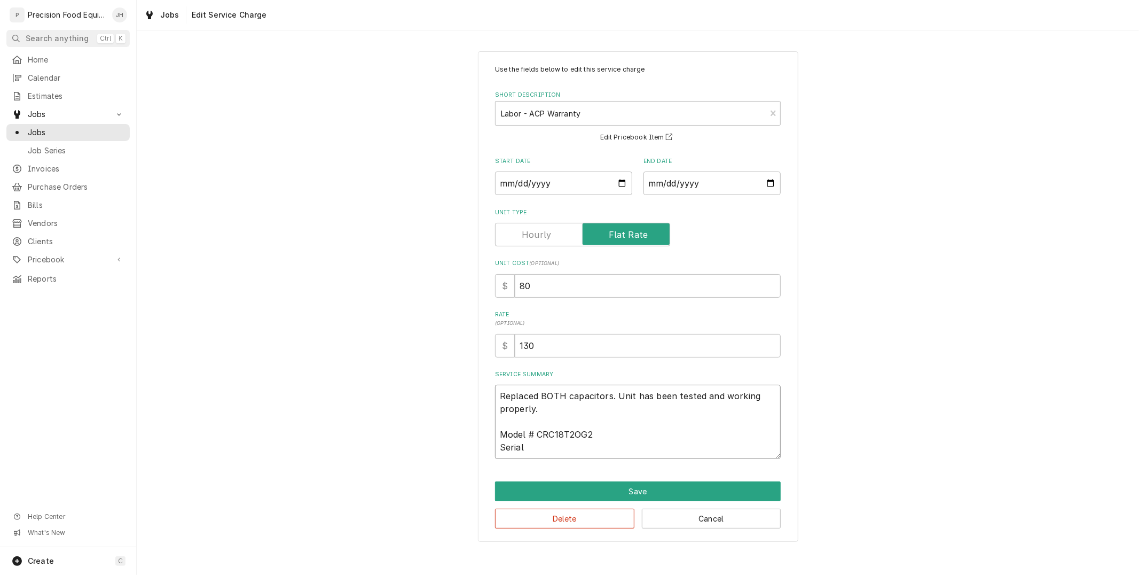
type textarea "Replaced BOTH capacitors. Unit has been tested and working properly. Model # CR…"
type textarea "x"
type textarea "Replaced BOTH capacitors. Unit has been tested and working properly. Model # CR…"
type textarea "x"
type textarea "Replaced BOTH capacitors. Unit has been tested and working properly. Model # CR…"
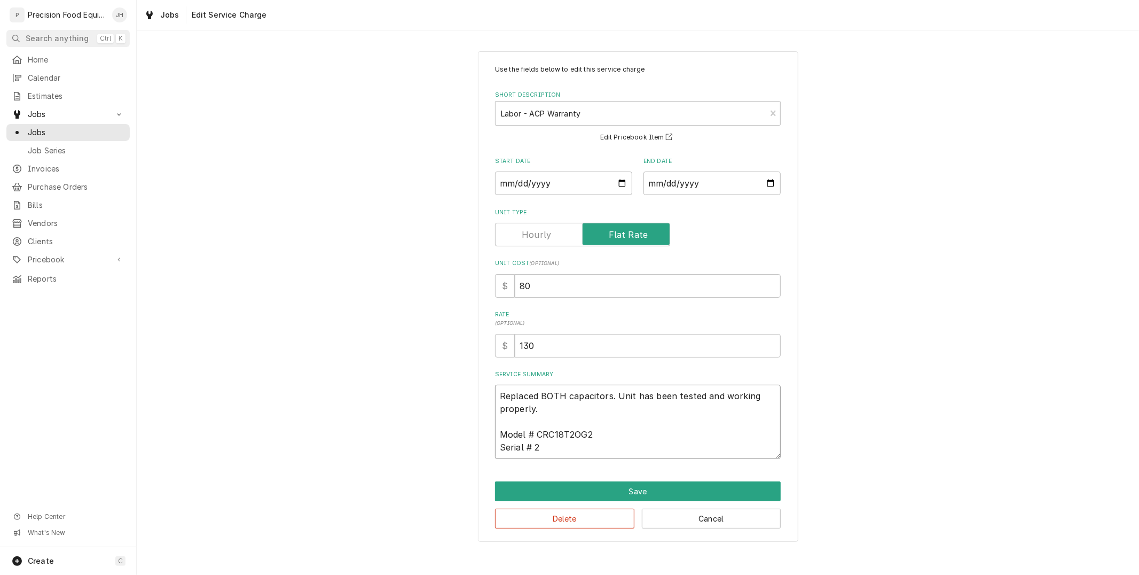
type textarea "x"
type textarea "Replaced BOTH capacitors. Unit has been tested and working properly. Model # CR…"
type textarea "x"
type textarea "Replaced BOTH capacitors. Unit has been tested and working properly. Model # CR…"
type textarea "x"
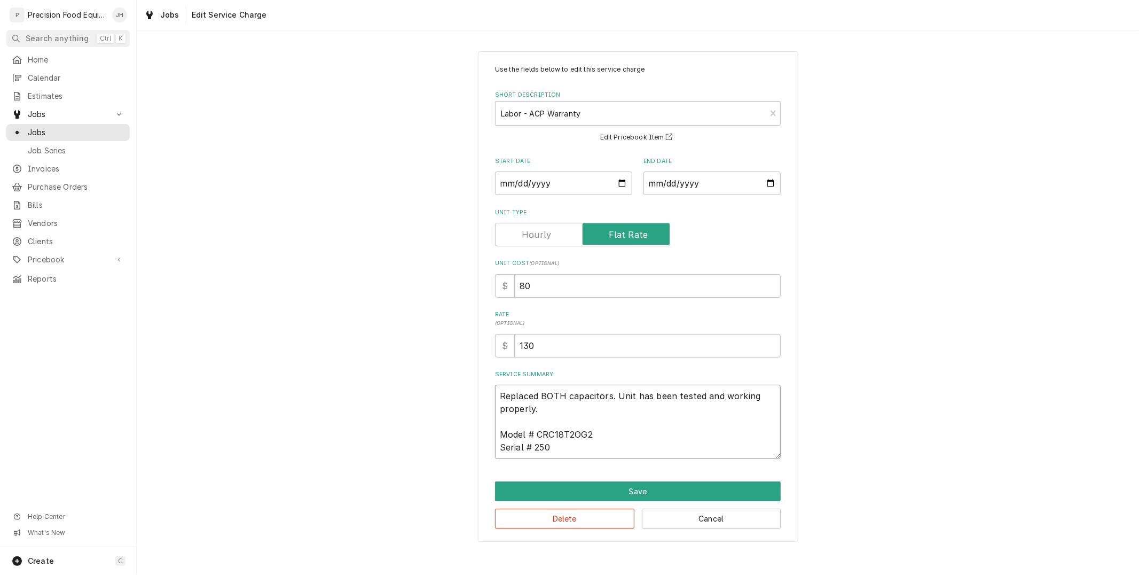
type textarea "Replaced BOTH capacitors. Unit has been tested and working properly. Model # CR…"
type textarea "x"
type textarea "Replaced BOTH capacitors. Unit has been tested and working properly. Model # CR…"
type textarea "x"
type textarea "Replaced BOTH capacitors. Unit has been tested and working properly. Model # CR…"
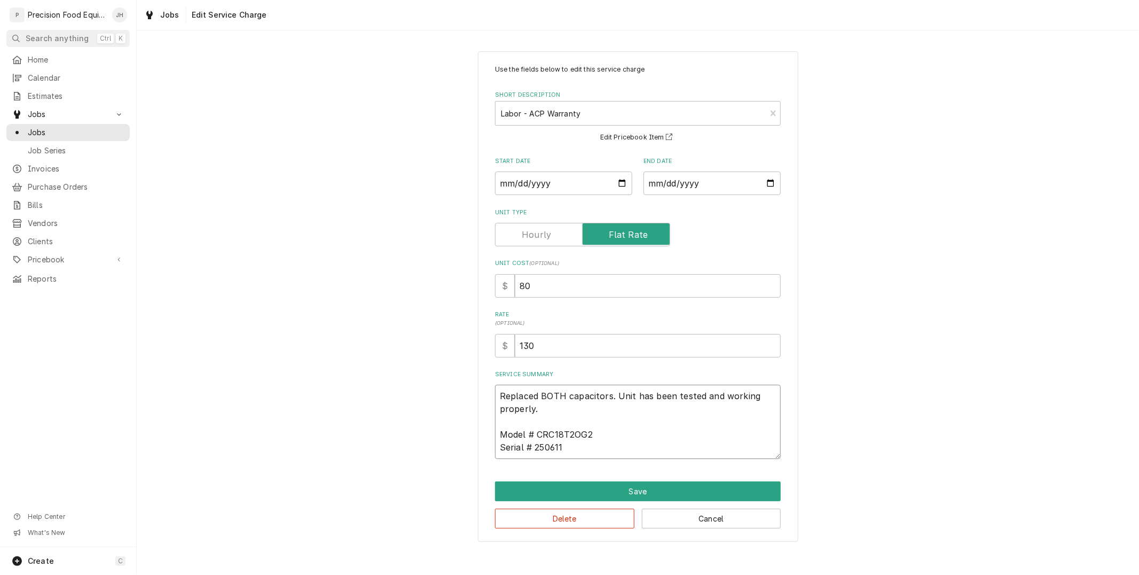
type textarea "x"
type textarea "Replaced BOTH capacitors. Unit has been tested and working properly. Model # CR…"
type textarea "x"
type textarea "Replaced BOTH capacitors. Unit has been tested and working properly. Model # CR…"
type textarea "x"
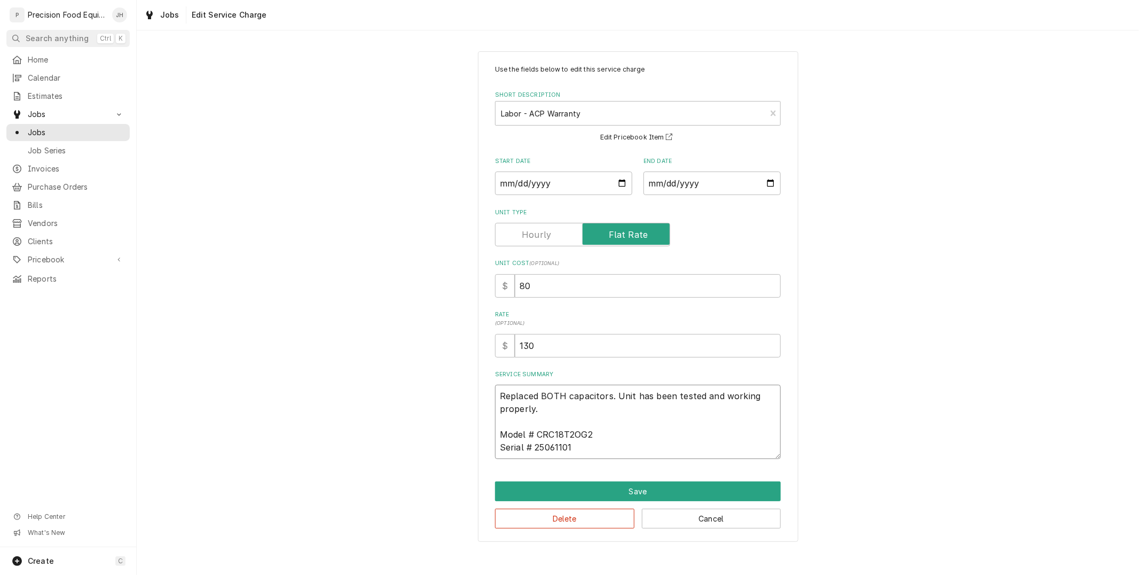
type textarea "Replaced BOTH capacitors. Unit has been tested and working properly. Model # CR…"
type textarea "x"
type textarea "Replaced BOTH capacitors. Unit has been tested and working properly. Model # CR…"
click at [606, 492] on button "Save" at bounding box center [638, 491] width 286 height 20
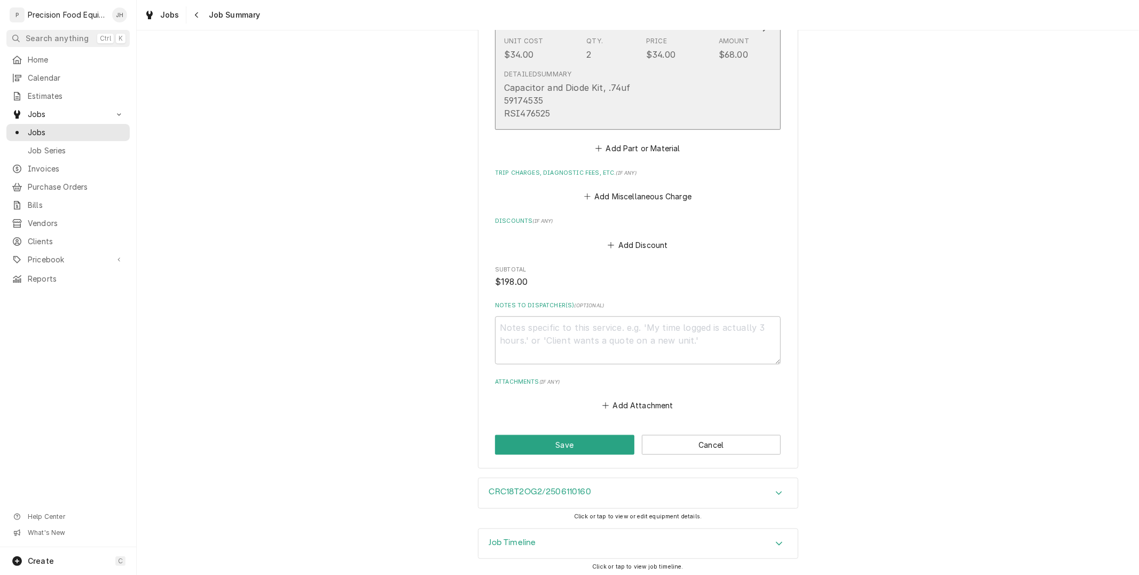
scroll to position [632, 0]
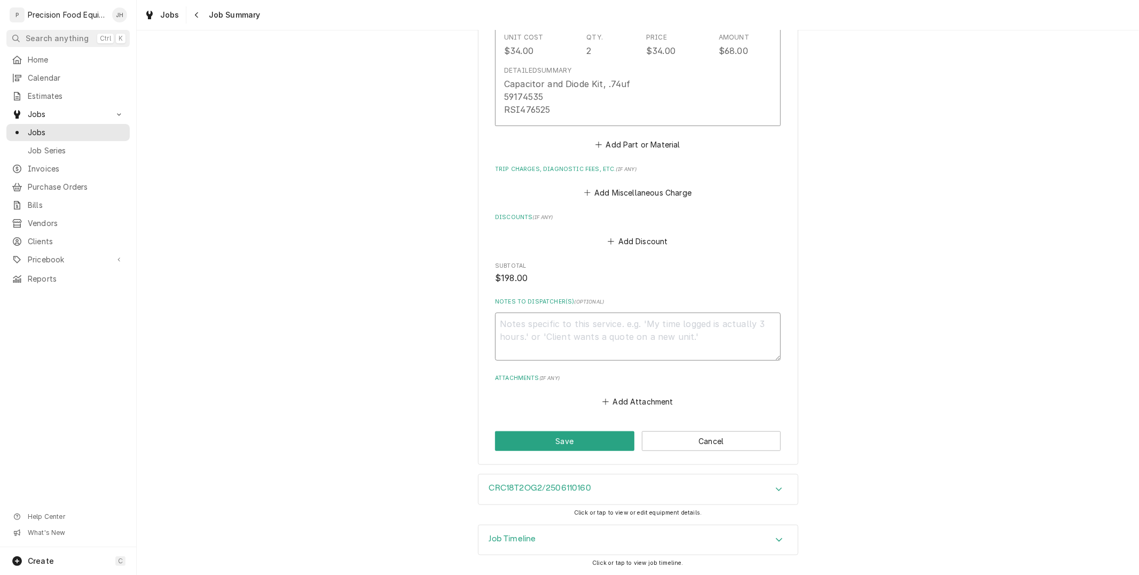
click at [581, 350] on textarea "Notes to Dispatcher(s) ( optional )" at bounding box center [638, 336] width 286 height 48
type textarea "x"
type textarea "R"
type textarea "x"
type textarea "Re"
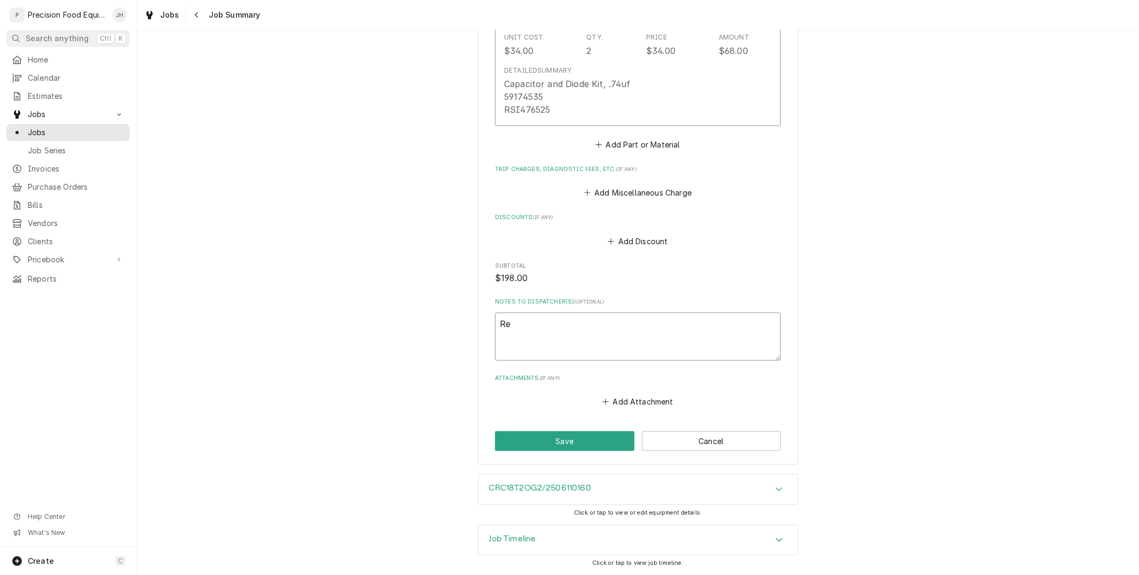
type textarea "x"
type textarea "Rea"
type textarea "x"
type textarea "Read"
type textarea "x"
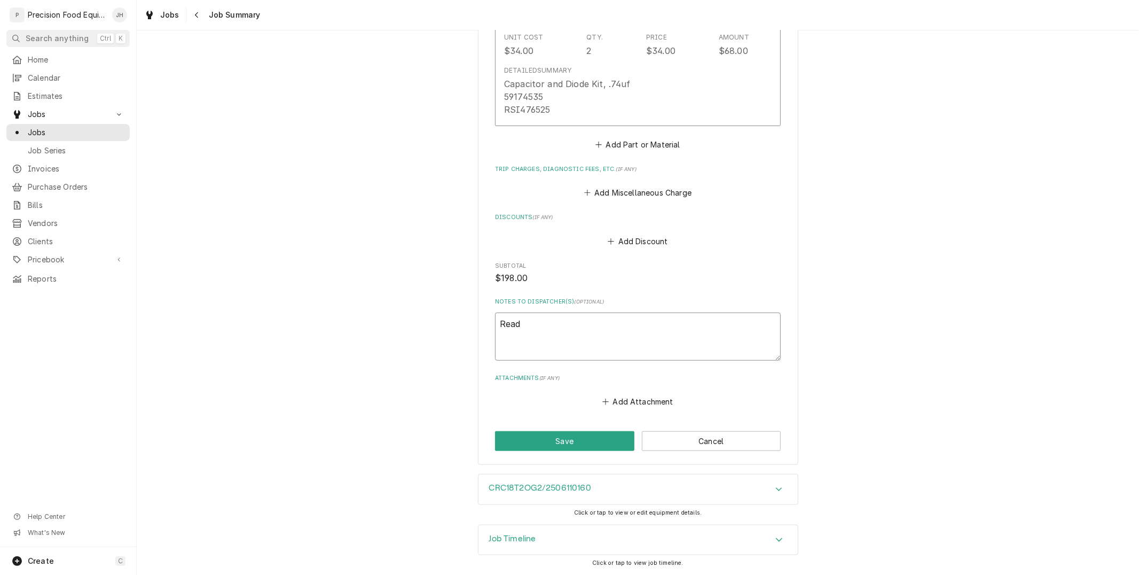
type textarea "Readt"
type textarea "x"
type textarea "Readt"
type textarea "x"
type textarea "Readt t"
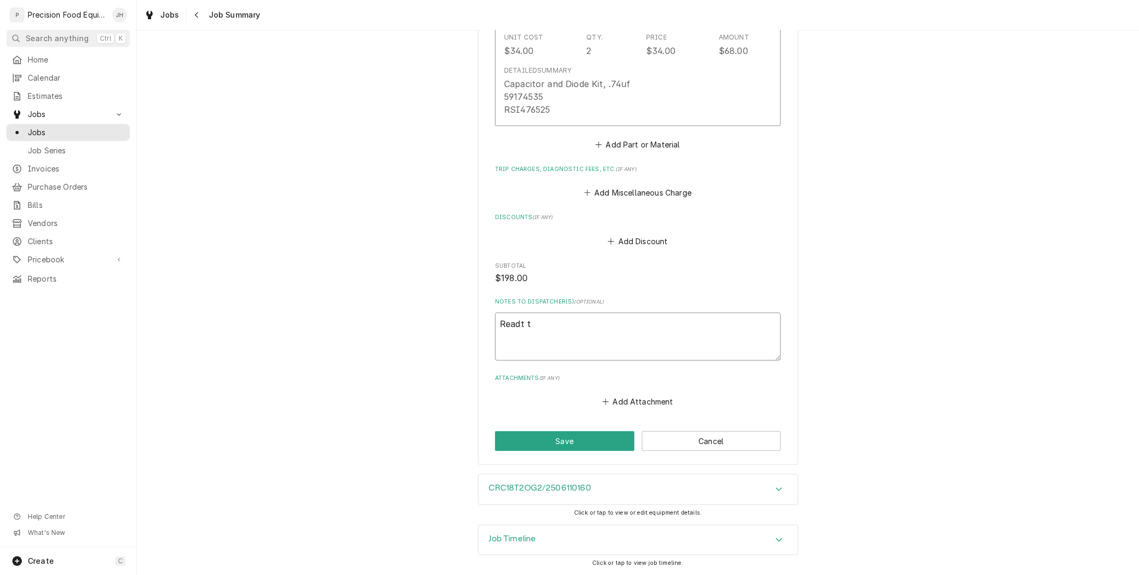
type textarea "x"
type textarea "Readt"
type textarea "x"
type textarea "Readt"
type textarea "x"
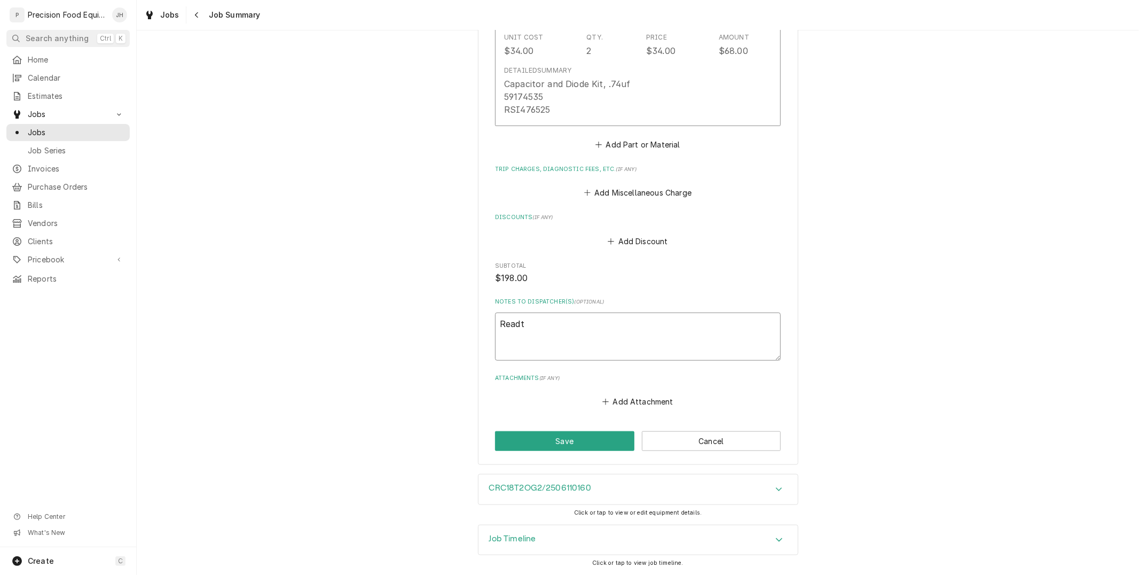
type textarea "Read"
type textarea "x"
type textarea "Ready"
type textarea "x"
type textarea "Ready"
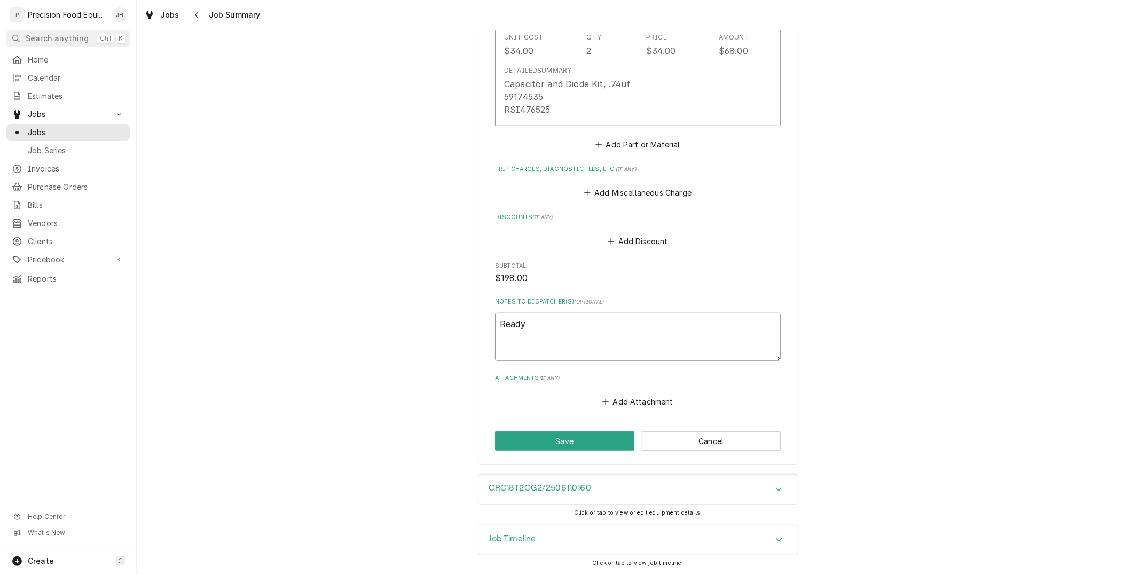
type textarea "x"
type textarea "Ready t"
type textarea "x"
type textarea "Ready to"
type textarea "x"
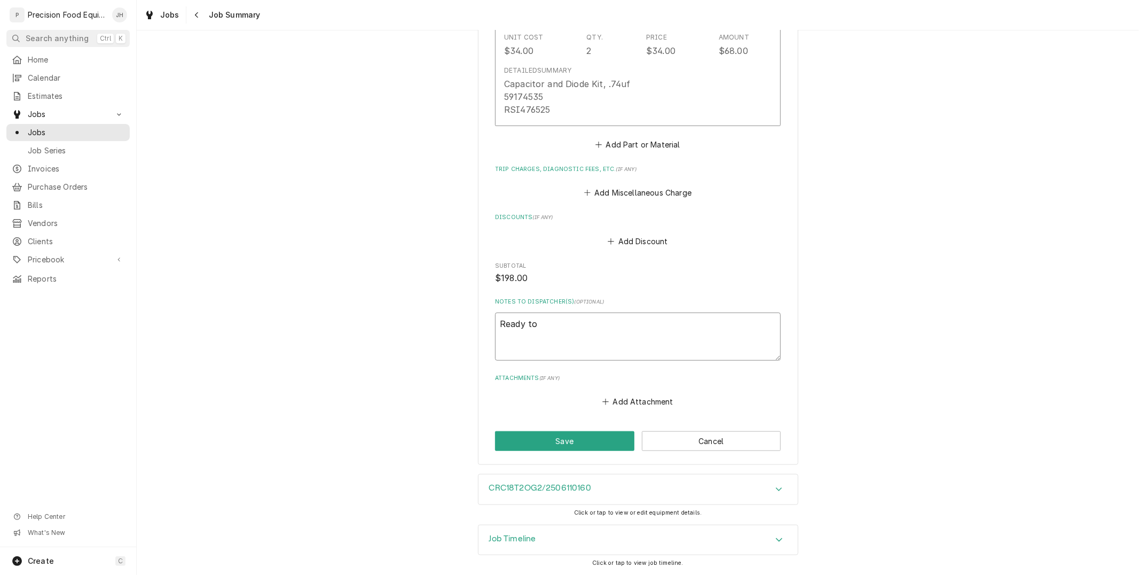
type textarea "Ready to"
type textarea "x"
type textarea "Ready to i"
type textarea "x"
type textarea "Ready to in"
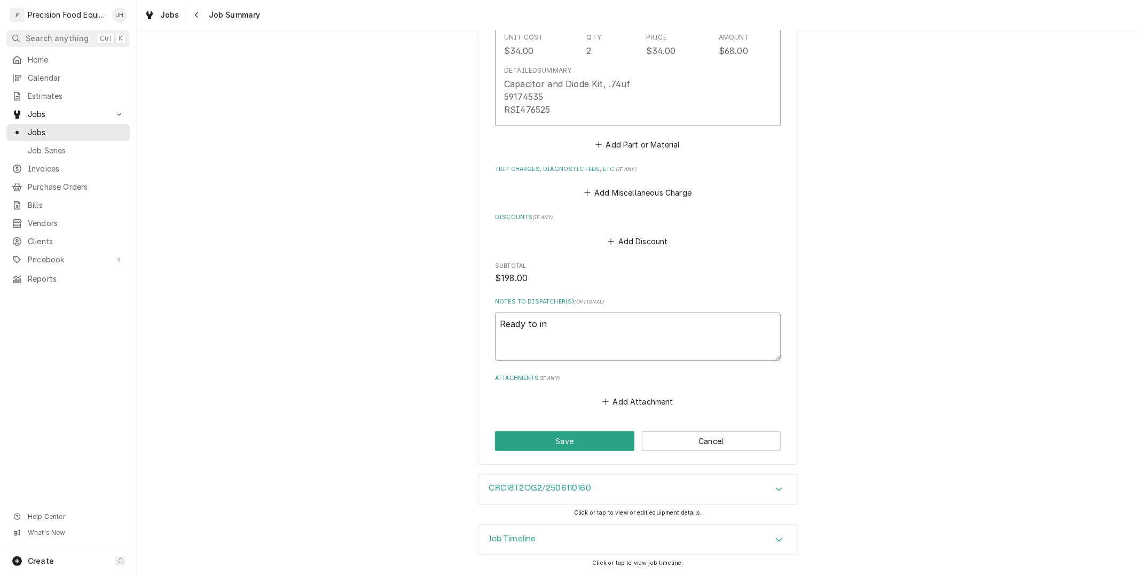
type textarea "x"
type textarea "Ready to inv"
type textarea "x"
type textarea "Ready to invo"
type textarea "x"
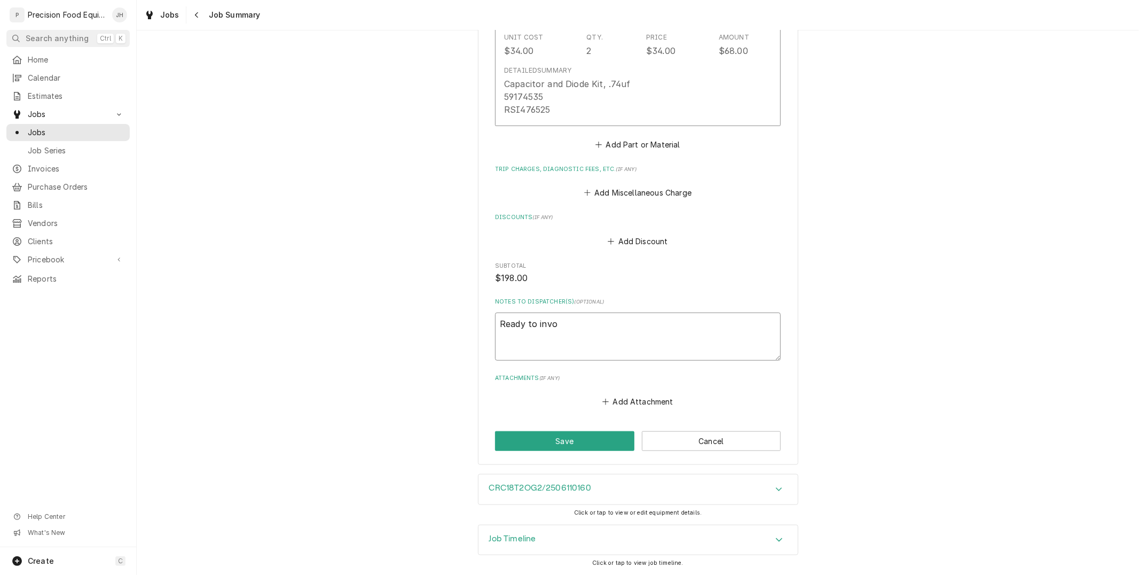
type textarea "Ready to invoi"
type textarea "x"
type textarea "Ready to invoic"
type textarea "x"
type textarea "Ready to invoice"
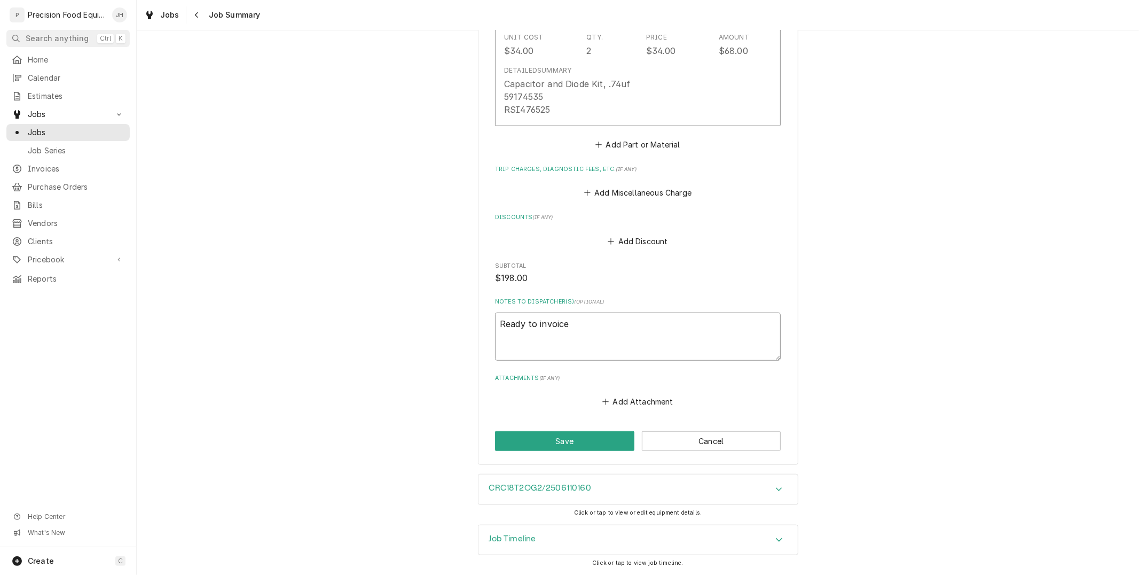
type textarea "x"
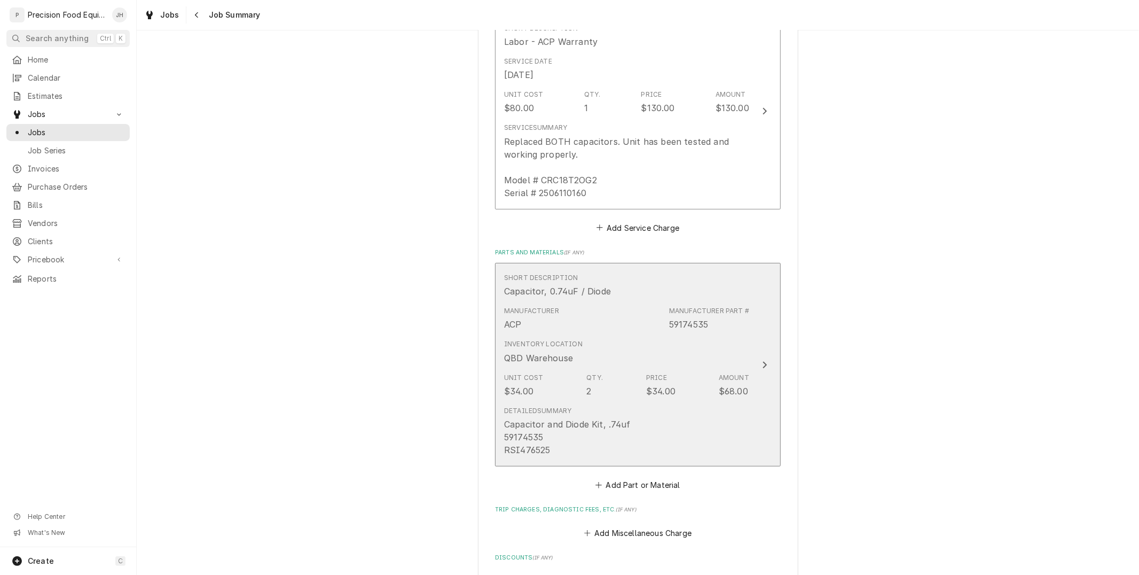
scroll to position [276, 0]
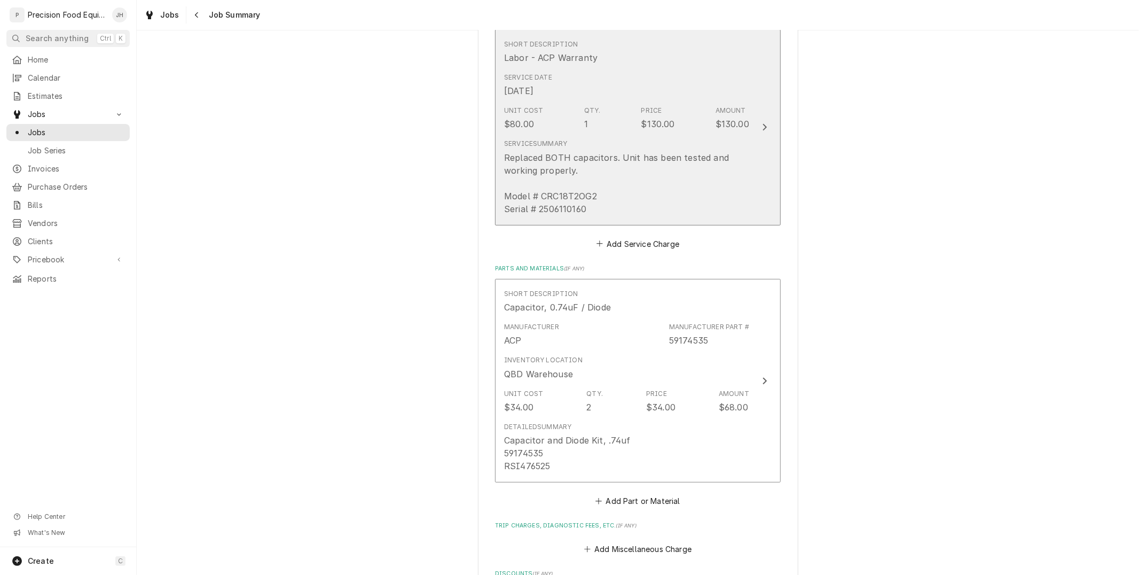
type textarea "Ready to invoice"
click at [584, 198] on div "Replaced BOTH capacitors. Unit has been tested and working properly. Model # CR…" at bounding box center [626, 183] width 245 height 64
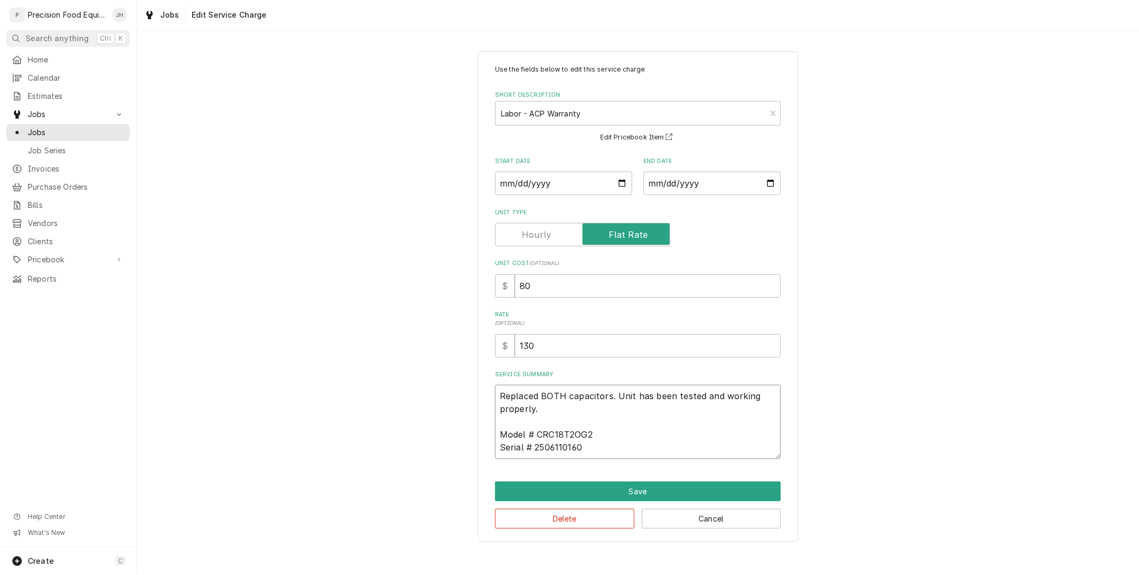
click at [541, 423] on textarea "Replaced BOTH capacitors. Unit has been tested and working properly. Model # CR…" at bounding box center [638, 421] width 286 height 74
type textarea "x"
type textarea "Replaced BOTH capacitors. Unit has been tested and working properly. A Model # …"
type textarea "x"
type textarea "Replaced BOTH capacitors. Unit has been tested and working properly. Am Model #…"
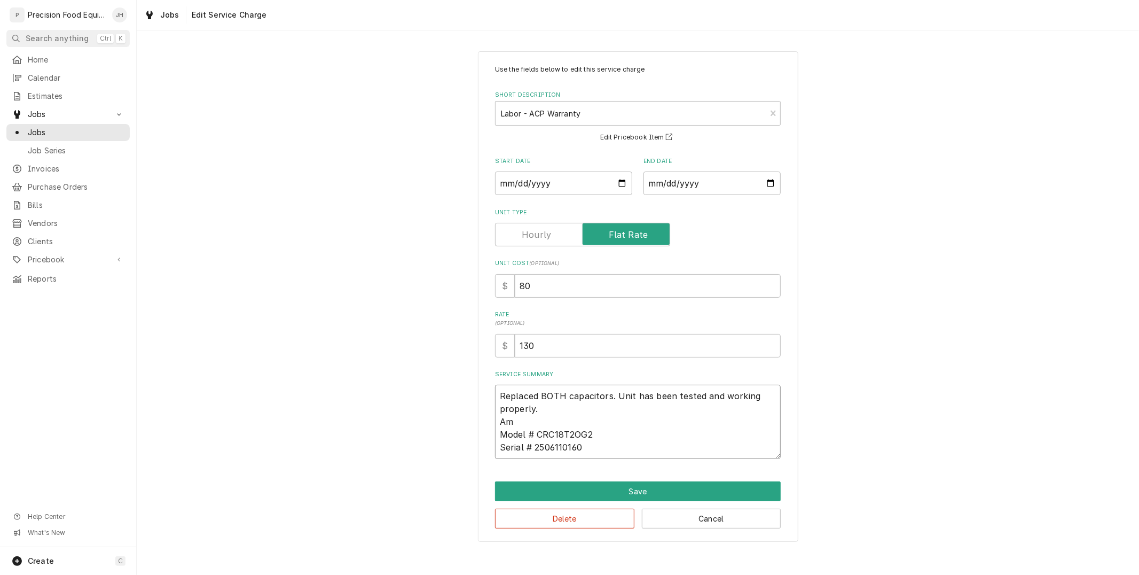
type textarea "x"
type textarea "Replaced BOTH capacitors. Unit has been tested and working properly. Ama Model …"
type textarea "x"
type textarea "Replaced BOTH capacitors. Unit has been tested and working properly. Aman Model…"
type textarea "x"
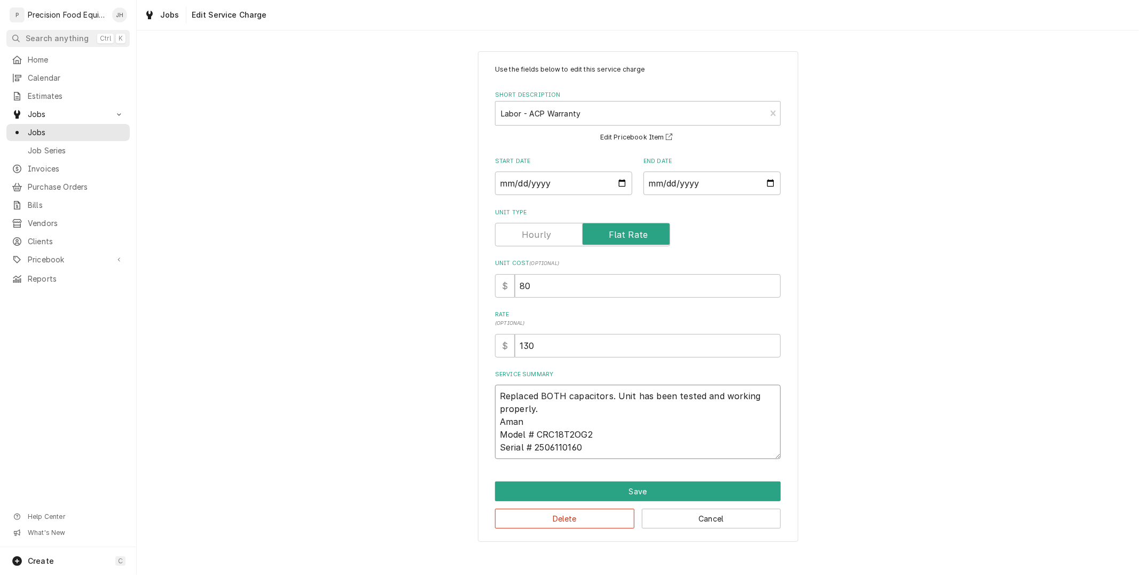
type textarea "Replaced BOTH capacitors. Unit has been tested and working properly. Amana Mode…"
type textarea "x"
type textarea "Replaced BOTH capacitors. Unit has been tested and working properly. Amana Mode…"
click at [641, 492] on button "Save" at bounding box center [638, 491] width 286 height 20
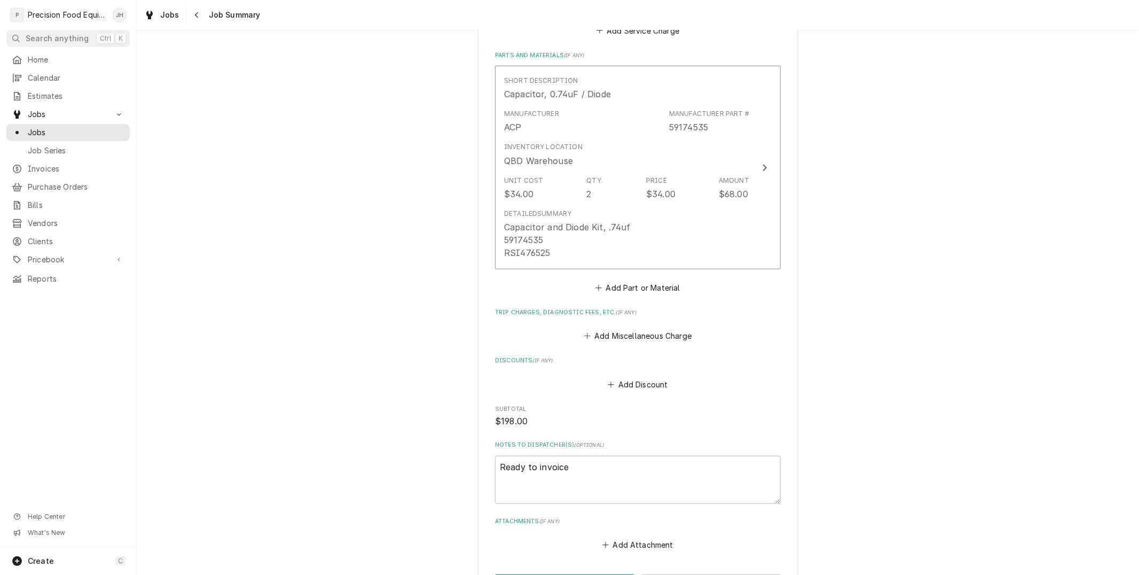
scroll to position [632, 0]
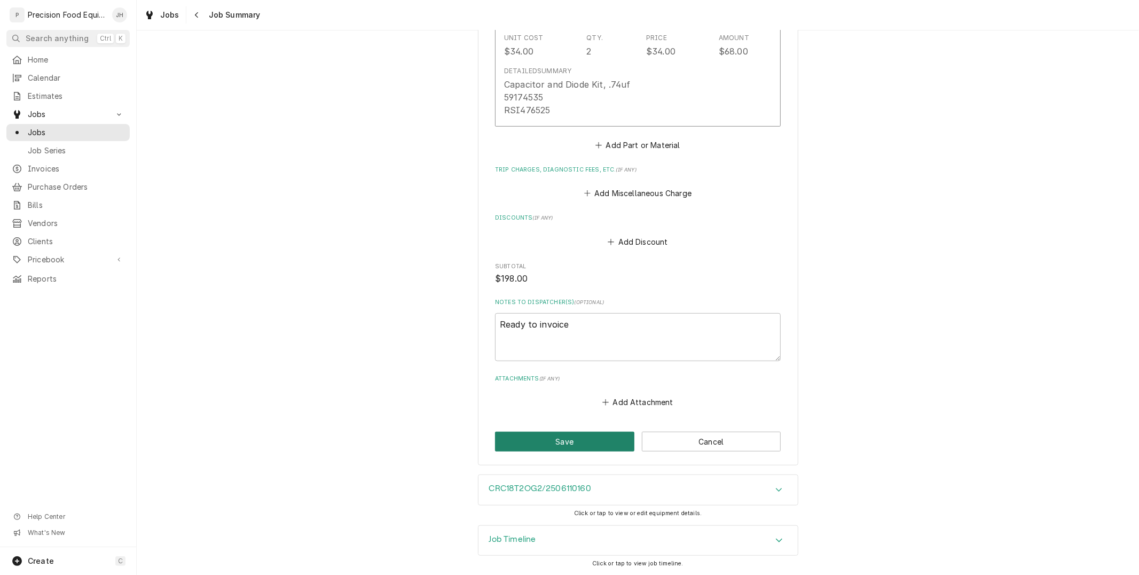
click at [576, 450] on button "Save" at bounding box center [564, 441] width 139 height 20
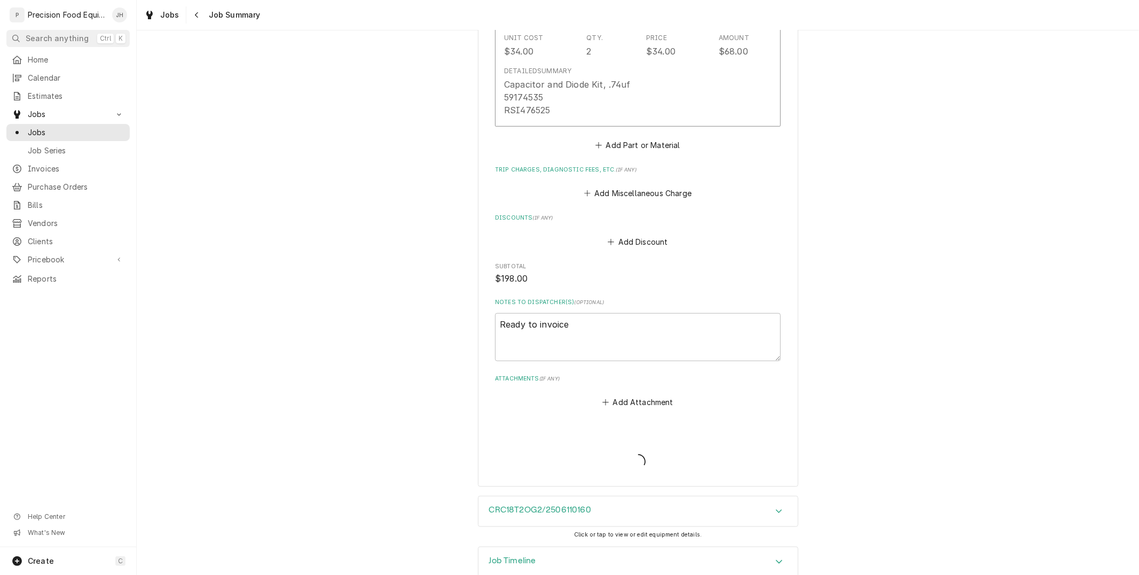
type textarea "x"
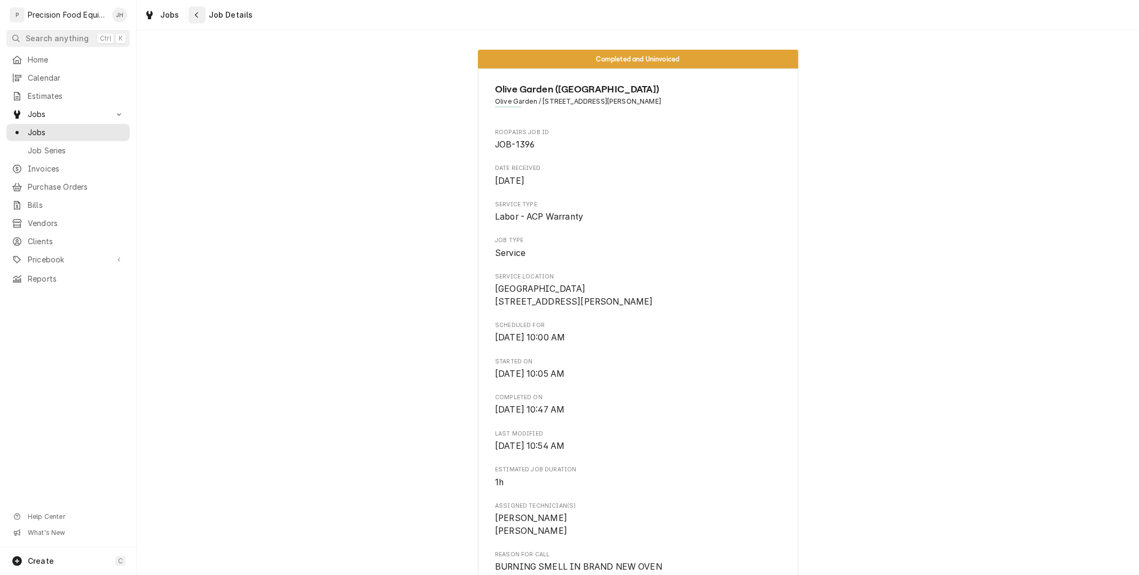
click at [193, 20] on div "Navigate back" at bounding box center [197, 15] width 11 height 11
click at [196, 13] on icon "Navigate back" at bounding box center [196, 15] width 3 height 6
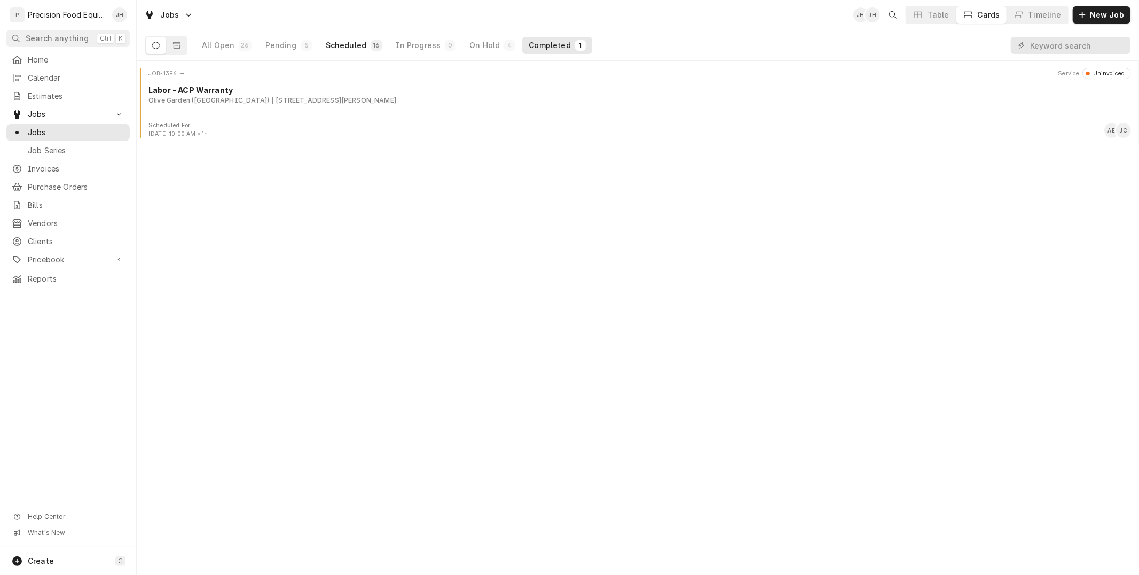
click at [359, 39] on button "Scheduled 16" at bounding box center [353, 45] width 69 height 17
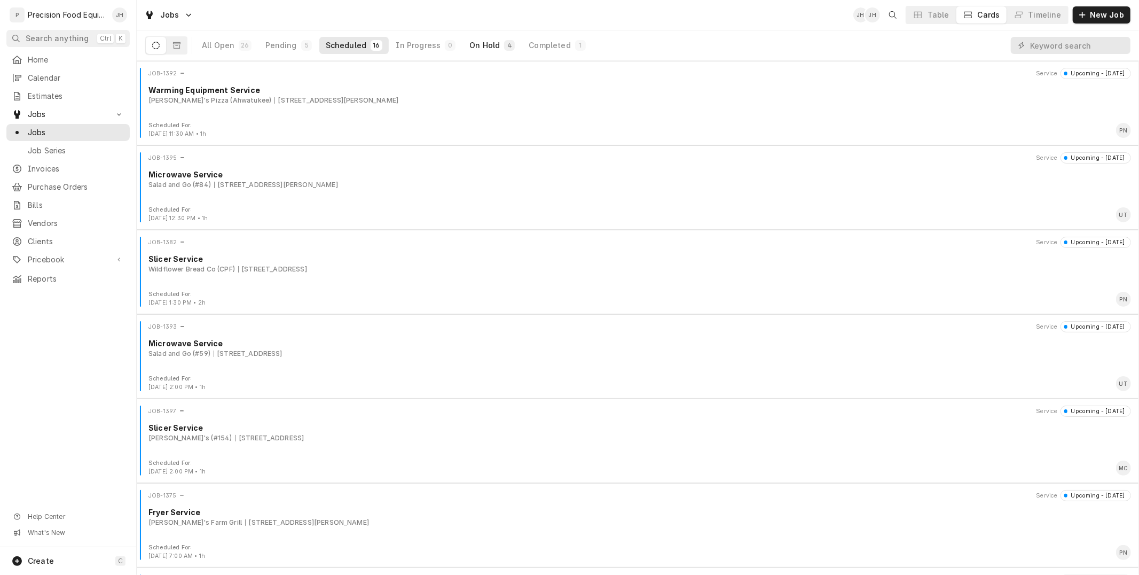
click at [485, 48] on div "On Hold" at bounding box center [484, 45] width 30 height 11
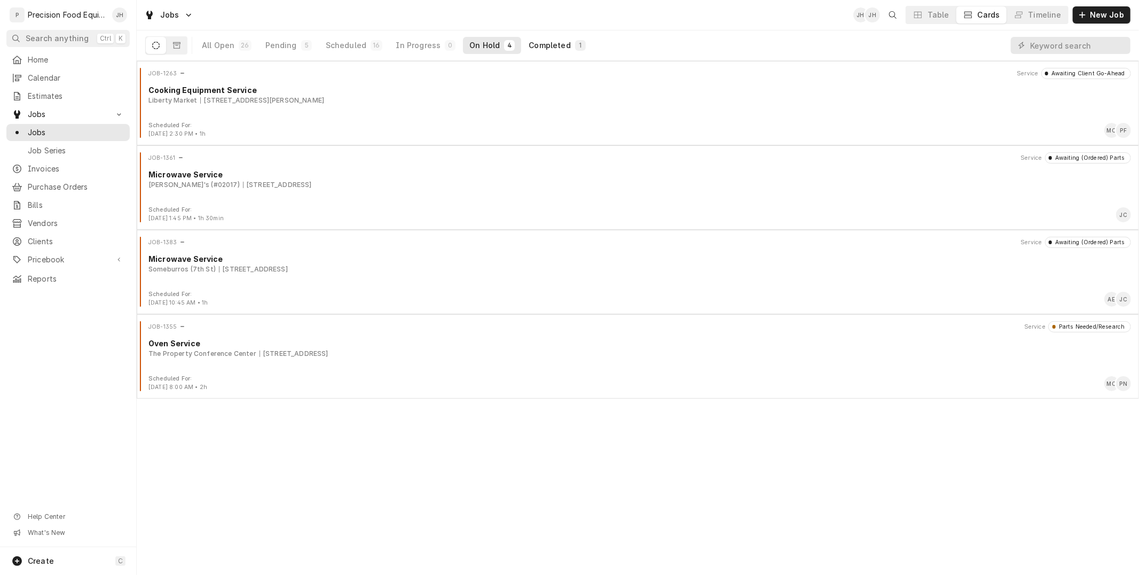
click at [553, 40] on div "Completed" at bounding box center [550, 45] width 42 height 11
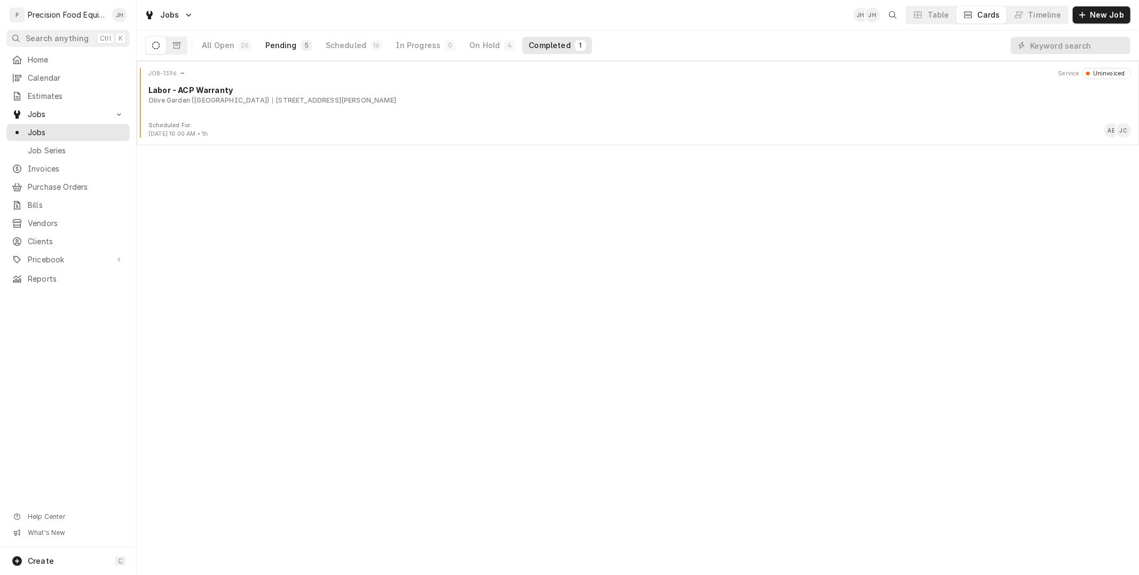
click at [284, 43] on div "Pending" at bounding box center [281, 45] width 32 height 11
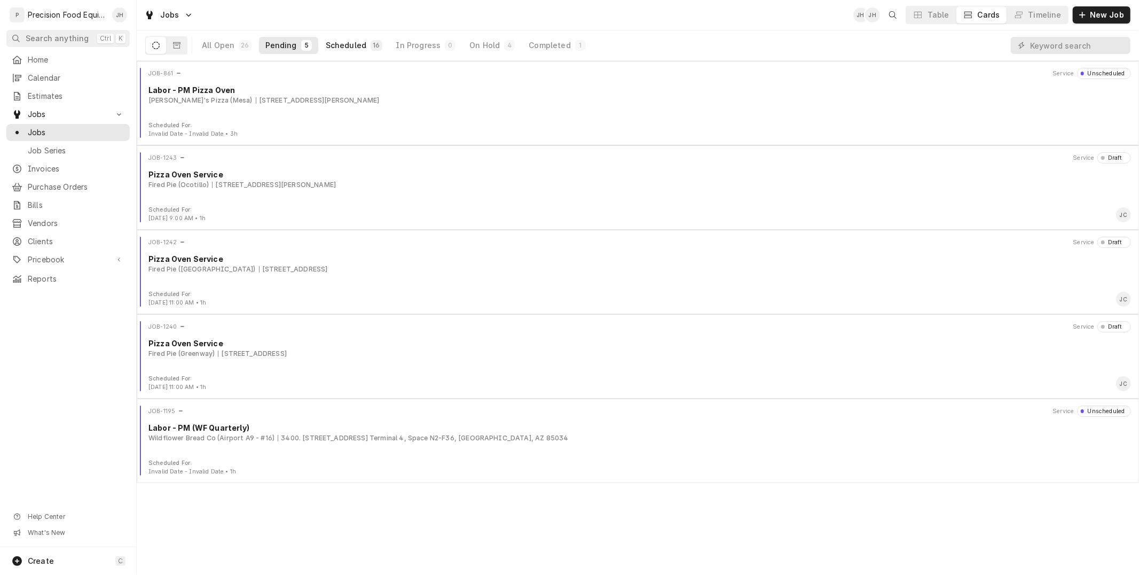
click at [339, 37] on button "Scheduled 16" at bounding box center [353, 45] width 69 height 17
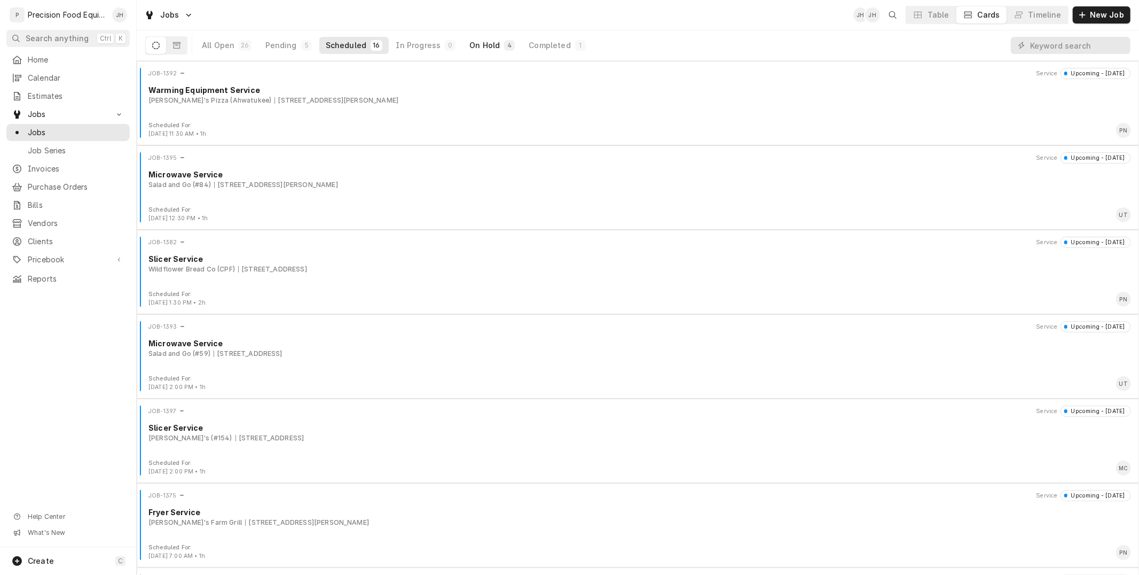
click at [492, 40] on button "On Hold 4" at bounding box center [492, 45] width 58 height 17
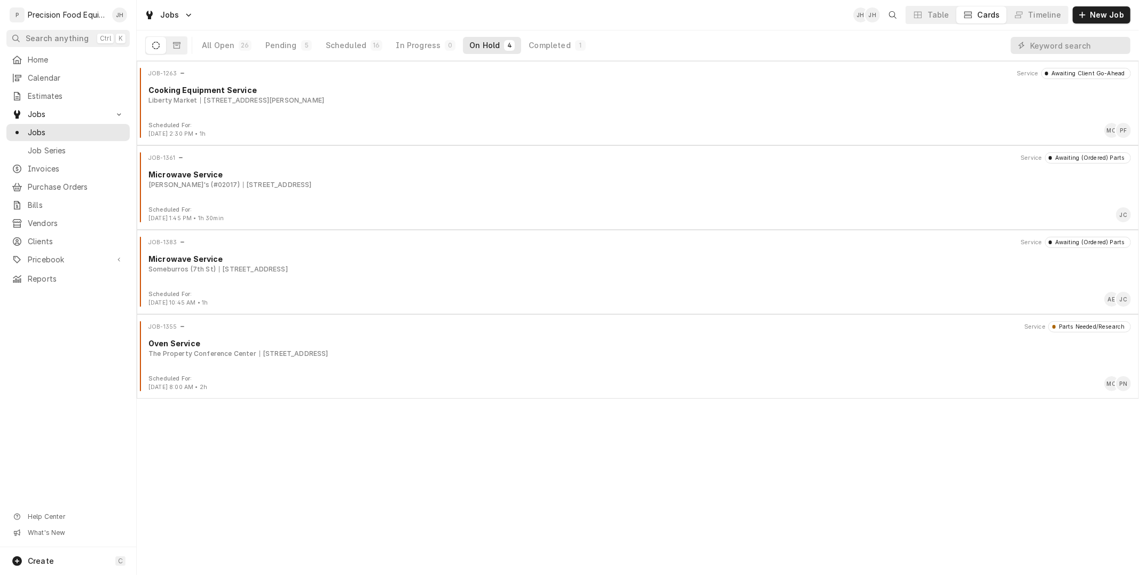
click at [538, 58] on div "All Open 26 Pending 5 Scheduled 16 In Progress 0 On Hold 4 Completed 1" at bounding box center [393, 45] width 397 height 30
click at [541, 46] on div "Completed" at bounding box center [550, 45] width 42 height 11
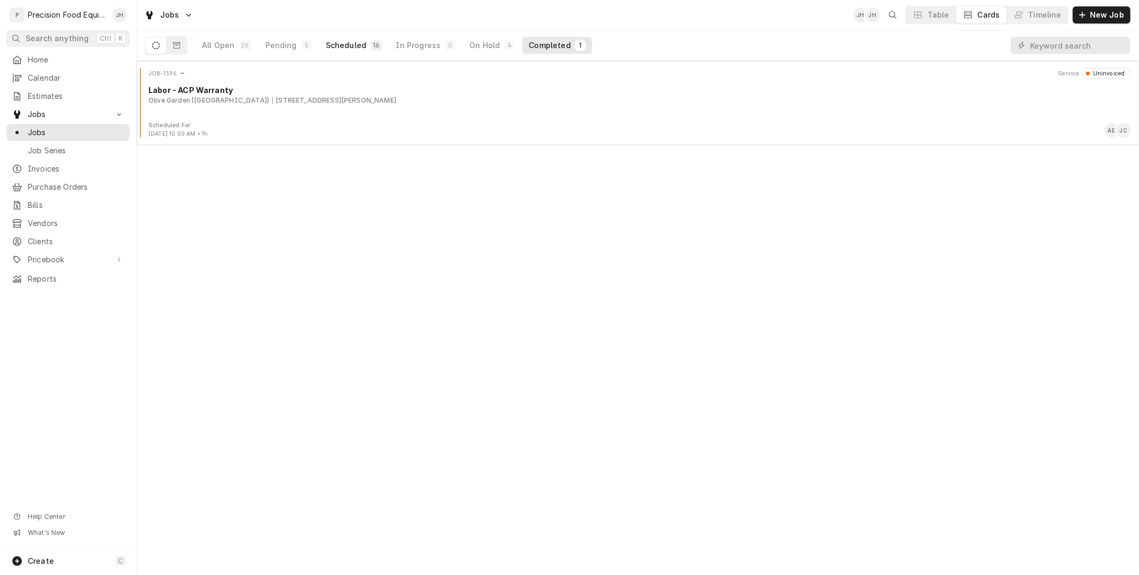
click at [341, 49] on div "Scheduled" at bounding box center [346, 45] width 41 height 11
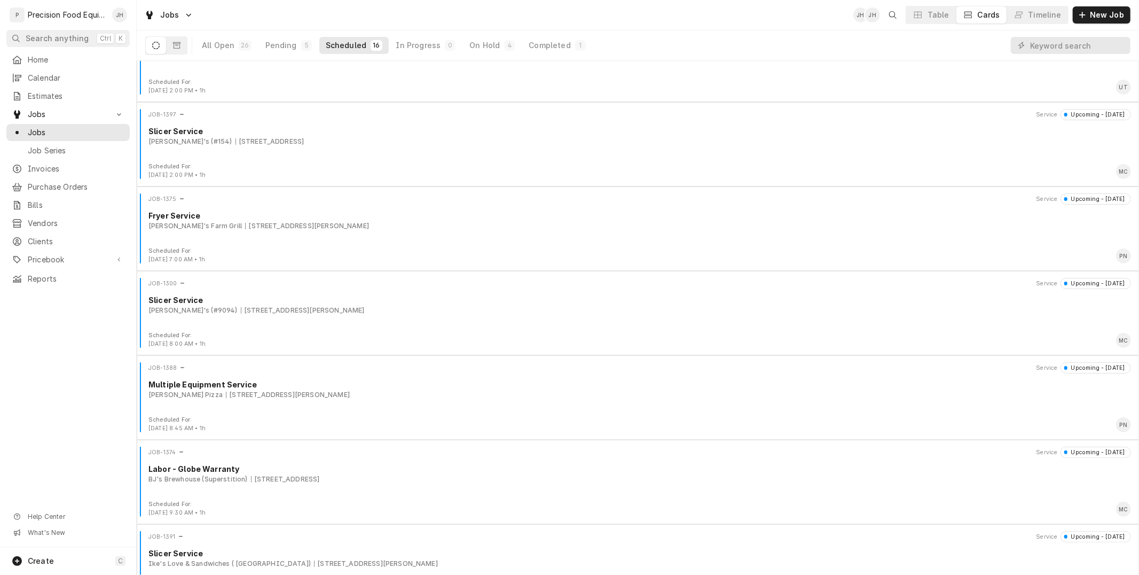
scroll to position [356, 0]
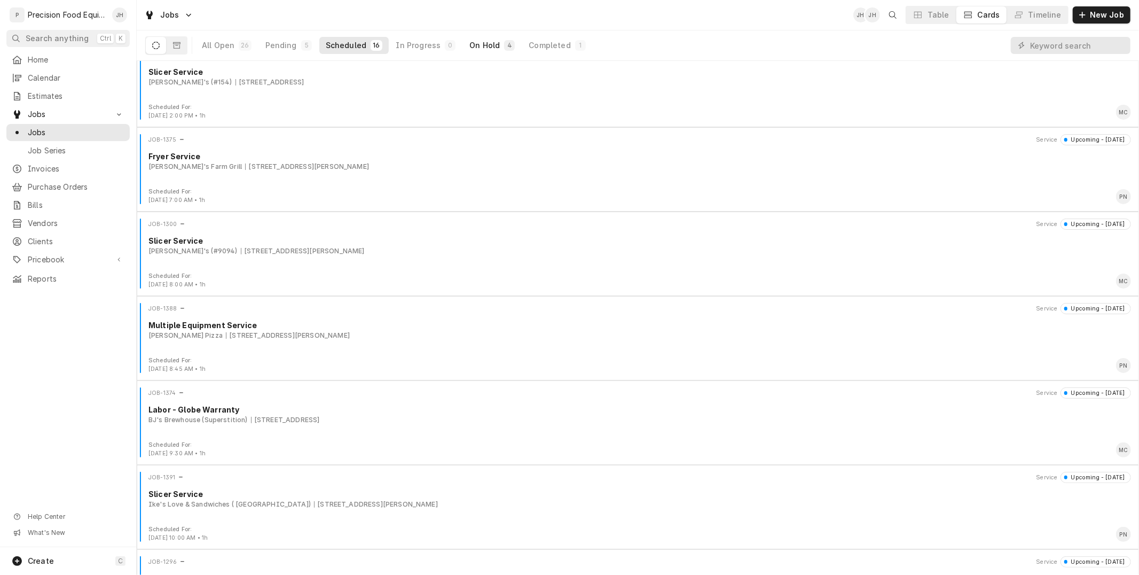
click at [469, 41] on div "On Hold" at bounding box center [484, 45] width 30 height 11
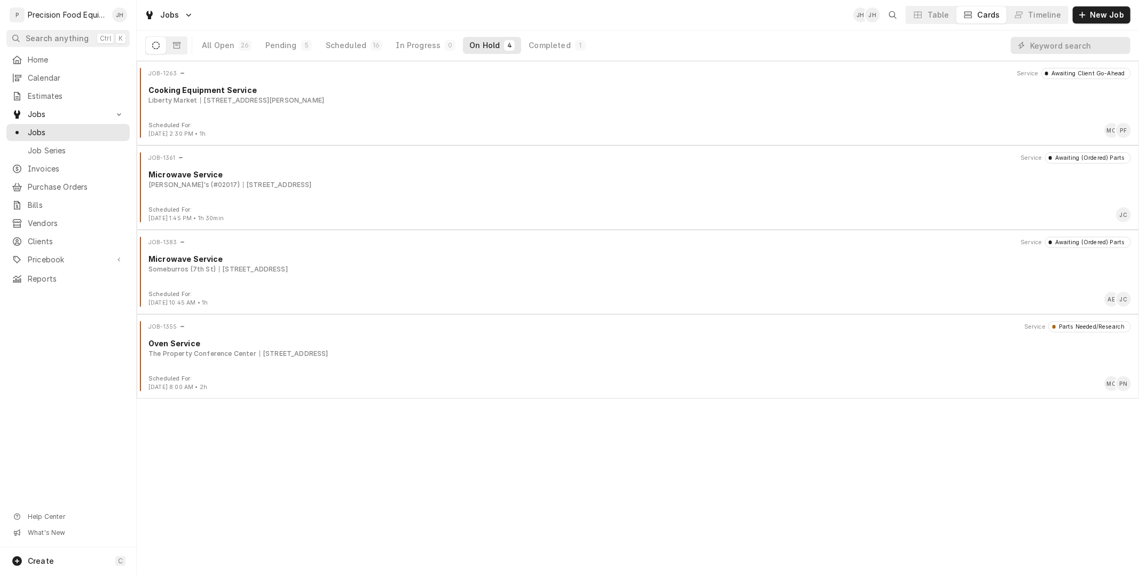
scroll to position [0, 0]
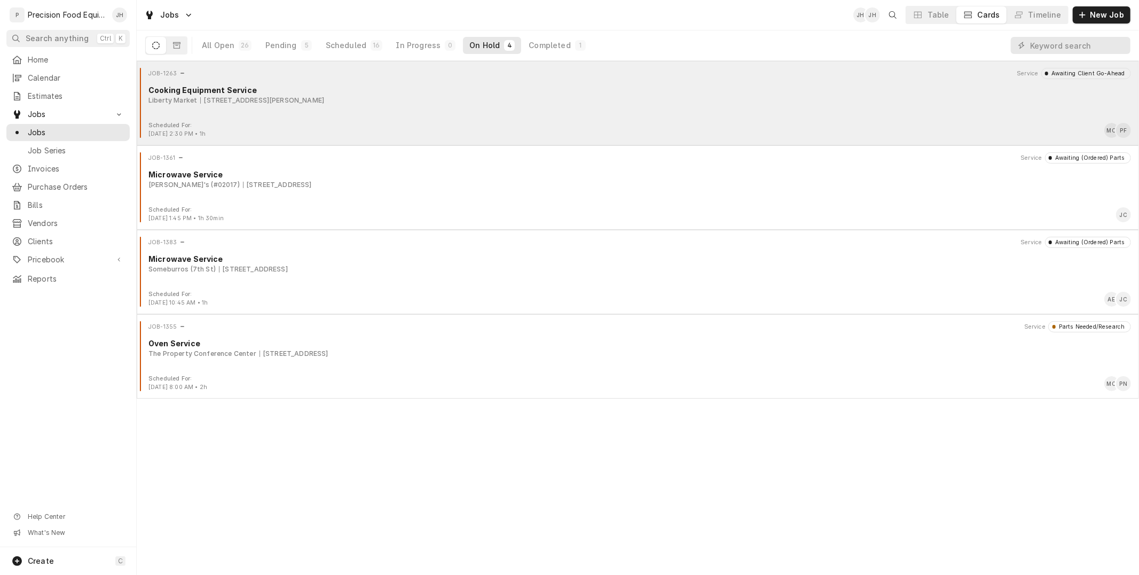
click at [337, 116] on div "JOB-1263 Service Awaiting Client Go-Ahead Cooking Equipment Service Liberty Mar…" at bounding box center [638, 94] width 994 height 53
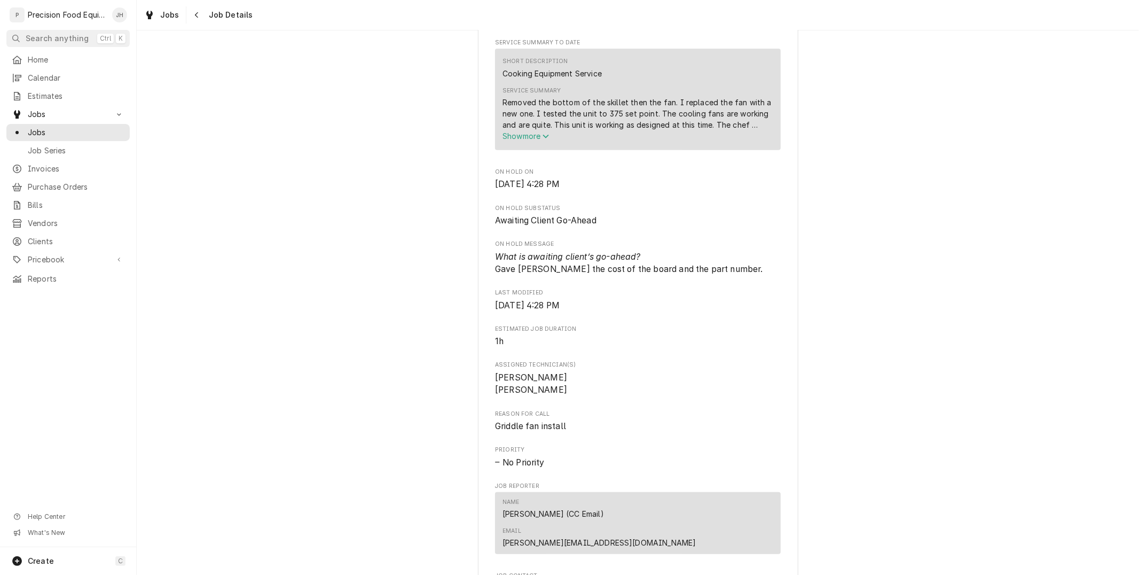
scroll to position [356, 0]
click at [196, 14] on icon "Navigate back" at bounding box center [196, 14] width 5 height 7
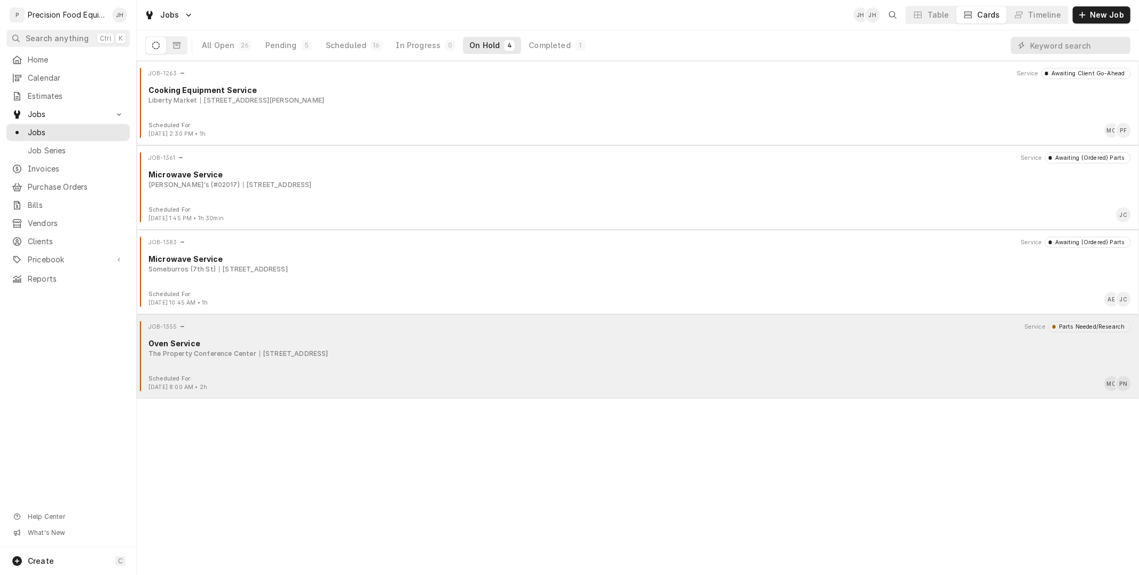
click at [306, 367] on div "JOB-1355 Service Parts Needed/Research Oven Service The Property Conference Cen…" at bounding box center [638, 347] width 994 height 53
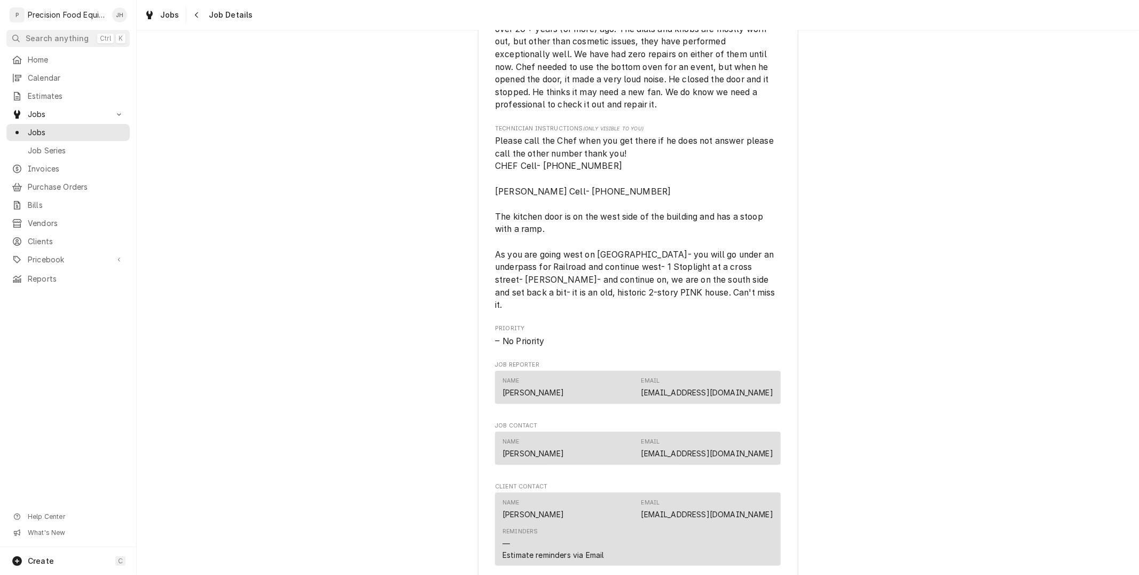
scroll to position [1305, 0]
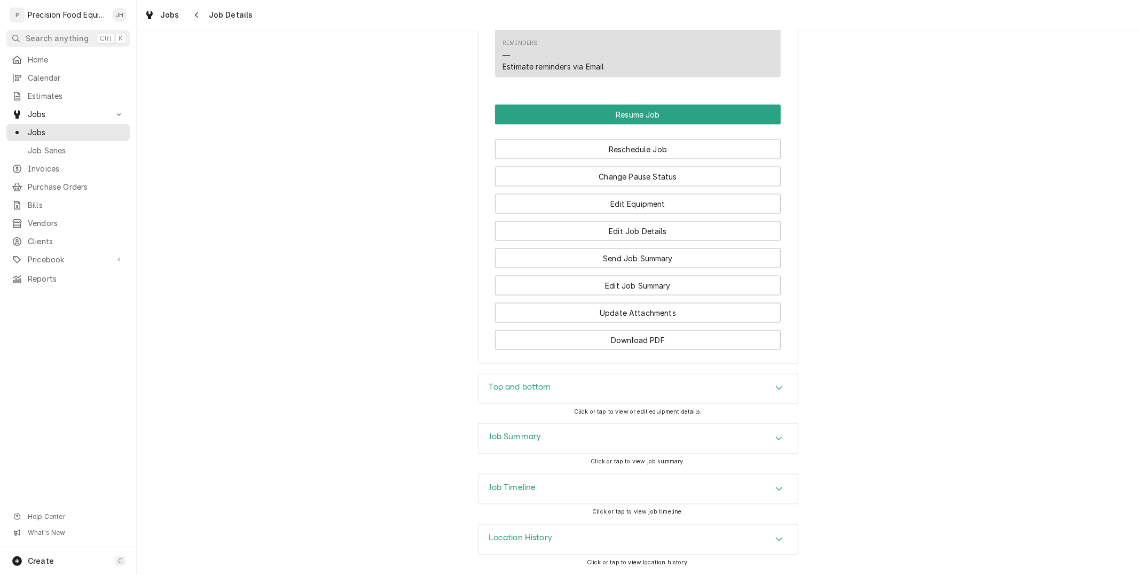
click at [589, 477] on div "Job Timeline" at bounding box center [637, 489] width 319 height 30
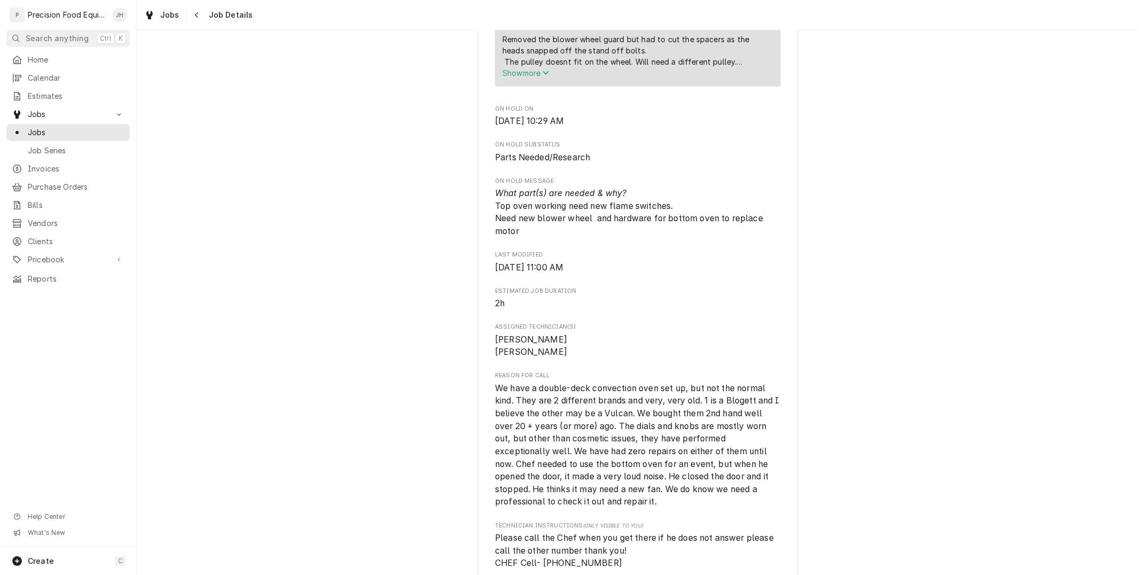
scroll to position [0, 0]
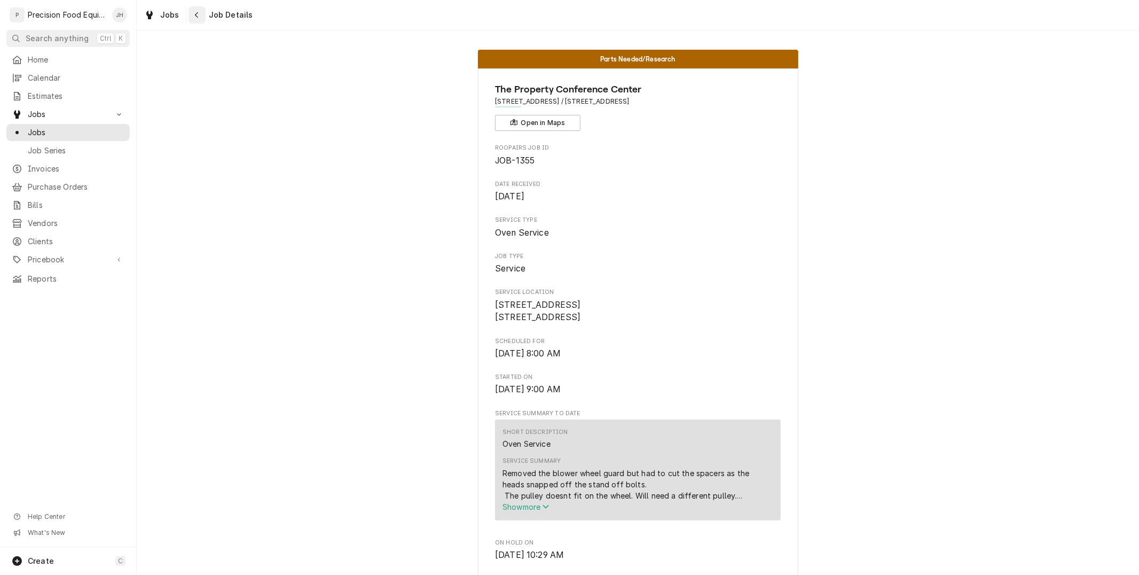
click at [194, 15] on icon "Navigate back" at bounding box center [196, 14] width 5 height 7
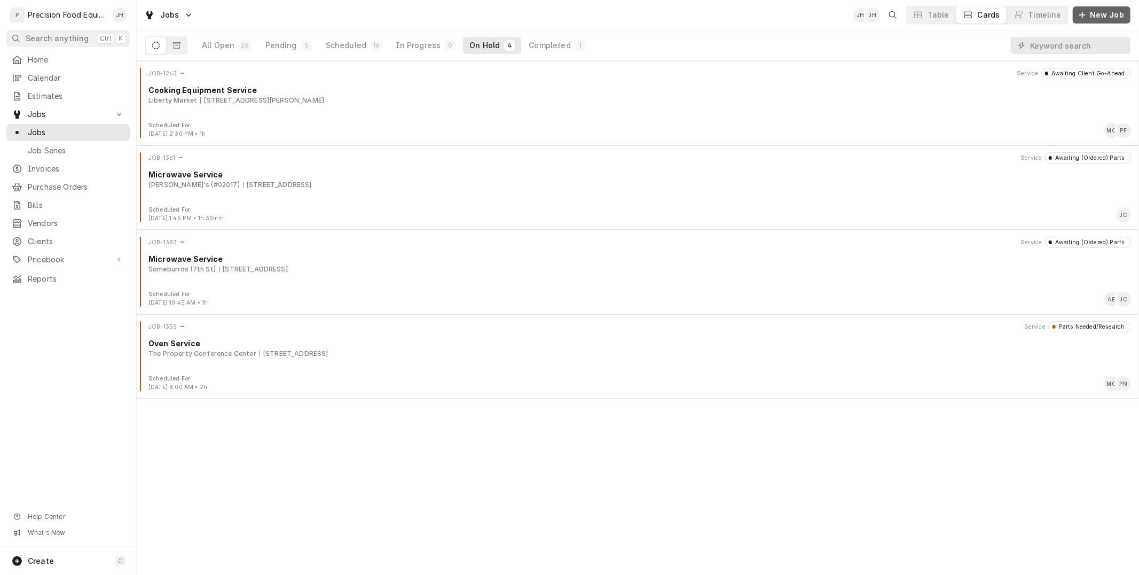
click at [1098, 10] on span "New Job" at bounding box center [1107, 15] width 38 height 11
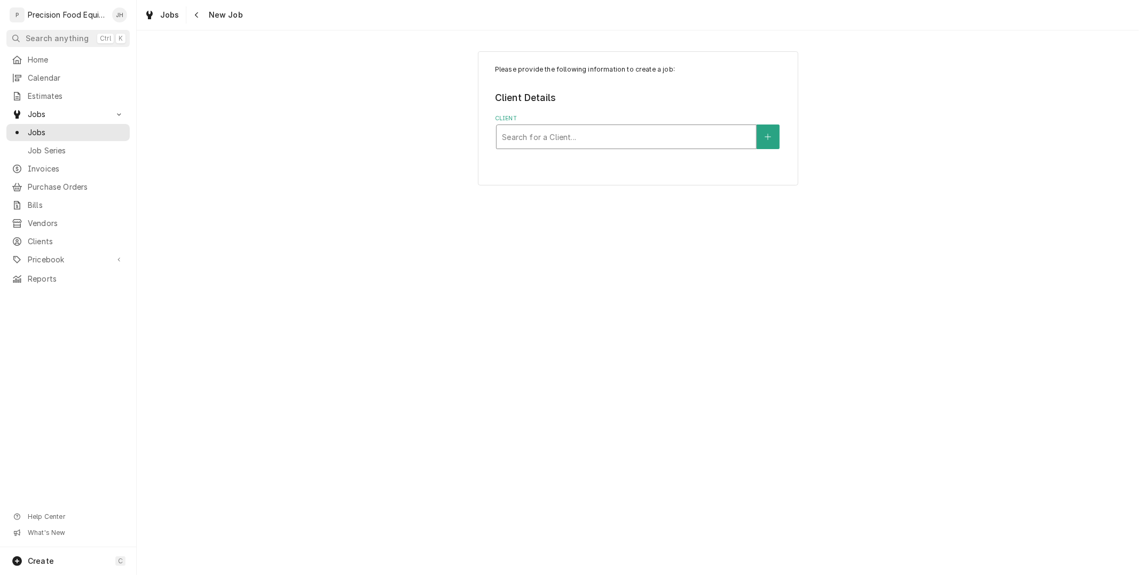
click at [572, 136] on div "Client" at bounding box center [626, 136] width 249 height 19
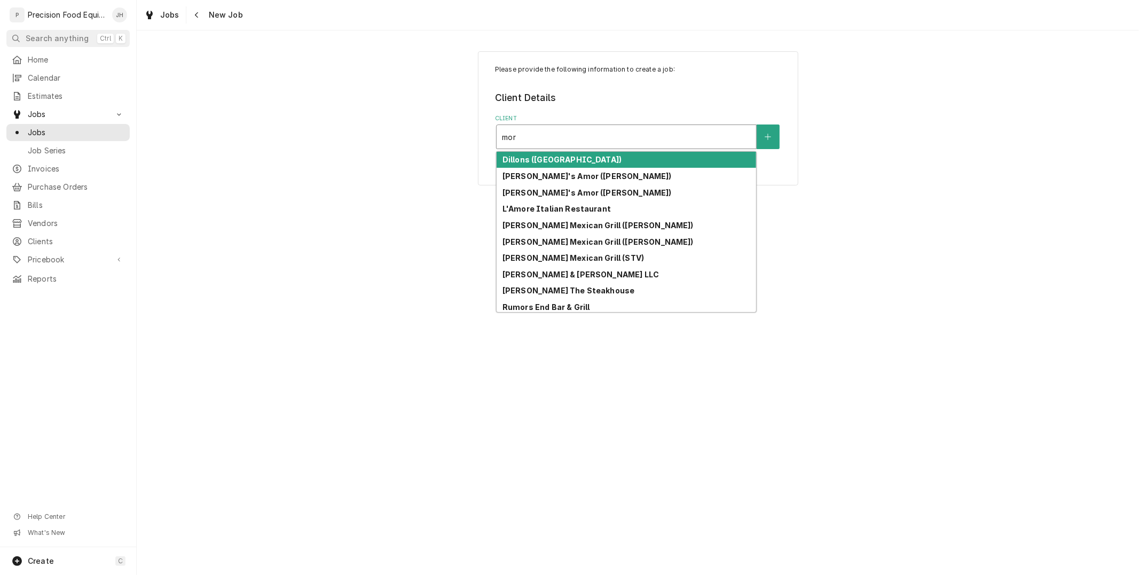
type input "more"
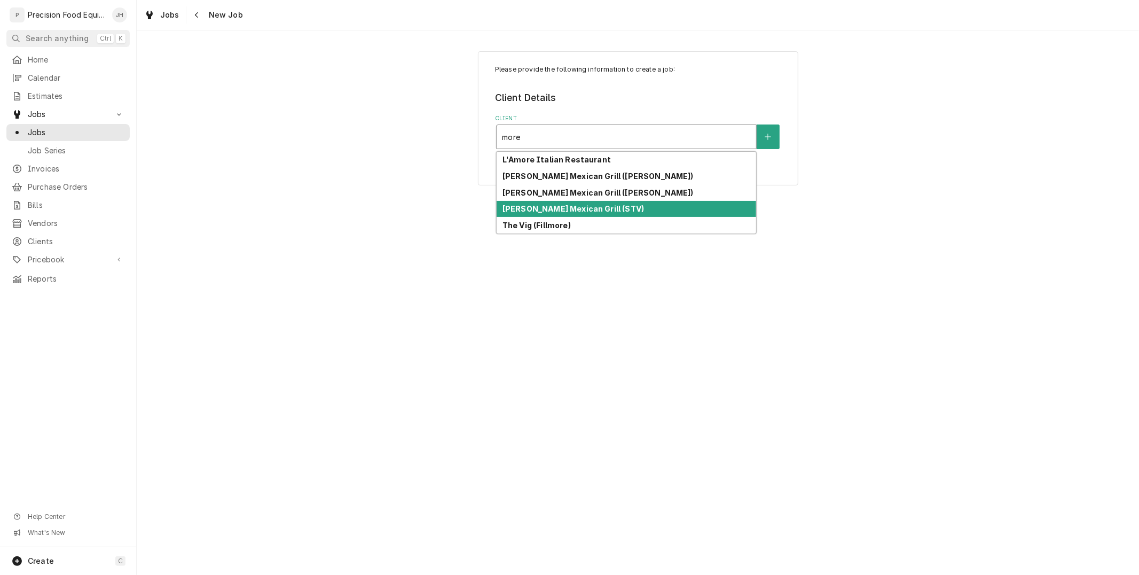
click at [577, 205] on strong "[PERSON_NAME] Mexican Grill (STV)" at bounding box center [573, 208] width 142 height 9
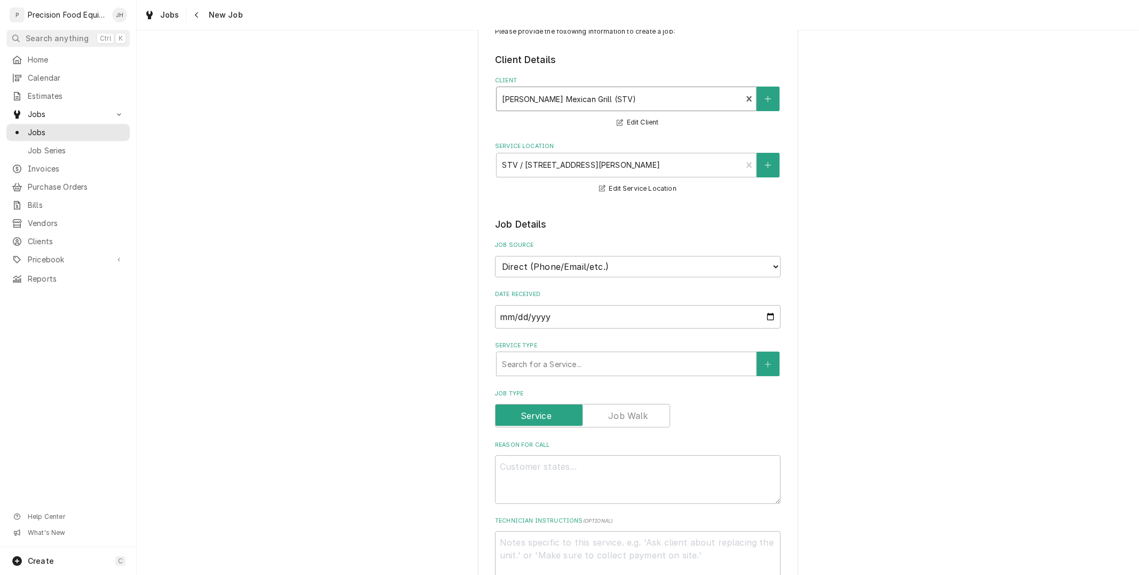
scroll to position [59, 0]
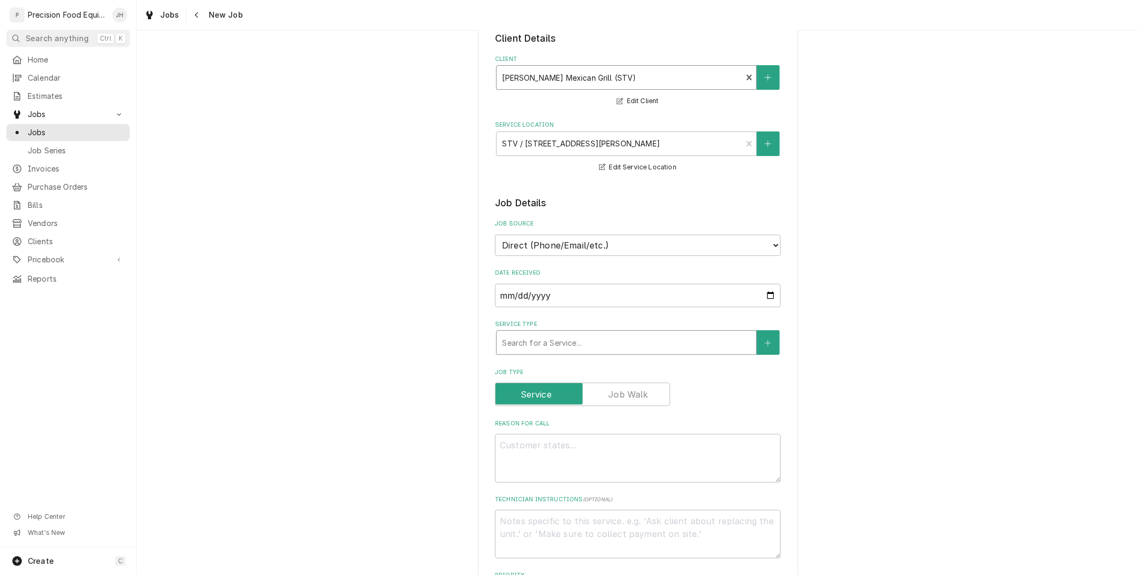
click at [669, 343] on div "Service Type" at bounding box center [626, 342] width 249 height 19
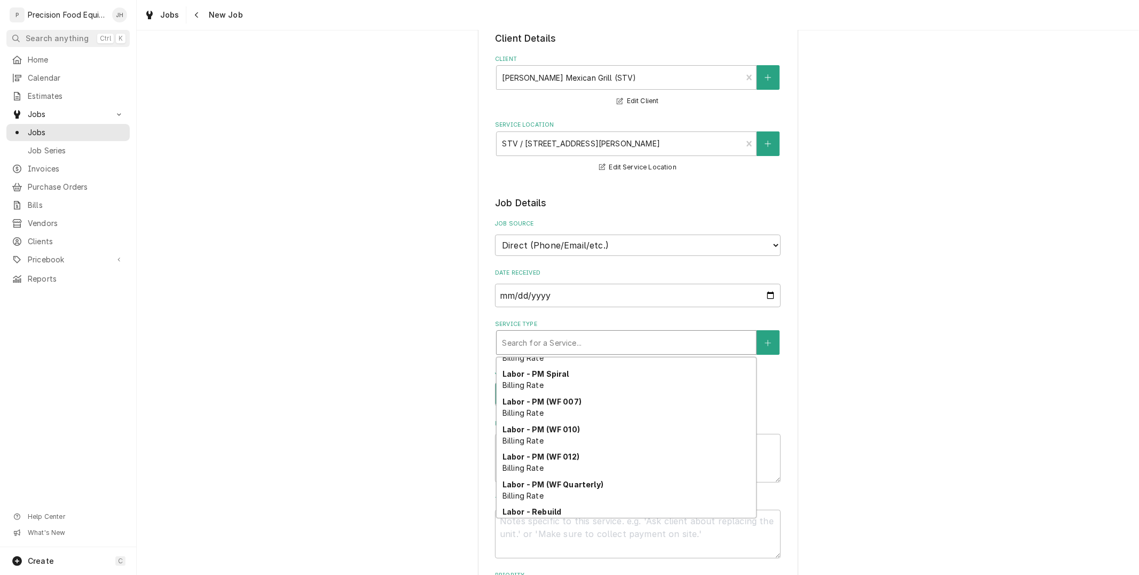
scroll to position [368, 0]
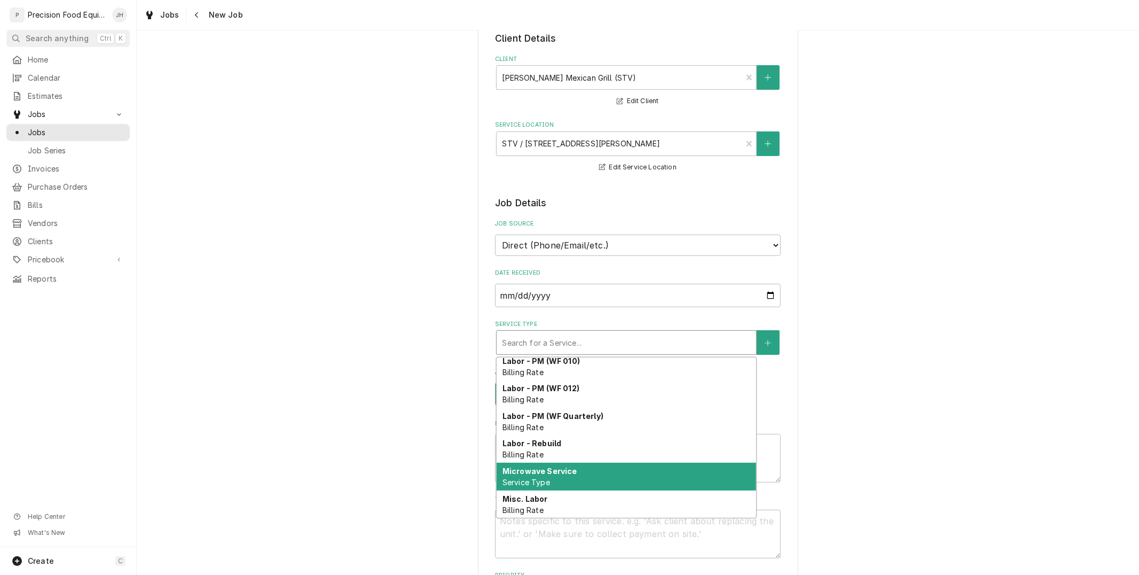
click at [571, 477] on div "Microwave Service Service Type" at bounding box center [627, 476] width 260 height 28
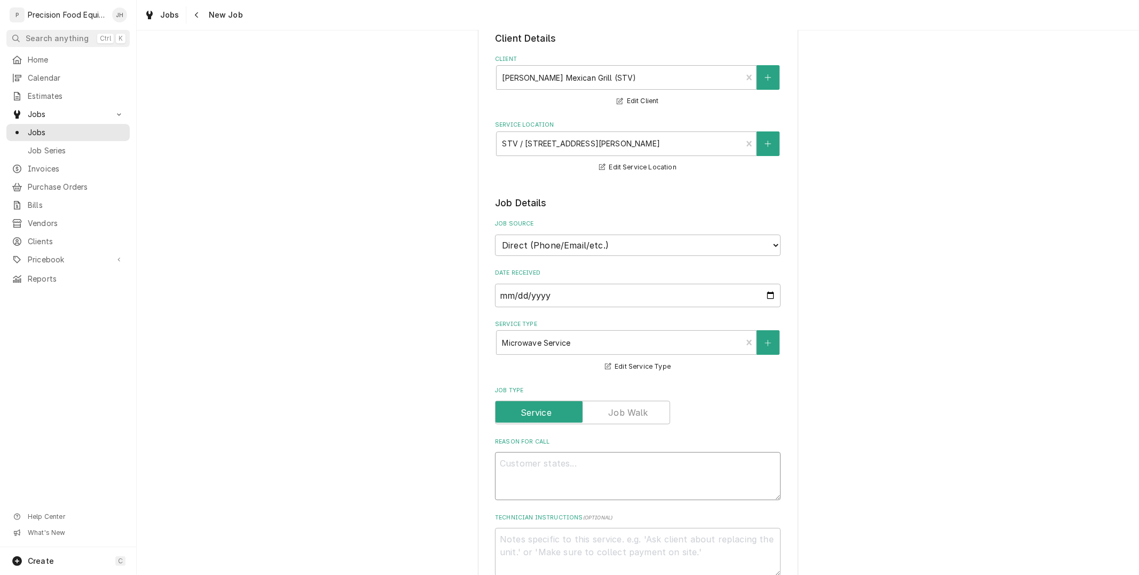
click at [607, 452] on textarea "Reason For Call" at bounding box center [638, 476] width 286 height 48
type textarea "x"
type textarea "M"
type textarea "x"
type textarea "Mic"
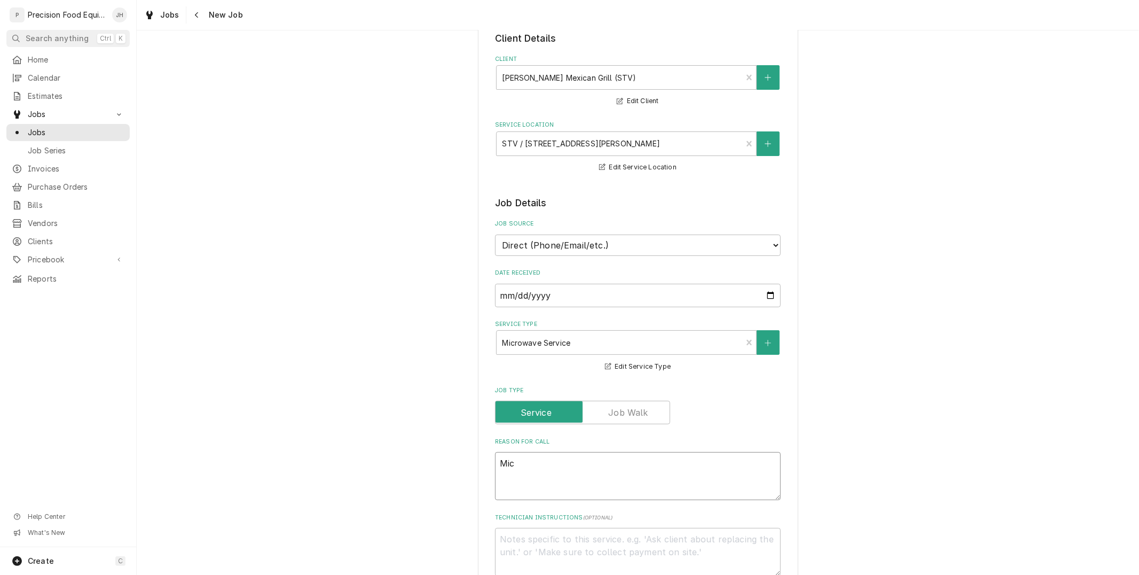
type textarea "x"
type textarea "Micr"
type textarea "x"
type textarea "Micro"
type textarea "x"
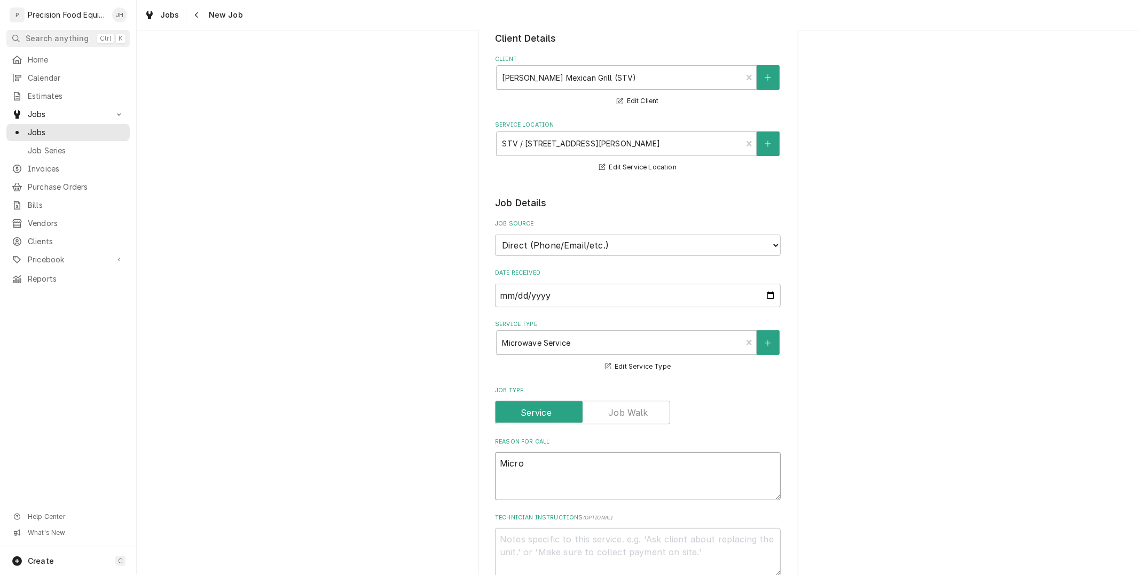
type textarea "Microw"
type textarea "x"
type textarea "Microwa"
type textarea "x"
type textarea "Microwav"
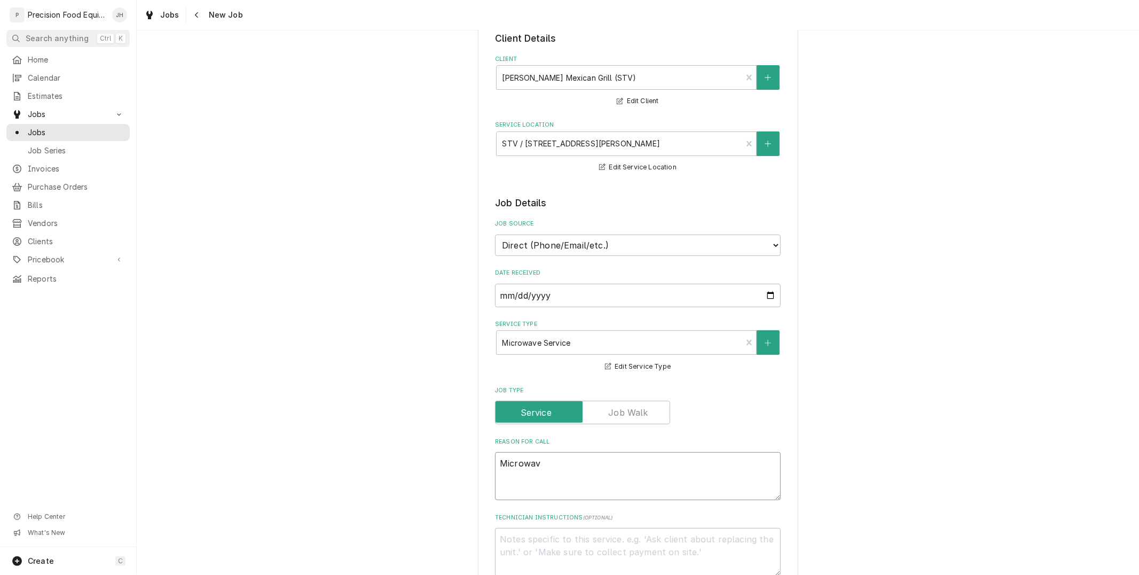
type textarea "x"
type textarea "Microwave"
type textarea "x"
type textarea "Microwave"
type textarea "x"
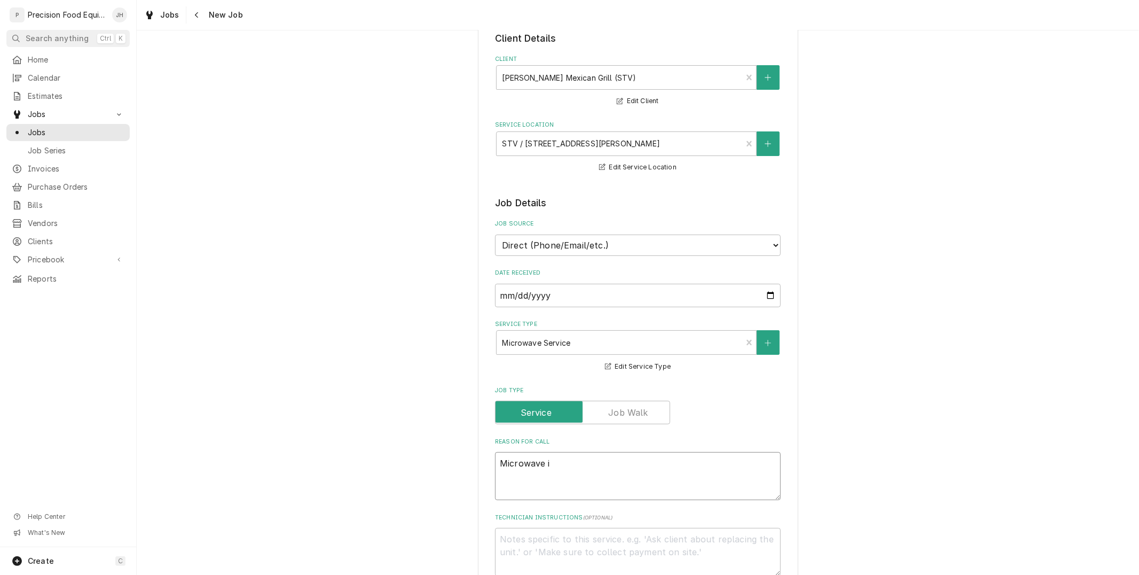
type textarea "Microwave in"
type textarea "x"
type textarea "Microwave int"
type textarea "x"
type textarea "Microwave inte"
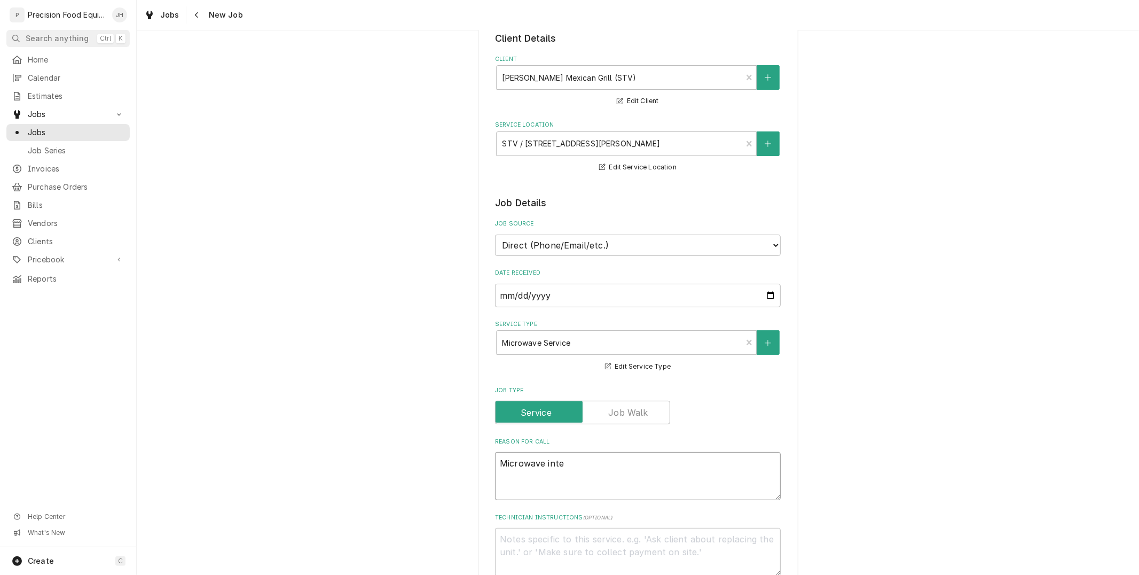
type textarea "x"
type textarea "Microwave inter"
type textarea "x"
type textarea "Microwave interm"
type textarea "x"
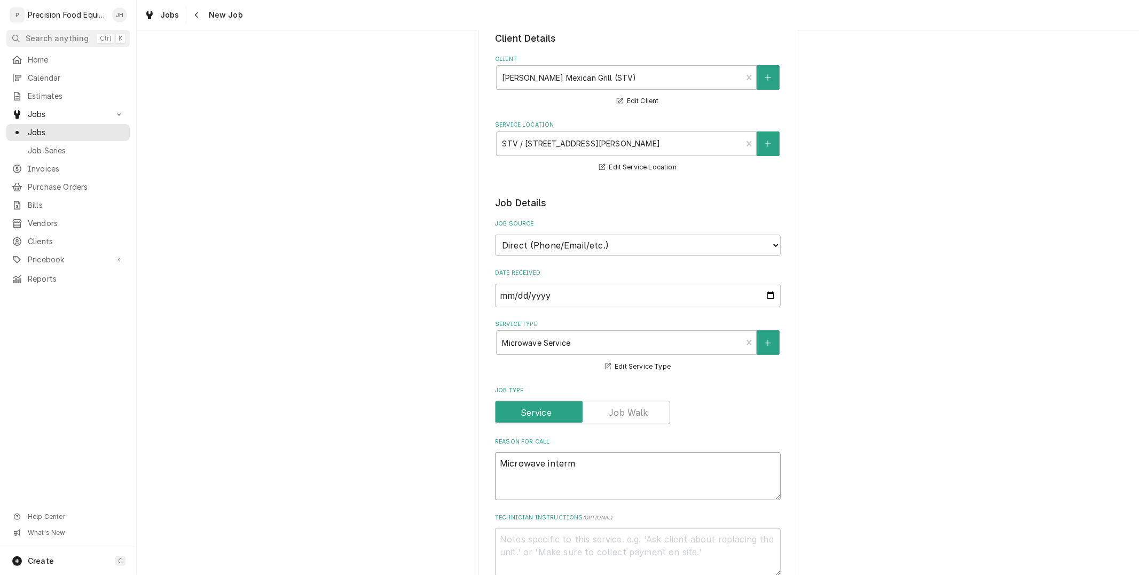
type textarea "Microwave interme"
type textarea "x"
type textarea "Microwave intermed"
type textarea "x"
type textarea "Microwave intermeda"
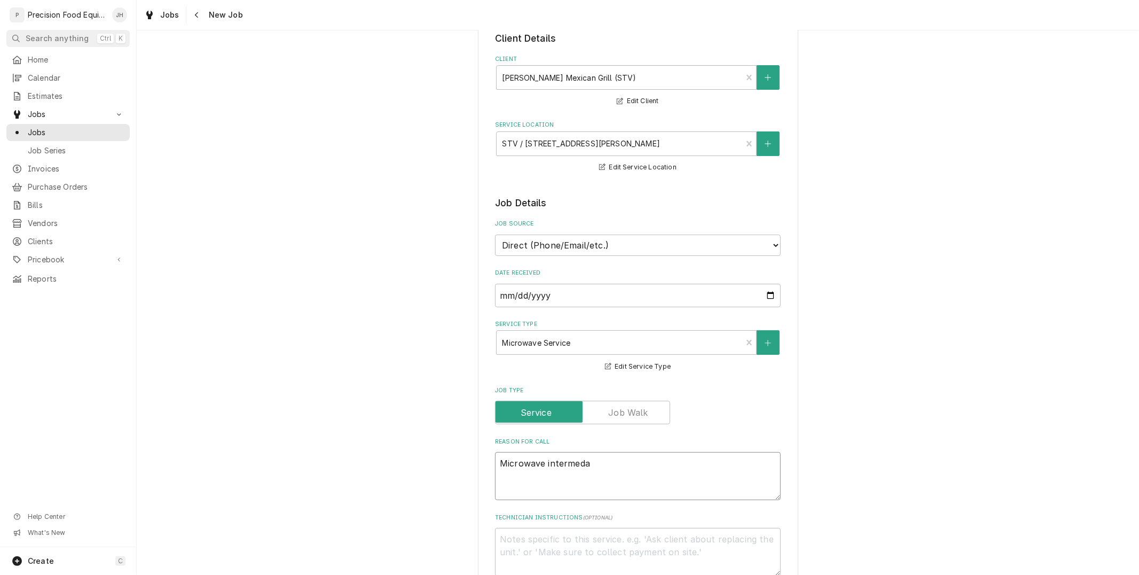
type textarea "x"
type textarea "Microwave intermedat"
type textarea "x"
type textarea "Microwave intermedate"
type textarea "x"
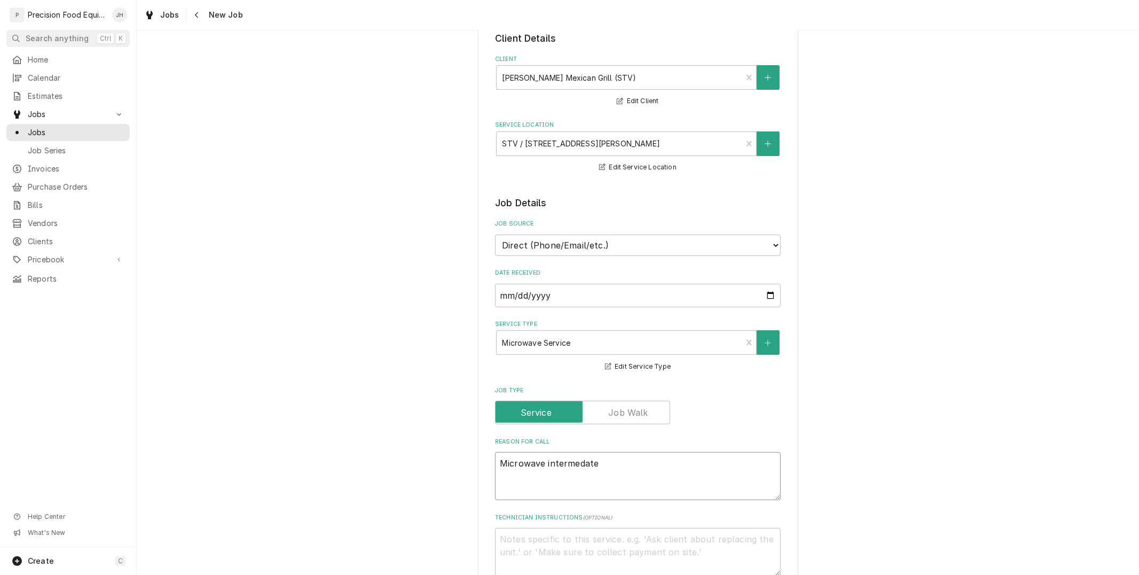
type textarea "Microwave intermedate"
type textarea "x"
type textarea "Microwave intermedate h"
type textarea "x"
type textarea "Microwave intermedate hea"
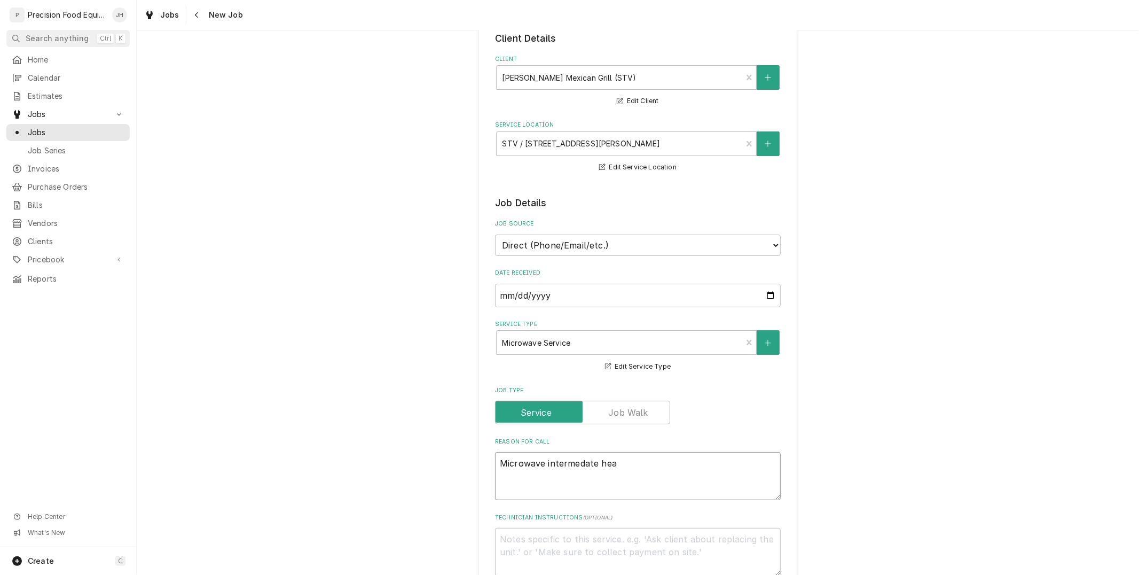
type textarea "x"
type textarea "Microwave intermedate heat"
type textarea "x"
type textarea "Microwave intermedate heat"
type textarea "x"
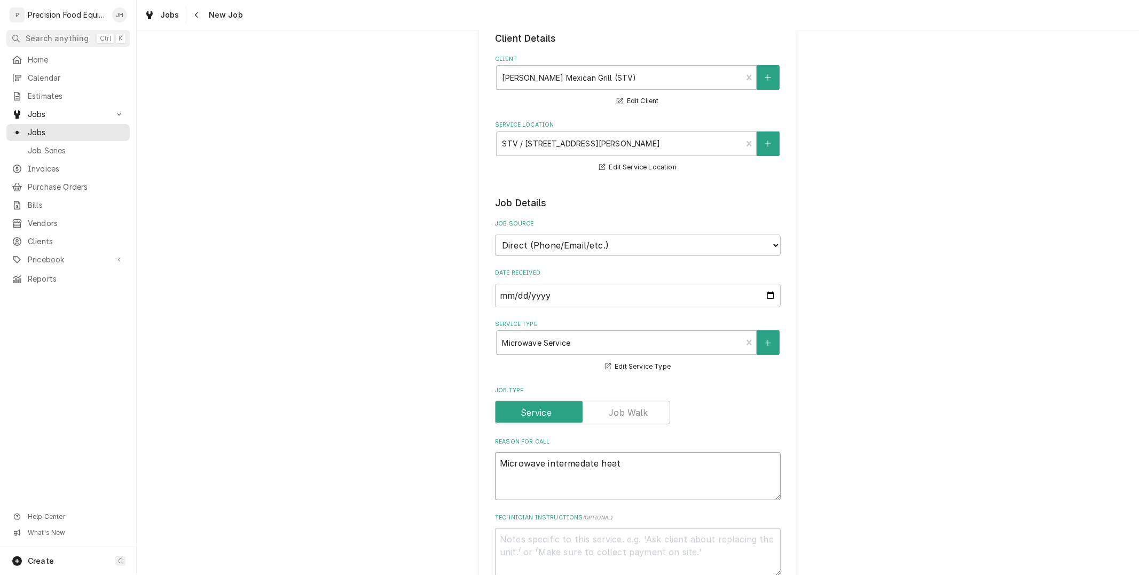
type textarea "Microwave intermedate heat i"
type textarea "x"
type textarea "Microwave intermedate heat is"
type textarea "x"
type textarea "Microwave intermedate heat iss"
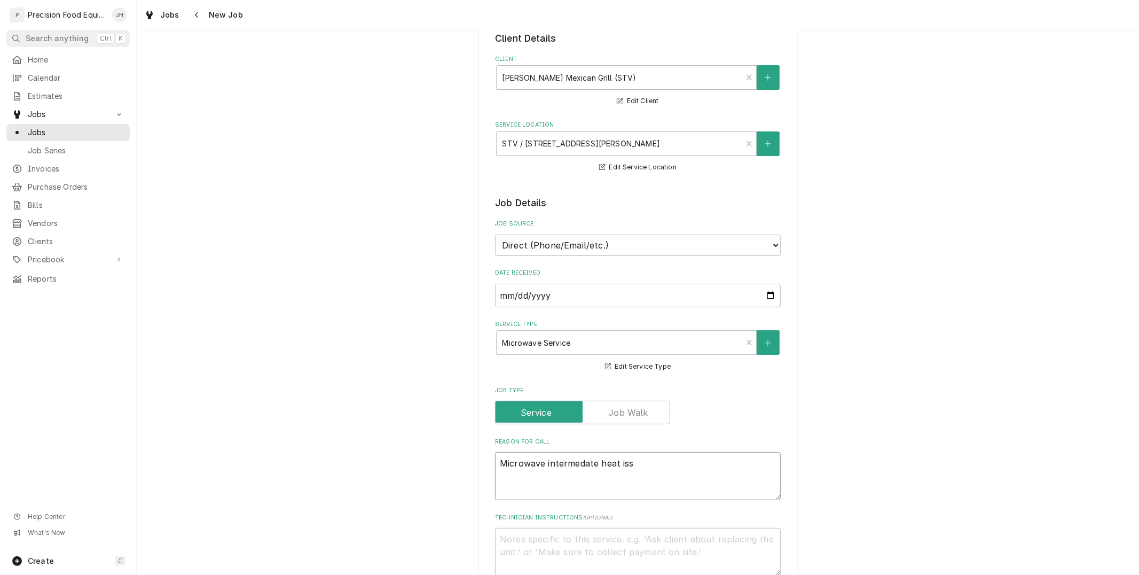
type textarea "x"
type textarea "Microwave intermedate heat is"
type textarea "x"
type textarea "Microwave intermedate heat i"
type textarea "x"
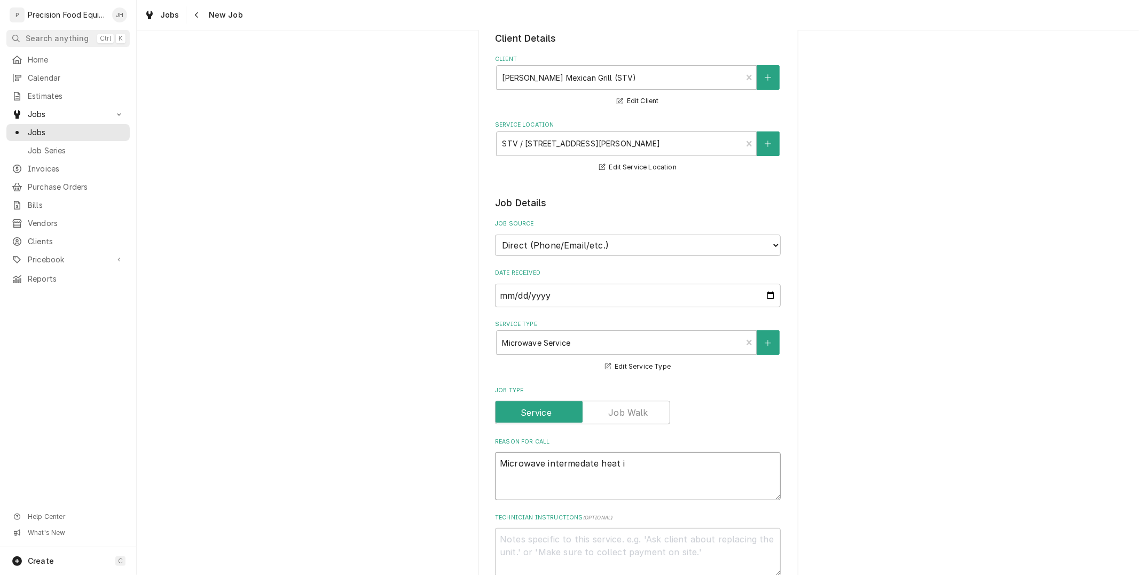
type textarea "Microwave intermedate heat"
type textarea "x"
type textarea "Microwave intermedate heat d"
type textarea "x"
type textarea "Microwave intermedate heat do"
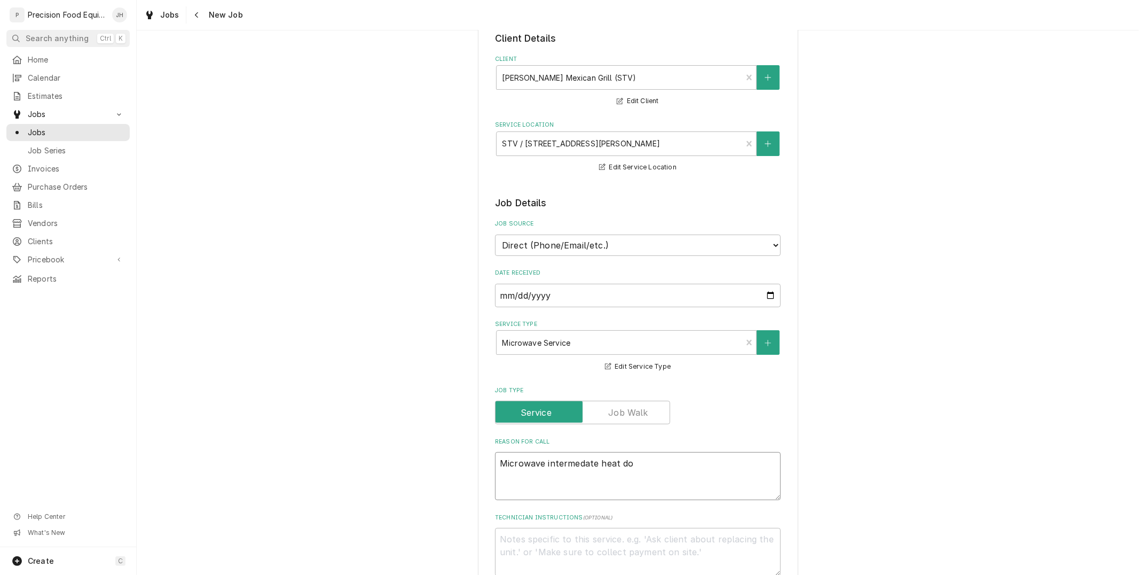
type textarea "x"
type textarea "Microwave intermedate heat doo"
type textarea "x"
type textarea "Microwave intermedate heat door"
type textarea "x"
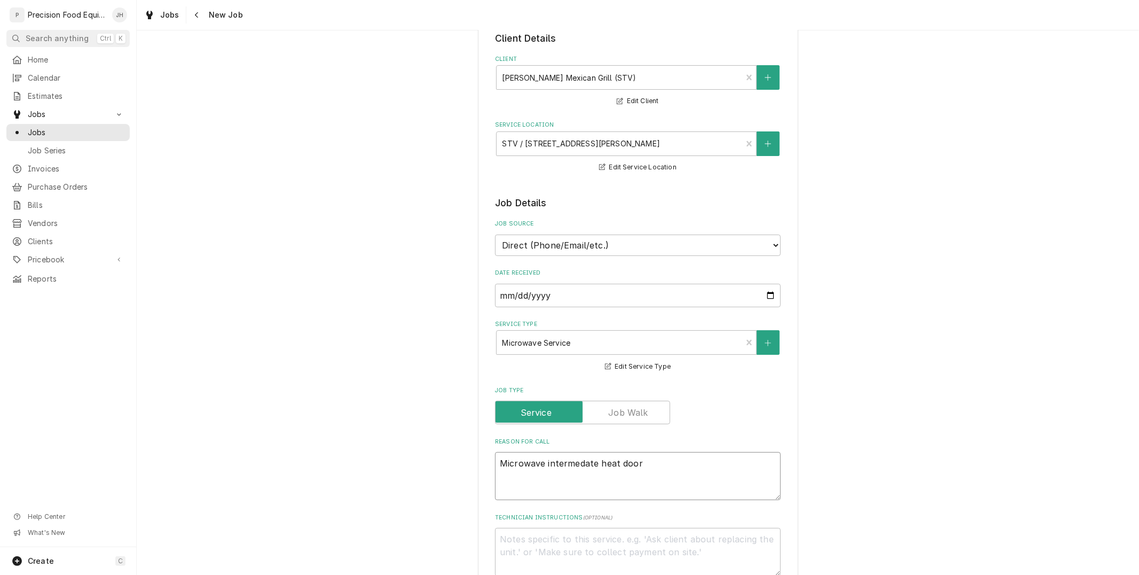
type textarea "Microwave intermedate heat door"
type textarea "x"
type textarea "Microwave intermedate heat door s"
type textarea "x"
type textarea "Microwave intermedate heat door sw"
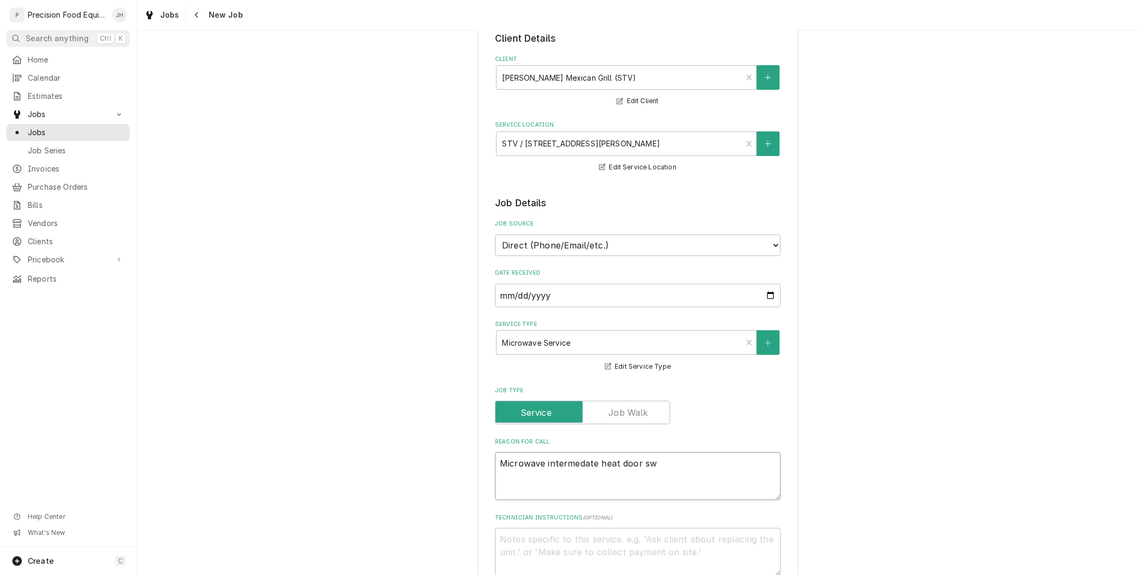
type textarea "x"
type textarea "Microwave intermedate heat door swi"
type textarea "x"
type textarea "Microwave intermedate heat door swit"
type textarea "x"
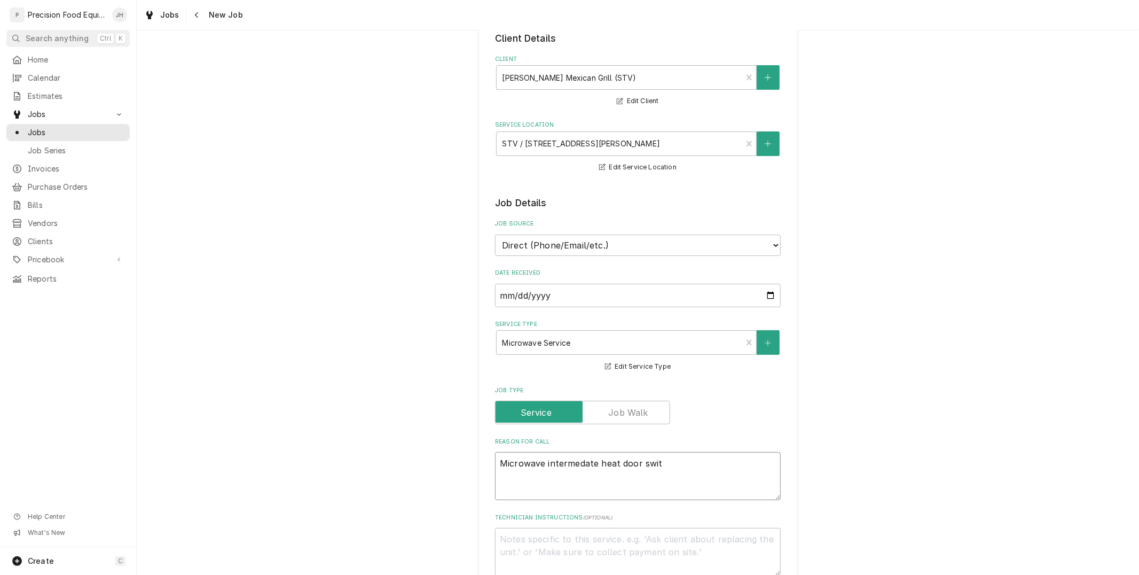
type textarea "Microwave intermedate heat door switc"
type textarea "x"
type textarea "Microwave intermedate heat door switch"
type textarea "x"
type textarea "Microwave intermedate heat door switch i"
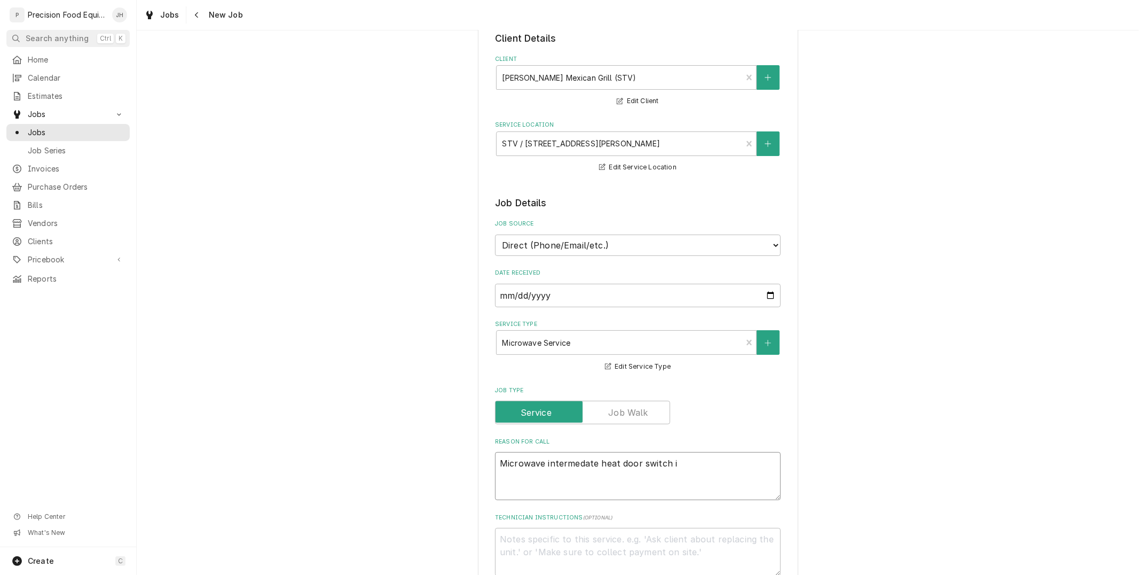
type textarea "x"
type textarea "Microwave intermedate heat door switch is"
type textarea "x"
type textarea "Microwave intermedate heat door switch iss"
type textarea "x"
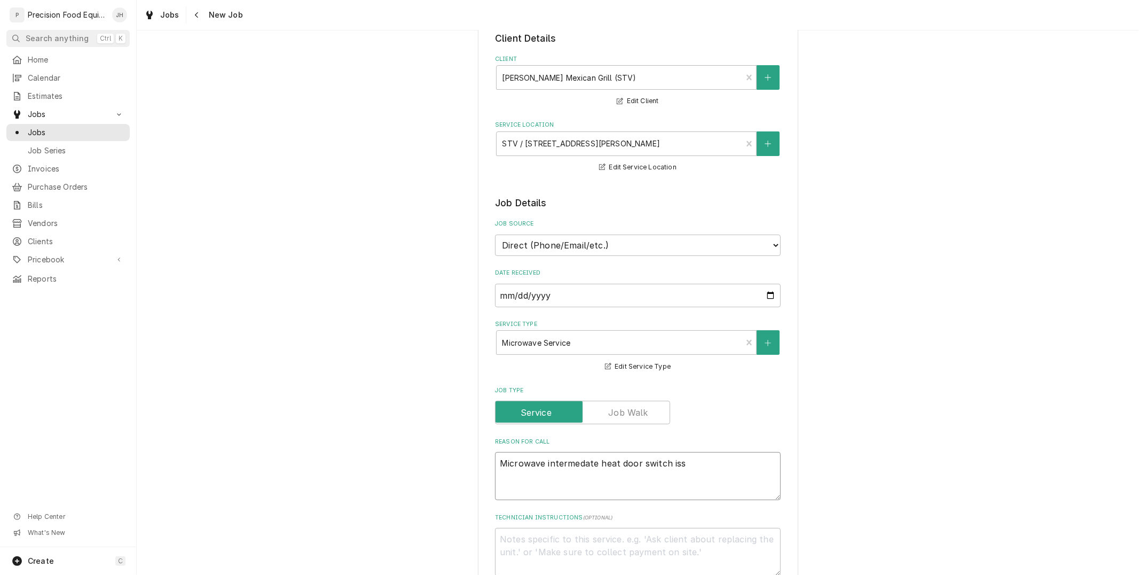
type textarea "Microwave intermedate heat door switch issu"
type textarea "x"
type textarea "Microwave intermedate heat door switch issue"
type textarea "x"
type textarea "Microwave intermediate heat door switch issue"
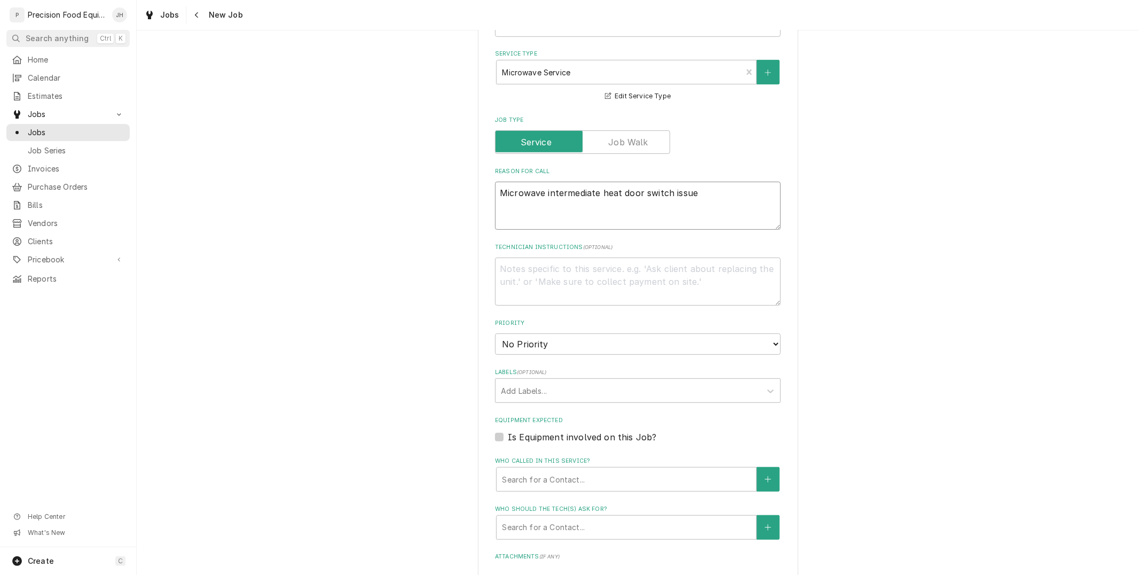
type textarea "x"
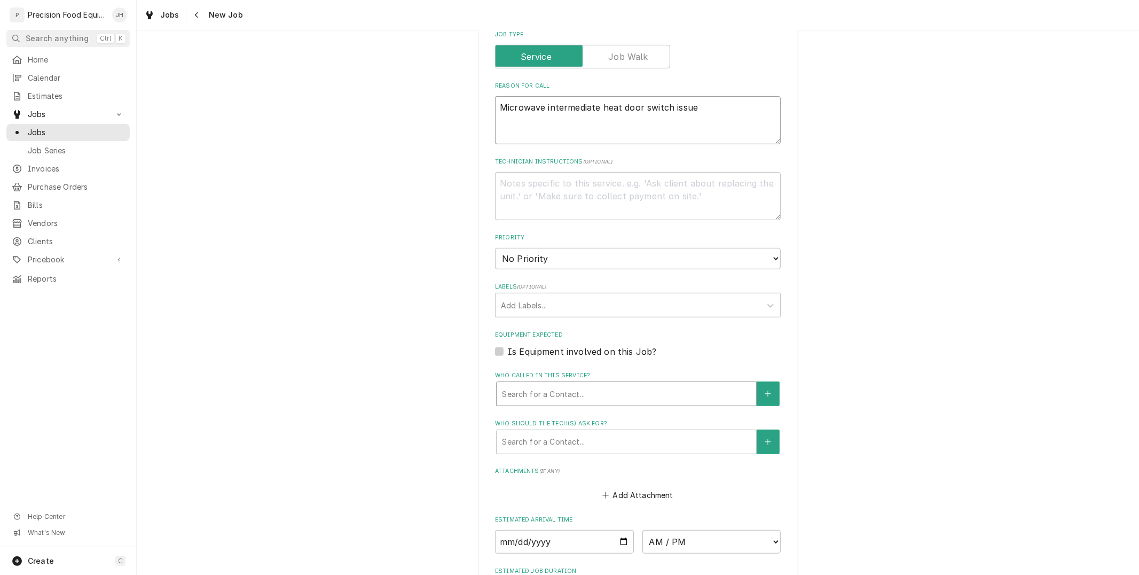
type textarea "Microwave intermediate heat door switch issue"
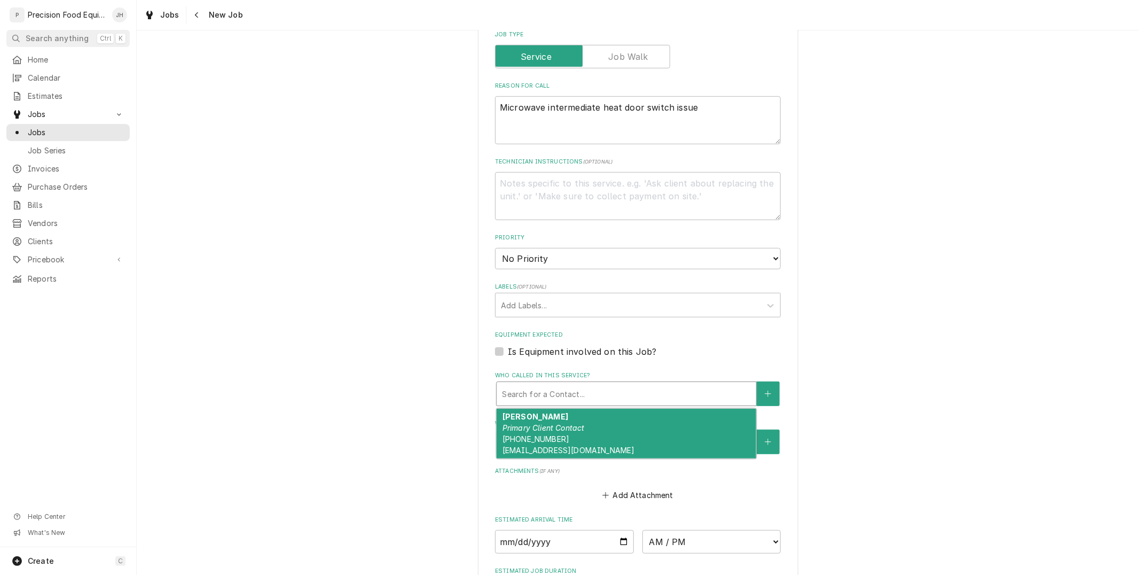
click at [595, 396] on div "Who called in this service?" at bounding box center [626, 393] width 249 height 19
click at [597, 414] on div "Francisco Moreno Primary Client Contact (480) 358-4642 morenosgrill4@gmail.com" at bounding box center [627, 433] width 260 height 50
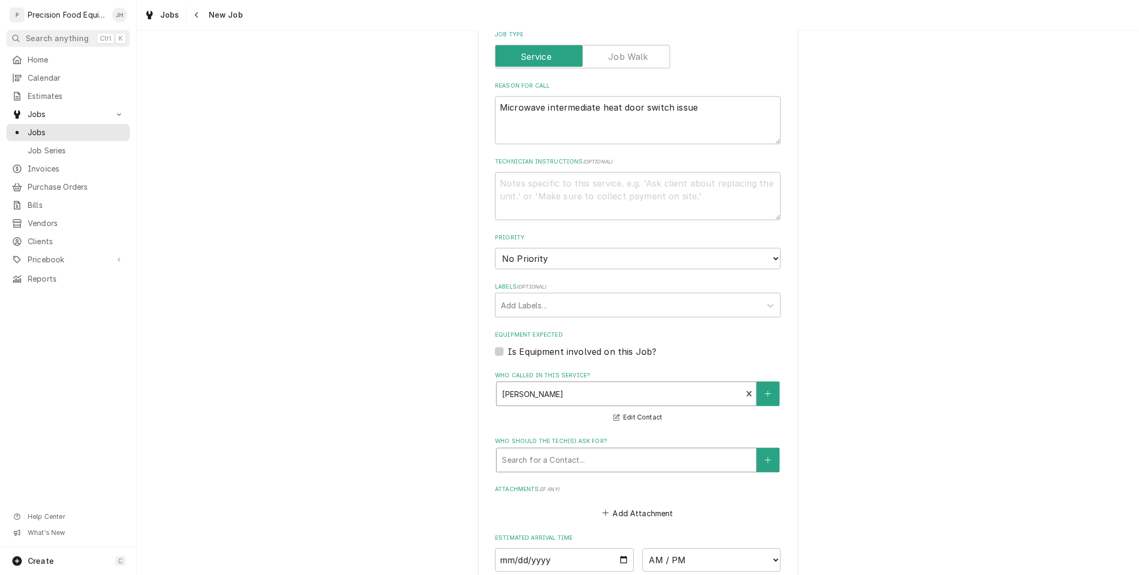
click at [615, 465] on div "Who should the tech(s) ask for?" at bounding box center [626, 459] width 249 height 19
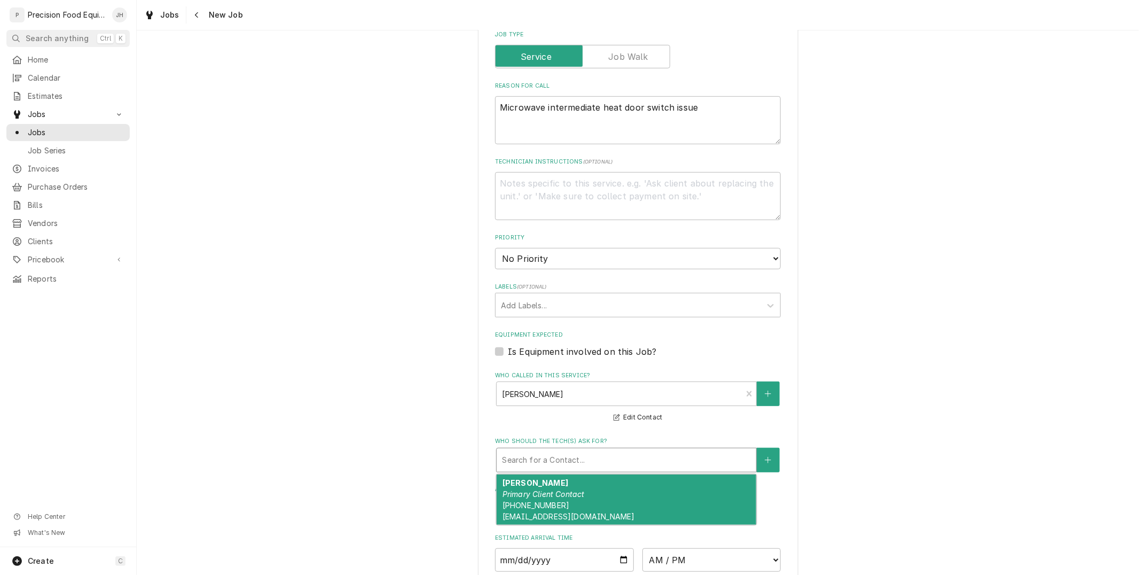
click at [617, 499] on div "Francisco Moreno Primary Client Contact (480) 358-4642 morenosgrill4@gmail.com" at bounding box center [627, 499] width 260 height 50
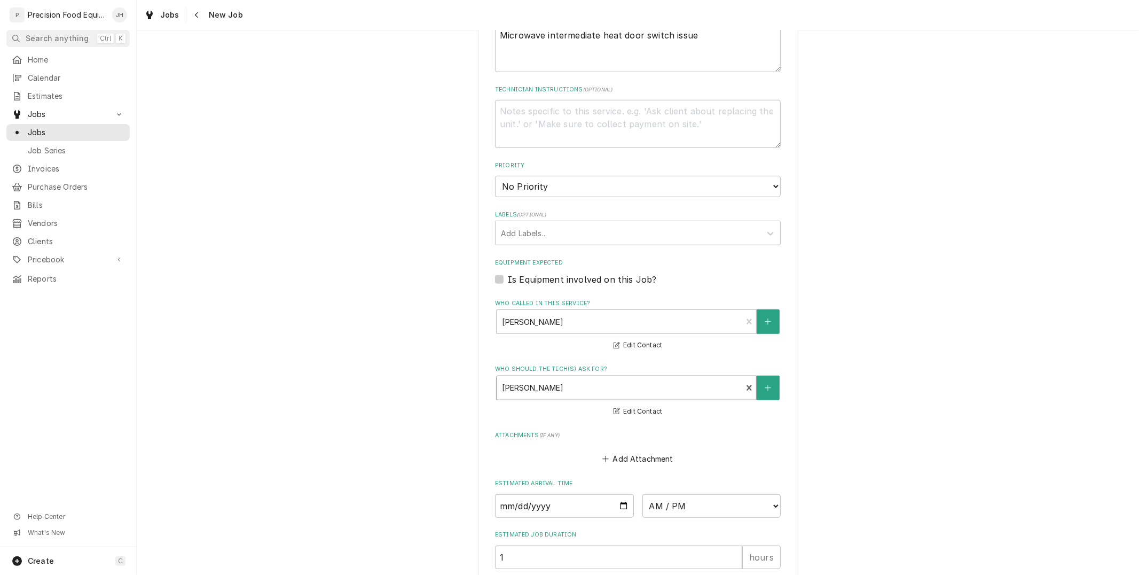
scroll to position [618, 0]
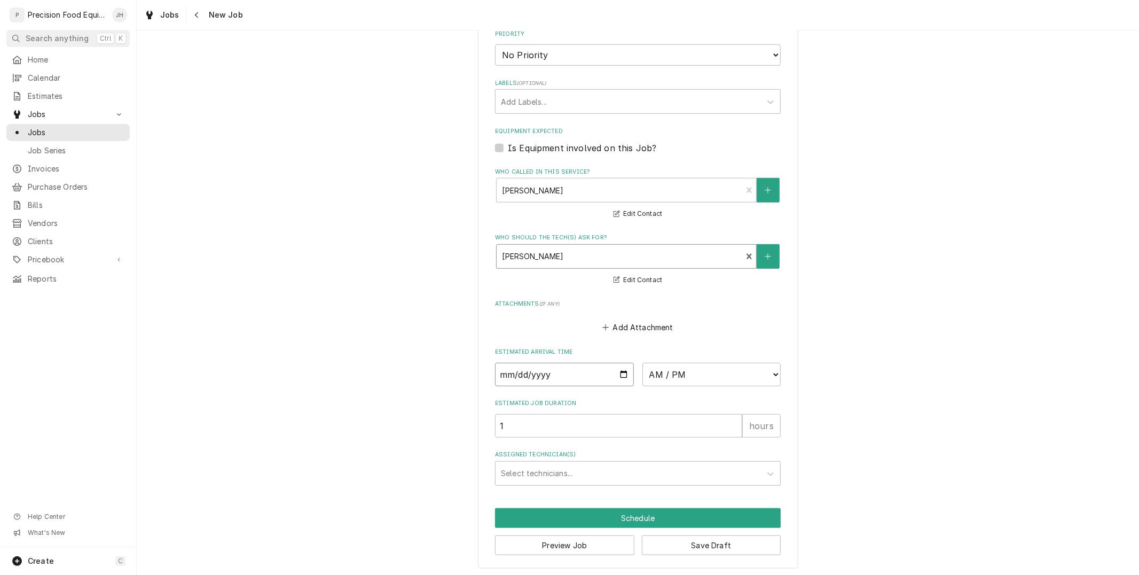
click at [616, 372] on input "Date" at bounding box center [564, 374] width 139 height 23
type textarea "x"
type input "2025-08-25"
type textarea "x"
click at [702, 370] on select "AM / PM 6:00 AM 6:15 AM 6:30 AM 6:45 AM 7:00 AM 7:15 AM 7:30 AM 7:45 AM 8:00 AM…" at bounding box center [711, 374] width 139 height 23
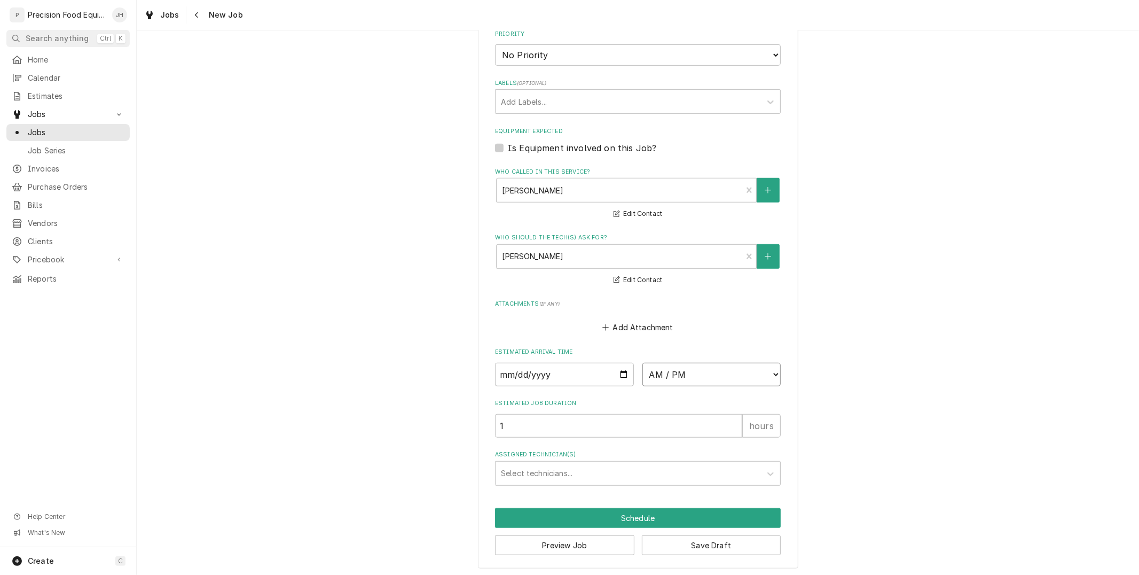
select select "11:30:00"
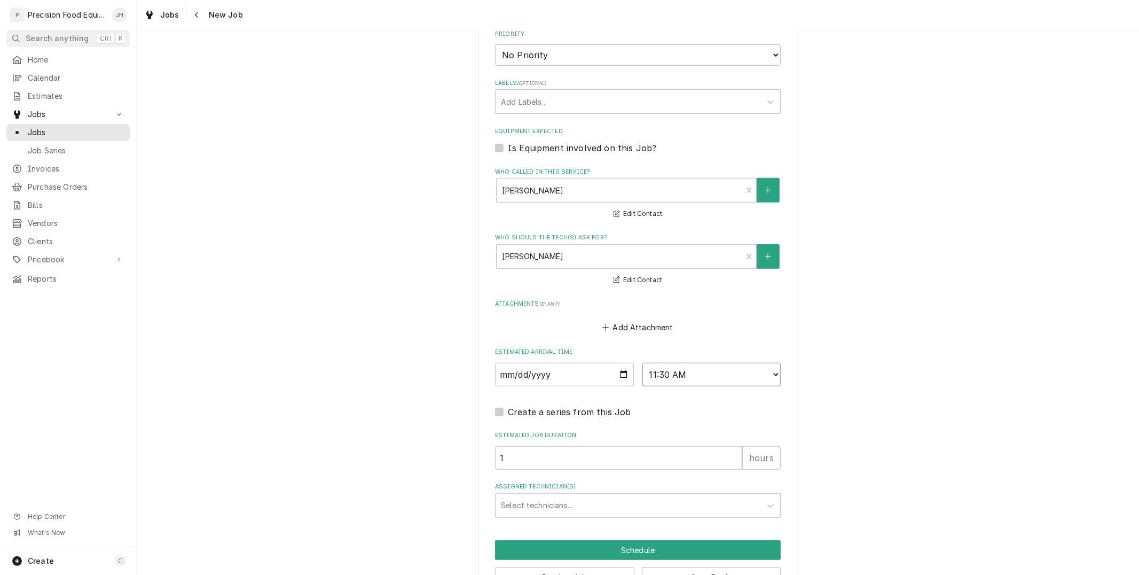
scroll to position [650, 0]
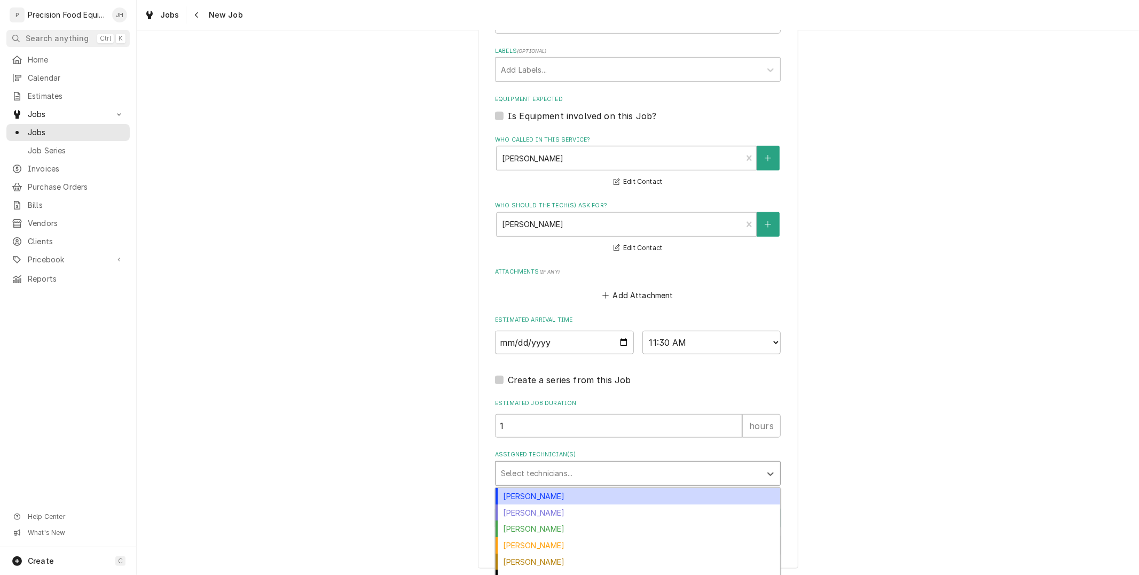
click at [632, 468] on div "Assigned Technician(s)" at bounding box center [628, 472] width 255 height 19
click at [620, 493] on div "Anthony Ellinger" at bounding box center [638, 496] width 285 height 17
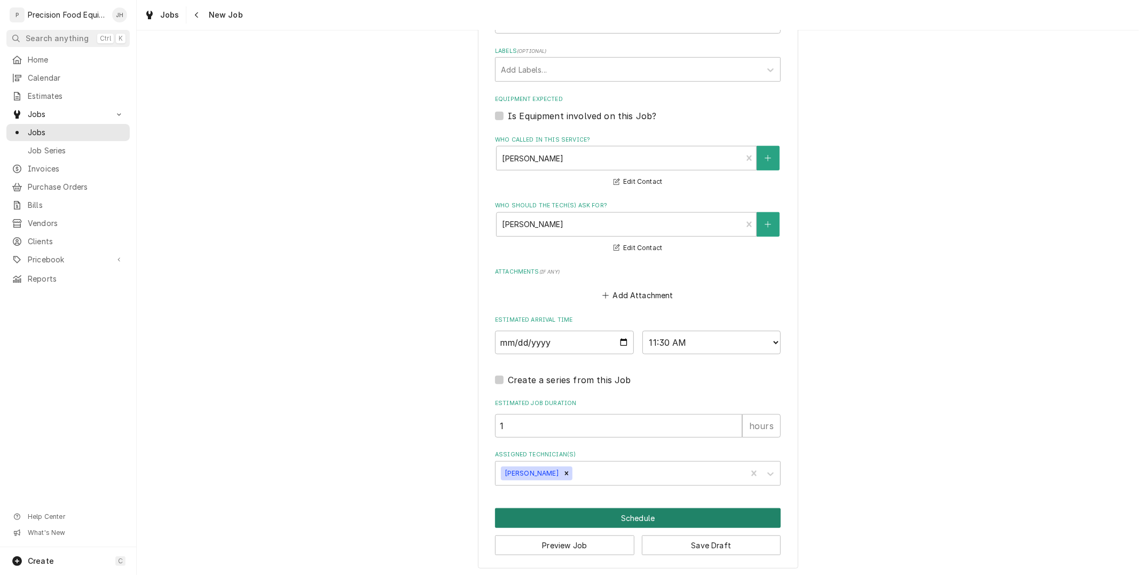
click at [636, 514] on button "Schedule" at bounding box center [638, 518] width 286 height 20
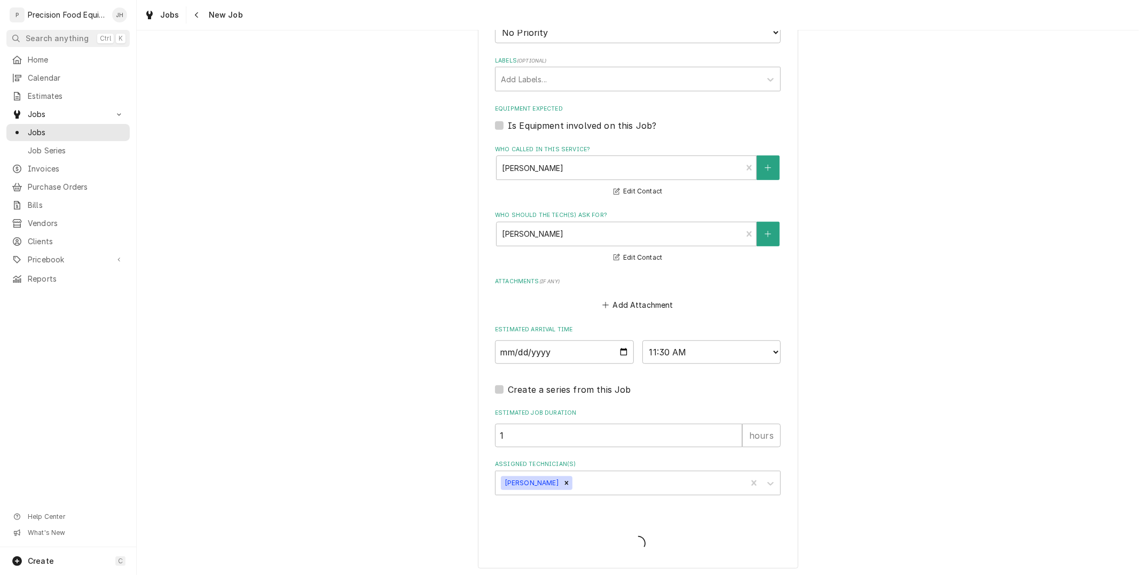
type textarea "x"
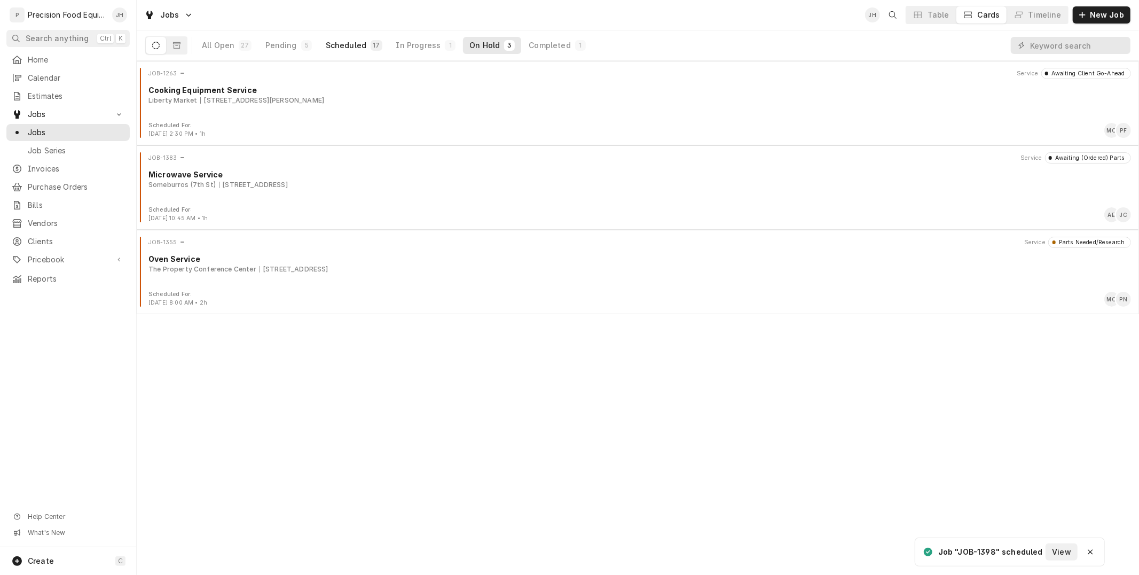
click at [345, 44] on div "Scheduled" at bounding box center [346, 45] width 41 height 11
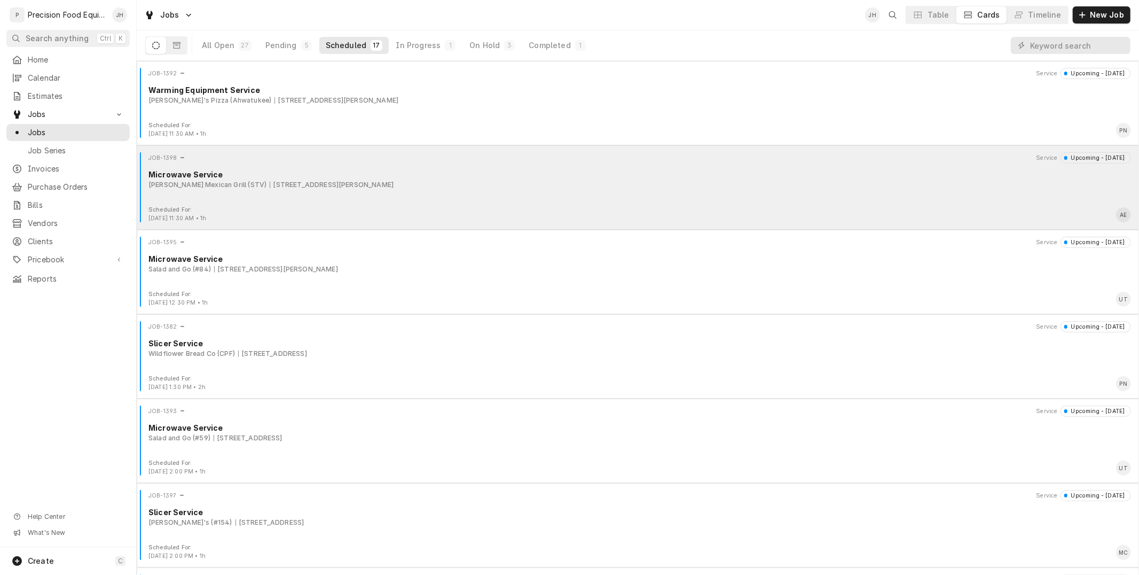
click at [412, 197] on div "JOB-1398 Service Upcoming - [DATE] Microwave Service [PERSON_NAME] Mexican Gril…" at bounding box center [638, 178] width 994 height 53
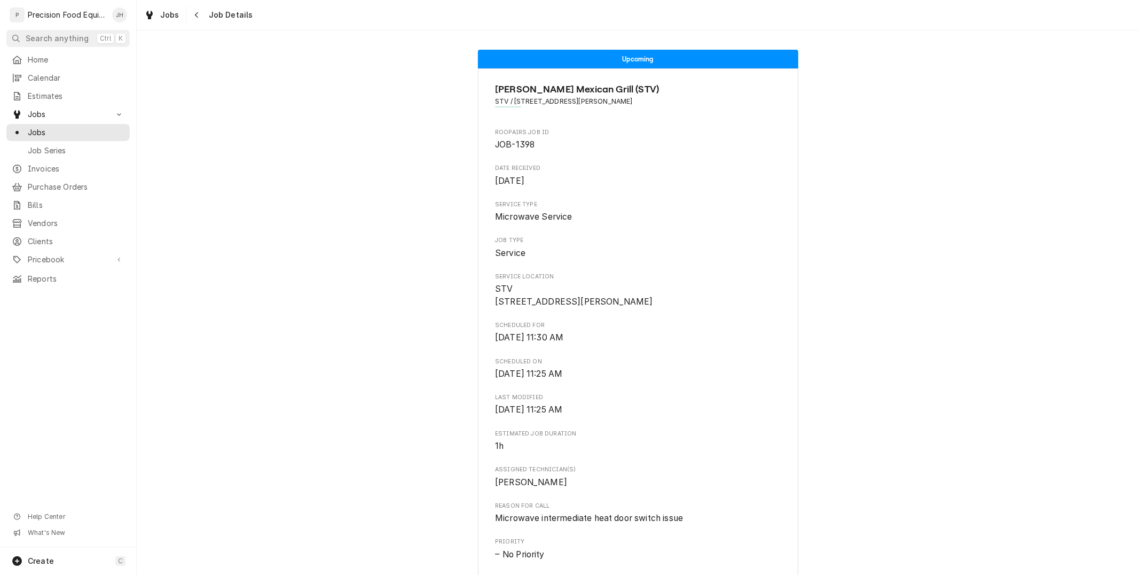
scroll to position [497, 0]
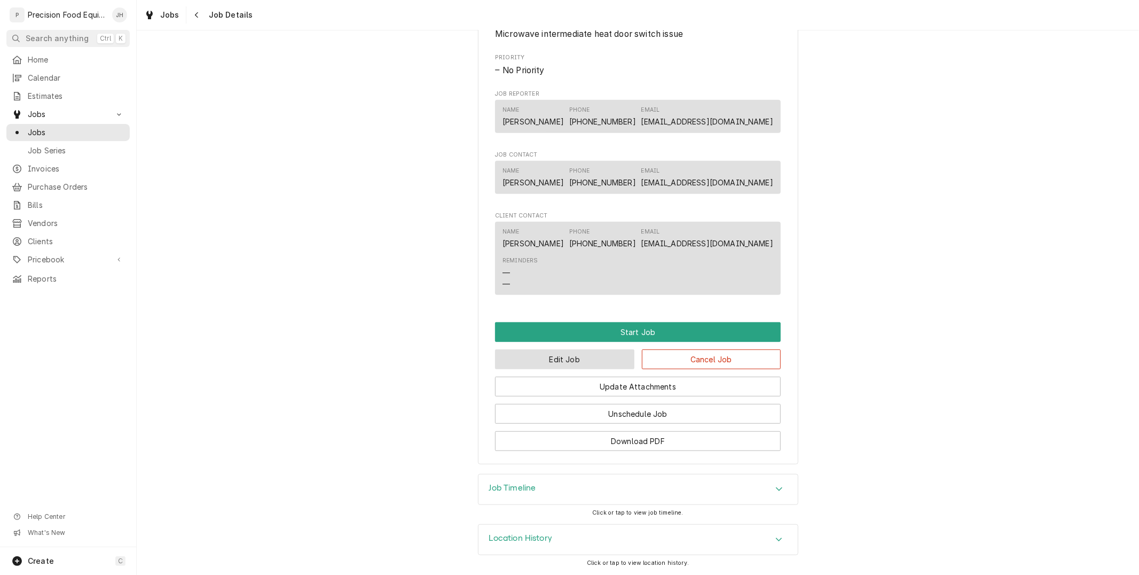
click at [601, 360] on button "Edit Job" at bounding box center [564, 359] width 139 height 20
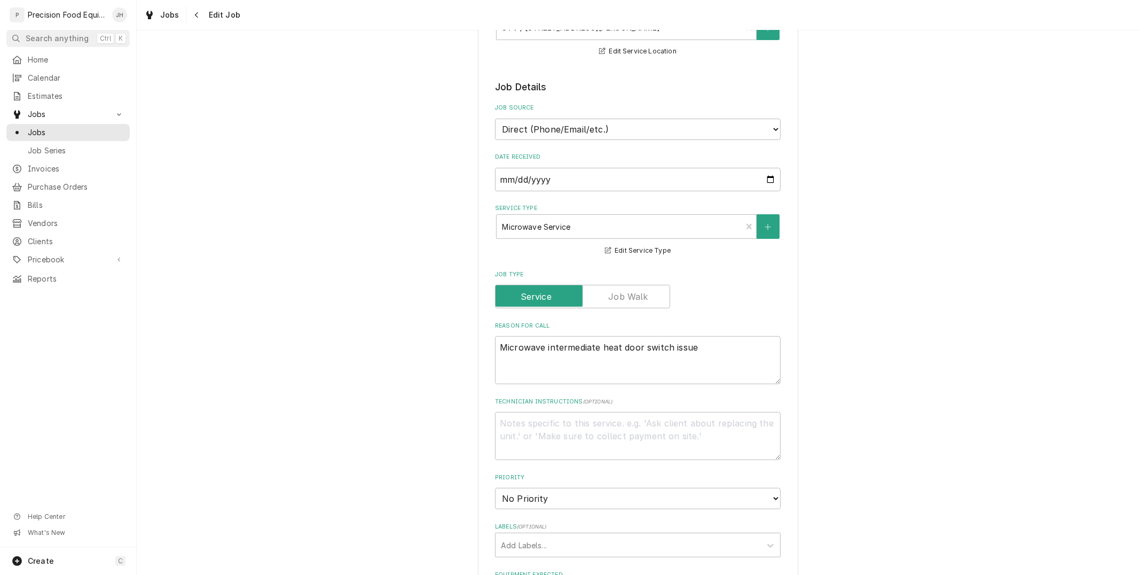
scroll to position [237, 0]
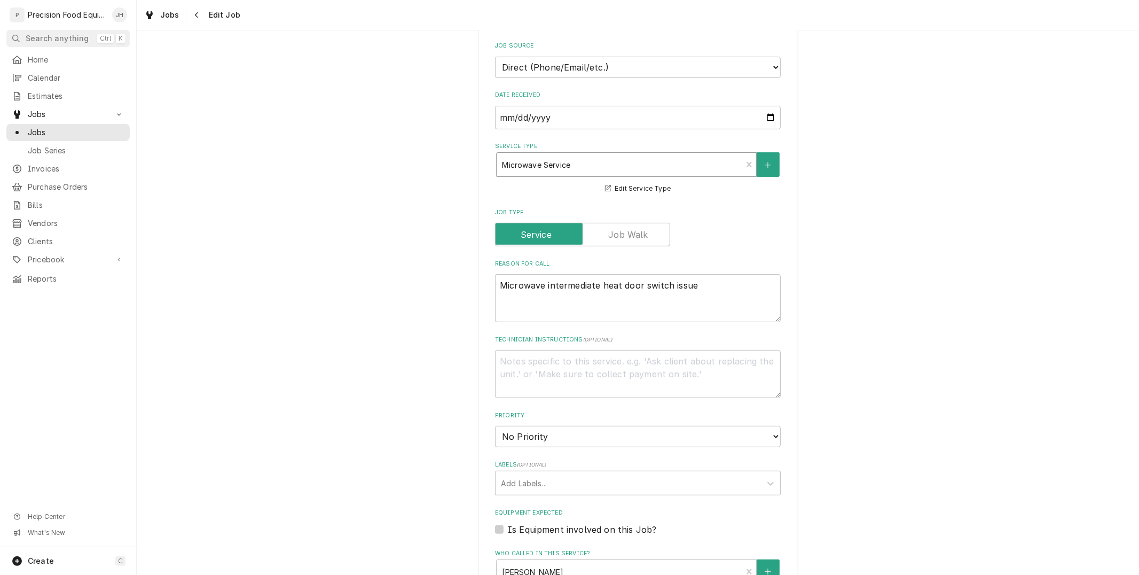
click at [648, 166] on div "Service Type" at bounding box center [619, 164] width 234 height 19
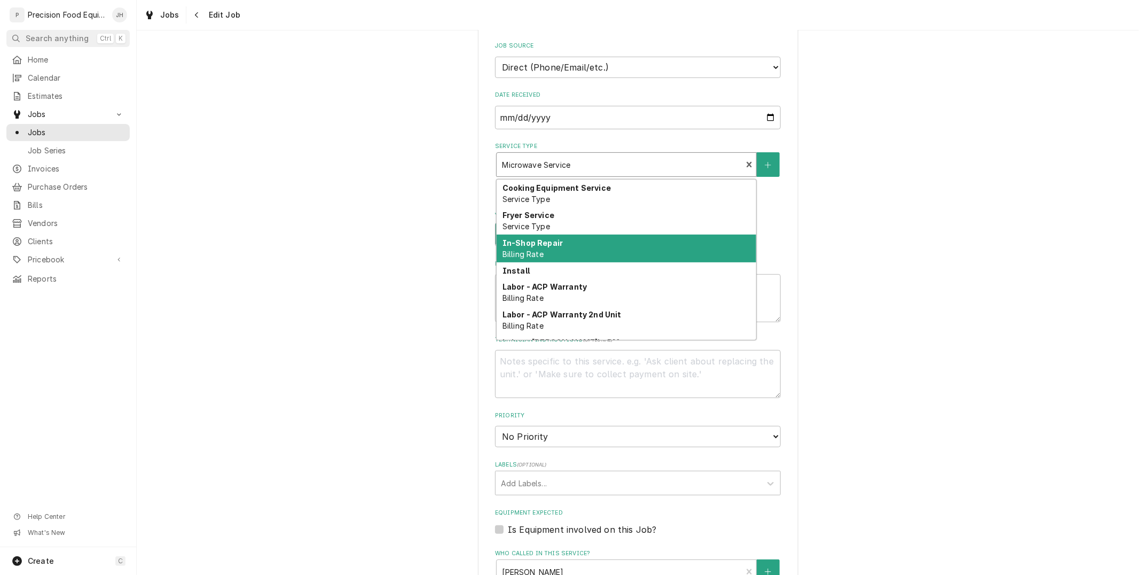
click at [625, 247] on div "In-Shop Repair Billing Rate" at bounding box center [627, 248] width 260 height 28
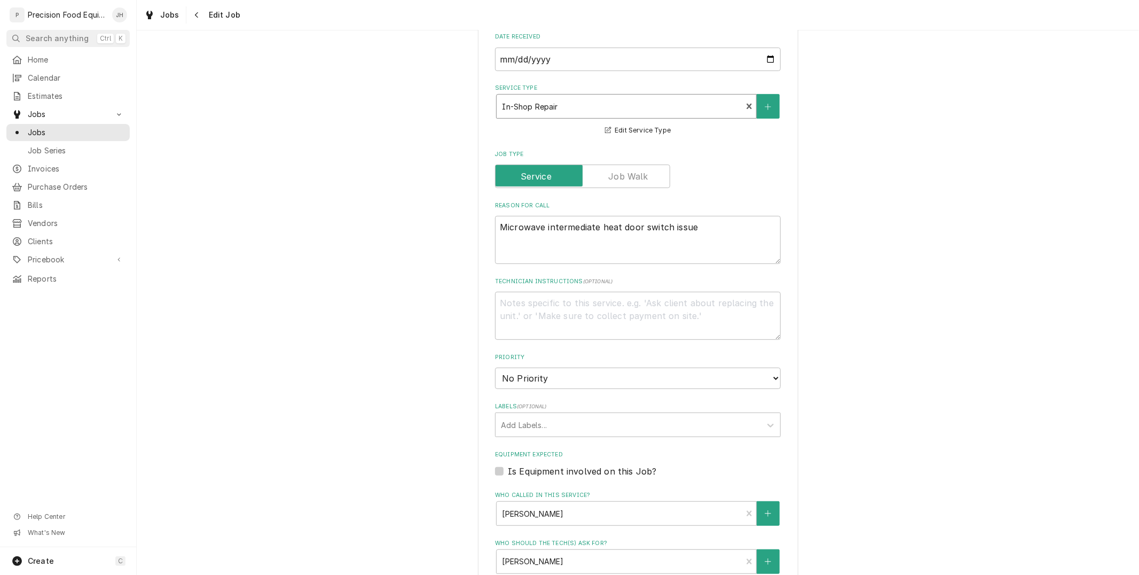
scroll to position [587, 0]
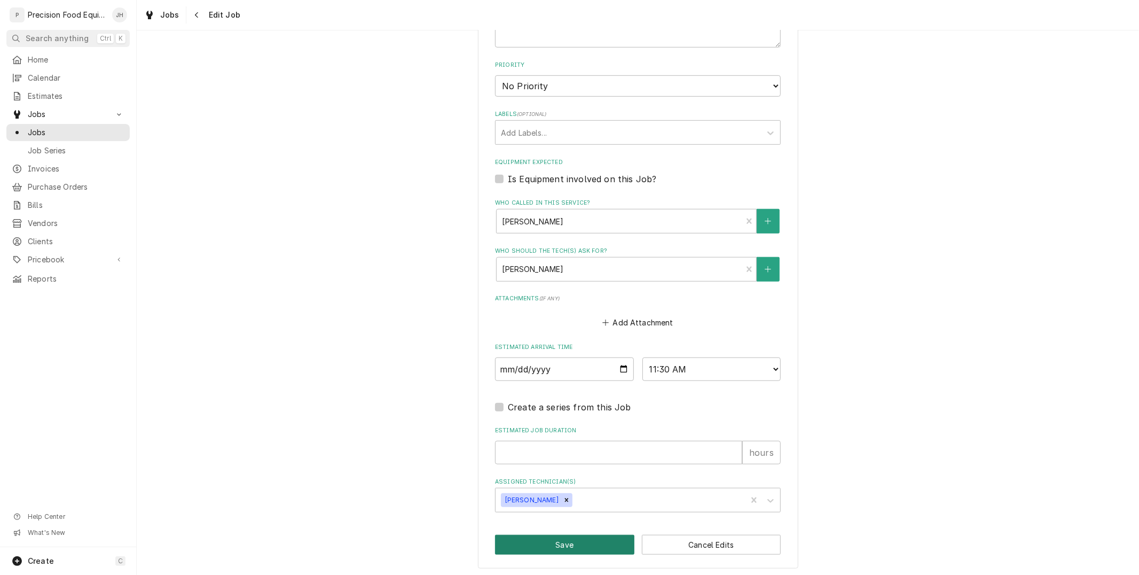
click at [587, 535] on button "Save" at bounding box center [564, 545] width 139 height 20
type textarea "x"
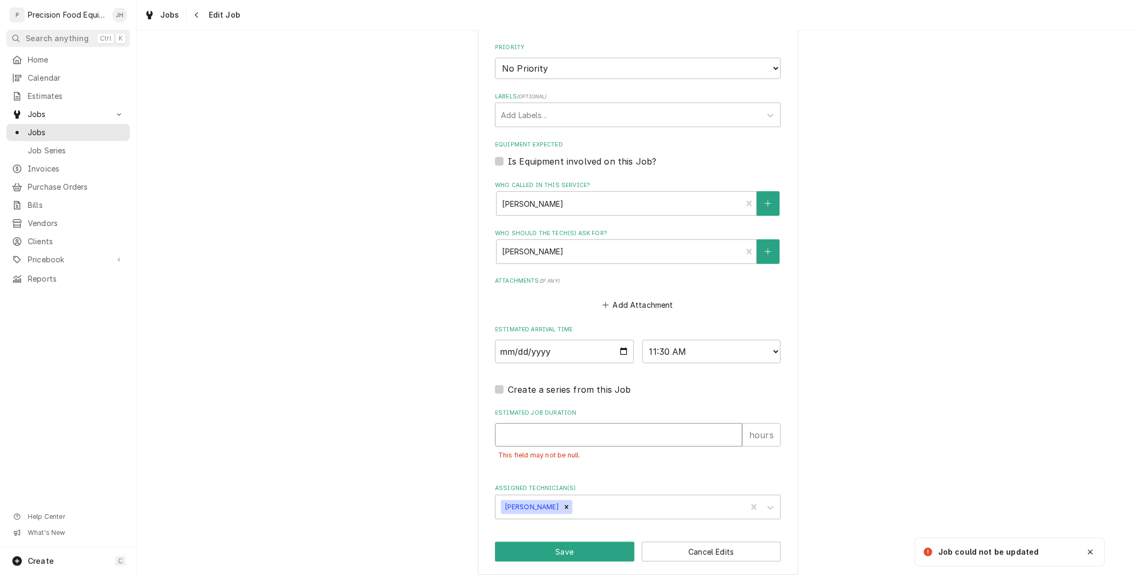
click at [567, 437] on input "Estimated Job Duration" at bounding box center [618, 434] width 247 height 23
type input "1"
type textarea "x"
type input "1"
click at [551, 552] on button "Save" at bounding box center [564, 551] width 139 height 20
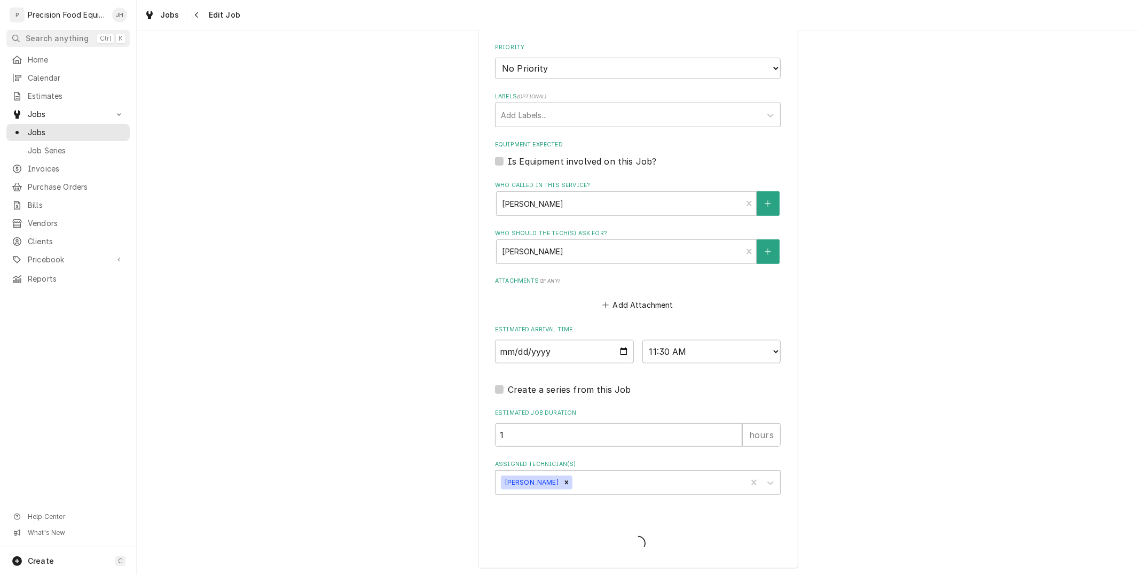
type textarea "x"
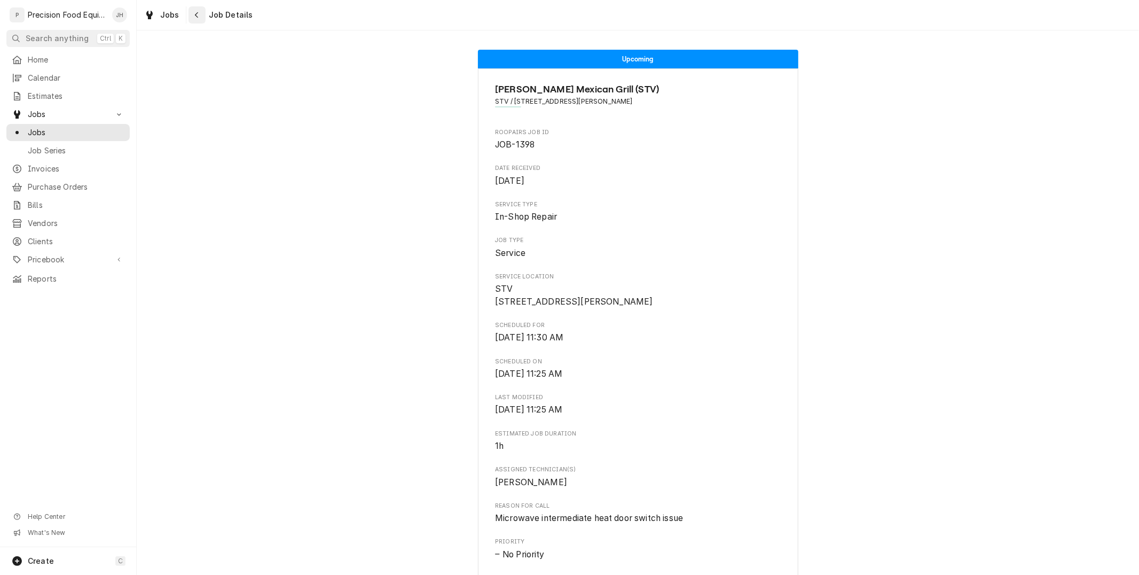
click at [199, 18] on div "Navigate back" at bounding box center [197, 15] width 11 height 11
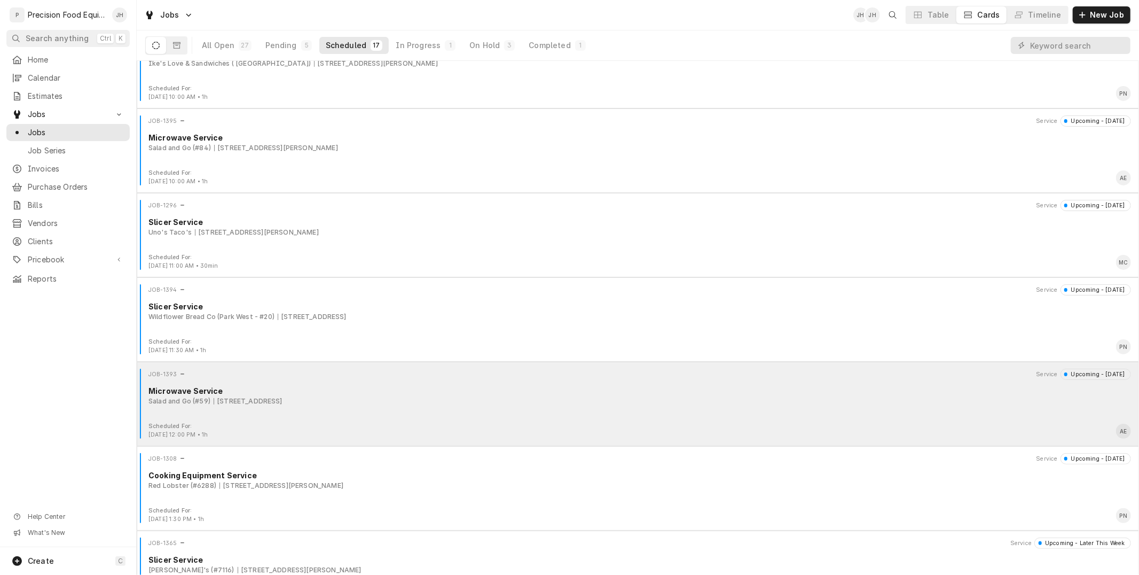
scroll to position [919, 0]
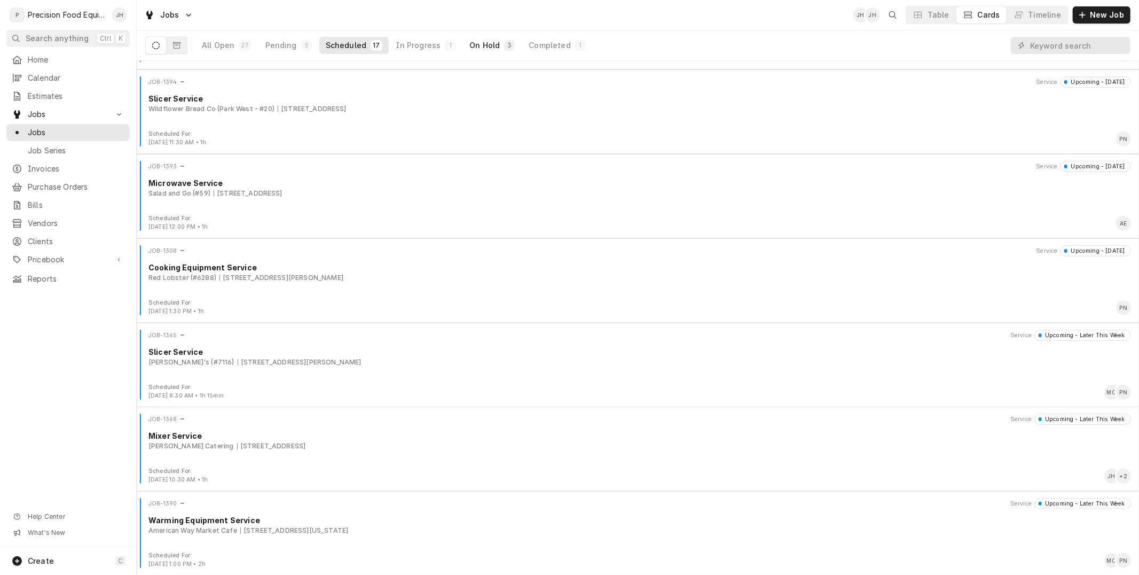
click at [473, 48] on div "On Hold" at bounding box center [484, 45] width 30 height 11
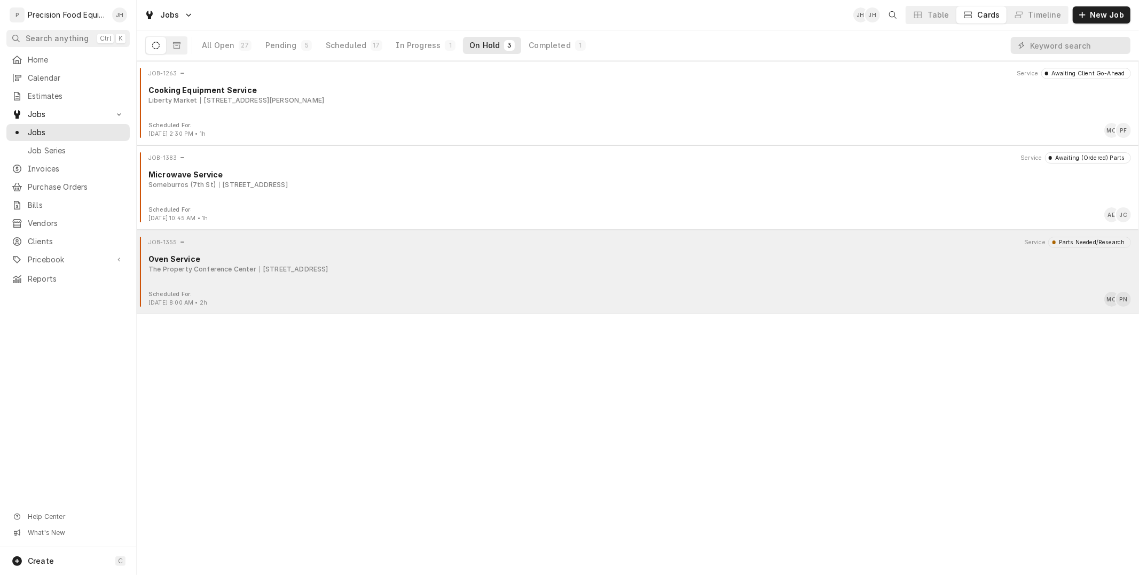
click at [267, 270] on div "1251 W Gila Bend Hwy, Casa Grande, AZ 85193" at bounding box center [294, 269] width 69 height 10
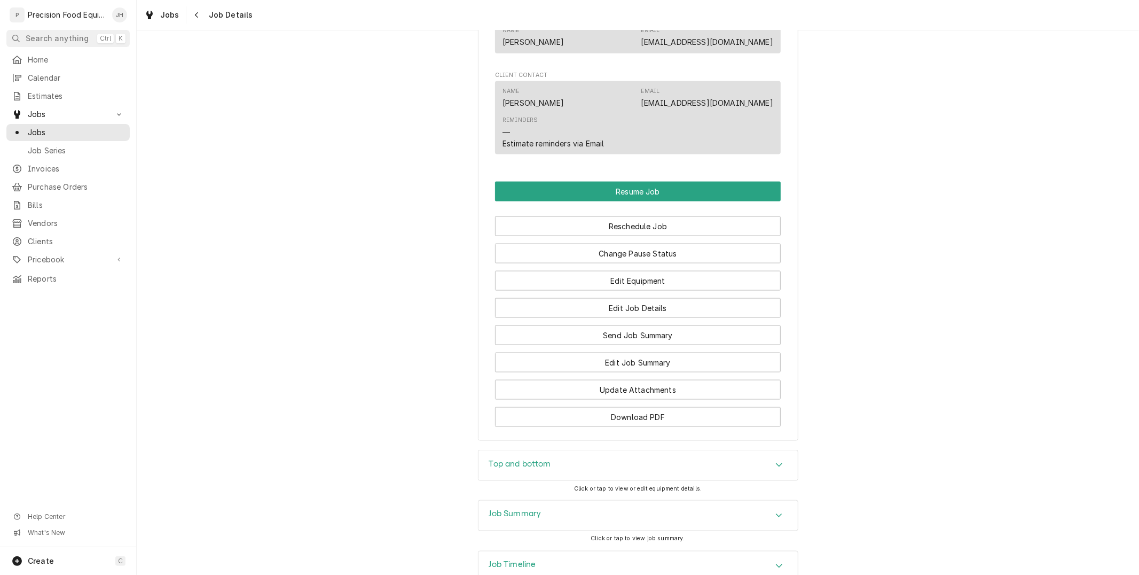
scroll to position [1246, 0]
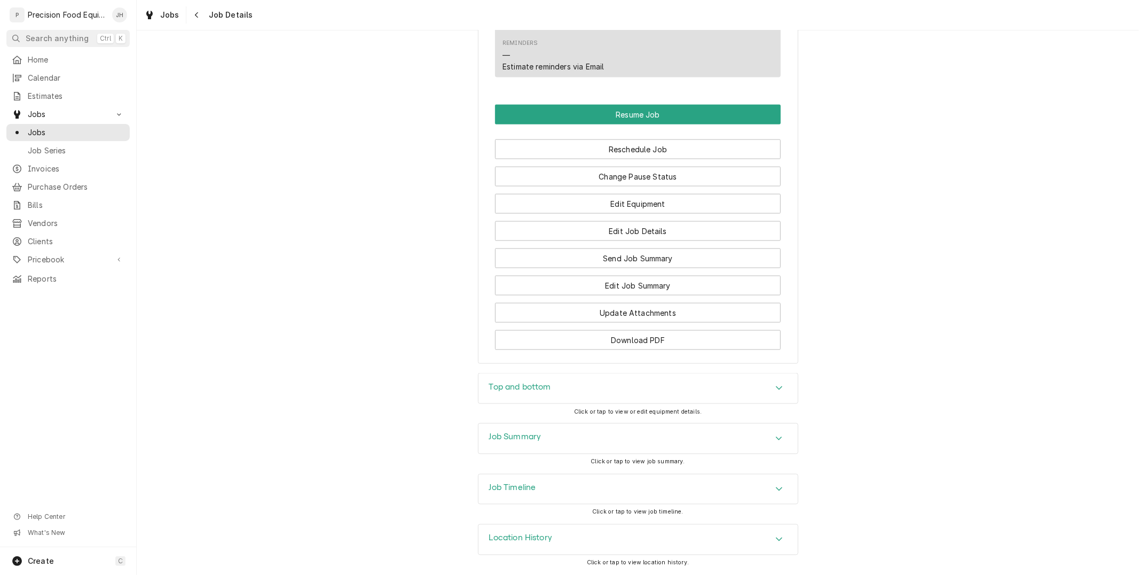
click at [579, 488] on div "Job Timeline" at bounding box center [637, 489] width 319 height 30
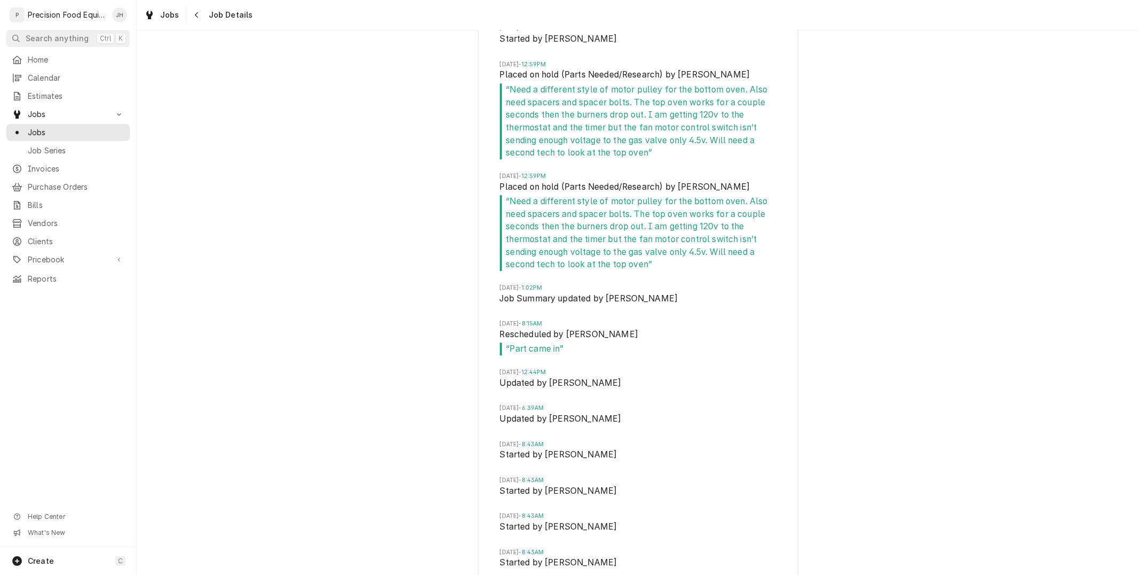
scroll to position [2200, 0]
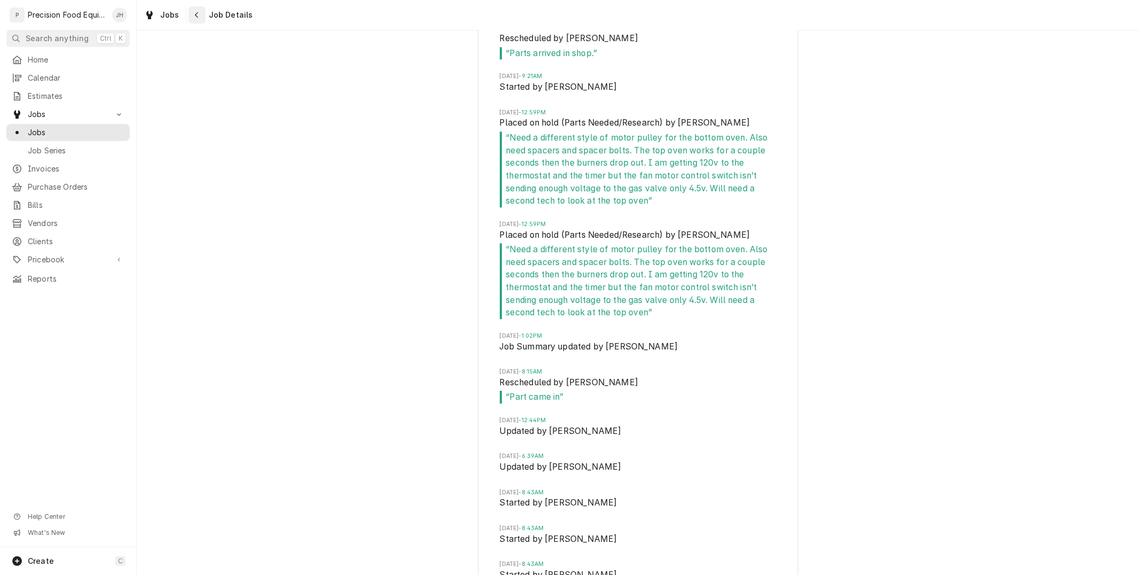
click at [192, 12] on div "Navigate back" at bounding box center [197, 15] width 11 height 11
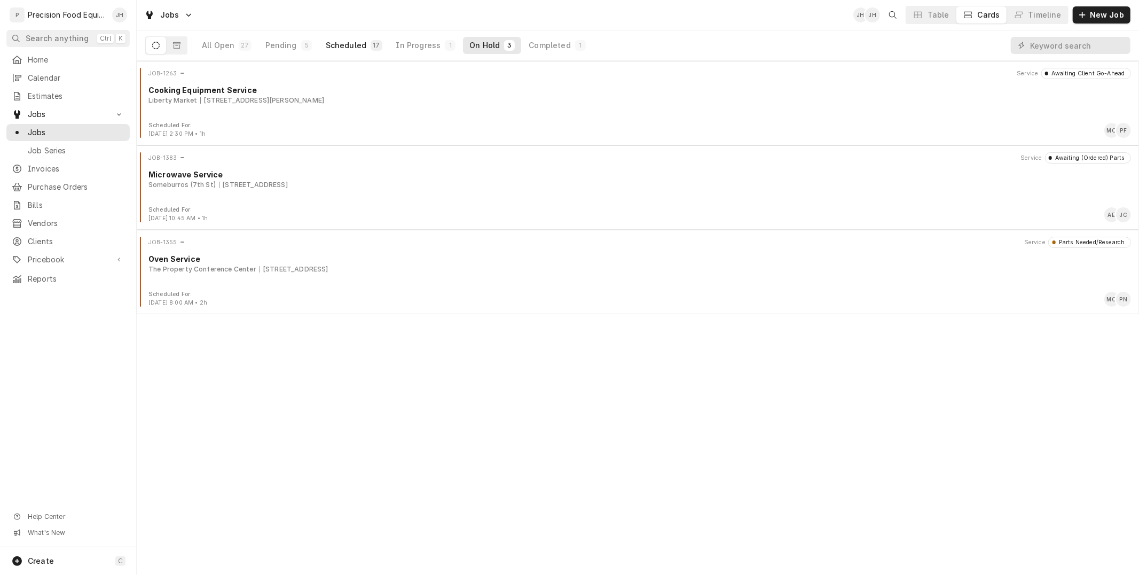
click at [350, 50] on div "Scheduled" at bounding box center [346, 45] width 41 height 11
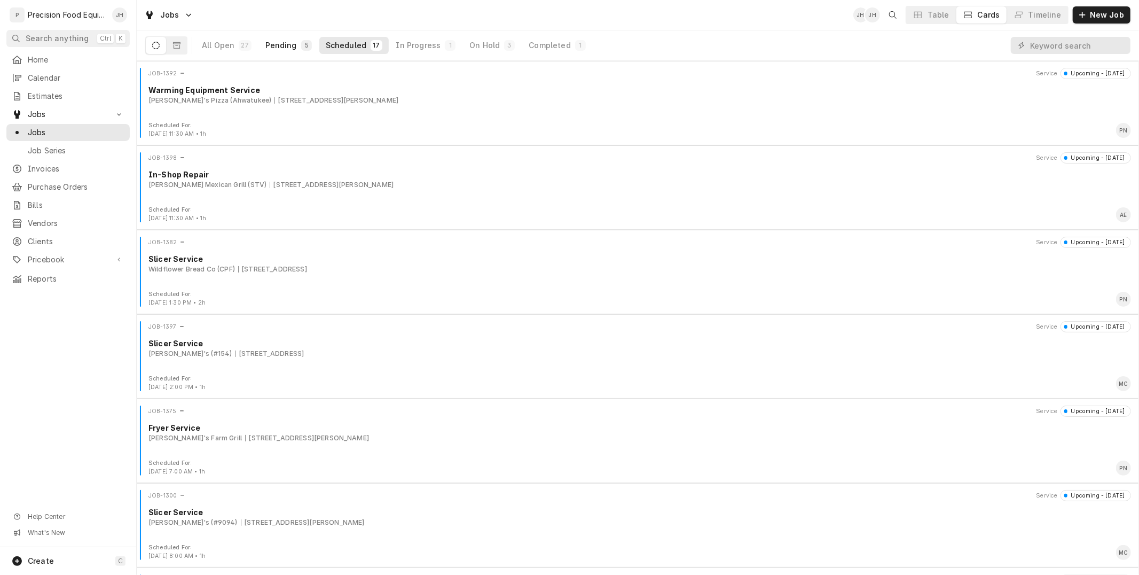
click at [285, 46] on div "Pending" at bounding box center [281, 45] width 32 height 11
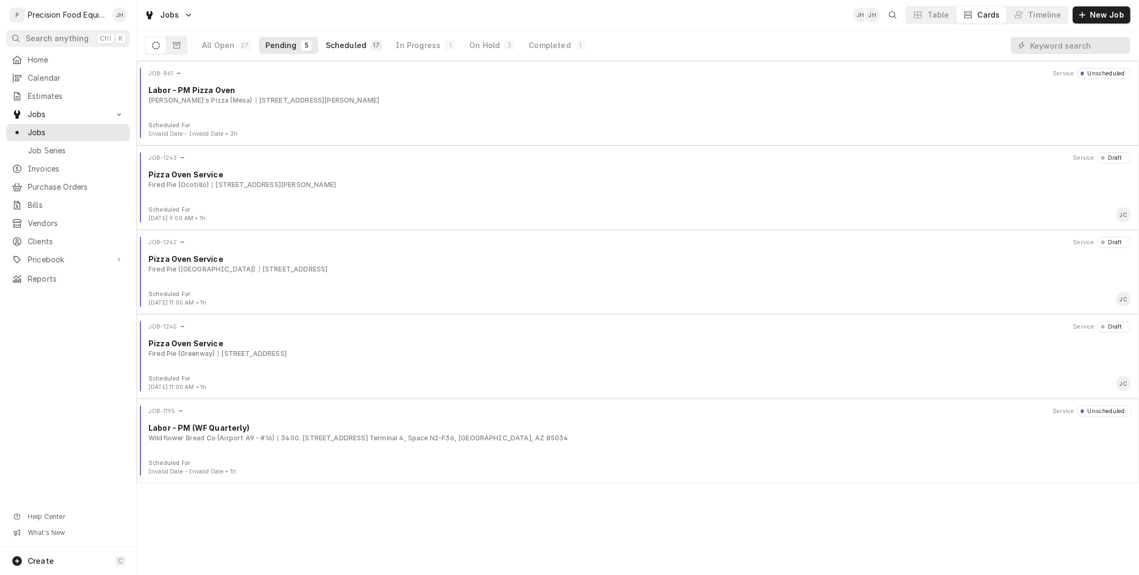
click at [355, 39] on button "Scheduled 17" at bounding box center [353, 45] width 69 height 17
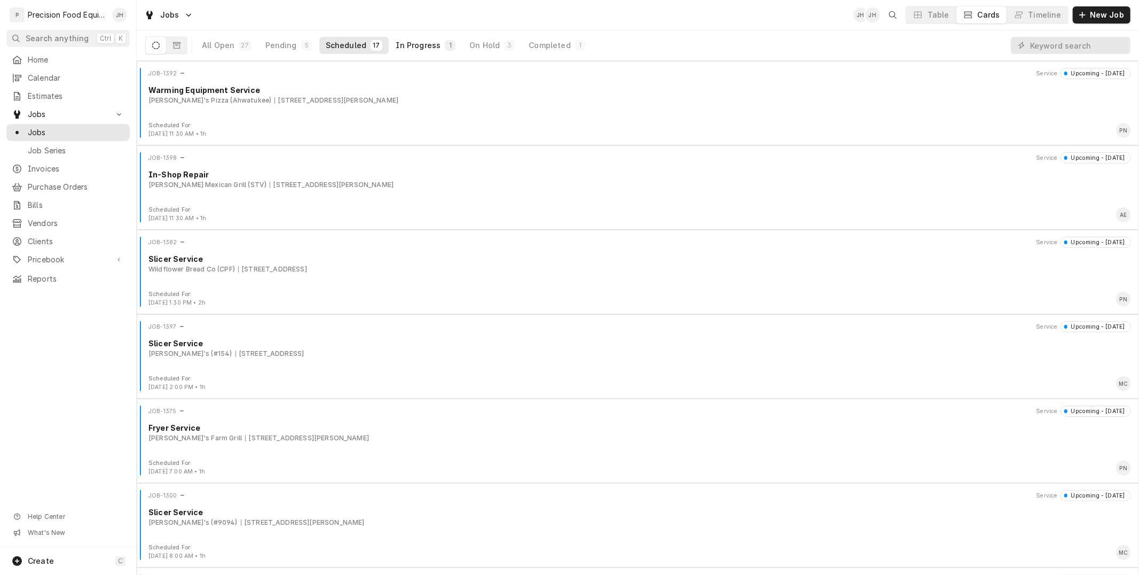
click at [417, 45] on div "In Progress" at bounding box center [418, 45] width 45 height 11
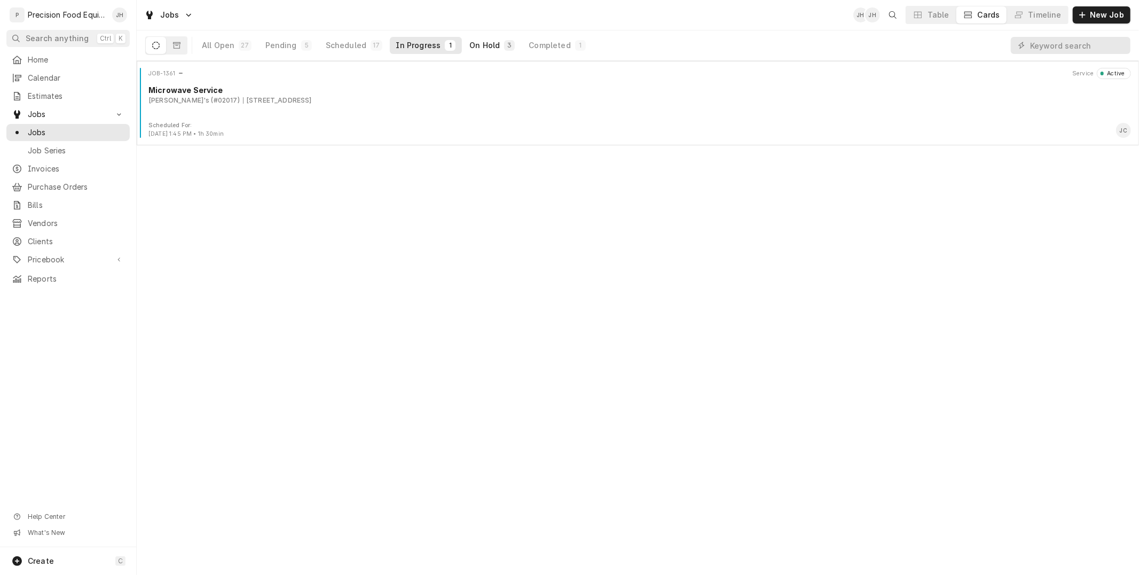
click at [470, 45] on div "On Hold" at bounding box center [484, 45] width 30 height 11
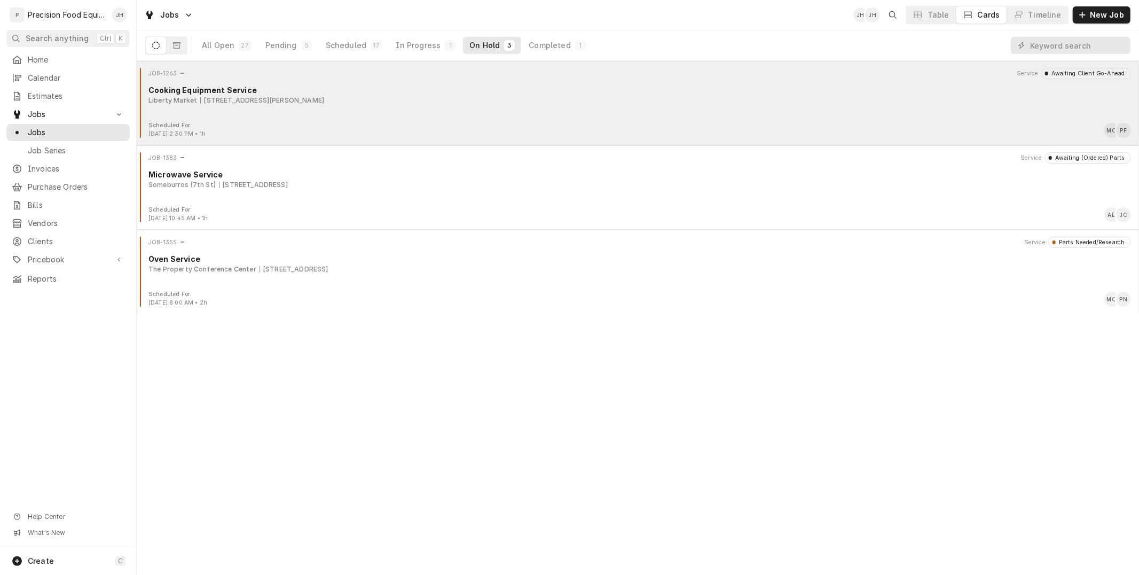
click at [329, 111] on div "JOB-1263 Service Awaiting Client Go-Ahead Cooking Equipment Service Liberty Mar…" at bounding box center [638, 94] width 994 height 53
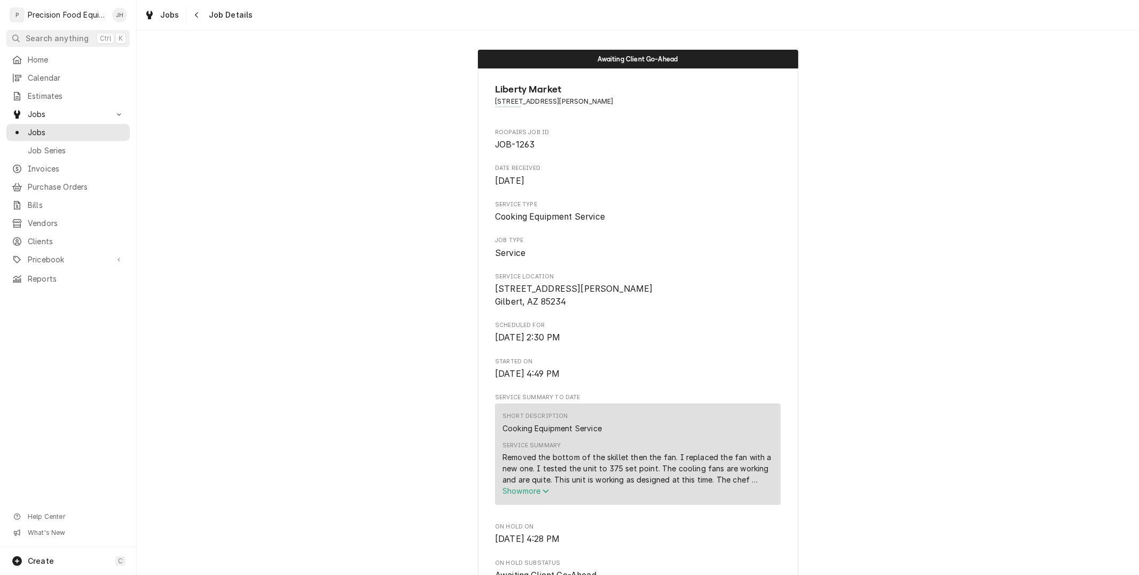
scroll to position [356, 0]
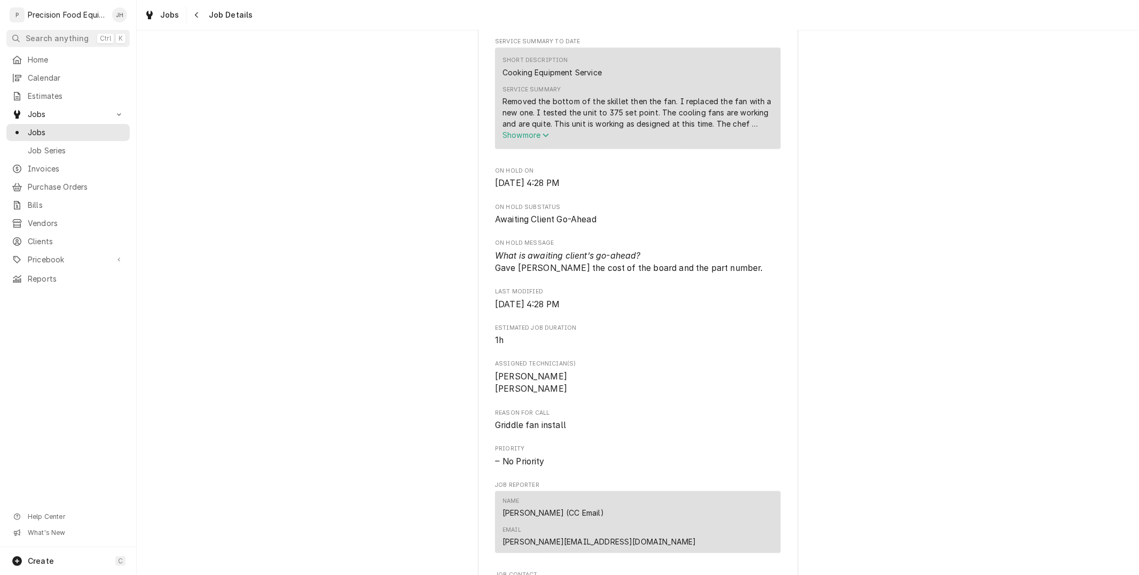
click at [530, 139] on button "Show more" at bounding box center [637, 134] width 271 height 11
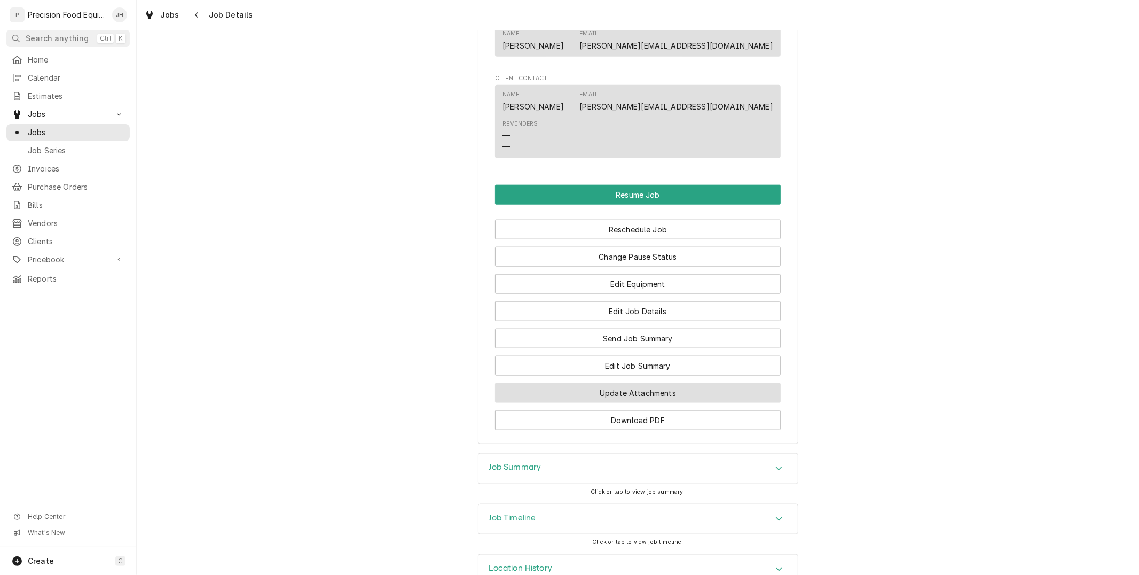
scroll to position [969, 0]
click at [594, 504] on div "Job Timeline" at bounding box center [637, 519] width 319 height 30
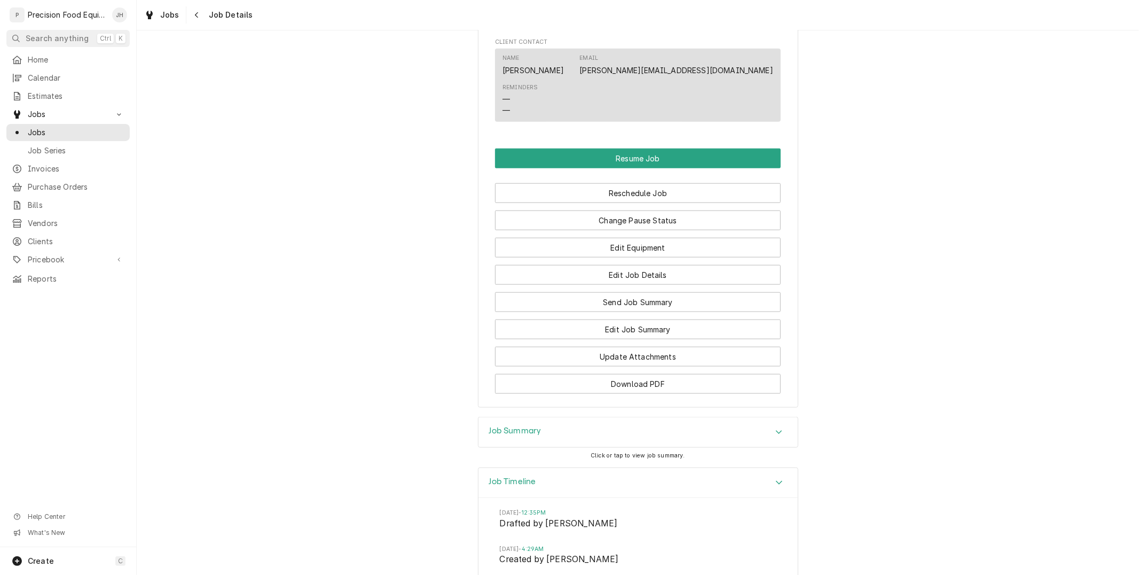
scroll to position [352, 0]
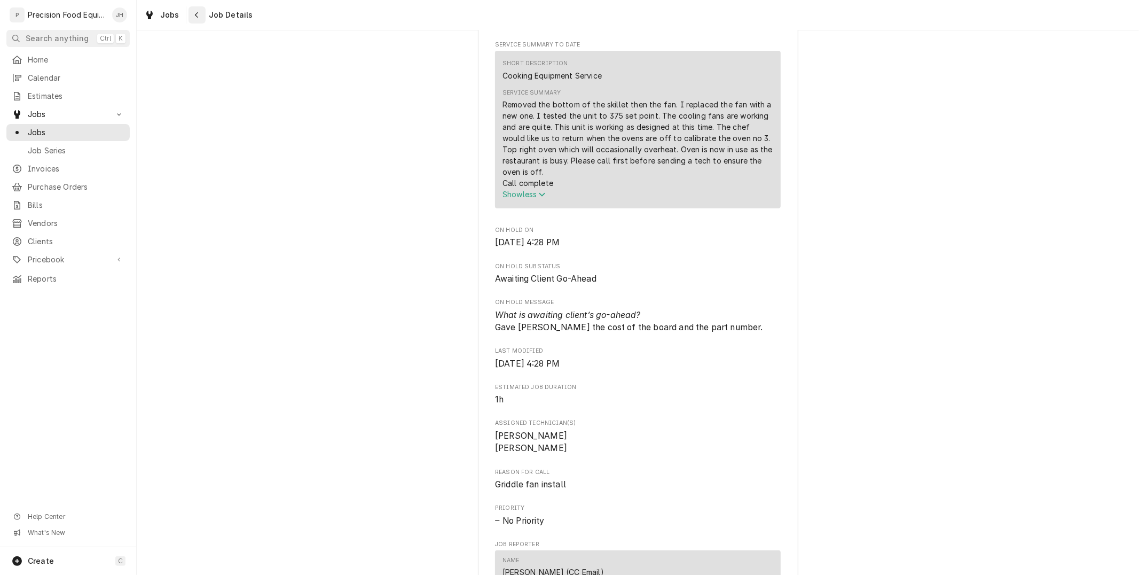
click at [192, 19] on div "Navigate back" at bounding box center [197, 15] width 11 height 11
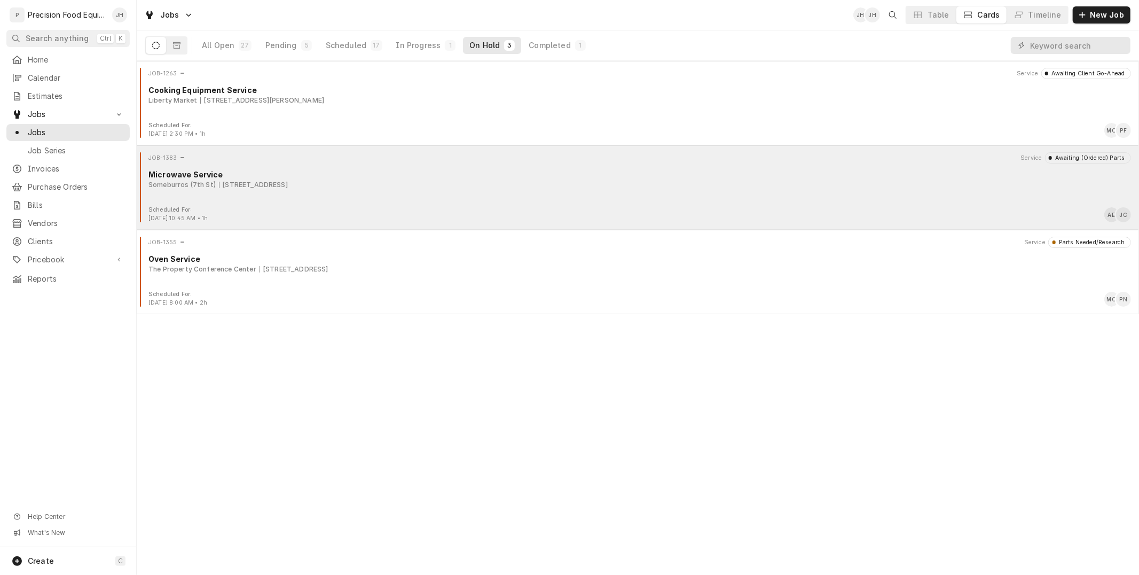
click at [399, 175] on div "Microwave Service" at bounding box center [639, 174] width 983 height 11
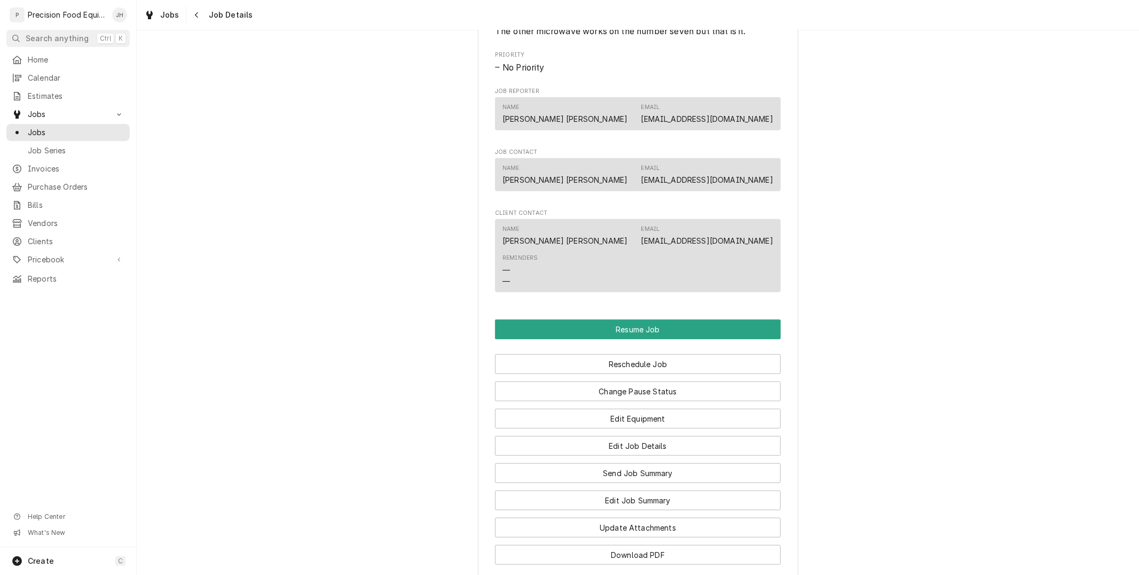
scroll to position [956, 0]
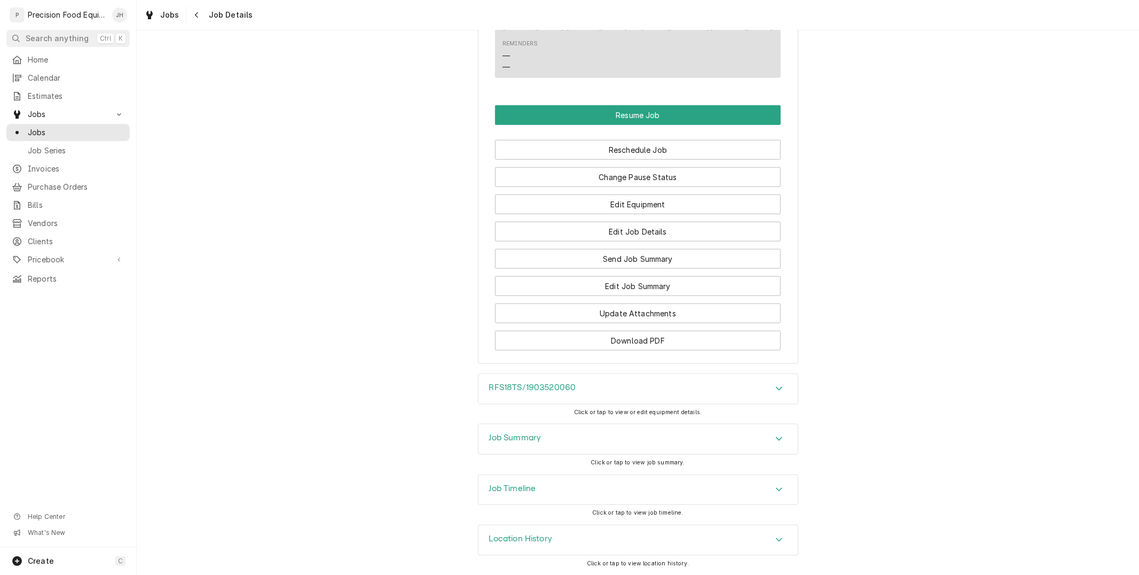
click at [572, 496] on div "Job Timeline" at bounding box center [637, 490] width 319 height 30
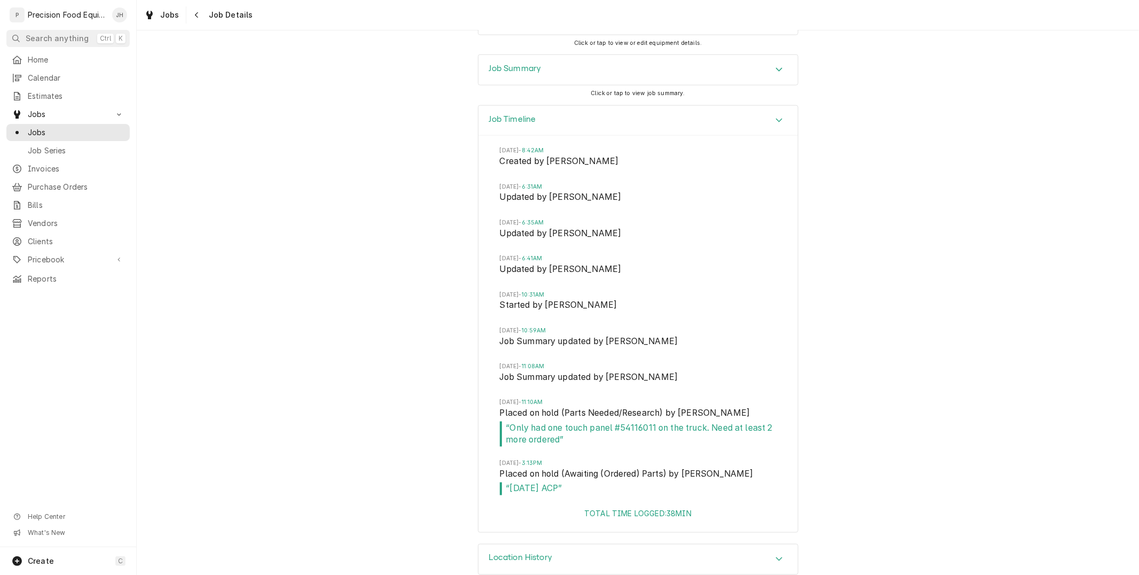
scroll to position [1311, 0]
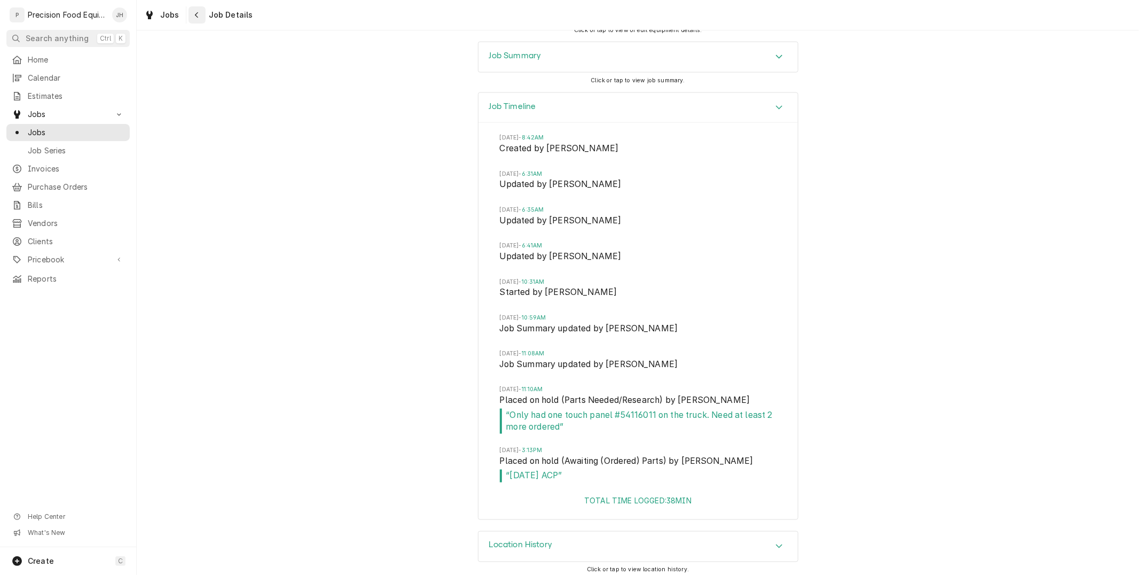
click at [190, 21] on button "Navigate back" at bounding box center [196, 14] width 17 height 17
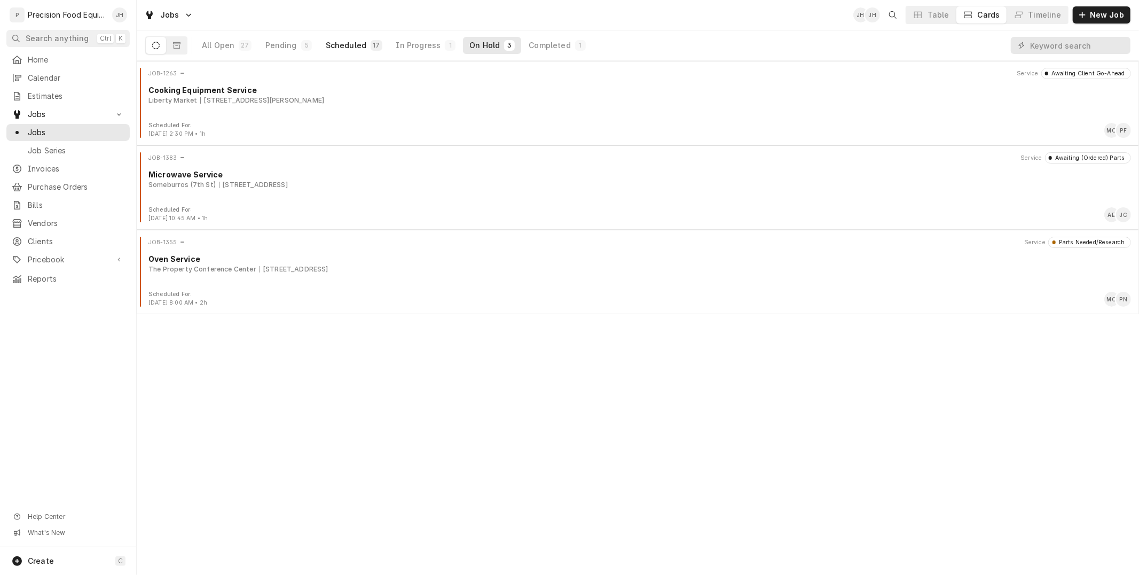
click at [351, 50] on div "Scheduled" at bounding box center [346, 45] width 41 height 11
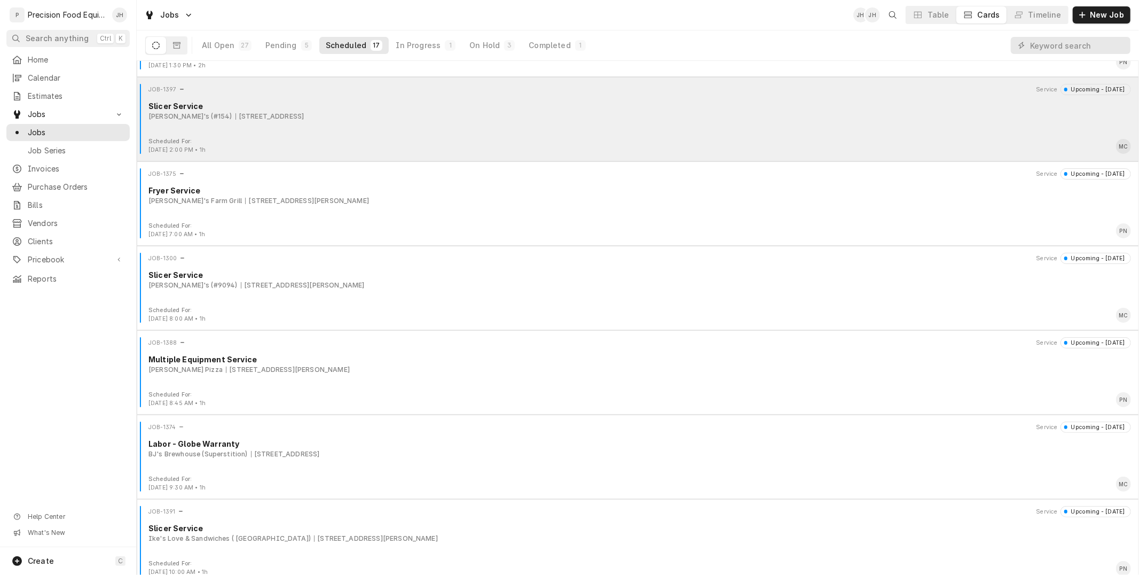
scroll to position [296, 0]
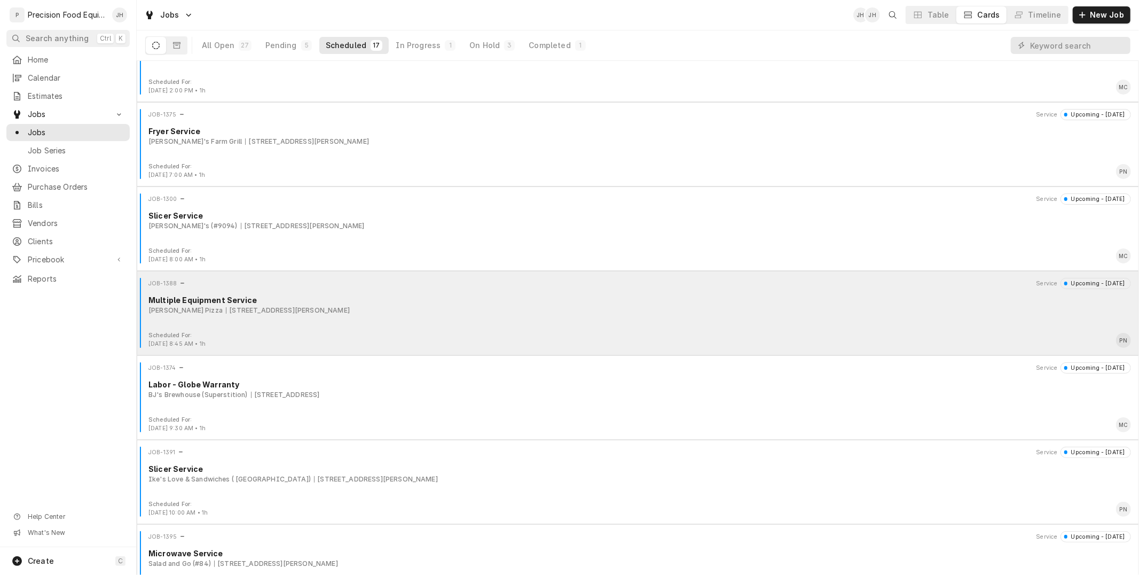
click at [346, 317] on div "JOB-1388 Service Upcoming - Tomorrow Multiple Equipment Service Spinato's Pizza…" at bounding box center [638, 304] width 994 height 53
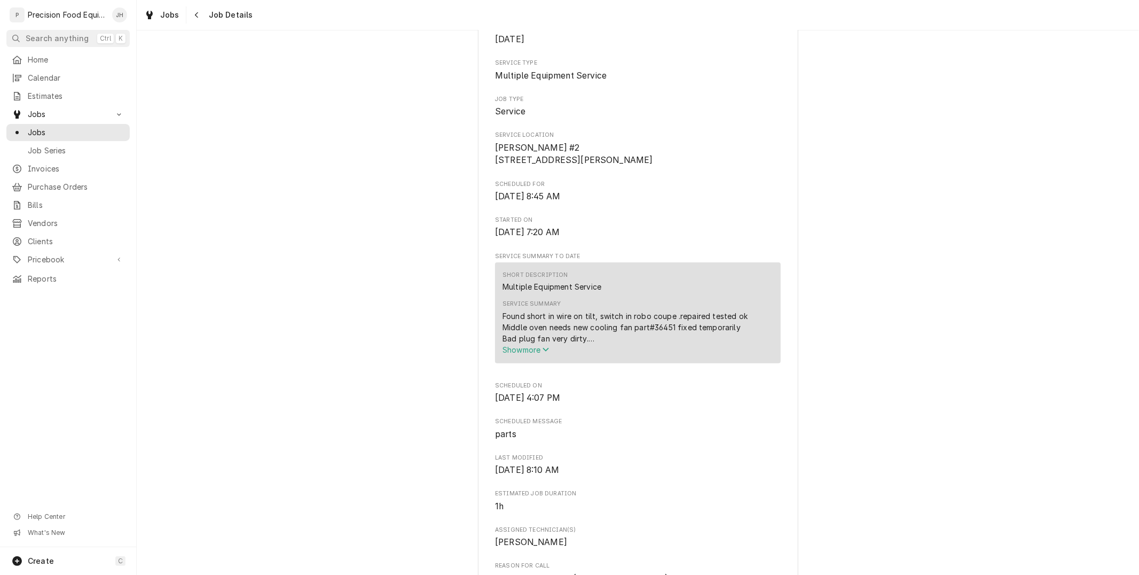
scroll to position [178, 0]
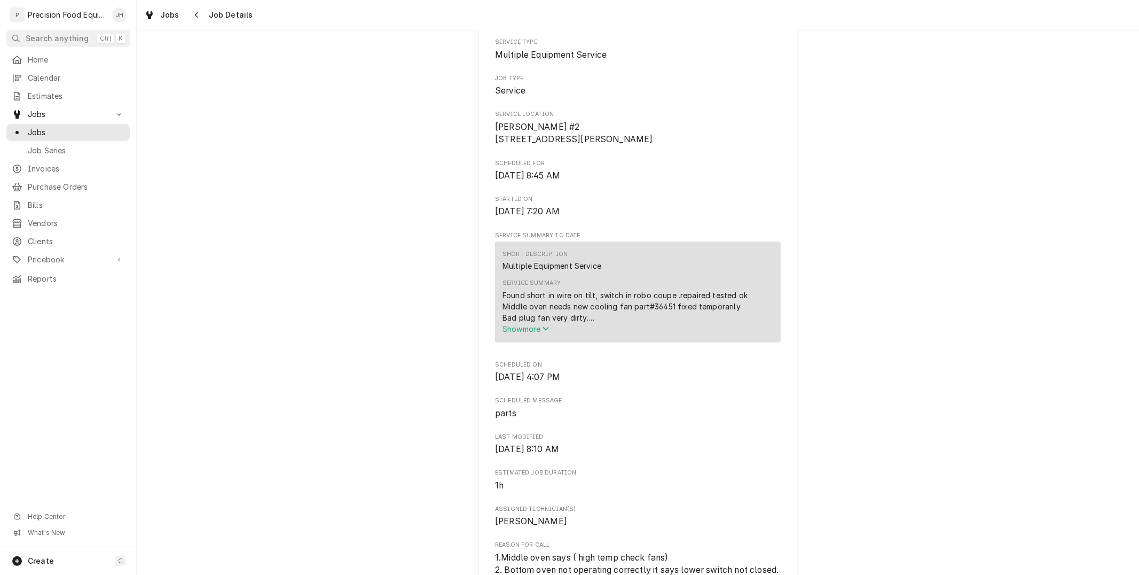
click at [529, 333] on span "Show more" at bounding box center [525, 328] width 47 height 9
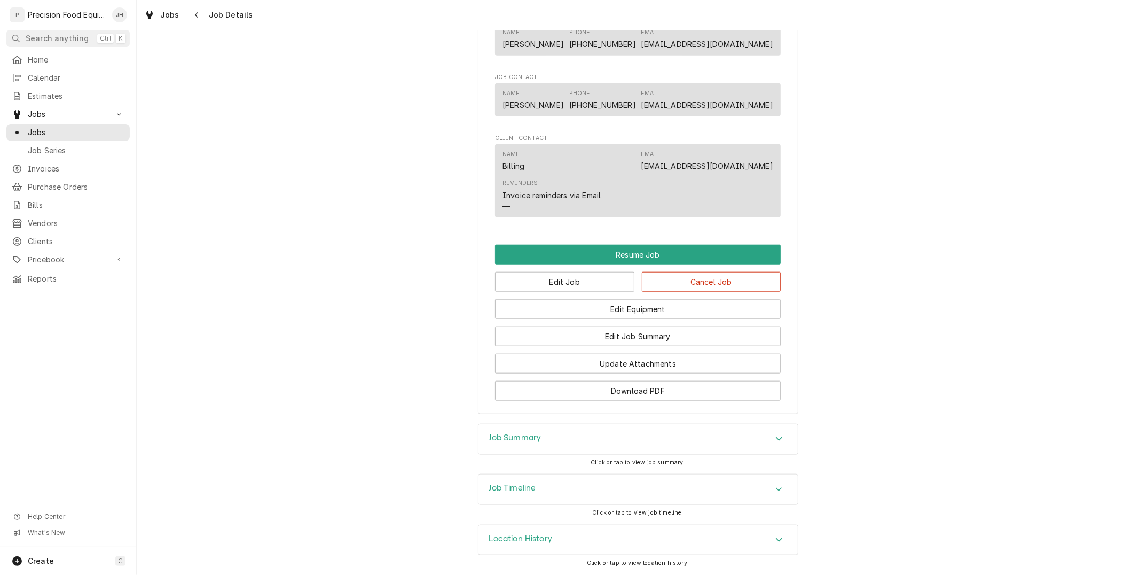
click at [563, 497] on div "Job Timeline" at bounding box center [637, 489] width 319 height 30
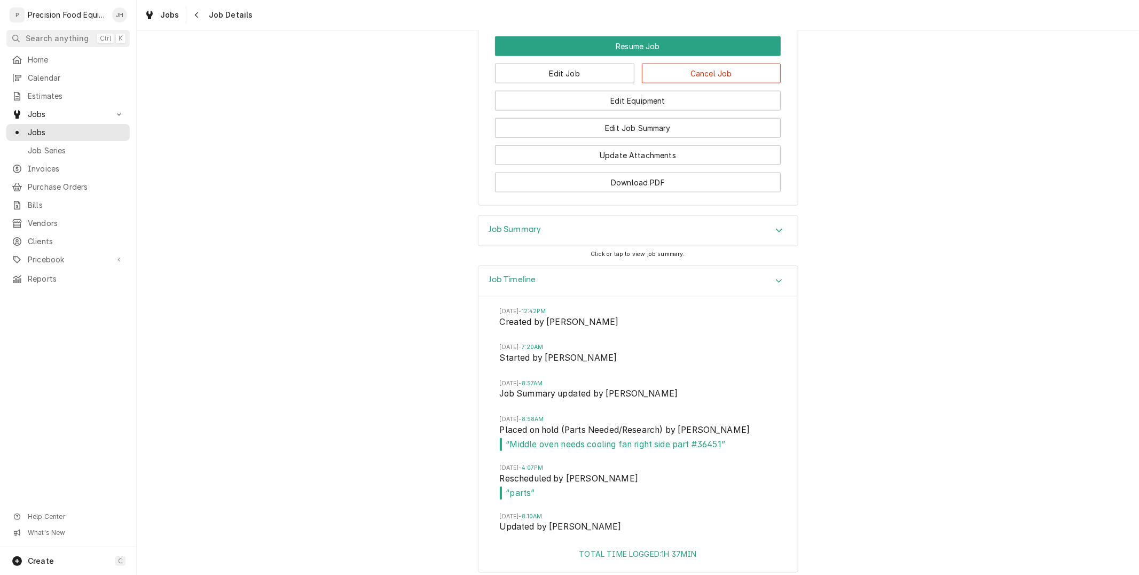
scroll to position [1119, 0]
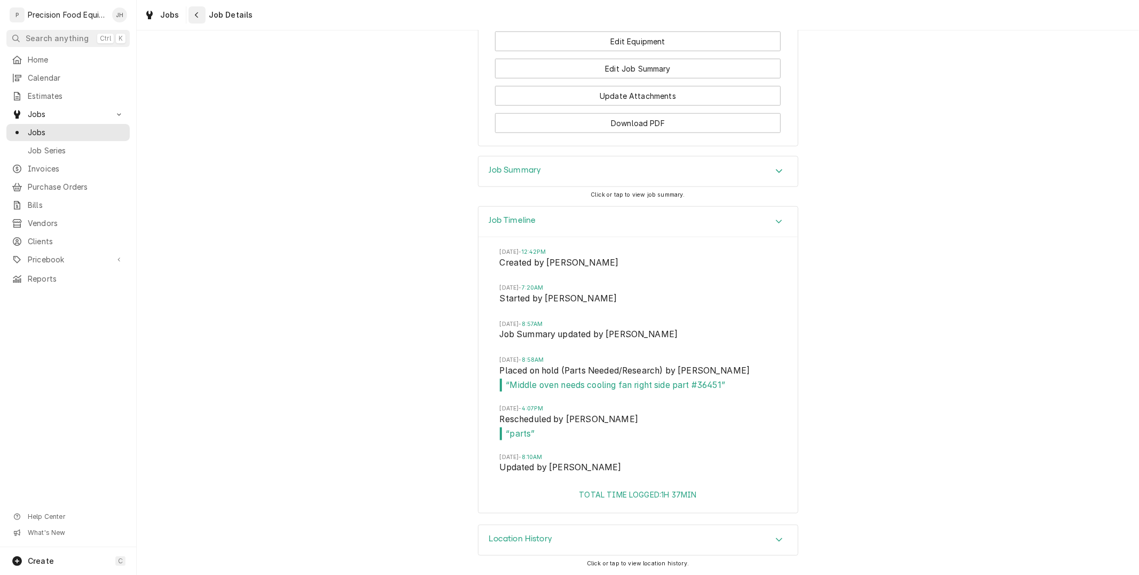
click at [192, 11] on div "Navigate back" at bounding box center [197, 15] width 11 height 11
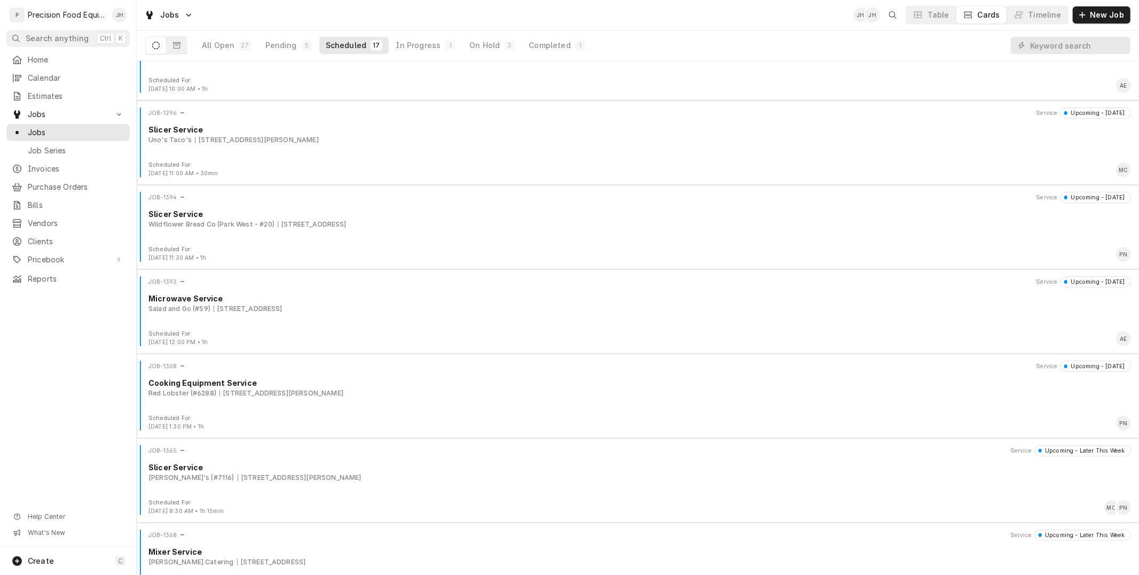
scroll to position [920, 0]
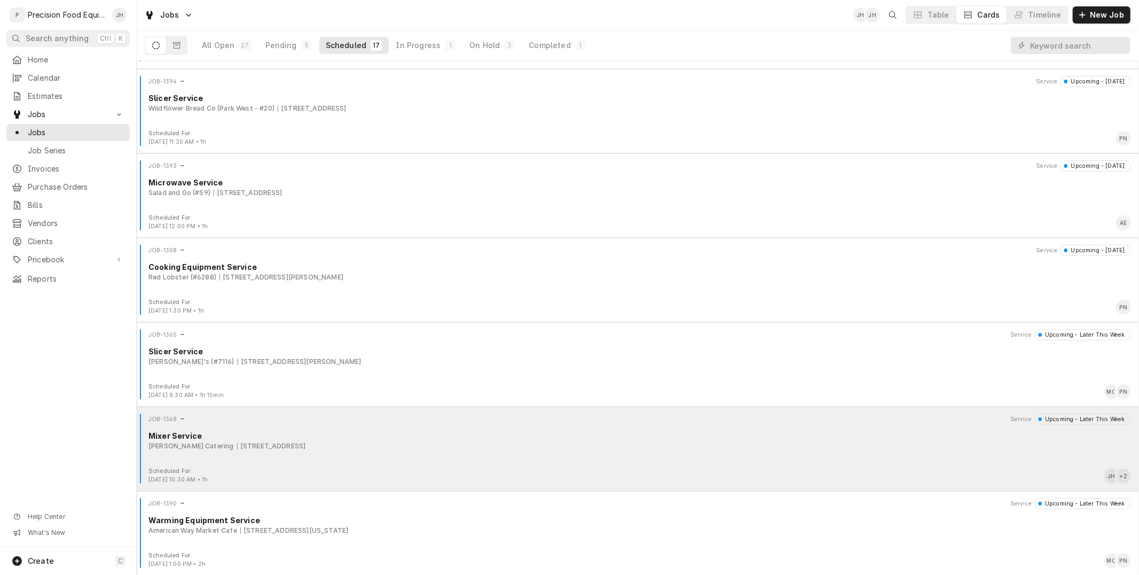
click at [306, 450] on div "[STREET_ADDRESS]" at bounding box center [271, 446] width 69 height 10
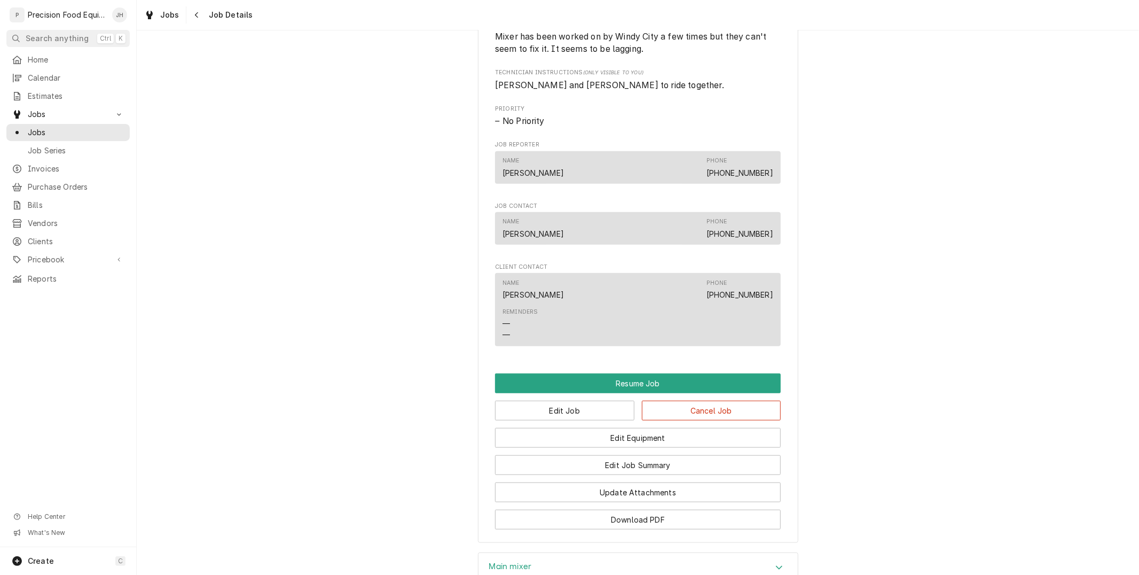
scroll to position [1052, 0]
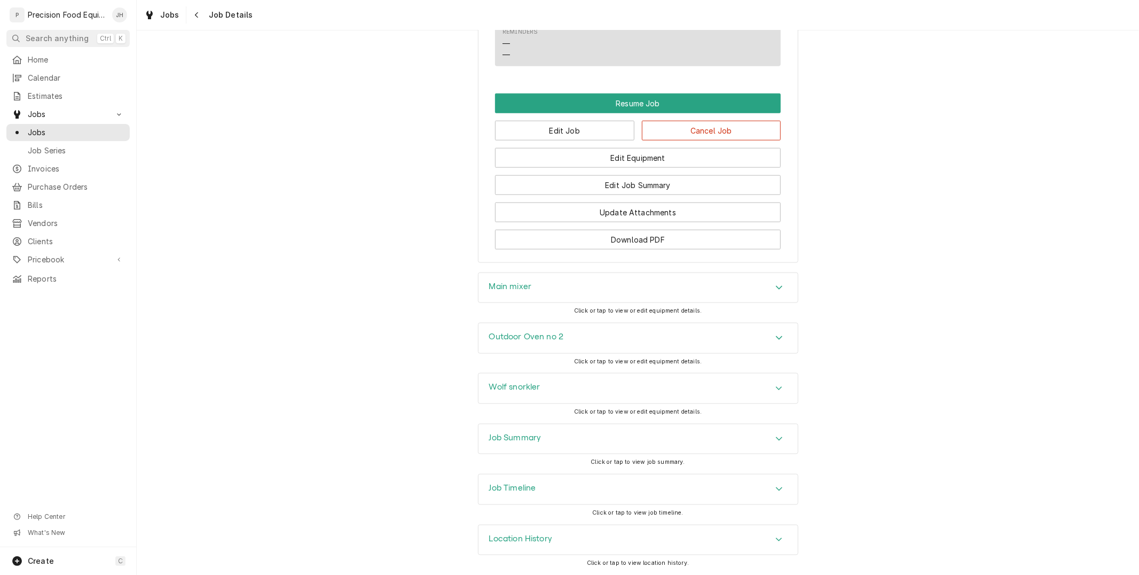
click at [554, 476] on div "Job Timeline" at bounding box center [637, 489] width 319 height 30
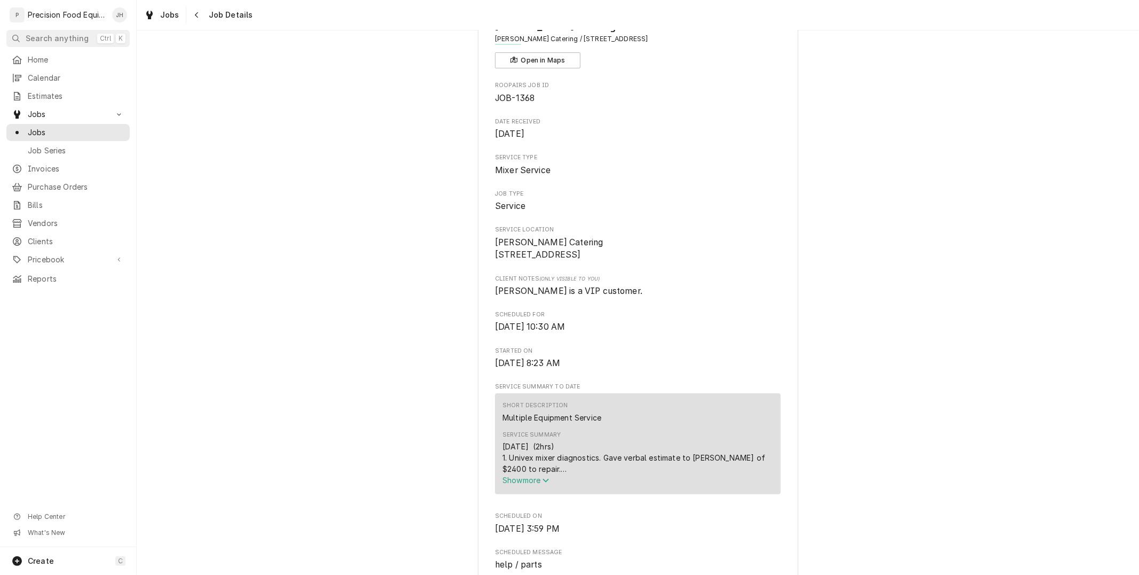
scroll to position [0, 0]
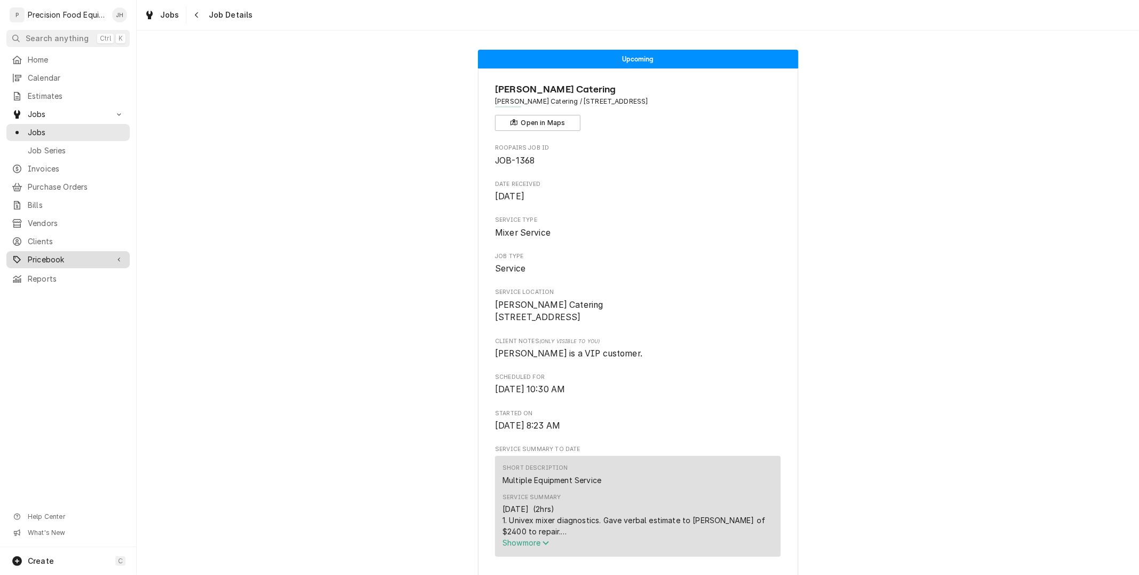
click at [47, 261] on span "Pricebook" at bounding box center [68, 259] width 81 height 11
click at [62, 292] on span "Parts & Materials" at bounding box center [76, 295] width 97 height 11
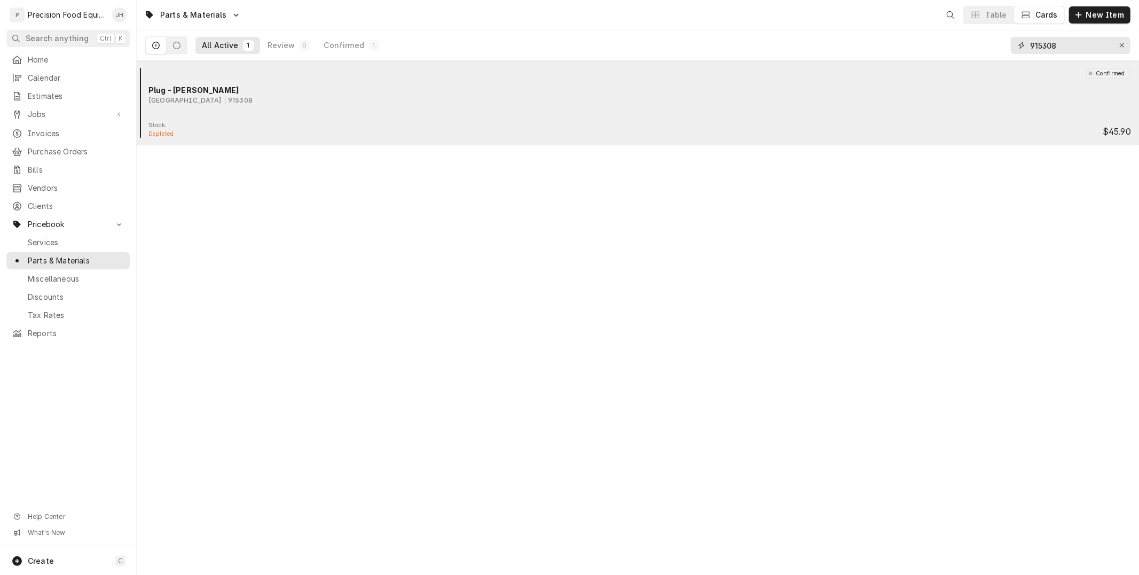
drag, startPoint x: 1065, startPoint y: 42, endPoint x: 879, endPoint y: 108, distance: 197.3
click at [879, 108] on div "Parts & Materials Table Cards New Item All Active 1 Review 0 Confirmed 1 915308…" at bounding box center [638, 287] width 1002 height 575
type input "1097-52"
click at [839, 116] on div "Confirmed Pilot Assy (1097-52) Imperial 1097-52" at bounding box center [638, 94] width 994 height 53
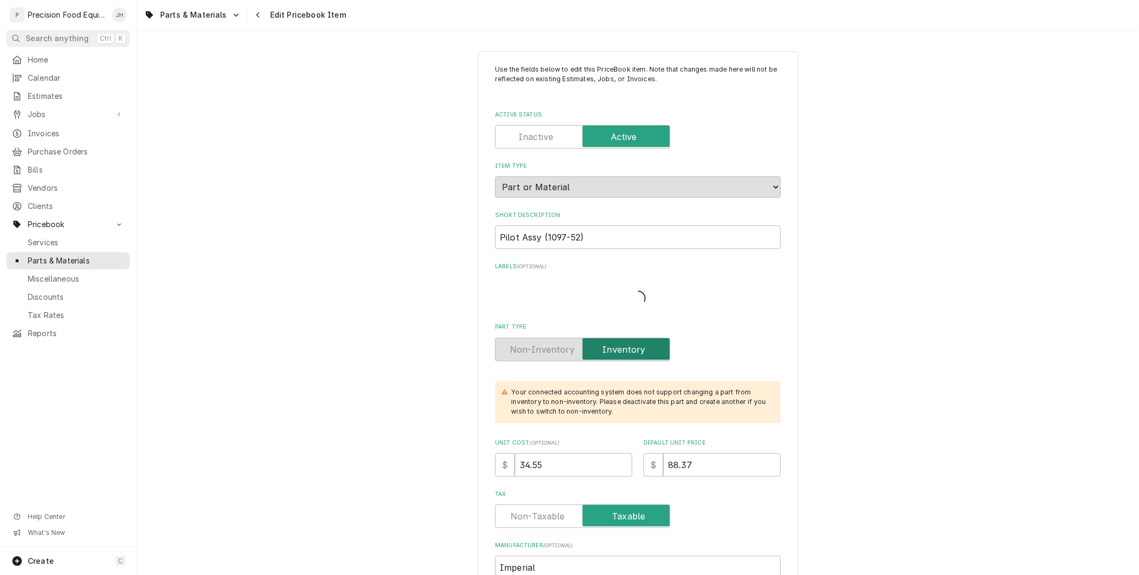
type textarea "x"
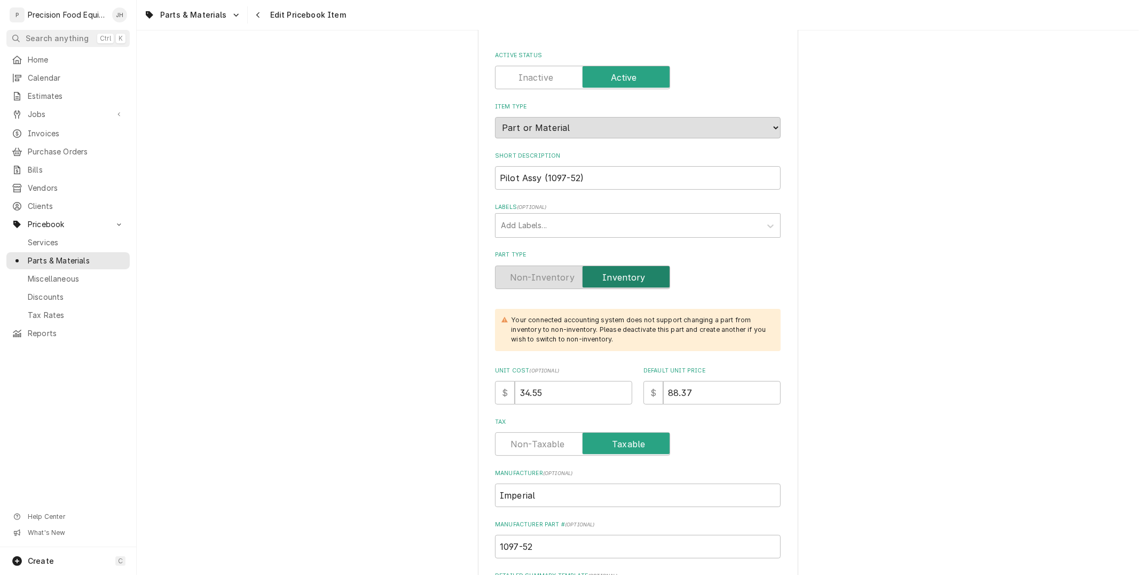
scroll to position [119, 0]
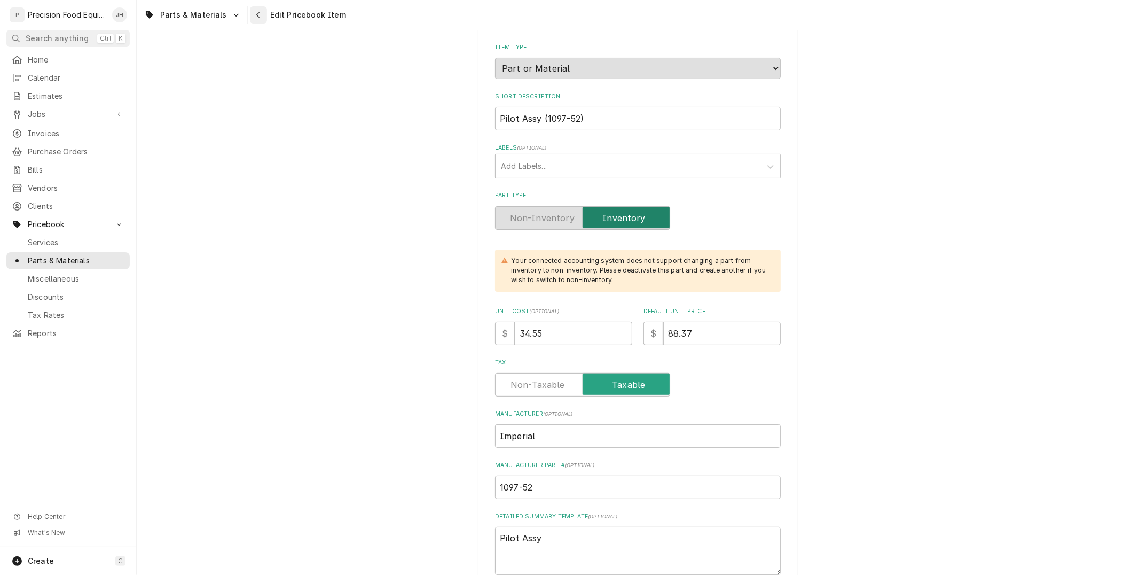
click at [260, 18] on button "Navigate back" at bounding box center [258, 14] width 17 height 17
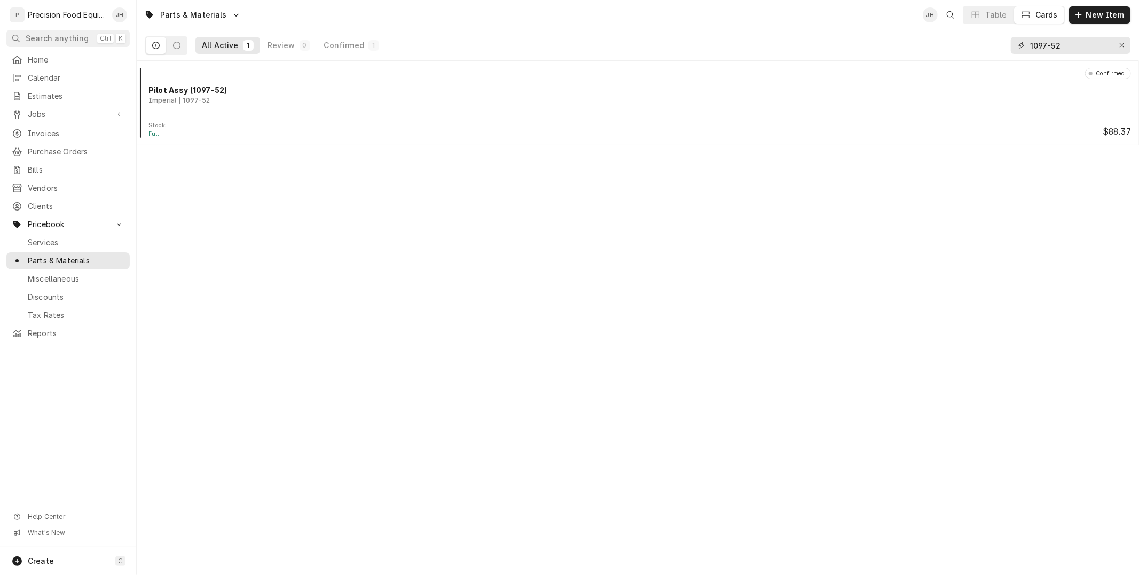
drag, startPoint x: 943, startPoint y: 86, endPoint x: 788, endPoint y: 150, distance: 167.4
click at [788, 148] on div "Parts & Materials JH Table Cards New Item All Active 1 Review 0 Confirmed 1 109…" at bounding box center [638, 287] width 1002 height 575
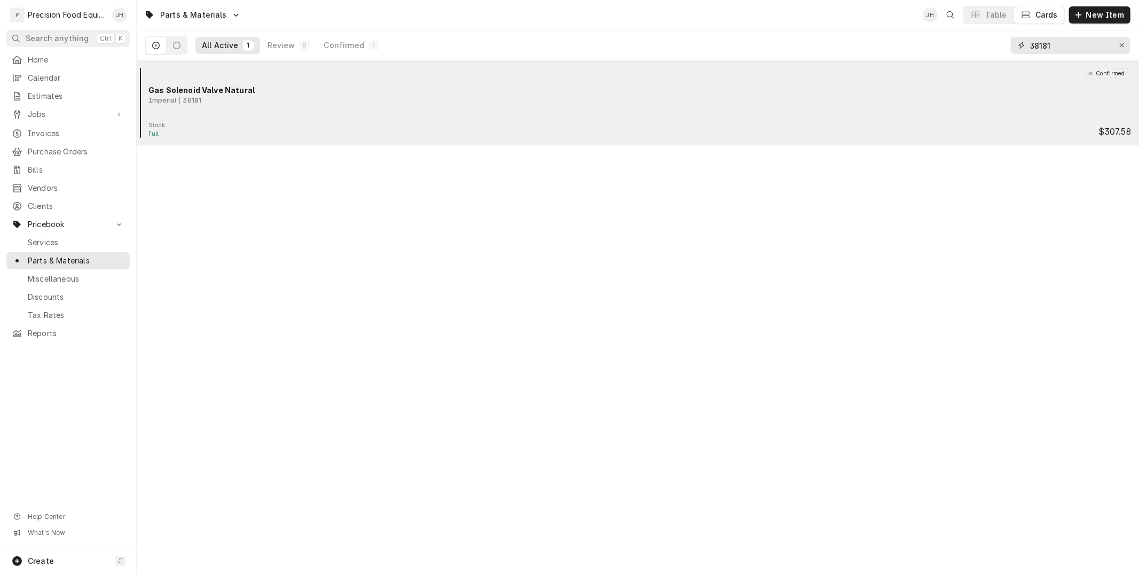
type input "38181"
click at [428, 107] on div "Confirmed Gas Solenoid Valve Natural Imperial 38181" at bounding box center [638, 94] width 994 height 53
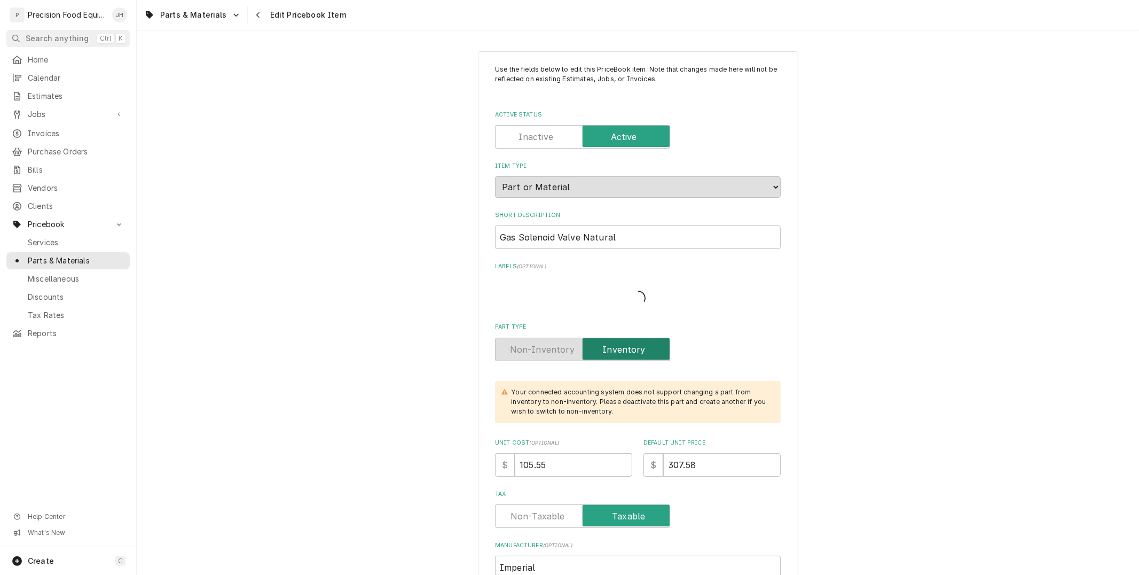
type textarea "x"
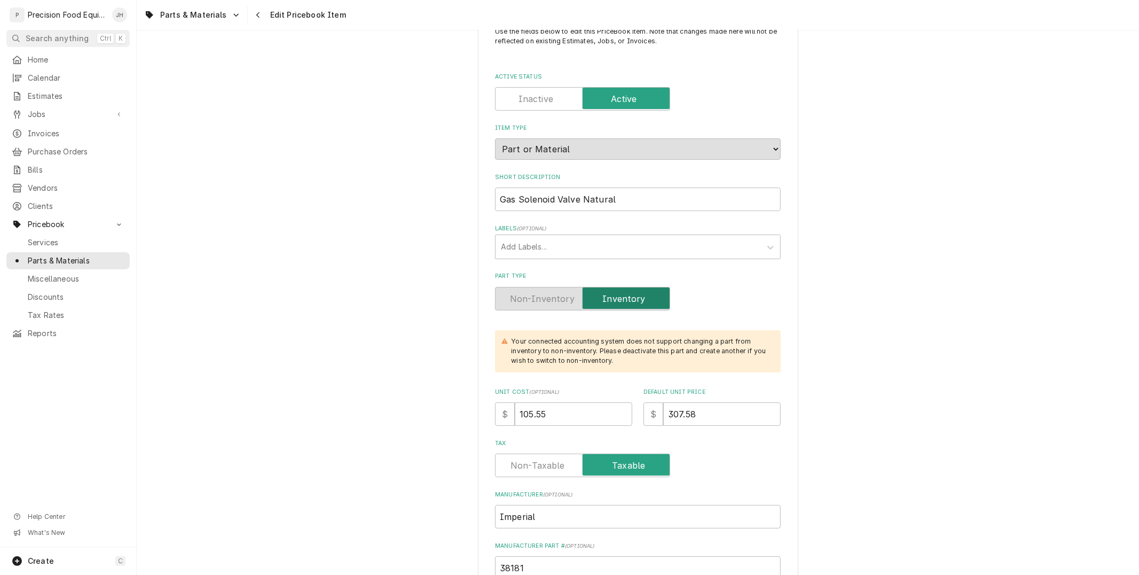
scroll to position [59, 0]
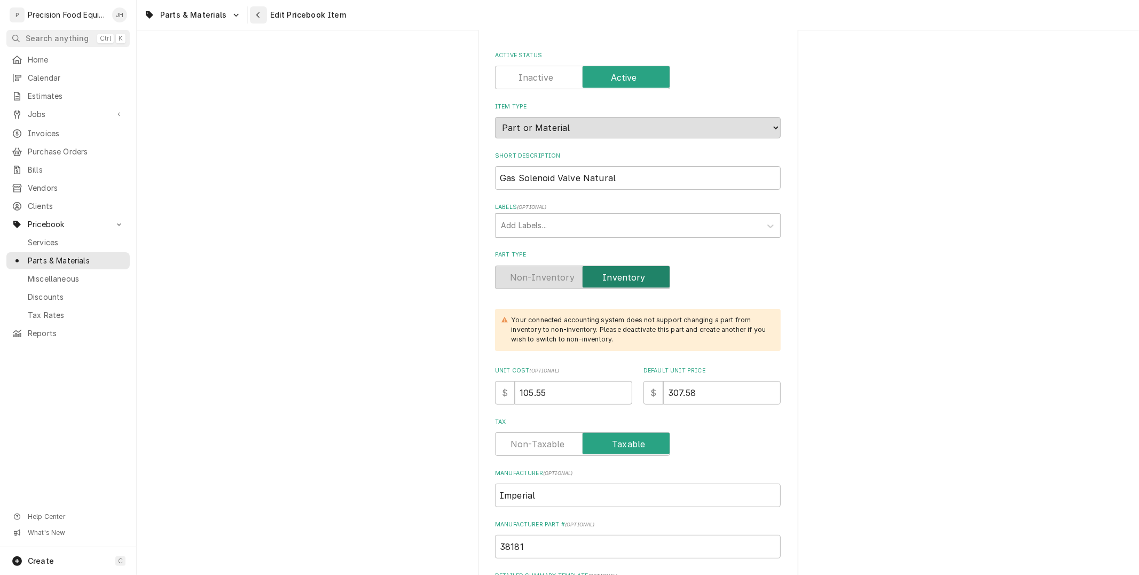
click at [256, 13] on icon "Navigate back" at bounding box center [258, 14] width 5 height 7
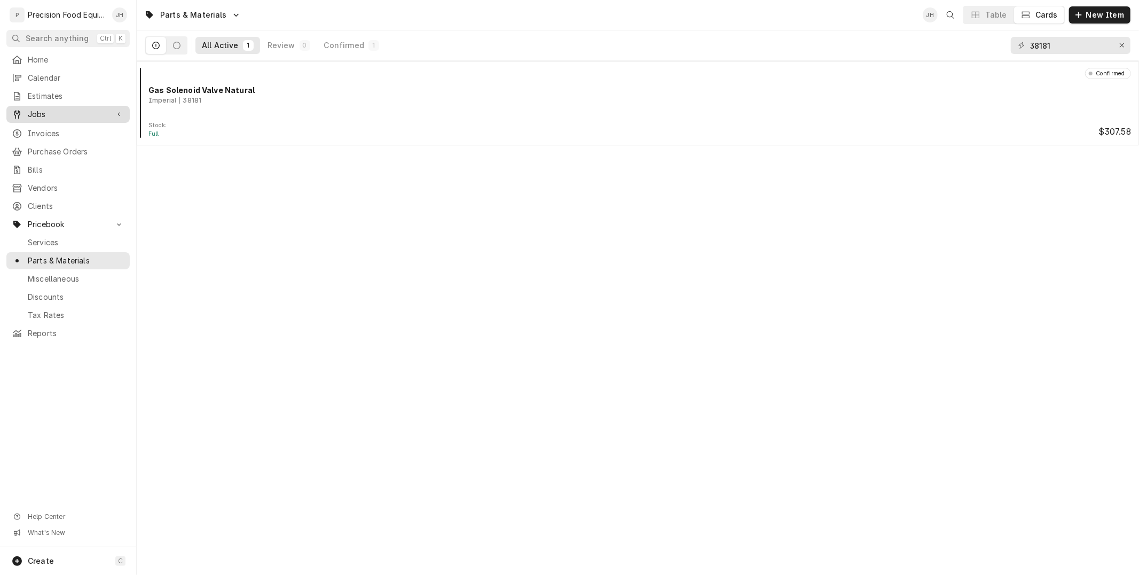
click at [65, 119] on span "Jobs" at bounding box center [68, 114] width 81 height 11
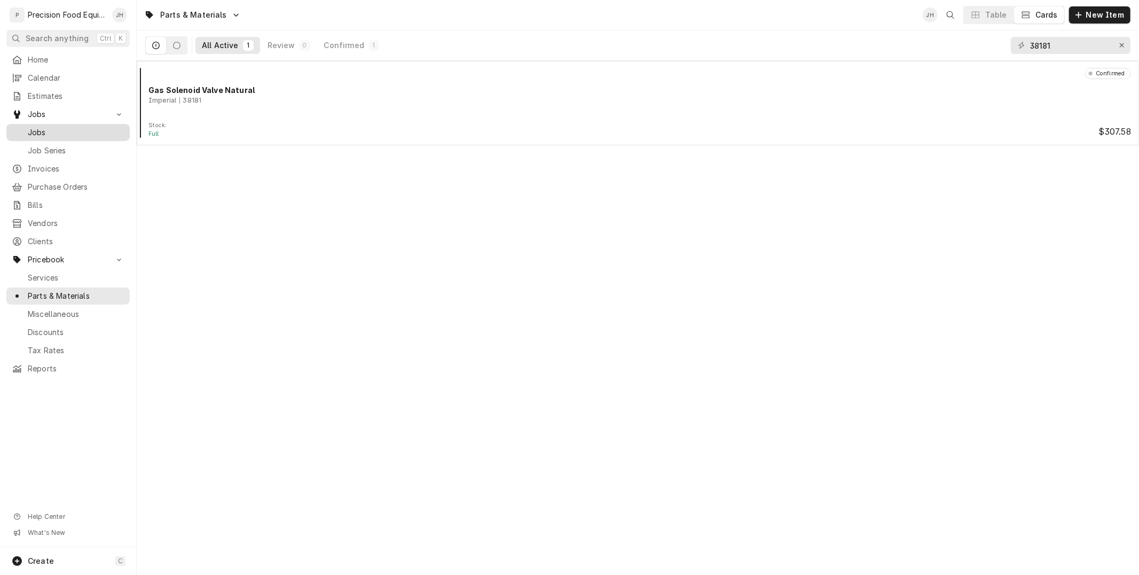
click at [60, 130] on span "Jobs" at bounding box center [76, 132] width 97 height 11
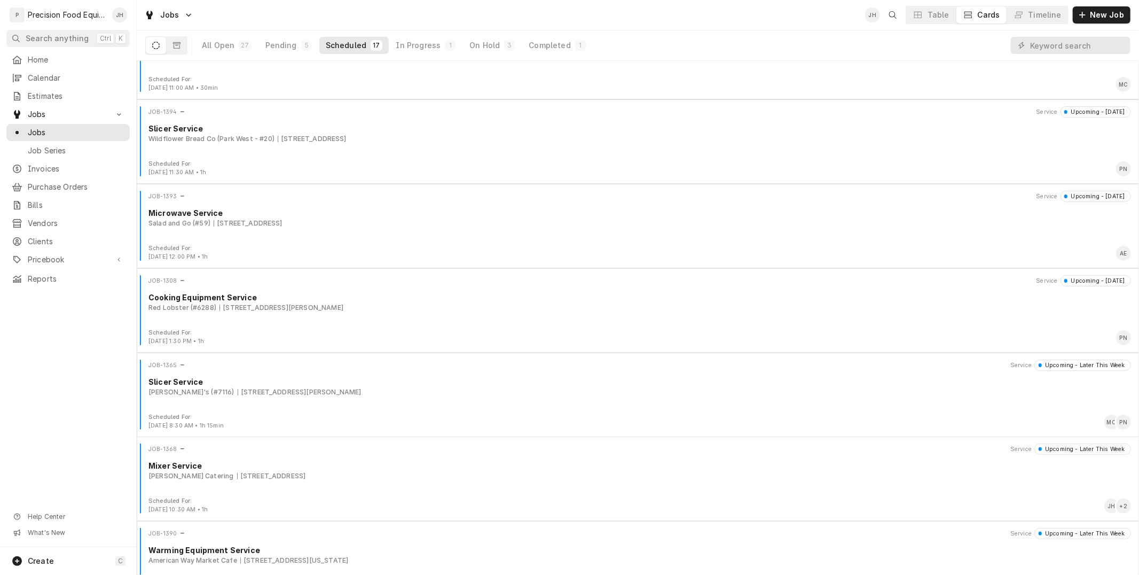
scroll to position [919, 0]
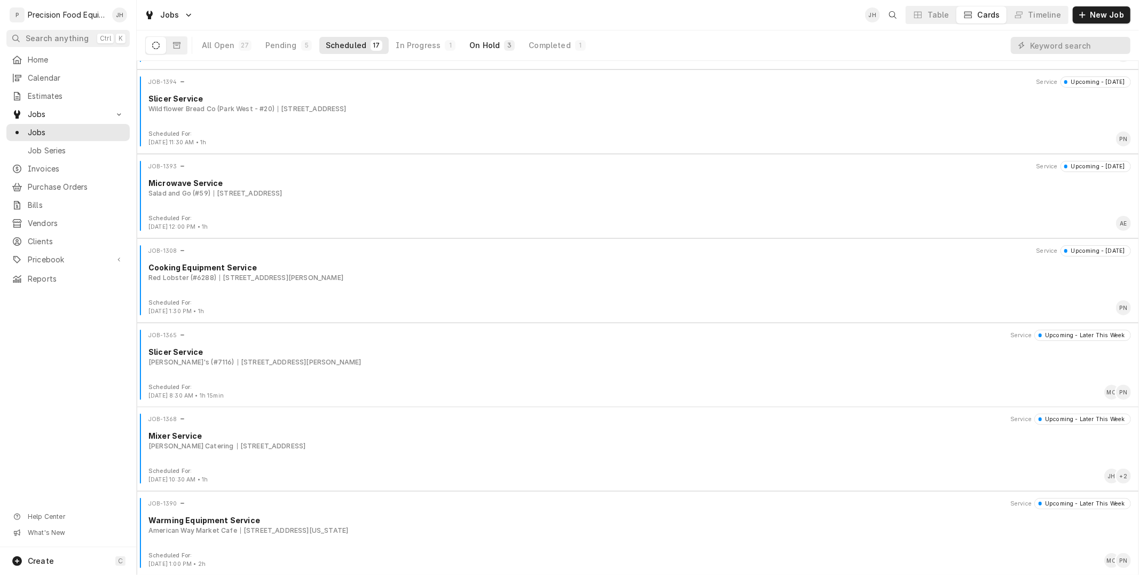
click at [469, 45] on div "On Hold" at bounding box center [484, 45] width 30 height 11
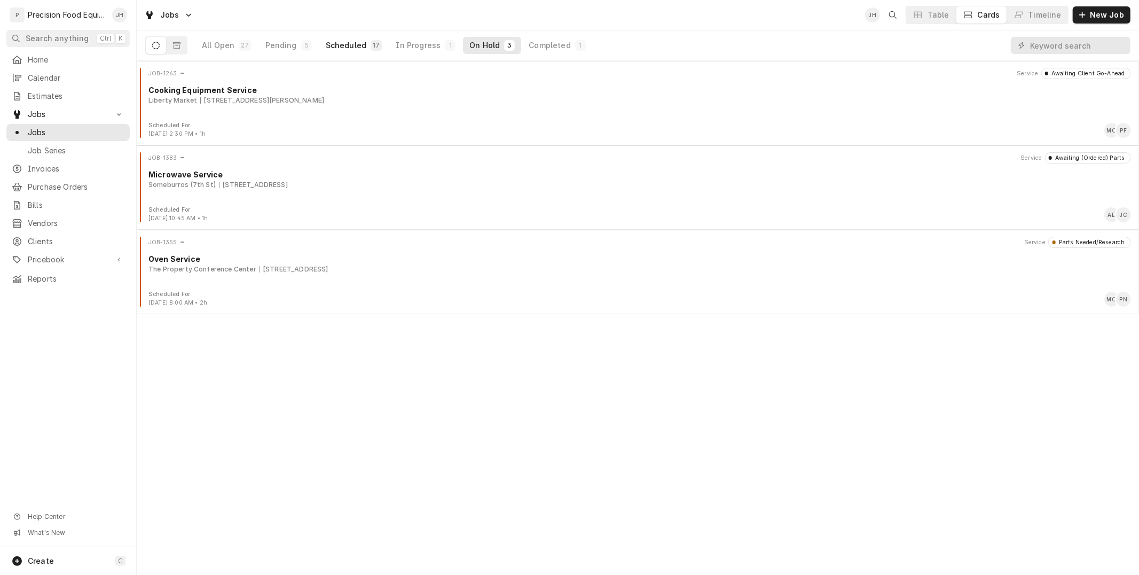
click at [345, 43] on div "Scheduled" at bounding box center [346, 45] width 41 height 11
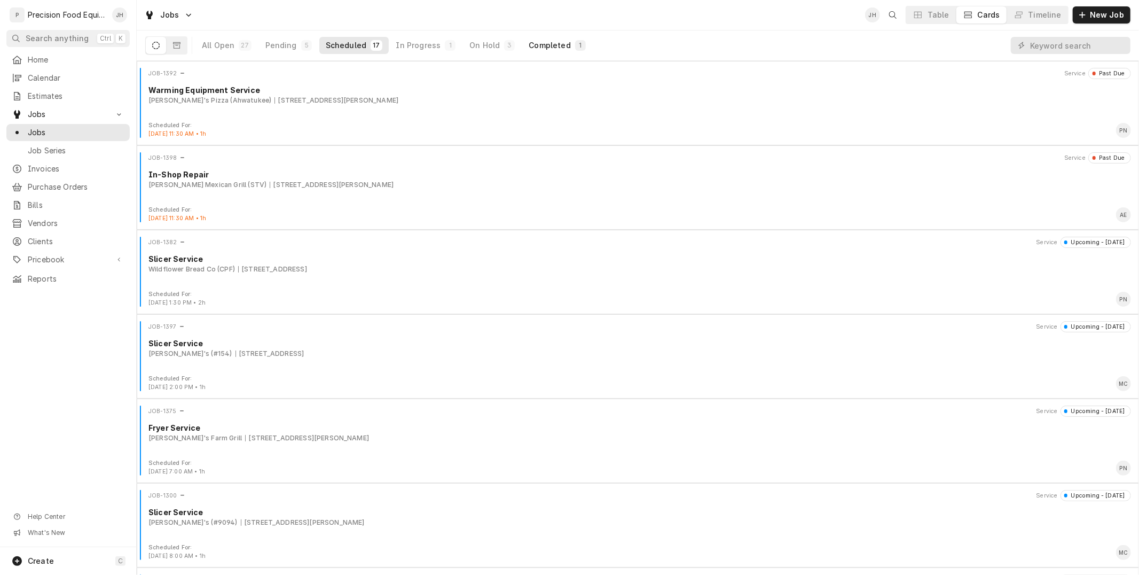
click at [550, 40] on div "Completed" at bounding box center [550, 45] width 42 height 11
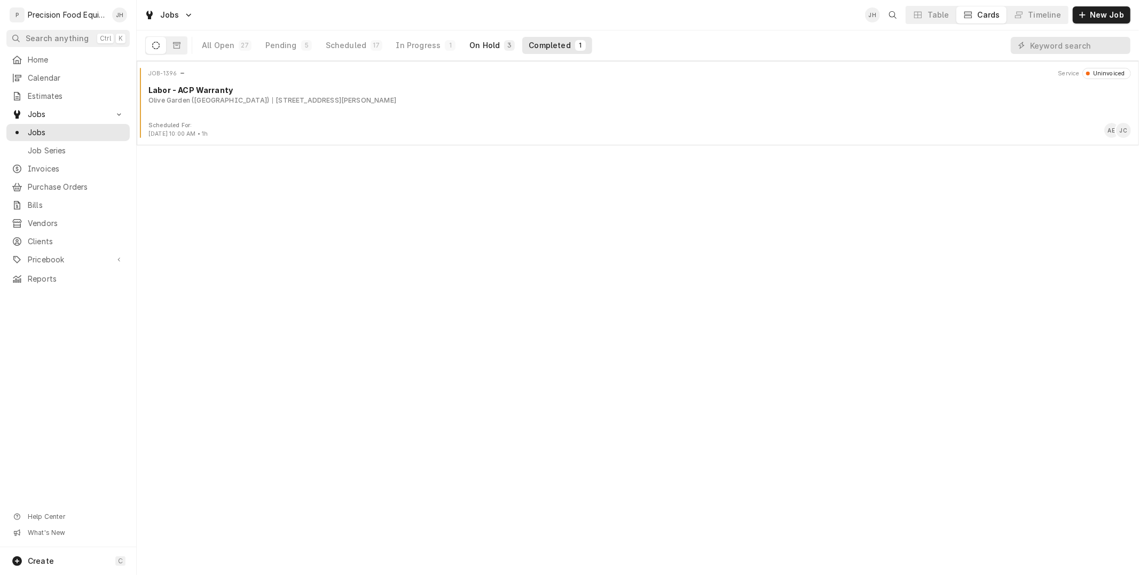
click at [480, 44] on div "On Hold" at bounding box center [484, 45] width 30 height 11
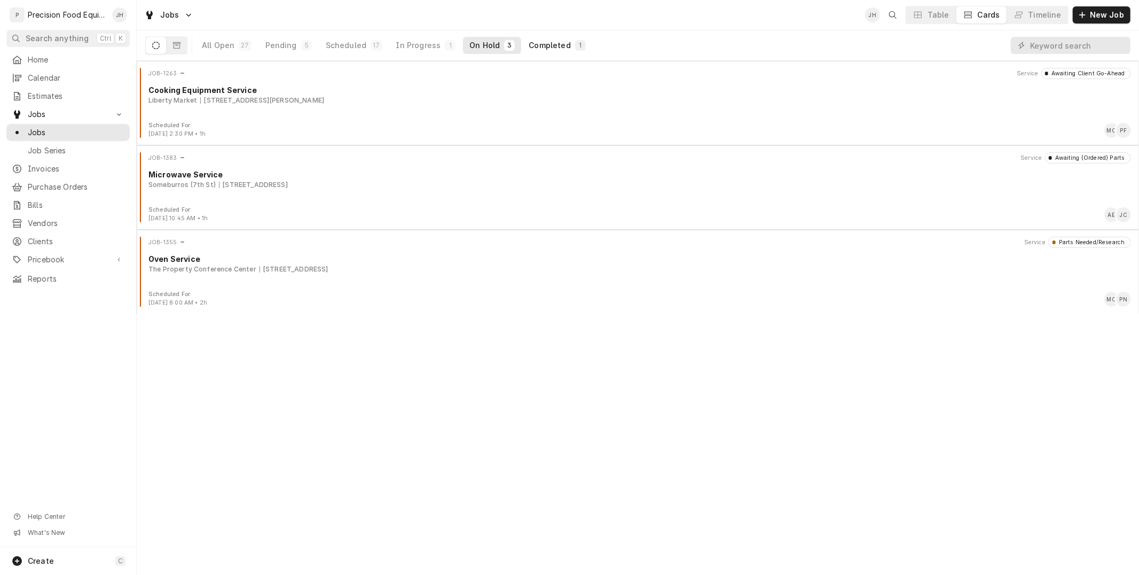
click at [570, 38] on button "Completed 1" at bounding box center [556, 45] width 69 height 17
